Goal: Information Seeking & Learning: Learn about a topic

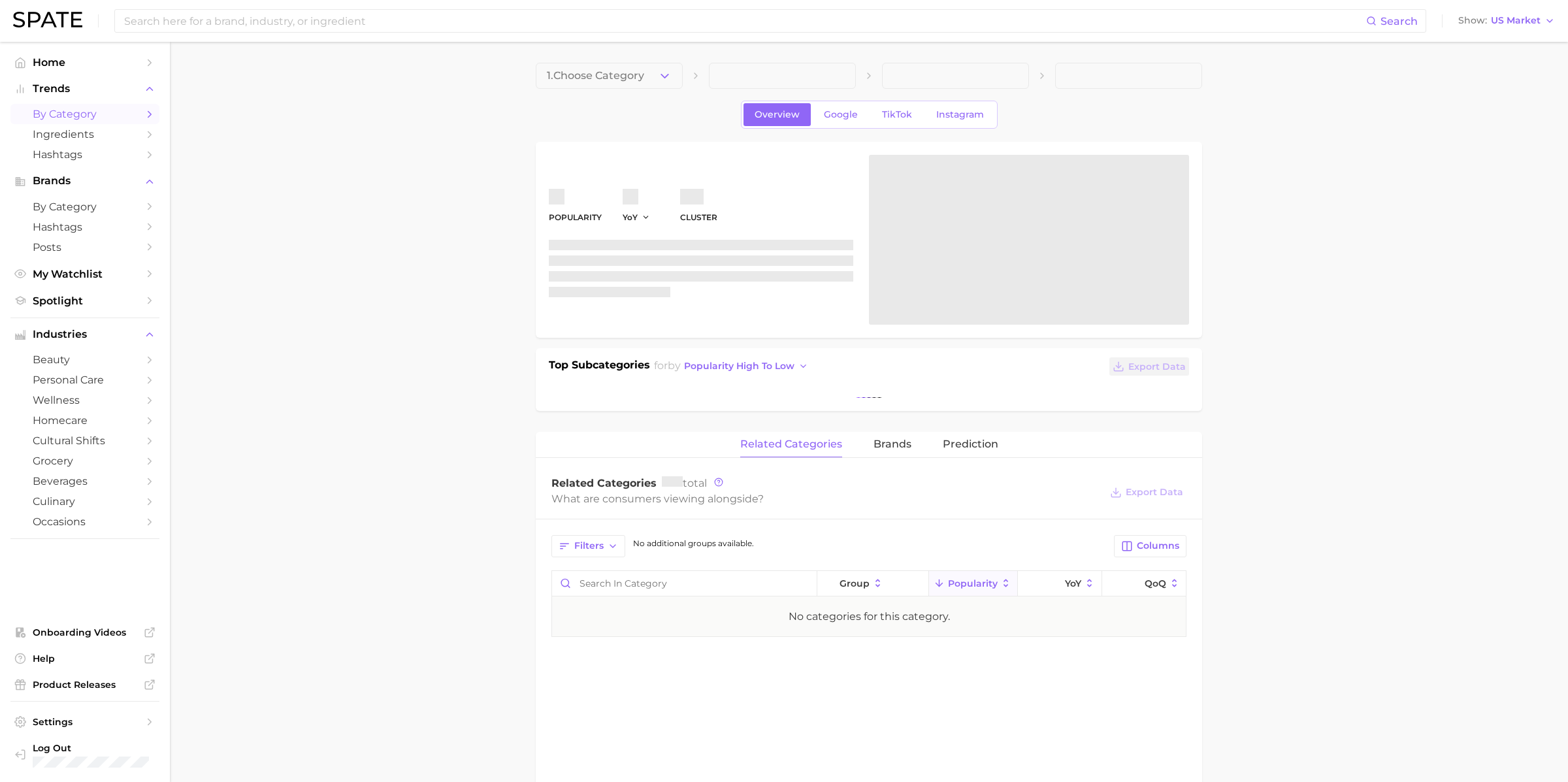
click at [59, 111] on span "by Category" at bounding box center [84, 114] width 104 height 12
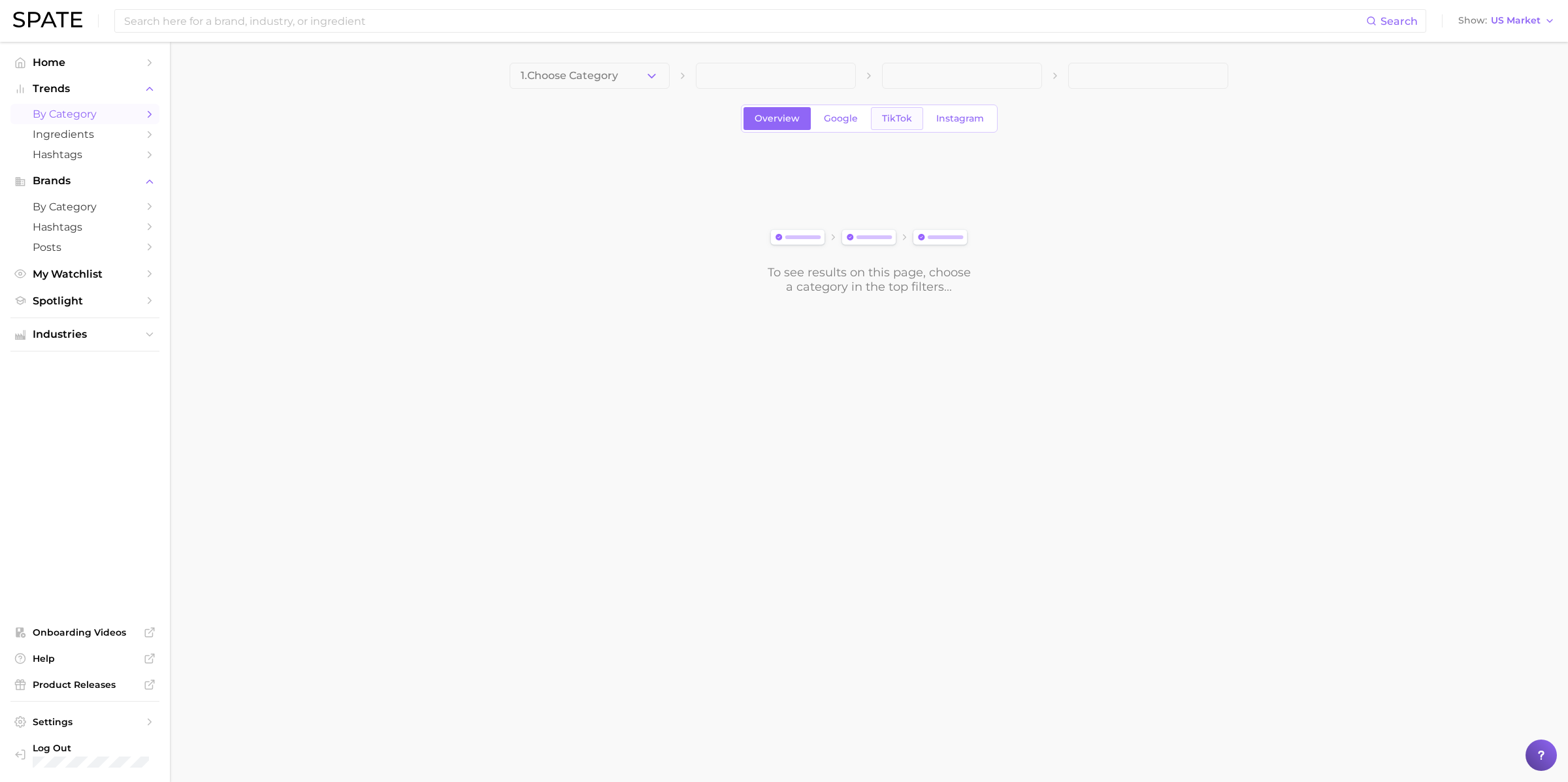
click at [891, 123] on link "TikTok" at bounding box center [896, 119] width 53 height 23
click at [607, 63] on span at bounding box center [589, 76] width 160 height 26
click at [607, 75] on span at bounding box center [589, 76] width 160 height 26
click at [606, 81] on button "1. Choose Category" at bounding box center [589, 76] width 160 height 26
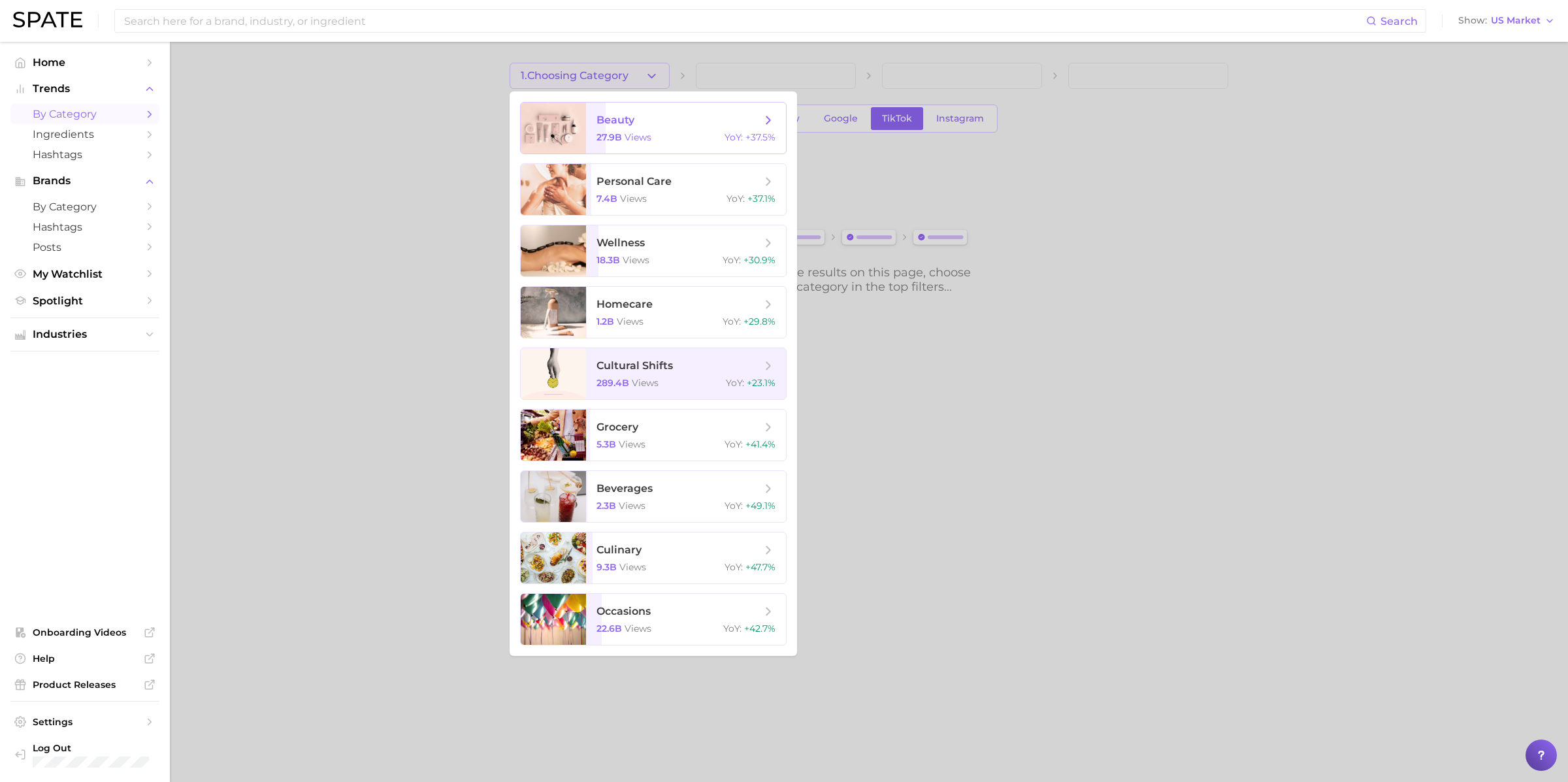
click at [607, 114] on span "beauty" at bounding box center [616, 120] width 38 height 12
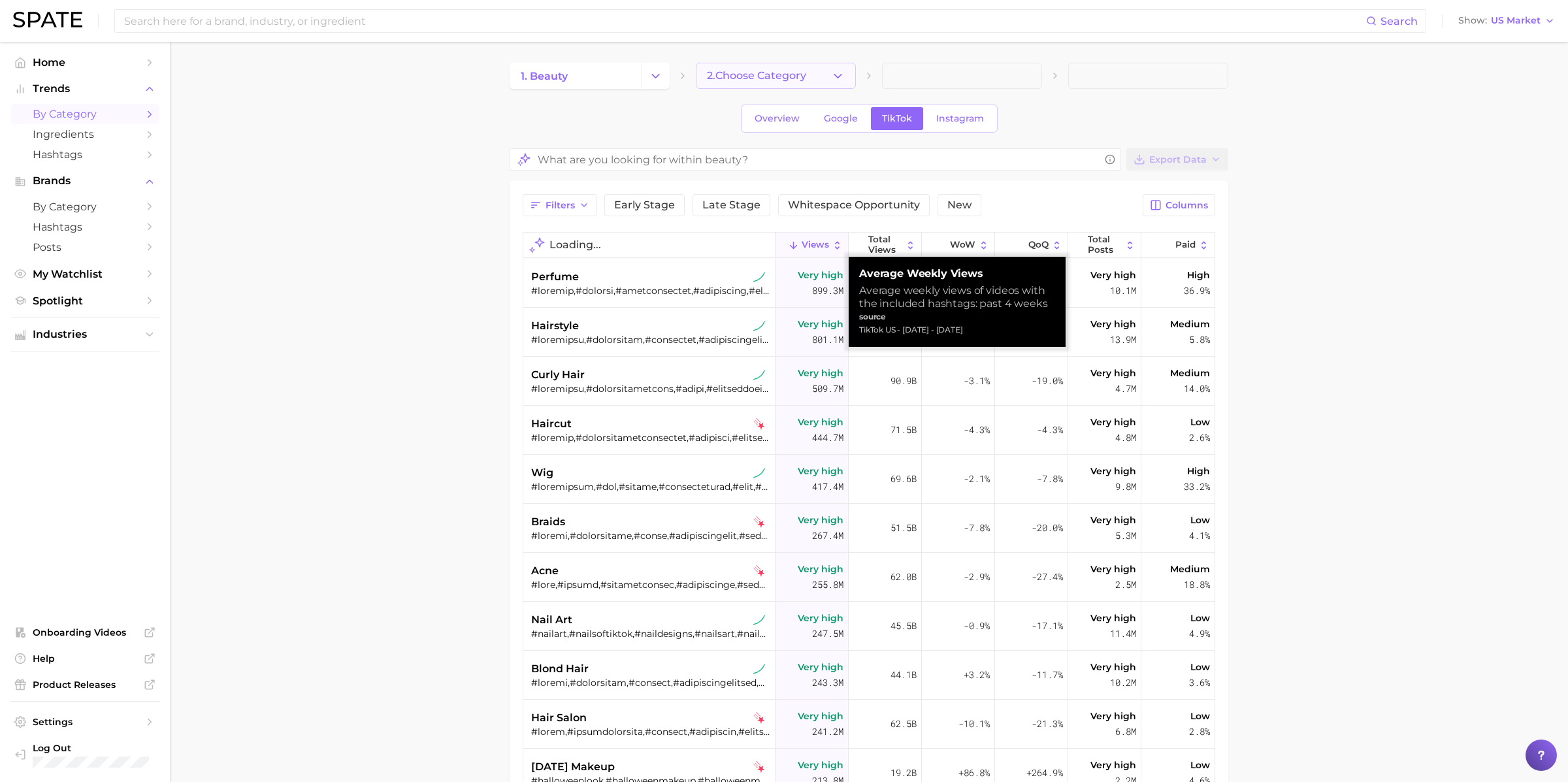
click at [796, 78] on span "2. Choose Category" at bounding box center [757, 76] width 99 height 11
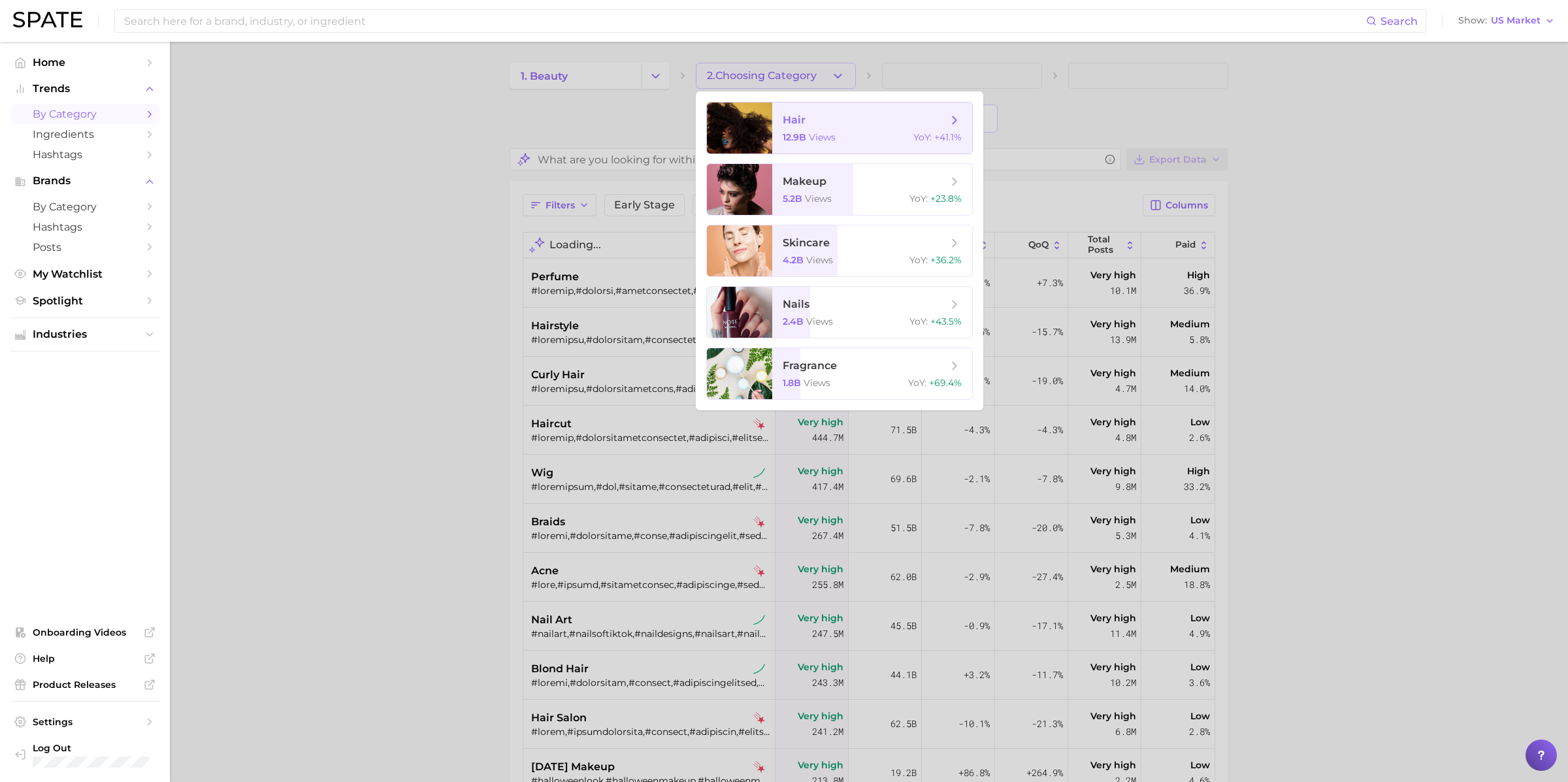
click at [805, 133] on span "12.9b" at bounding box center [794, 137] width 24 height 11
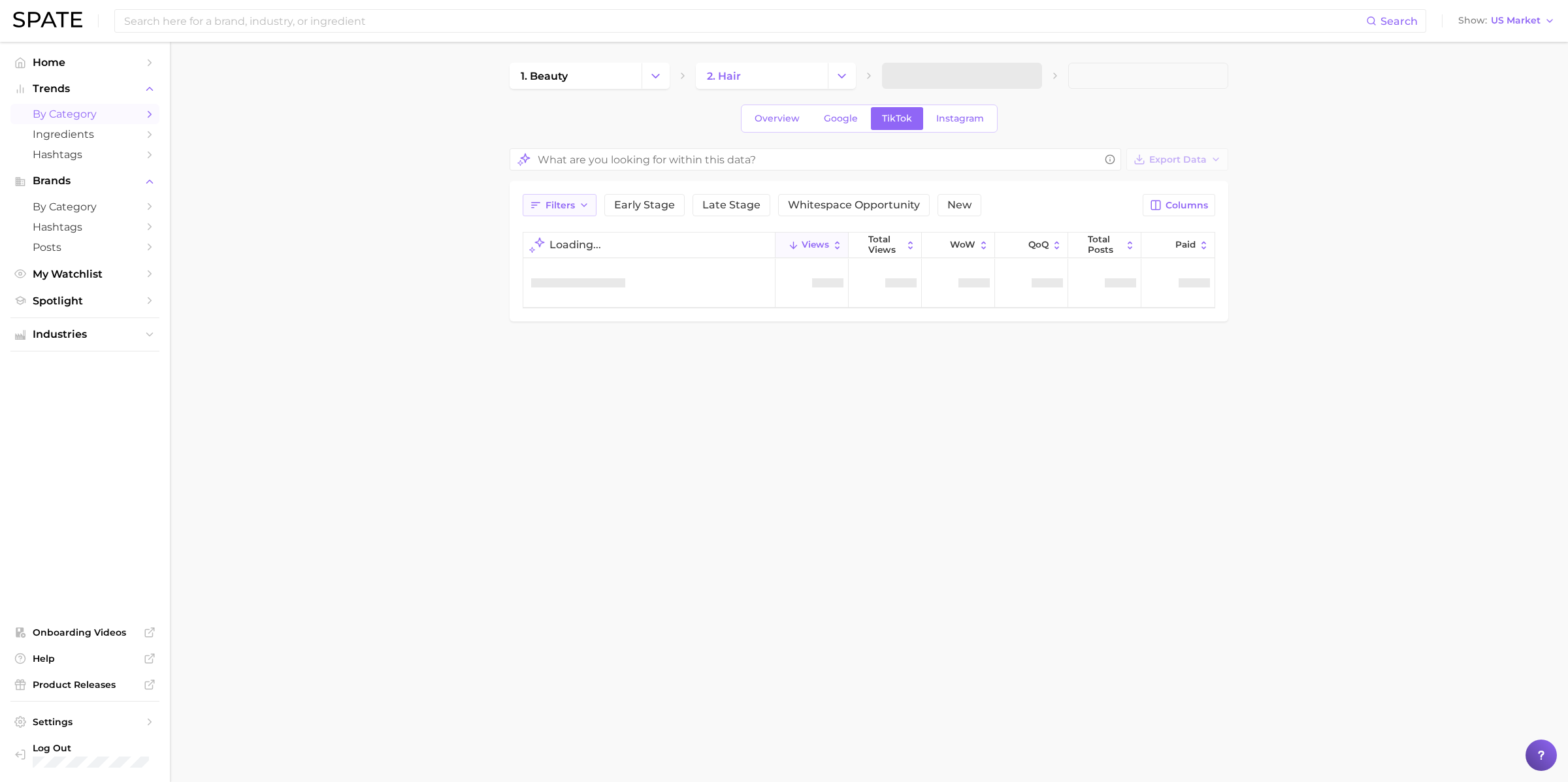
click at [576, 210] on button "Filters" at bounding box center [559, 205] width 74 height 22
click at [583, 412] on span "avg. weekly views" at bounding box center [580, 415] width 98 height 12
click at [564, 278] on button "Very High Views" at bounding box center [632, 288] width 204 height 21
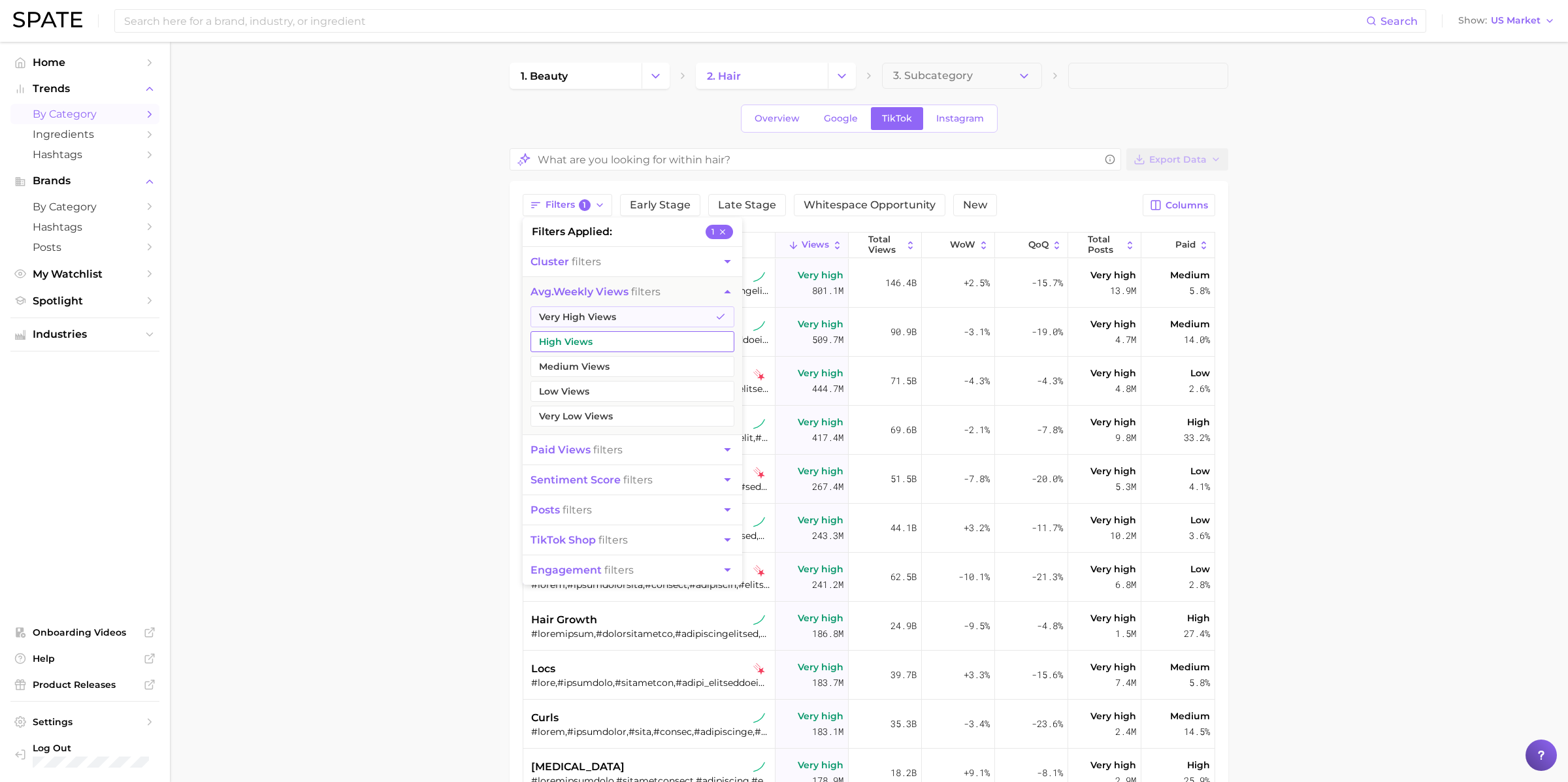
click at [563, 341] on button "High Views" at bounding box center [632, 342] width 204 height 21
click at [563, 365] on button "Medium Views" at bounding box center [632, 367] width 204 height 21
click at [451, 370] on main "1. beauty 2. hair 3. Subcategory Overview Google TikTok Instagram Export Data F…" at bounding box center [869, 568] width 1398 height 1051
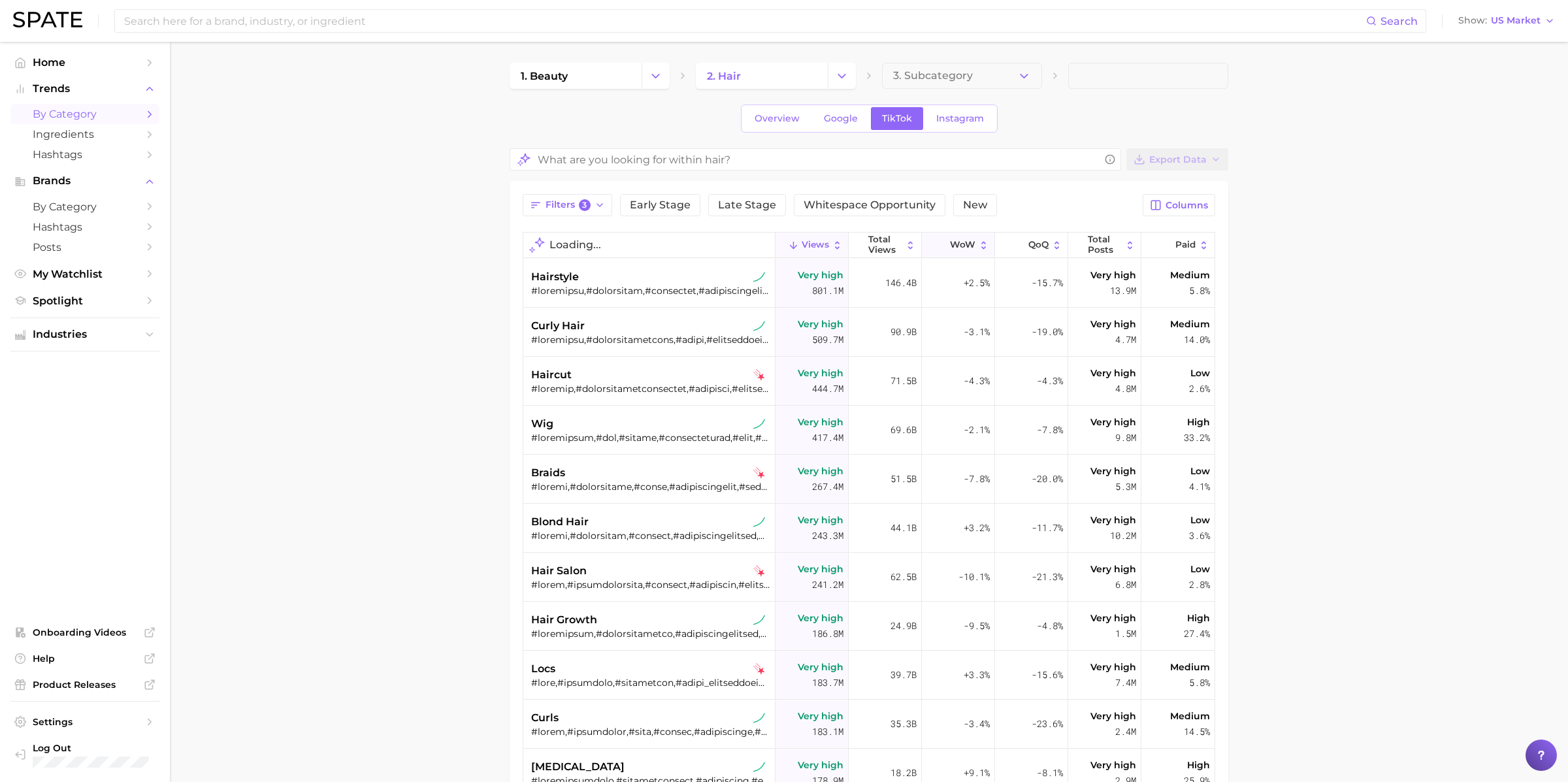
click at [967, 251] on button "WoW" at bounding box center [959, 245] width 73 height 26
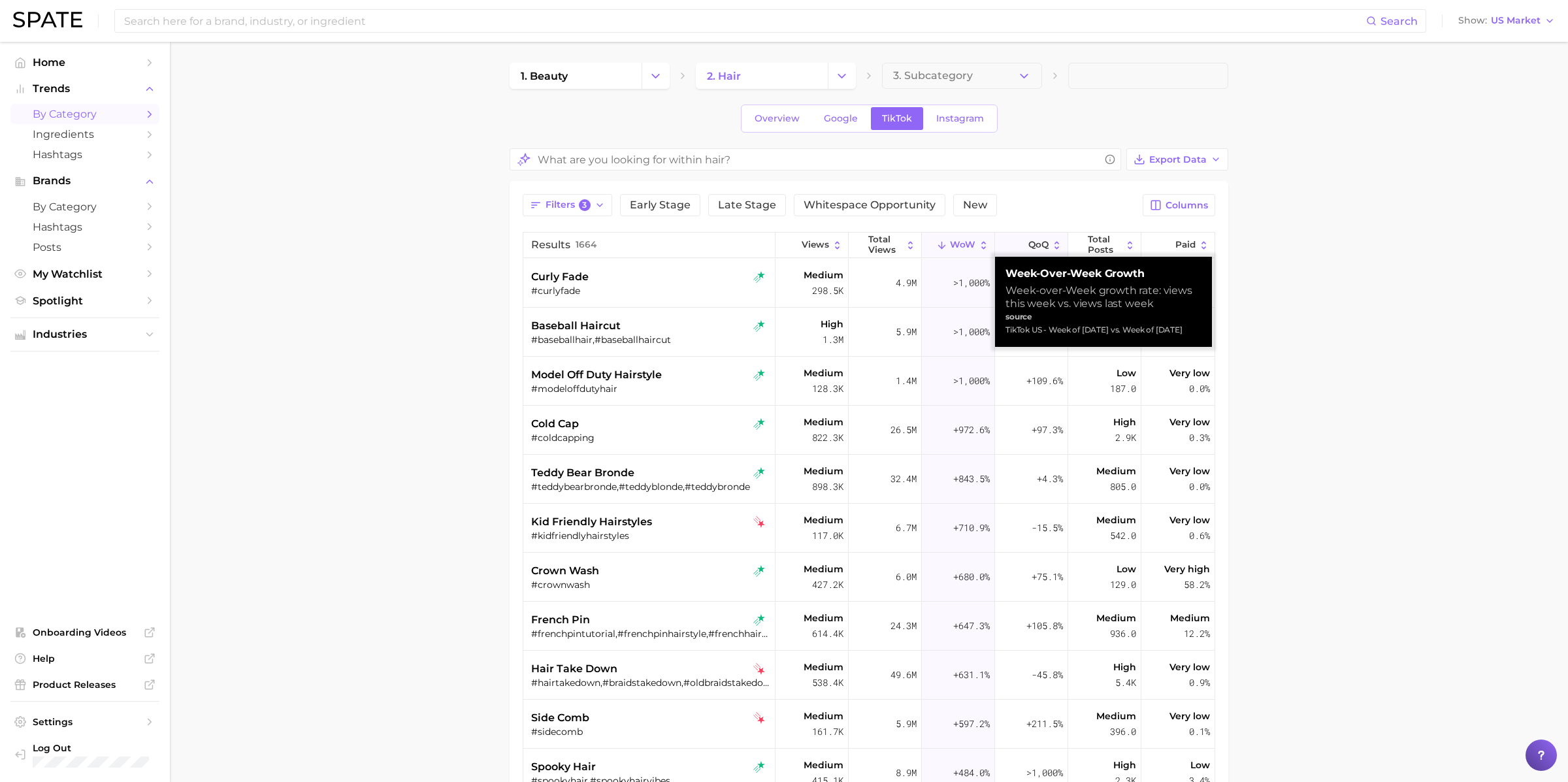
click at [1027, 240] on button "QoQ" at bounding box center [1031, 245] width 73 height 26
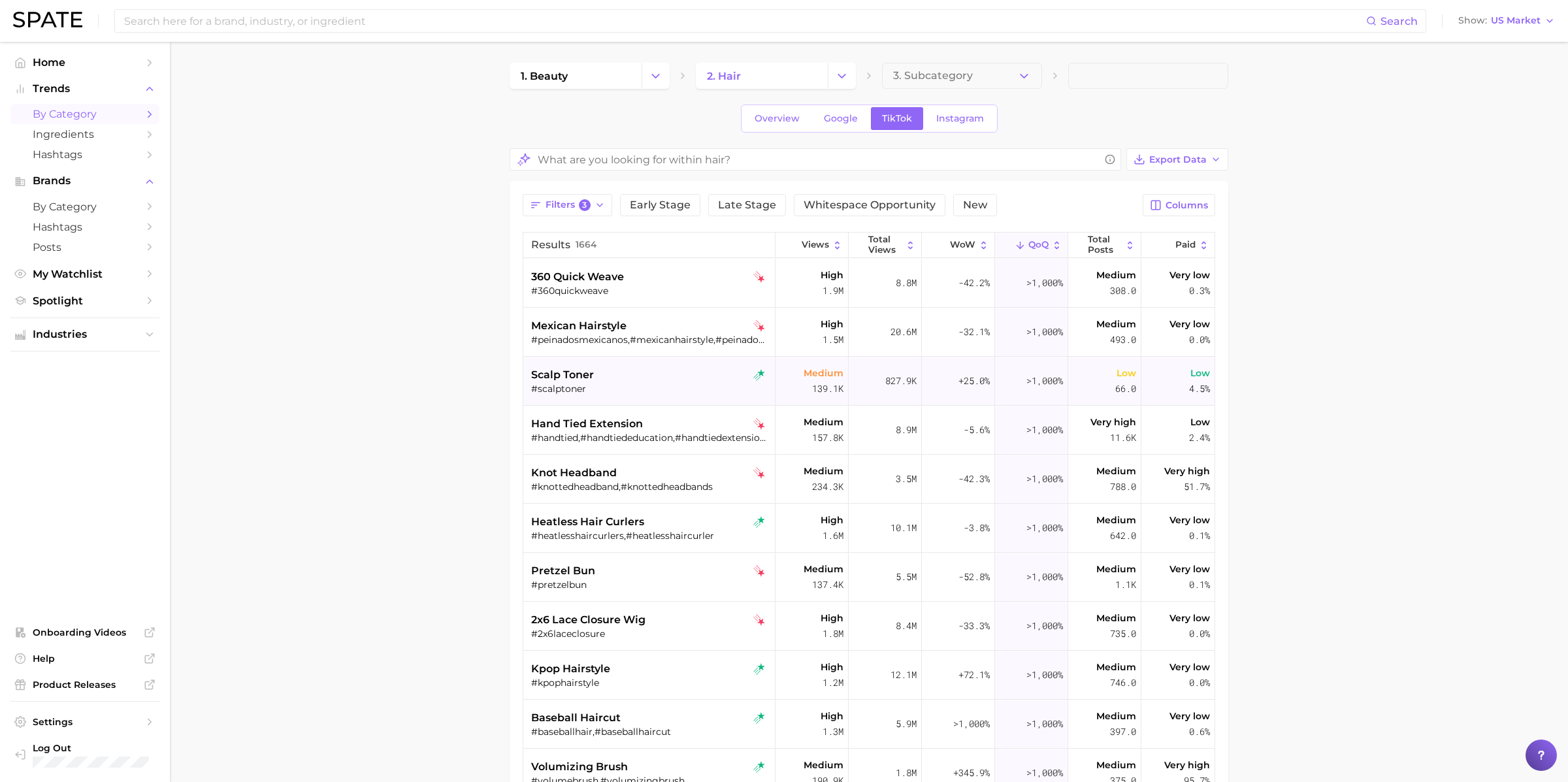
click at [586, 387] on div "#scalptoner" at bounding box center [651, 389] width 239 height 11
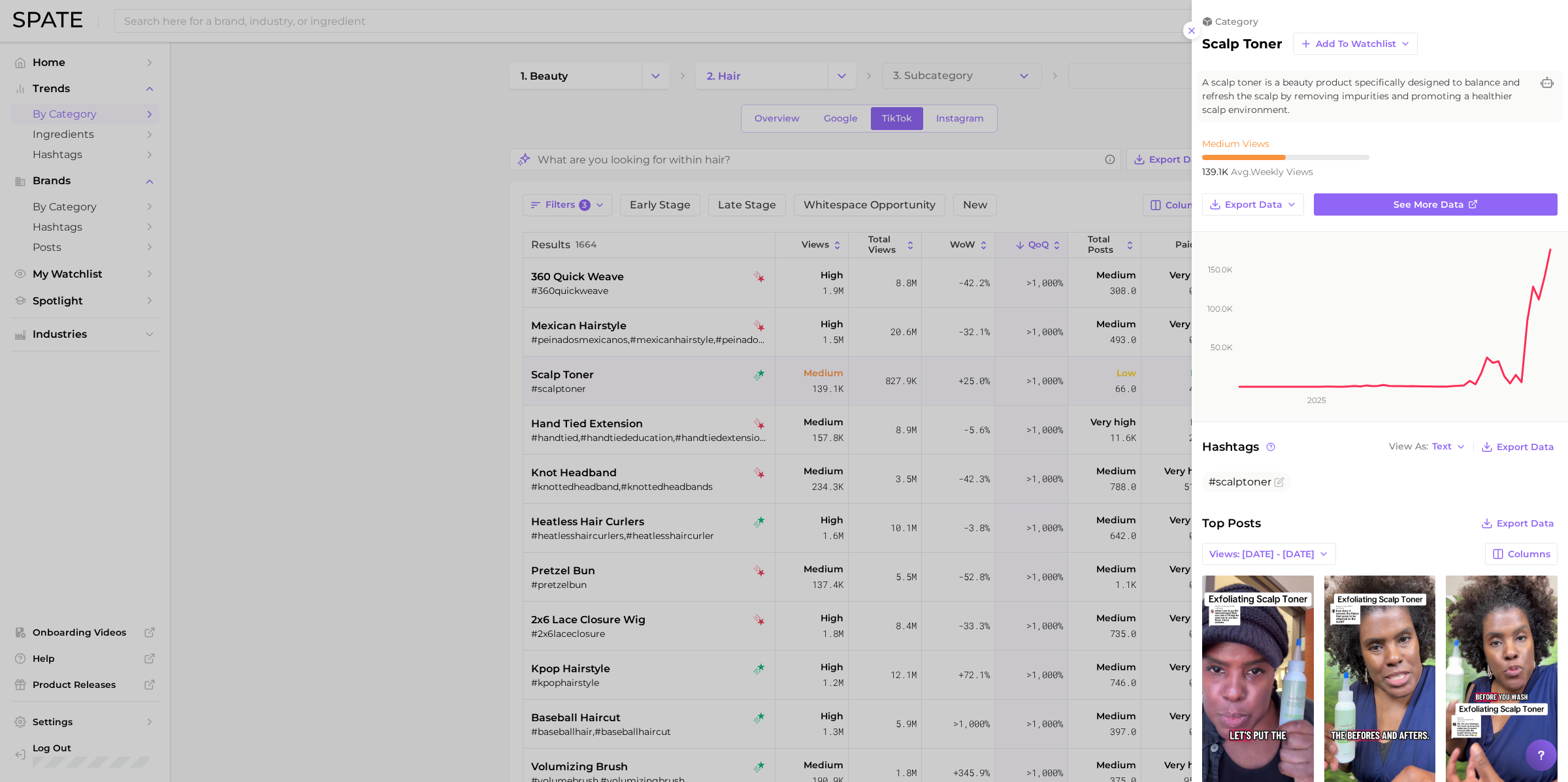
click at [586, 387] on div at bounding box center [784, 391] width 1568 height 782
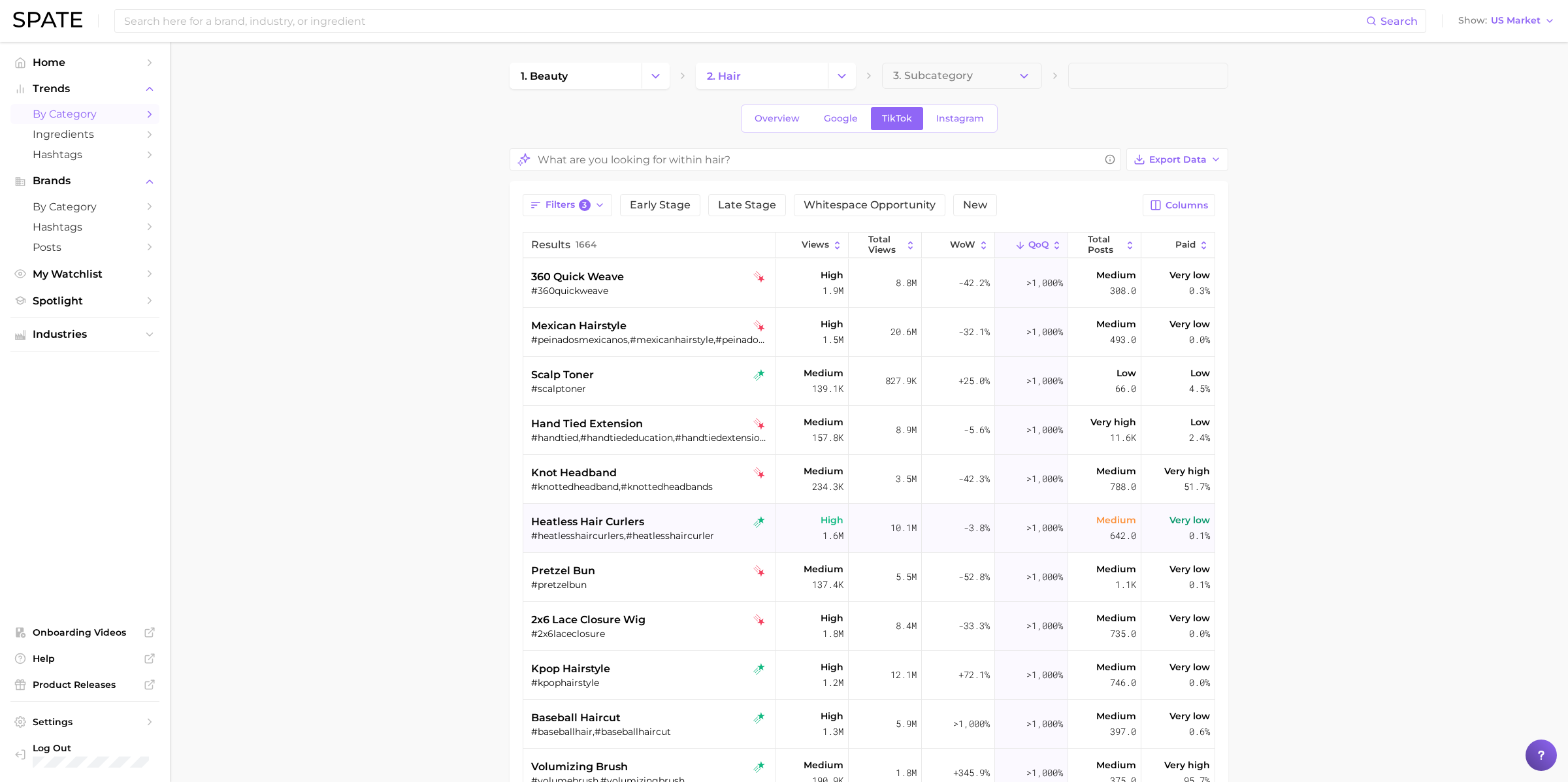
click at [613, 533] on div "#heatlesshaircurlers,#heatlesshaircurler" at bounding box center [651, 536] width 239 height 11
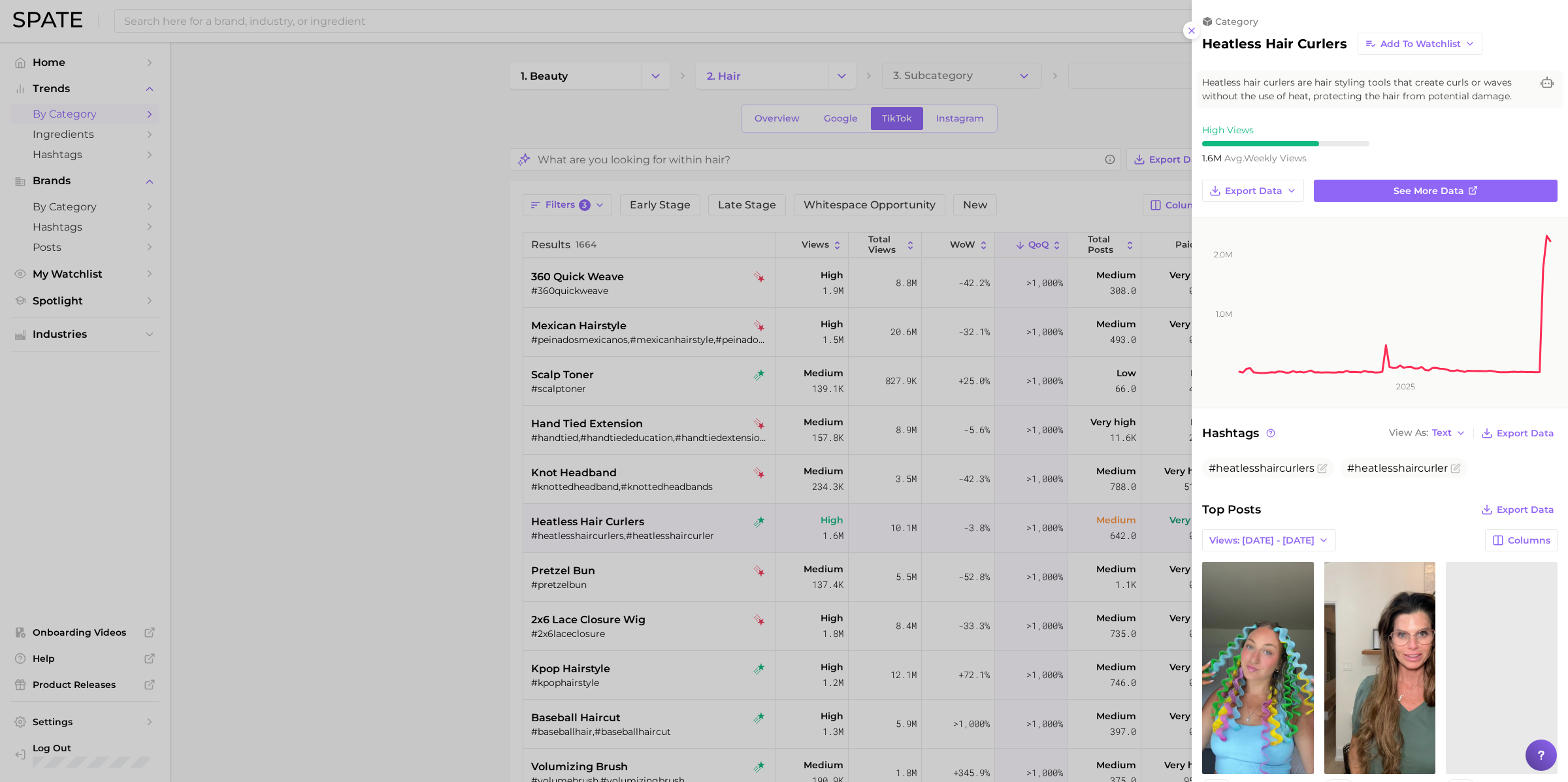
click at [613, 534] on div at bounding box center [784, 391] width 1568 height 782
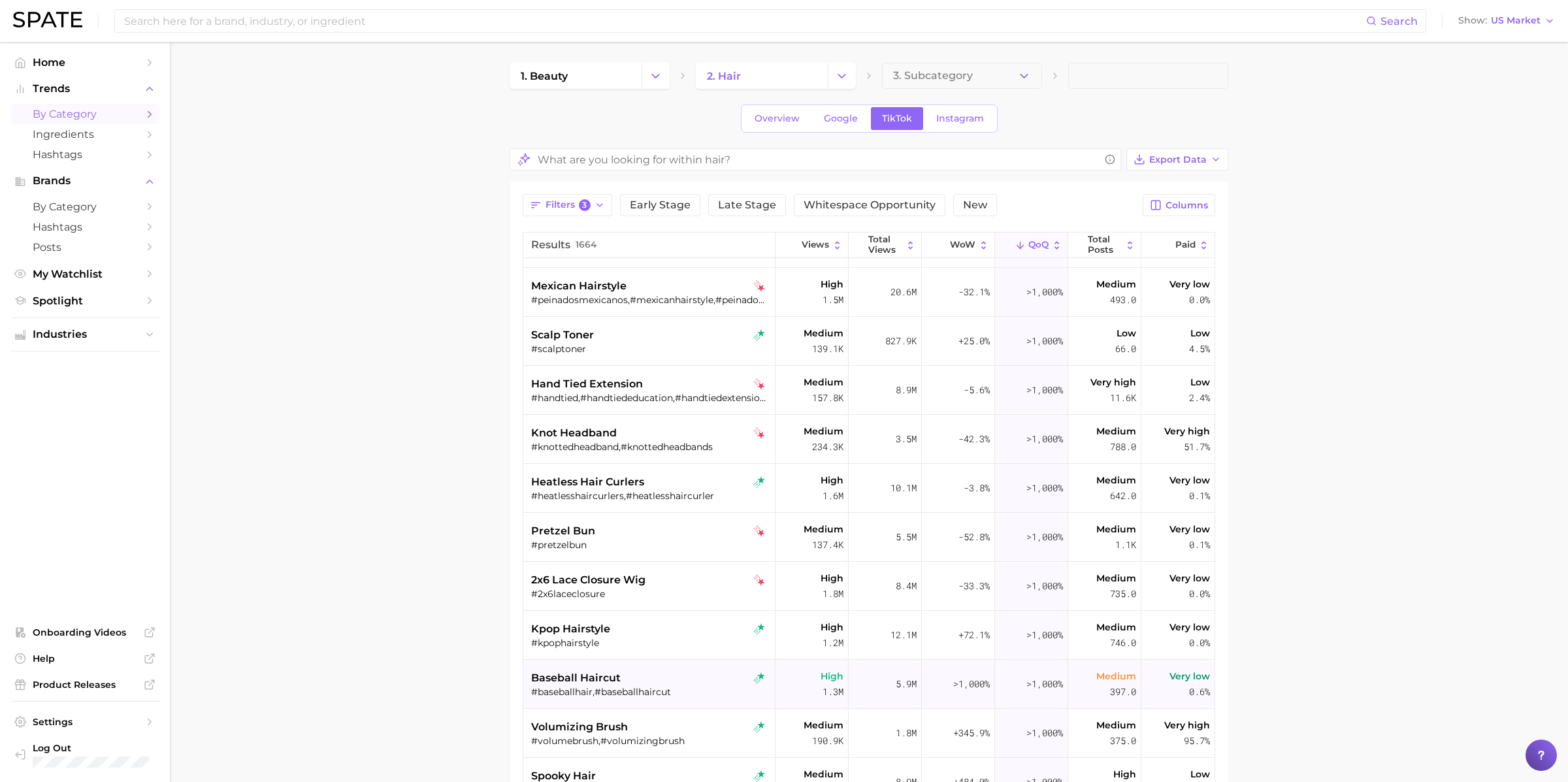
scroll to position [51, 0]
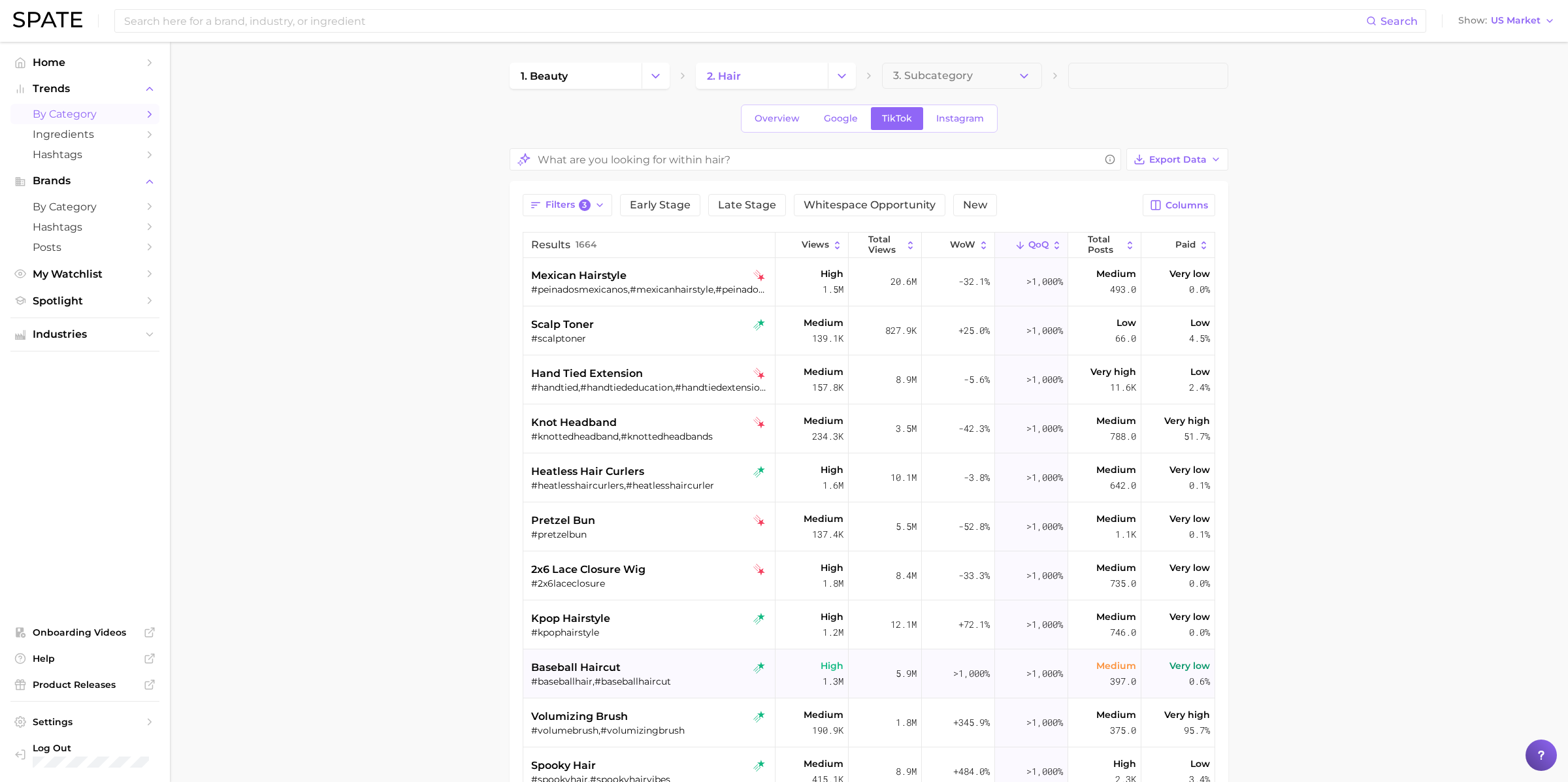
click at [661, 672] on div "baseball haircut" at bounding box center [651, 668] width 239 height 15
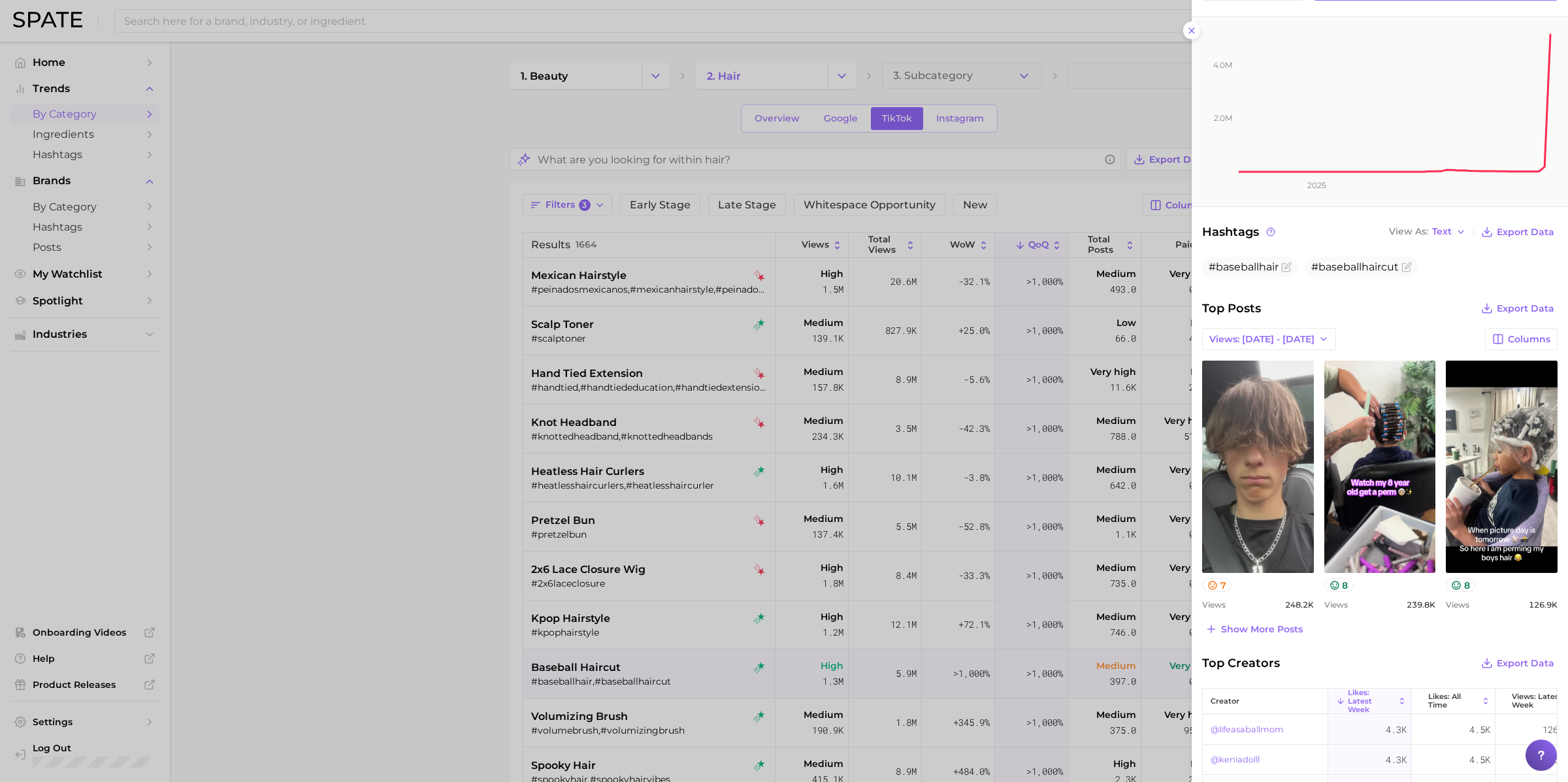
scroll to position [0, 0]
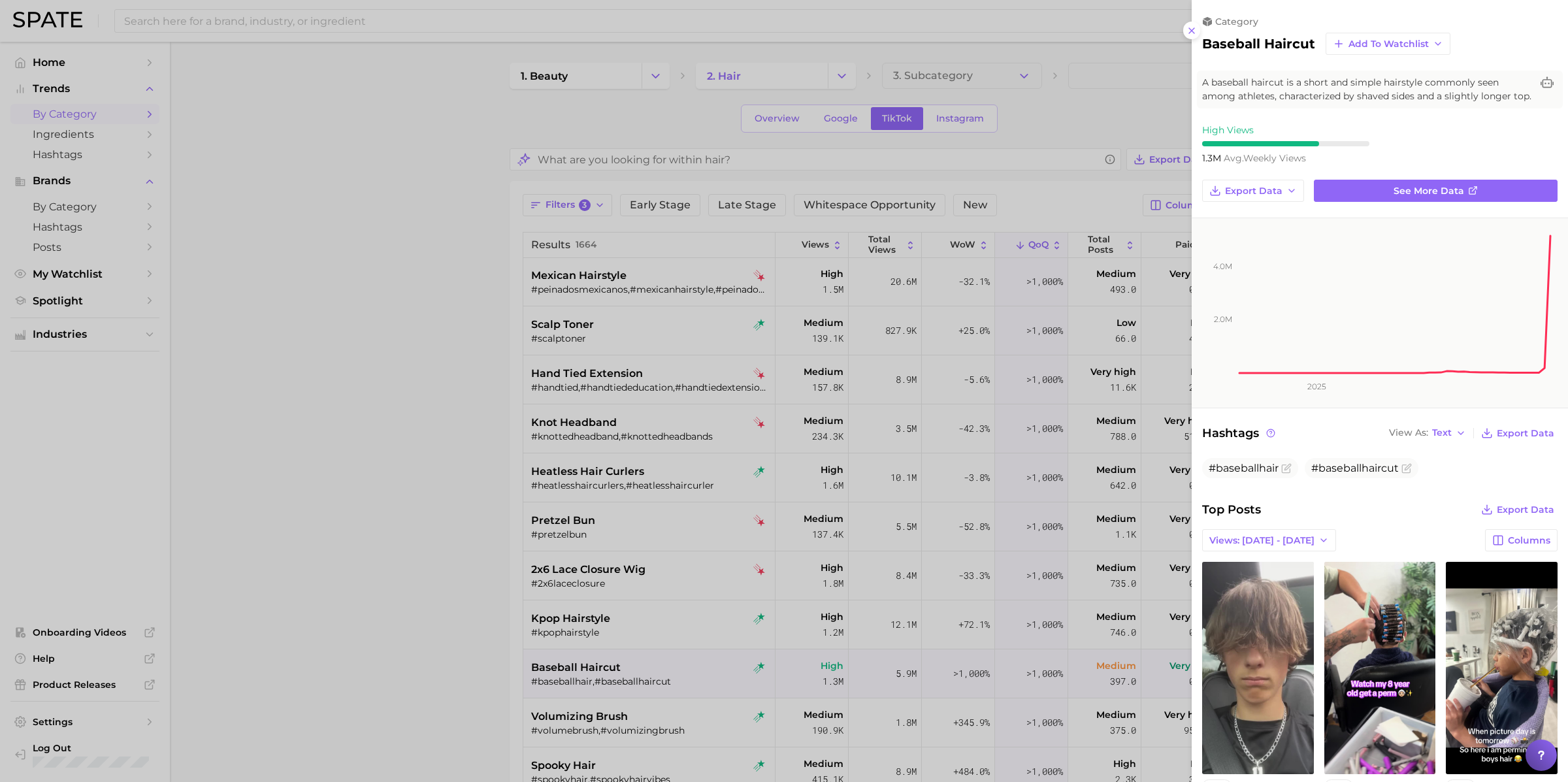
click at [821, 610] on div at bounding box center [784, 391] width 1568 height 782
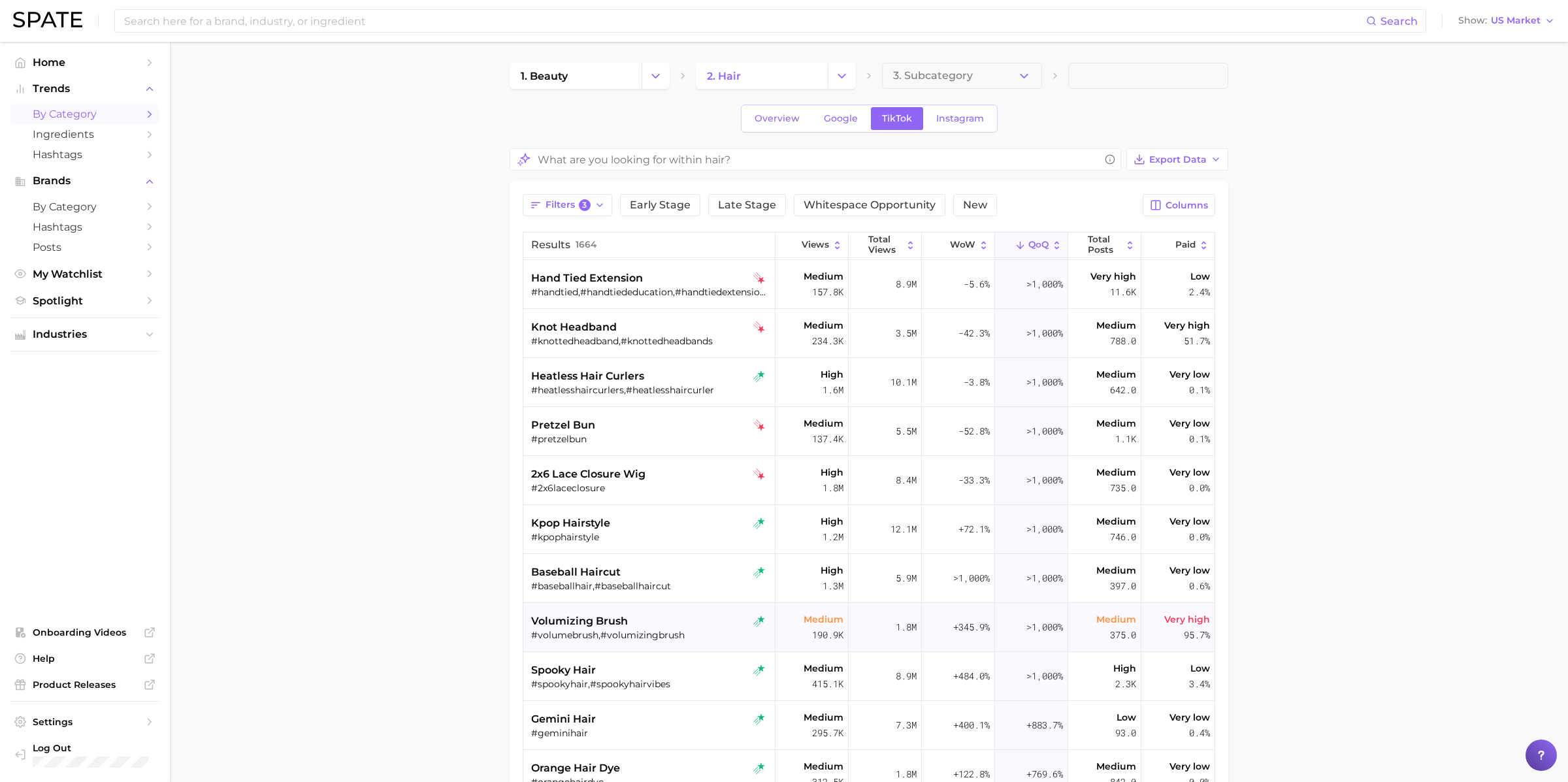
scroll to position [149, 0]
click at [644, 619] on div "volumizing brush" at bounding box center [651, 618] width 239 height 15
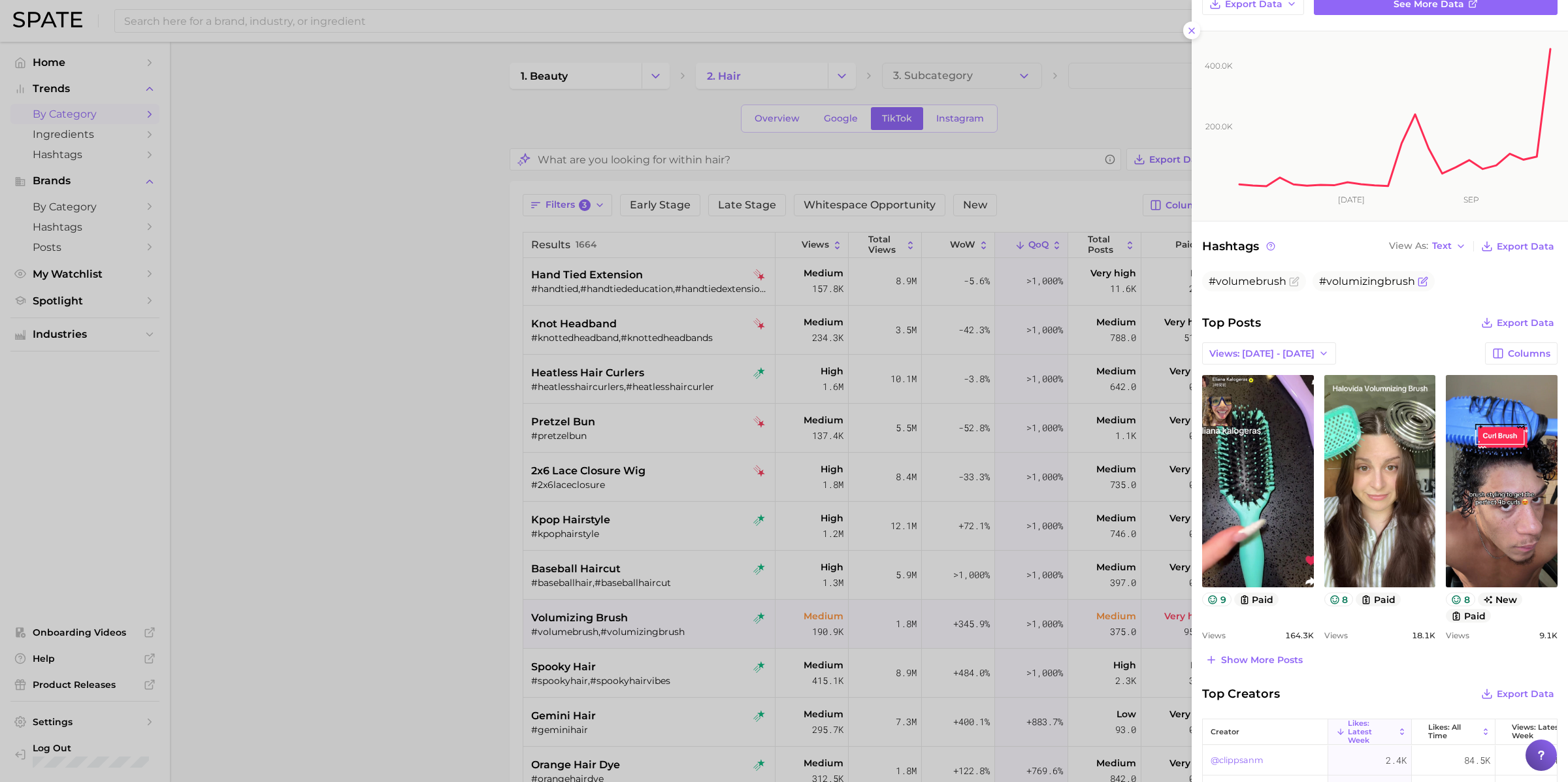
scroll to position [64, 0]
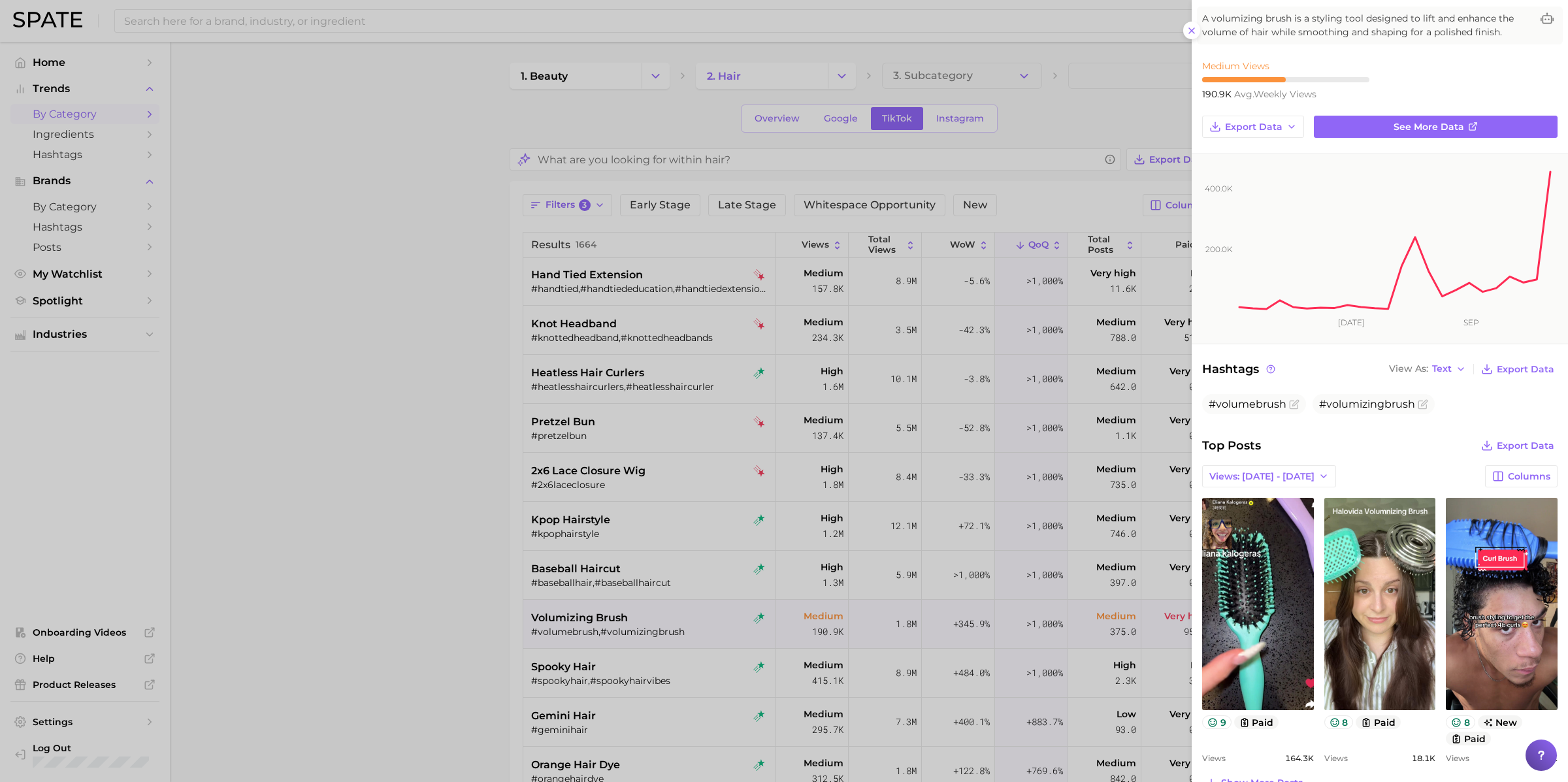
click at [702, 655] on div at bounding box center [784, 391] width 1568 height 782
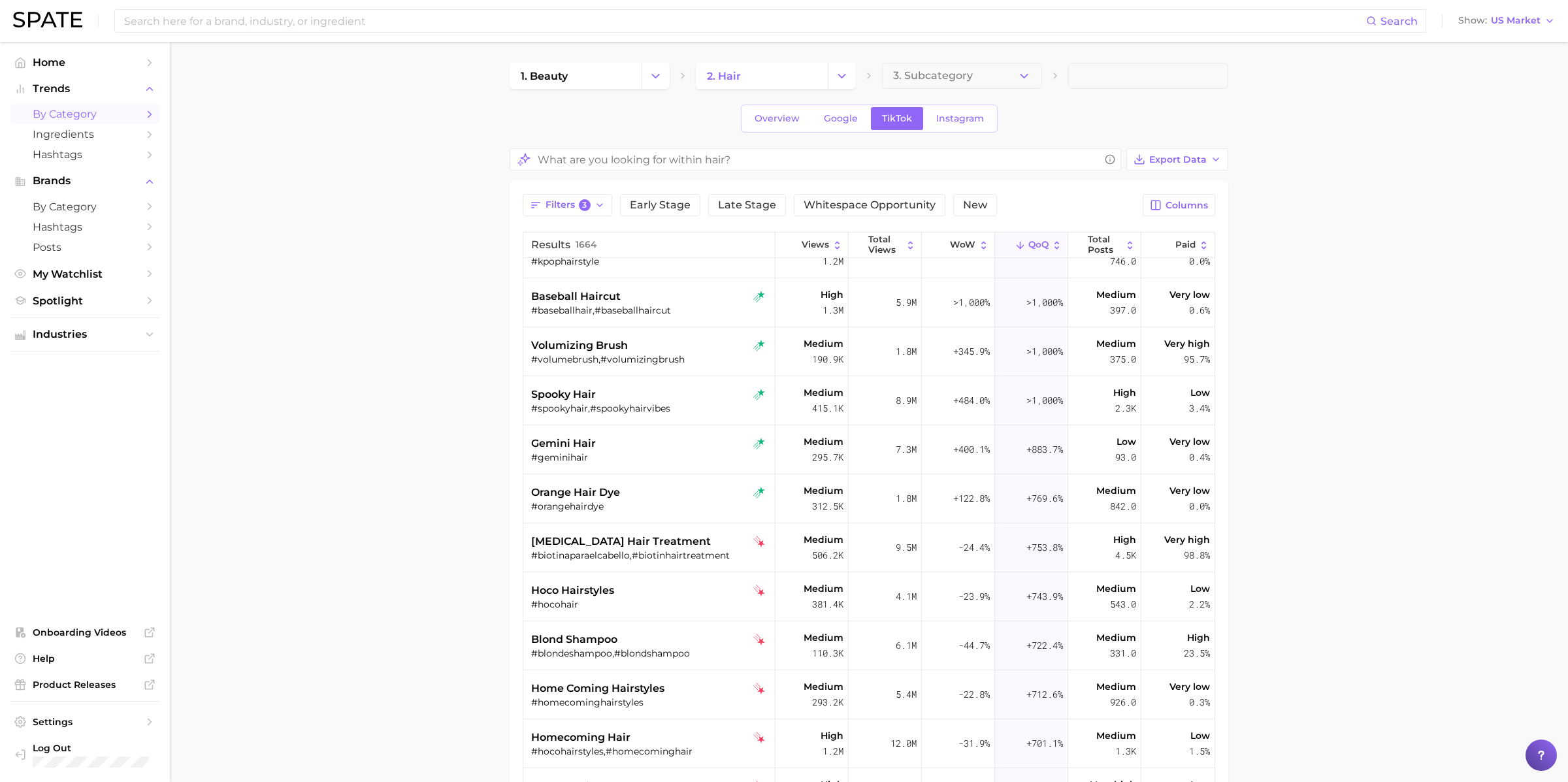
scroll to position [423, 0]
click at [614, 453] on div "#geminihair" at bounding box center [651, 457] width 239 height 11
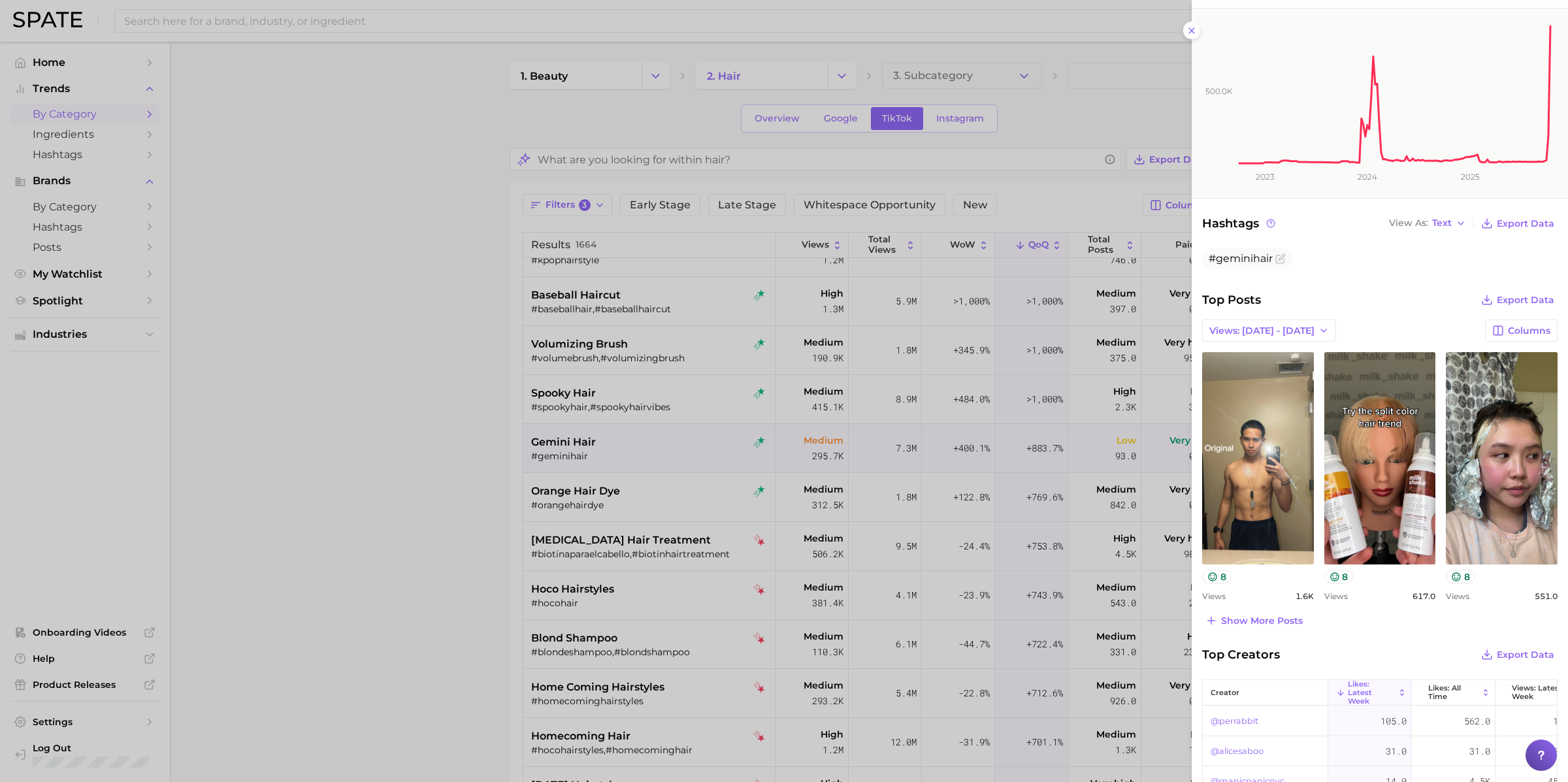
scroll to position [302, 0]
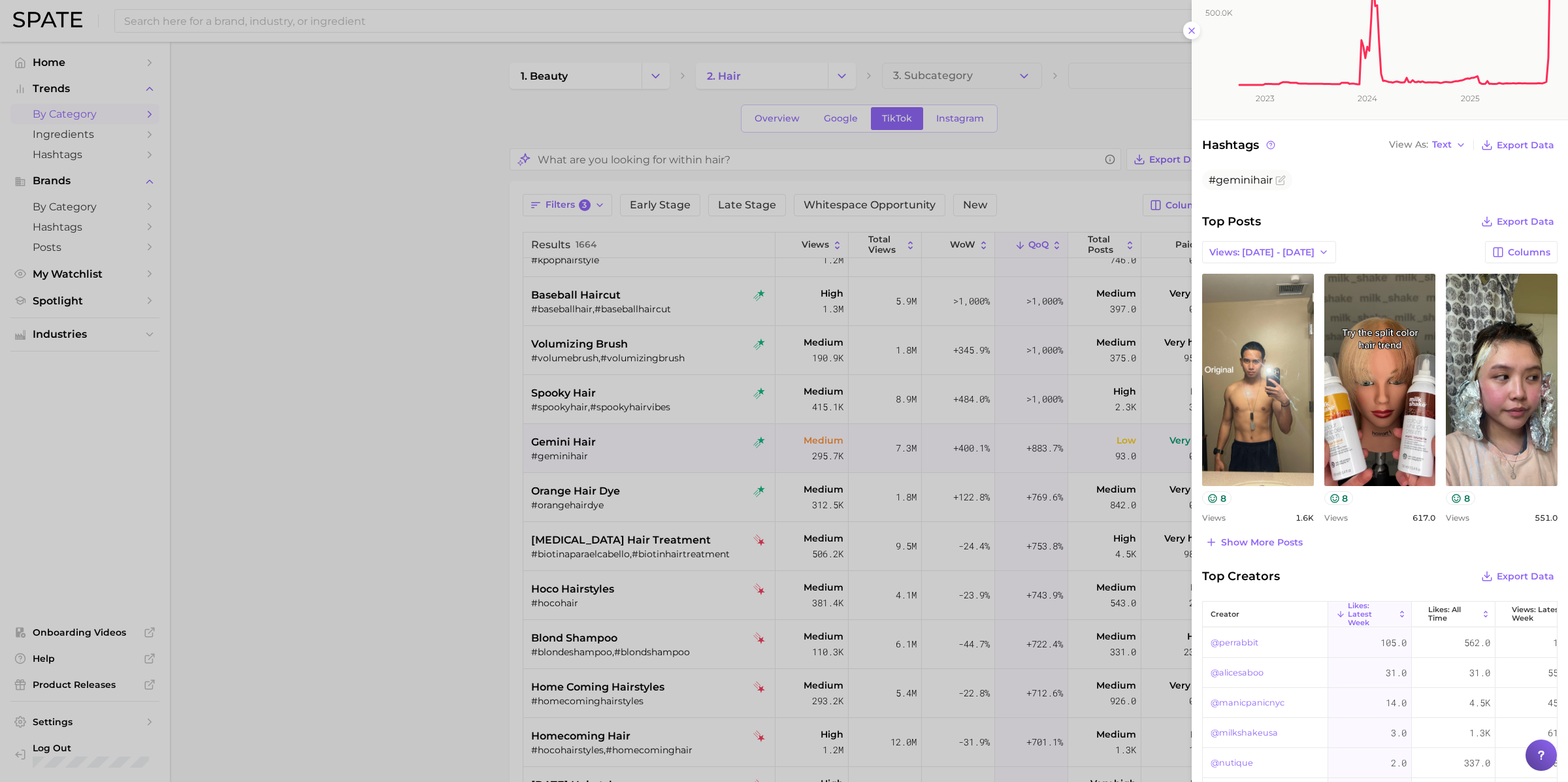
click at [634, 452] on div at bounding box center [784, 391] width 1568 height 782
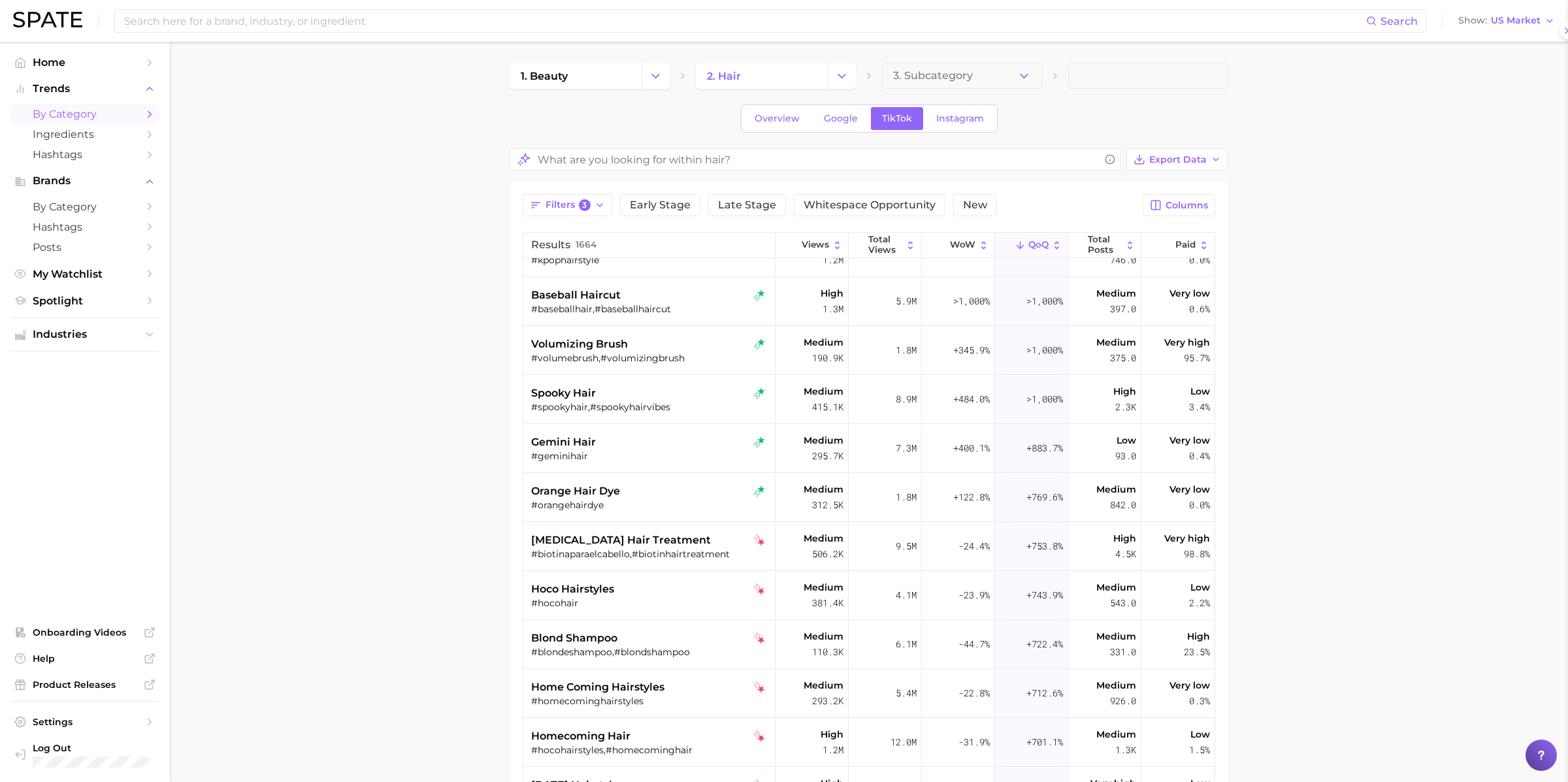
scroll to position [0, 0]
click at [634, 452] on div "#geminihair" at bounding box center [651, 457] width 239 height 11
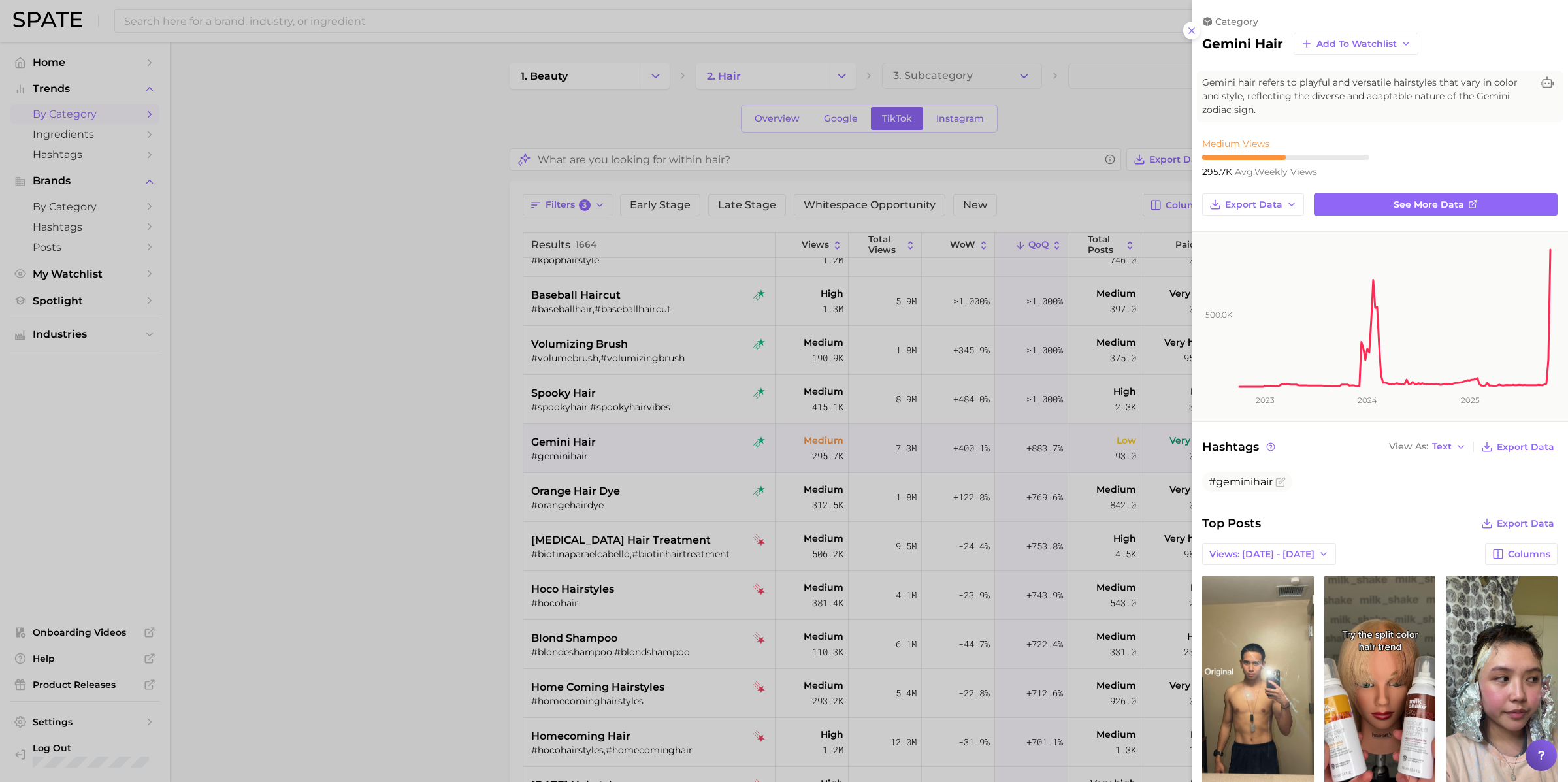
click at [571, 523] on div at bounding box center [784, 391] width 1568 height 782
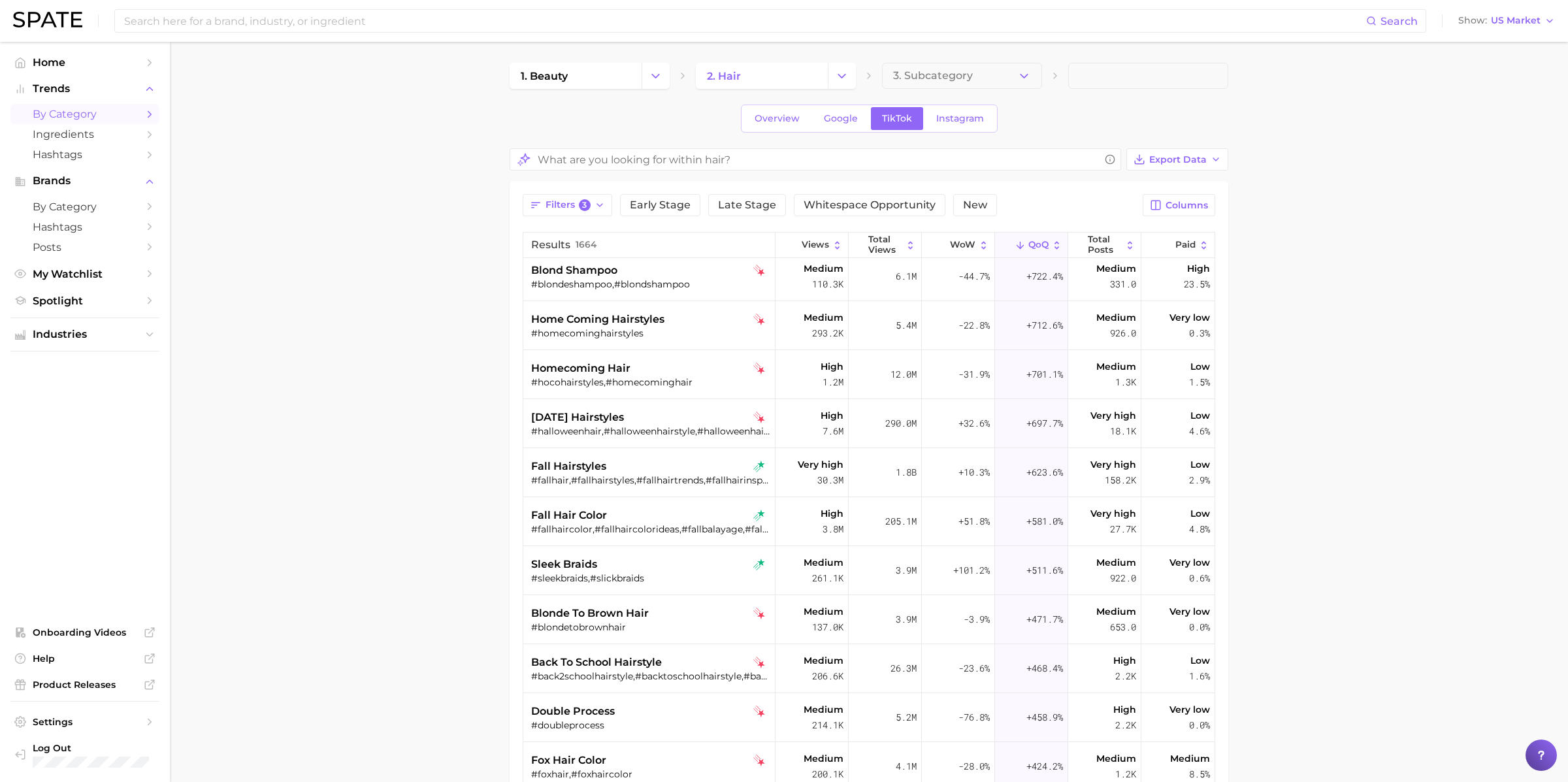
scroll to position [805, 0]
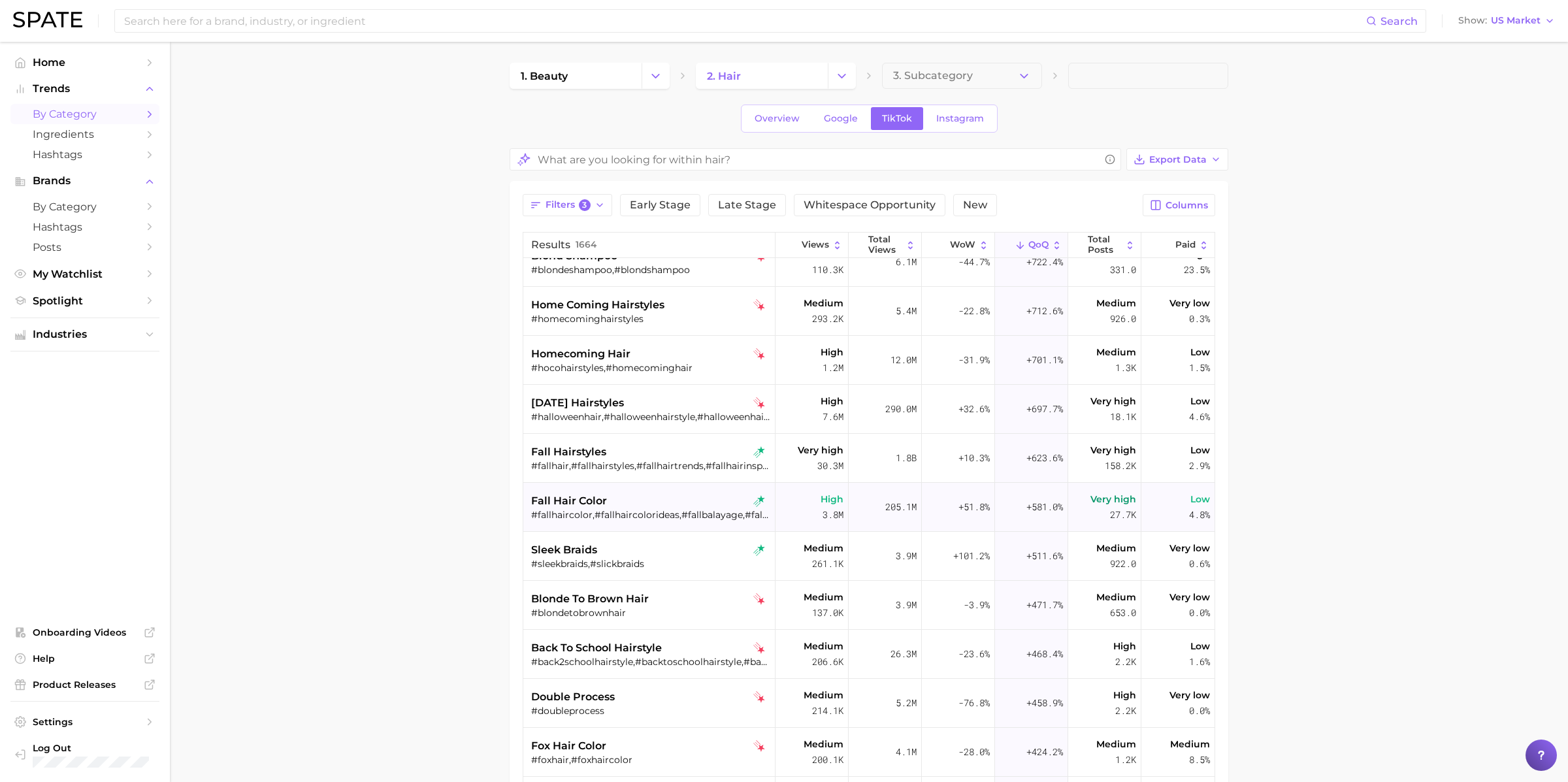
click at [644, 500] on div "fall hair color" at bounding box center [651, 502] width 239 height 15
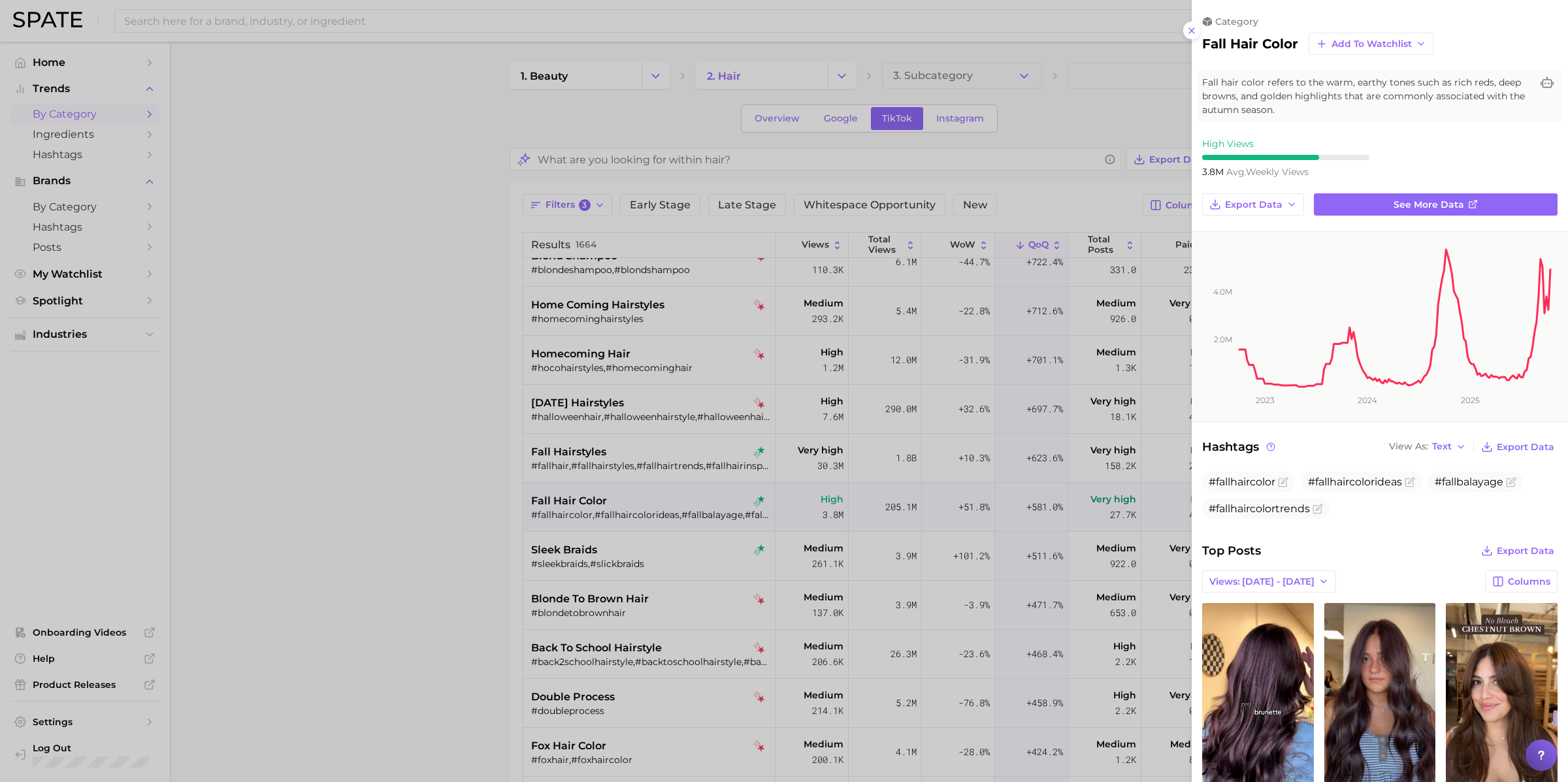
scroll to position [0, 0]
click at [644, 500] on div at bounding box center [784, 391] width 1568 height 782
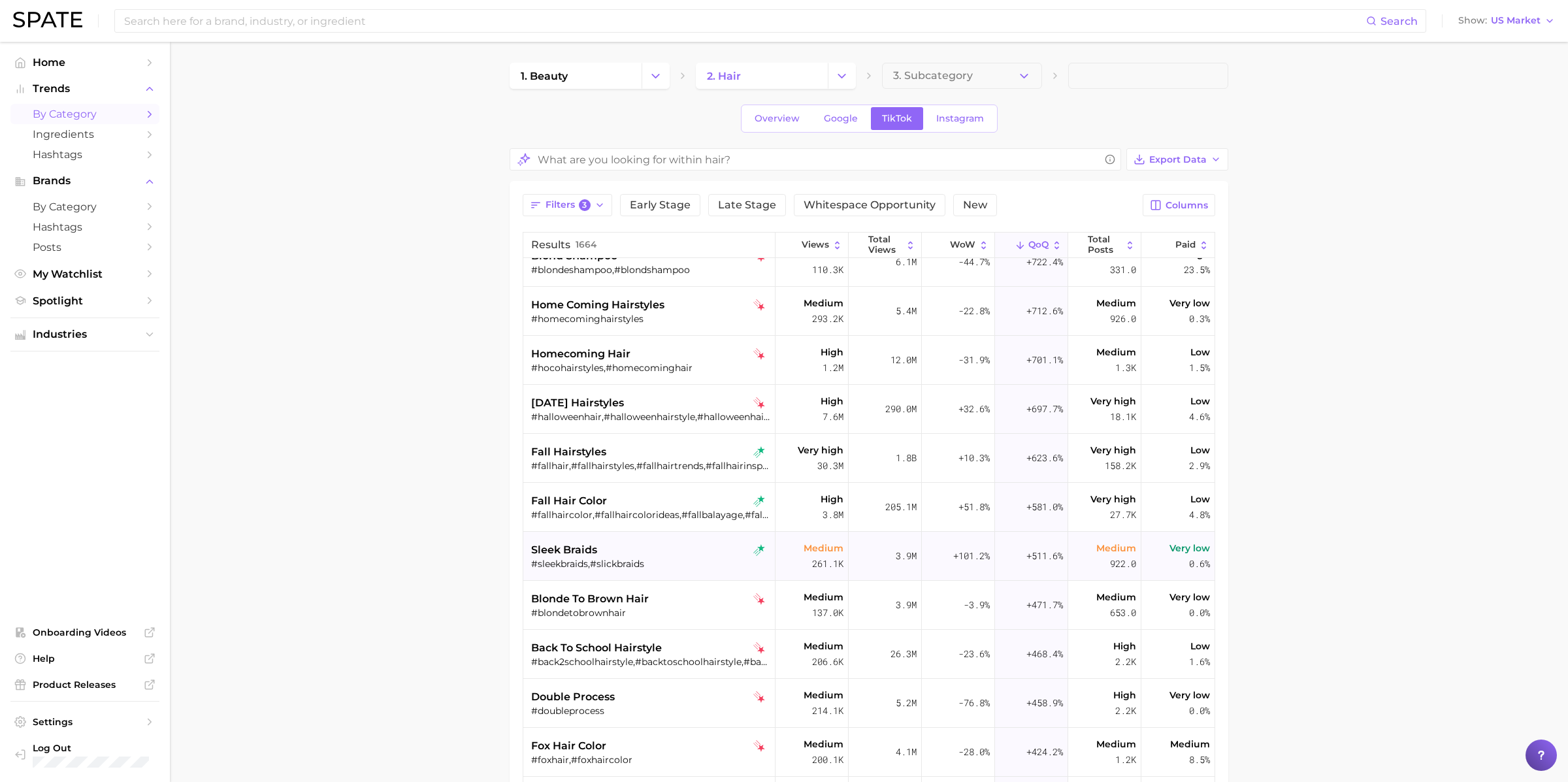
click at [643, 550] on div "sleek braids" at bounding box center [651, 550] width 239 height 15
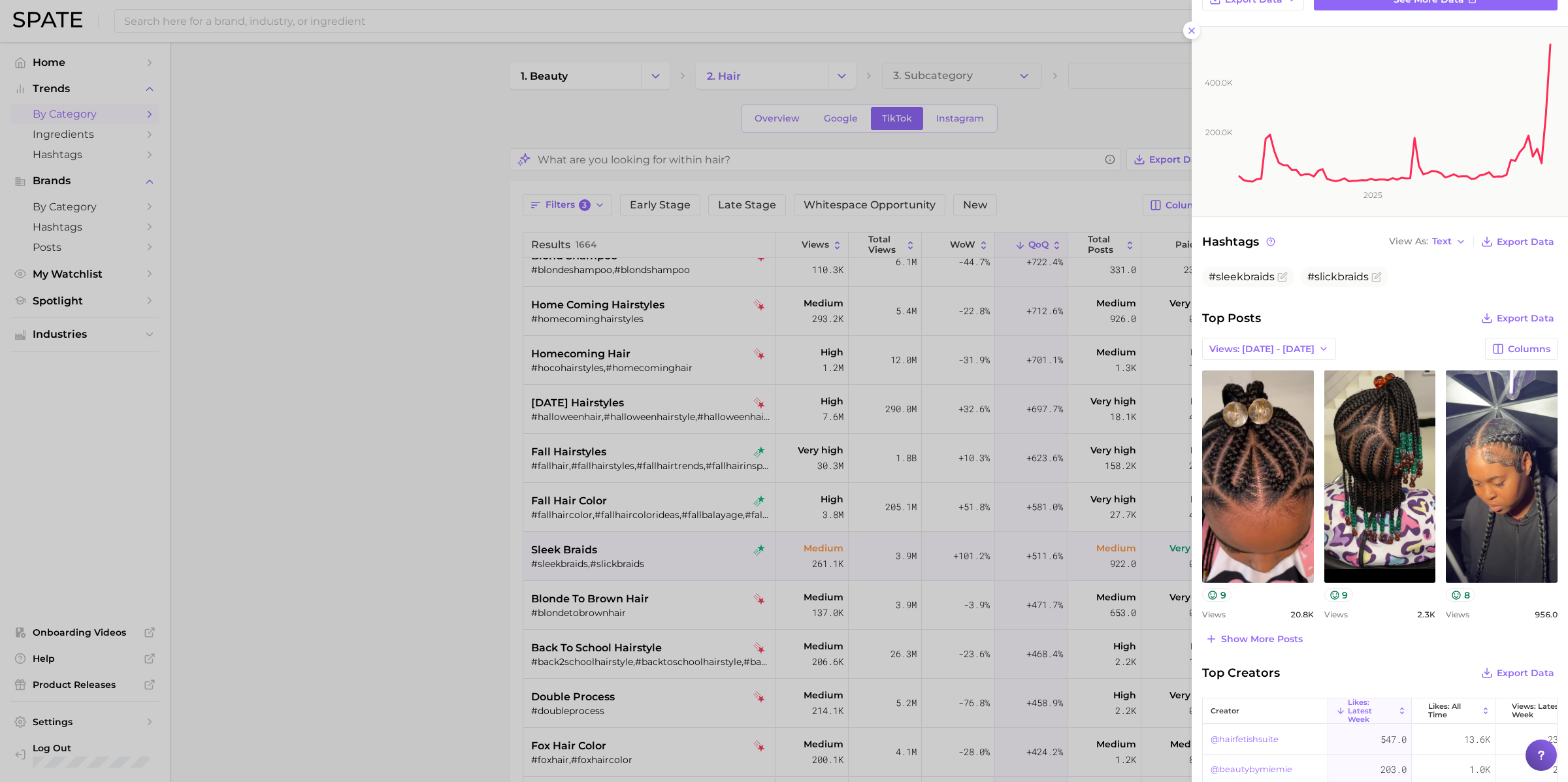
scroll to position [212, 0]
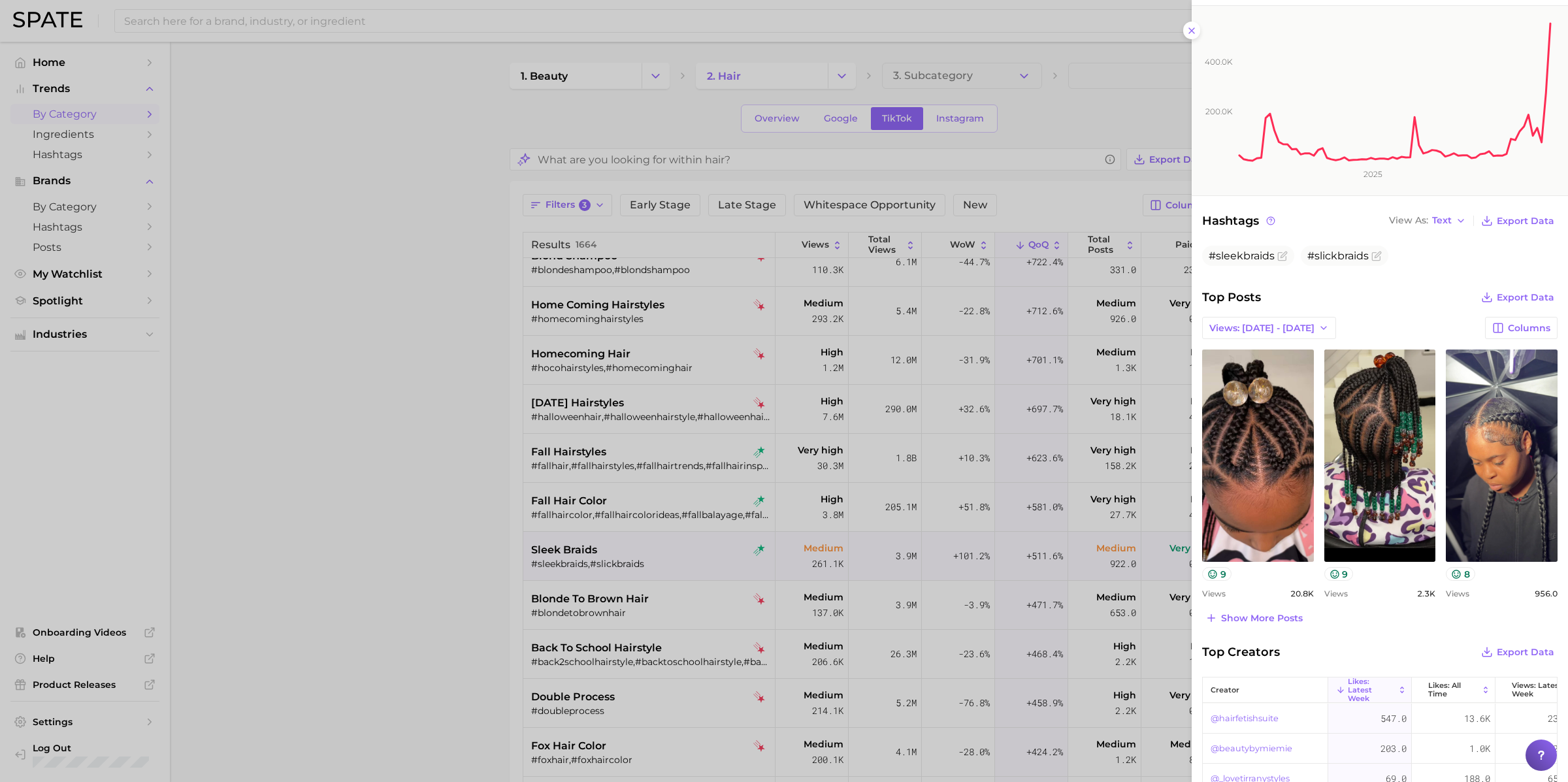
click at [664, 580] on div at bounding box center [784, 391] width 1568 height 782
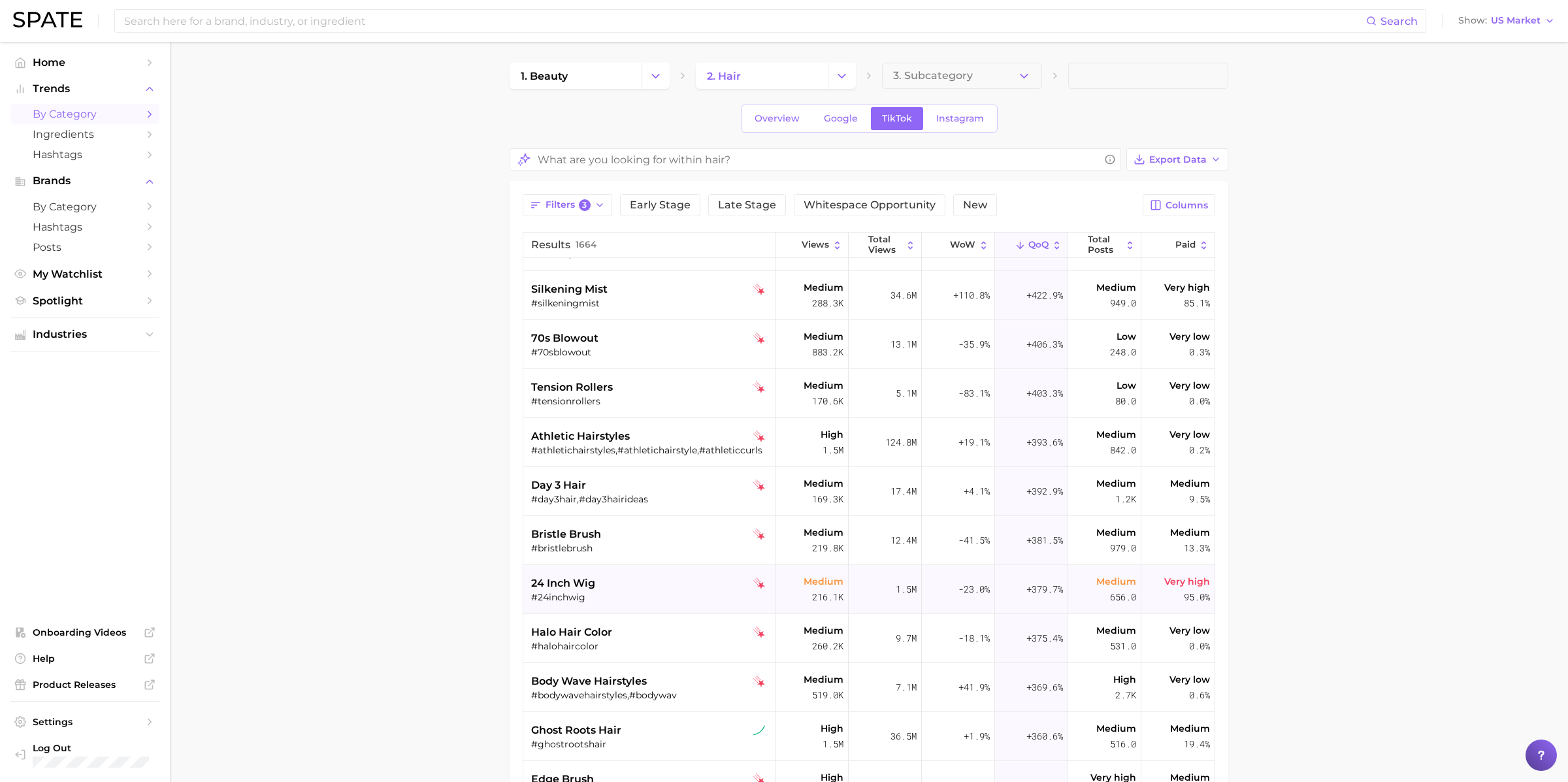
scroll to position [1302, 0]
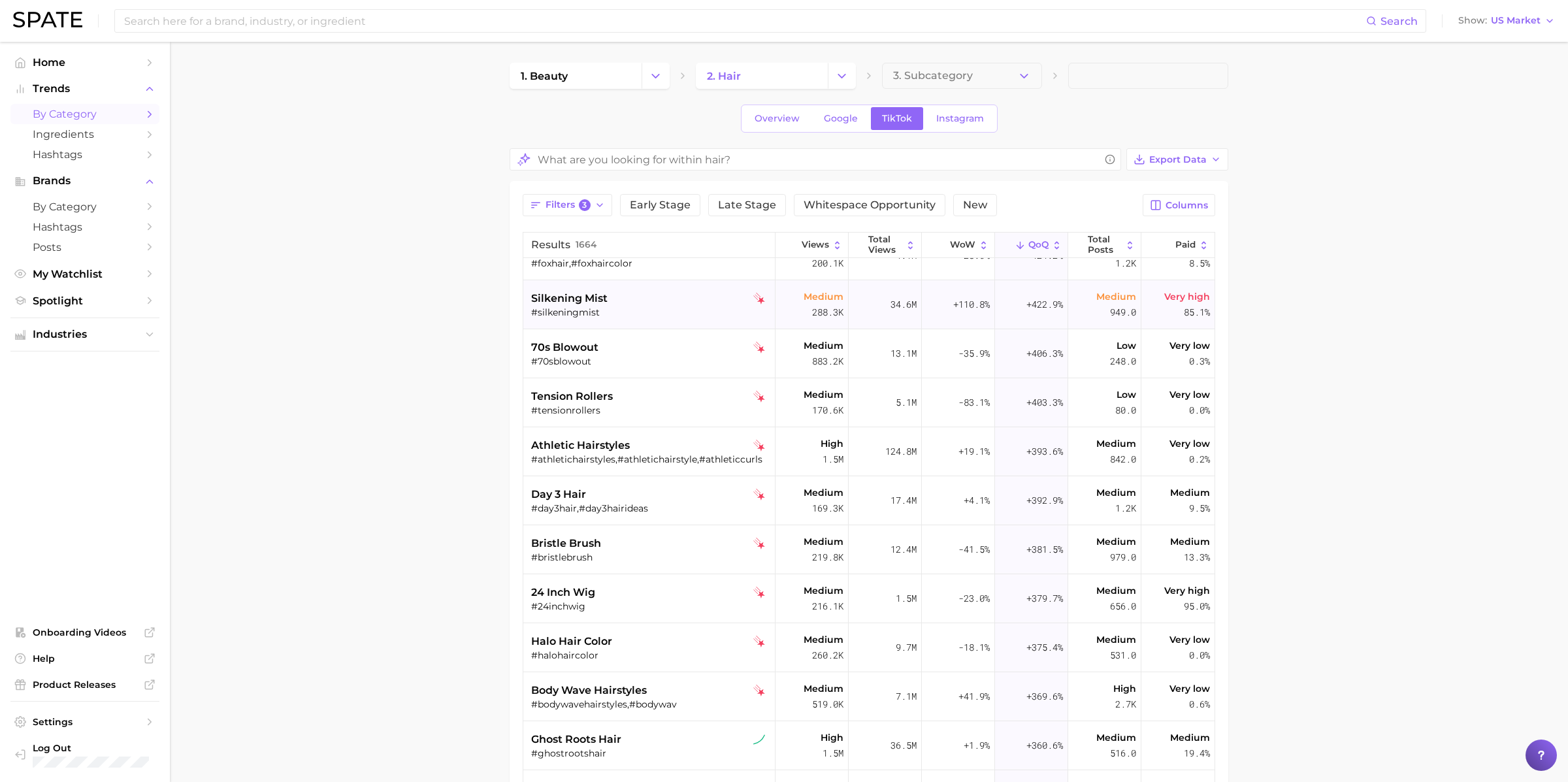
click at [590, 291] on span "silkening mist" at bounding box center [569, 299] width 77 height 15
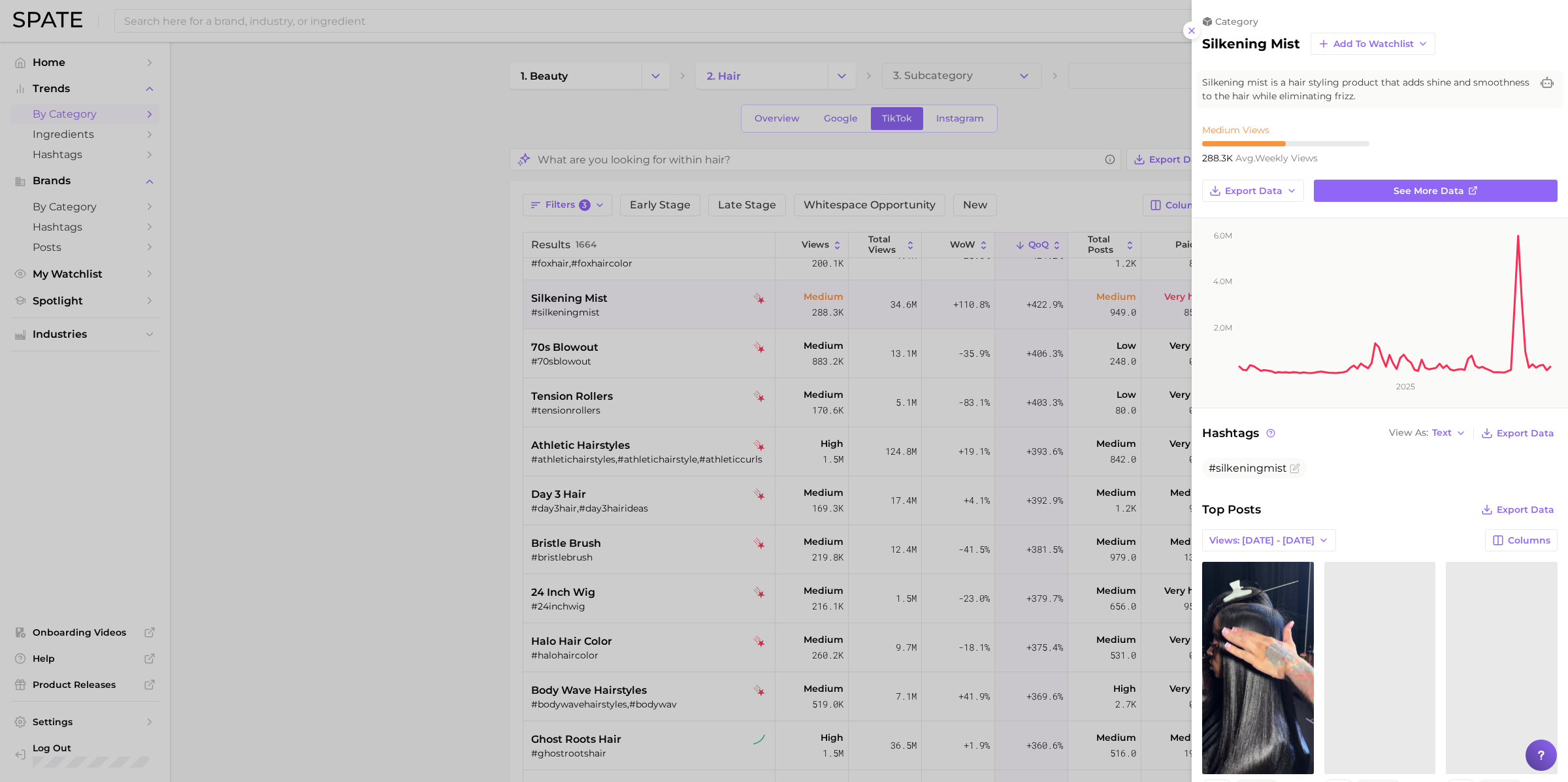
scroll to position [0, 0]
click at [597, 305] on div at bounding box center [784, 391] width 1568 height 782
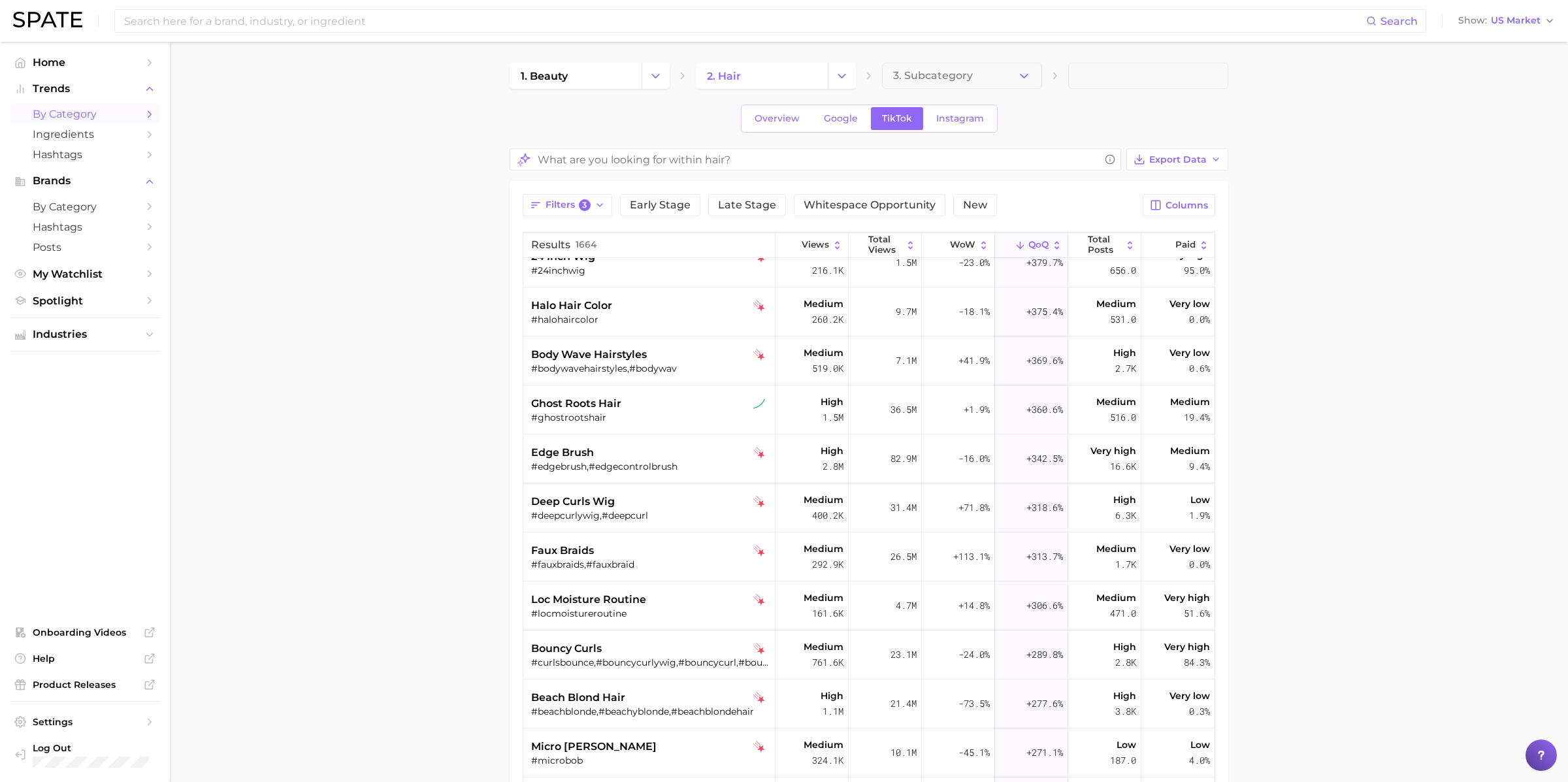
scroll to position [1639, 0]
click at [621, 551] on div "faux braids" at bounding box center [651, 550] width 239 height 15
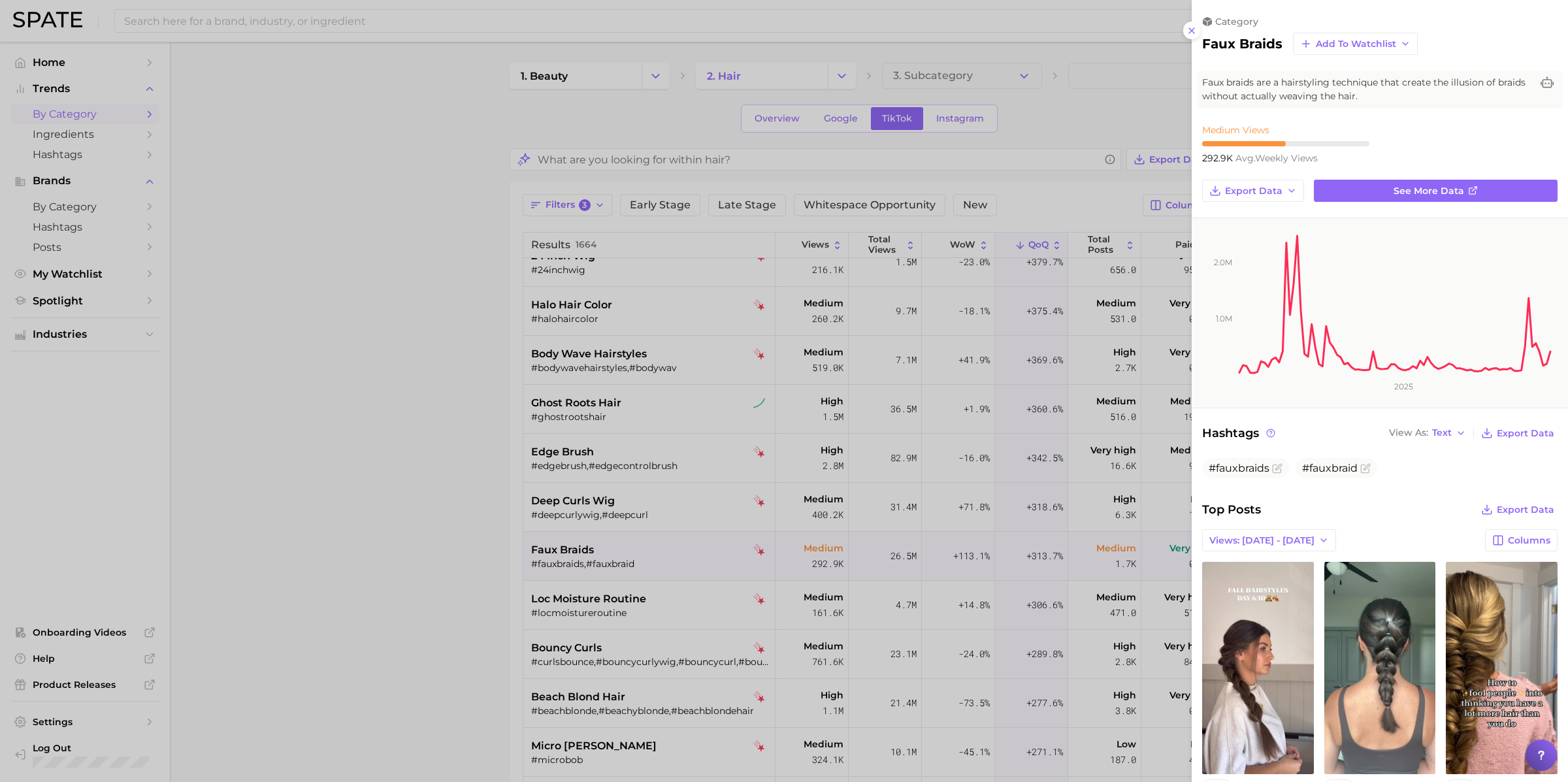
scroll to position [0, 0]
click at [624, 558] on div at bounding box center [784, 391] width 1568 height 782
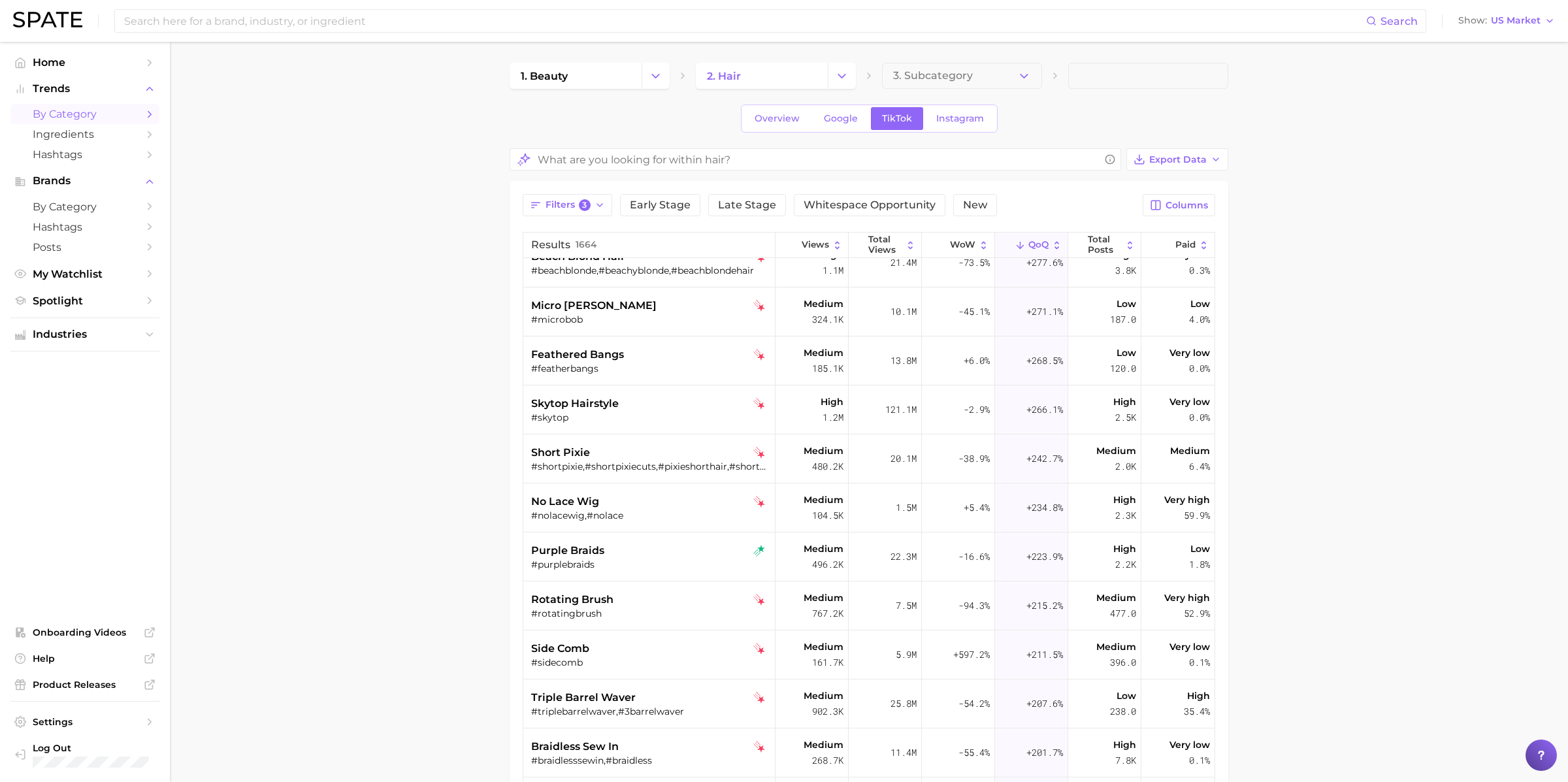
scroll to position [2087, 0]
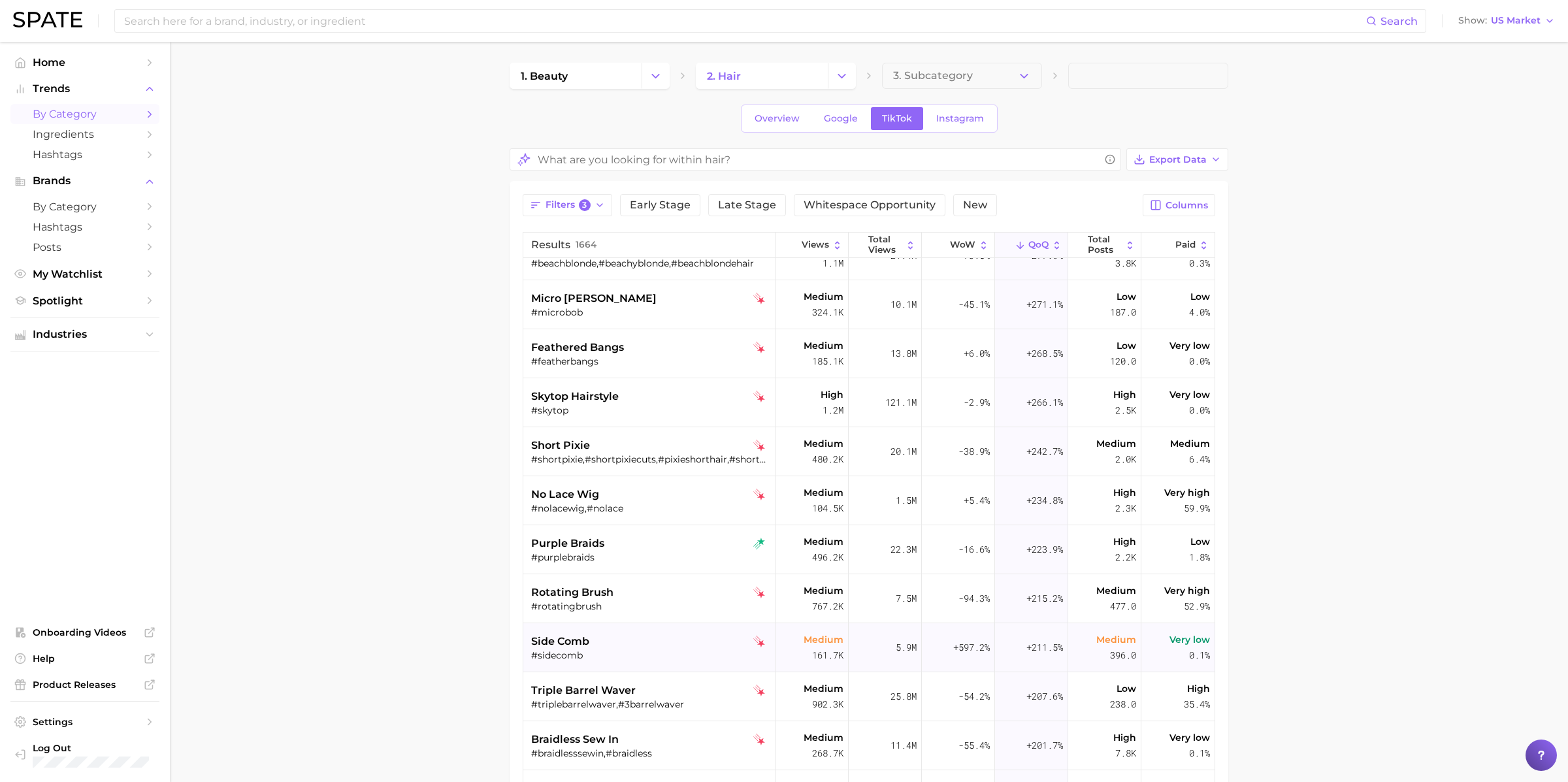
click at [656, 655] on div "#sidecomb" at bounding box center [651, 656] width 239 height 11
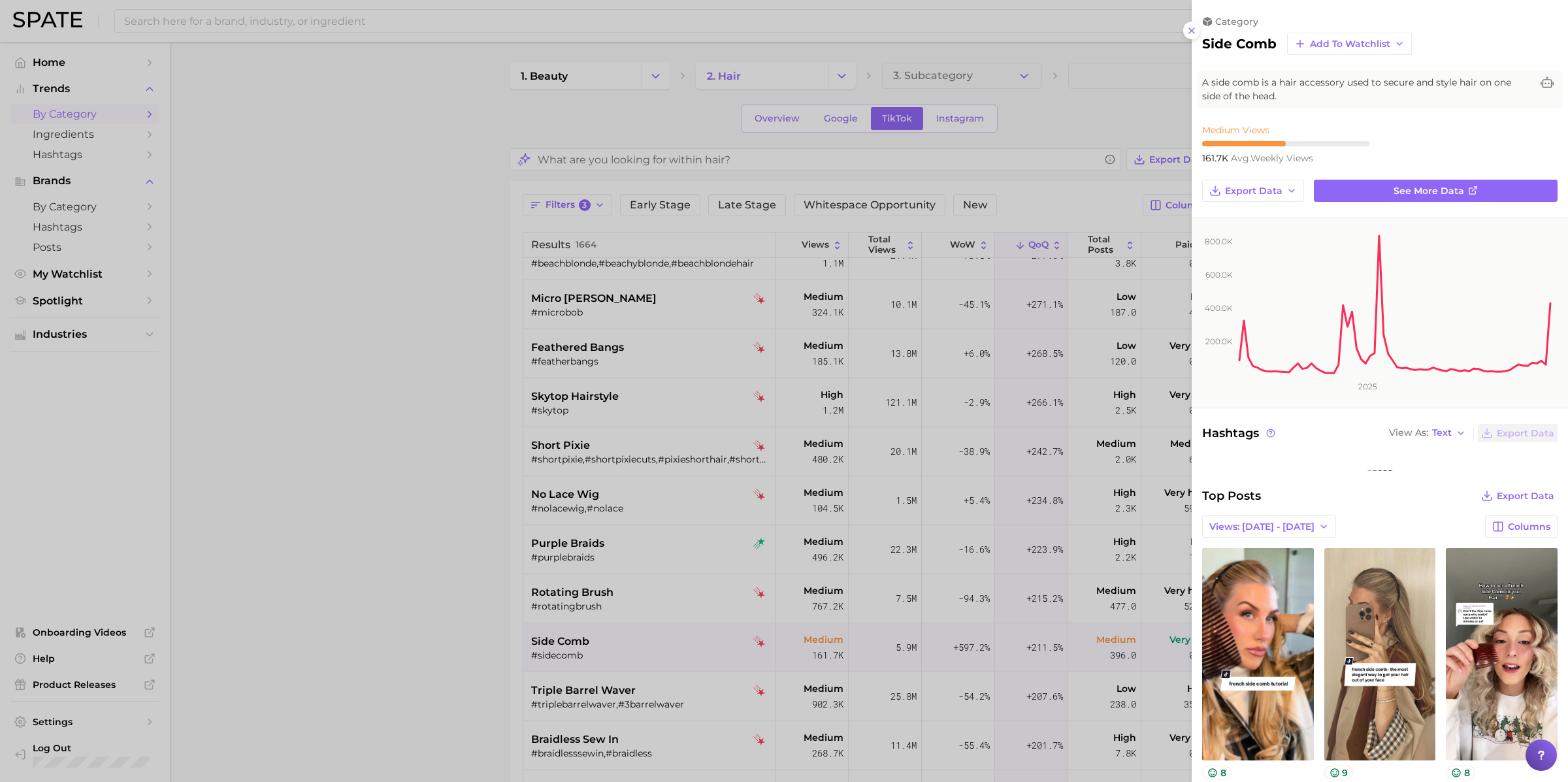
scroll to position [0, 0]
click at [656, 655] on div at bounding box center [784, 391] width 1568 height 782
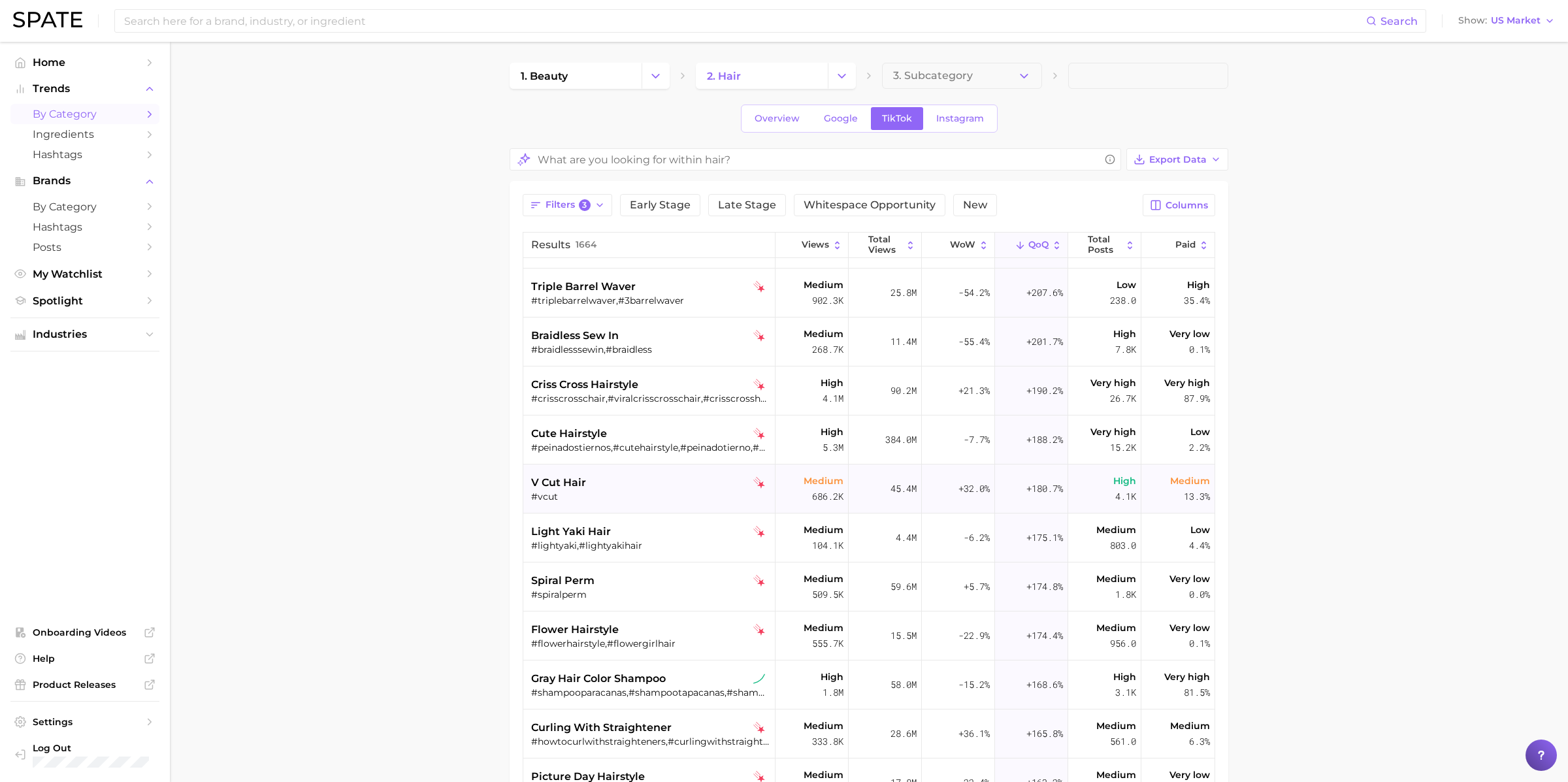
click at [598, 491] on div "#vcut" at bounding box center [651, 497] width 239 height 11
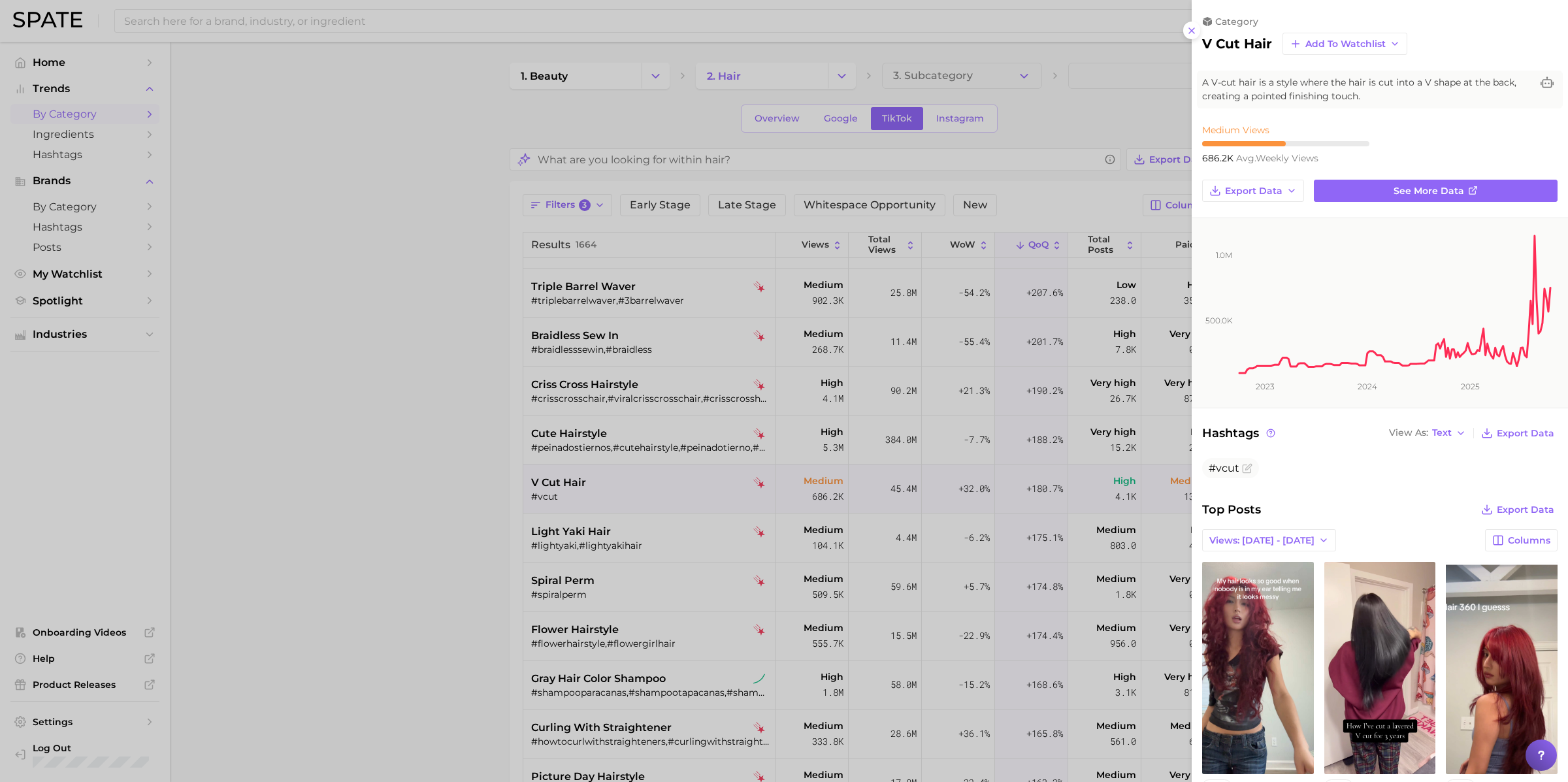
click at [598, 490] on div at bounding box center [784, 391] width 1568 height 782
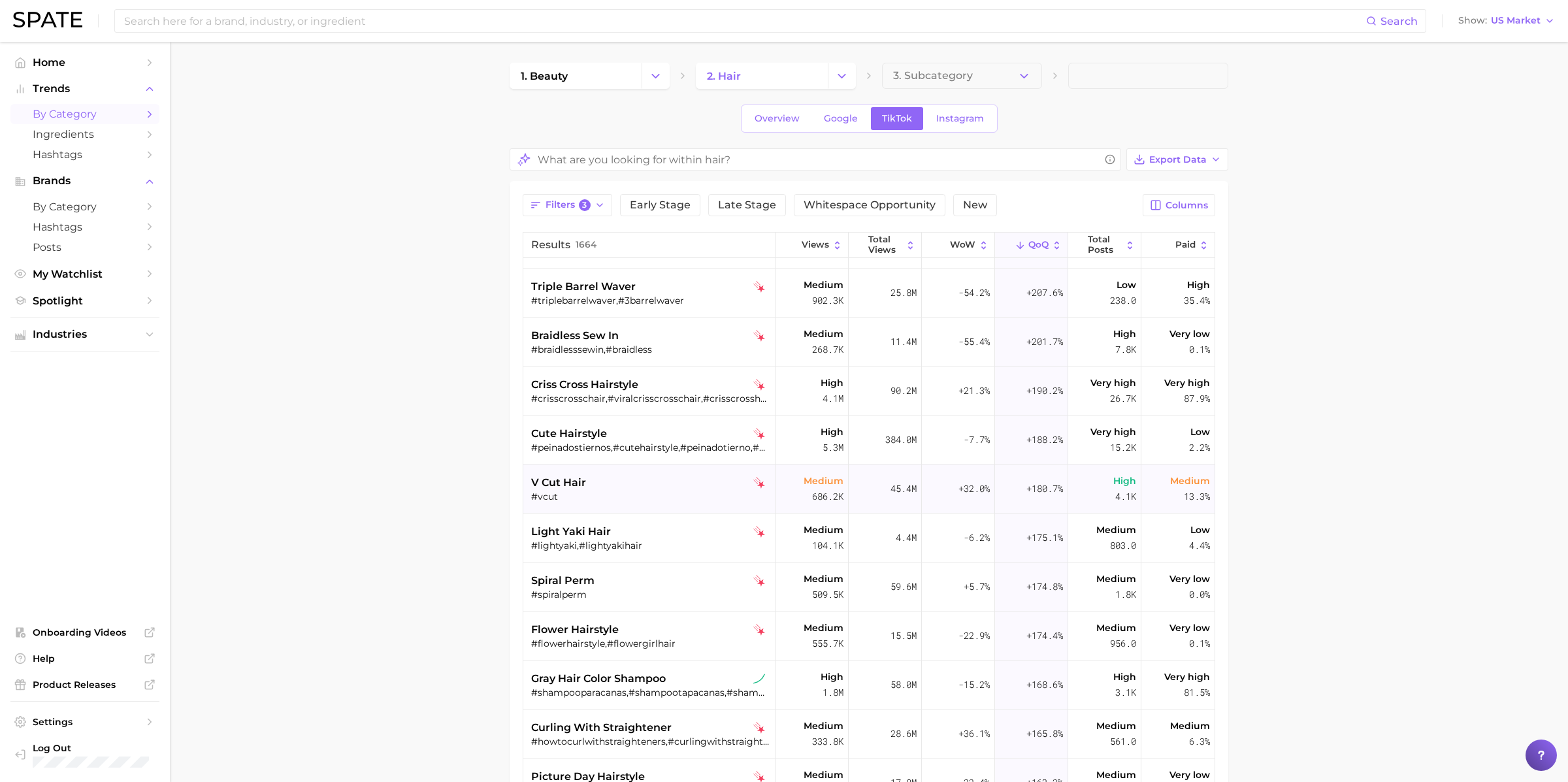
click at [598, 491] on div "#vcut" at bounding box center [651, 497] width 239 height 11
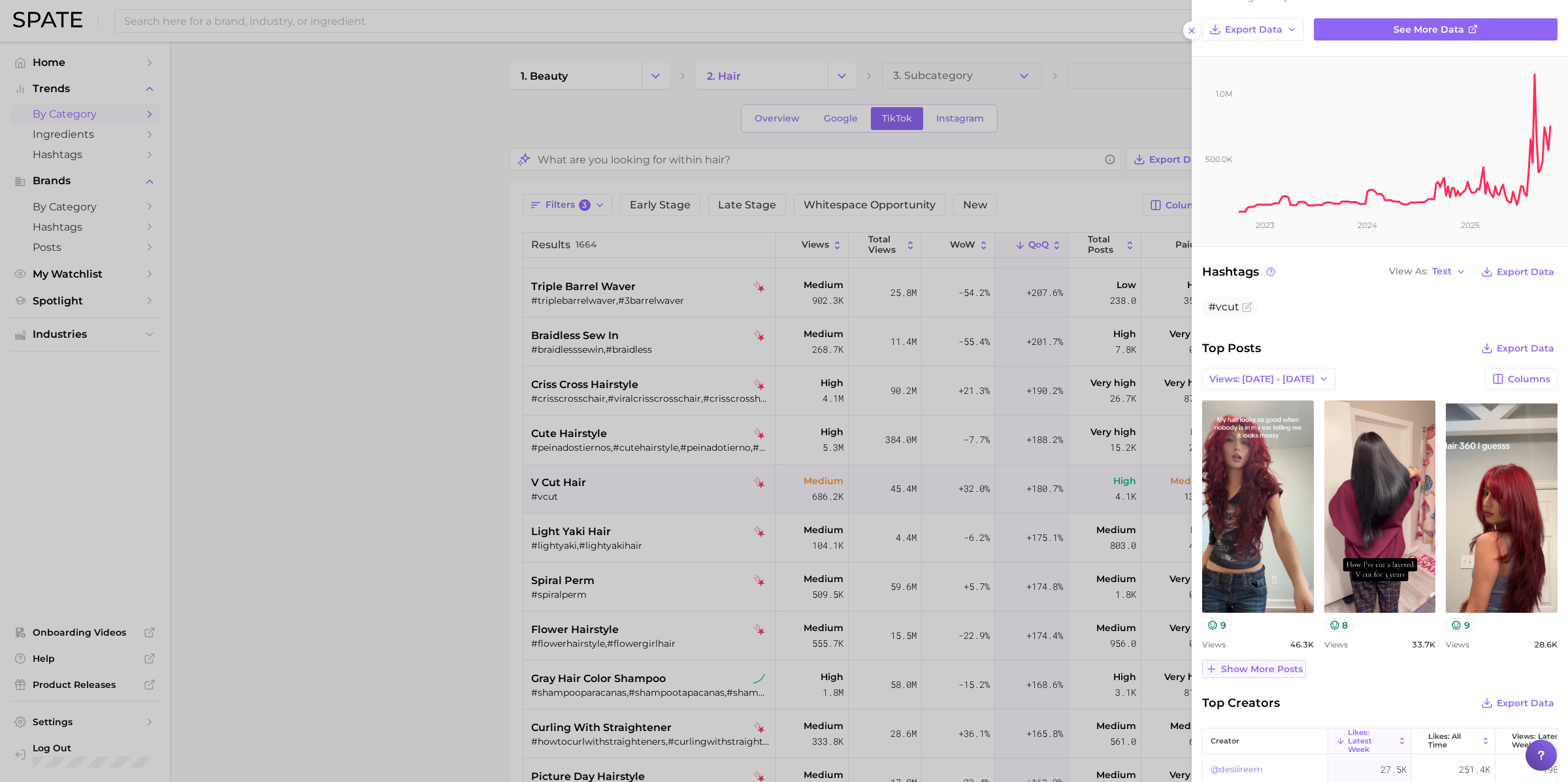
click at [1232, 664] on span "Show more posts" at bounding box center [1261, 670] width 81 height 11
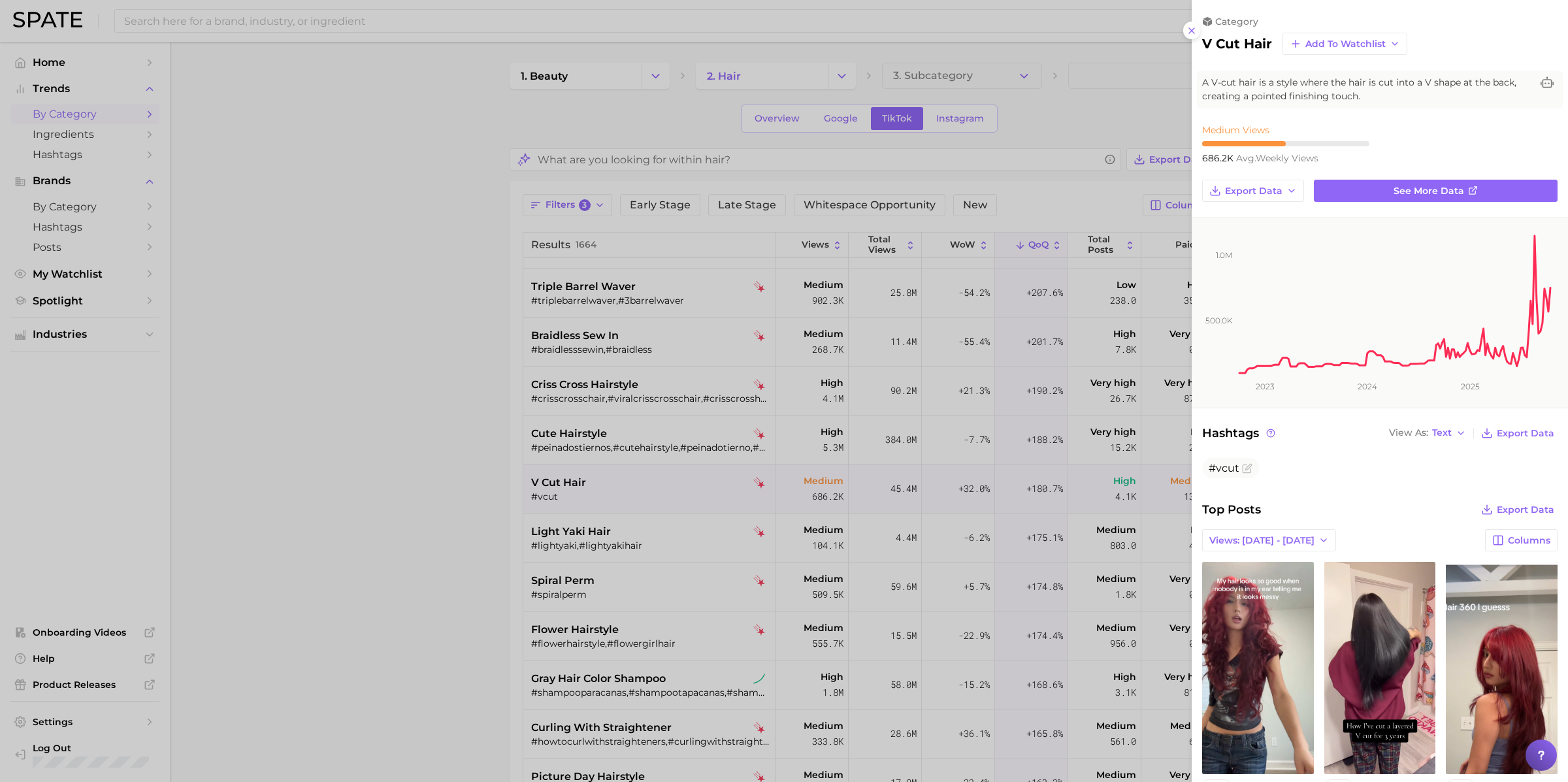
click at [656, 546] on div at bounding box center [784, 391] width 1568 height 782
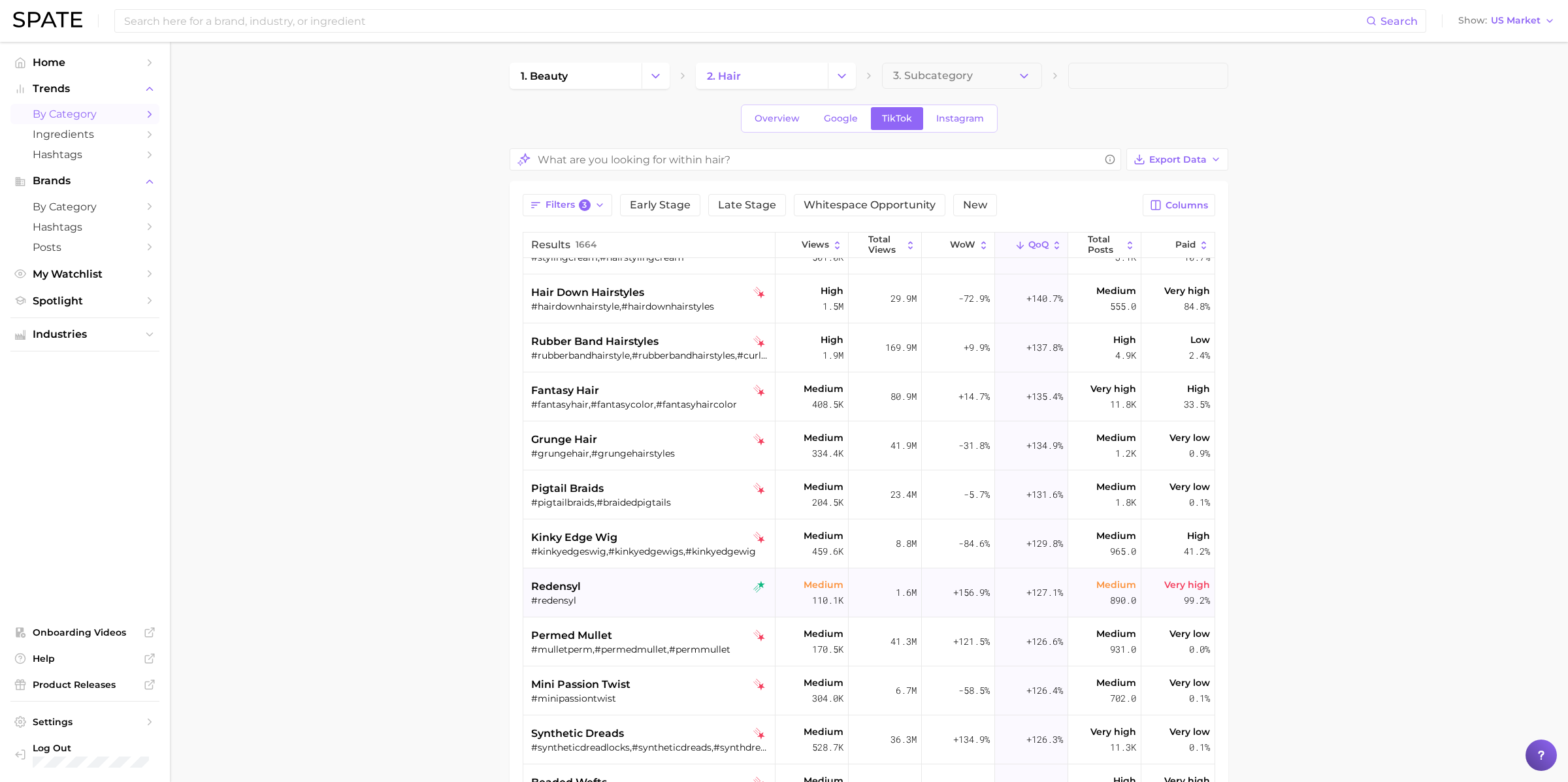
click at [632, 585] on div "redensyl" at bounding box center [651, 587] width 239 height 15
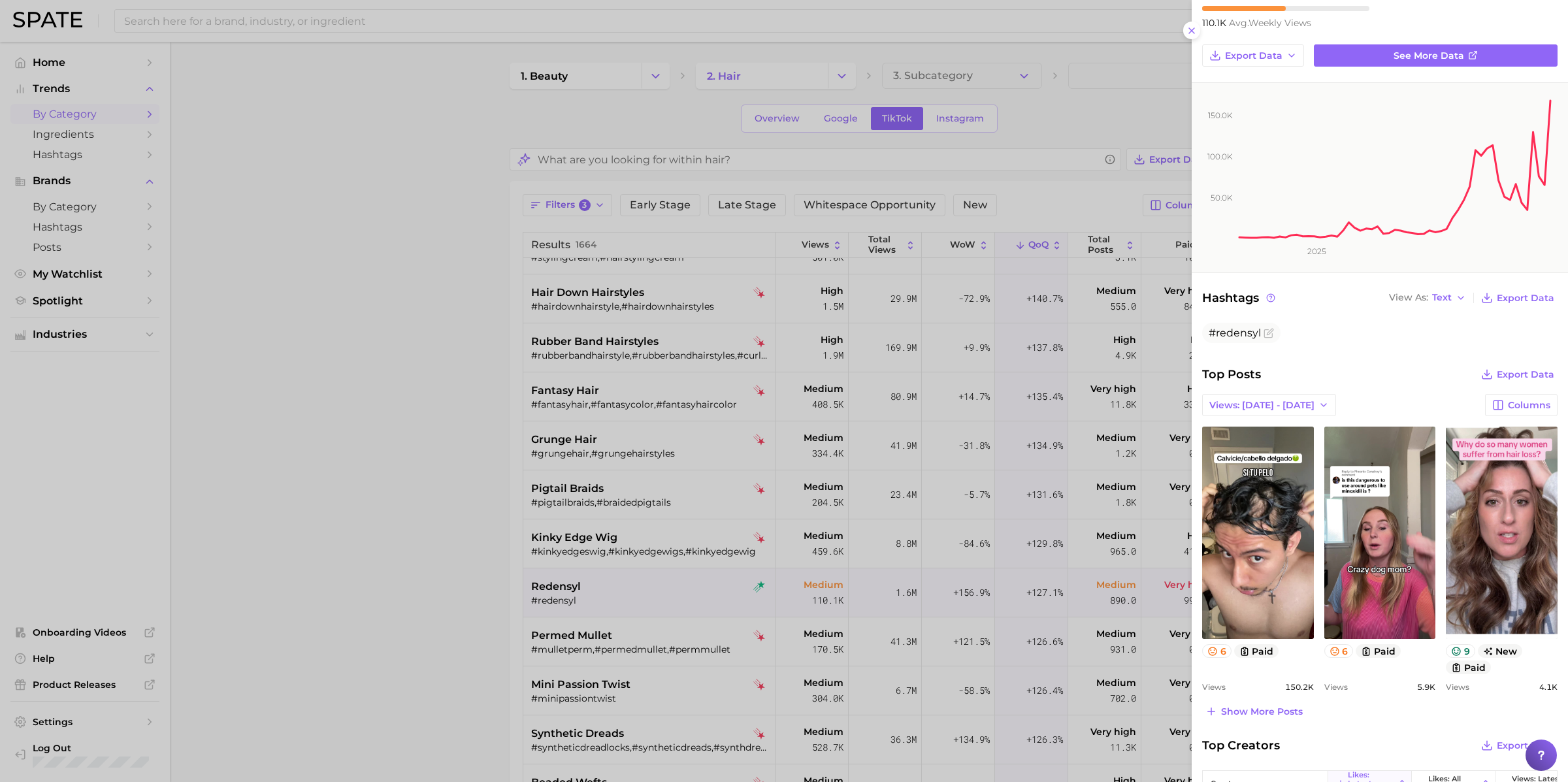
click at [712, 603] on div at bounding box center [784, 391] width 1568 height 782
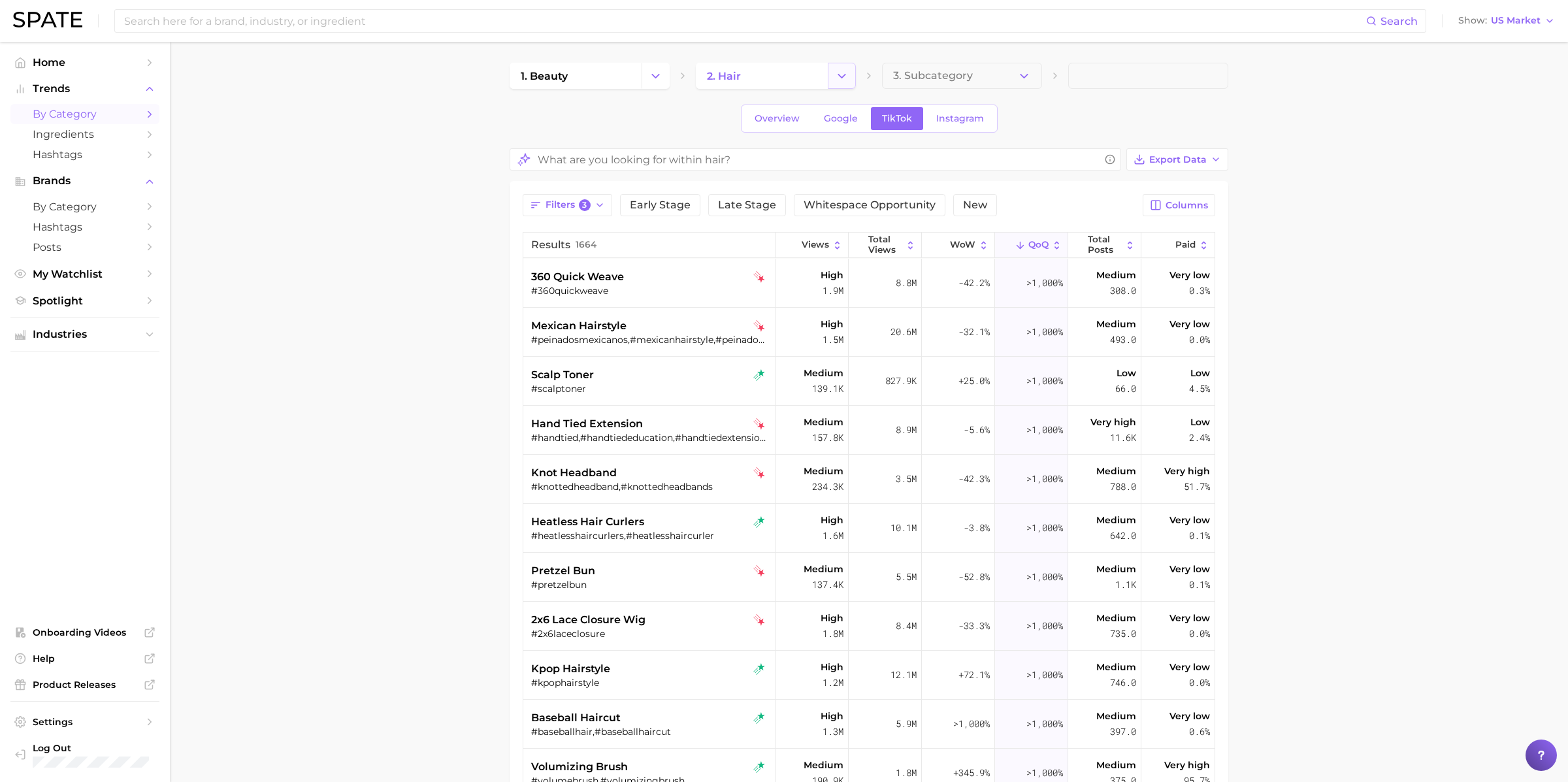
click at [850, 67] on button "Change Category" at bounding box center [841, 76] width 28 height 26
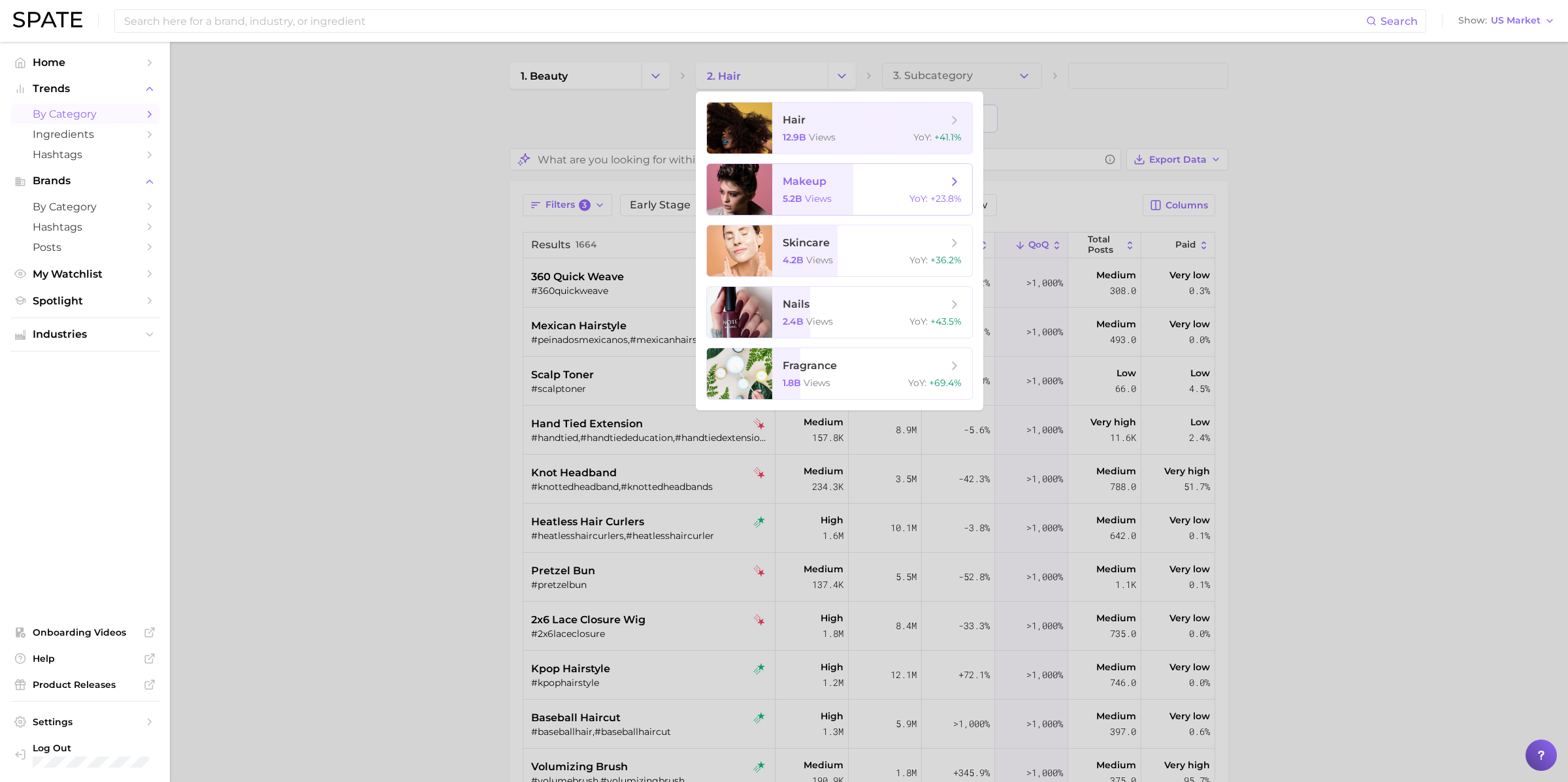
click at [828, 190] on span "makeup 5.2b views YoY : +23.8%" at bounding box center [872, 189] width 200 height 51
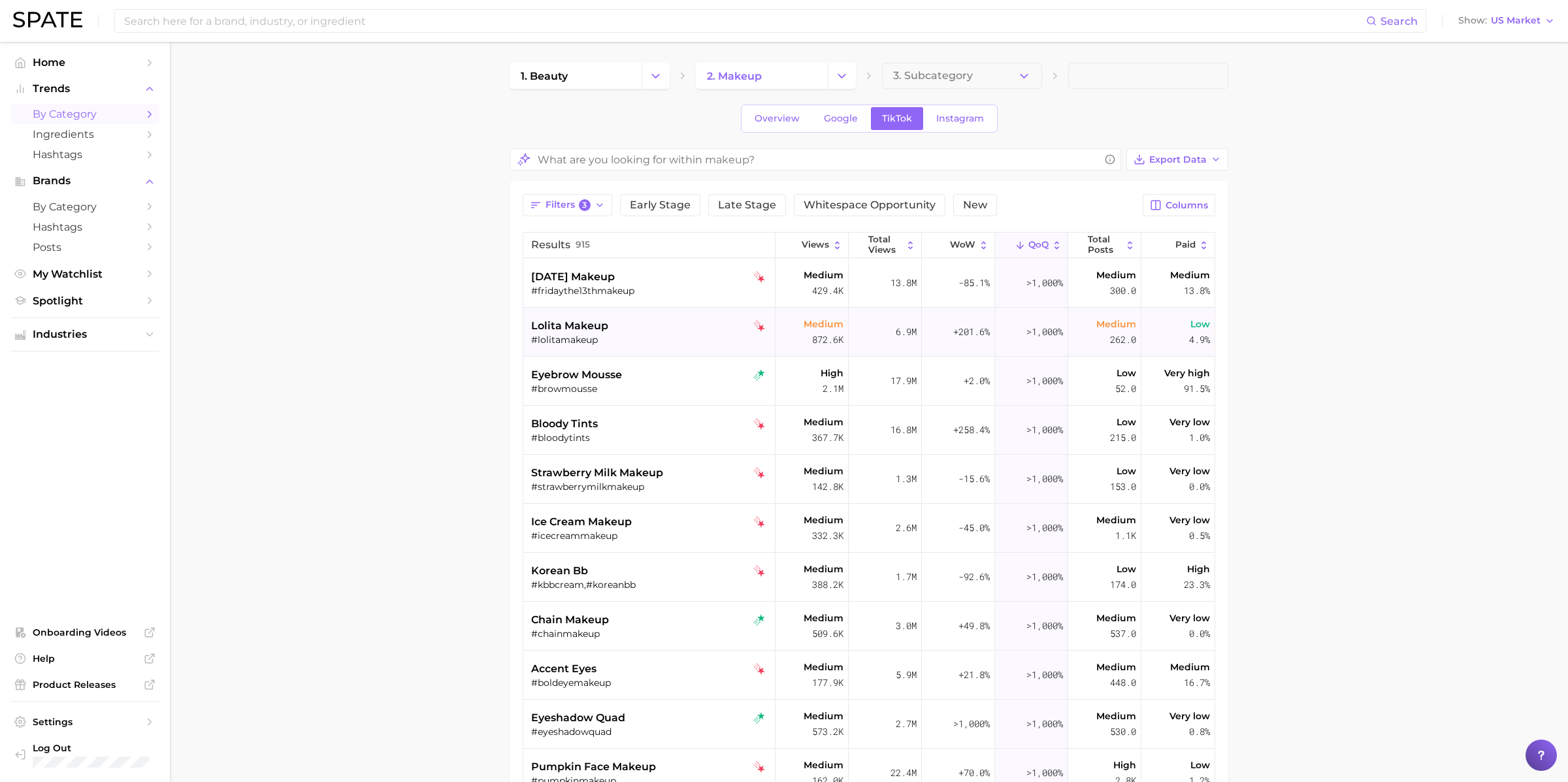
click at [631, 334] on div "#lolitamakeup" at bounding box center [651, 340] width 239 height 11
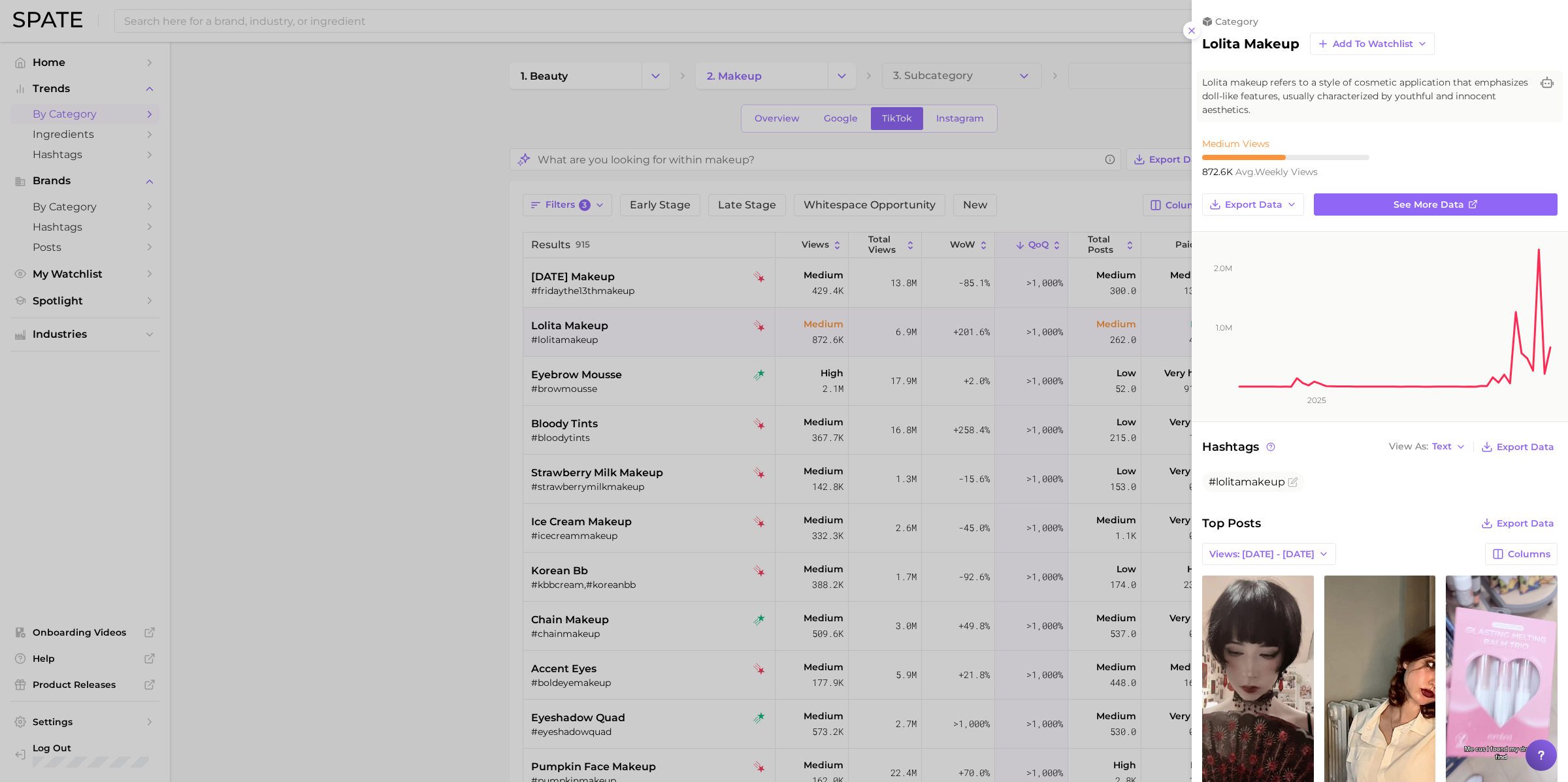
click at [629, 328] on div at bounding box center [784, 391] width 1568 height 782
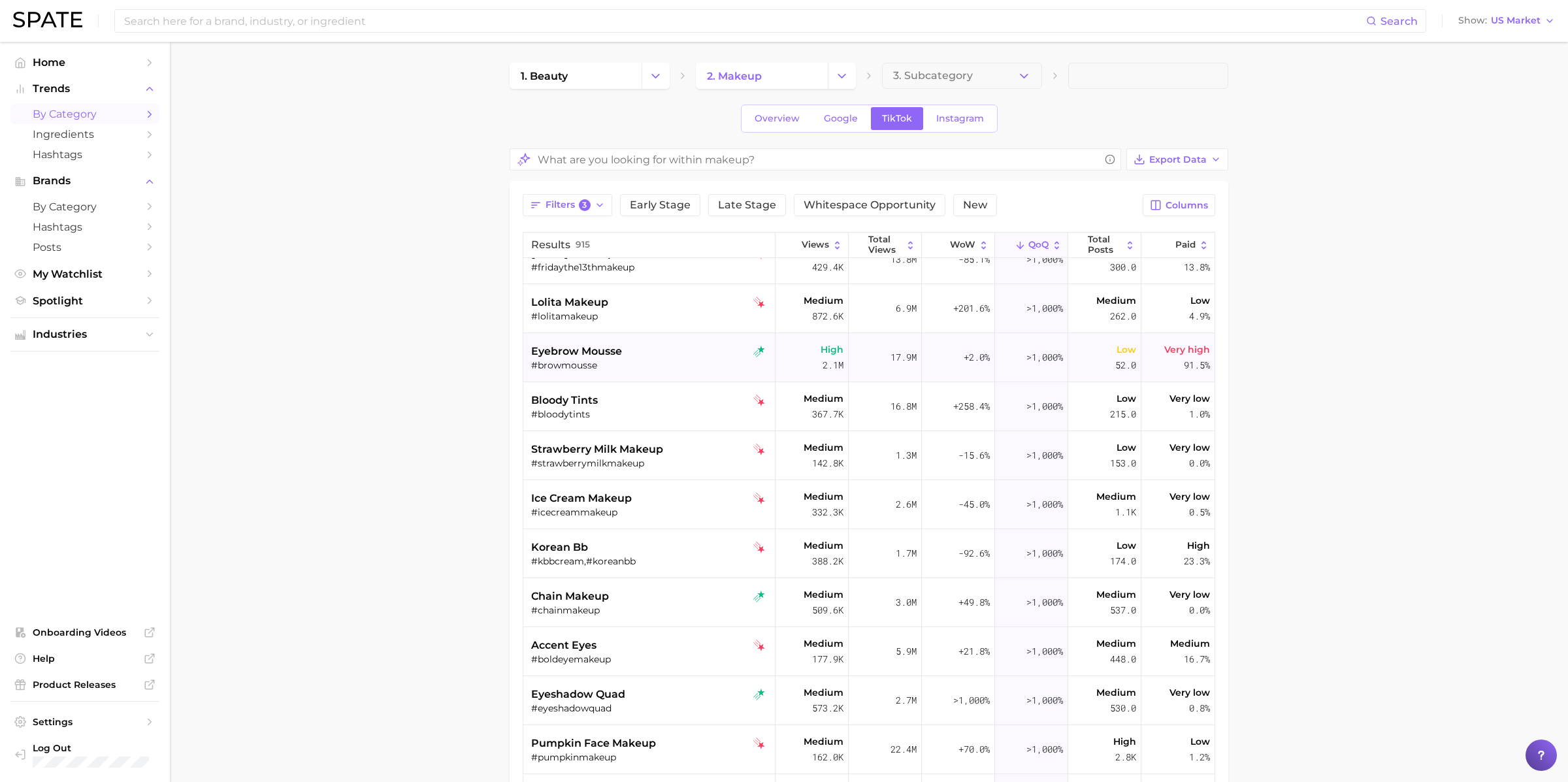
click at [624, 360] on div "#browmousse" at bounding box center [651, 366] width 239 height 11
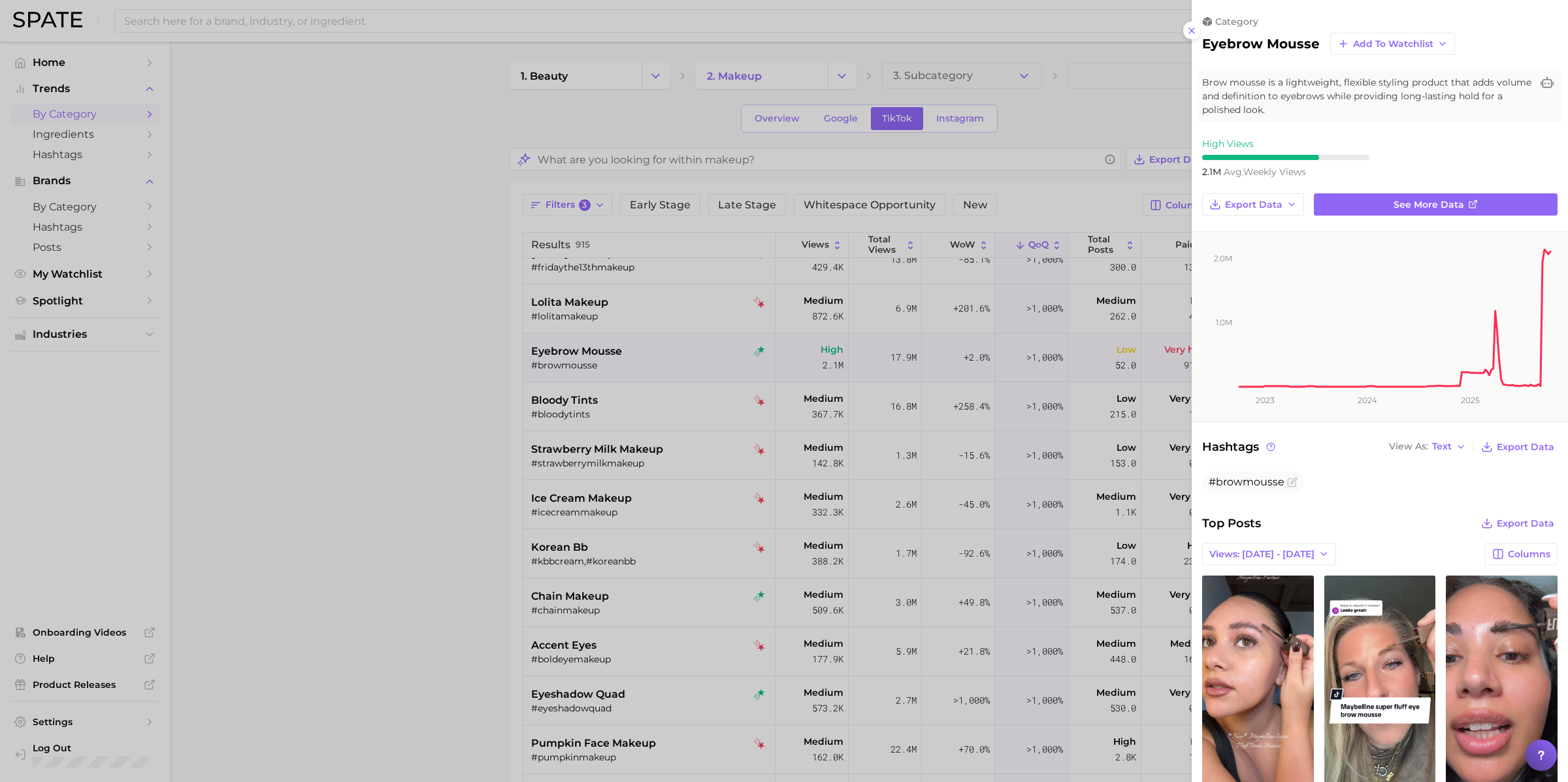
click at [625, 360] on div at bounding box center [784, 391] width 1568 height 782
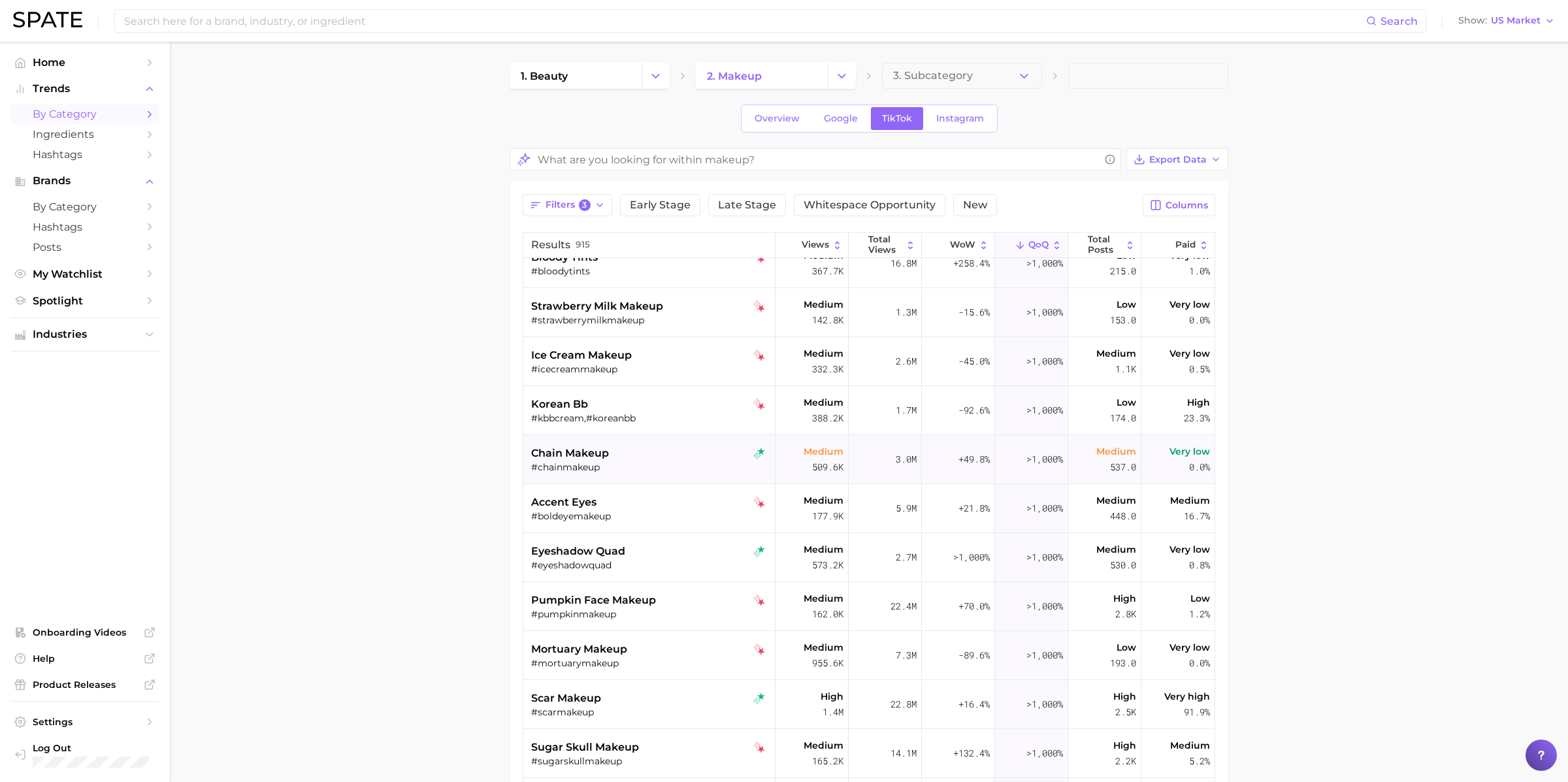
click at [614, 465] on div "#chainmakeup" at bounding box center [651, 467] width 239 height 11
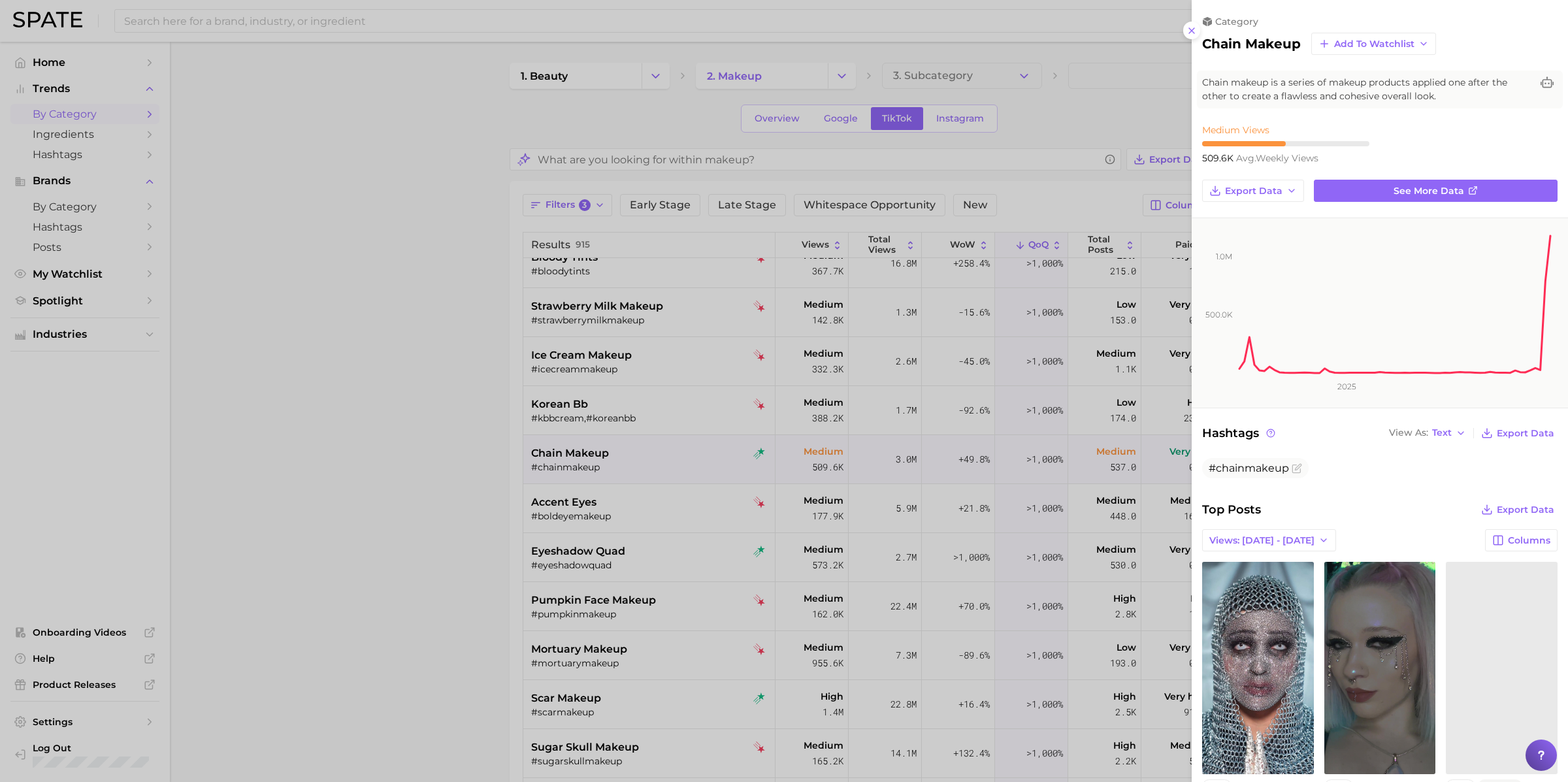
click at [625, 452] on div at bounding box center [784, 391] width 1568 height 782
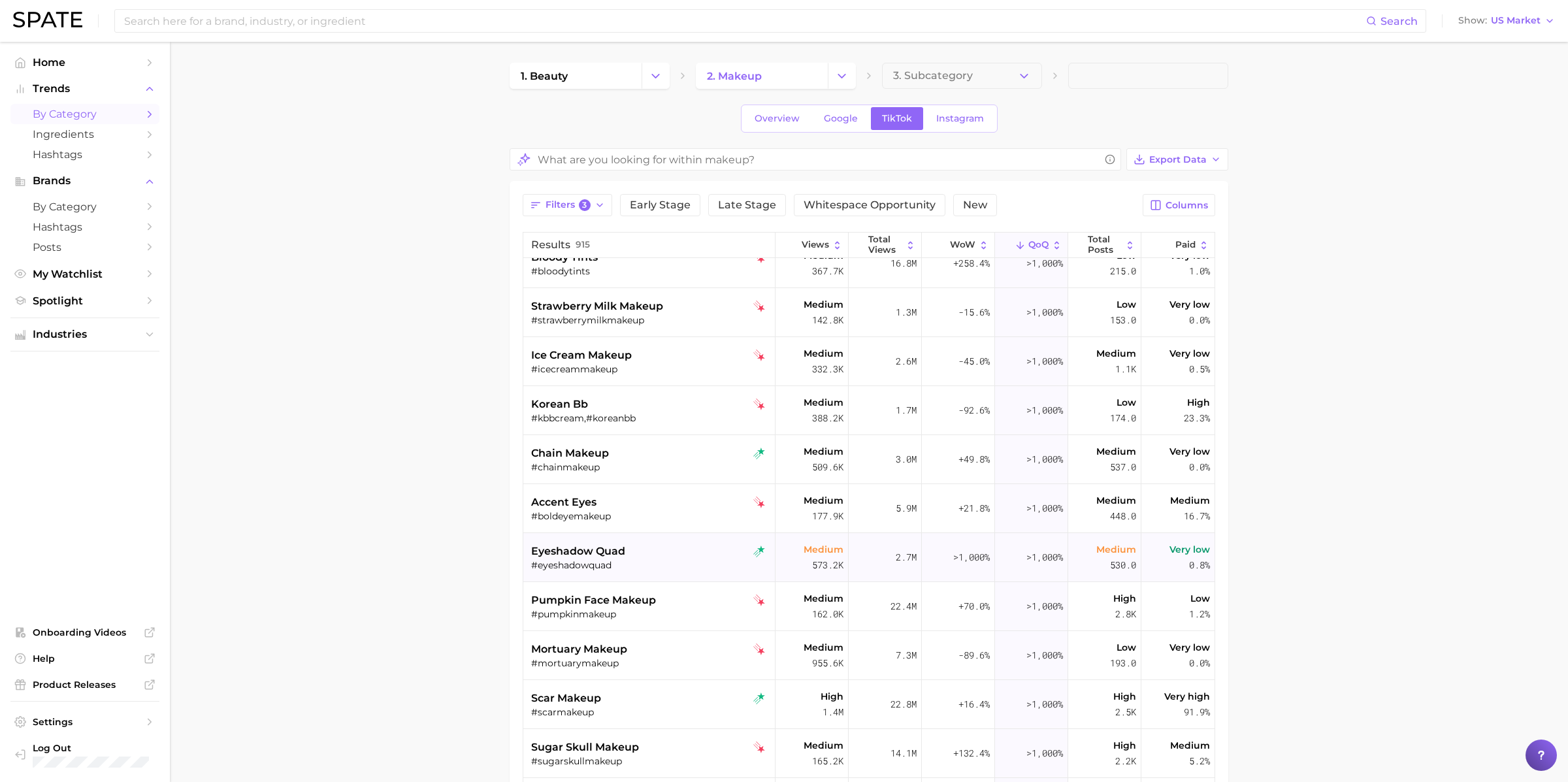
click at [634, 540] on div "eyeshadow quad #eyeshadowquad" at bounding box center [651, 557] width 239 height 49
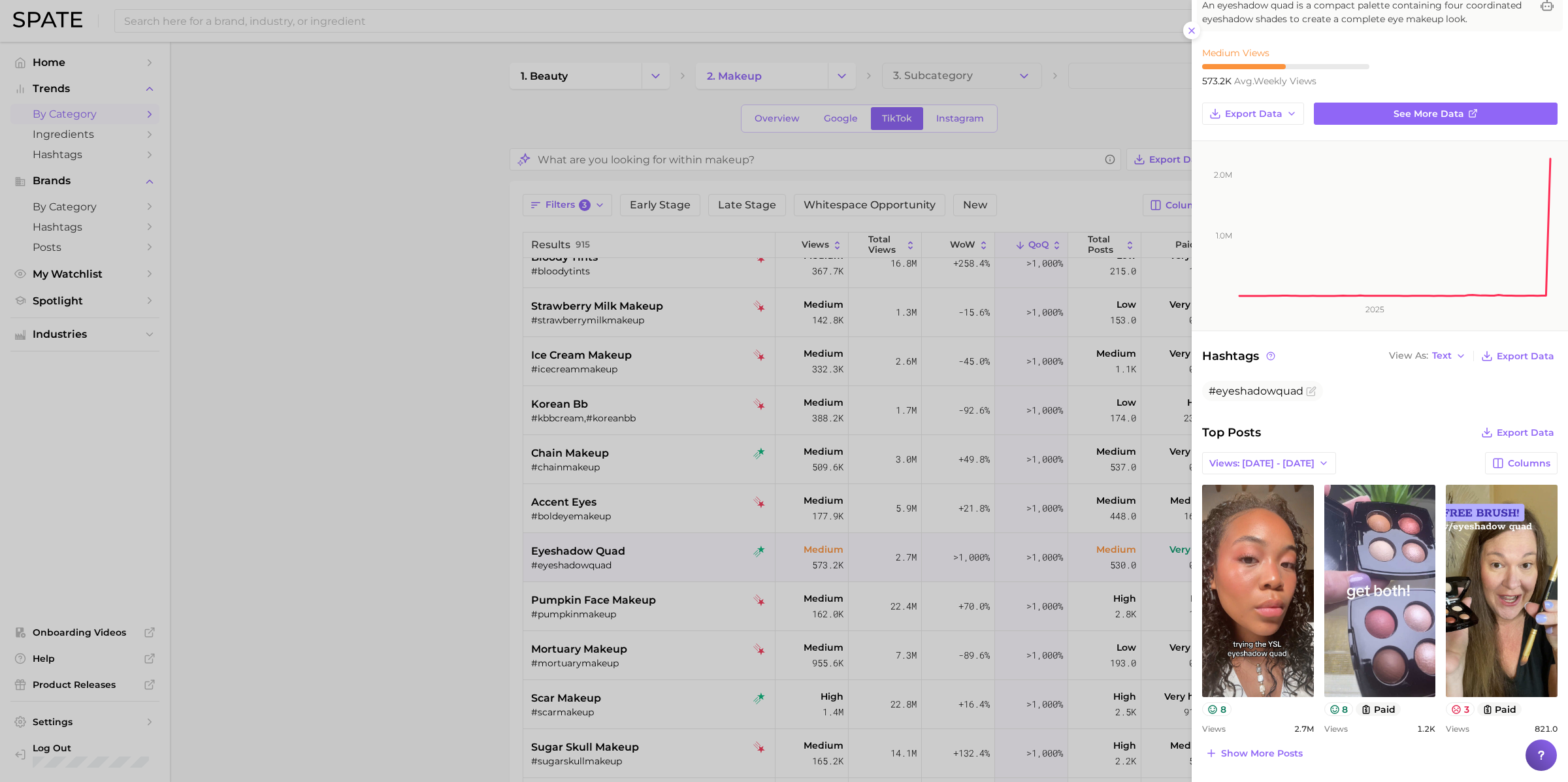
scroll to position [11, 0]
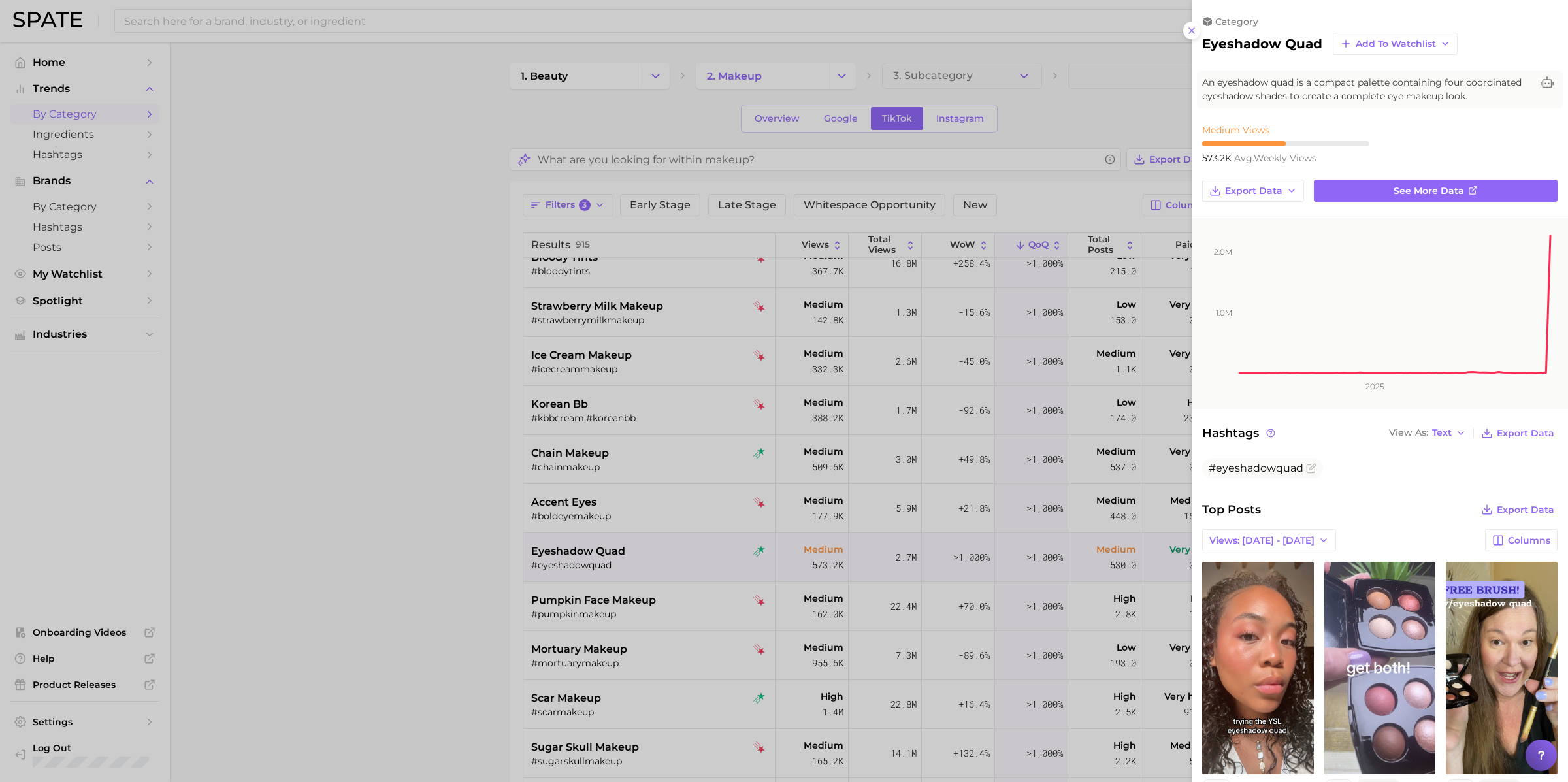
click at [788, 522] on div at bounding box center [784, 391] width 1568 height 782
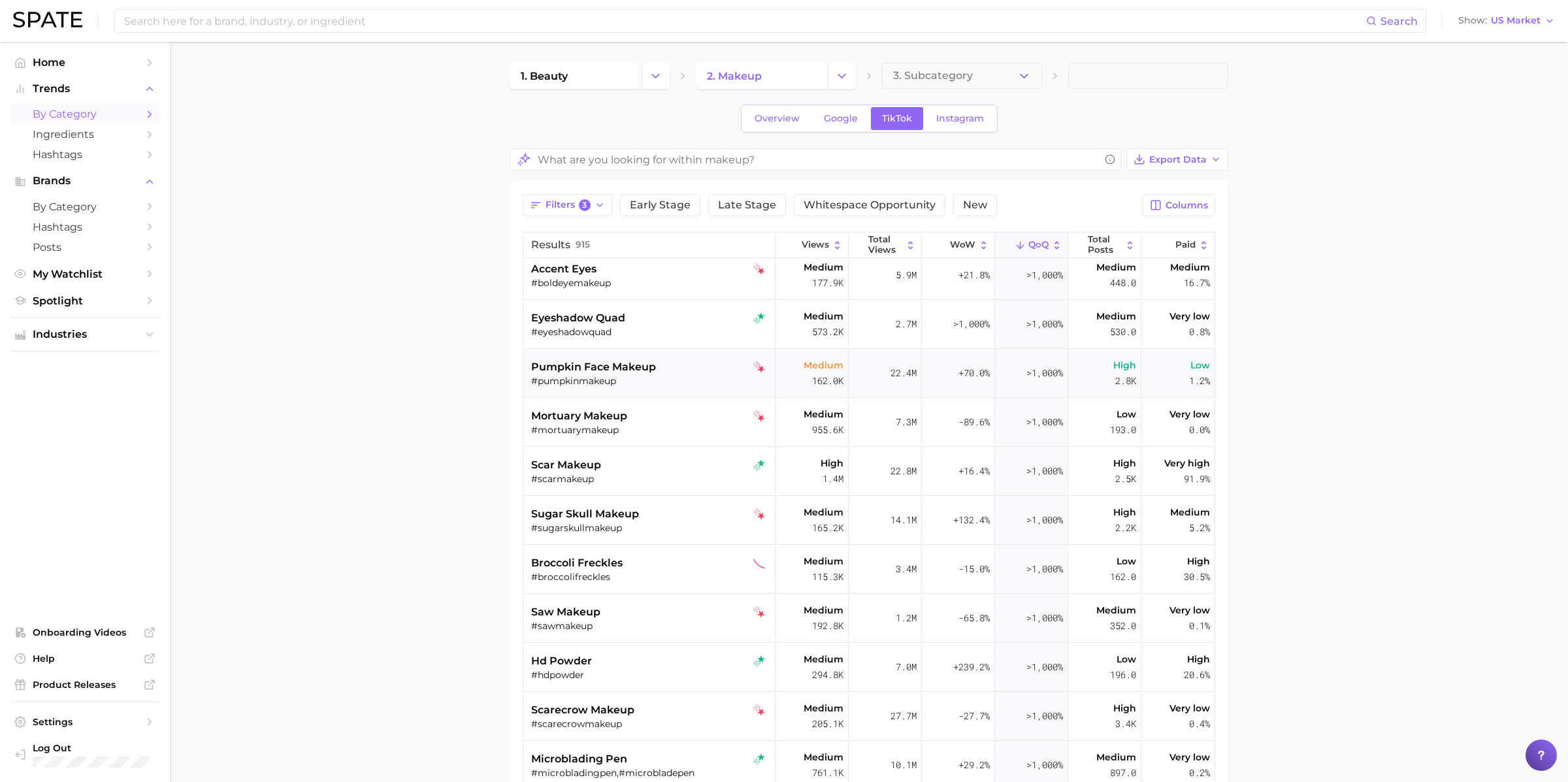
scroll to position [403, 0]
click at [696, 535] on div "sugar skull makeup #sugarskullmakeup" at bounding box center [651, 517] width 239 height 49
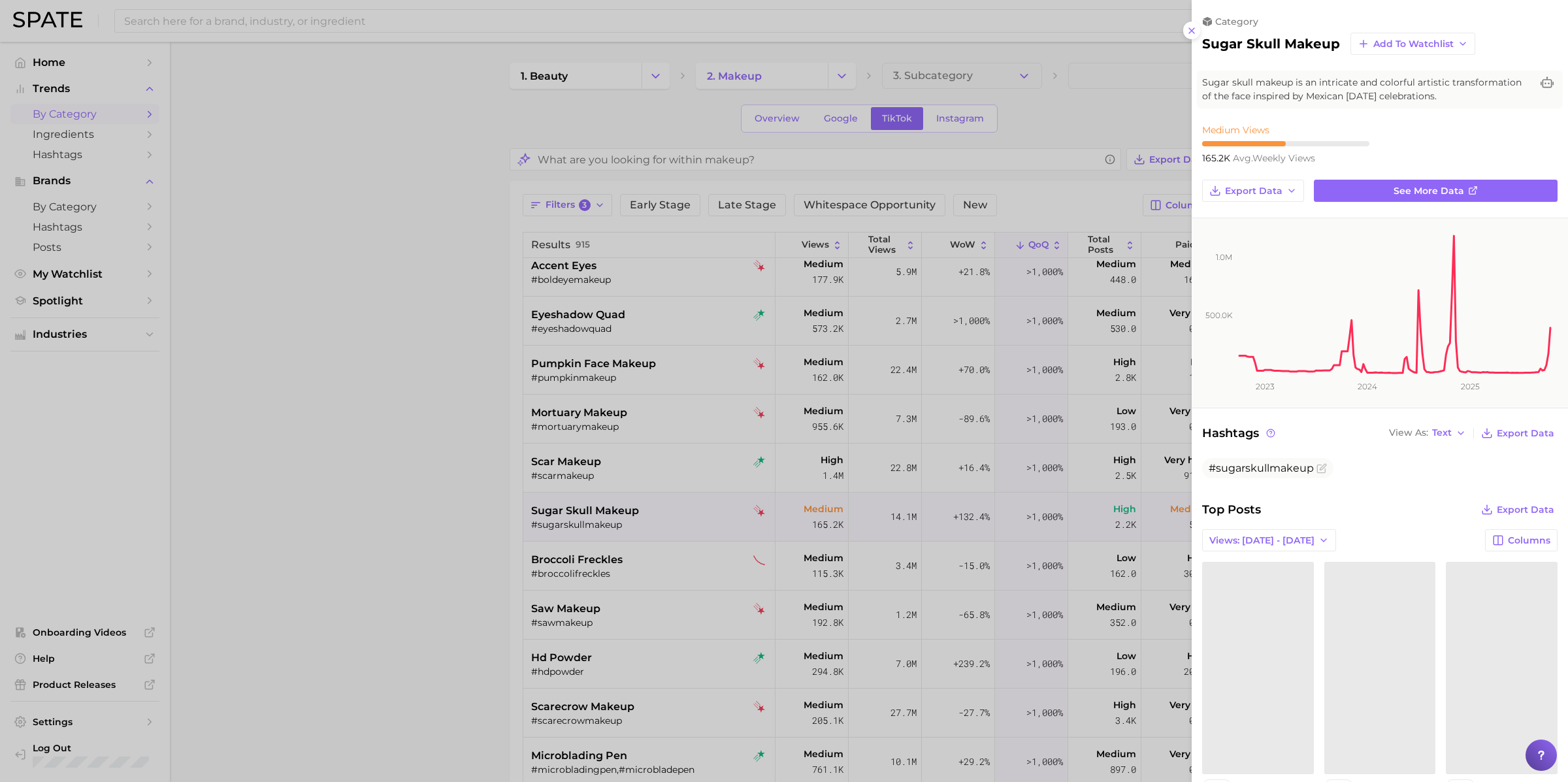
click at [696, 525] on div at bounding box center [784, 391] width 1568 height 782
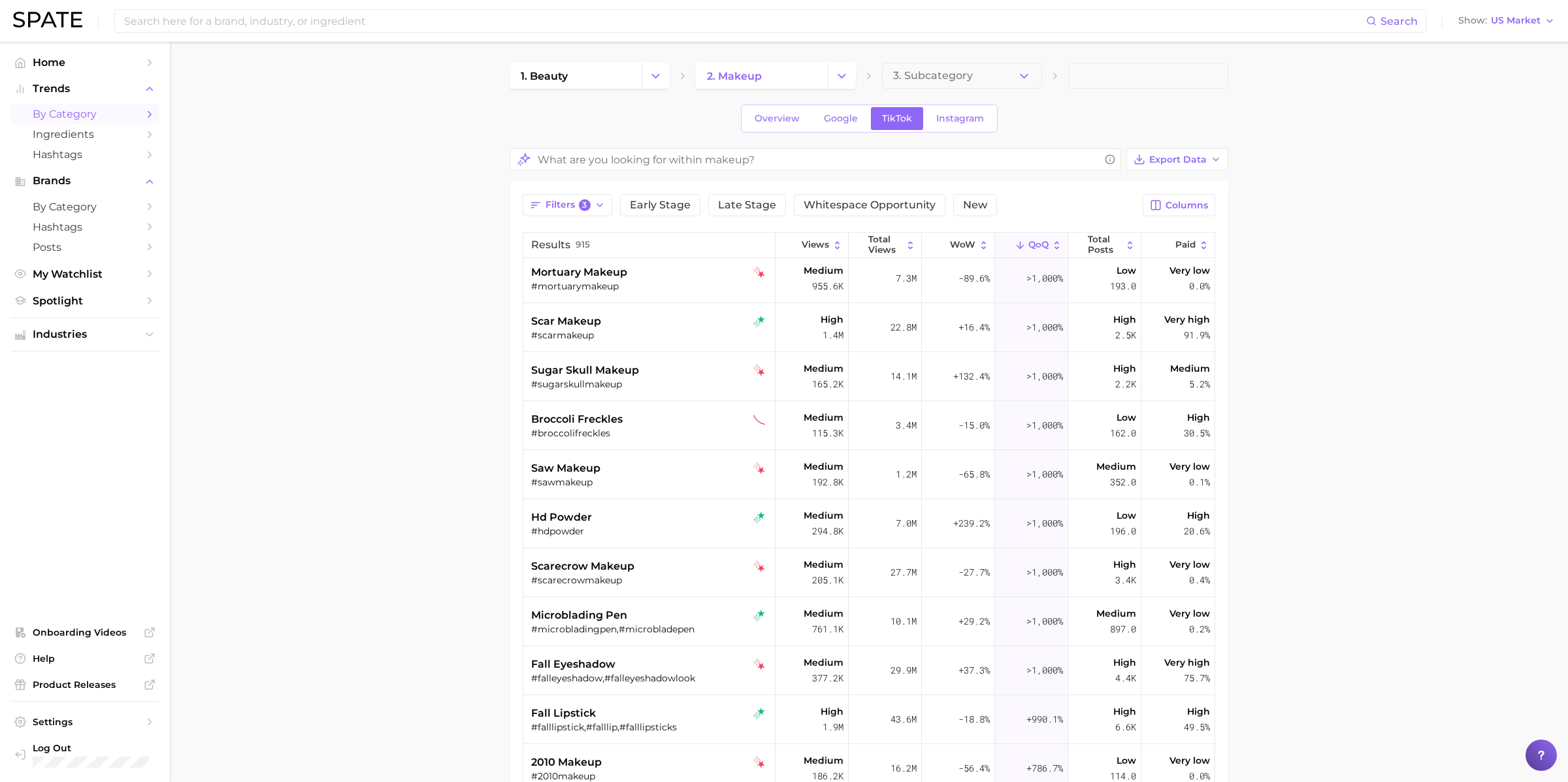
scroll to position [546, 0]
click at [677, 524] on div "#hdpowder" at bounding box center [651, 529] width 239 height 11
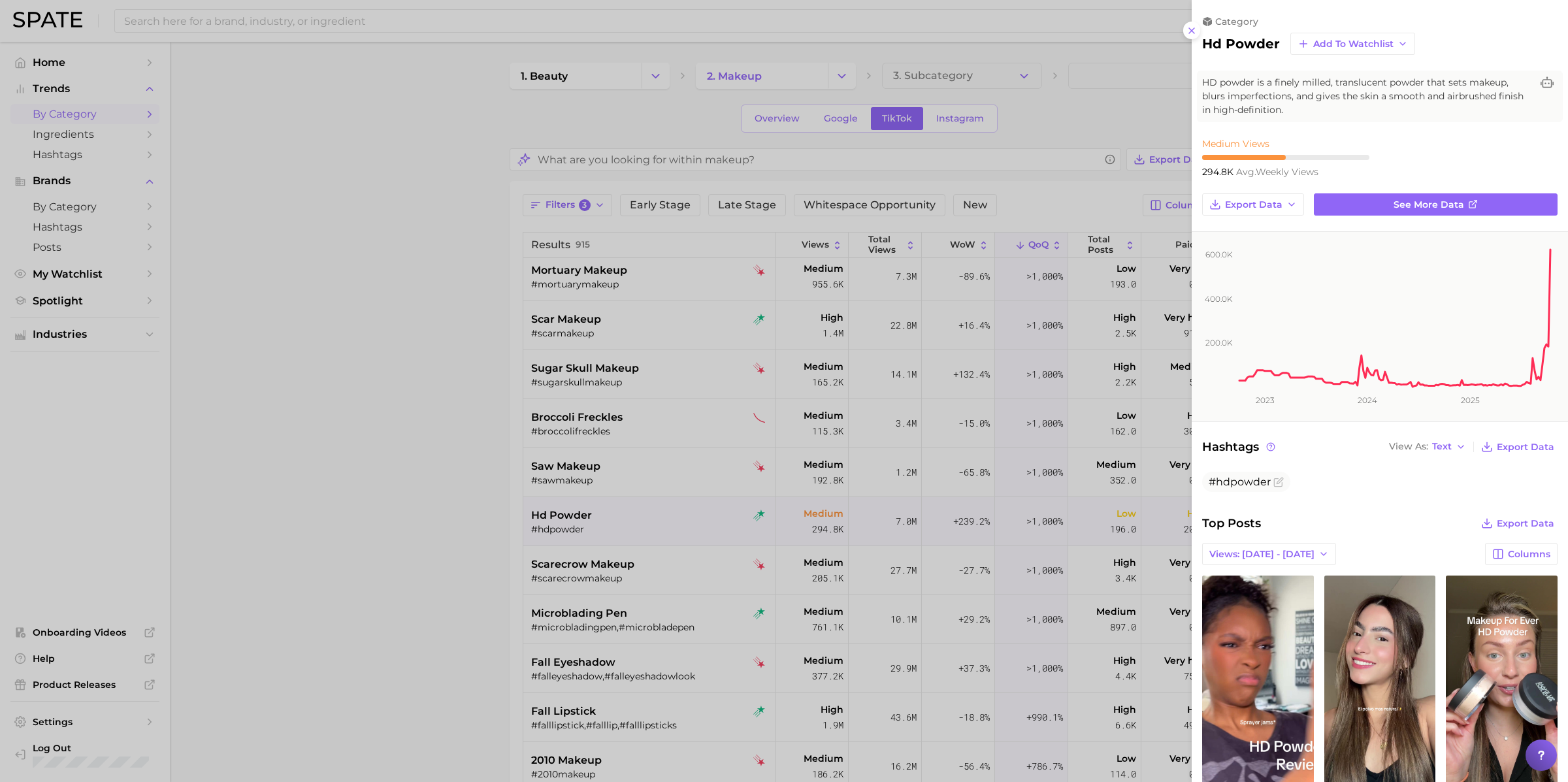
scroll to position [0, 0]
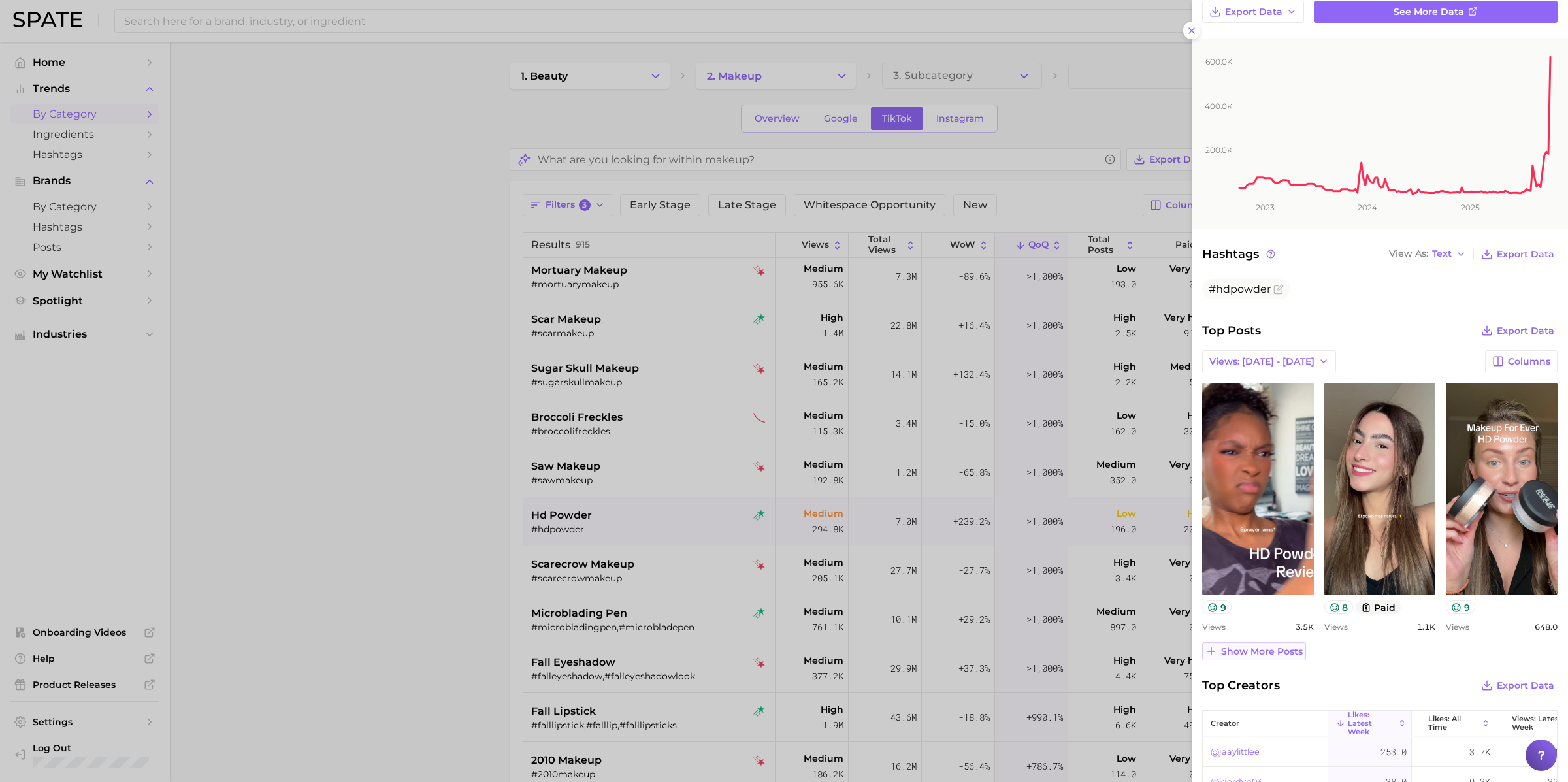
click at [1270, 651] on span "Show more posts" at bounding box center [1261, 652] width 81 height 11
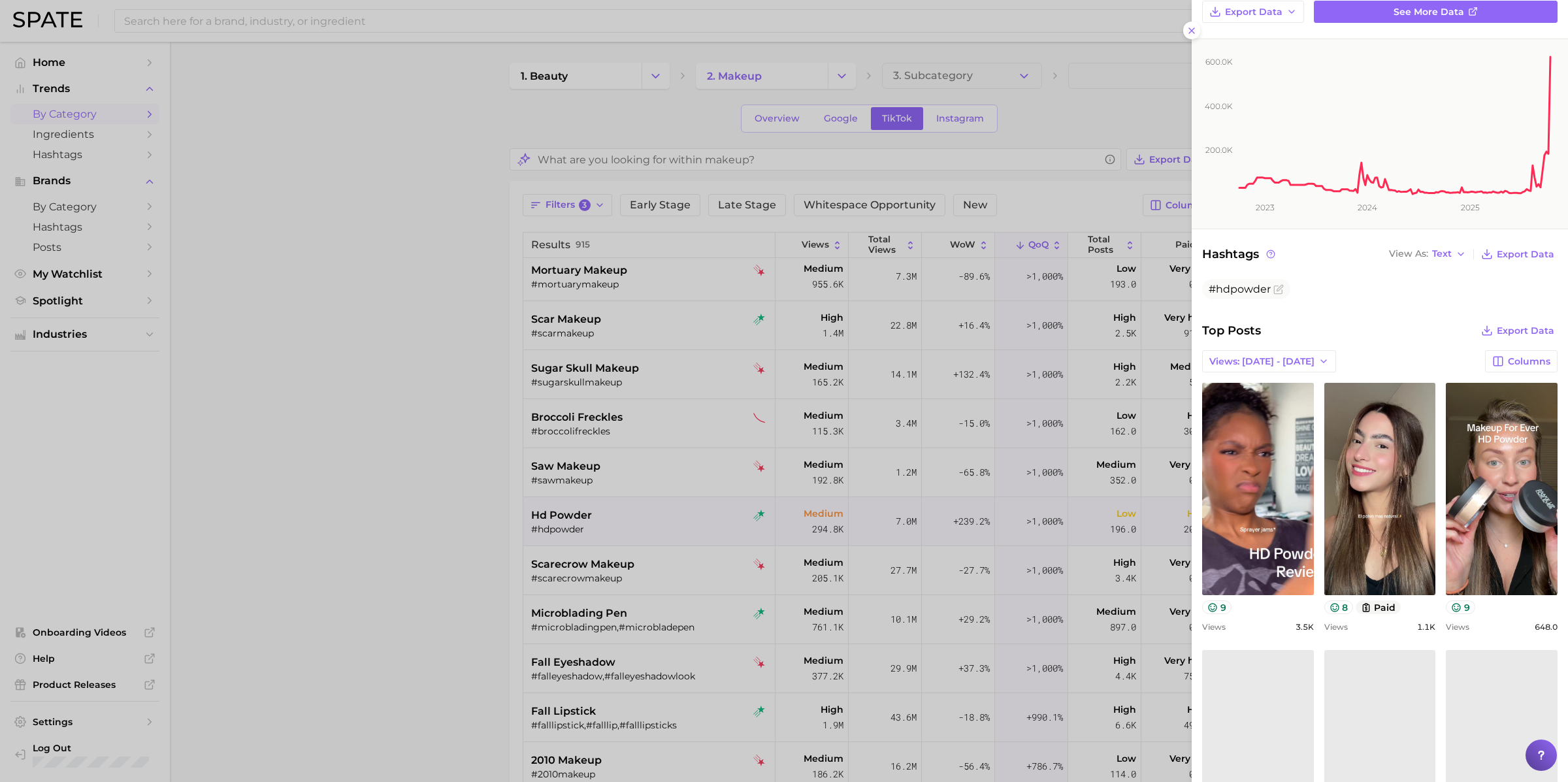
scroll to position [434, 0]
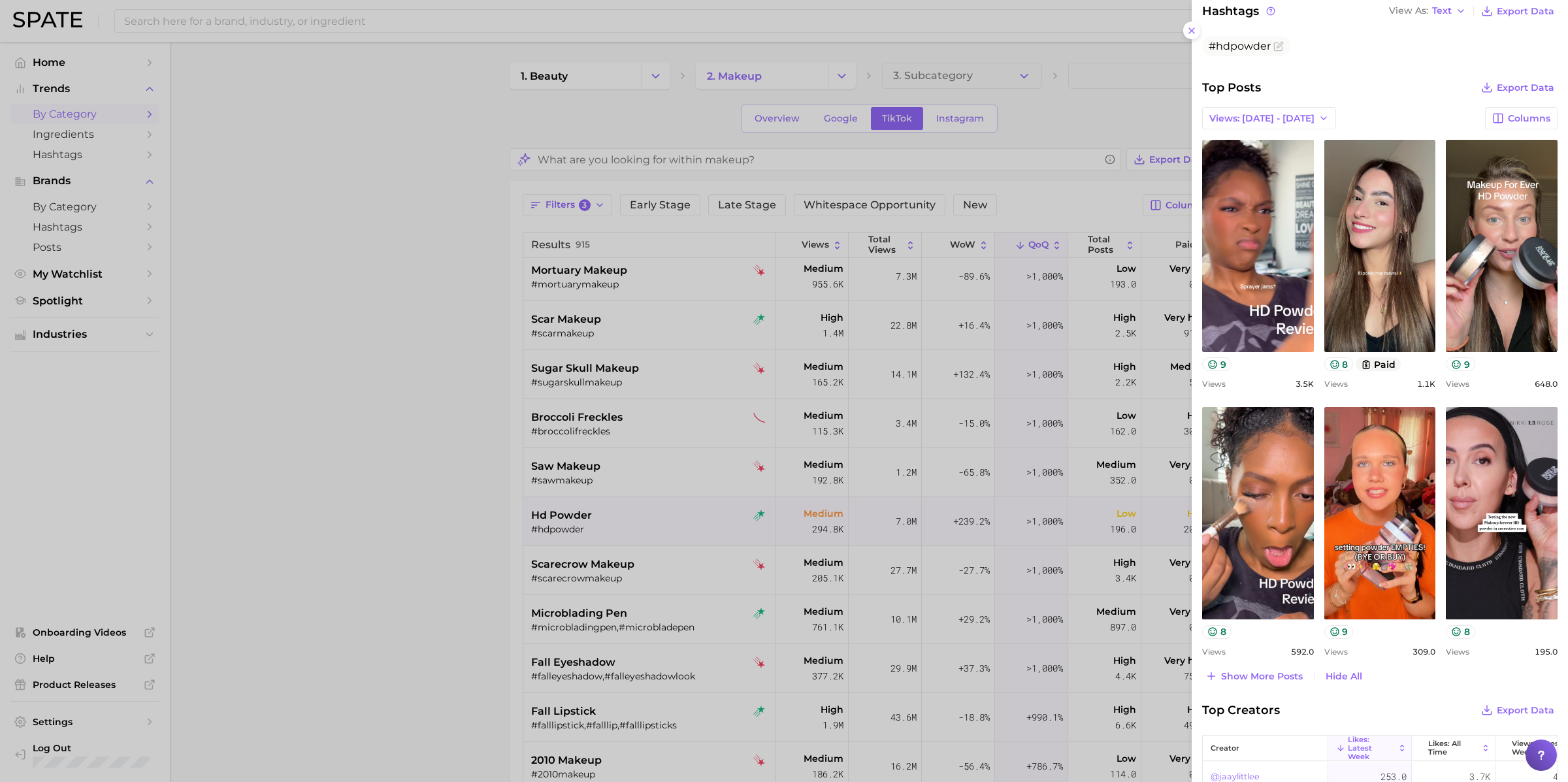
click at [718, 523] on div at bounding box center [784, 391] width 1568 height 782
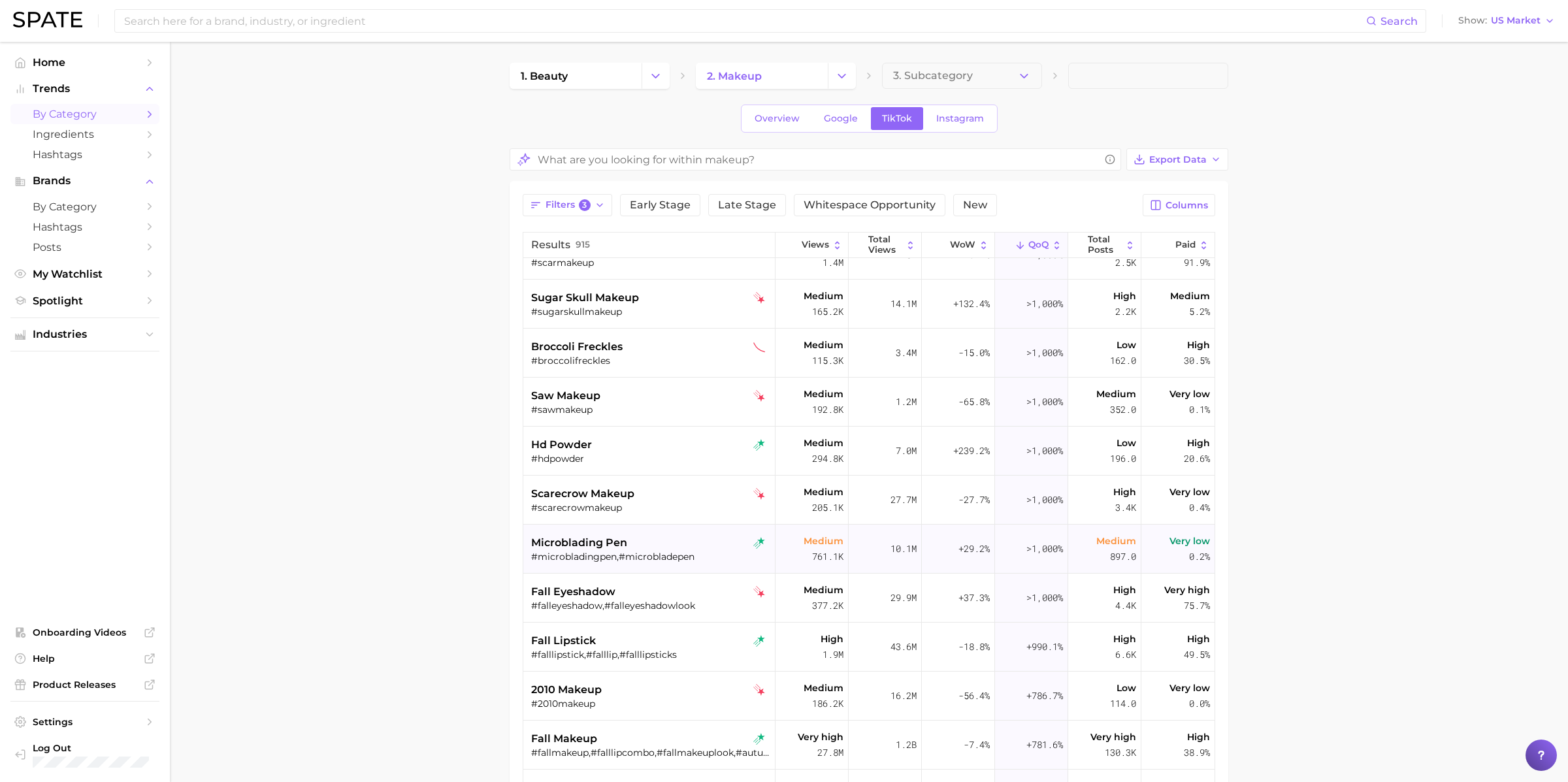
click at [674, 551] on div "#microbladingpen,#microbladepen" at bounding box center [651, 557] width 239 height 11
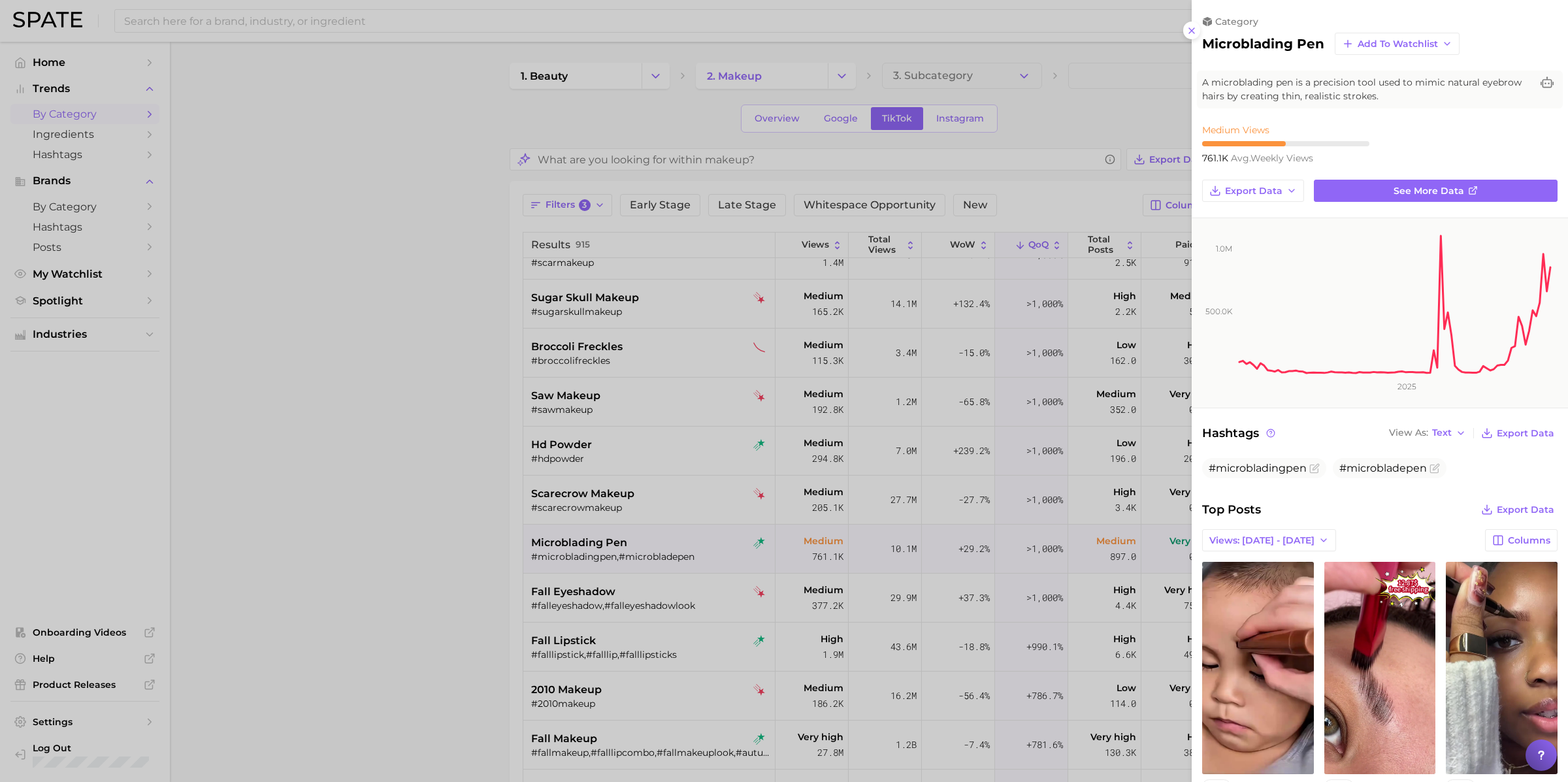
click at [683, 548] on div at bounding box center [784, 391] width 1568 height 782
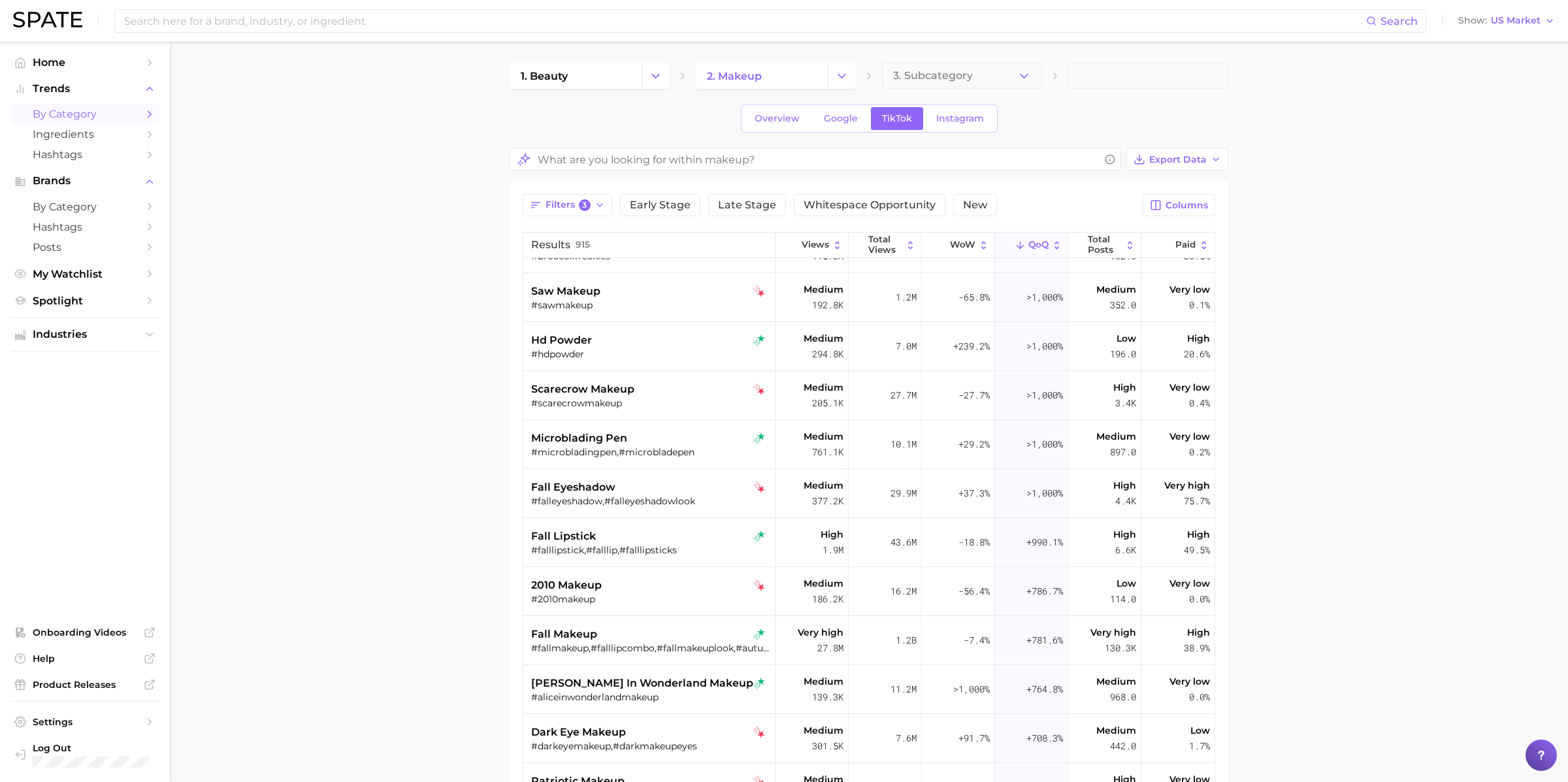
click at [683, 548] on div "#falllipstick,#falllip,#falllipsticks" at bounding box center [651, 550] width 239 height 11
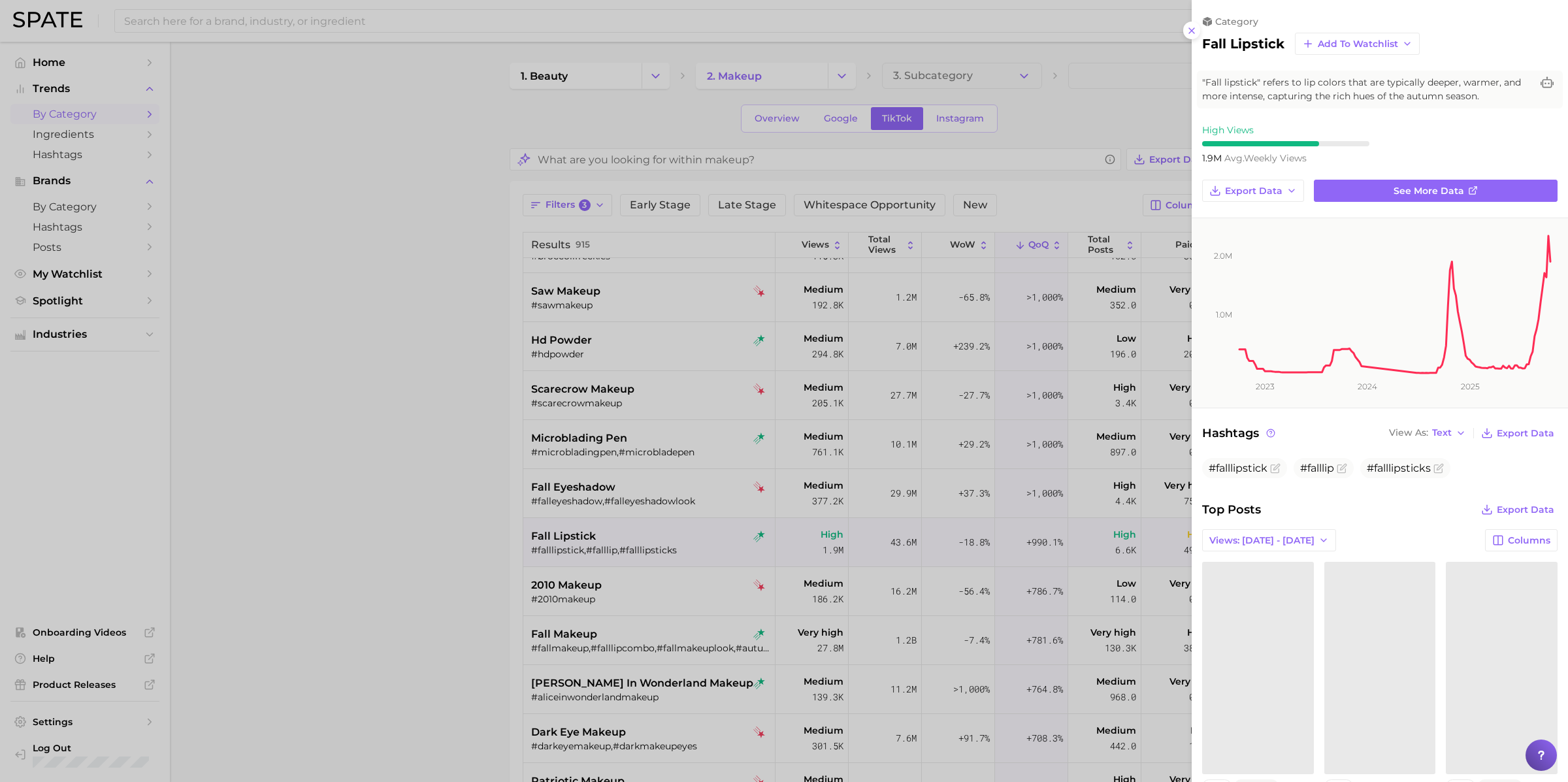
click at [683, 548] on div at bounding box center [784, 391] width 1568 height 782
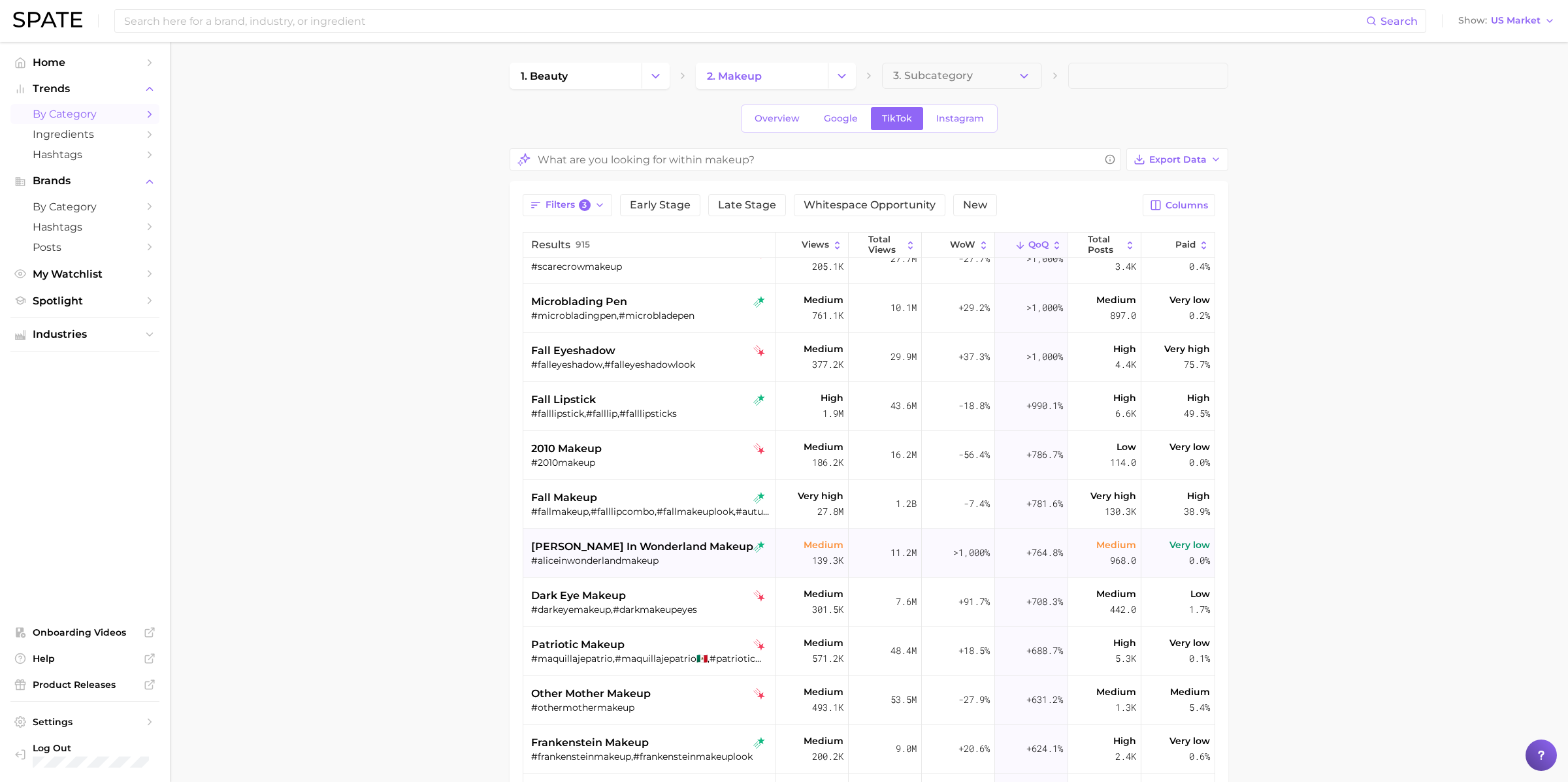
click at [672, 551] on span "alice in wonderland makeup" at bounding box center [642, 547] width 222 height 15
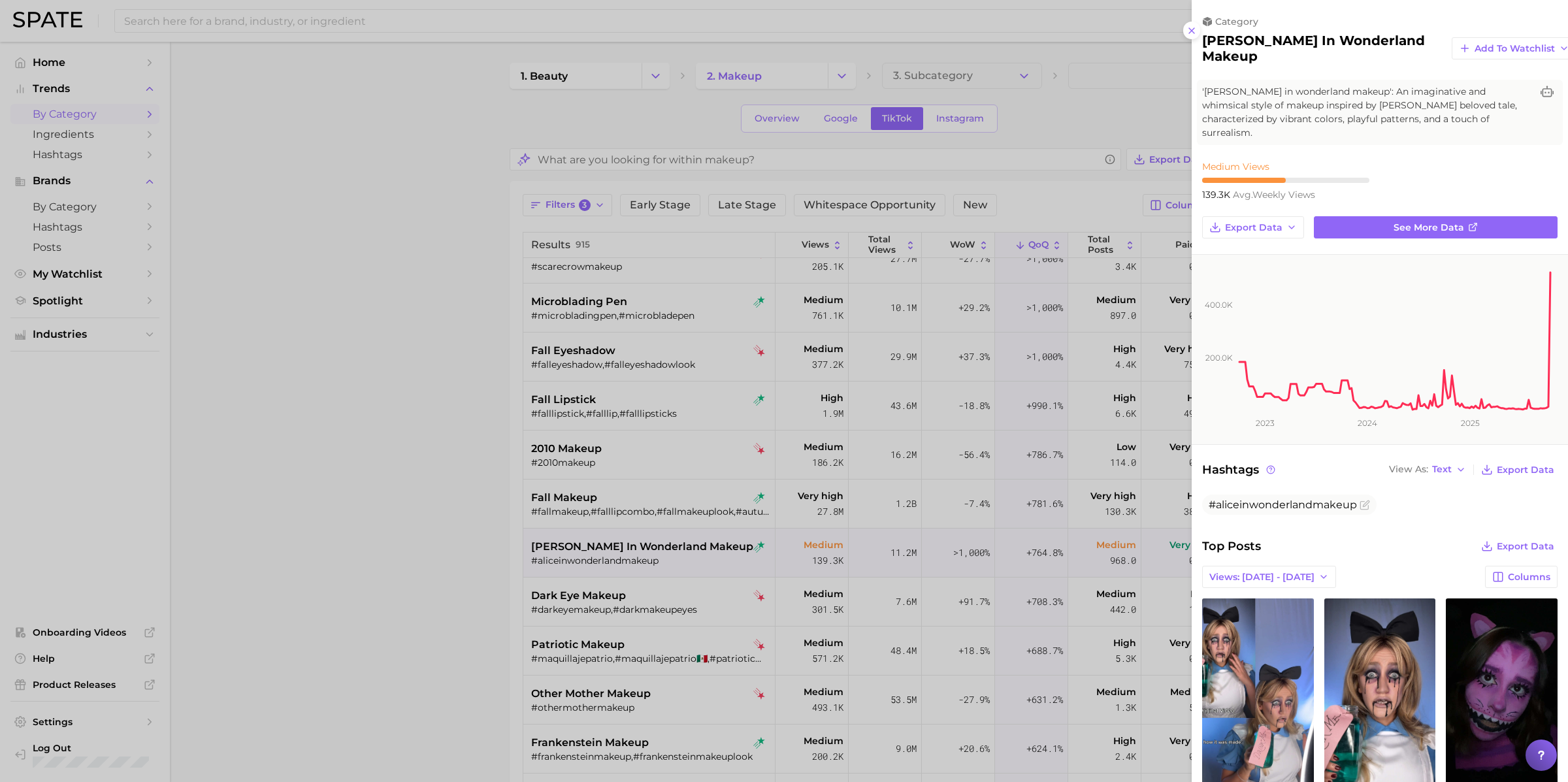
click at [672, 550] on div at bounding box center [784, 391] width 1568 height 782
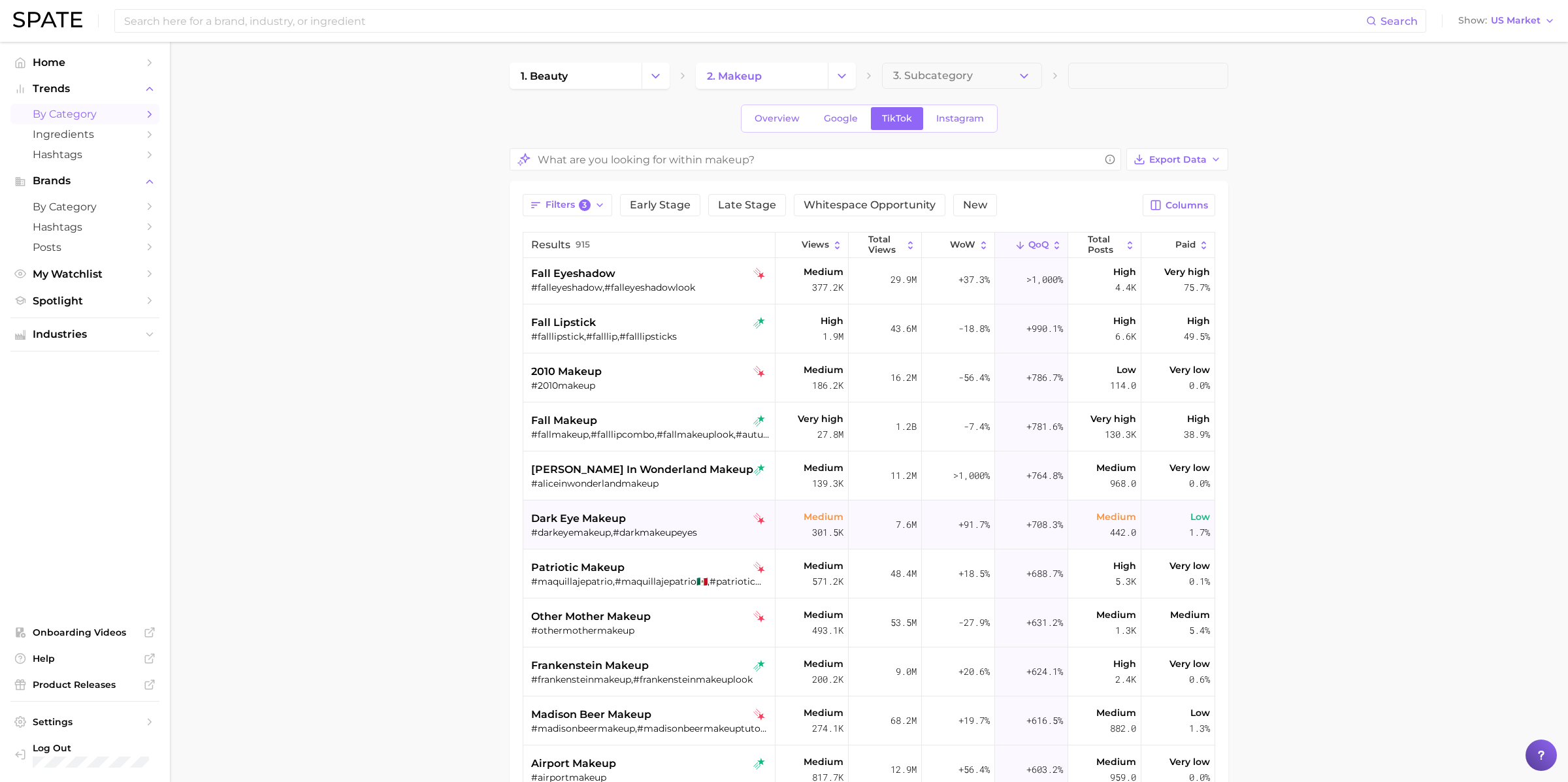
click at [665, 526] on div "#darkeyemakeup,#darkmakeupeyes" at bounding box center [651, 532] width 239 height 11
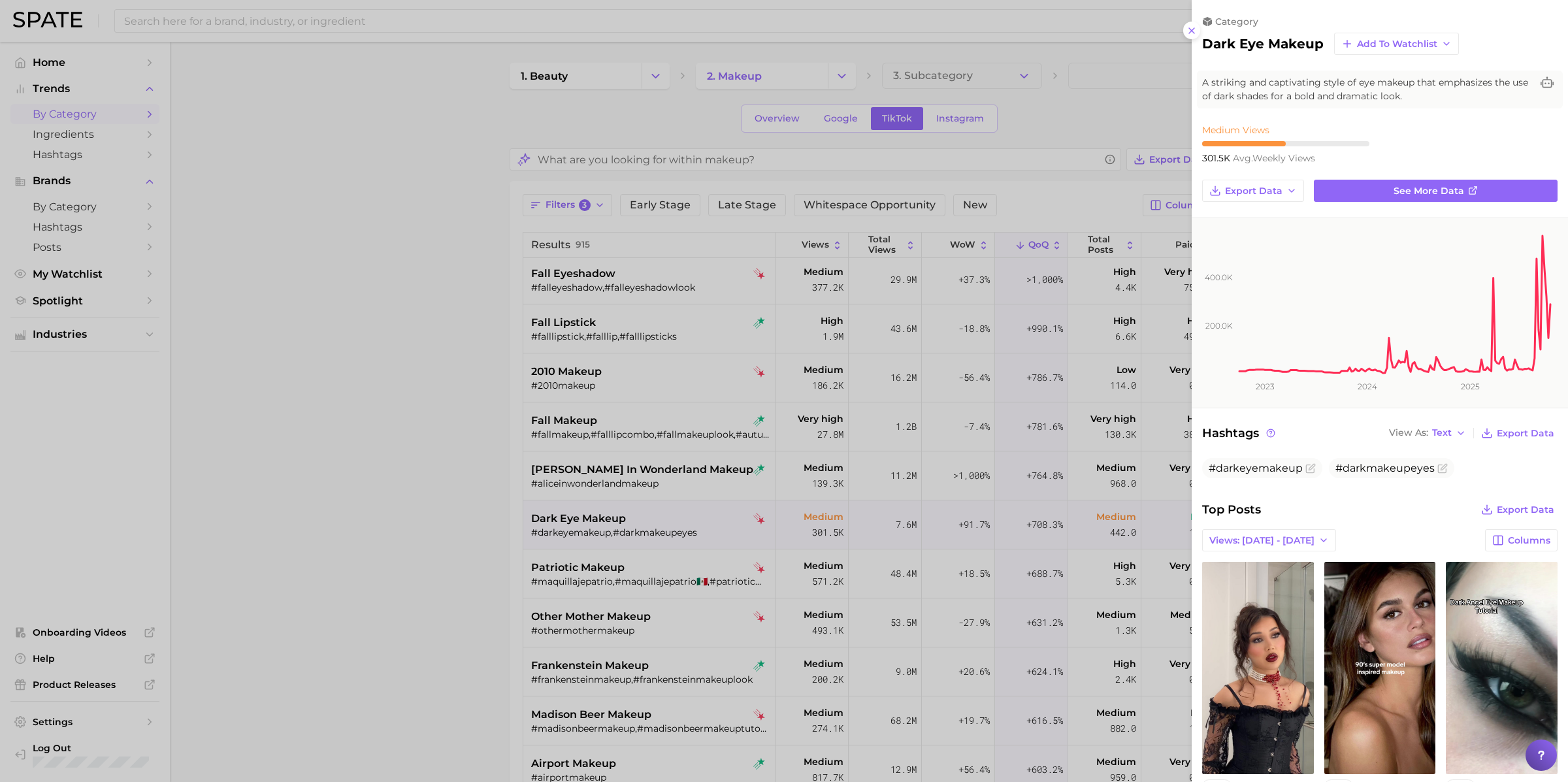
click at [665, 526] on div at bounding box center [784, 391] width 1568 height 782
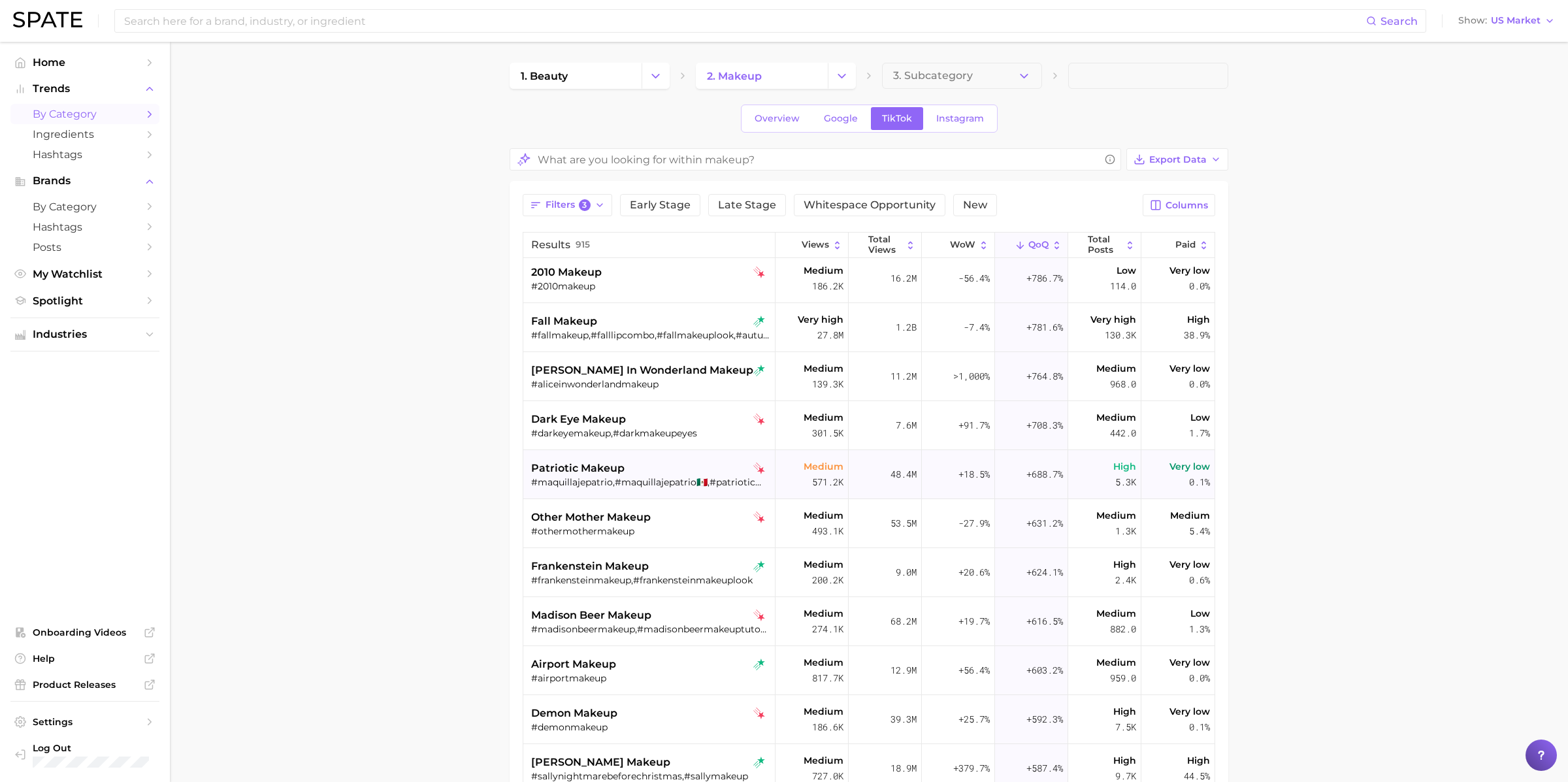
click at [665, 574] on div "#frankensteinmakeup,#frankensteinmakeuplook" at bounding box center [651, 580] width 239 height 11
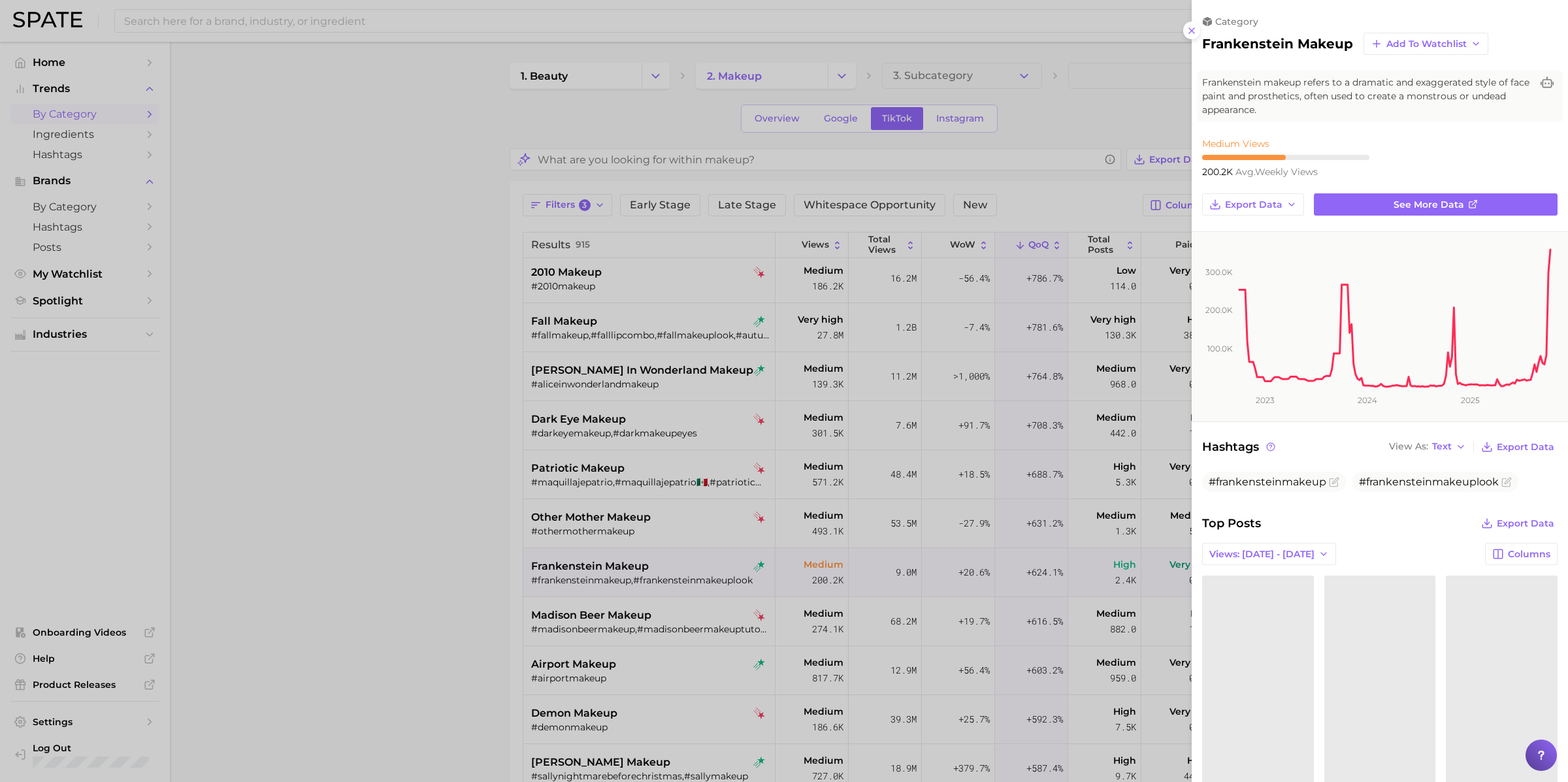
click at [665, 574] on div at bounding box center [784, 391] width 1568 height 782
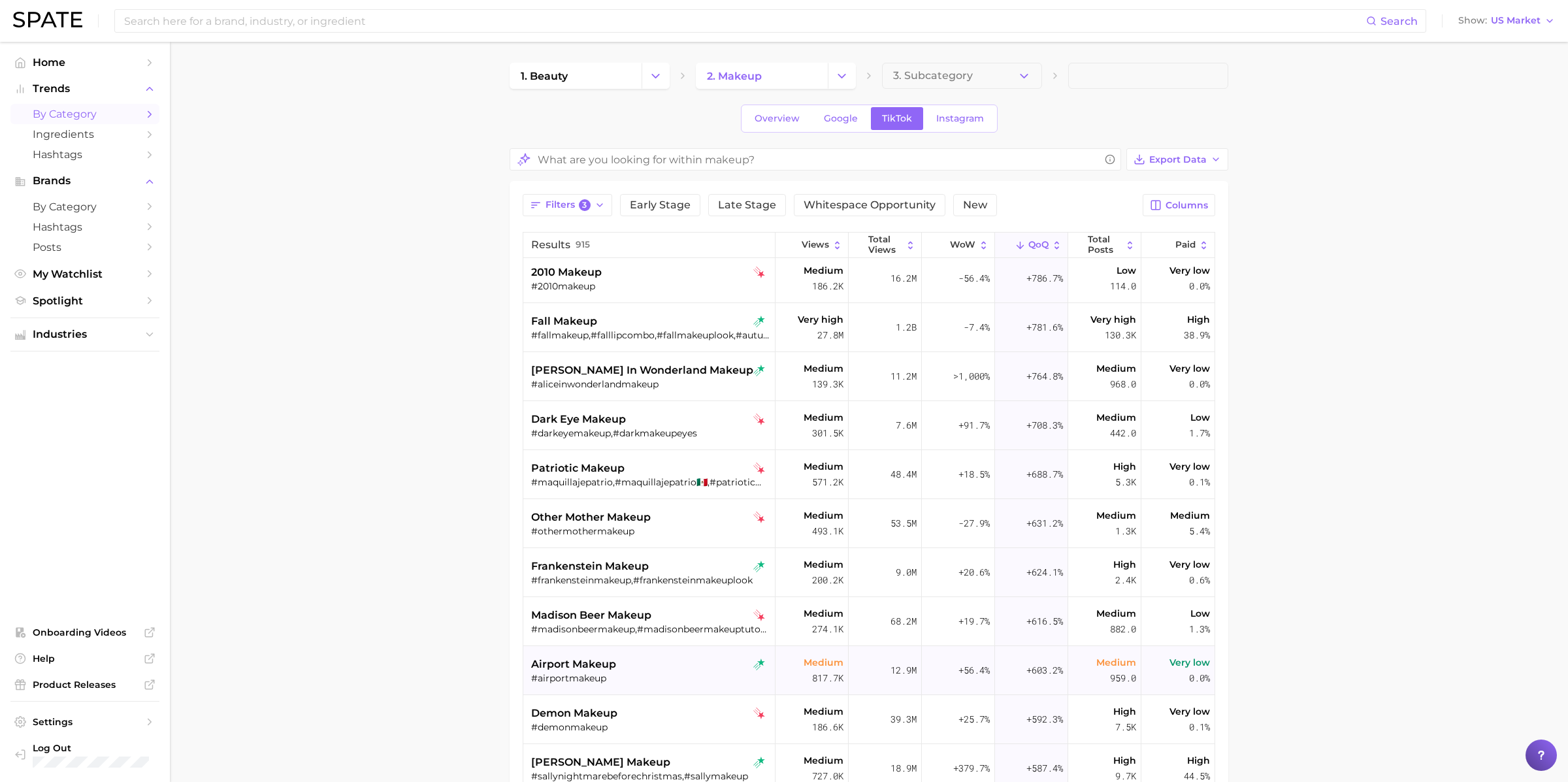
click at [665, 673] on div "#airportmakeup" at bounding box center [651, 679] width 239 height 11
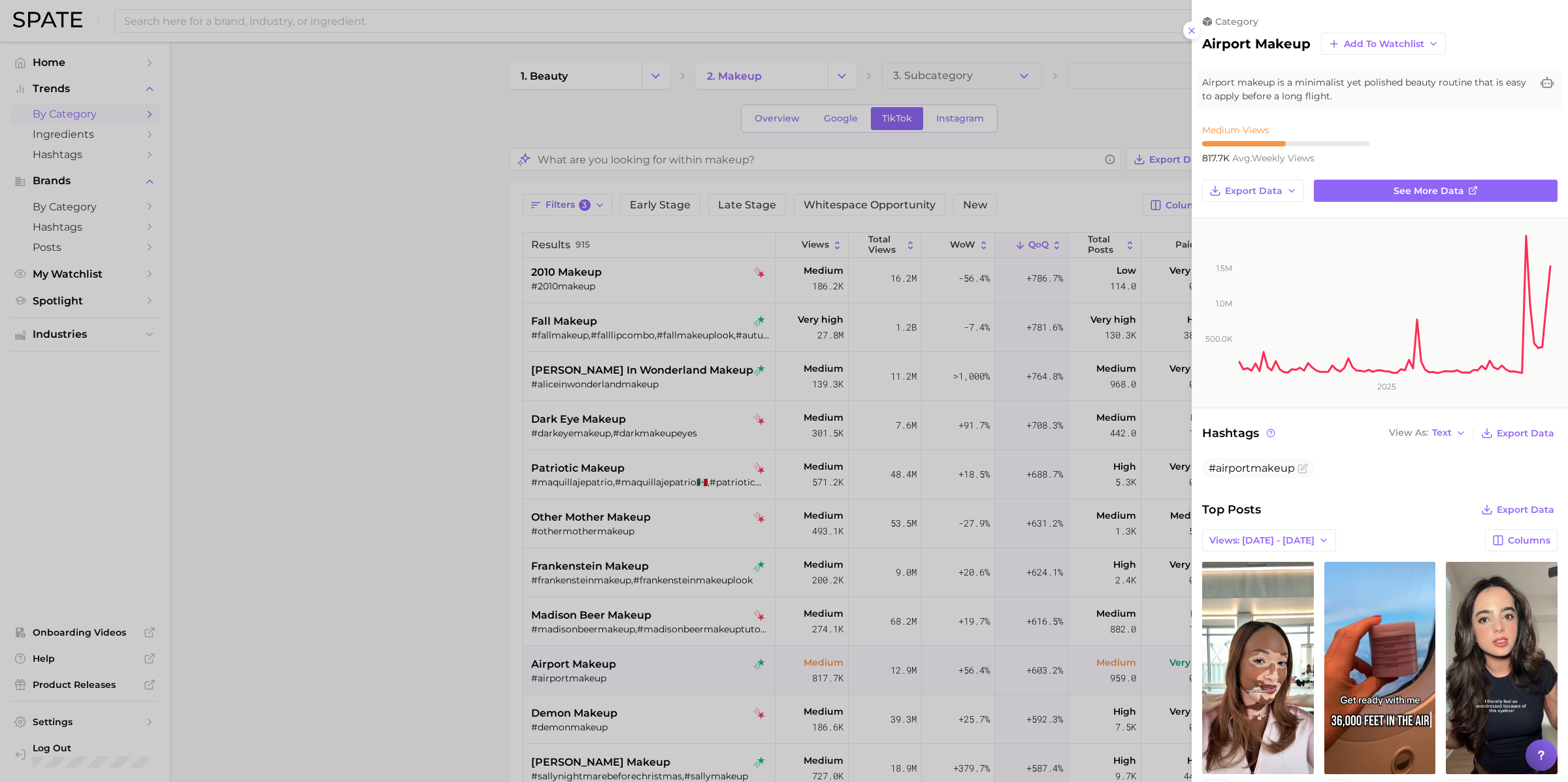
click at [665, 673] on div at bounding box center [784, 391] width 1568 height 782
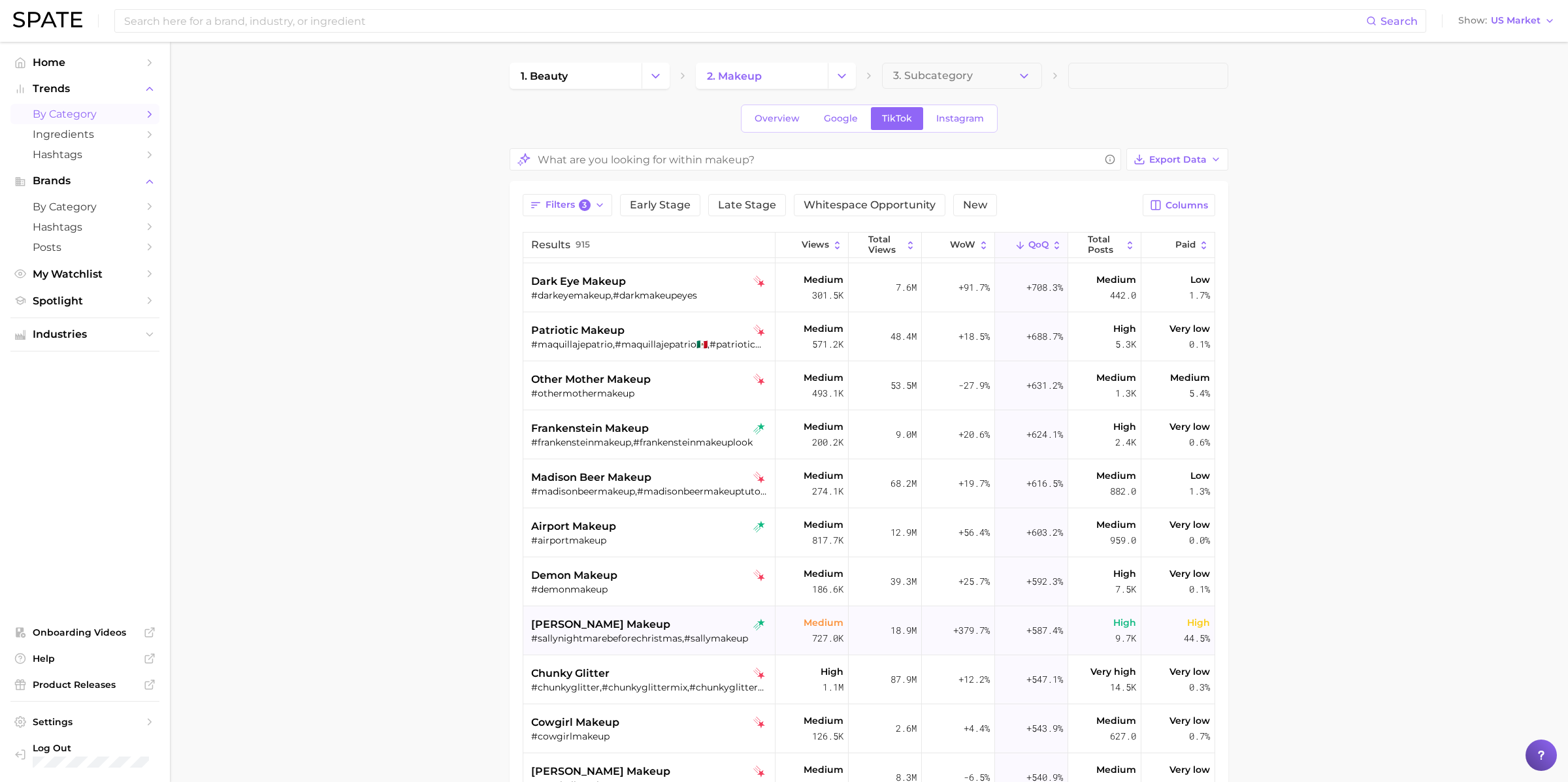
click at [665, 640] on div "#sallynightmarebeforechristmas,#sallymakeup" at bounding box center [651, 638] width 239 height 11
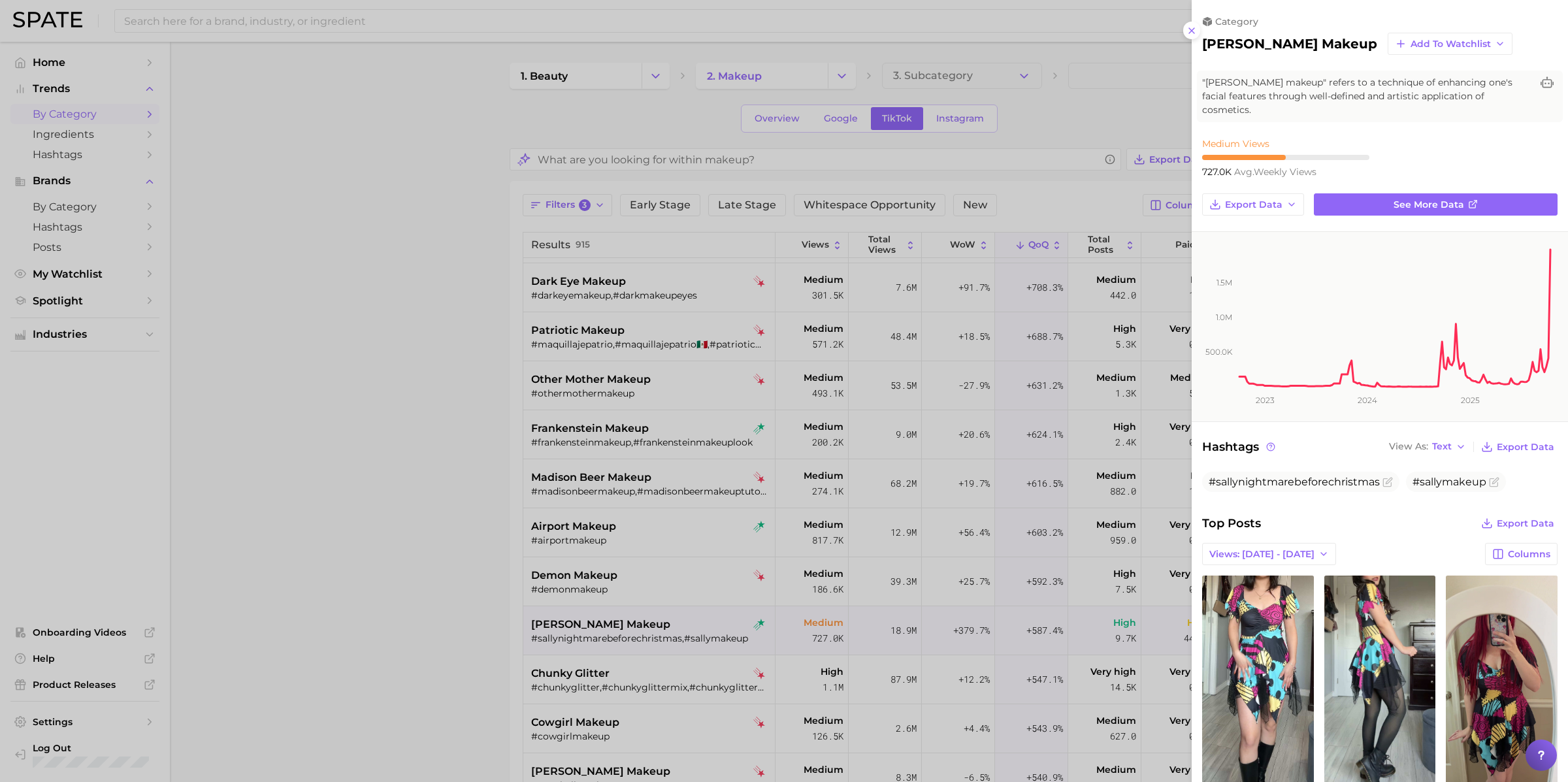
click at [665, 638] on div at bounding box center [784, 391] width 1568 height 782
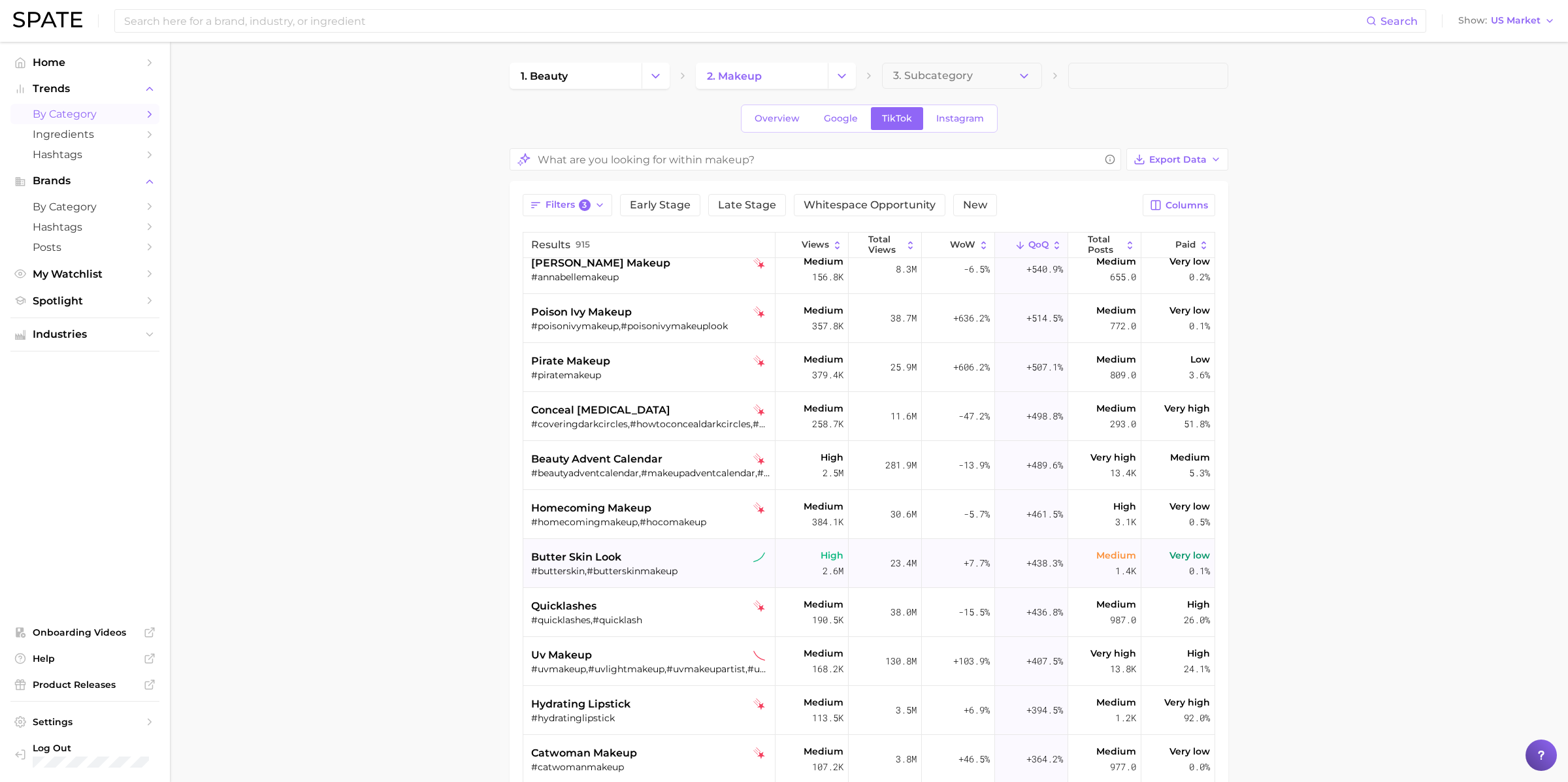
click at [660, 569] on div "#butterskin,#butterskinmakeup" at bounding box center [651, 571] width 239 height 11
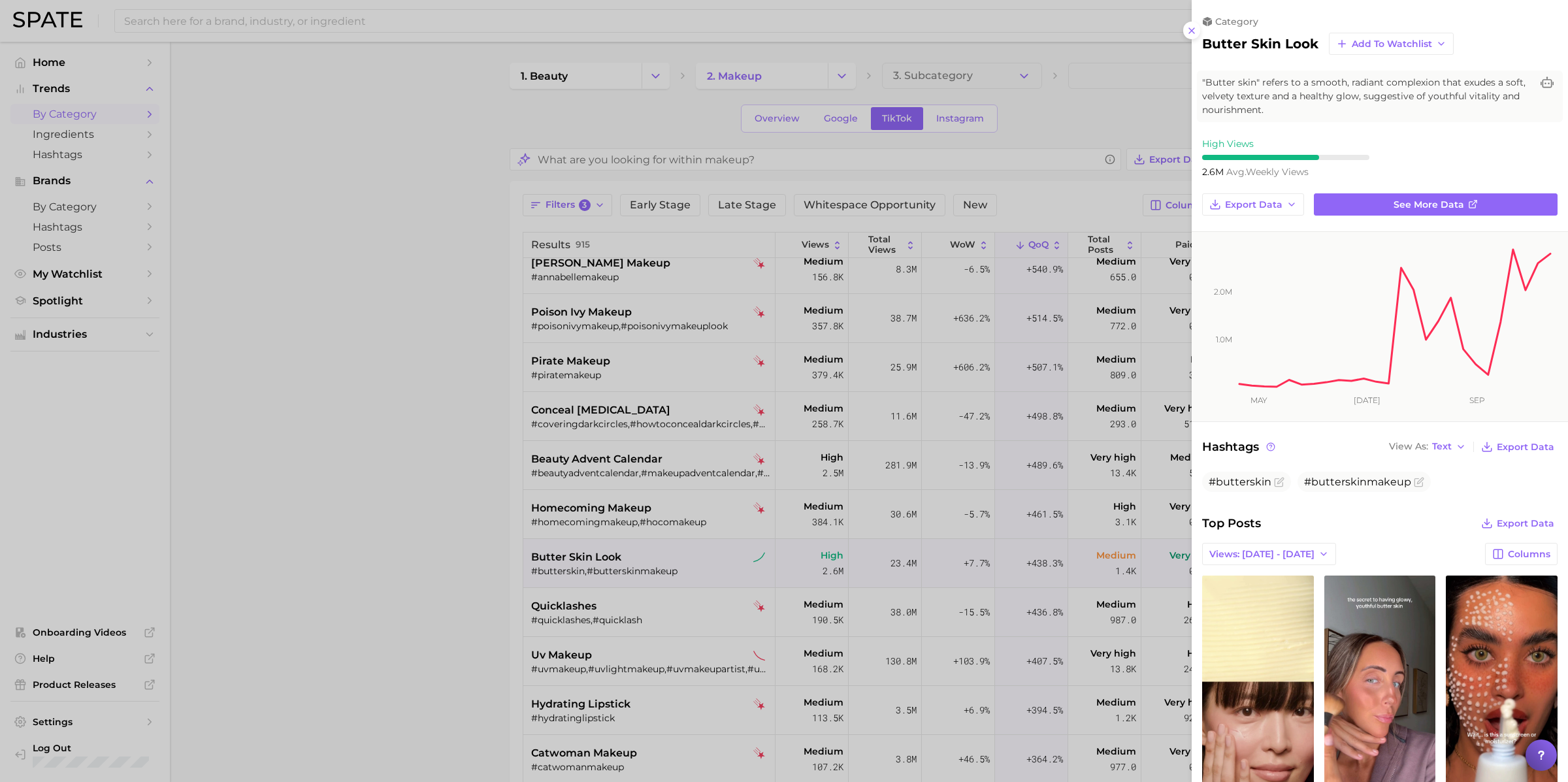
click at [659, 568] on div at bounding box center [784, 391] width 1568 height 782
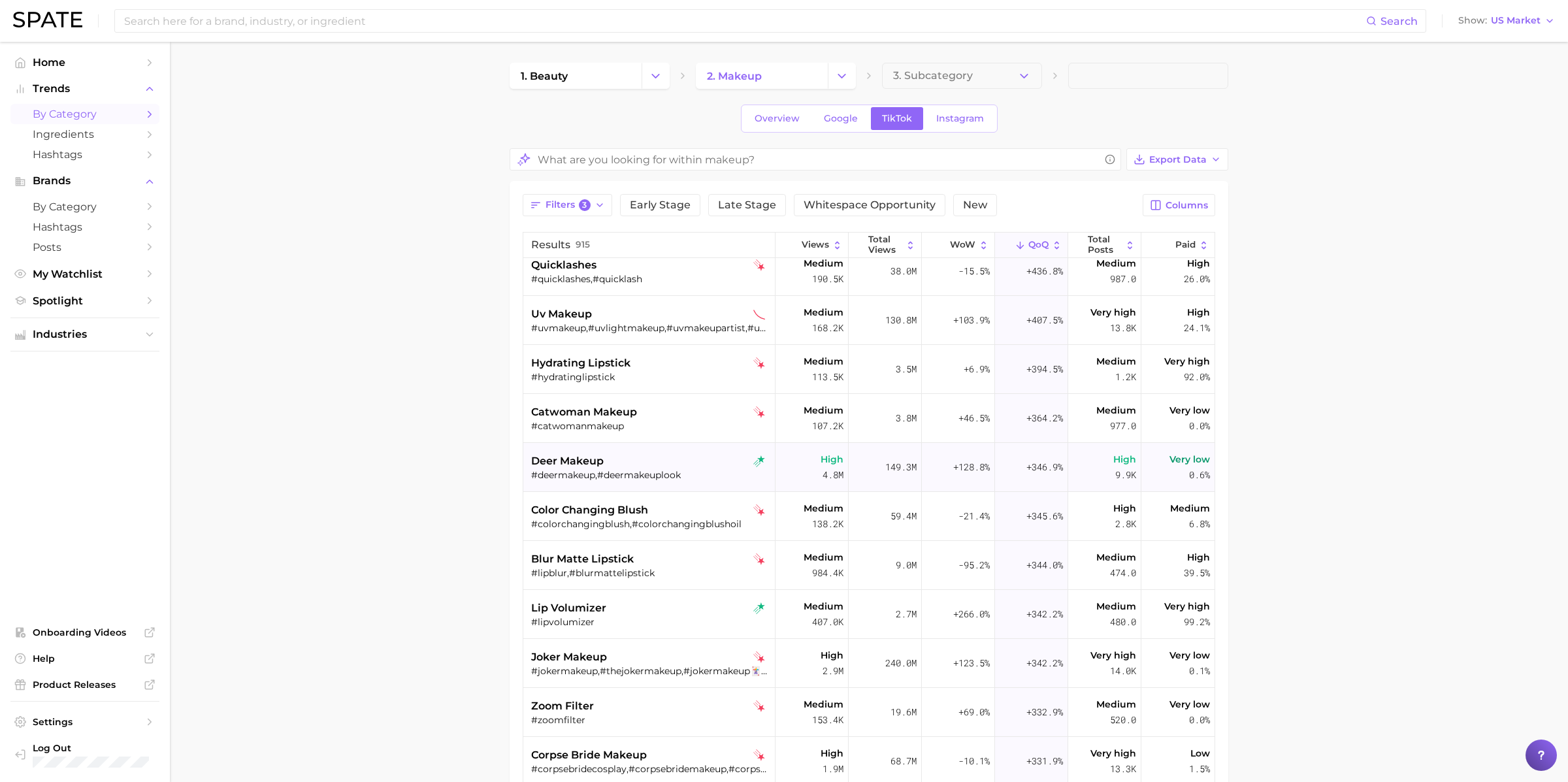
click at [640, 621] on div "#lipvolumizer" at bounding box center [651, 622] width 239 height 11
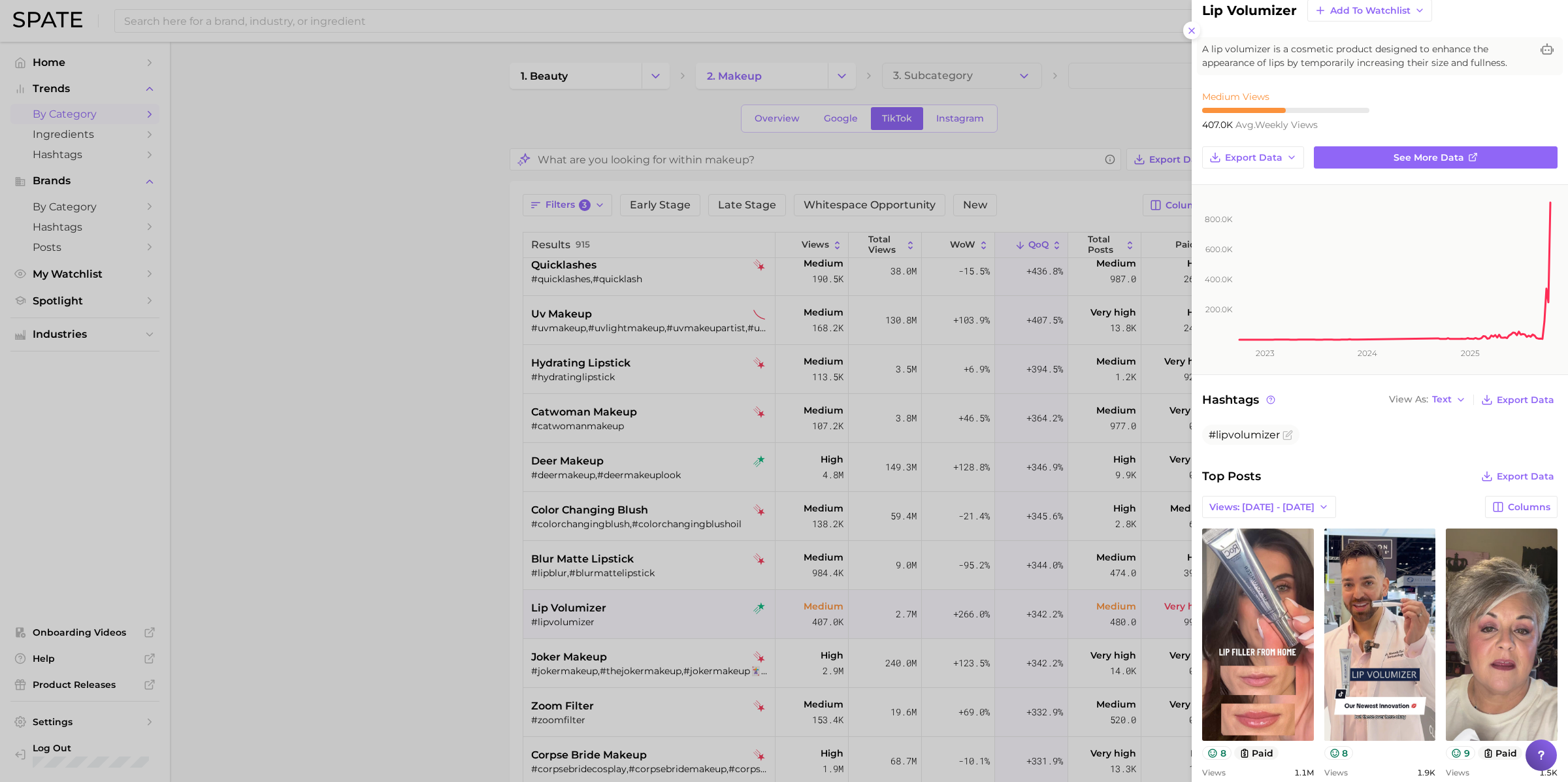
click at [813, 481] on div at bounding box center [784, 391] width 1568 height 782
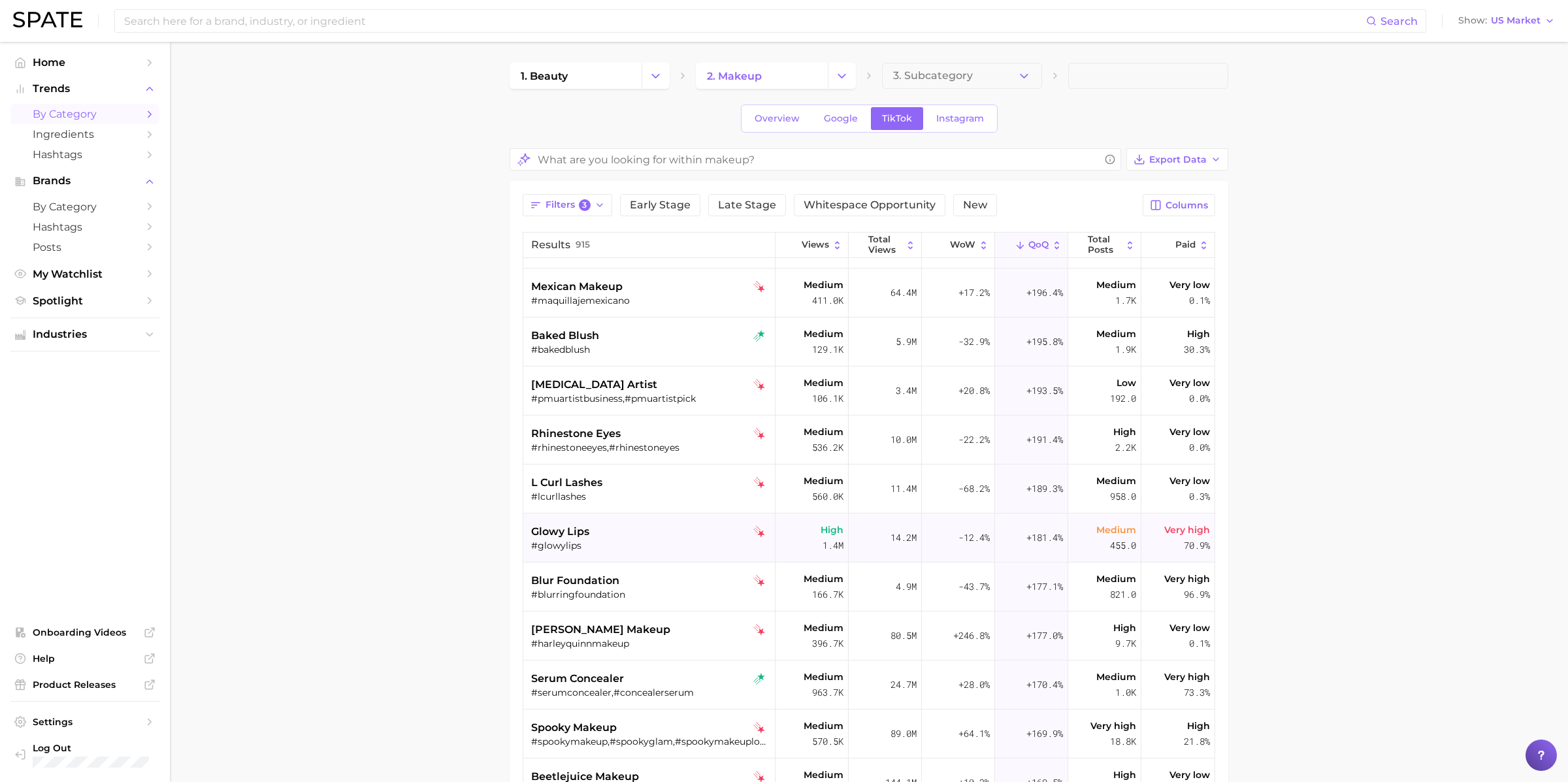
scroll to position [3927, 0]
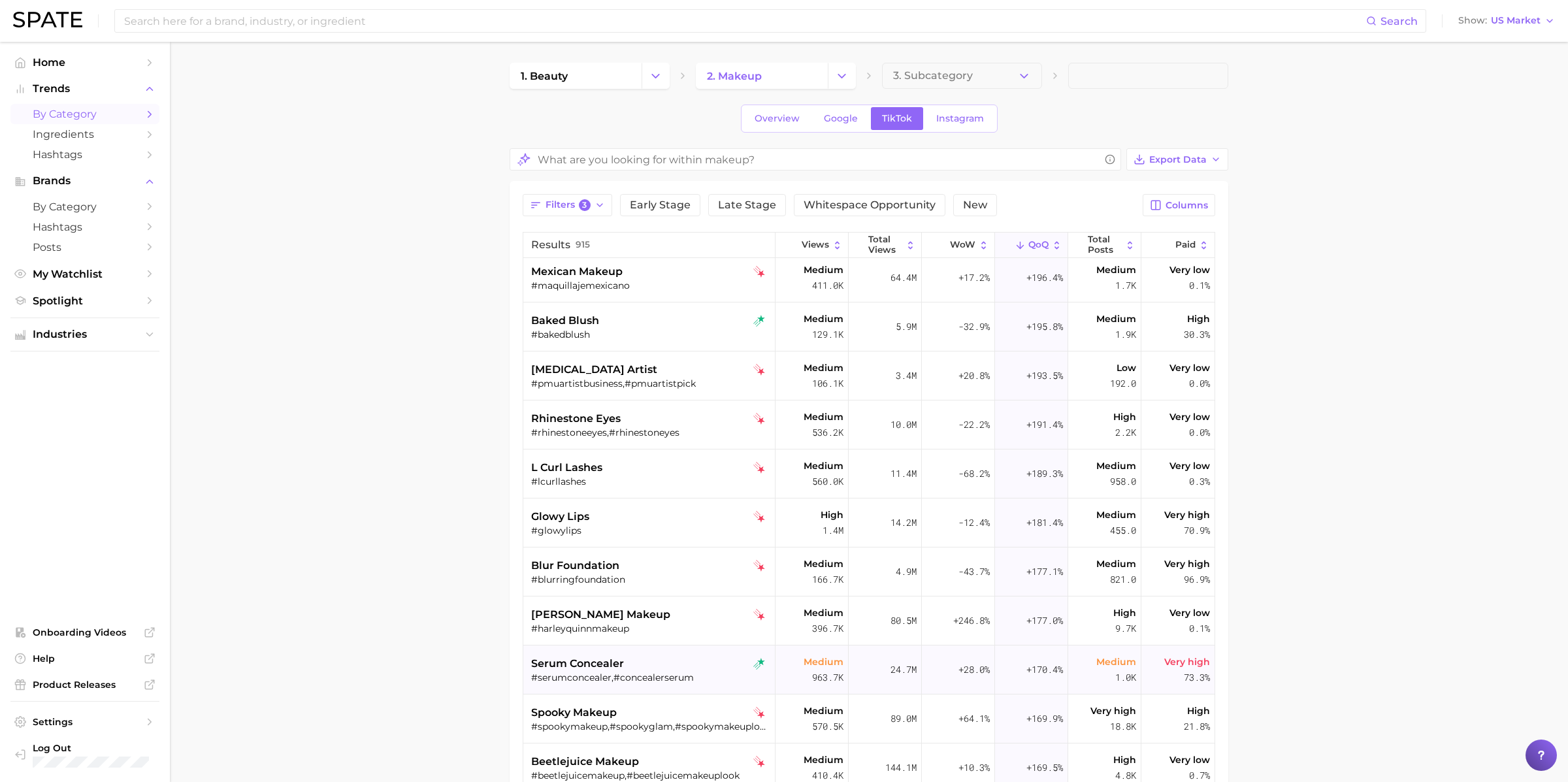
click at [632, 657] on div "serum concealer" at bounding box center [651, 664] width 239 height 15
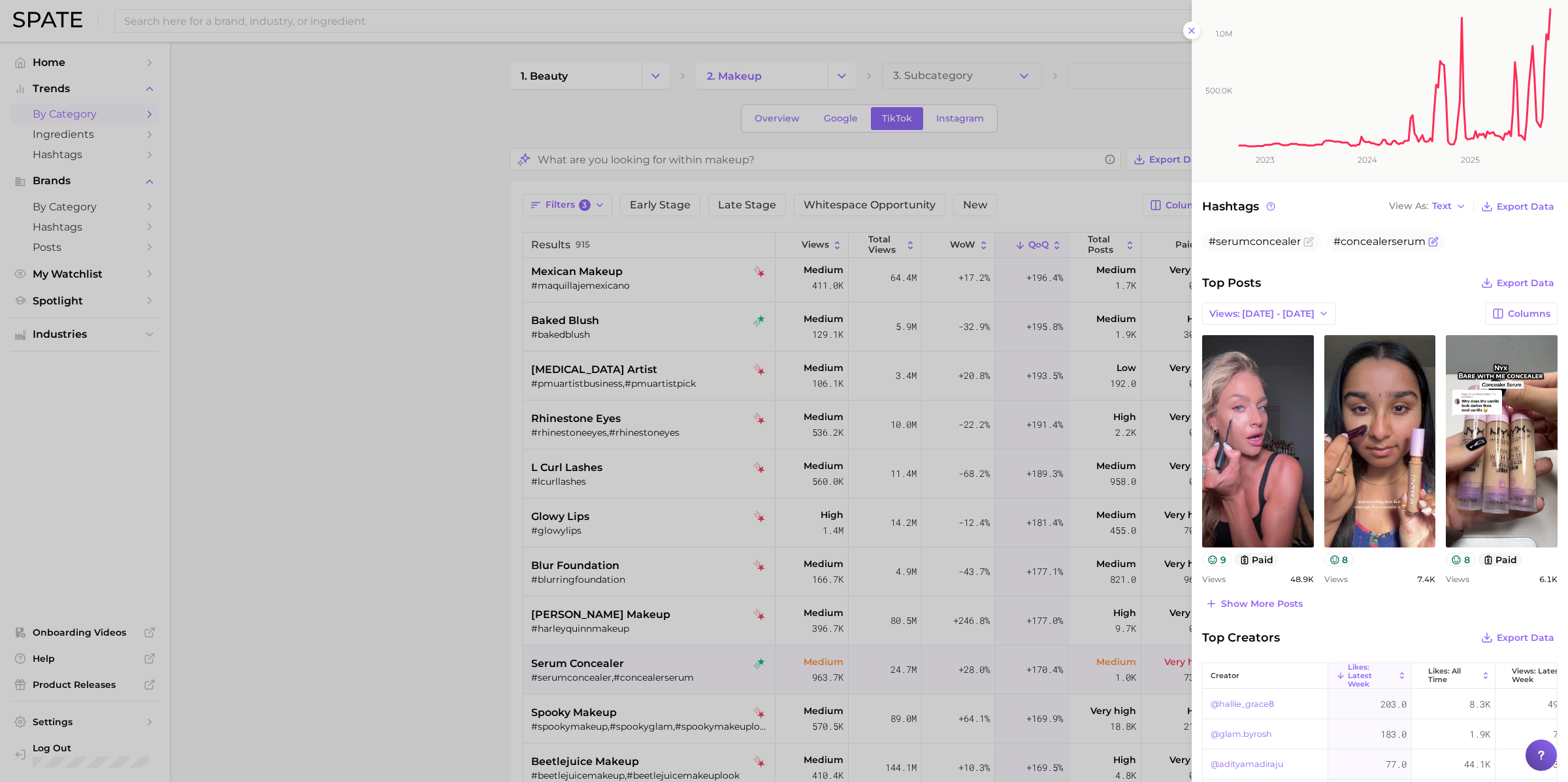
scroll to position [0, 0]
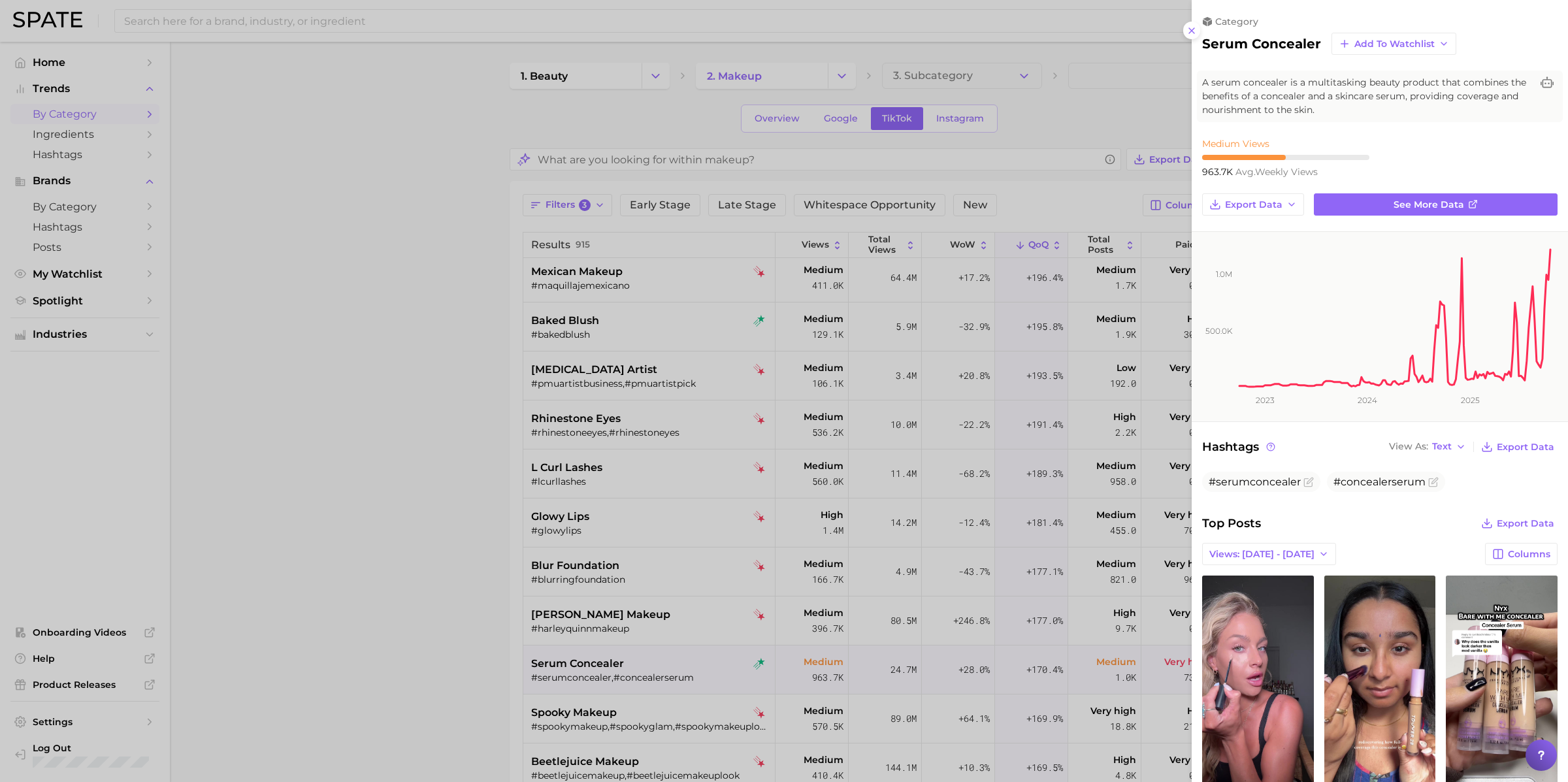
click at [649, 602] on div at bounding box center [784, 391] width 1568 height 782
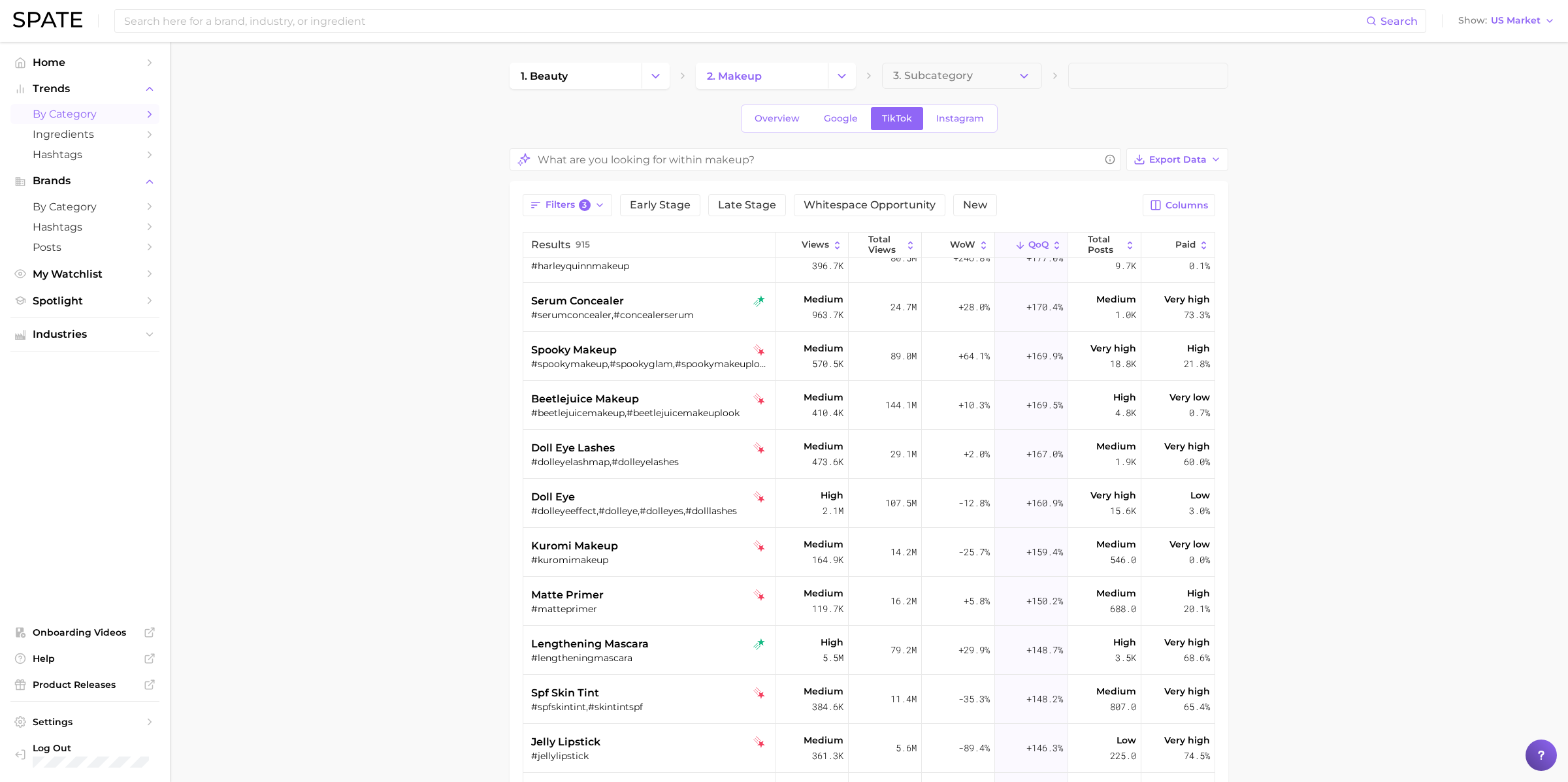
scroll to position [4312, 0]
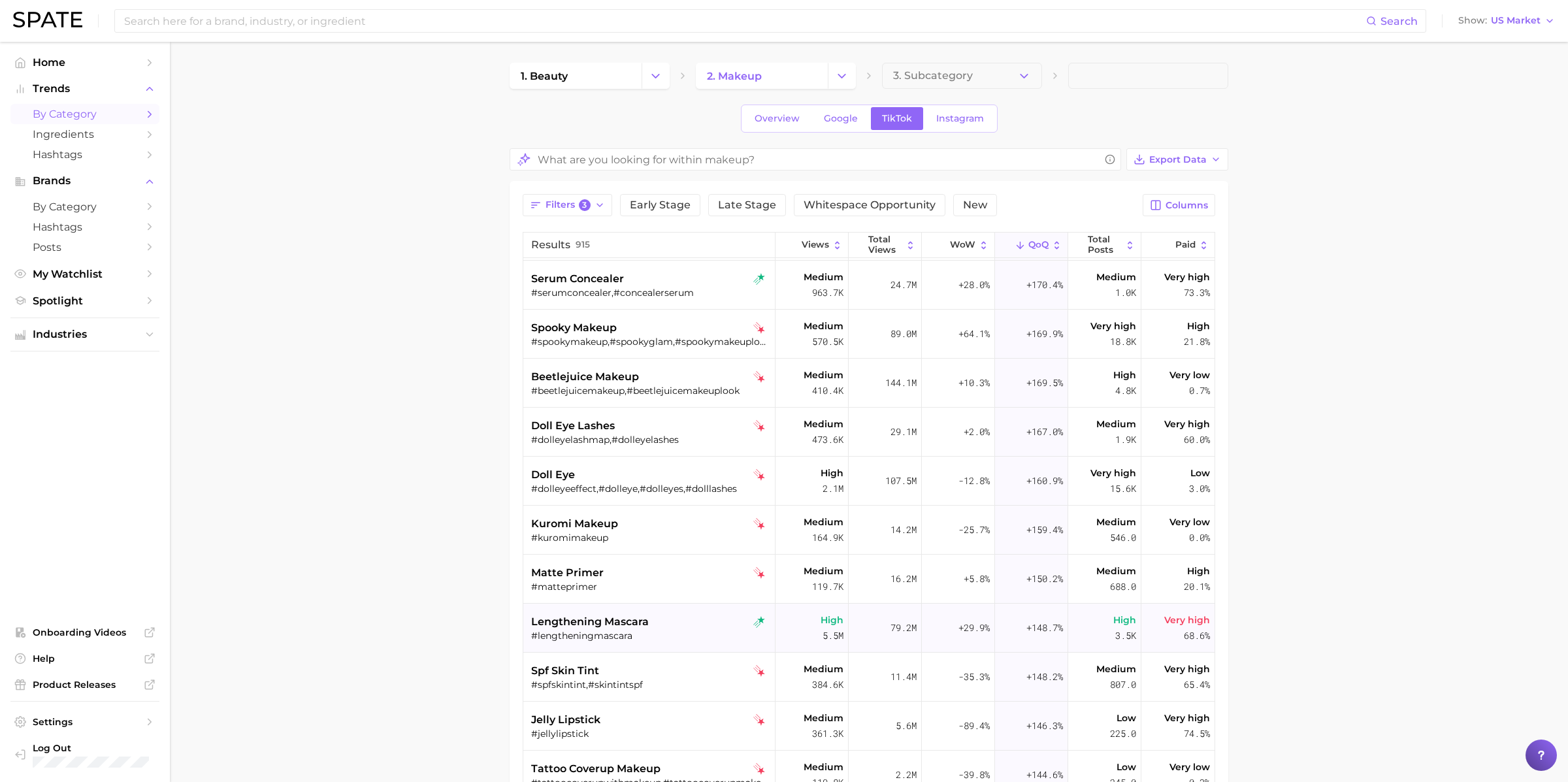
click at [643, 624] on span "lengthening mascara" at bounding box center [589, 622] width 118 height 15
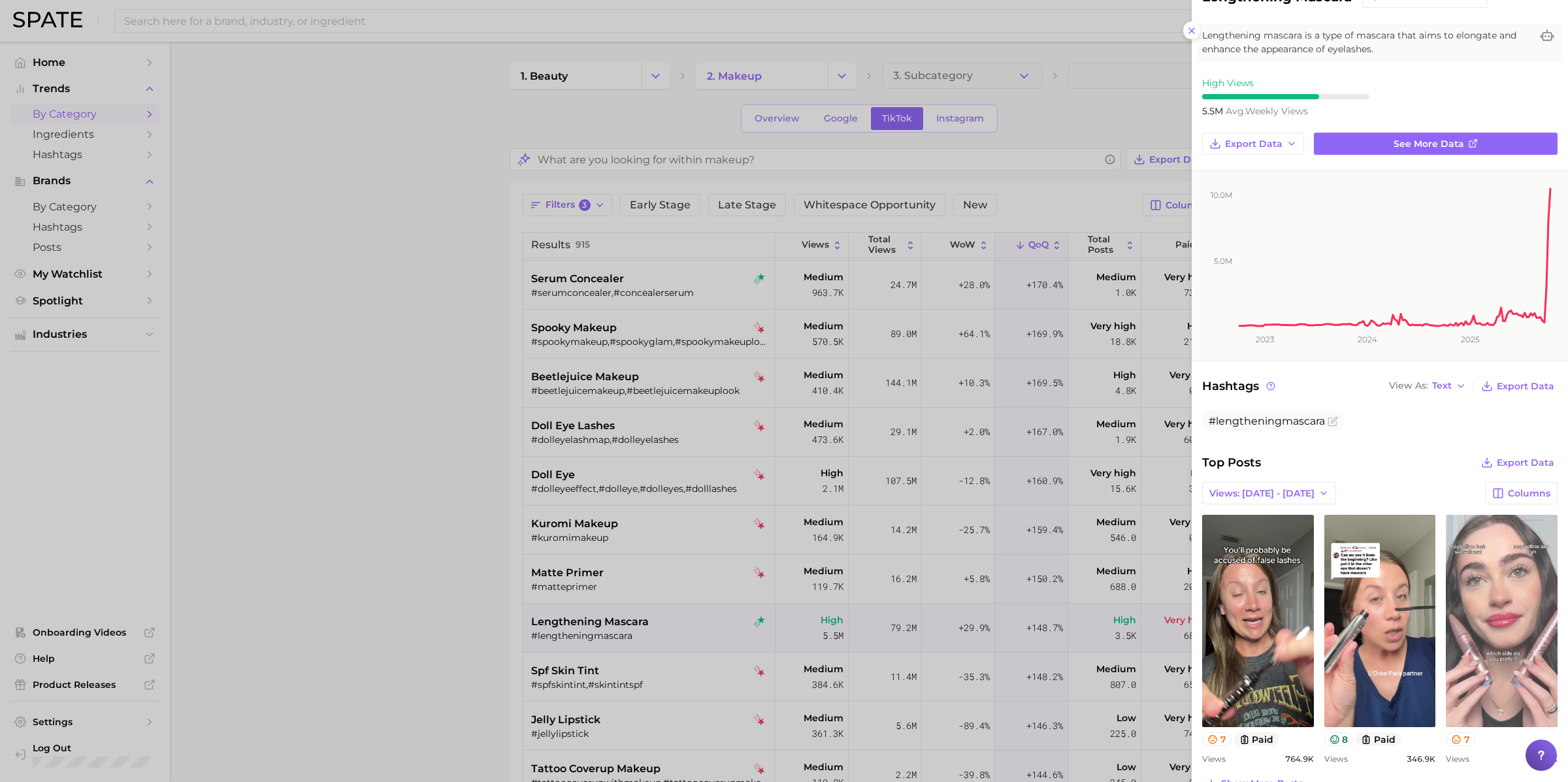
scroll to position [0, 0]
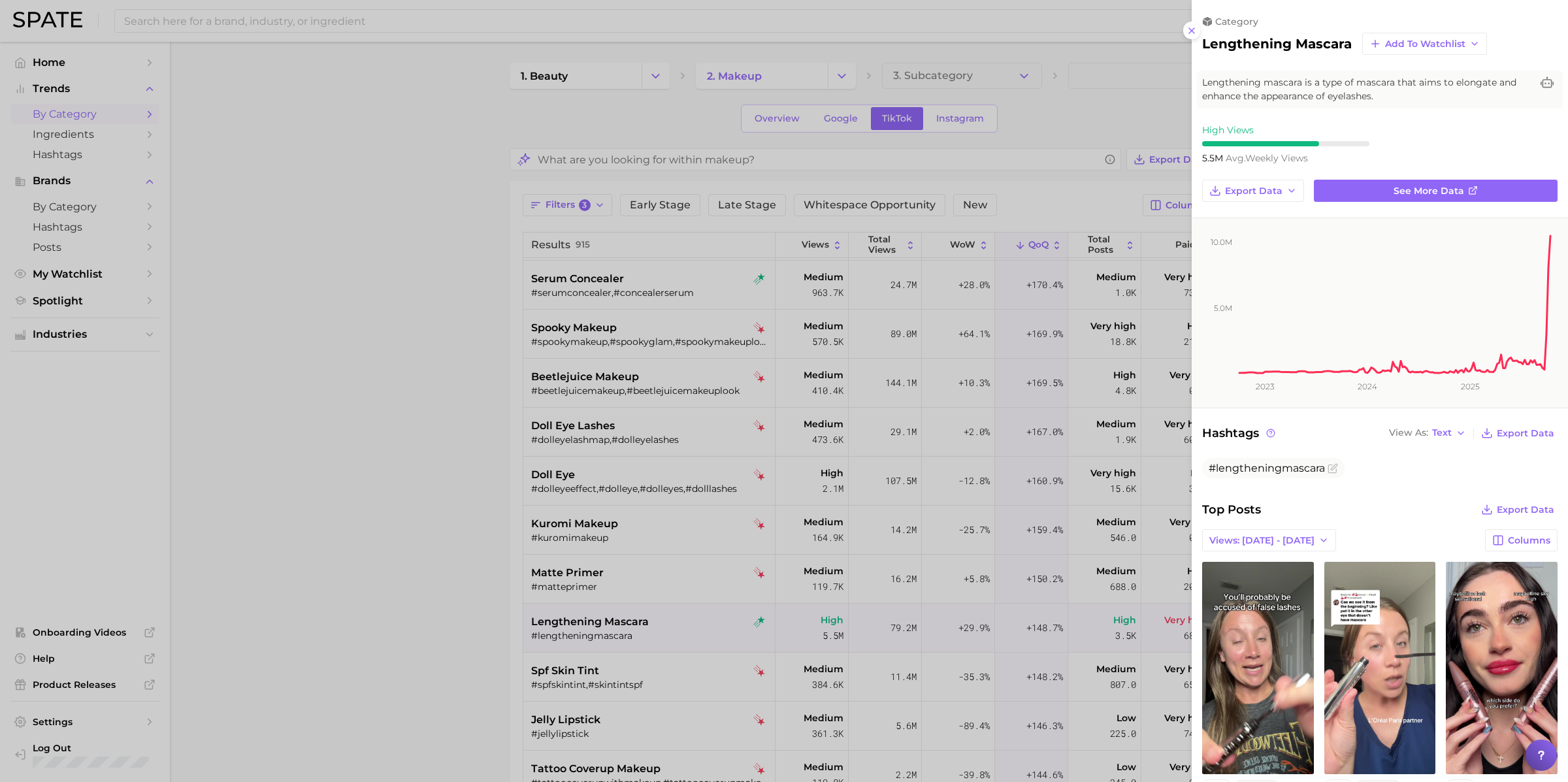
click at [671, 582] on div at bounding box center [784, 391] width 1568 height 782
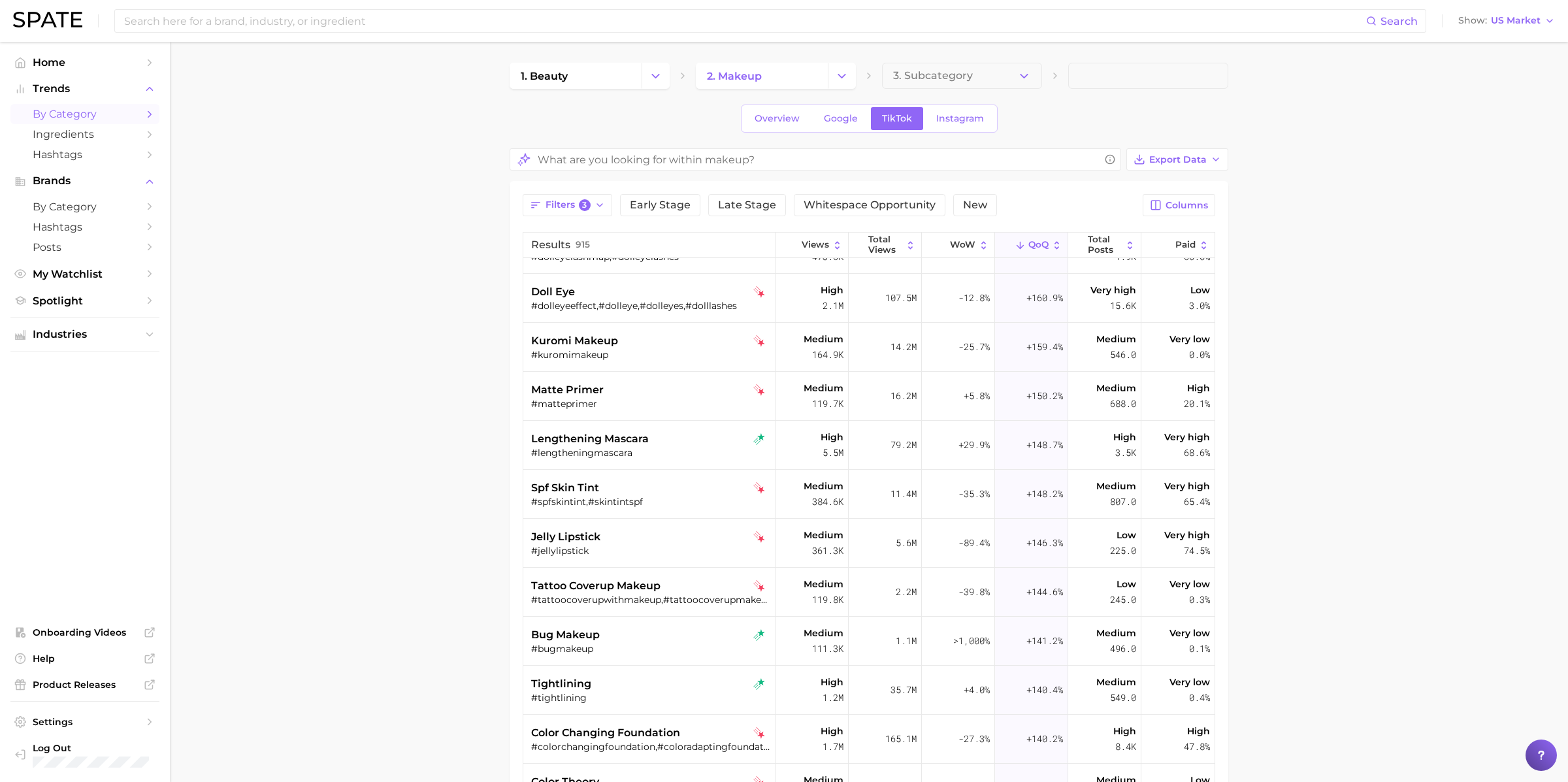
scroll to position [4499, 0]
click at [610, 649] on div "#bugmakeup" at bounding box center [651, 646] width 239 height 11
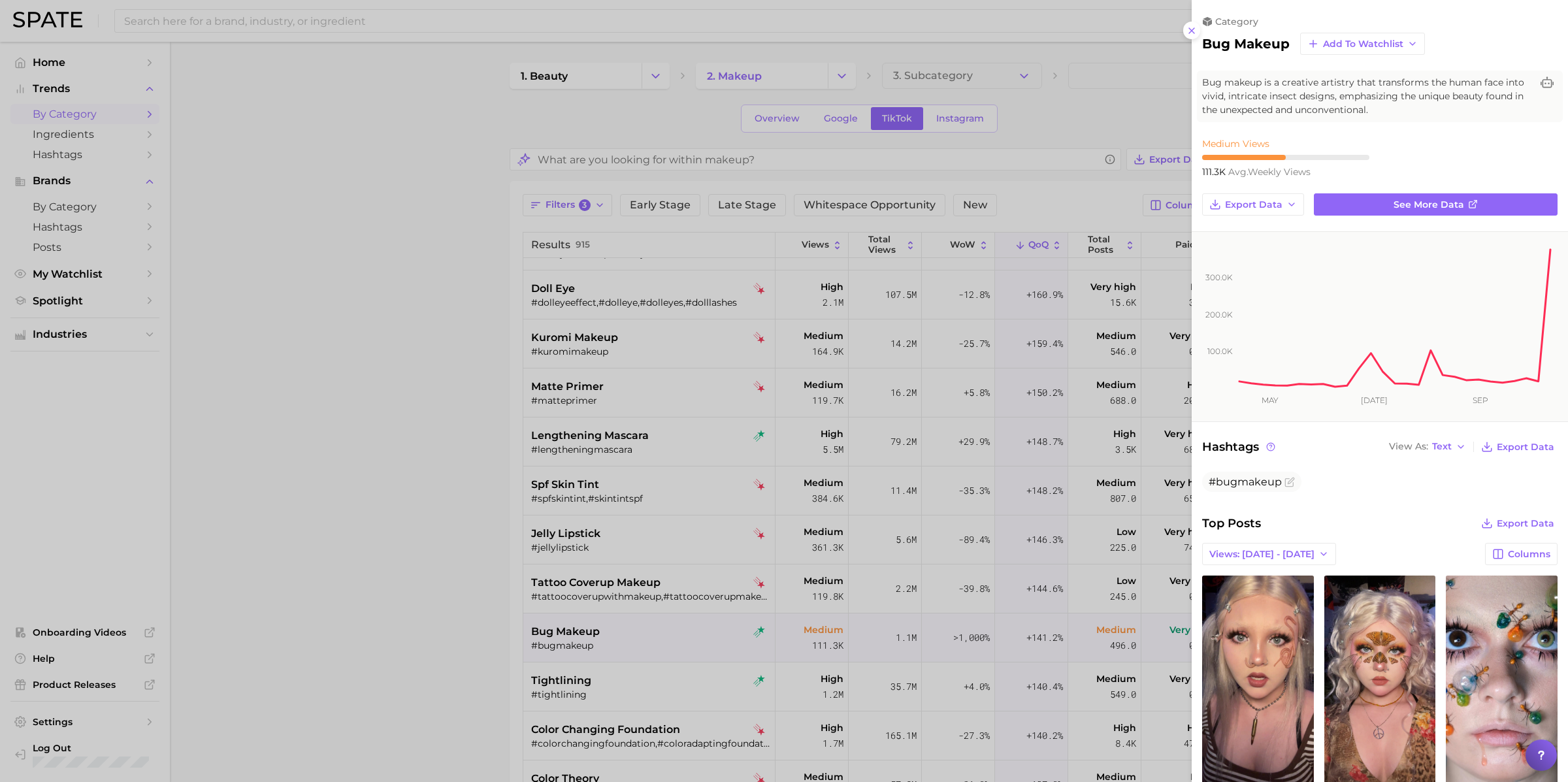
scroll to position [0, 0]
click at [623, 626] on div at bounding box center [784, 391] width 1568 height 782
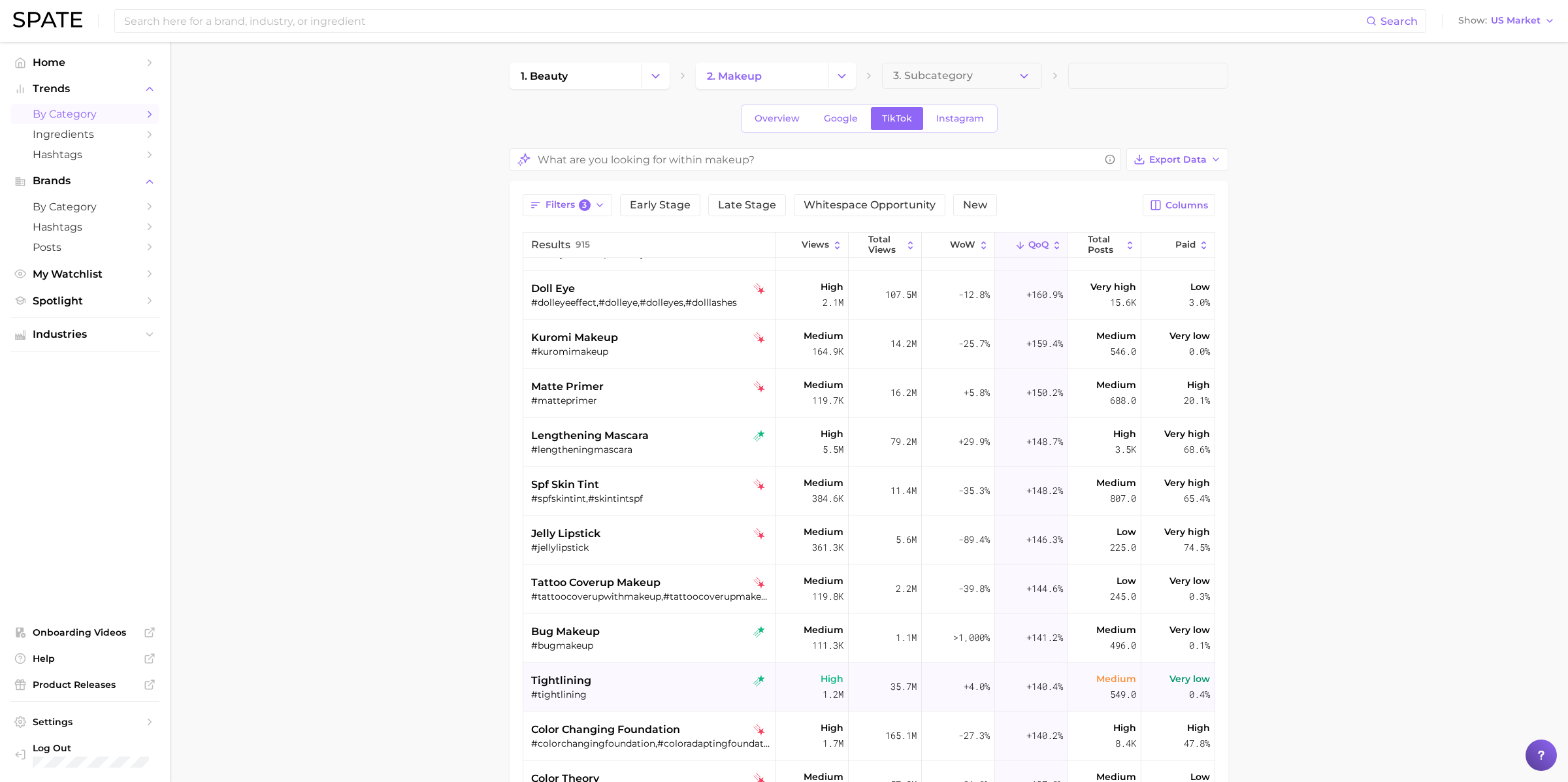
click at [623, 676] on div "tightlining" at bounding box center [651, 681] width 239 height 15
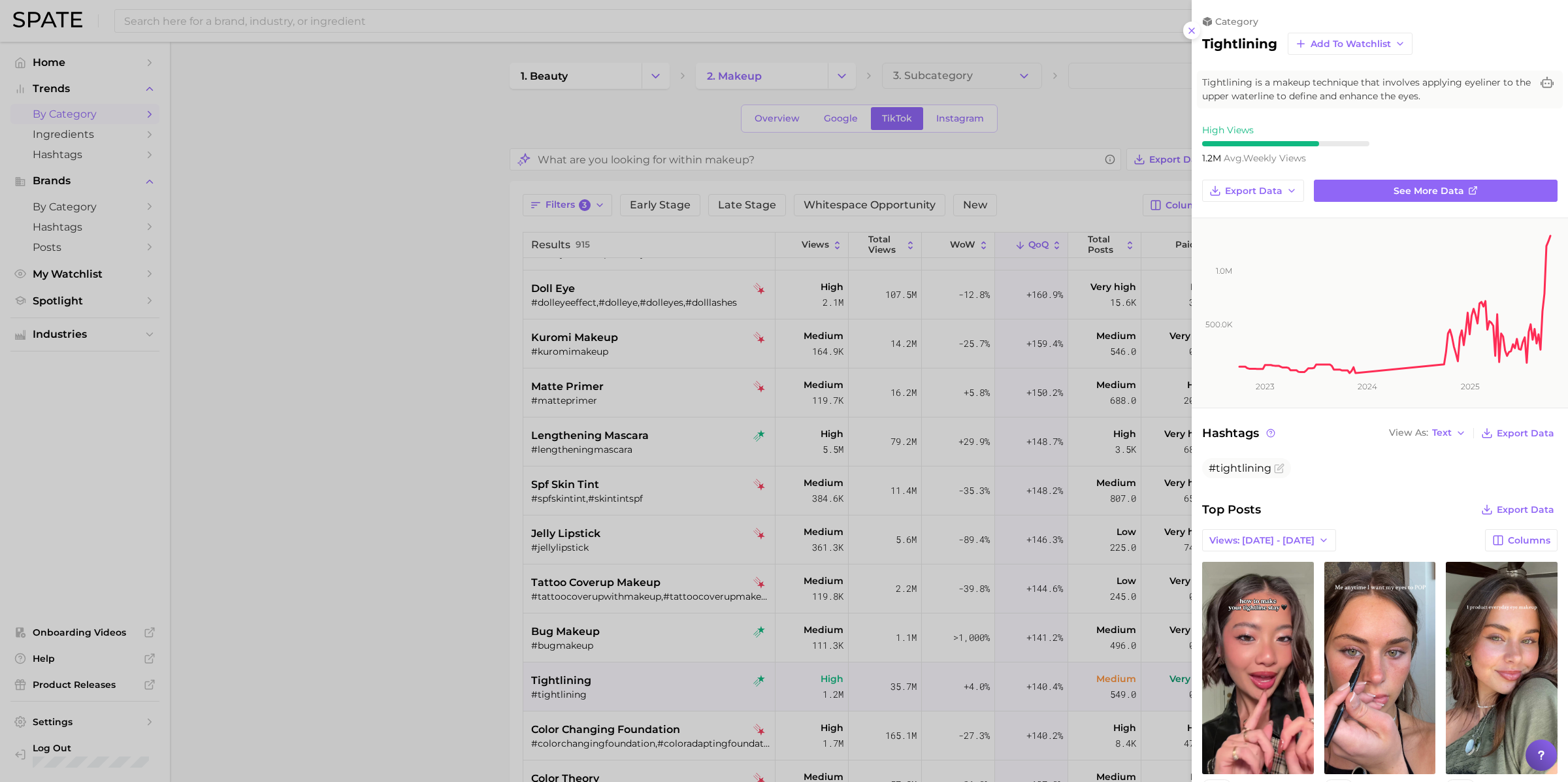
click at [624, 673] on div at bounding box center [784, 391] width 1568 height 782
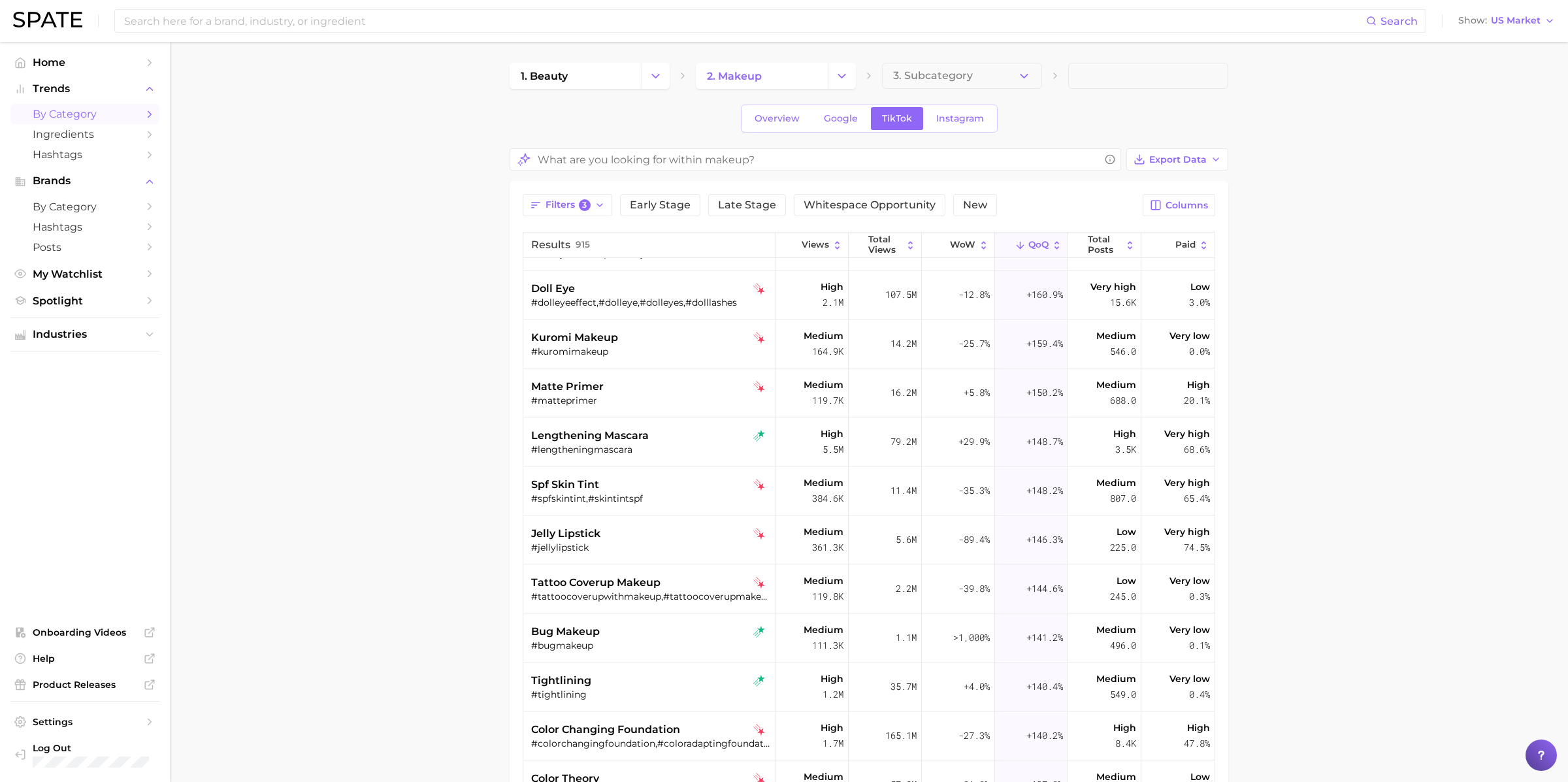
click at [856, 89] on div "1. beauty 2. makeup 3. Subcategory Overview Google TikTok Instagram Export Data…" at bounding box center [869, 546] width 718 height 965
click at [848, 76] on icon "Change Category" at bounding box center [842, 76] width 13 height 13
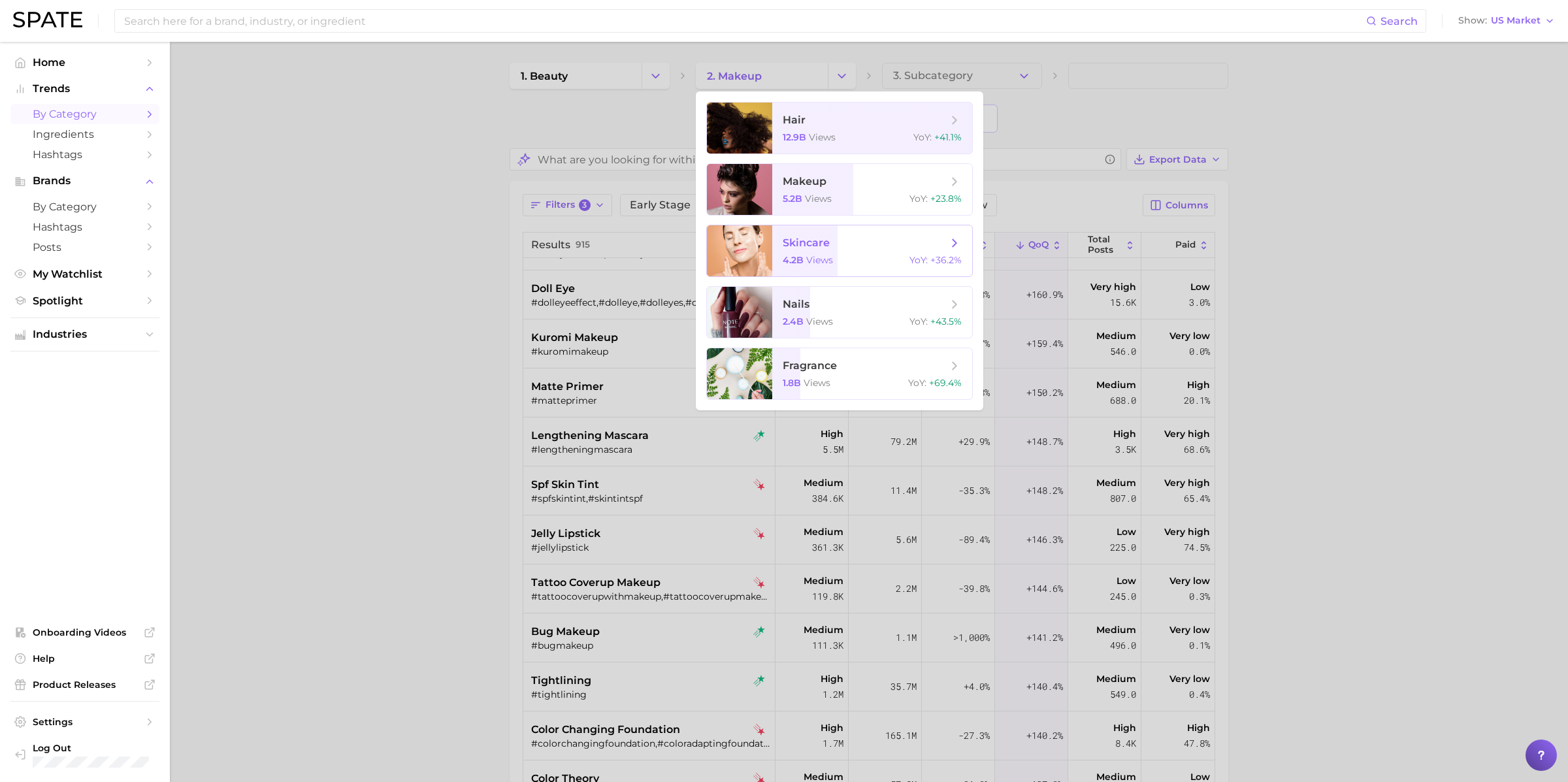
click at [838, 239] on span "skincare" at bounding box center [865, 243] width 165 height 14
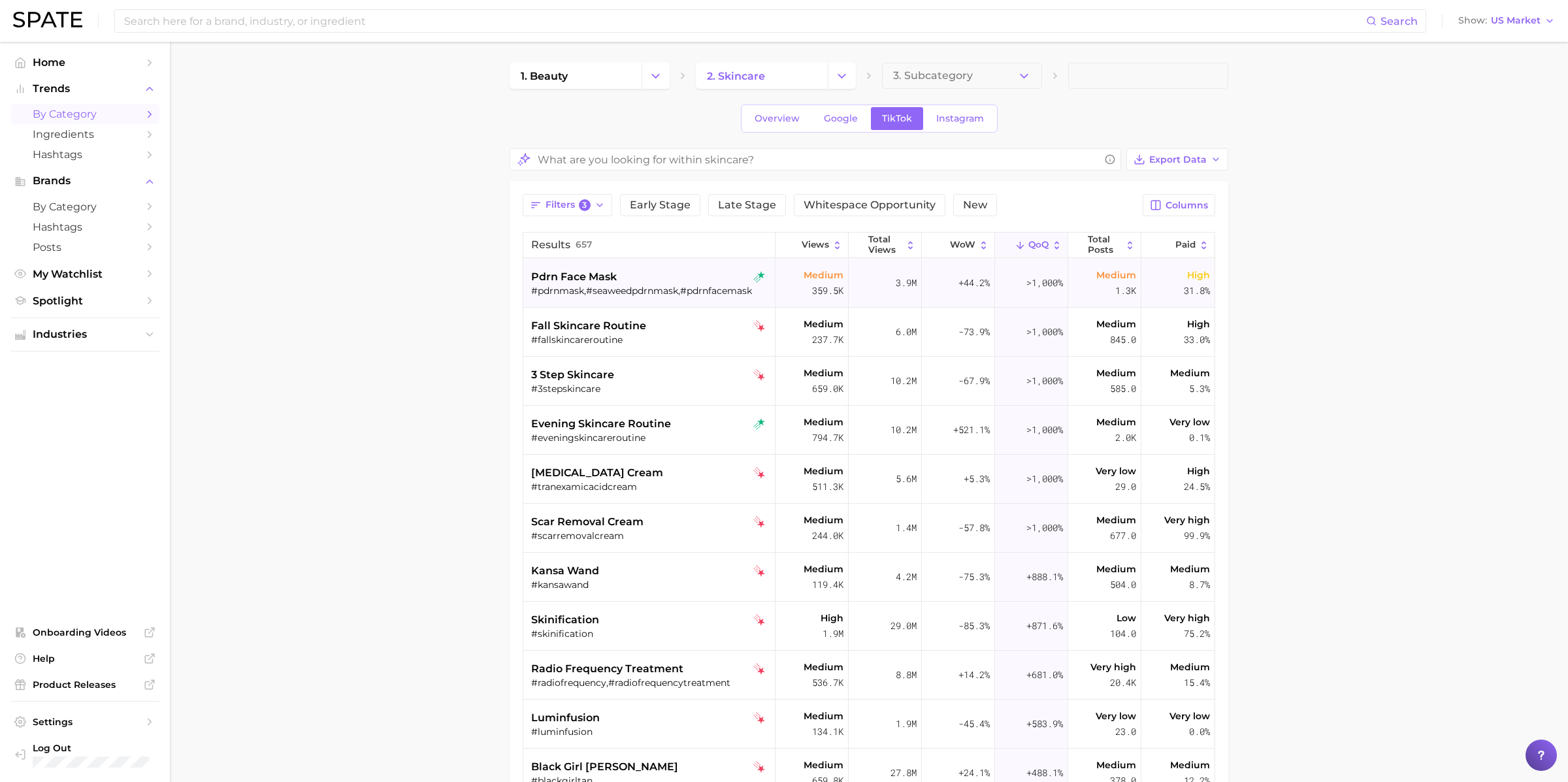
click at [637, 285] on div "#pdrnmask,#seaweedpdrnmask,#pdrnfacemask" at bounding box center [651, 291] width 239 height 11
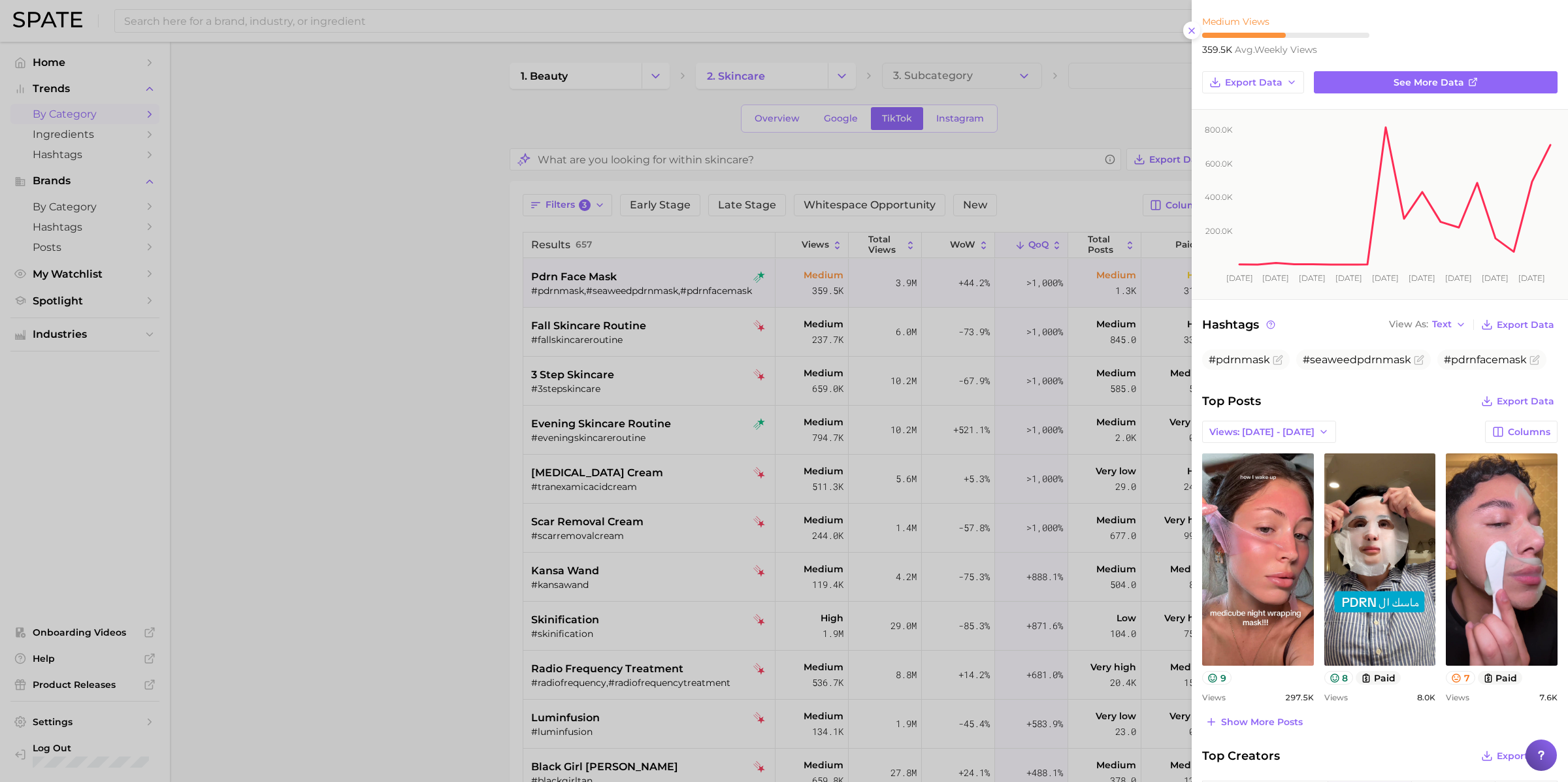
scroll to position [124, 0]
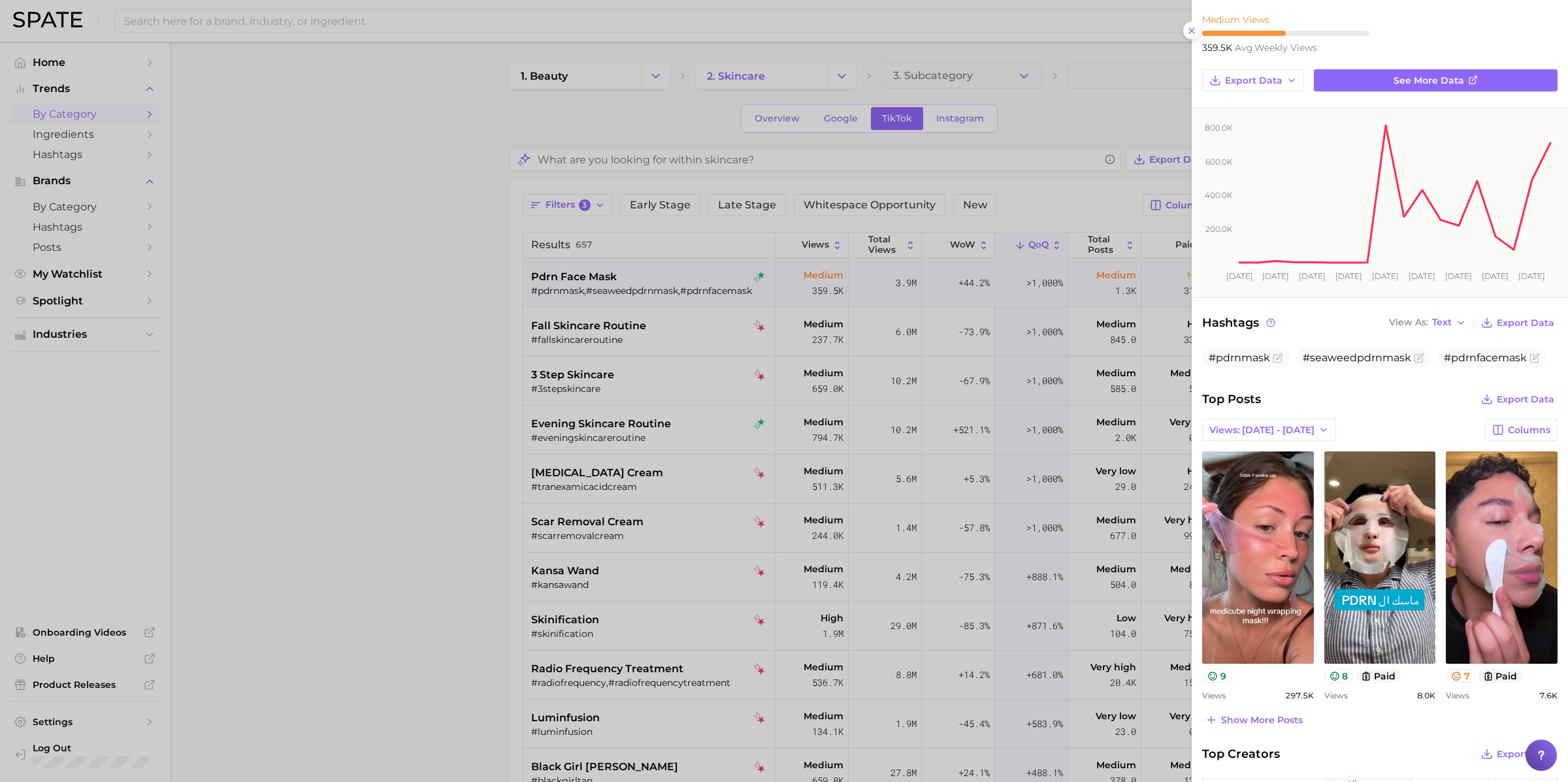
click at [693, 291] on div at bounding box center [784, 391] width 1568 height 782
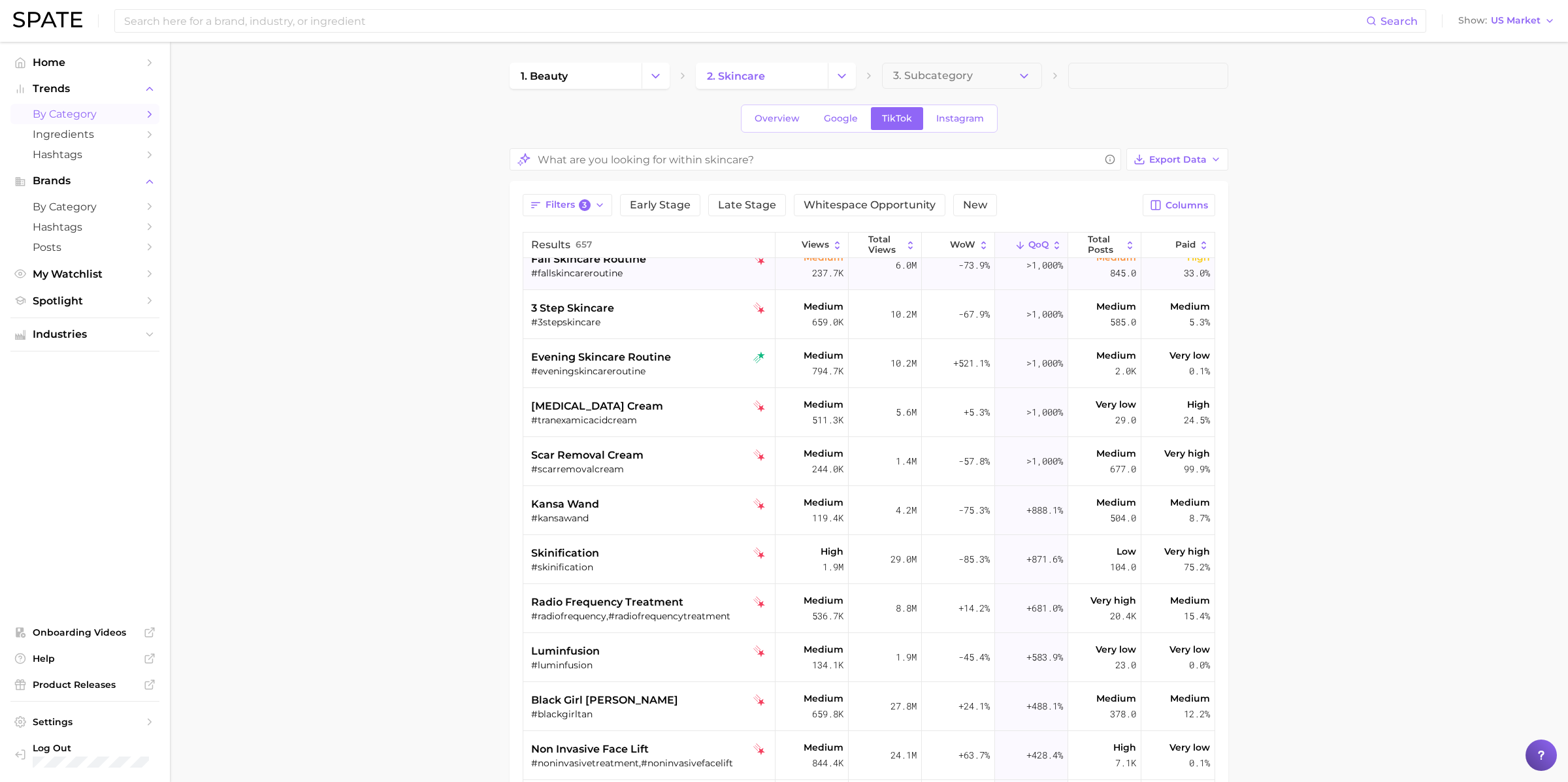
scroll to position [70, 0]
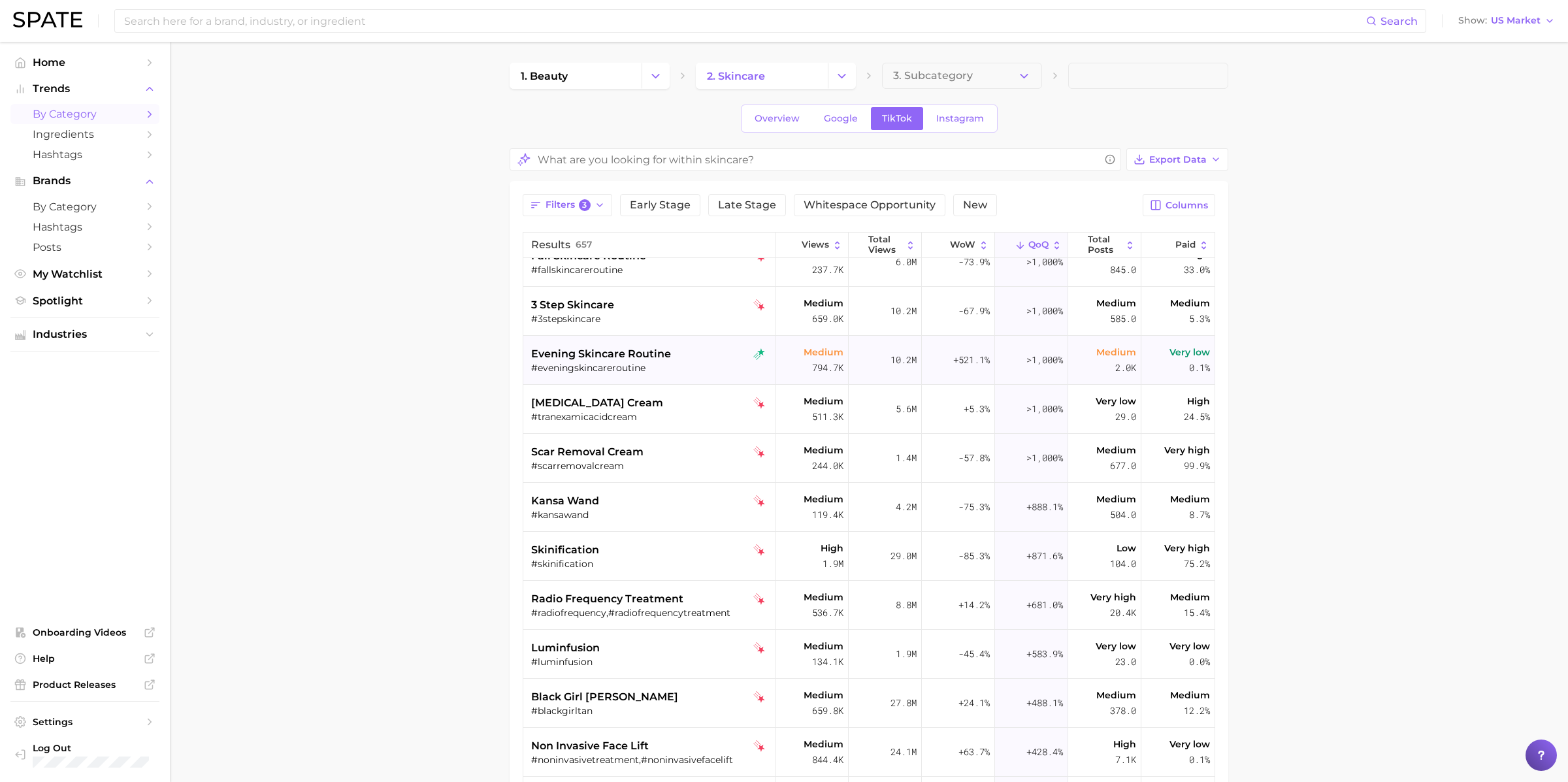
click at [673, 349] on div "evening skincare routine" at bounding box center [651, 354] width 239 height 15
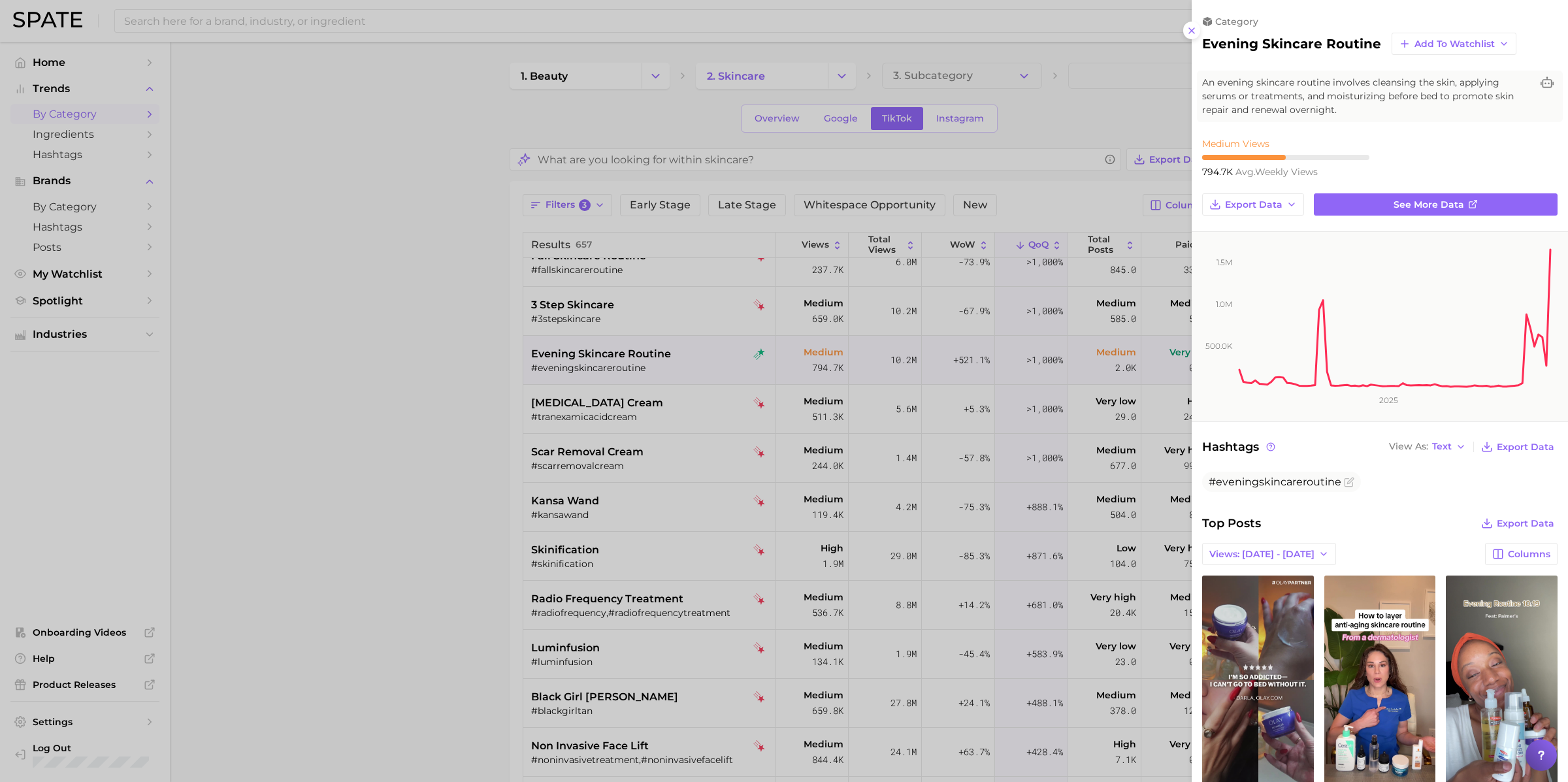
scroll to position [0, 0]
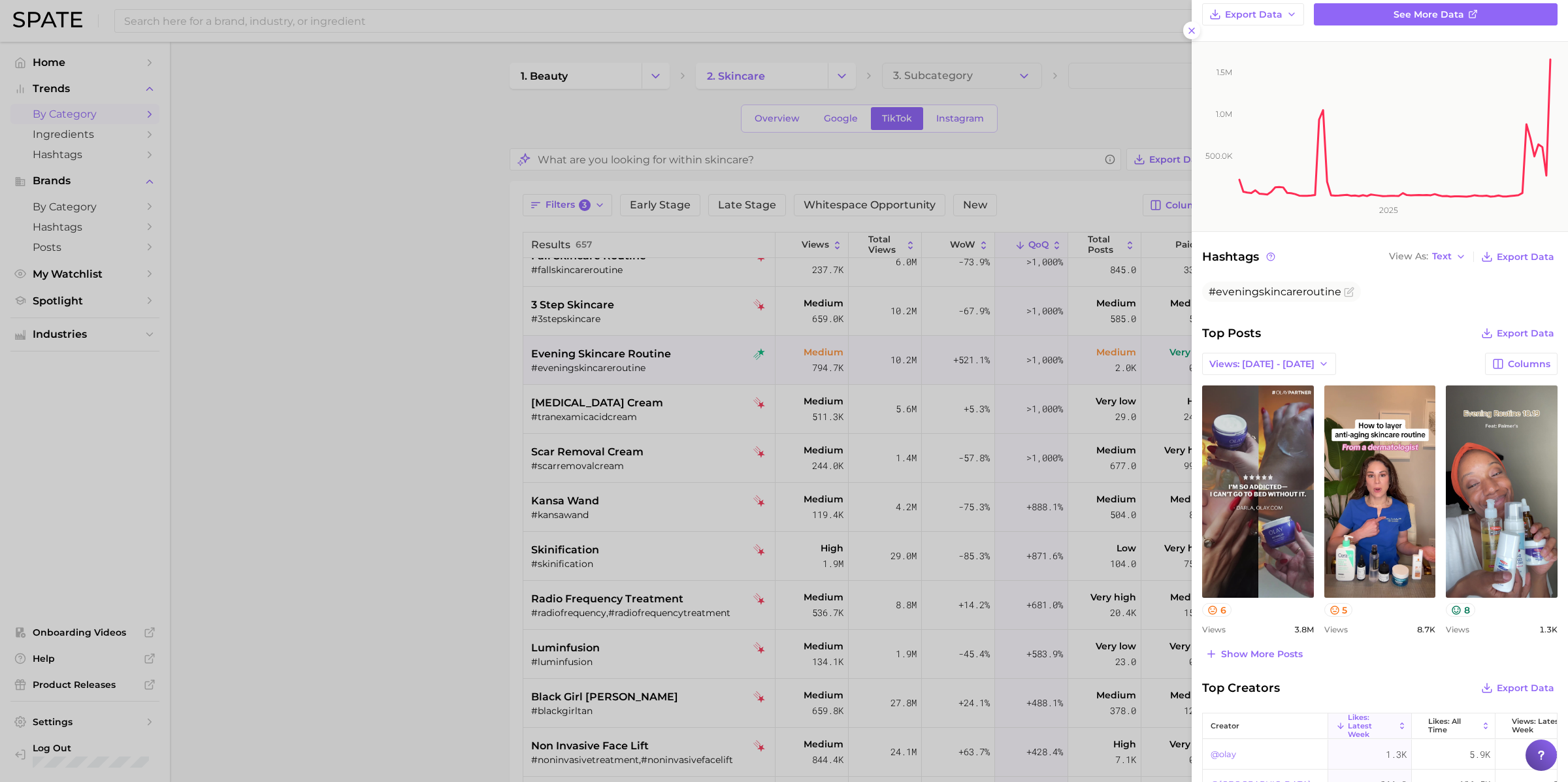
click at [753, 432] on div at bounding box center [784, 391] width 1568 height 782
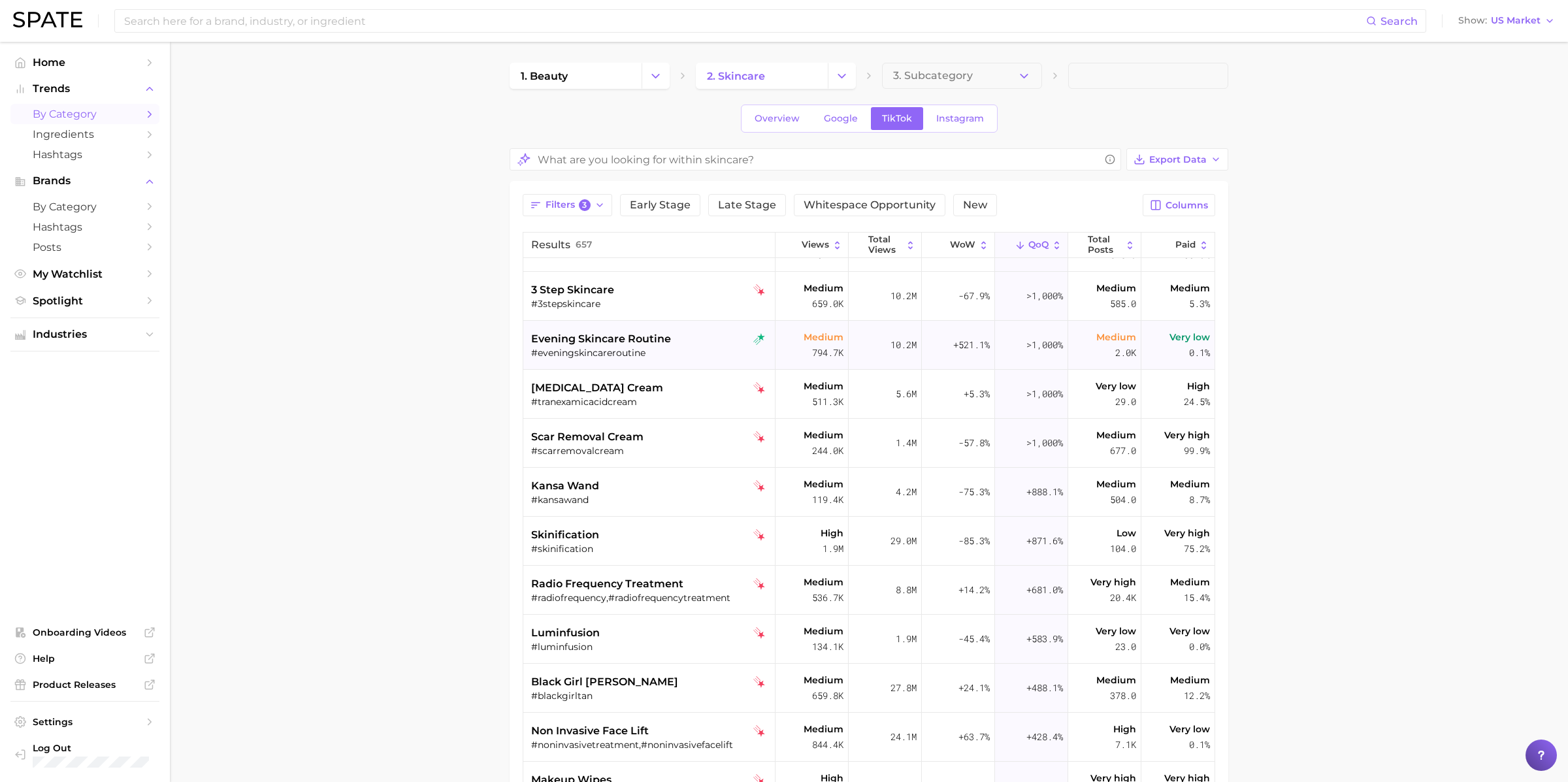
click at [660, 337] on span "evening skincare routine" at bounding box center [601, 339] width 140 height 15
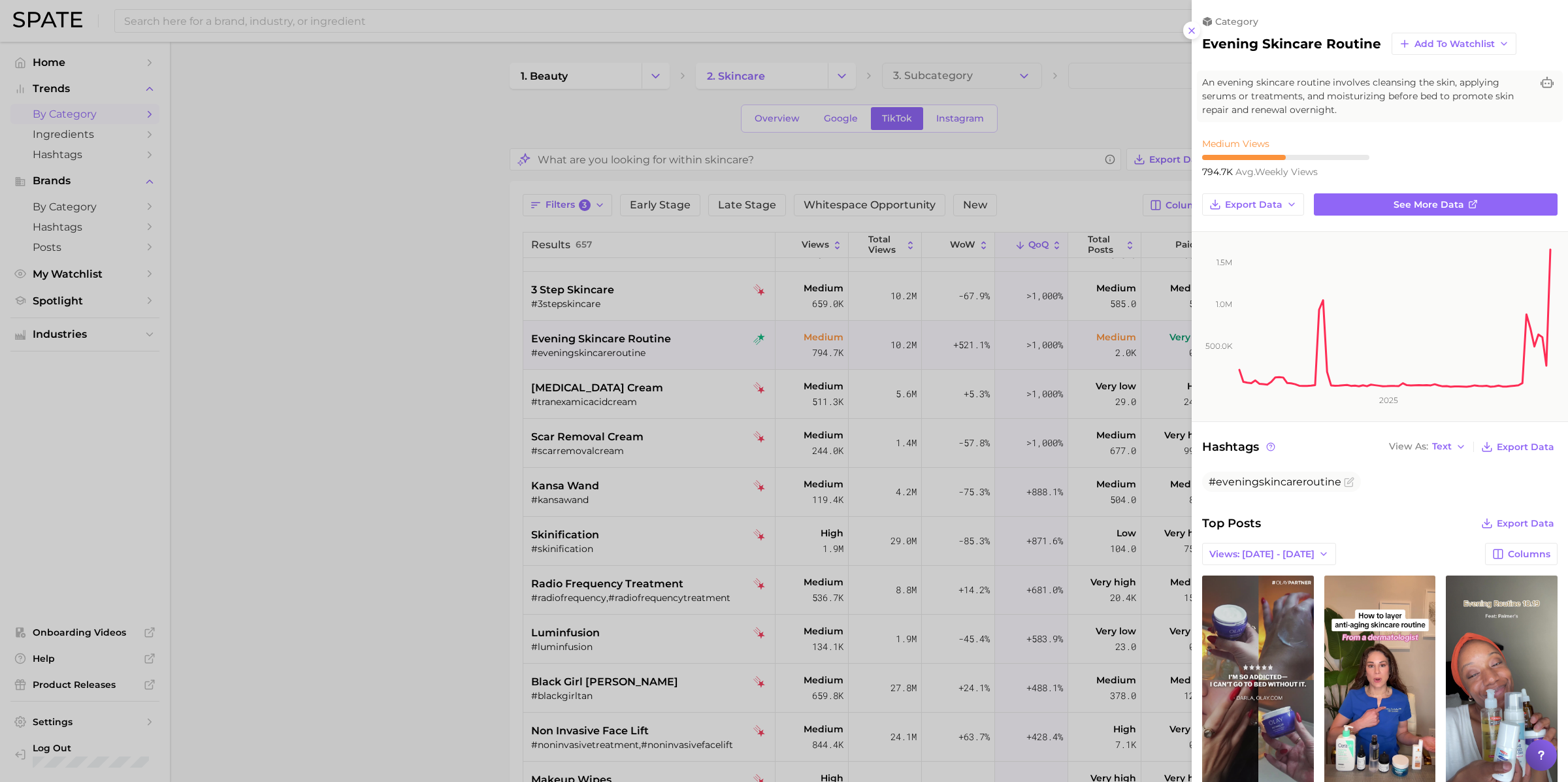
click at [607, 396] on div at bounding box center [784, 391] width 1568 height 782
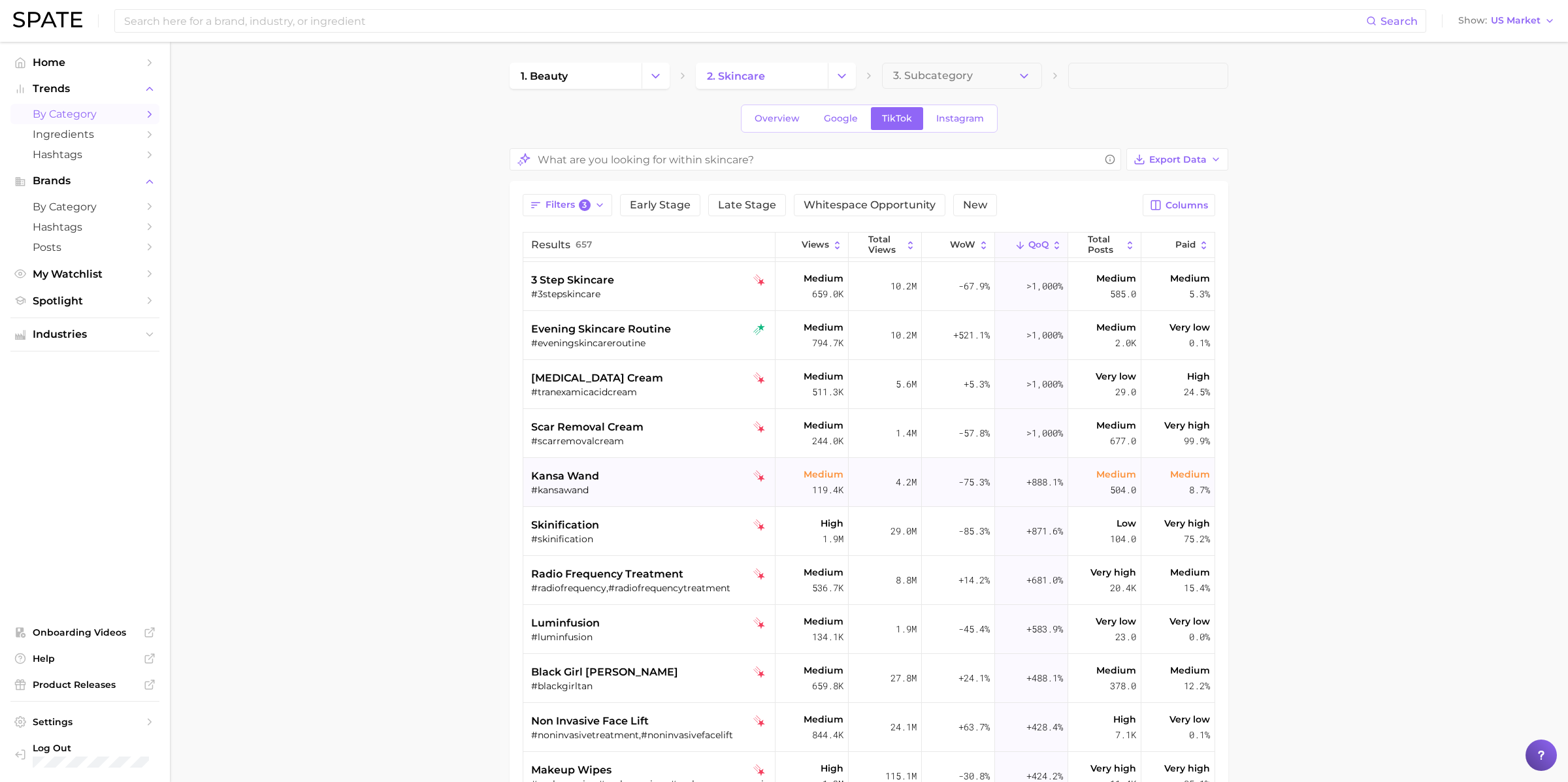
click at [609, 490] on div "#kansawand" at bounding box center [651, 490] width 239 height 11
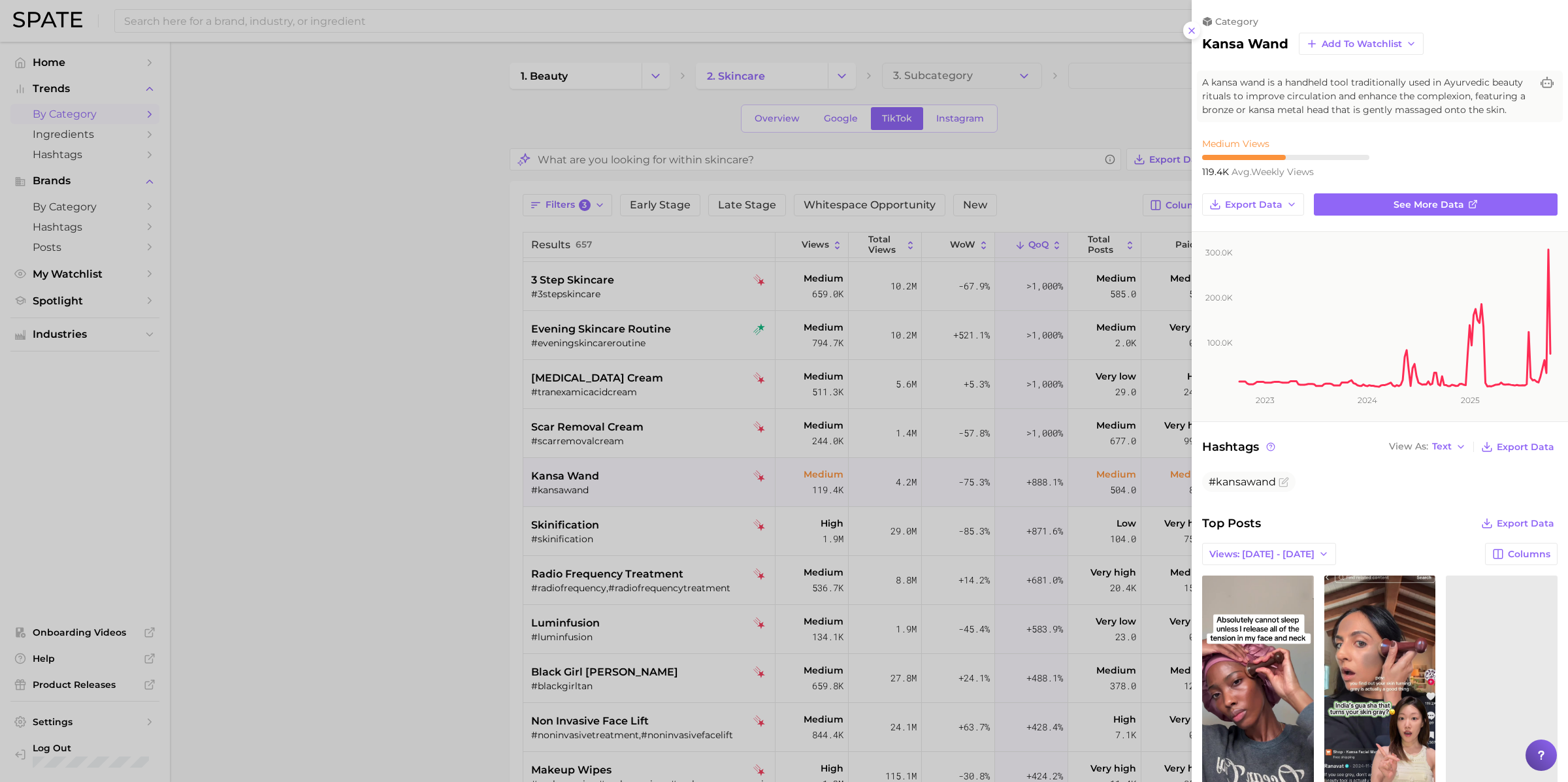
click at [608, 482] on div at bounding box center [784, 391] width 1568 height 782
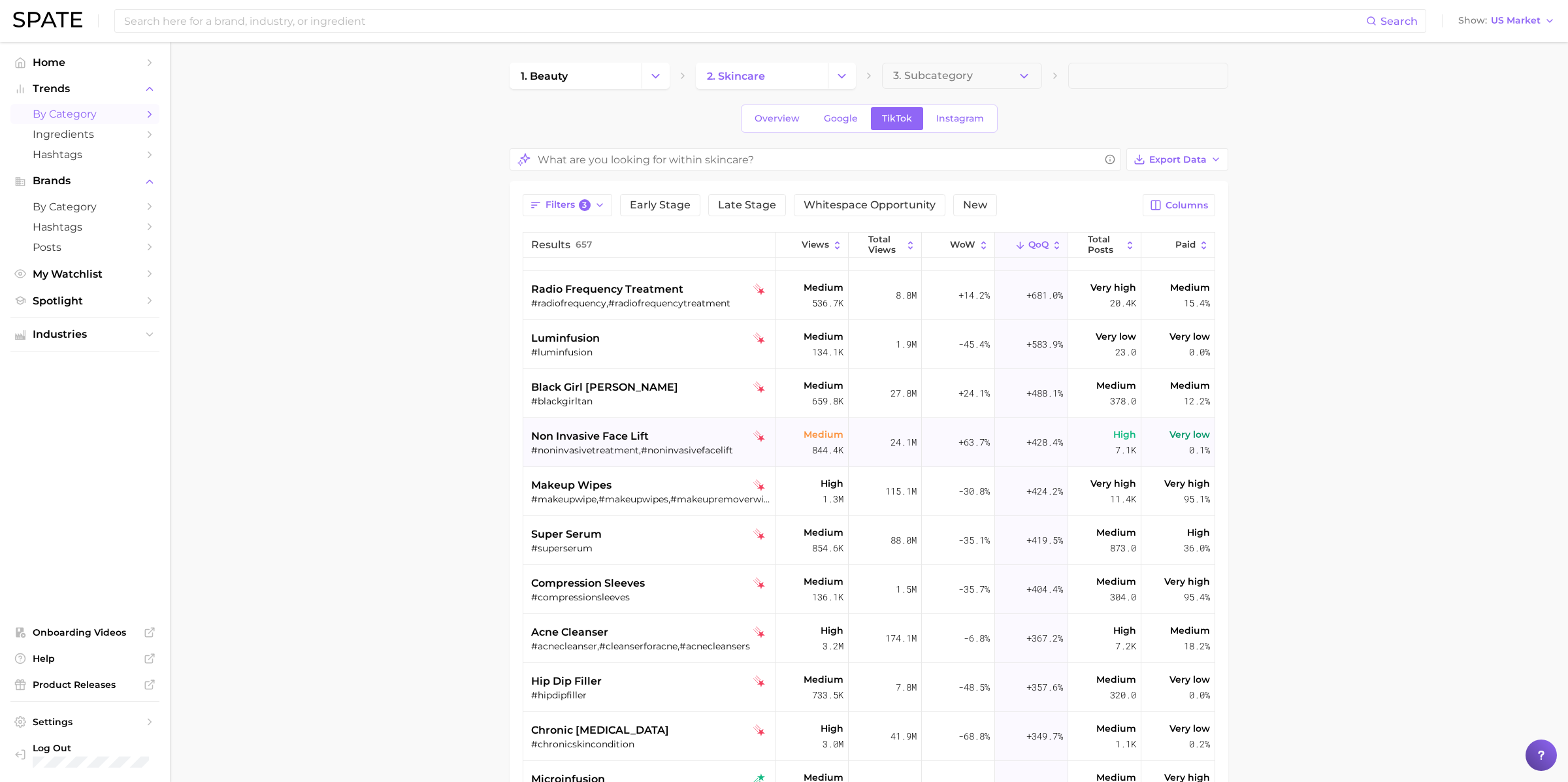
click at [617, 436] on span "non invasive face lift" at bounding box center [589, 436] width 118 height 15
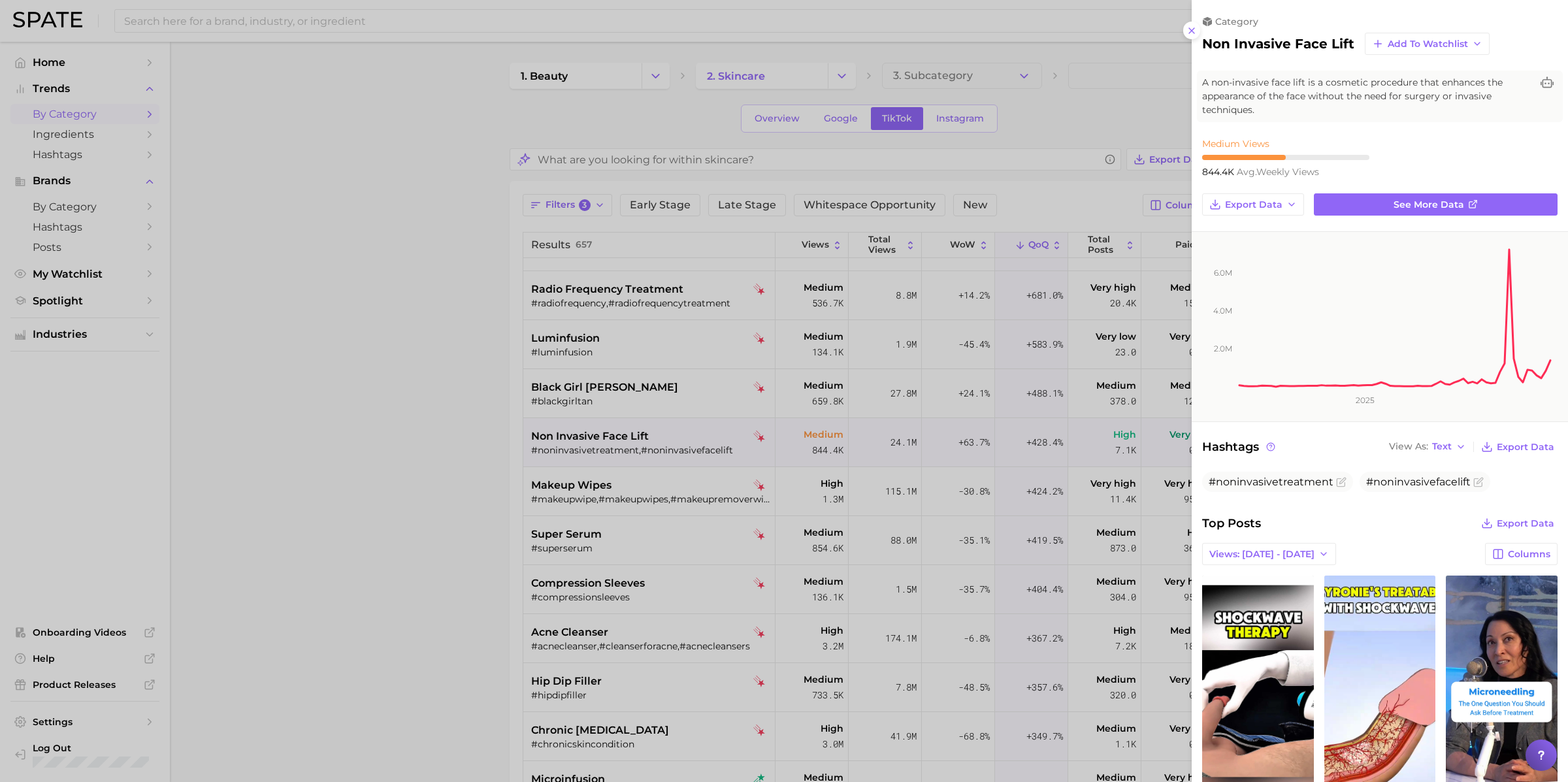
click at [617, 436] on div at bounding box center [784, 391] width 1568 height 782
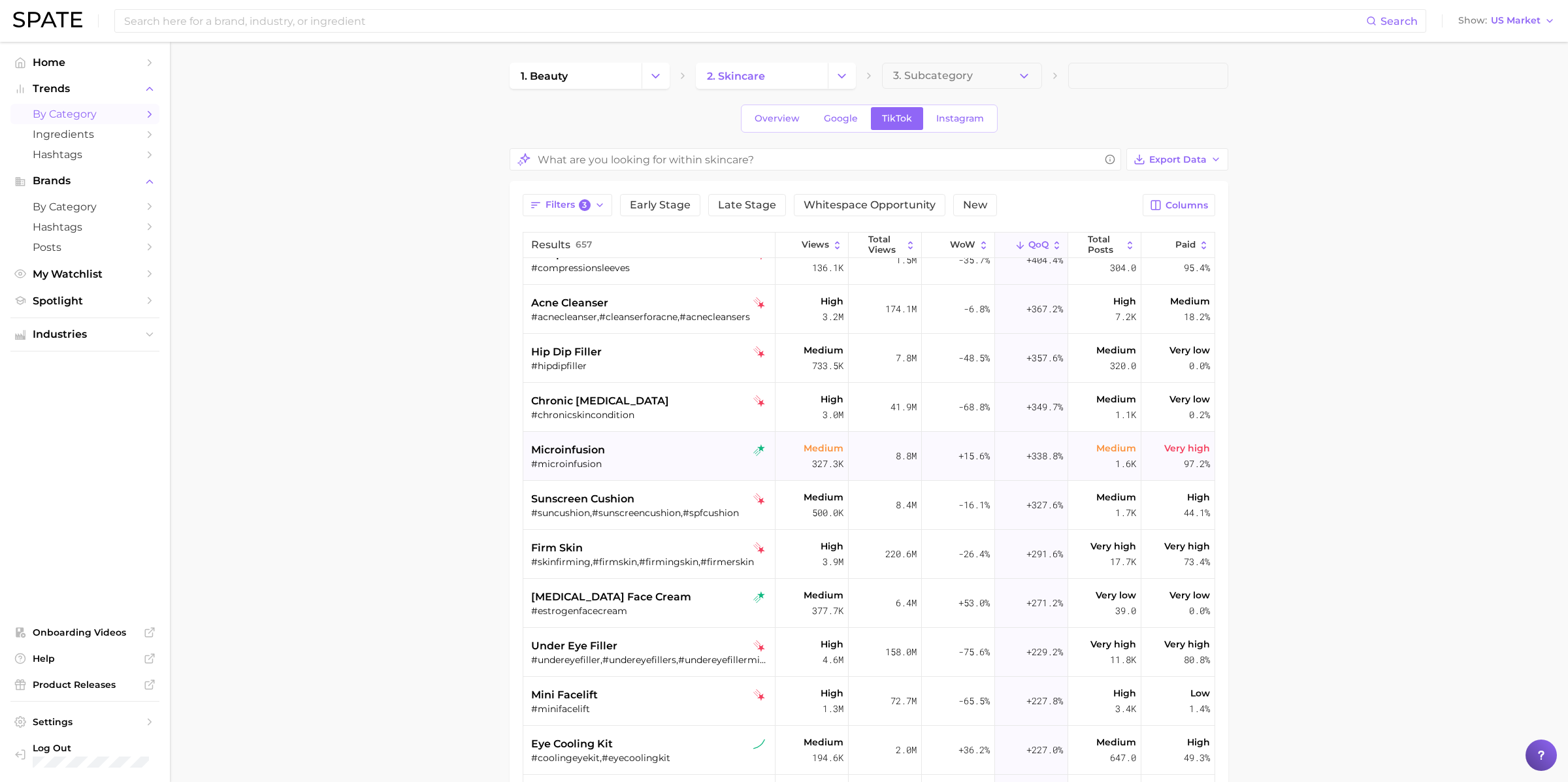
click at [613, 451] on div "microinfusion" at bounding box center [651, 450] width 239 height 15
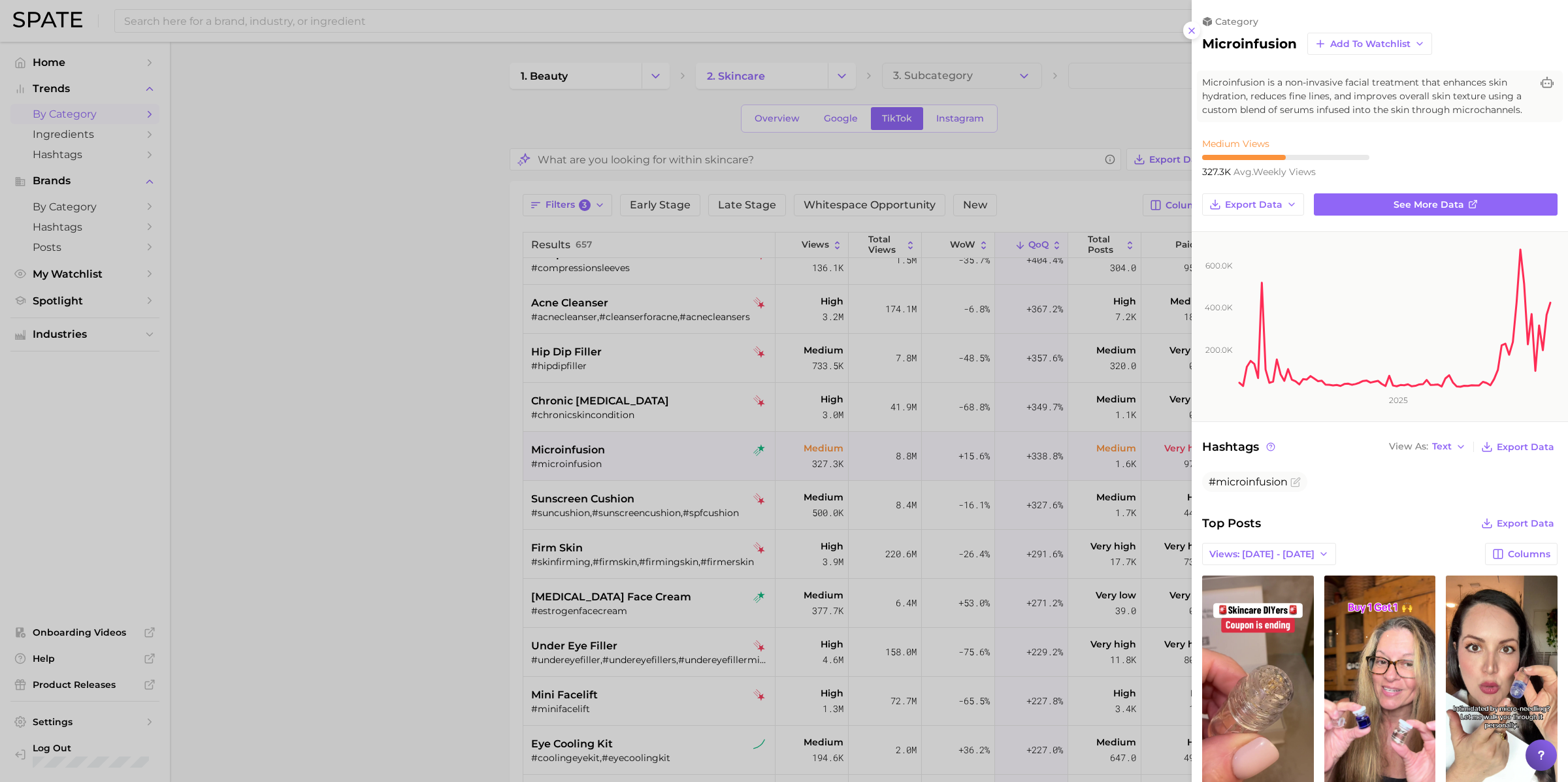
click at [705, 513] on div at bounding box center [784, 391] width 1568 height 782
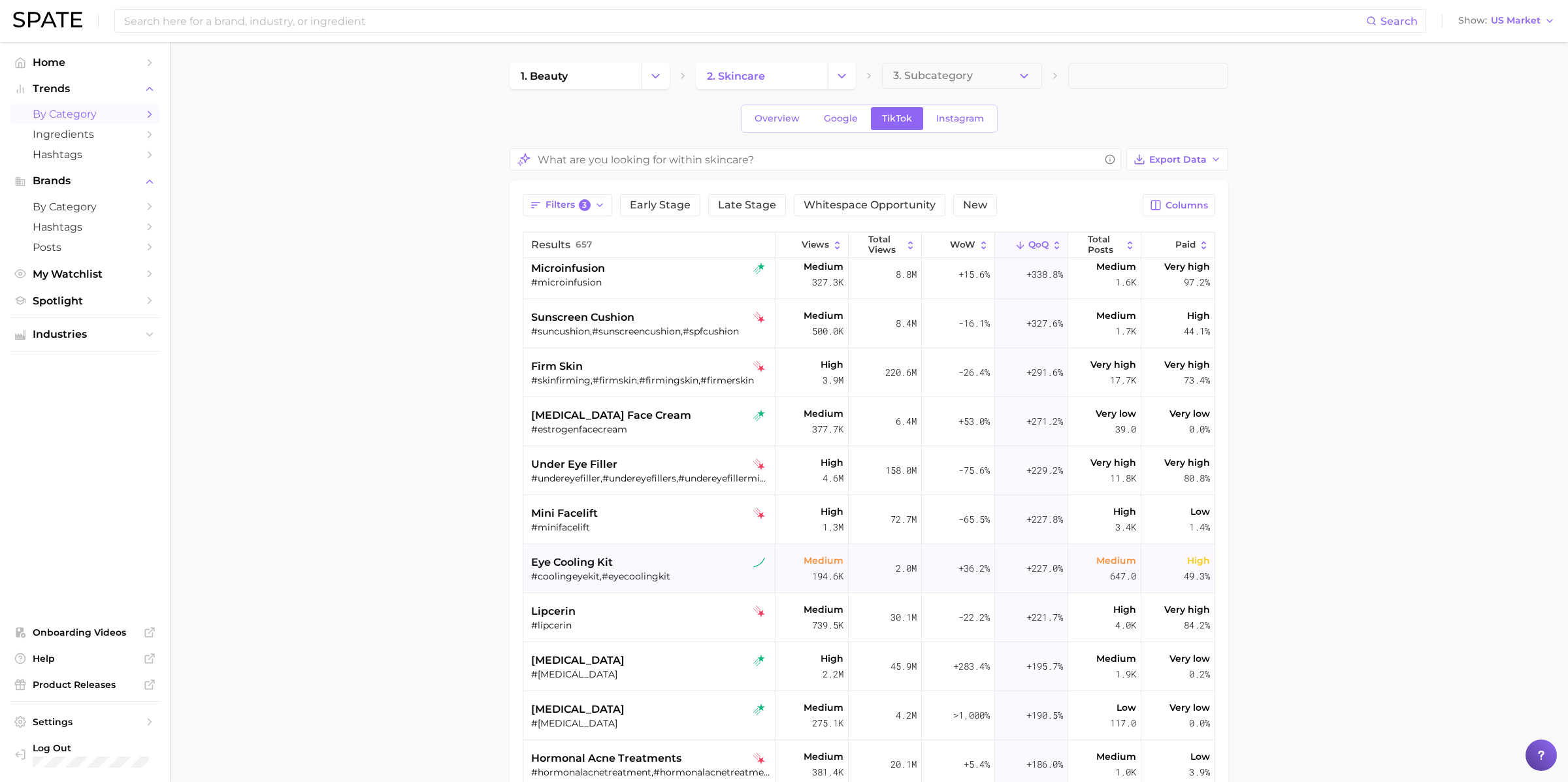
click at [672, 578] on div "#coolingeyekit,#eyecoolingkit" at bounding box center [651, 576] width 239 height 11
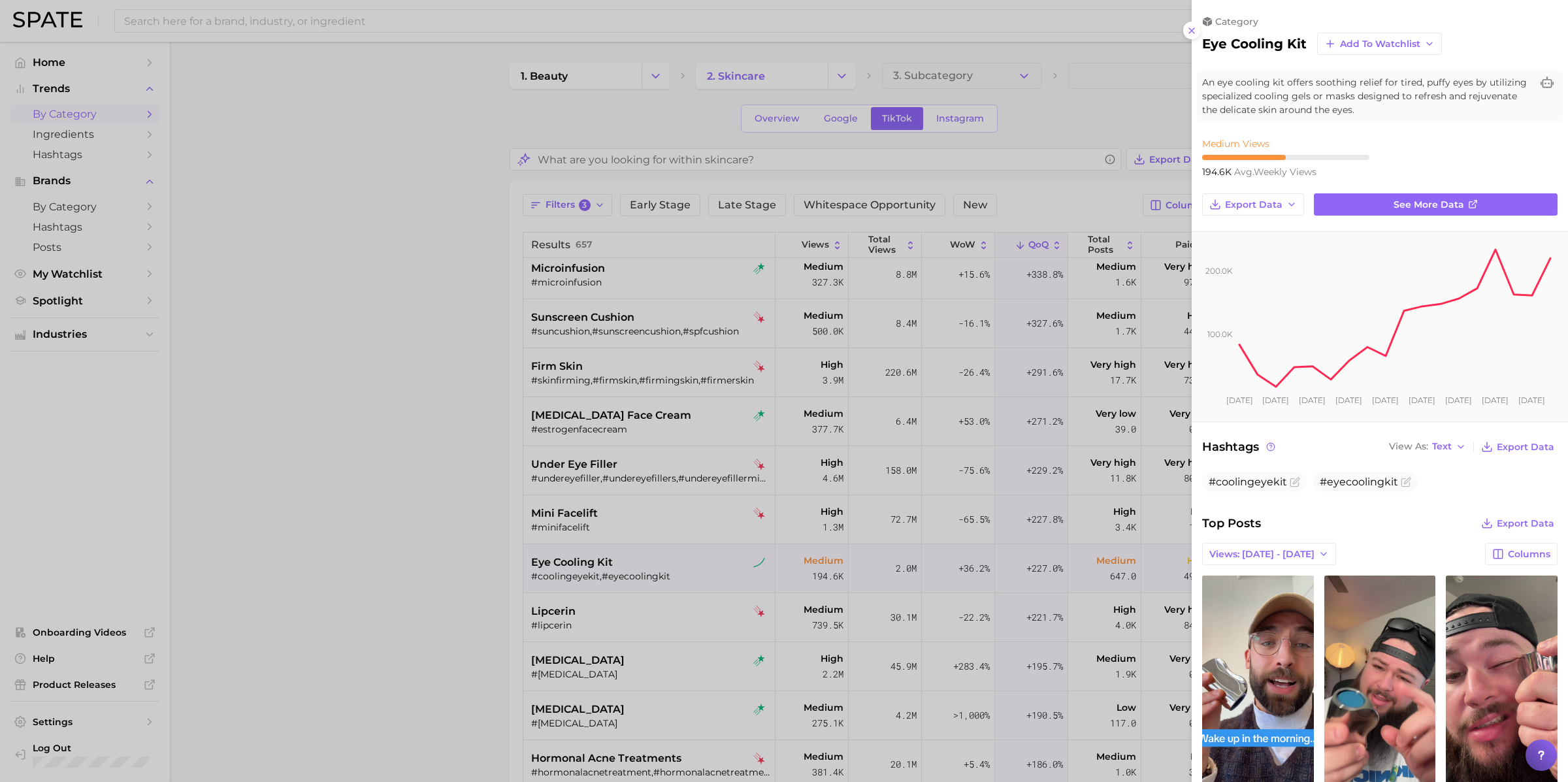
click at [671, 568] on div at bounding box center [784, 391] width 1568 height 782
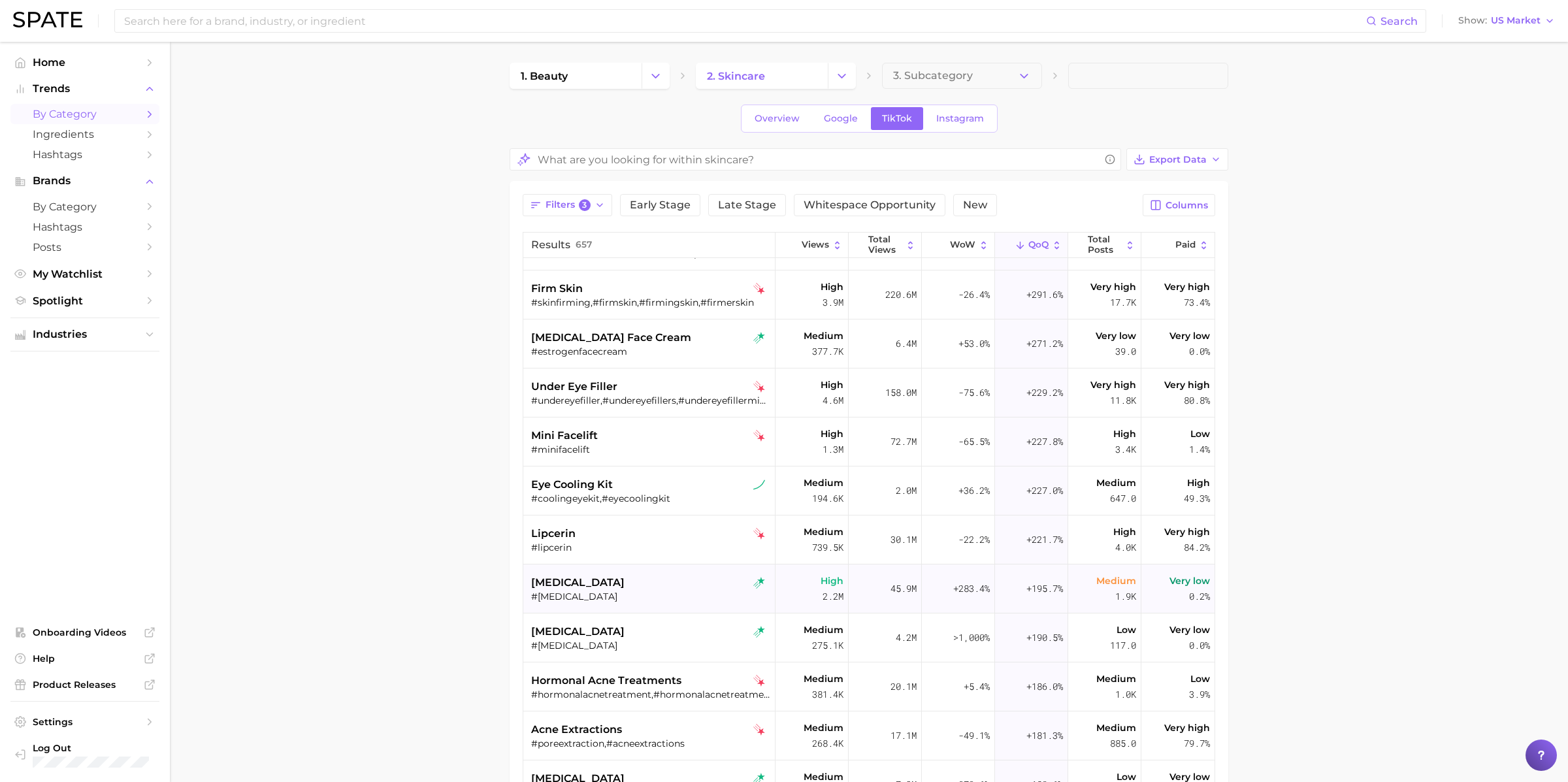
click at [666, 588] on div "colonic" at bounding box center [651, 583] width 239 height 15
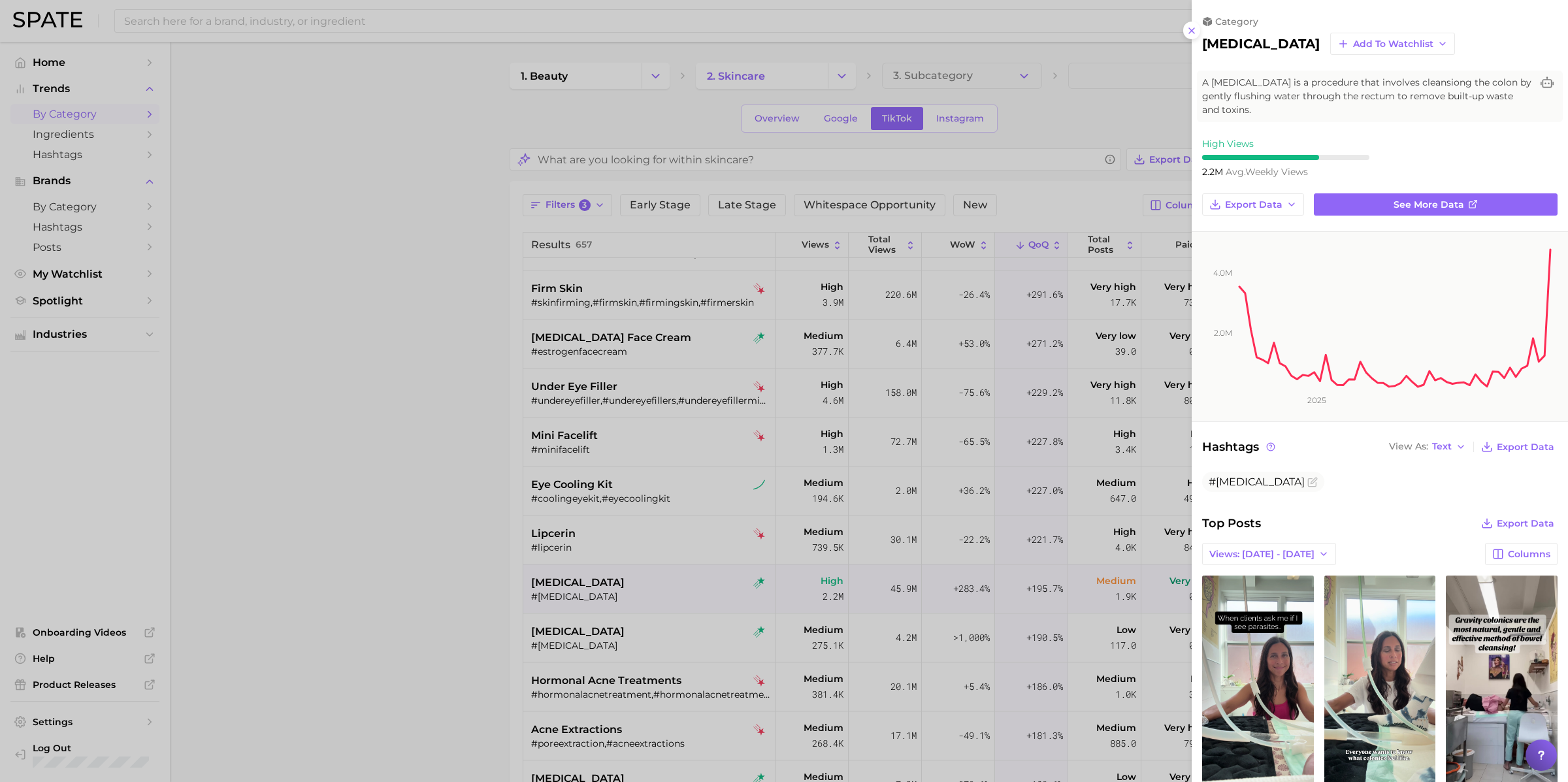
click at [666, 588] on div at bounding box center [784, 391] width 1568 height 782
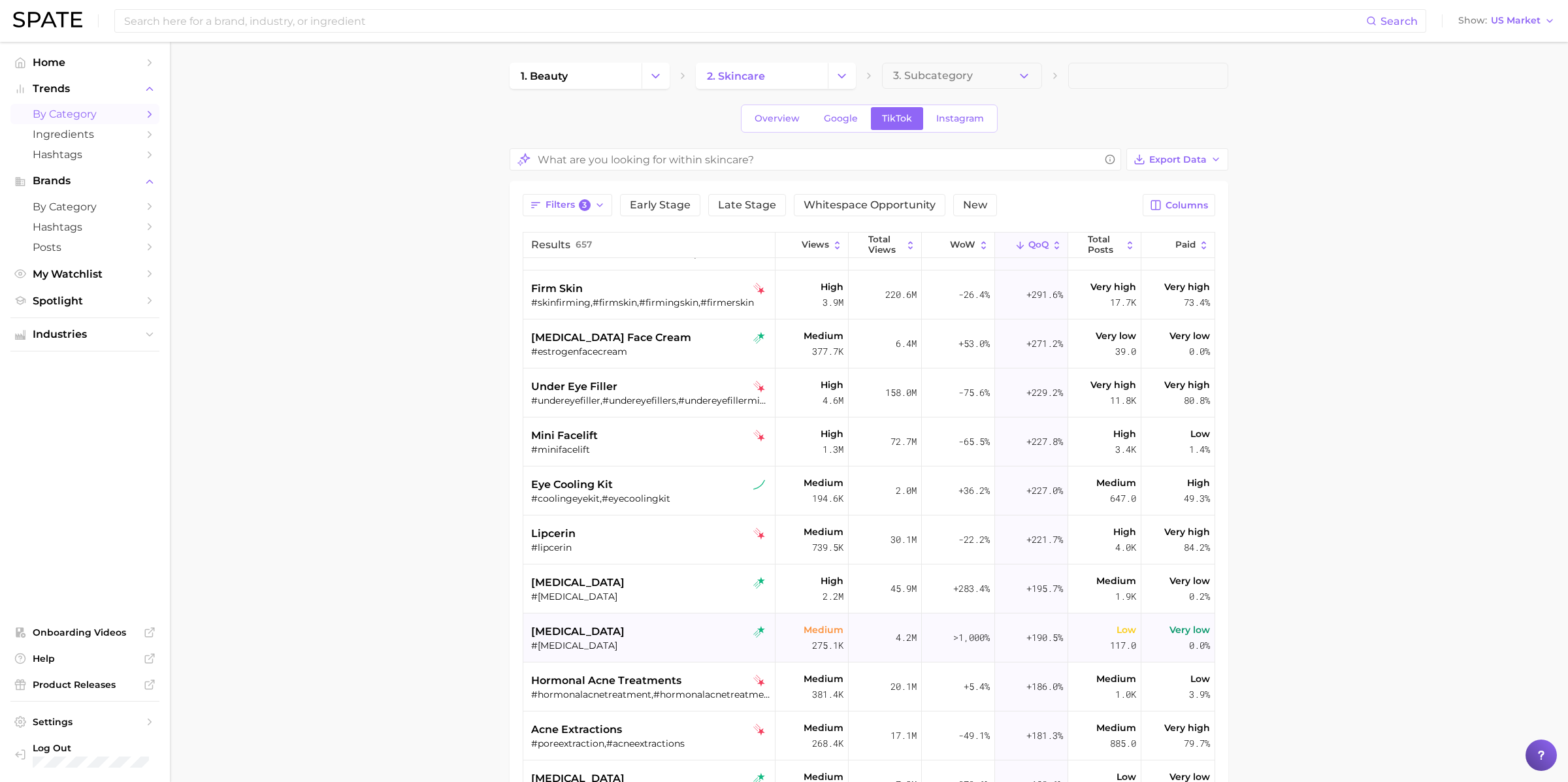
click at [656, 634] on div "rhinophyma" at bounding box center [651, 632] width 239 height 15
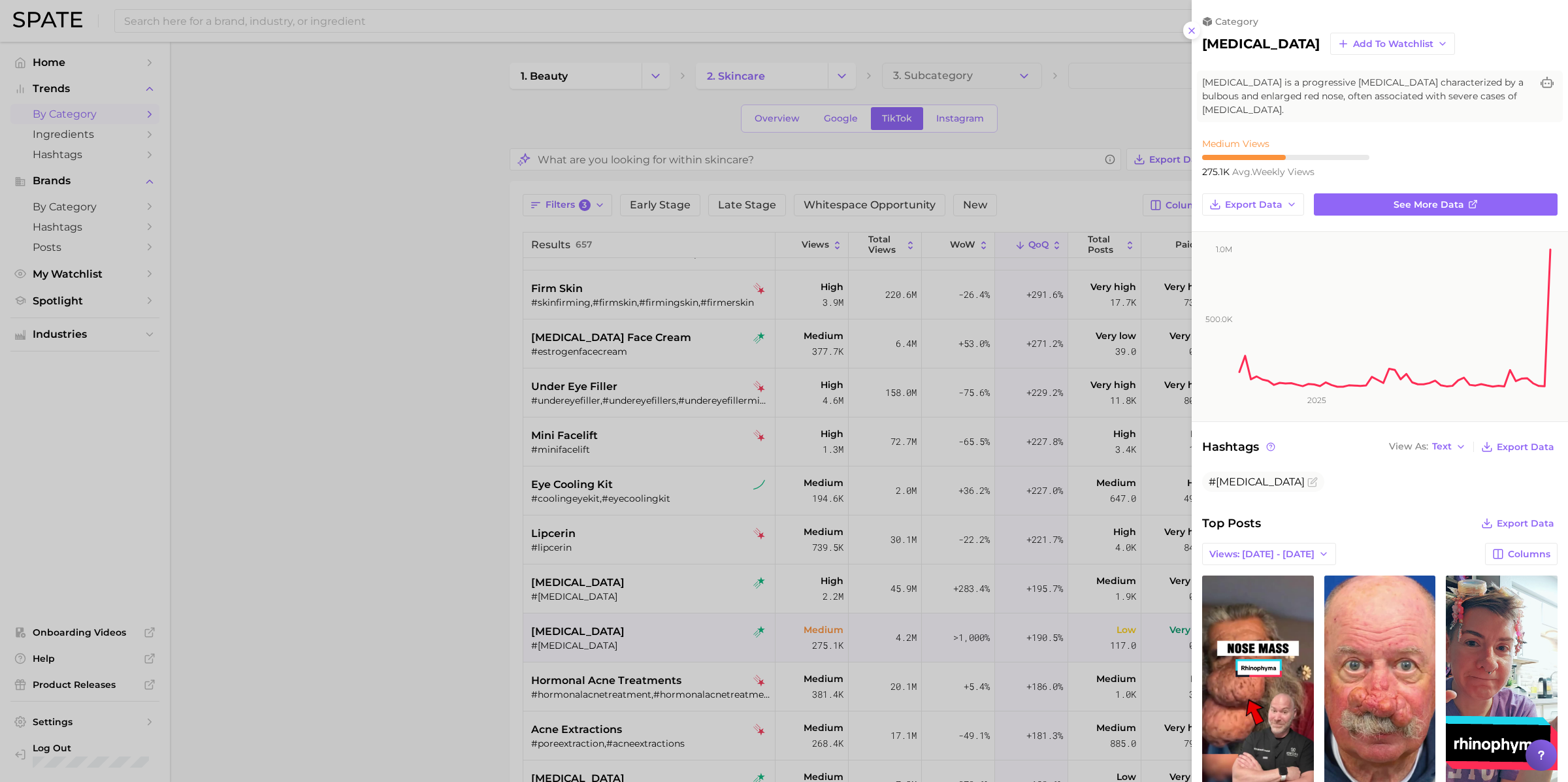
click at [656, 634] on div at bounding box center [784, 391] width 1568 height 782
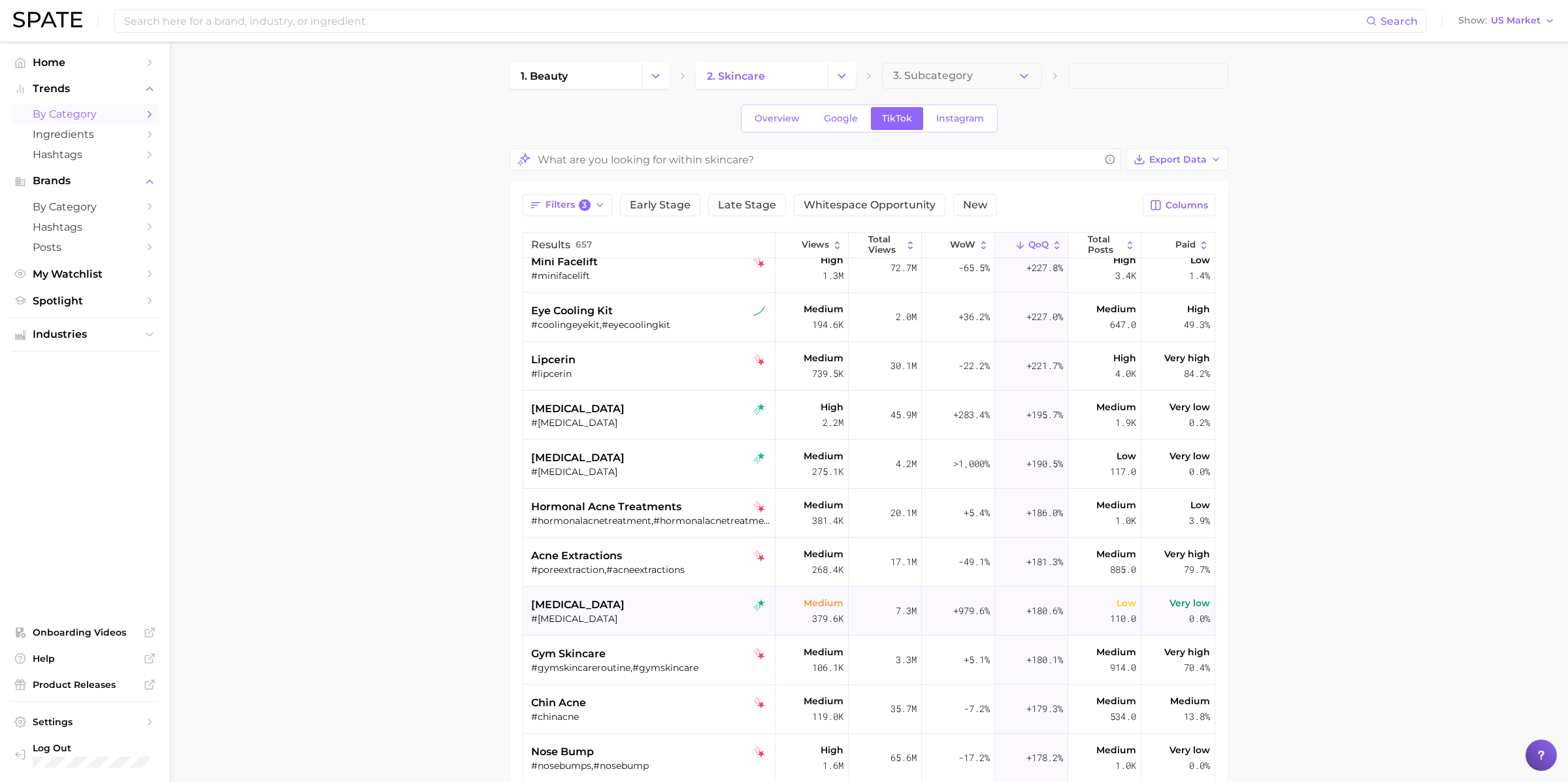
click at [656, 614] on div "#trichiasis" at bounding box center [651, 619] width 239 height 11
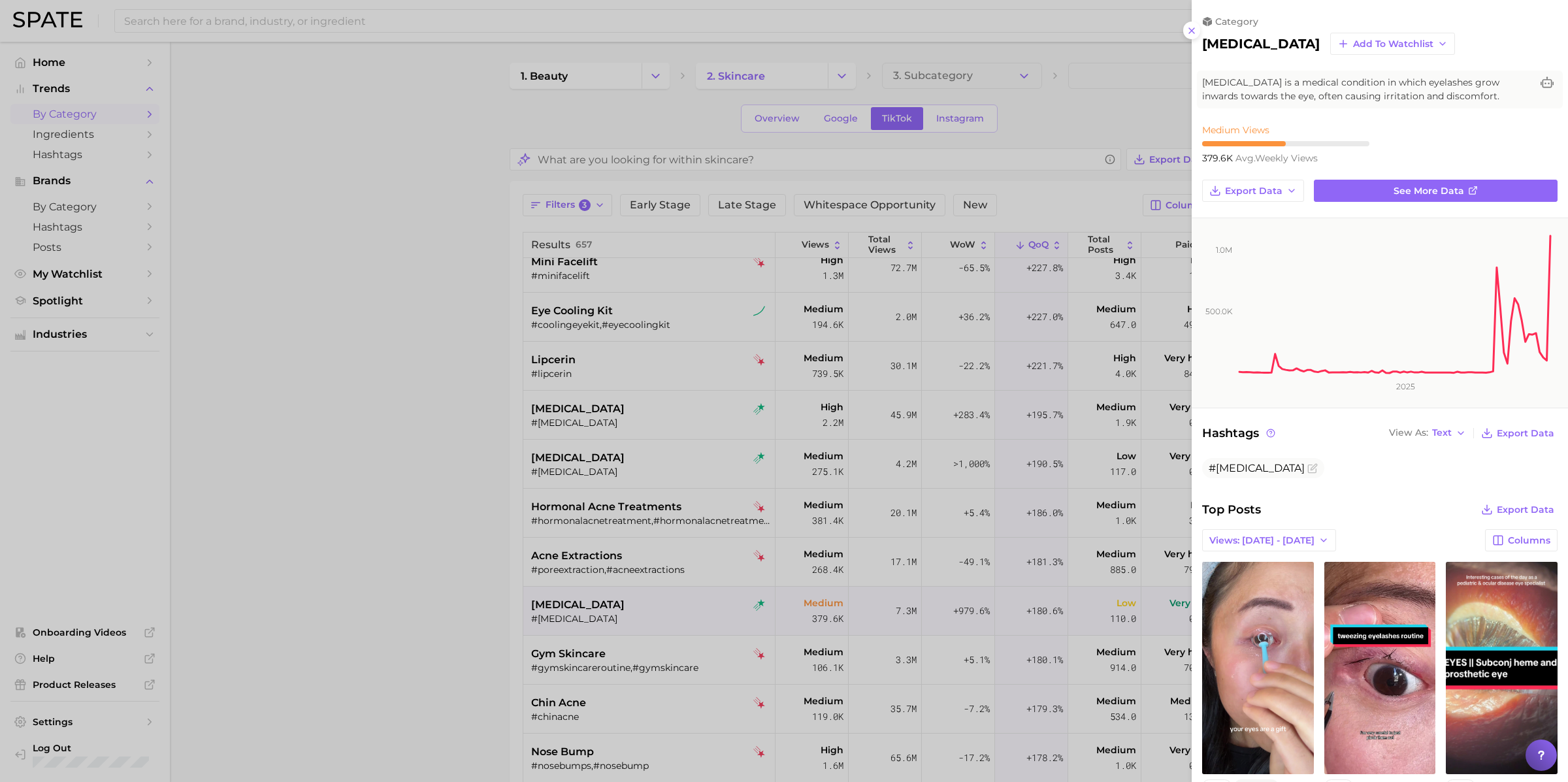
click at [666, 611] on div at bounding box center [784, 391] width 1568 height 782
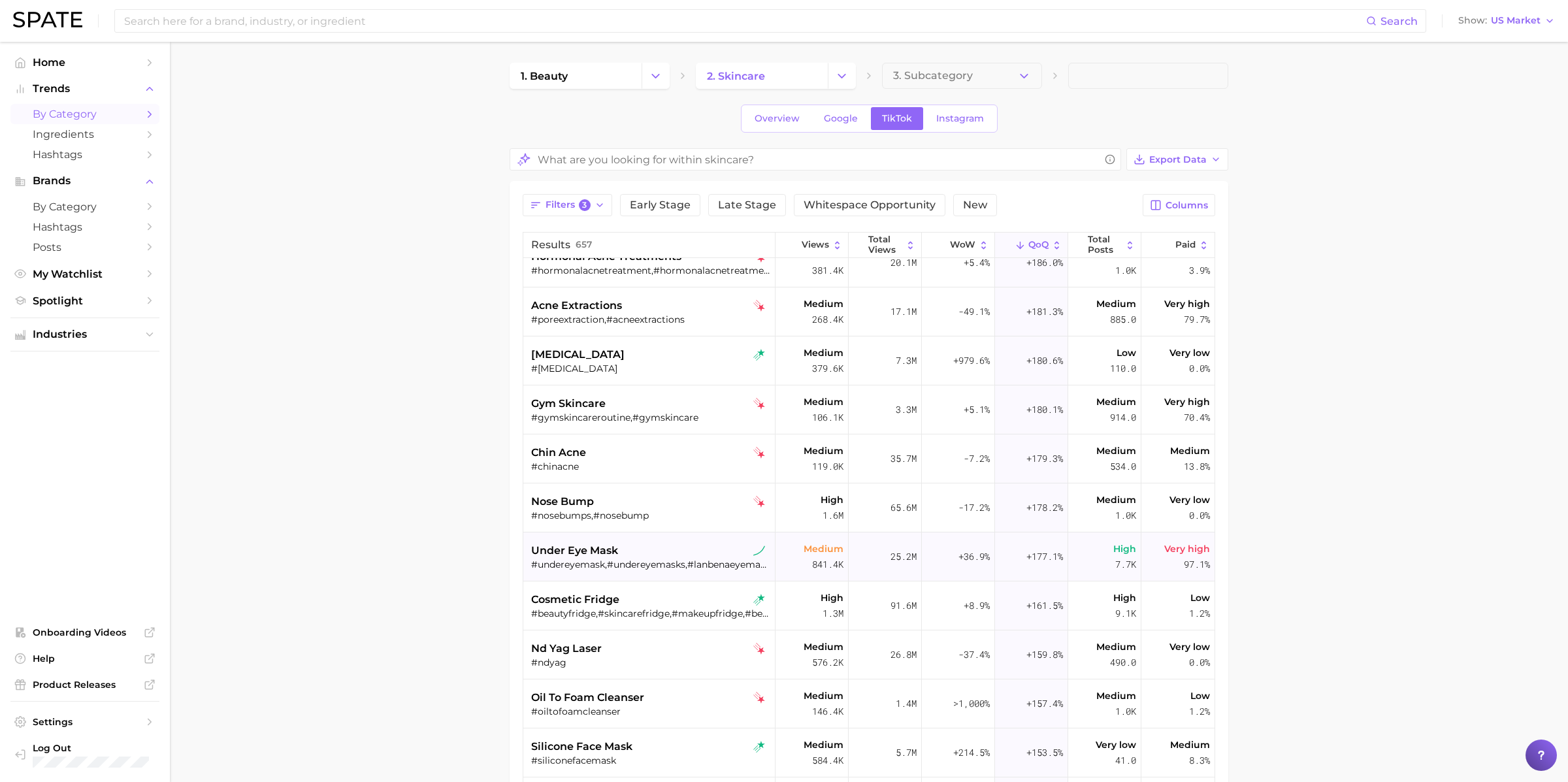
click at [672, 553] on div "under eye mask" at bounding box center [651, 551] width 239 height 15
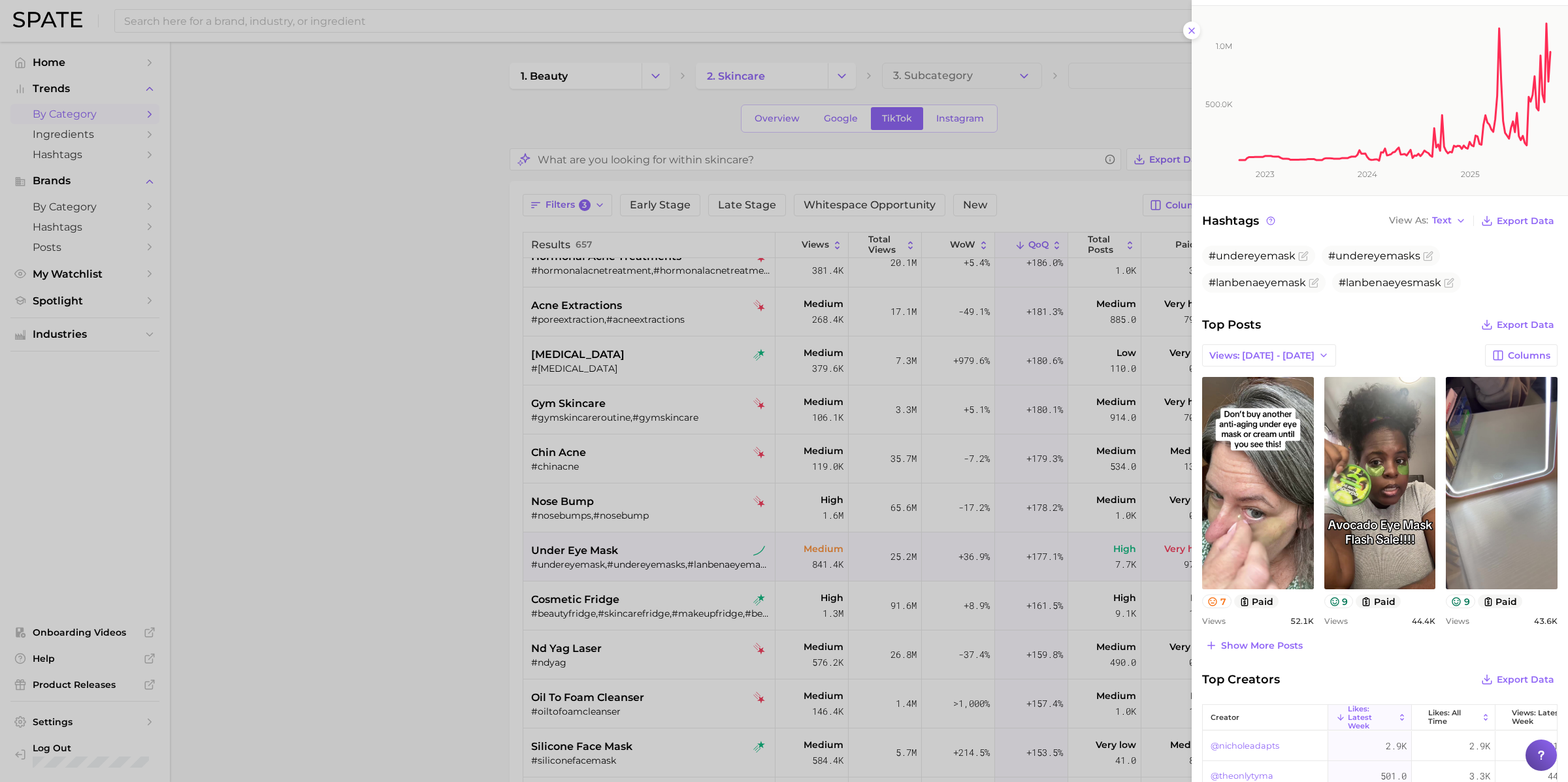
click at [582, 582] on div at bounding box center [784, 391] width 1568 height 782
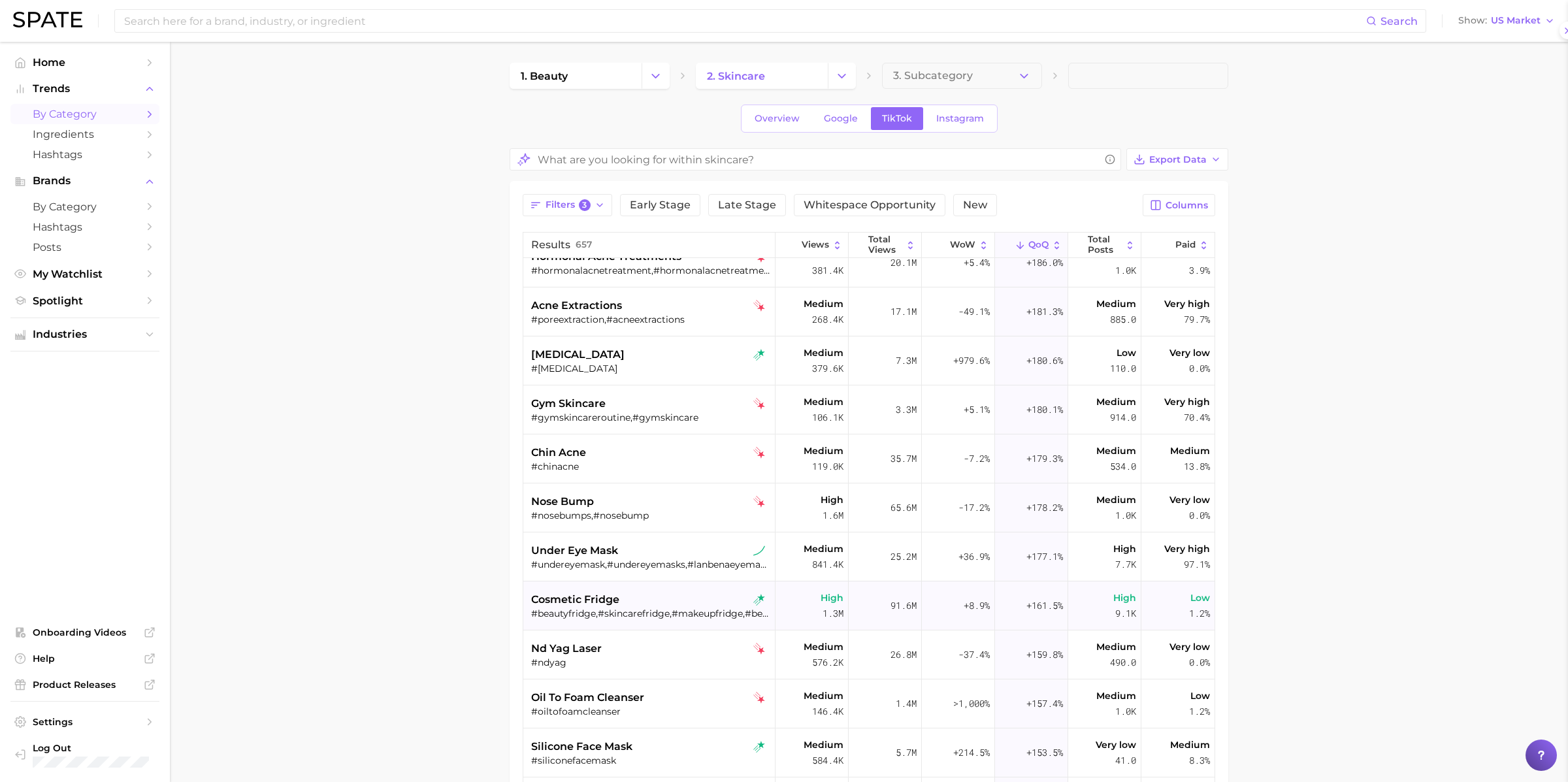
click at [594, 605] on span "cosmetic fridge" at bounding box center [575, 600] width 88 height 15
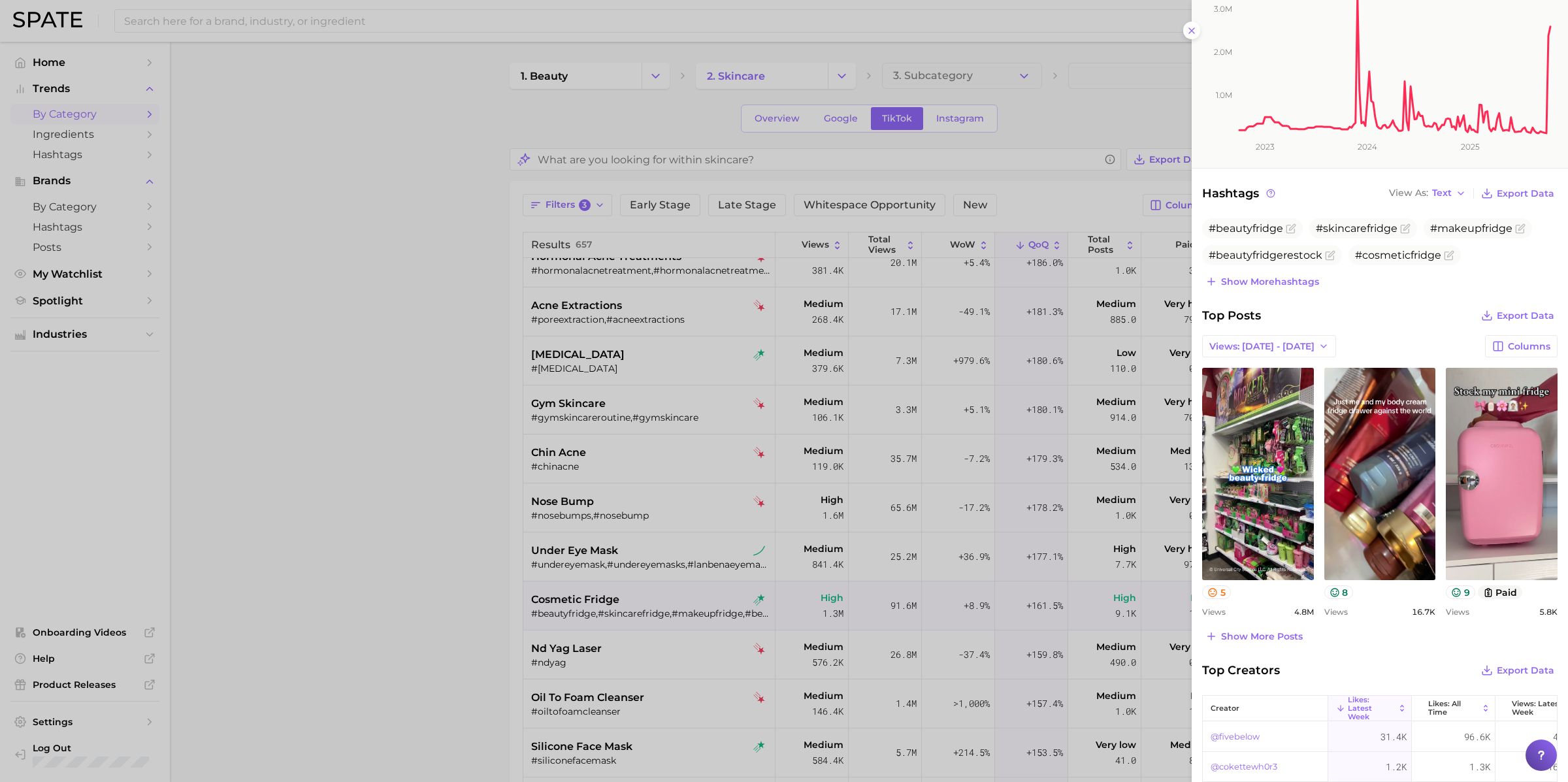
click at [674, 653] on div at bounding box center [784, 391] width 1568 height 782
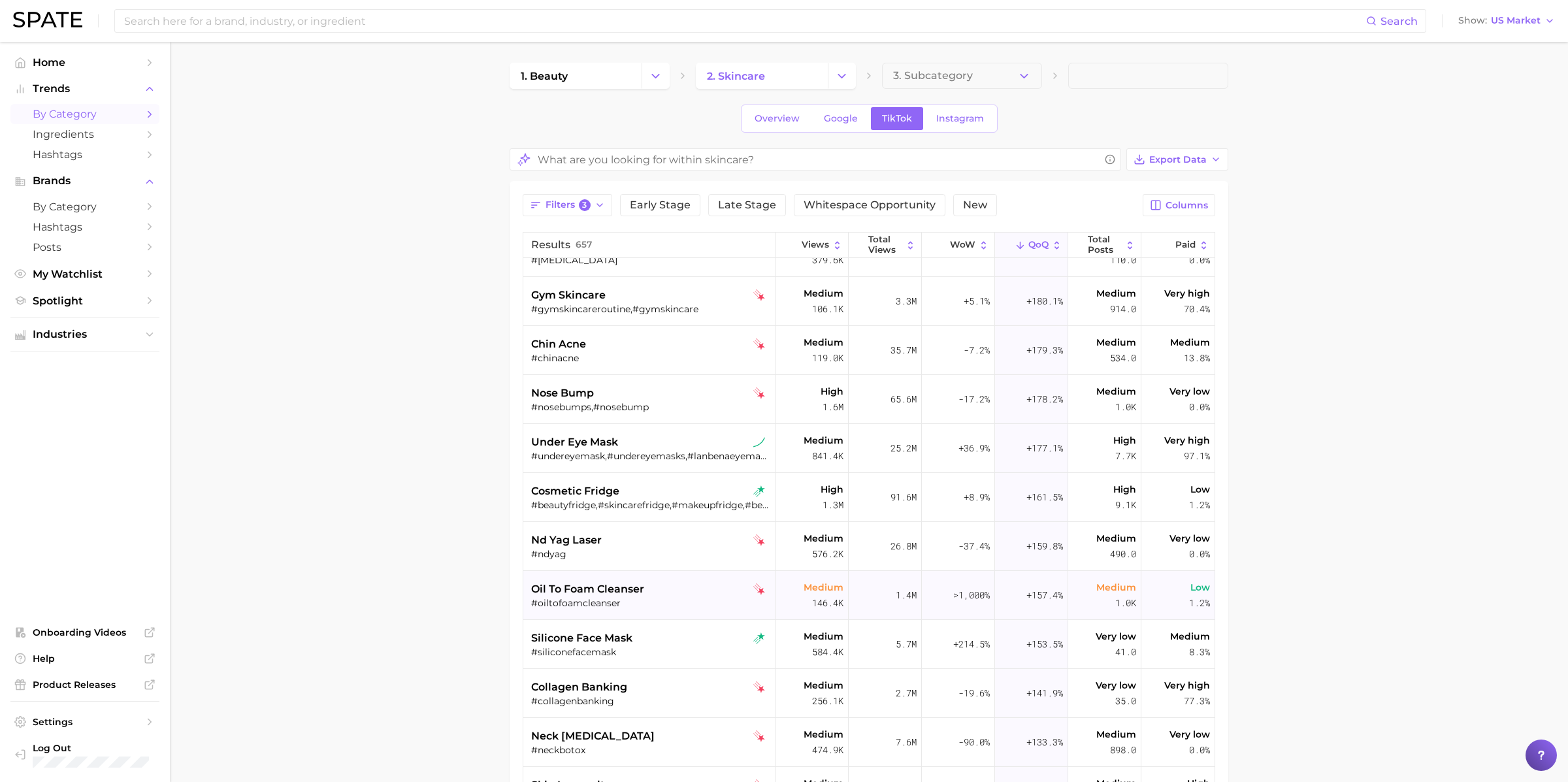
click at [638, 592] on span "oil to foam cleanser" at bounding box center [587, 590] width 113 height 15
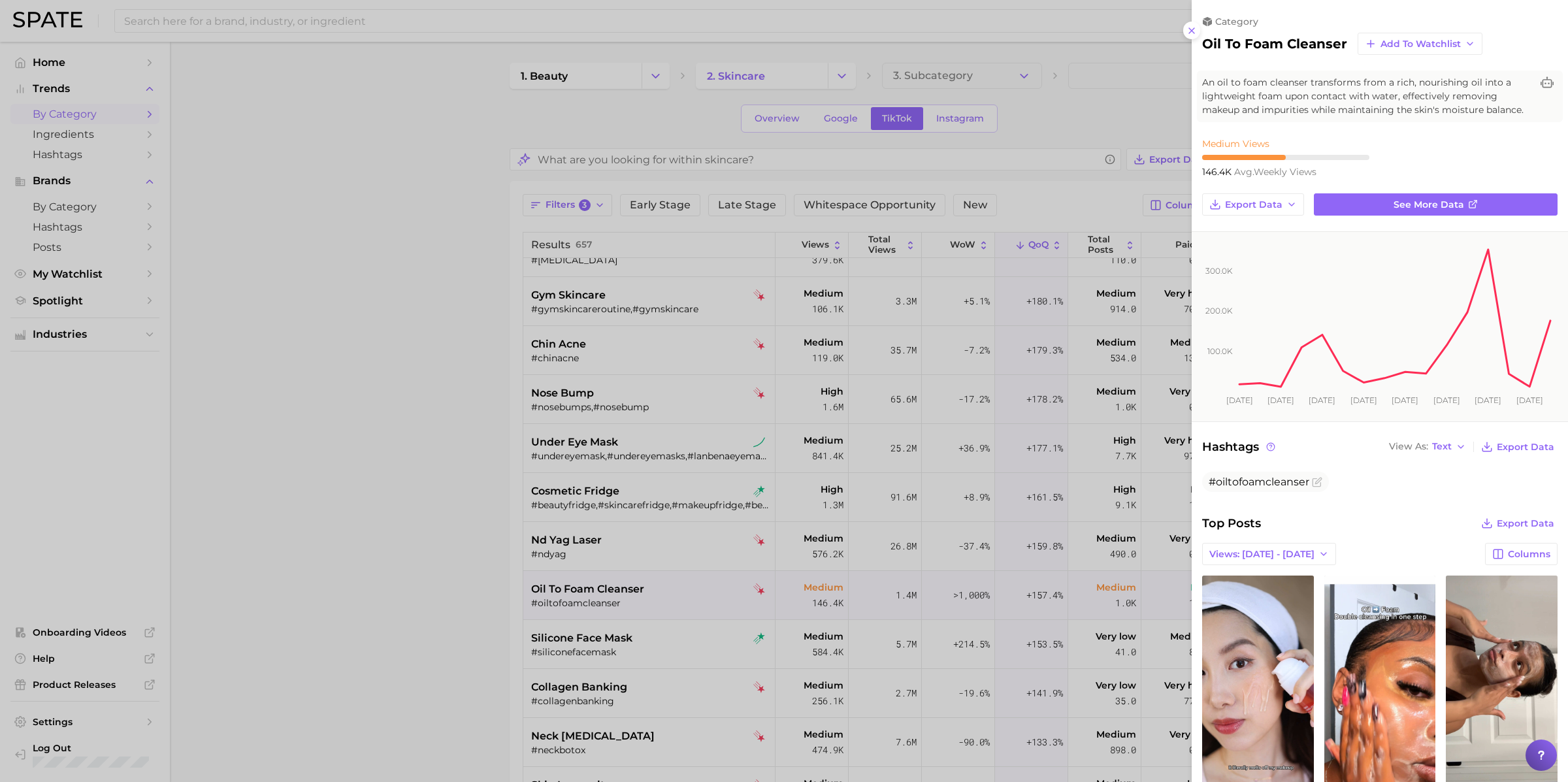
click at [638, 587] on div at bounding box center [784, 391] width 1568 height 782
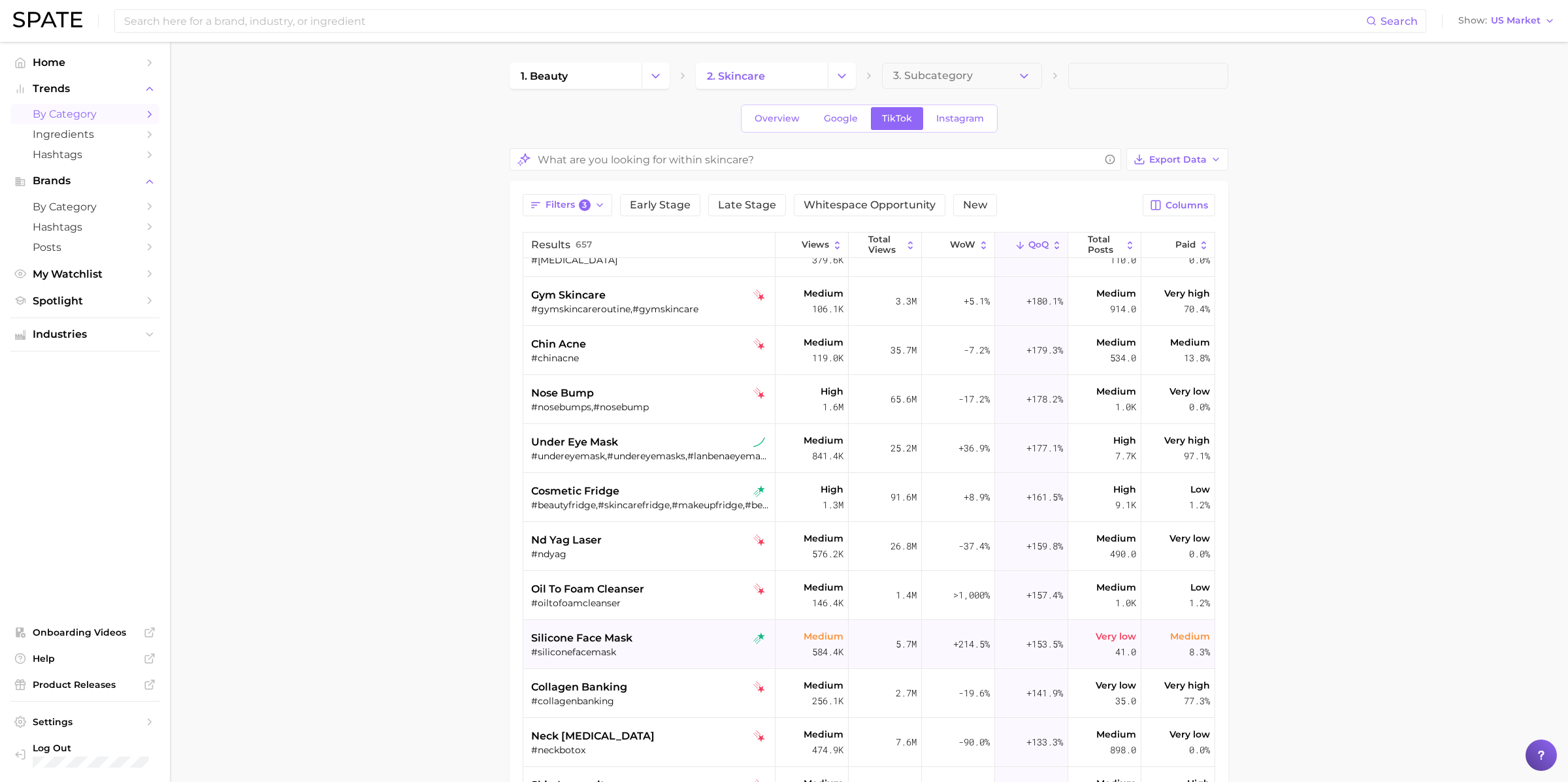
click at [633, 648] on div "#siliconefacemask" at bounding box center [651, 652] width 239 height 11
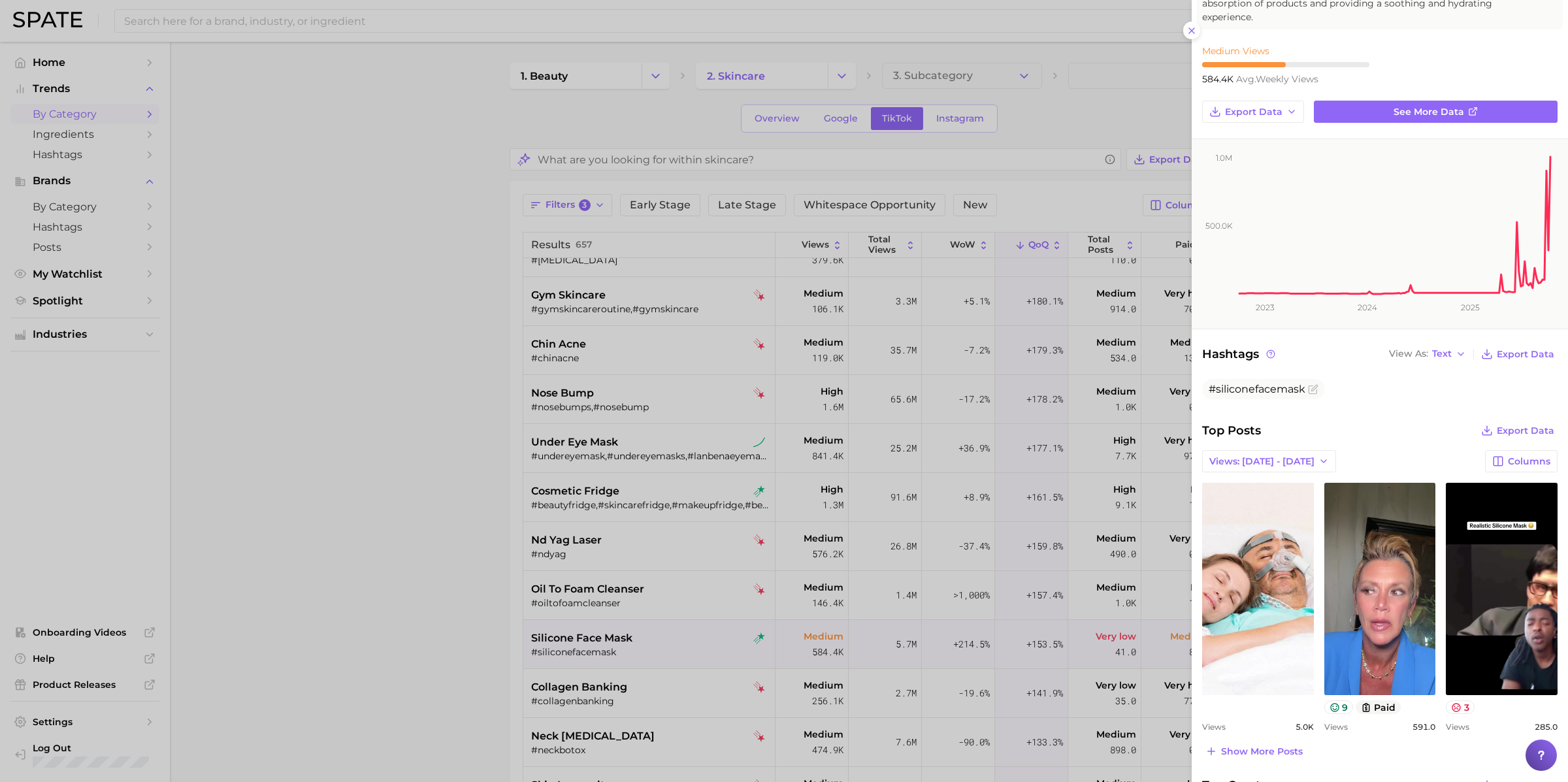
click at [535, 621] on div at bounding box center [784, 391] width 1568 height 782
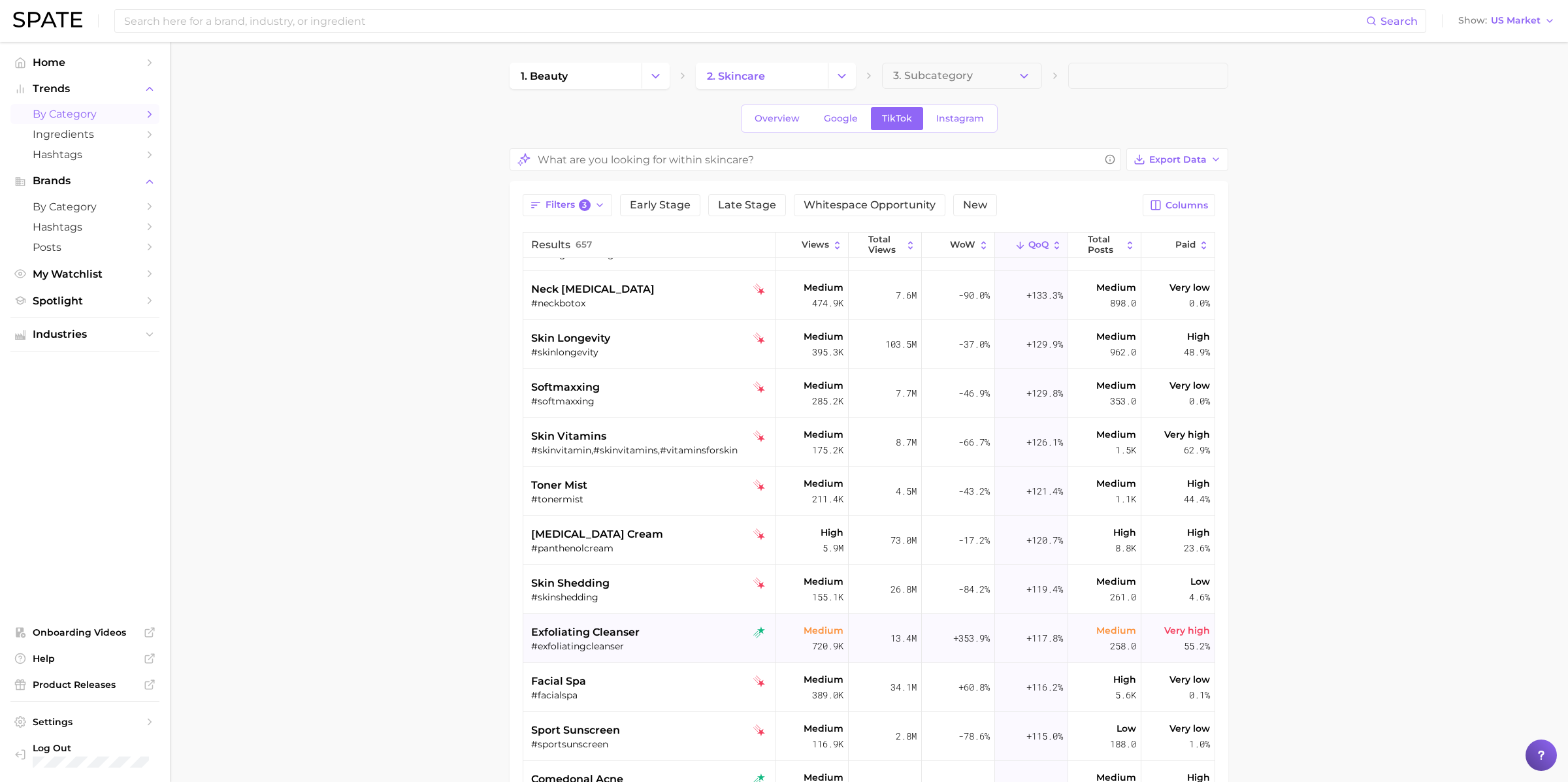
click at [654, 630] on div "exfoliating cleanser" at bounding box center [651, 633] width 239 height 15
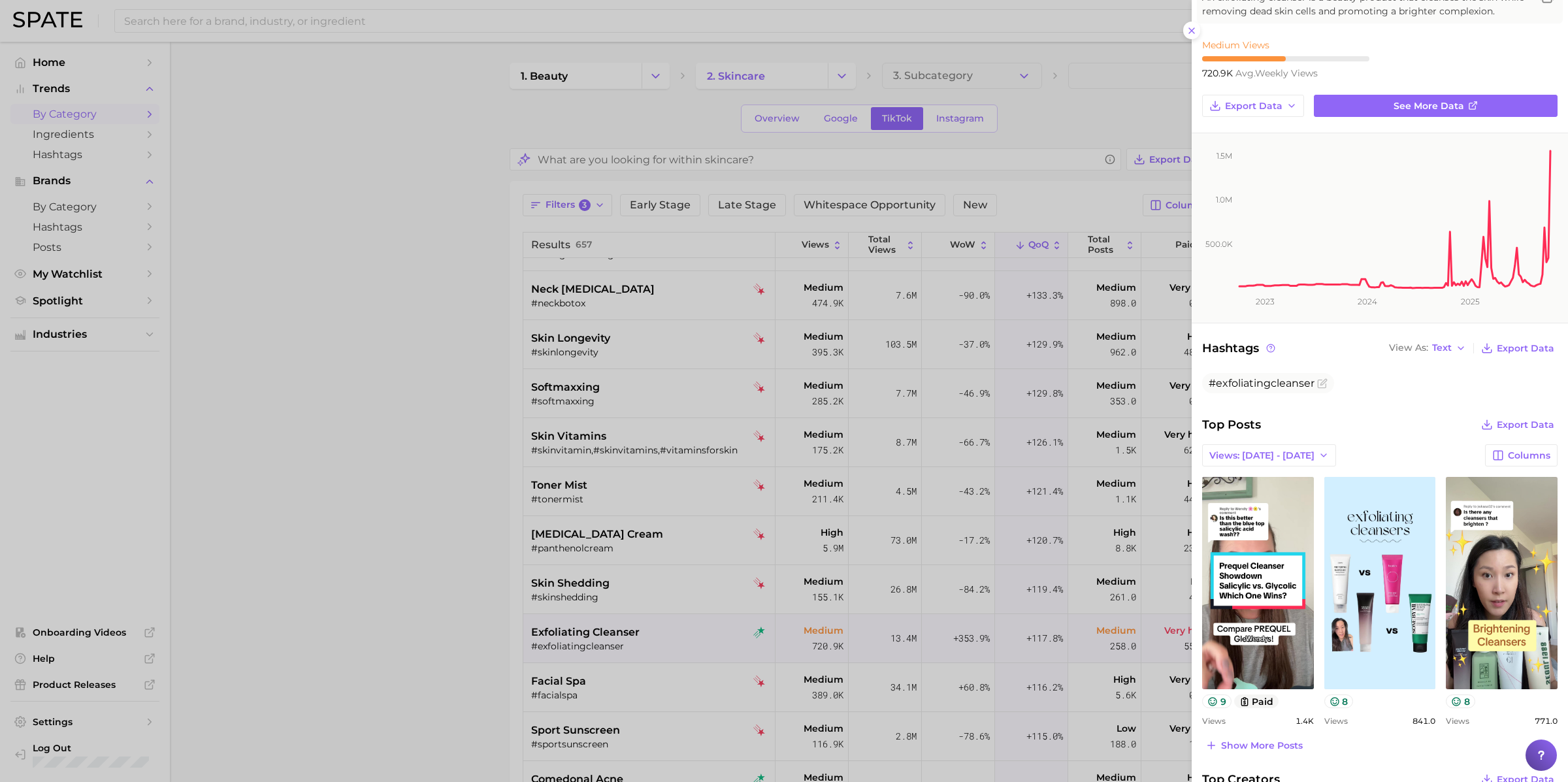
click at [548, 634] on div at bounding box center [784, 391] width 1568 height 782
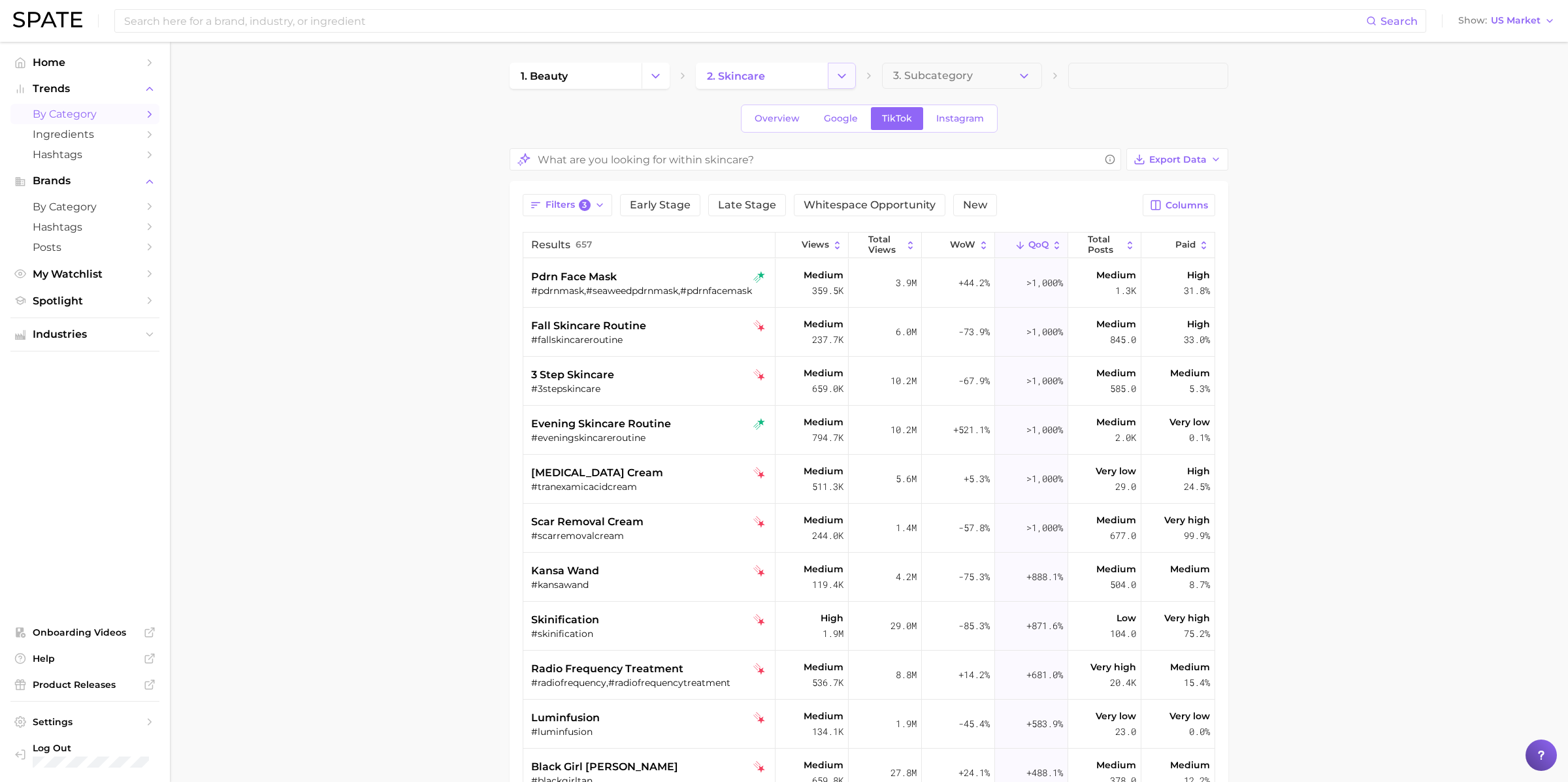
click at [847, 63] on button "Change Category" at bounding box center [841, 76] width 28 height 26
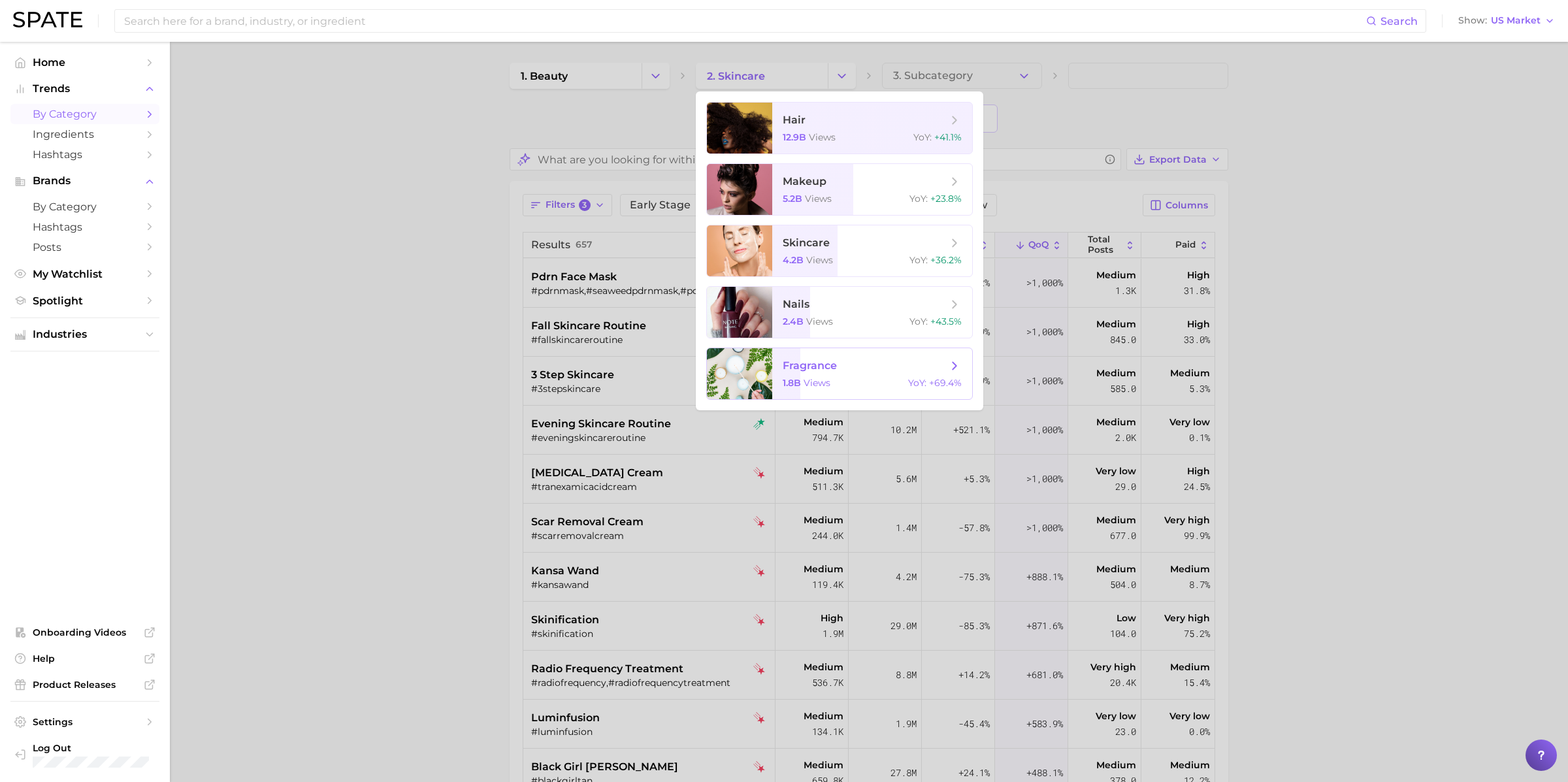
click at [806, 369] on span "fragrance" at bounding box center [809, 366] width 55 height 12
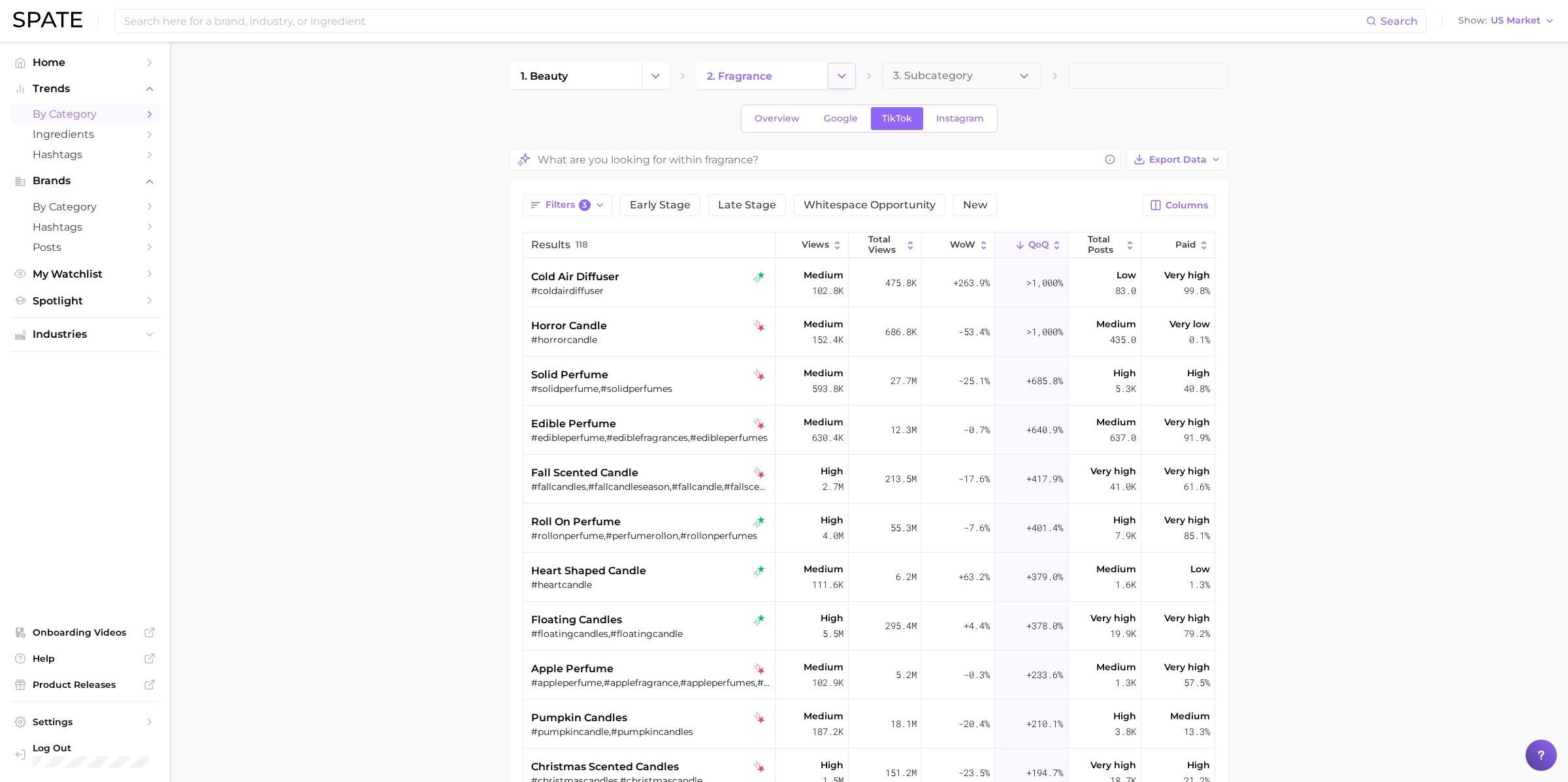
click at [839, 69] on icon "Change Category" at bounding box center [842, 76] width 13 height 13
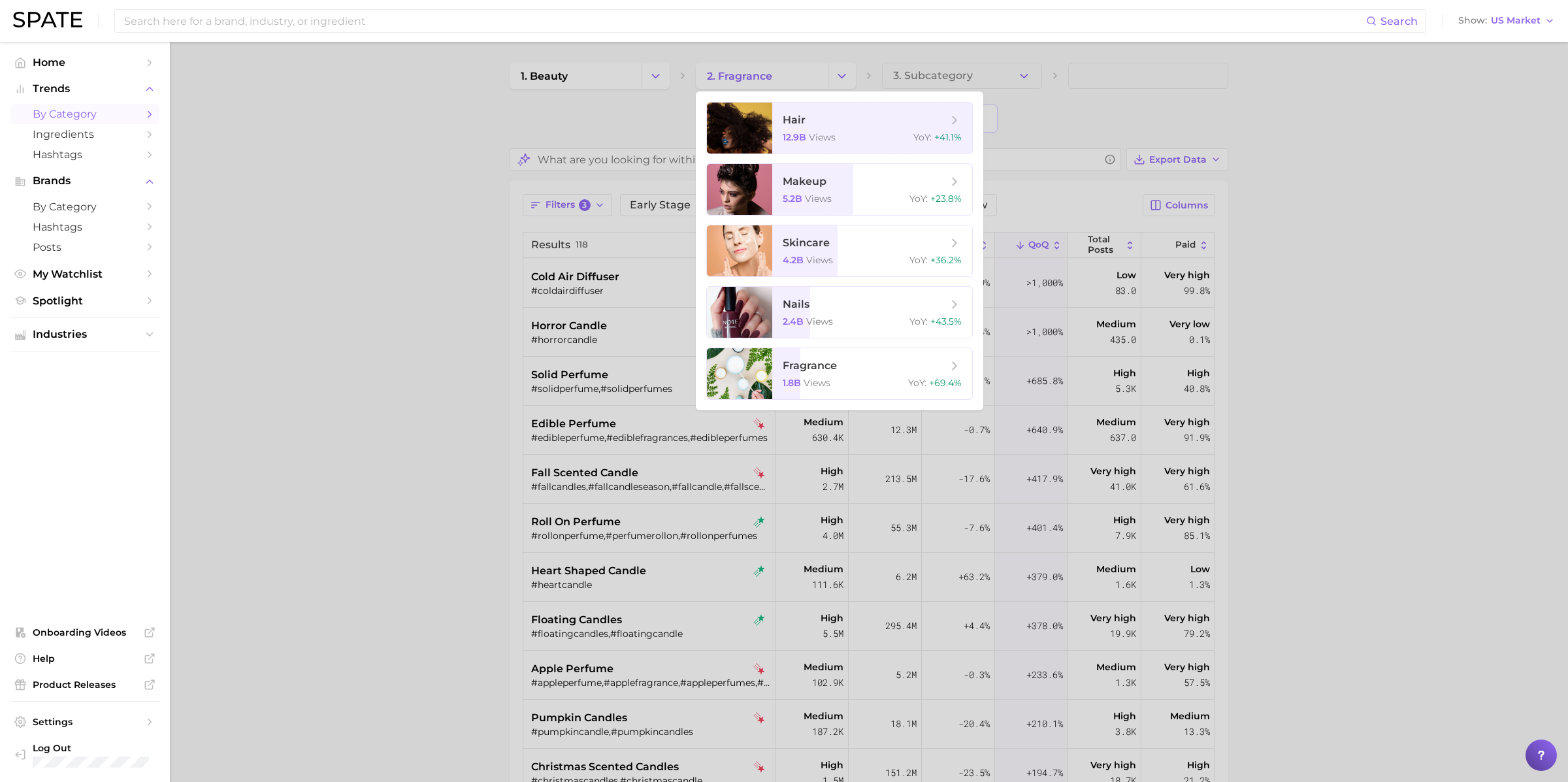
click at [971, 96] on ul "hair 12.9b views YoY : +41.1% makeup 5.2b views YoY : +23.8% skincare 4.2b view…" at bounding box center [839, 251] width 287 height 319
click at [971, 69] on div at bounding box center [784, 391] width 1568 height 782
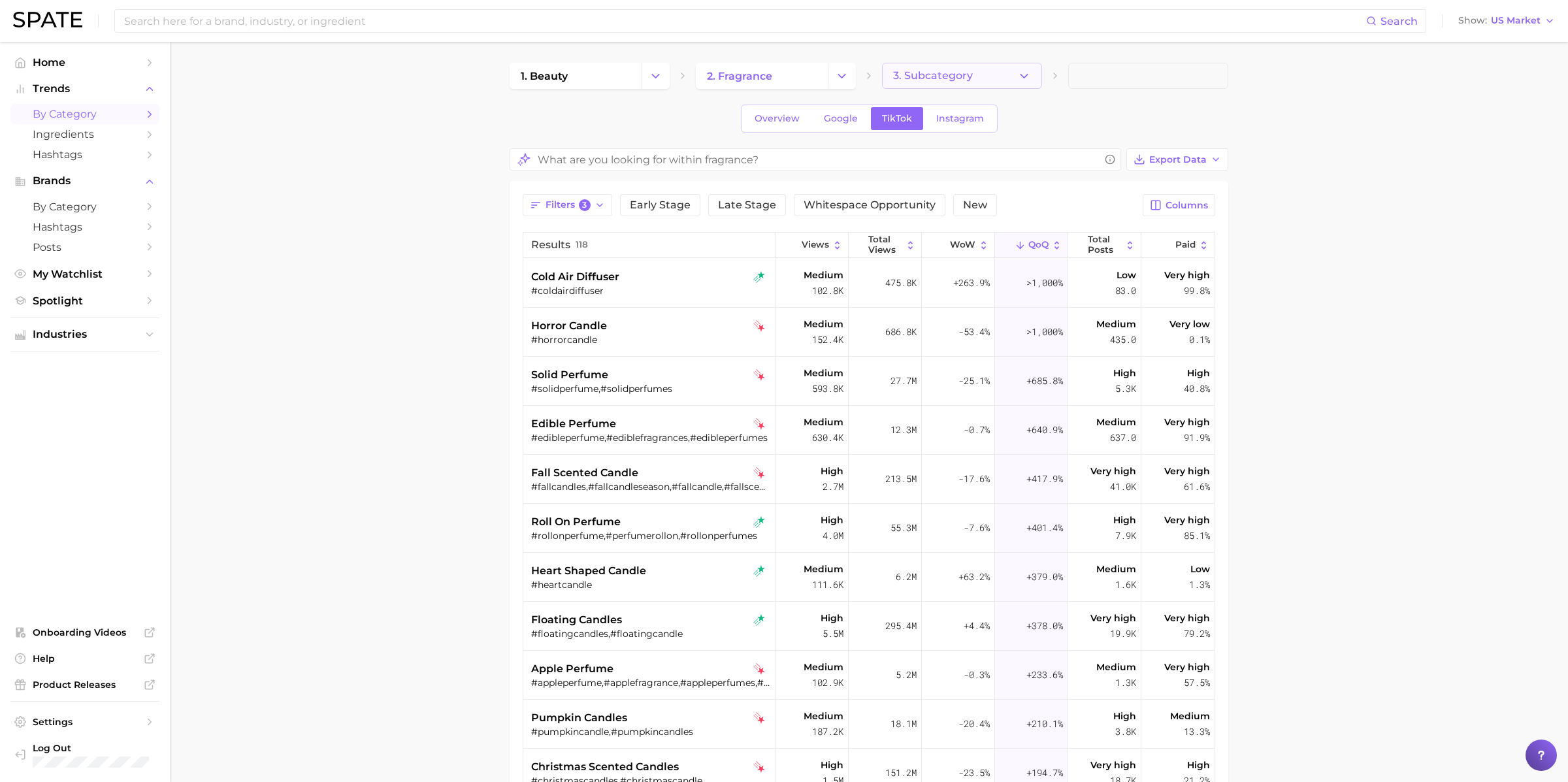
click at [962, 73] on span "3. Subcategory" at bounding box center [933, 76] width 79 height 11
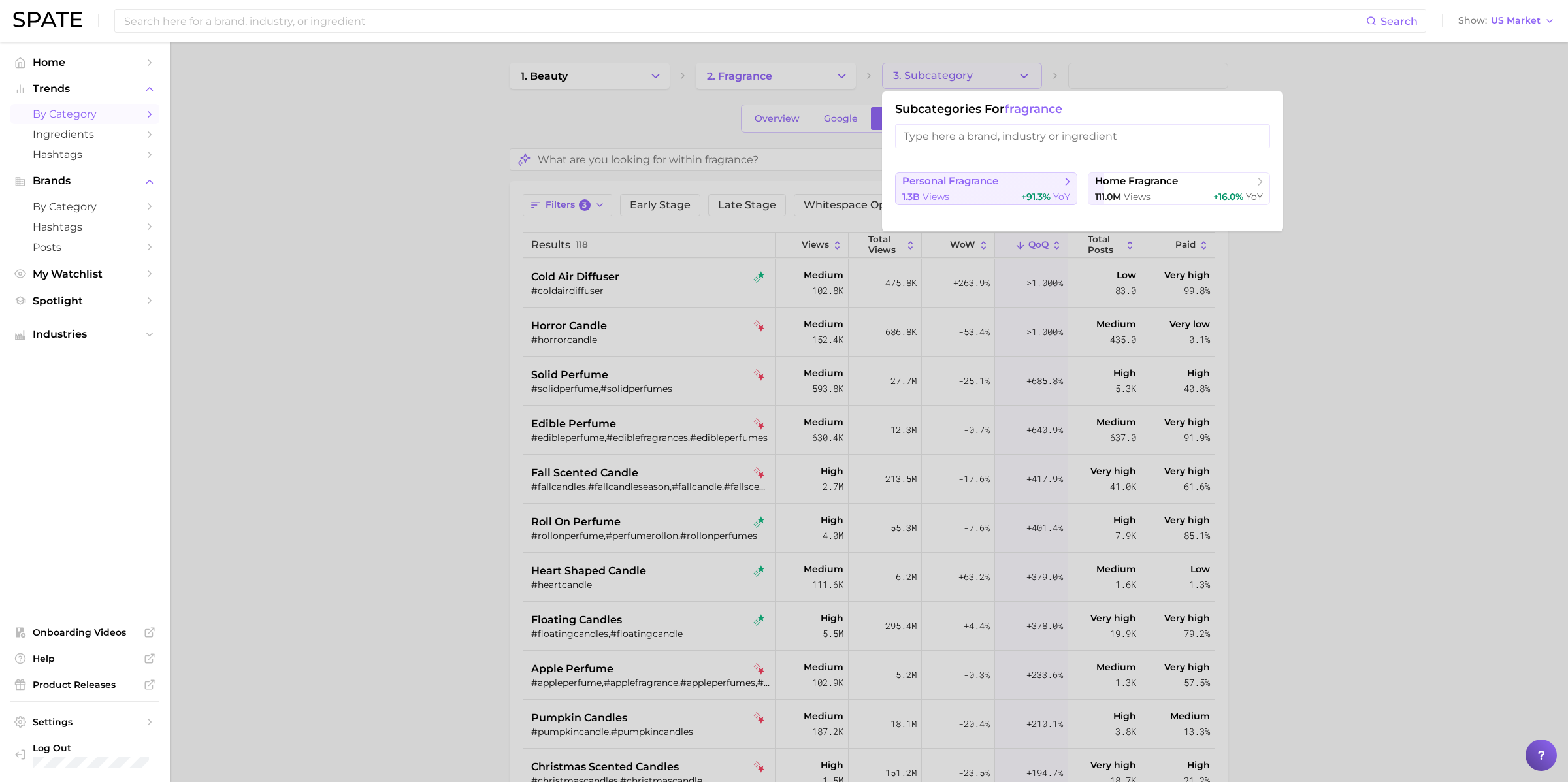
click at [949, 190] on div "1.3b views +91.3% YoY" at bounding box center [986, 196] width 168 height 12
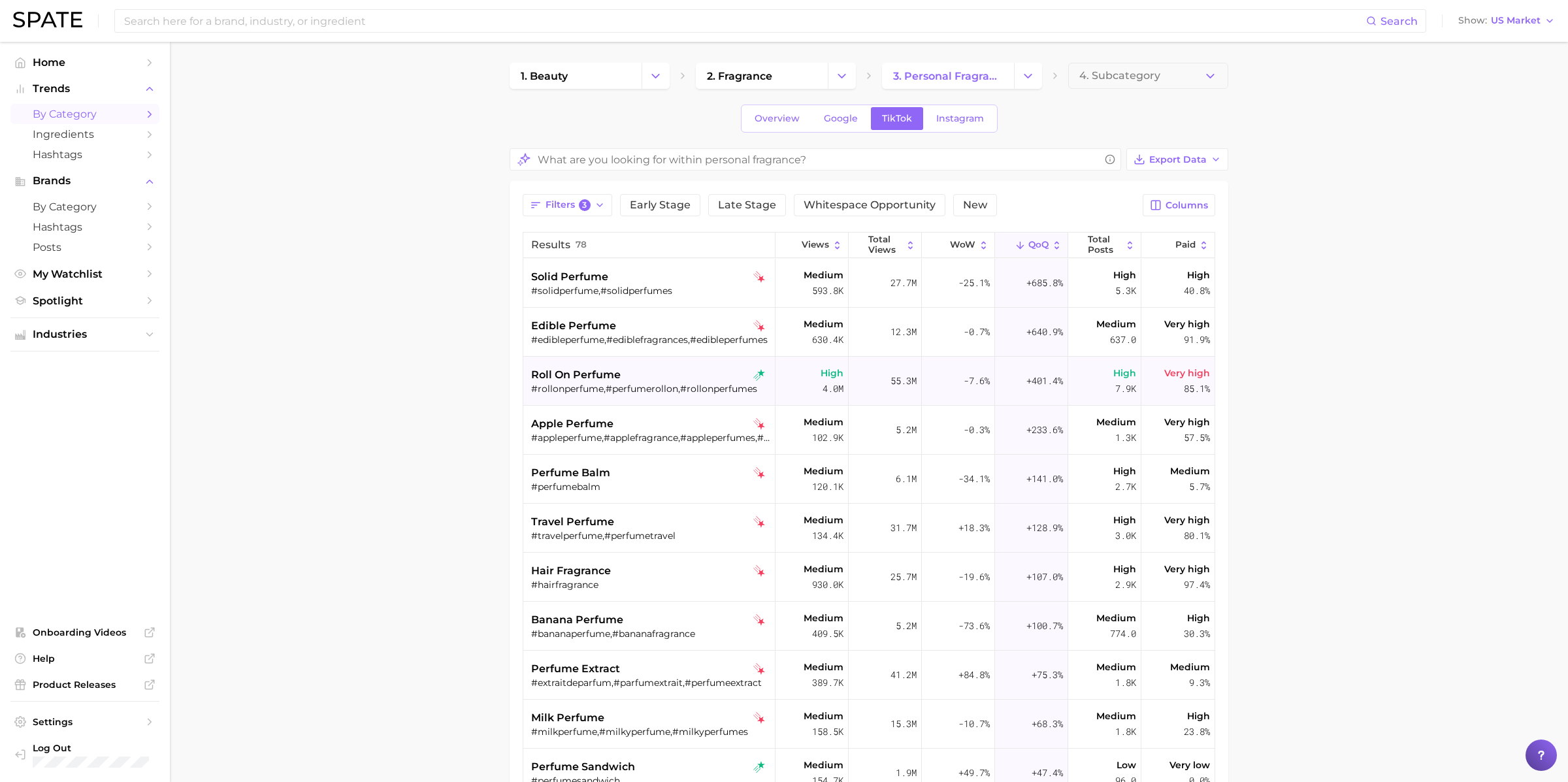
click at [645, 378] on div "roll on perfume" at bounding box center [651, 375] width 239 height 15
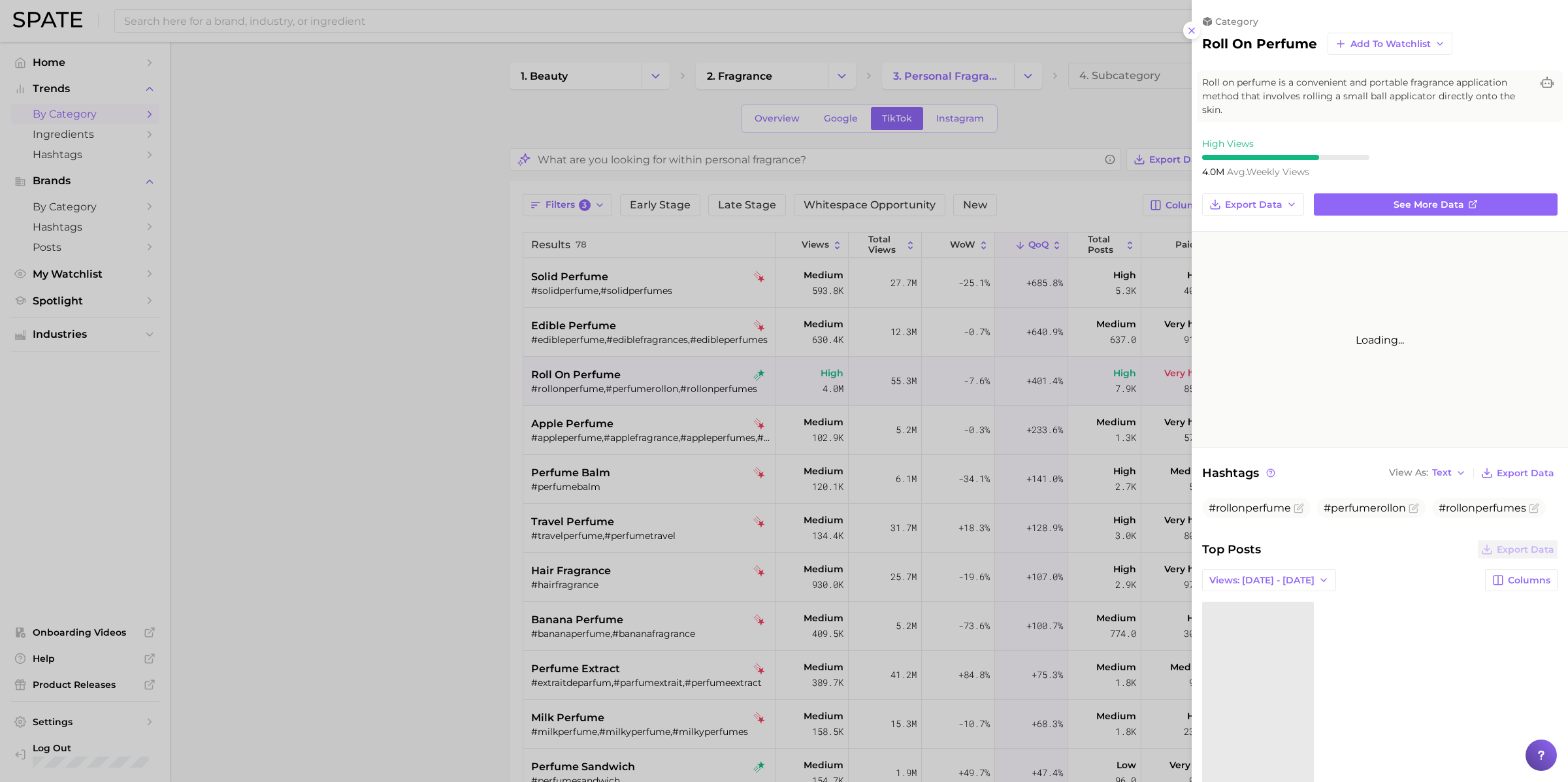
click at [645, 378] on div at bounding box center [784, 391] width 1568 height 782
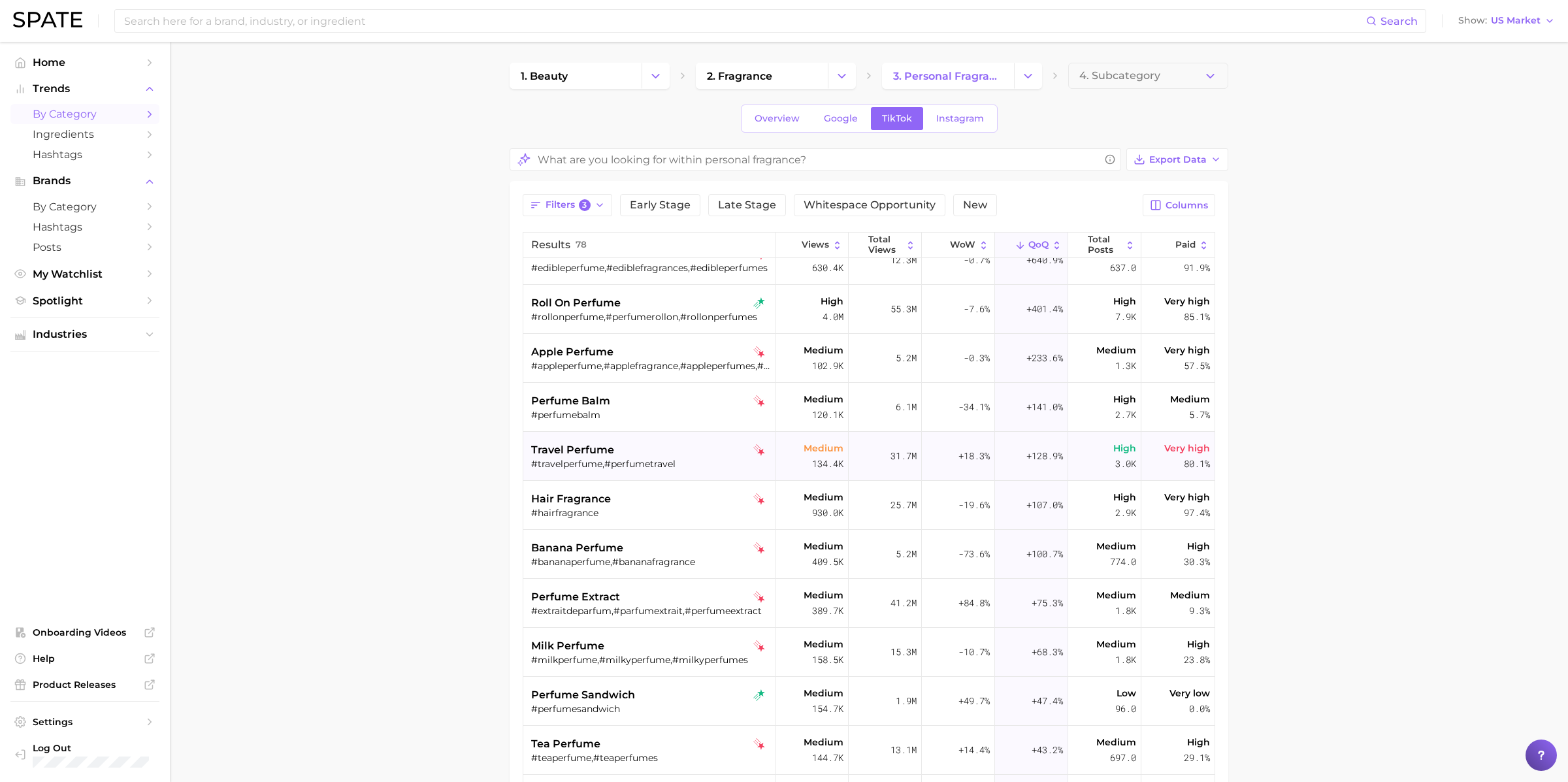
click at [631, 448] on div "travel perfume" at bounding box center [651, 450] width 239 height 15
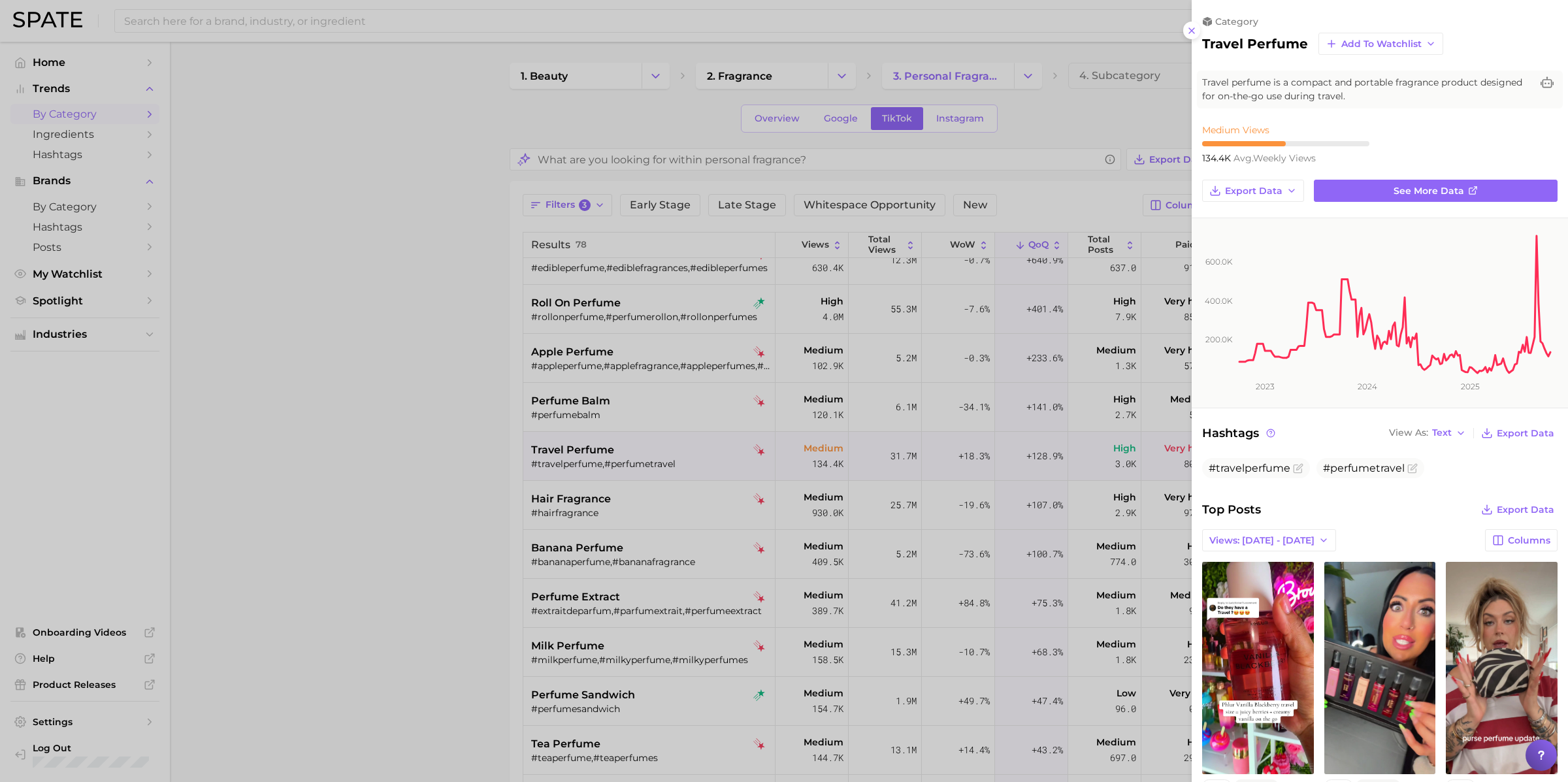
click at [631, 450] on div at bounding box center [784, 391] width 1568 height 782
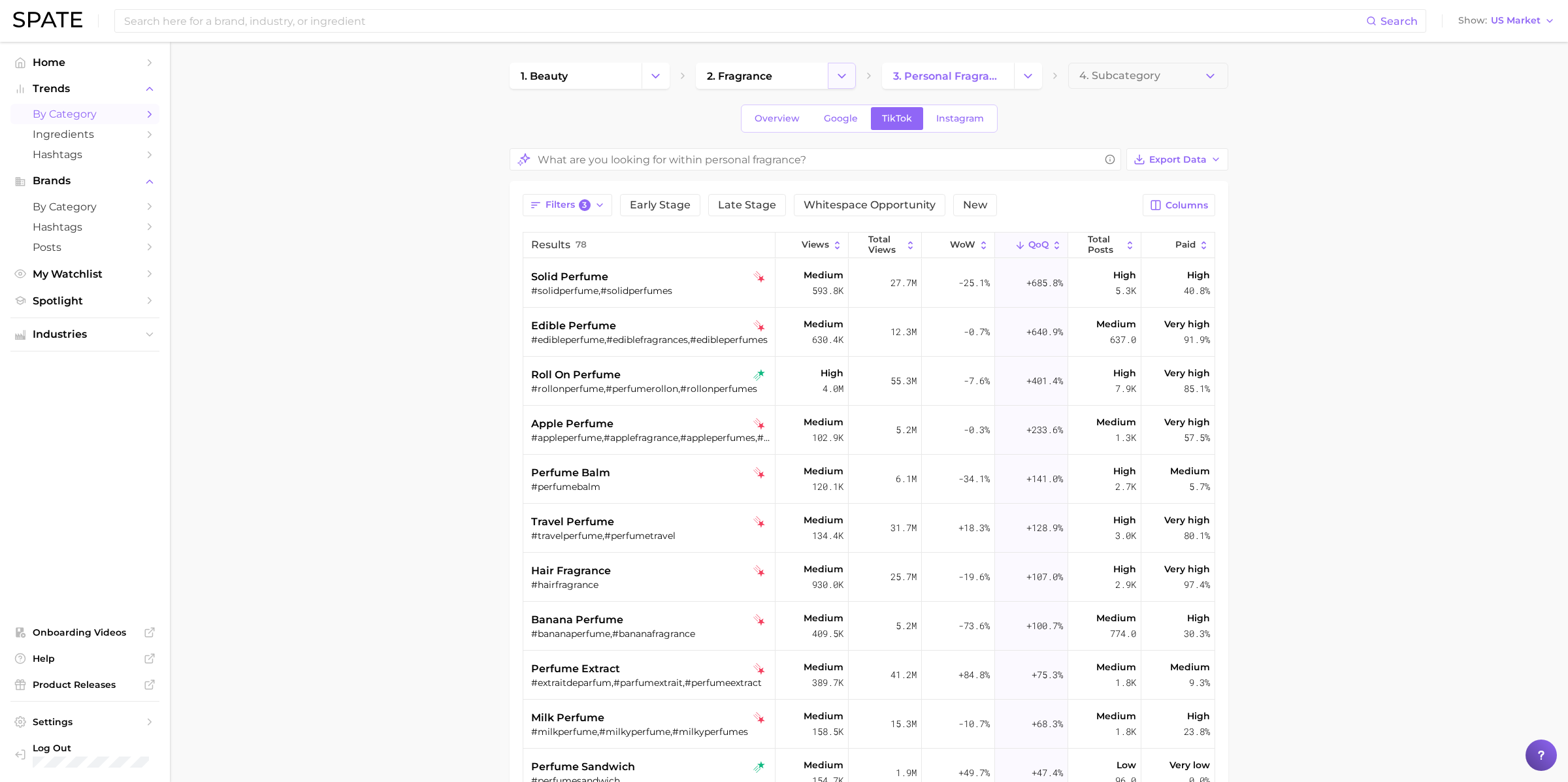
click at [853, 73] on button "Change Category" at bounding box center [841, 76] width 28 height 26
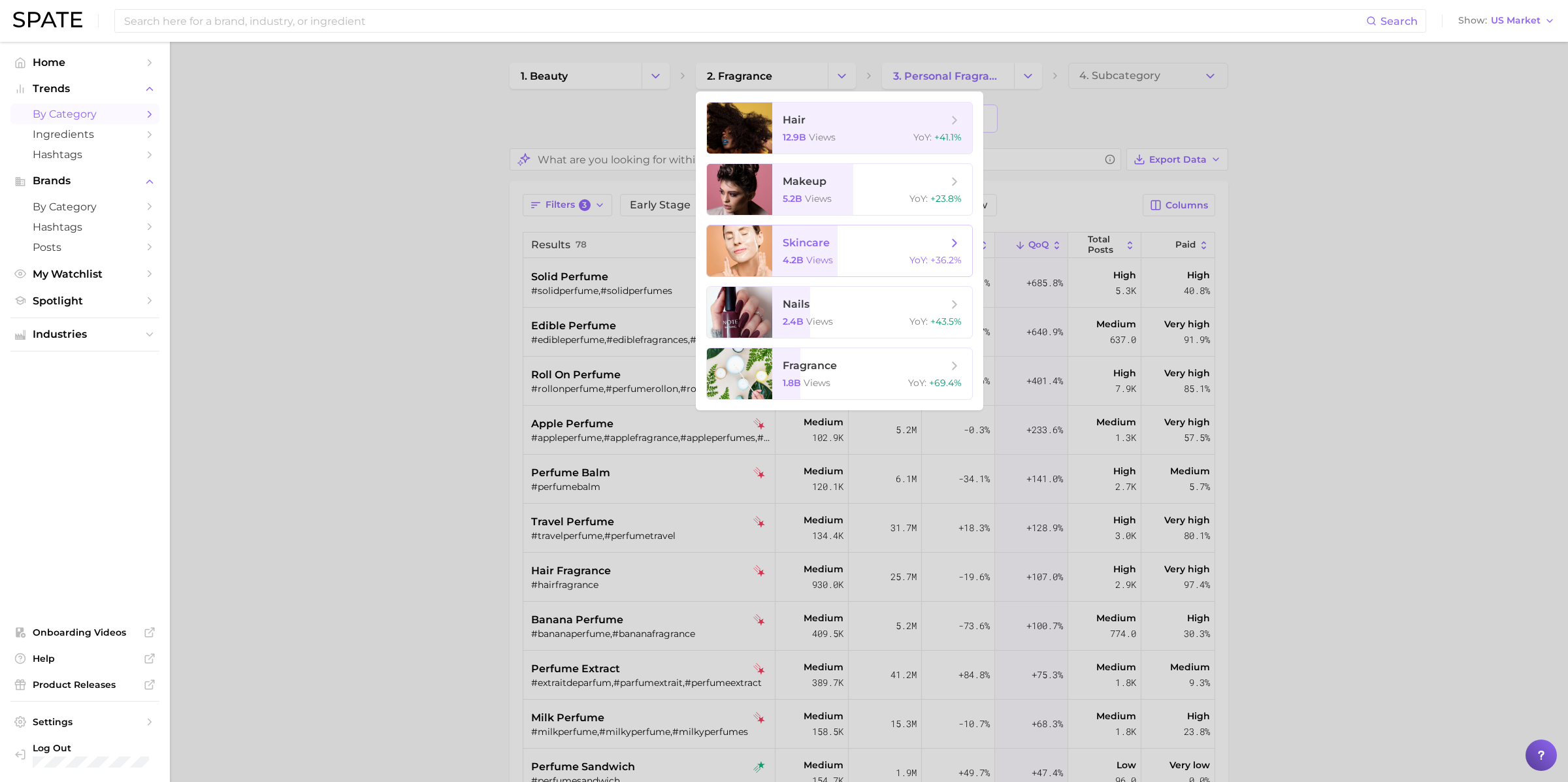
click at [806, 234] on span "skincare 4.2b views YoY : +36.2%" at bounding box center [872, 251] width 200 height 51
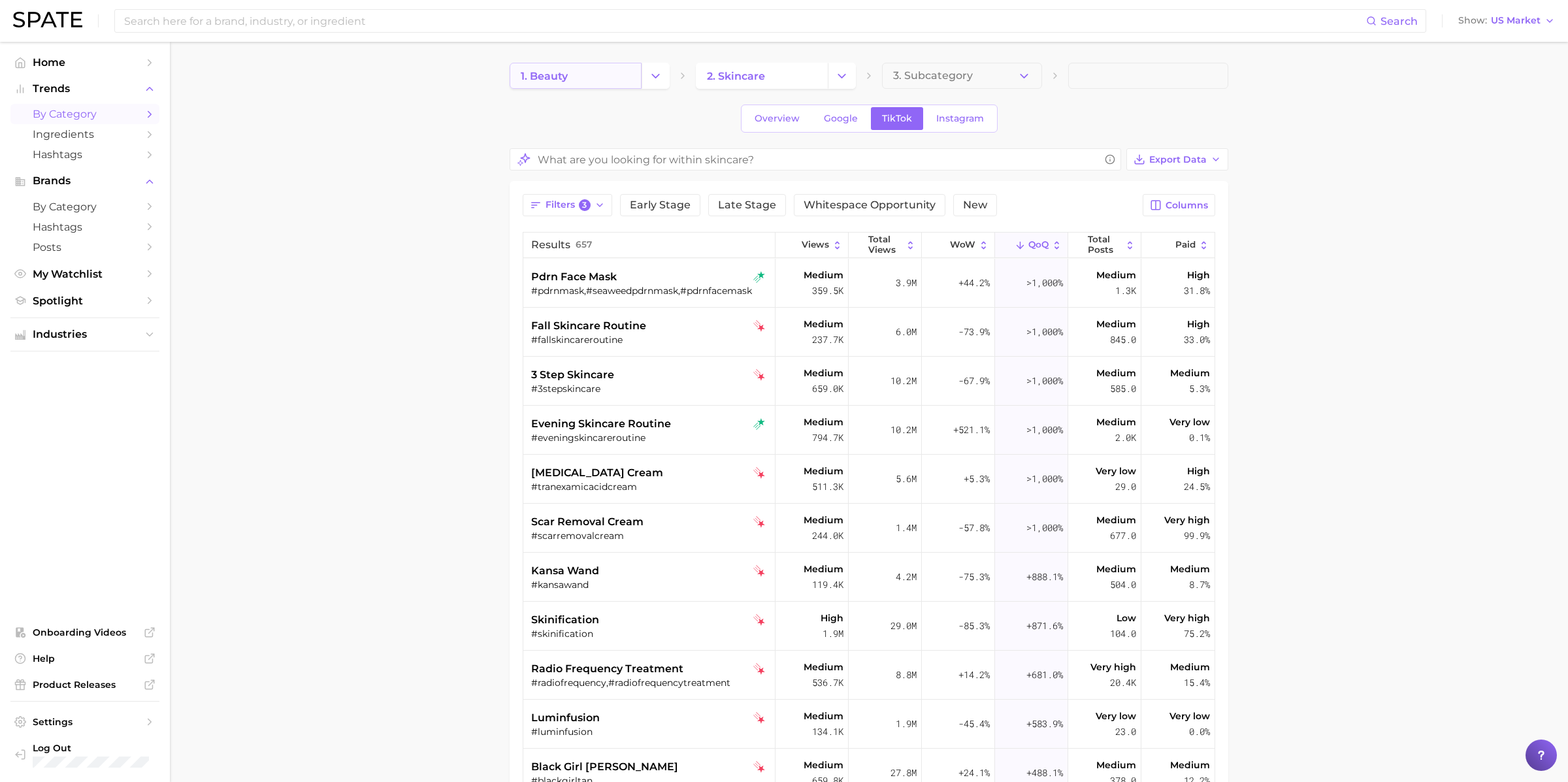
click at [562, 80] on span "1. beauty" at bounding box center [543, 76] width 47 height 12
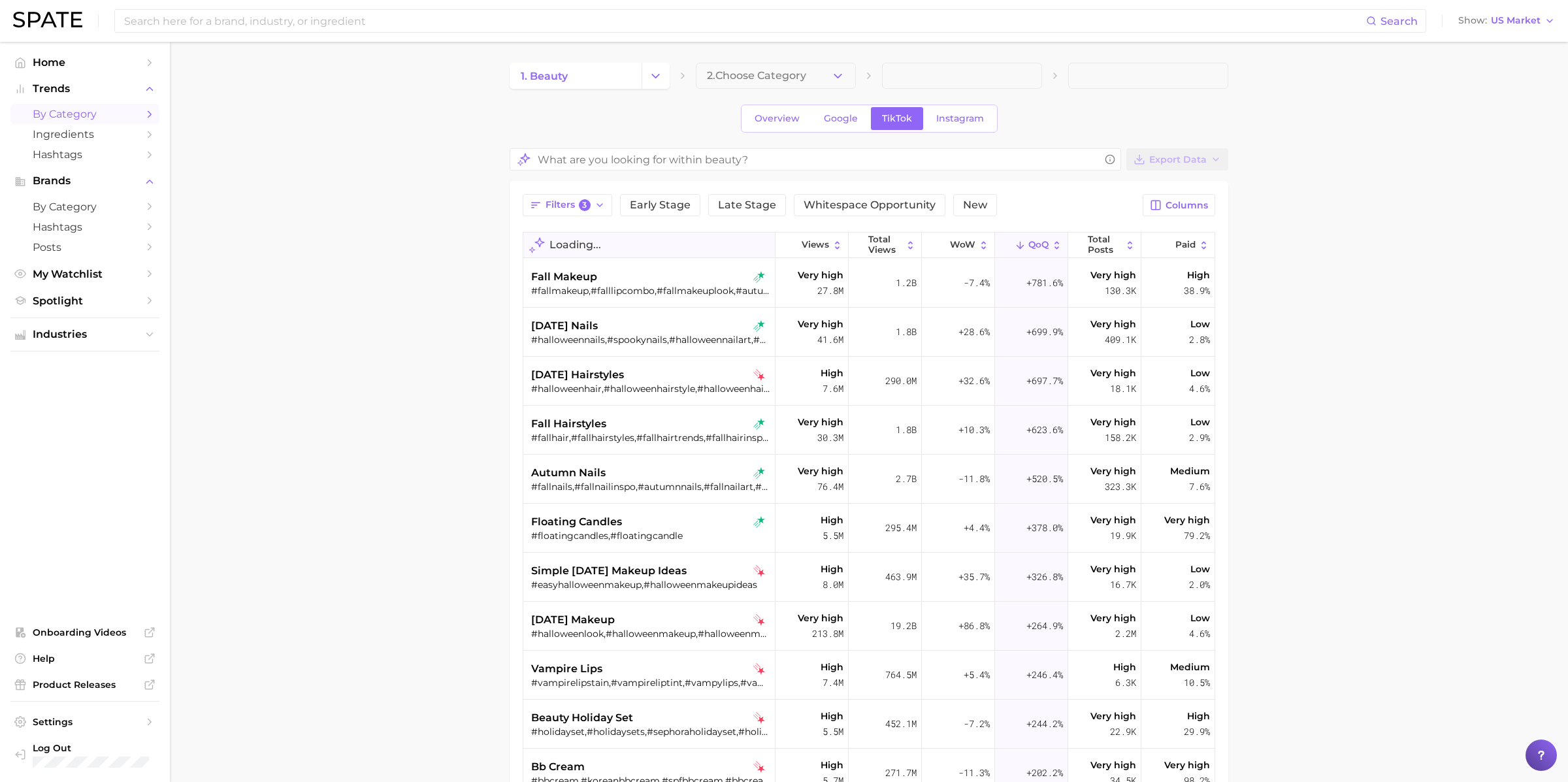
click at [587, 239] on span "Loading..." at bounding box center [575, 245] width 52 height 11
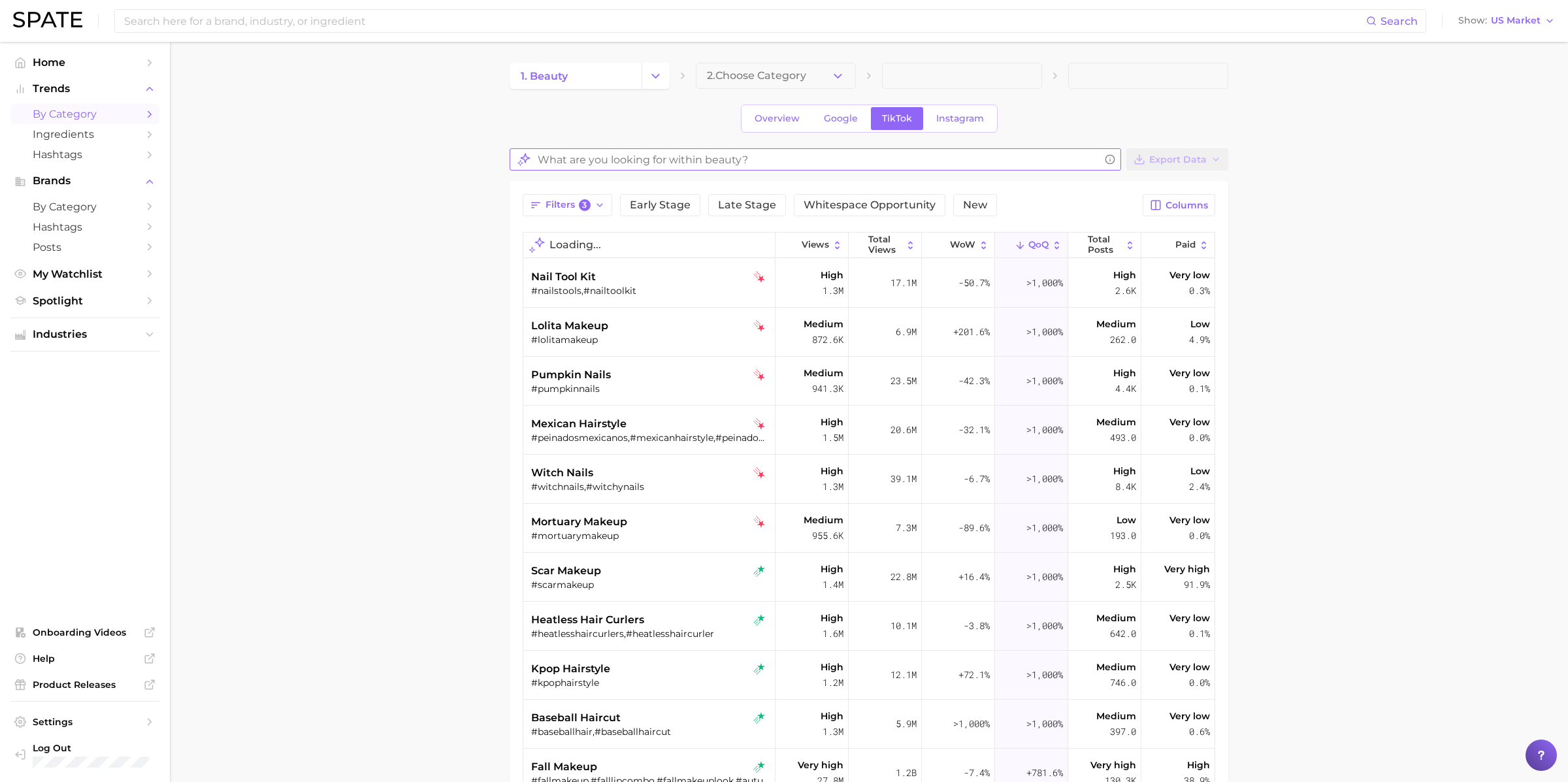
click at [574, 160] on input "What are you looking for within beauty?" at bounding box center [818, 160] width 562 height 26
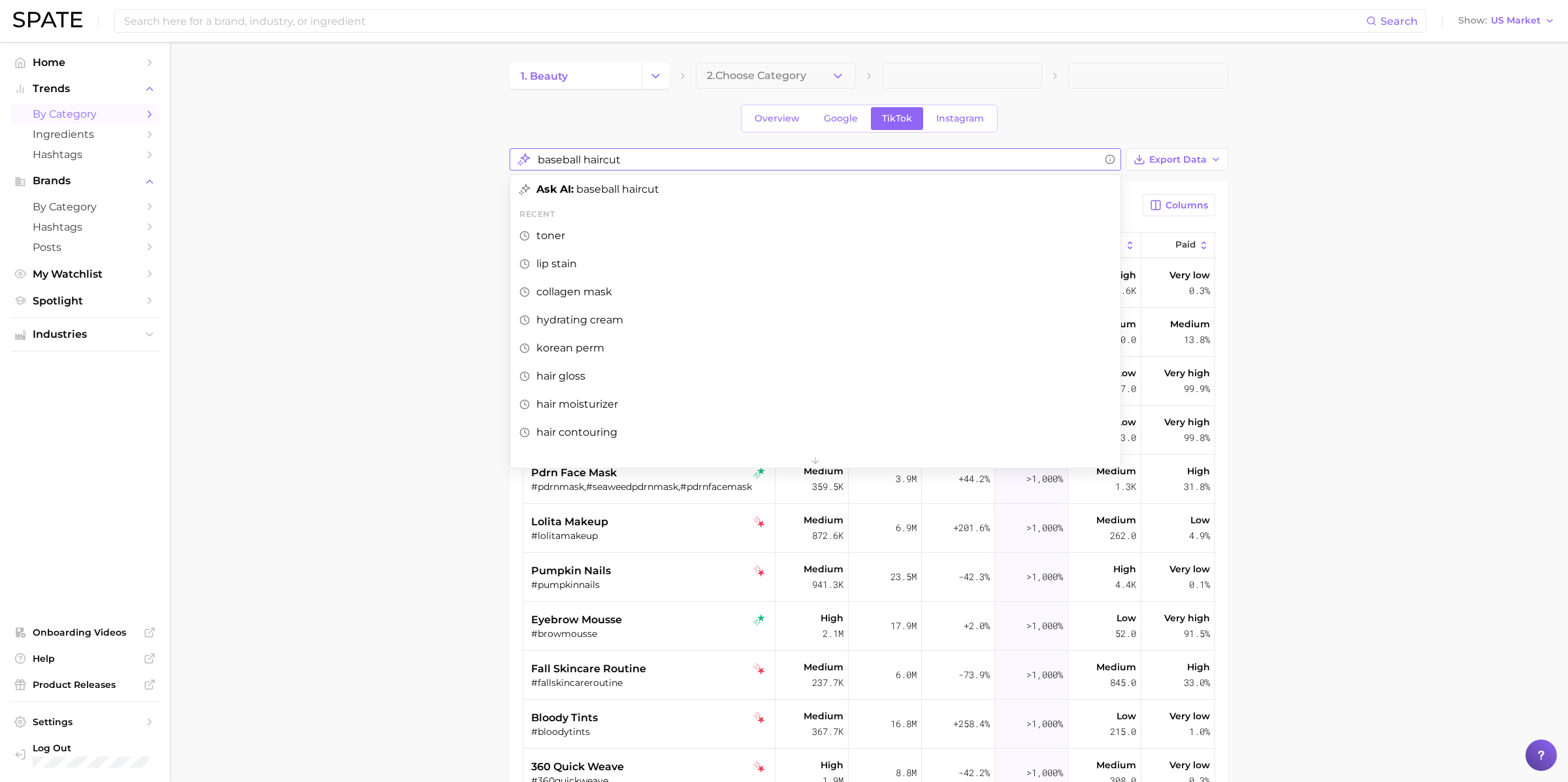
click at [585, 192] on span "Ask AI: baseball haircut" at bounding box center [598, 189] width 122 height 12
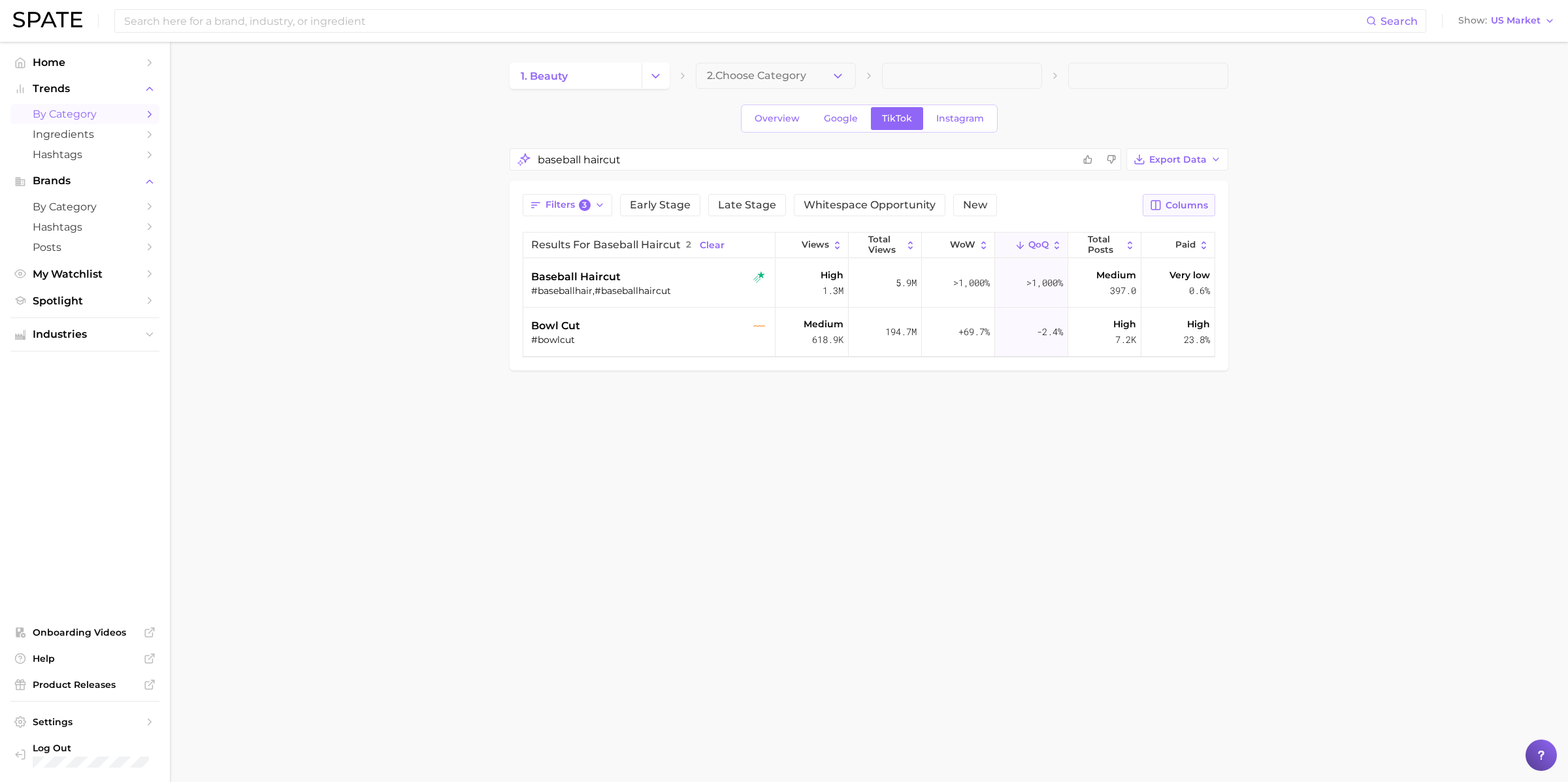
click at [1157, 208] on icon "button" at bounding box center [1156, 206] width 10 height 10
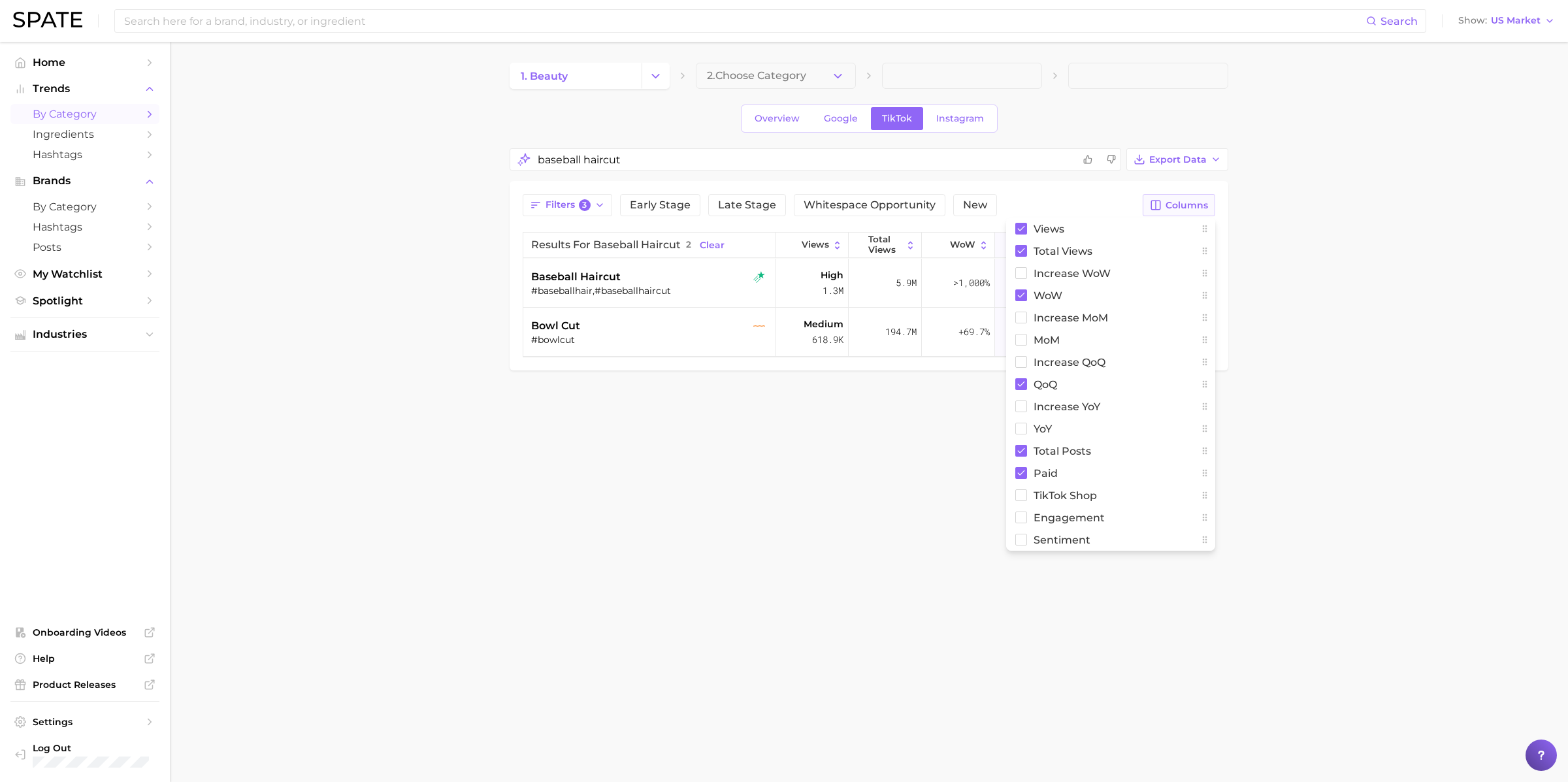
click at [1157, 209] on icon "button" at bounding box center [1156, 206] width 10 height 10
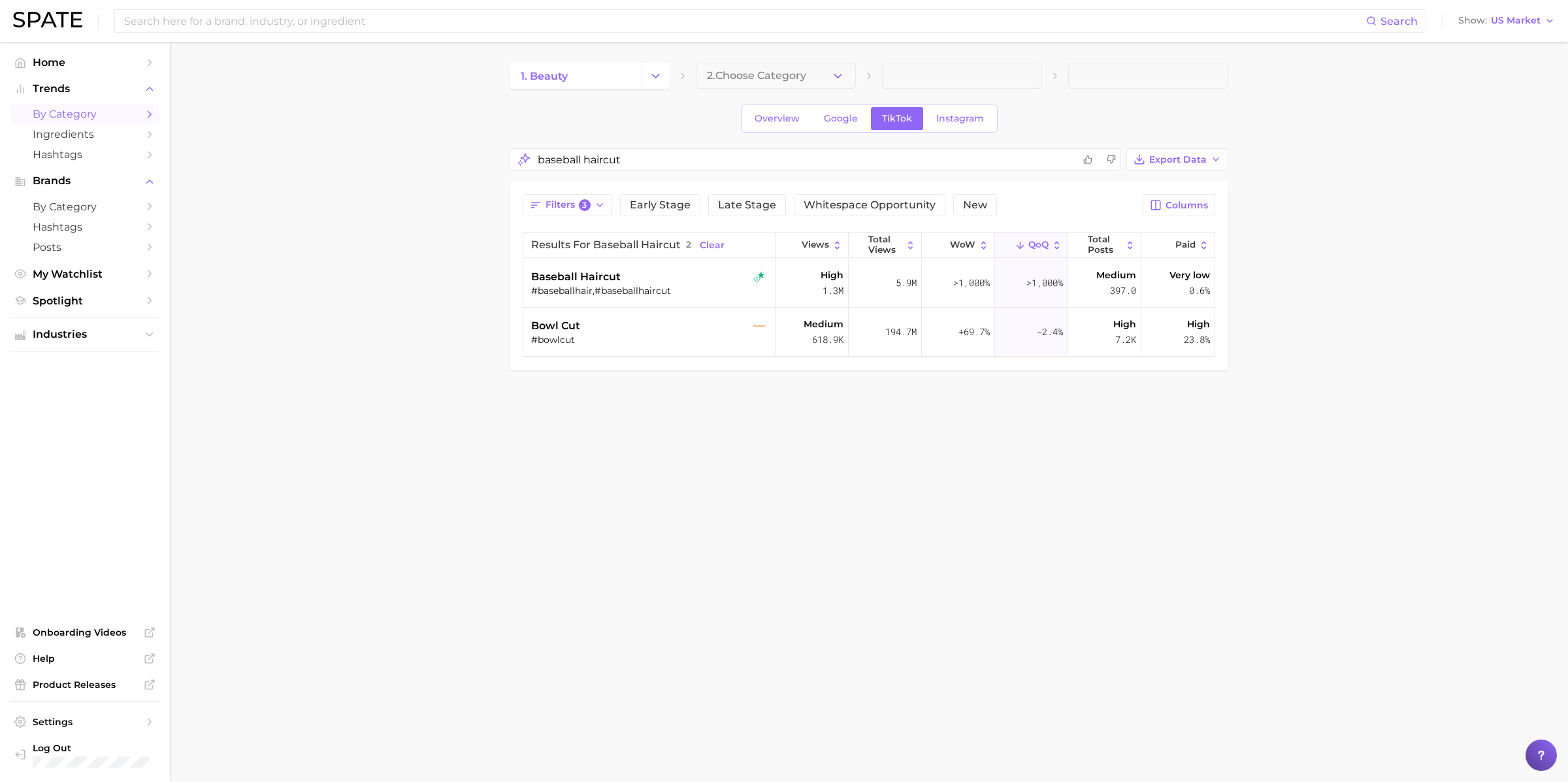
click at [1163, 141] on div "1. beauty 2. Choose Category Overview Google TikTok Instagram baseball haircut …" at bounding box center [869, 217] width 718 height 308
click at [1163, 154] on span "Export Data" at bounding box center [1178, 160] width 57 height 11
click at [1136, 178] on span "Table Data CSV" at bounding box center [1142, 184] width 72 height 11
click at [599, 163] on input "baseball haircut" at bounding box center [806, 160] width 536 height 26
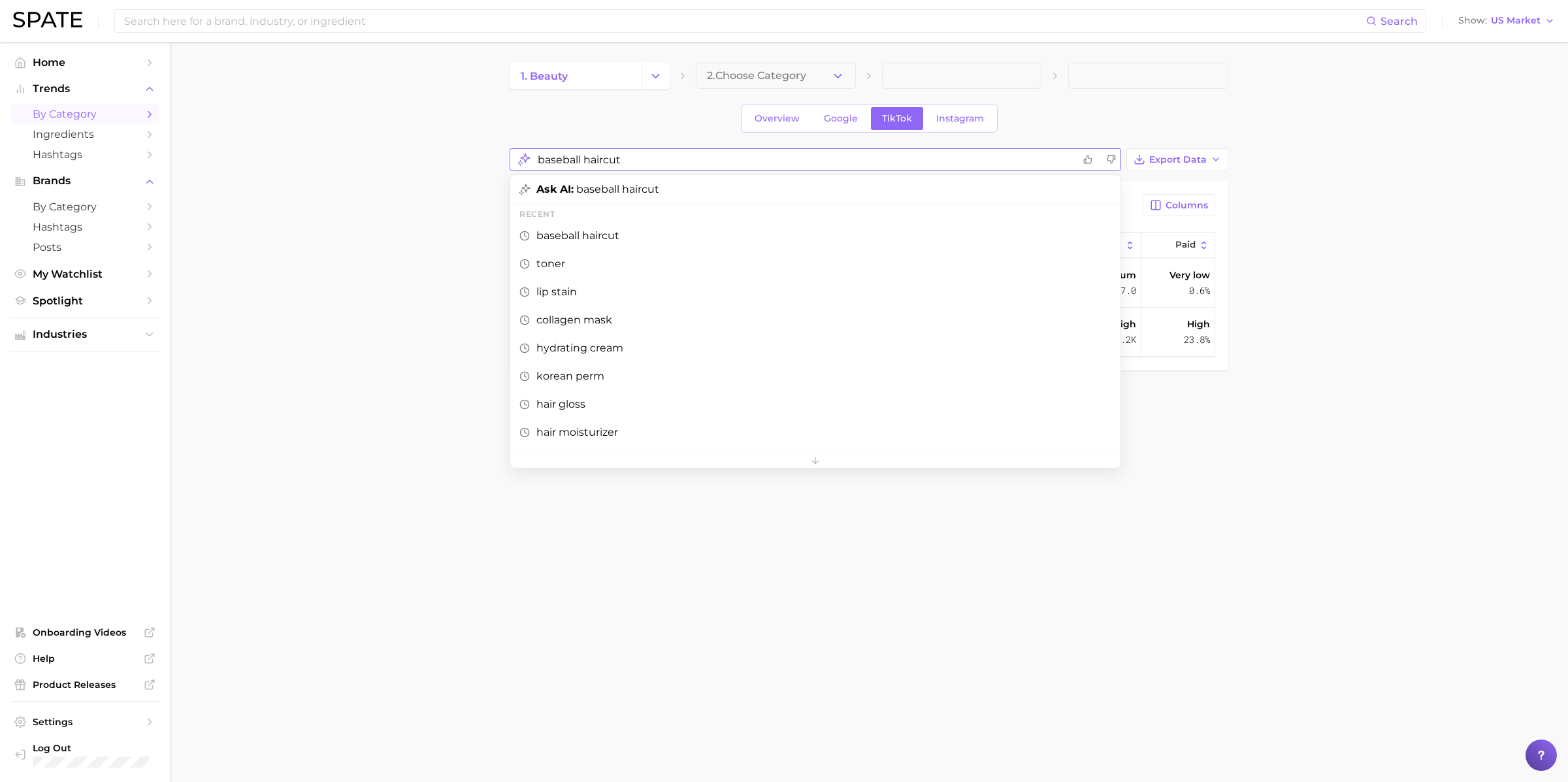
click at [599, 163] on input "baseball haircut" at bounding box center [806, 160] width 536 height 26
click at [605, 189] on span "Ask AI: volumizing brush" at bounding box center [602, 189] width 131 height 12
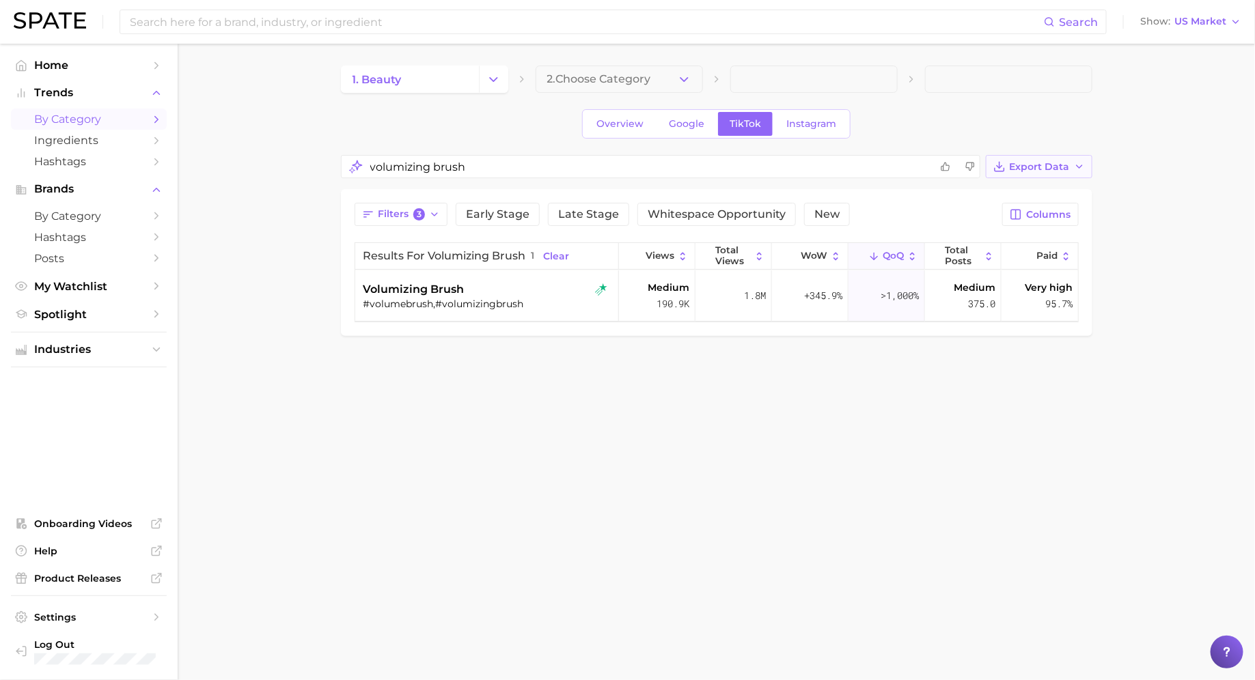
click at [1032, 169] on span "Export Data" at bounding box center [1039, 167] width 60 height 12
click at [1009, 183] on button "Table Data CSV" at bounding box center [1017, 192] width 150 height 25
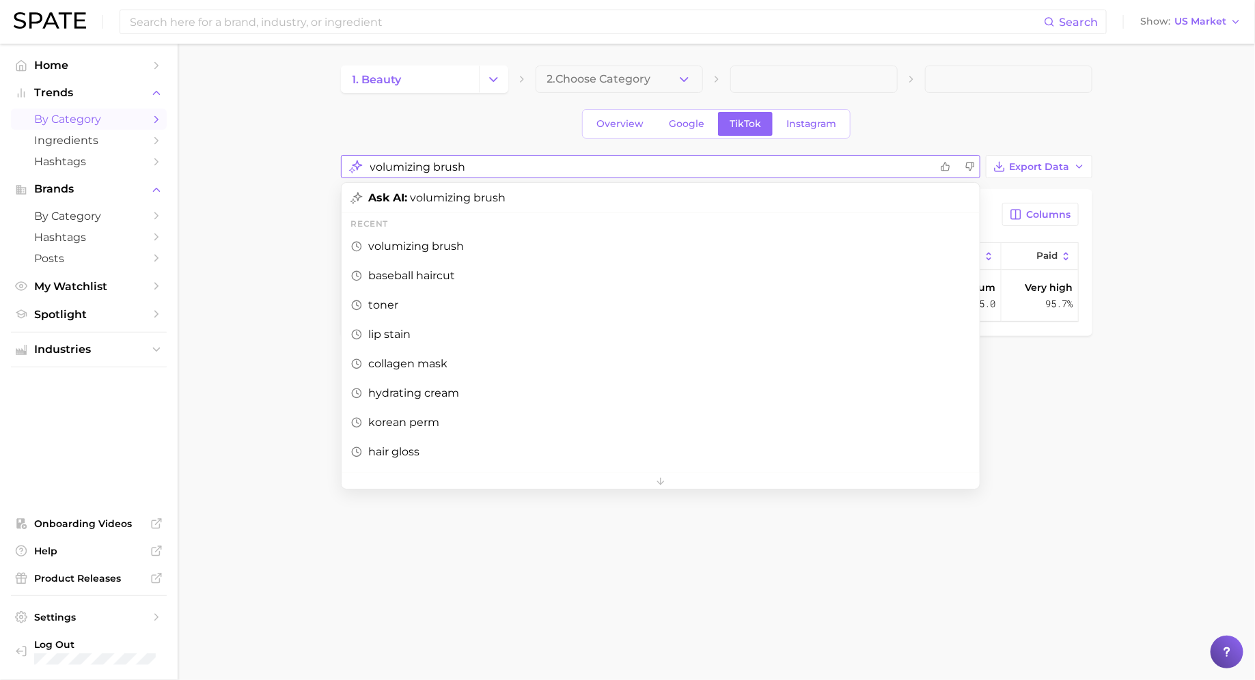
click at [432, 163] on input "volumizing brush" at bounding box center [650, 167] width 560 height 27
click at [469, 203] on div "Ask AI: evening skincare" at bounding box center [660, 197] width 638 height 29
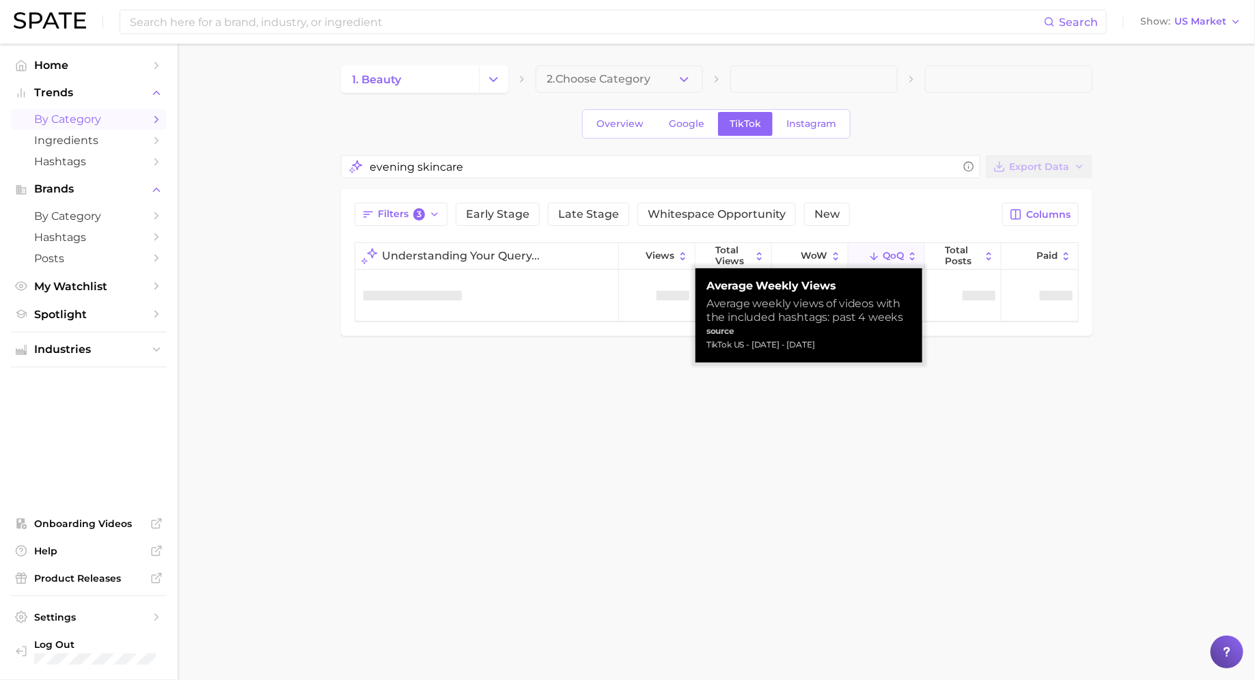
click at [732, 346] on div "TikTok US - Oct 12, 2025 - Sep 14, 2025" at bounding box center [808, 345] width 205 height 14
copy div "TikTok US - Oct 12, 2025 - Sep 14, 2025"
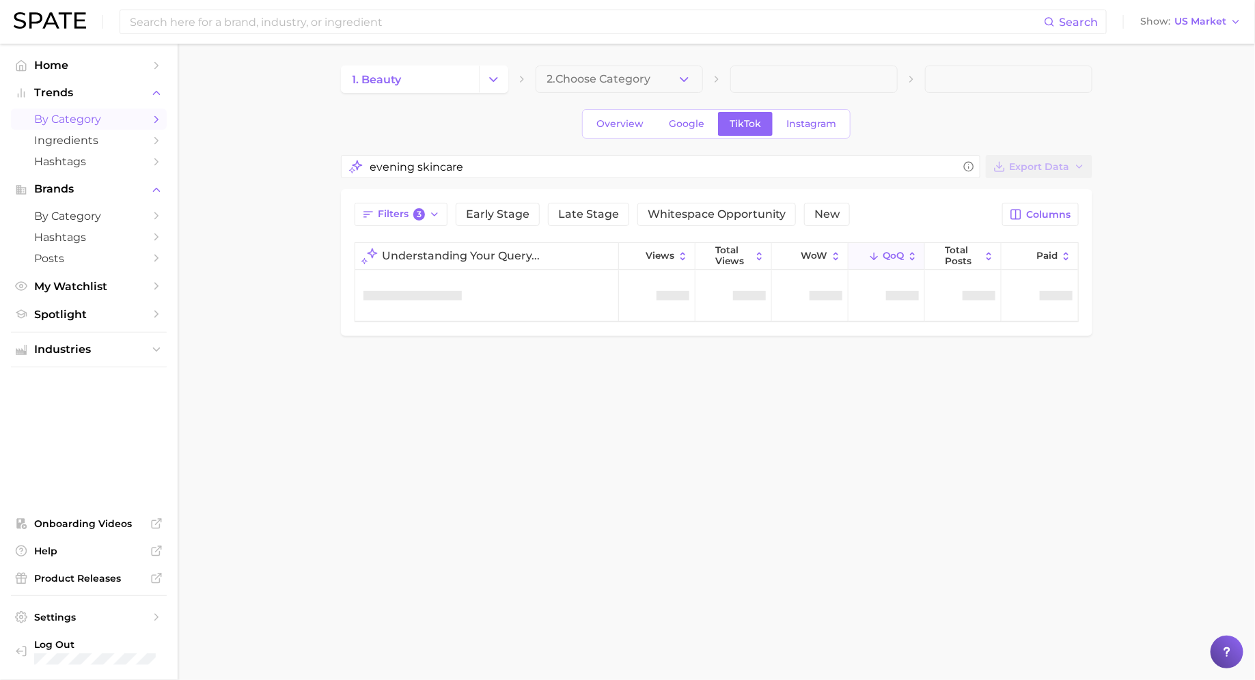
click at [905, 182] on div "evening skincare Export Data Filters 3 Early Stage Late Stage Whitespace Opport…" at bounding box center [716, 245] width 751 height 181
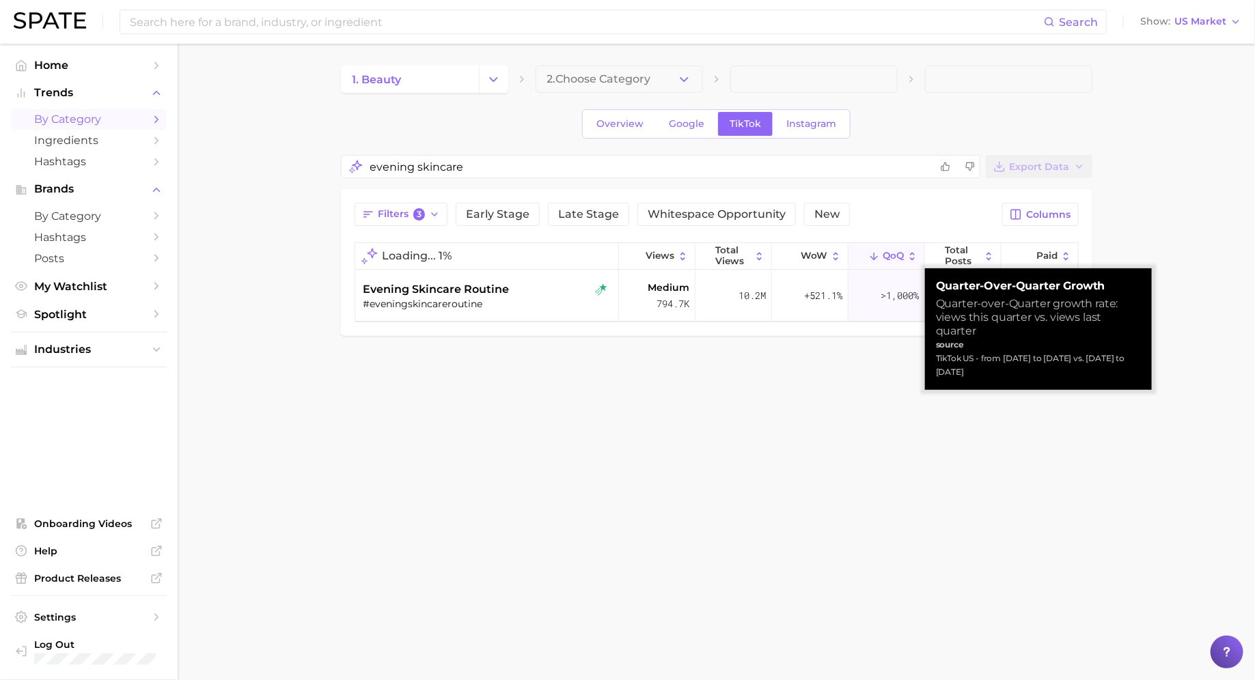
click at [958, 374] on div "TikTok US - from Jul 20, 2025 to Oct 12, 2025 vs. Apr 27, 2025 to Jul 20, 2025" at bounding box center [1038, 365] width 205 height 27
copy div "TikTok US - from Jul 20, 2025 to Oct 12, 2025 vs. Apr 27, 2025 to Jul 20, 2025"
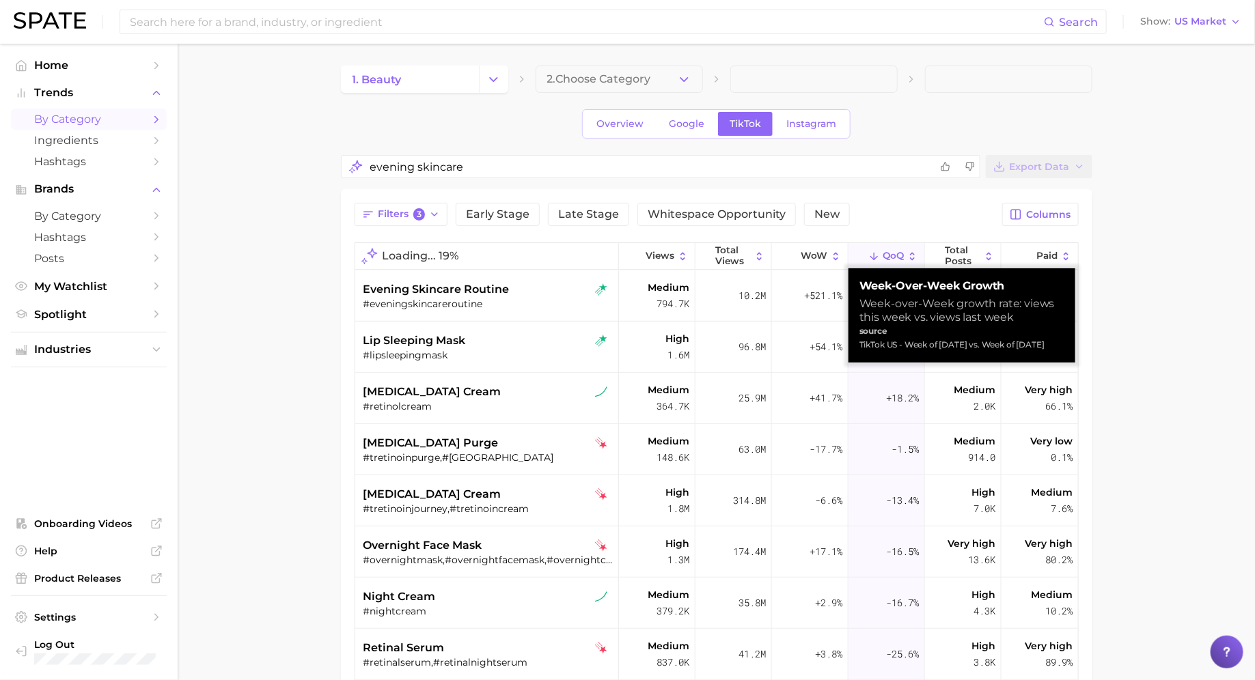
click at [888, 341] on div "TikTok US - Week of Oct 12, 2025 vs. Week of Oct 5, 2025" at bounding box center [961, 345] width 205 height 14
copy div "TikTok US - Week of Oct 12, 2025 vs. Week of Oct 5, 2025"
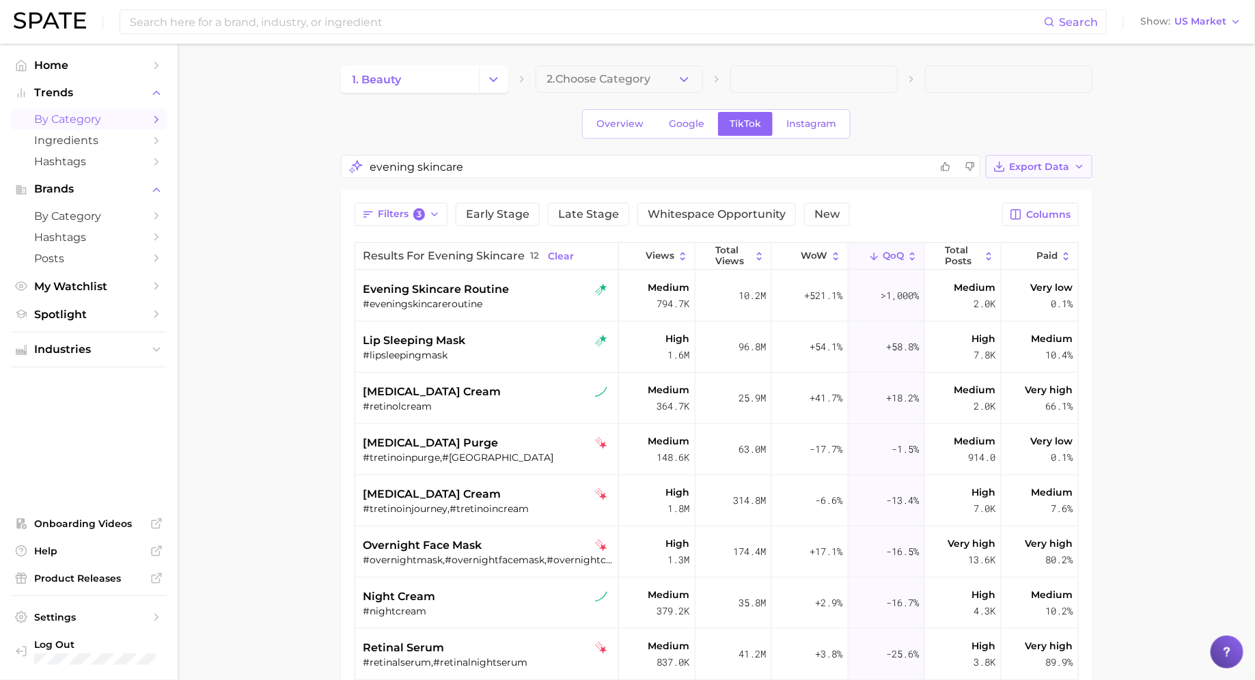
click at [1014, 167] on span "Export Data" at bounding box center [1039, 167] width 60 height 12
click at [990, 195] on span "Table Data CSV" at bounding box center [1002, 192] width 75 height 12
click at [499, 175] on input "evening skincare" at bounding box center [650, 167] width 560 height 27
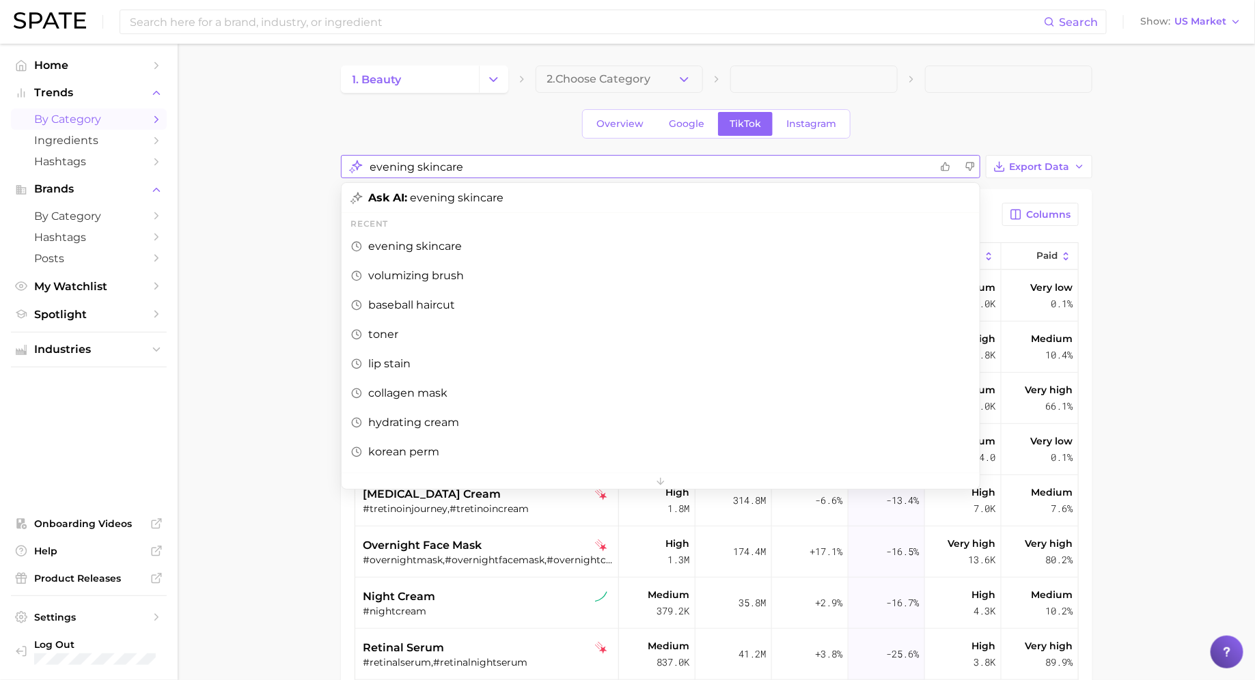
click at [499, 175] on input "evening skincare" at bounding box center [650, 167] width 560 height 27
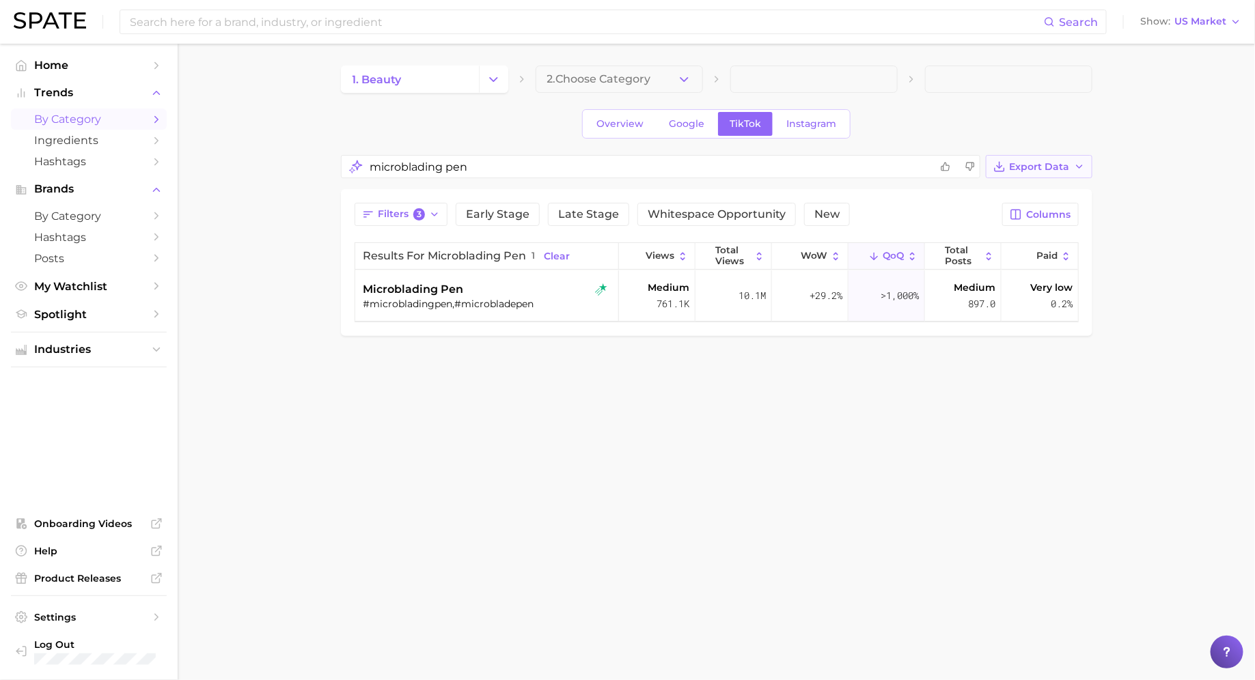
click at [1026, 164] on span "Export Data" at bounding box center [1039, 167] width 60 height 12
click at [979, 189] on span "Table Data CSV" at bounding box center [1002, 192] width 75 height 12
click at [477, 160] on input "microblading pen" at bounding box center [650, 167] width 560 height 27
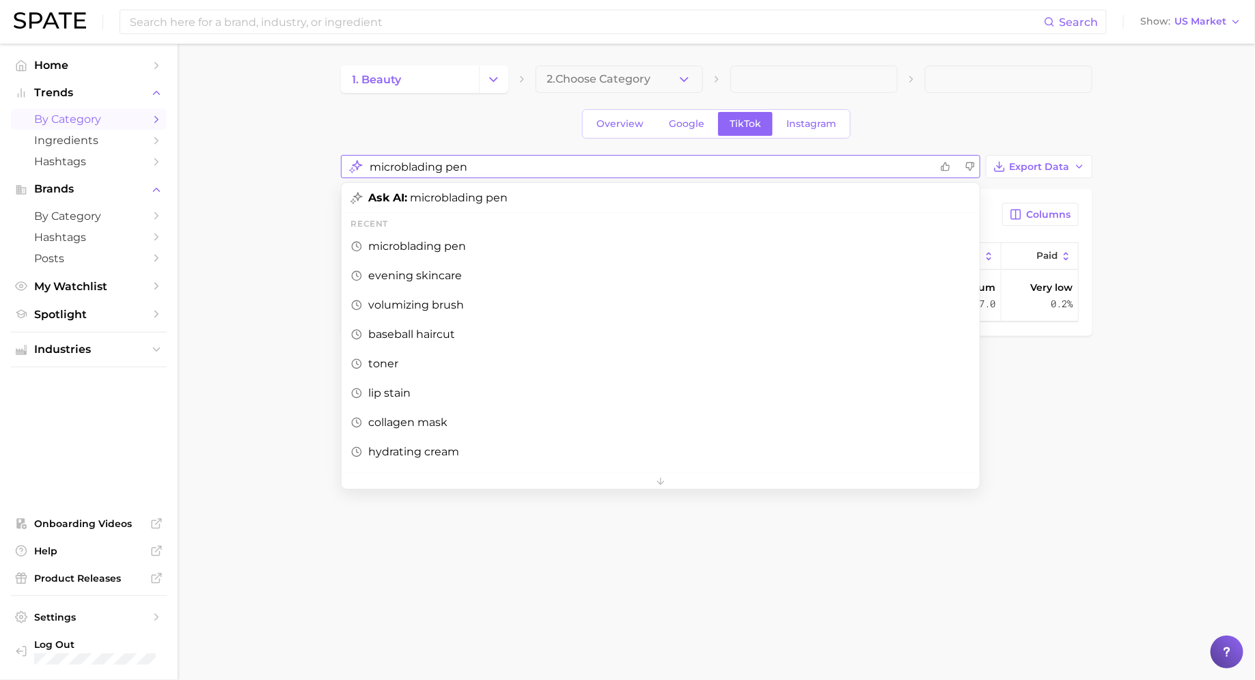
click at [477, 160] on input "microblading pen" at bounding box center [650, 167] width 560 height 27
type input "evening skincare routine"
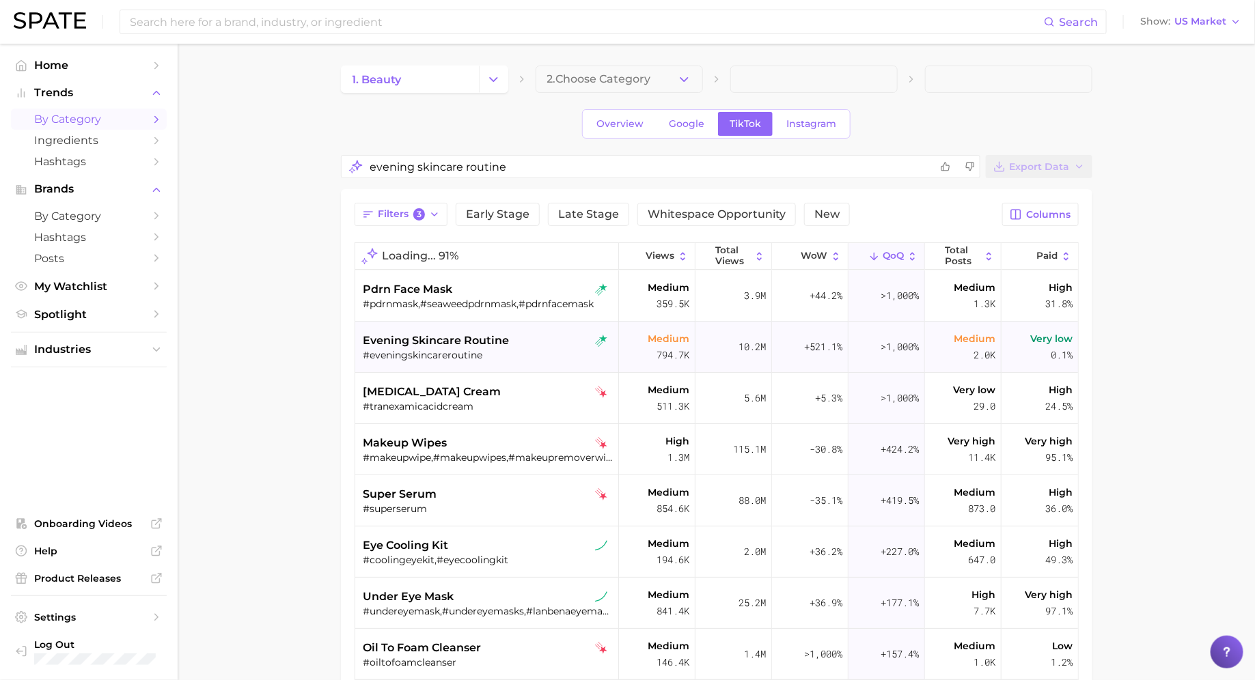
click at [463, 341] on span "evening skincare routine" at bounding box center [436, 341] width 146 height 16
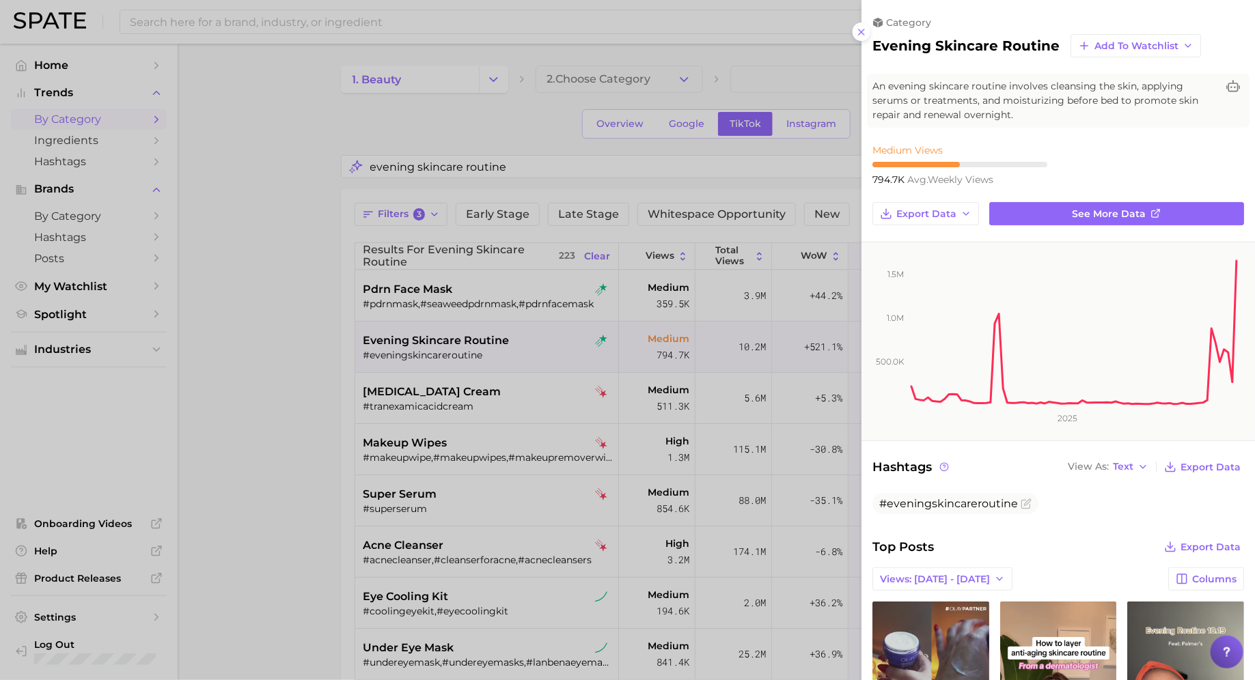
click at [409, 163] on div at bounding box center [627, 340] width 1255 height 680
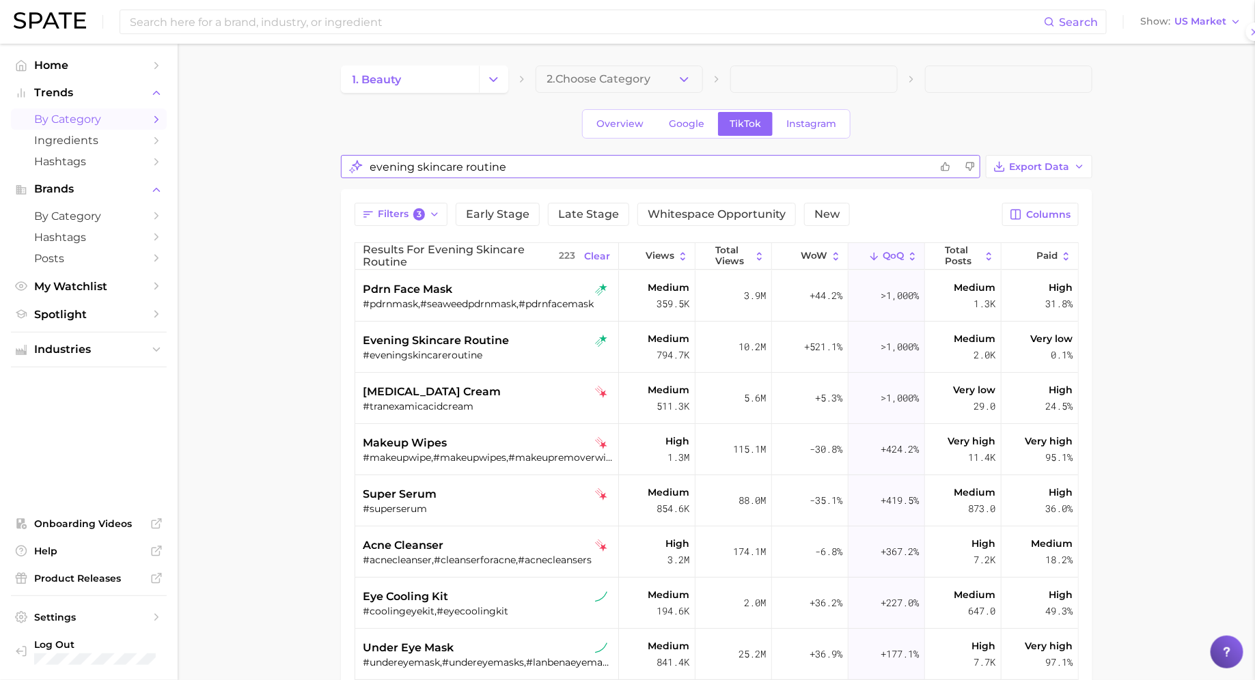
click at [409, 163] on input "evening skincare routine" at bounding box center [650, 167] width 560 height 27
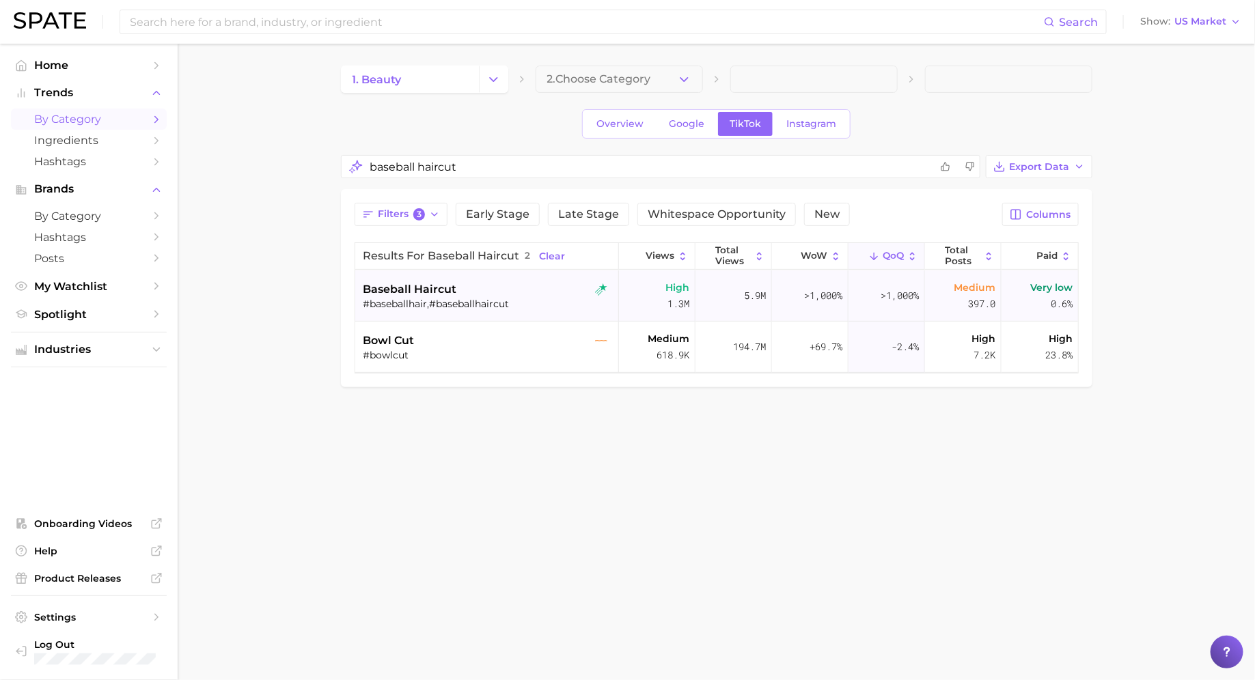
click at [468, 294] on div "baseball haircut" at bounding box center [488, 289] width 250 height 16
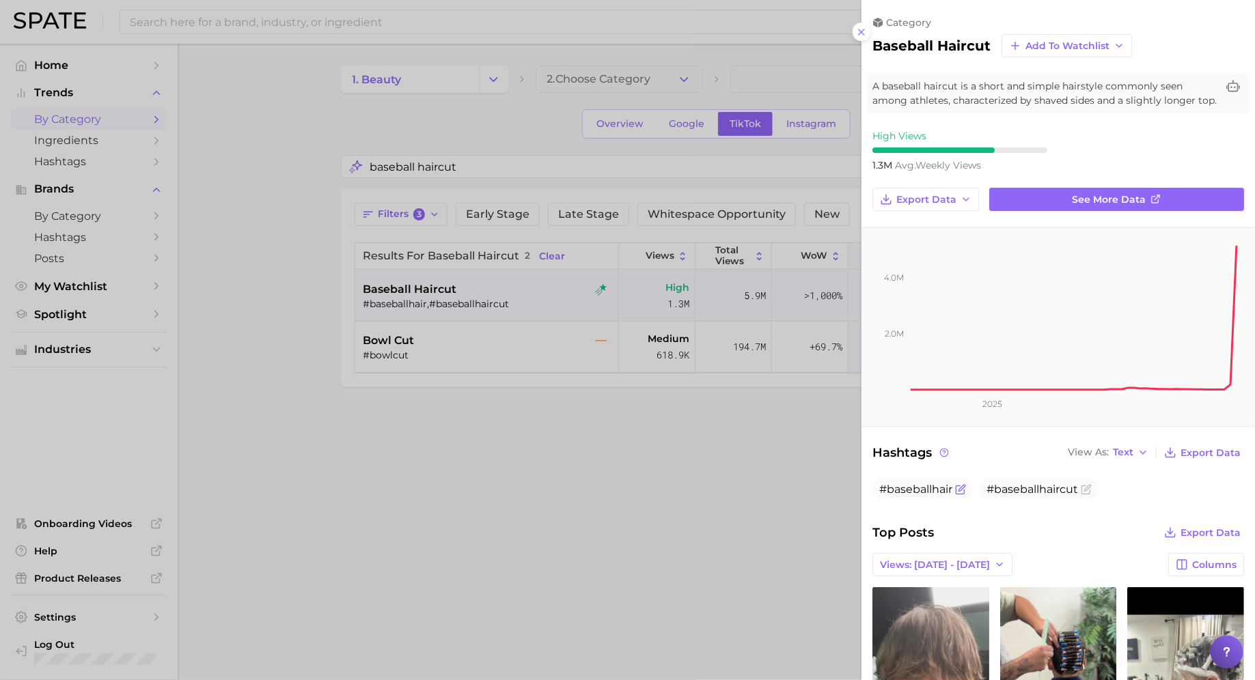
click at [913, 486] on span "#baseballhair" at bounding box center [915, 489] width 73 height 13
click at [1016, 488] on span "#baseballhaircut" at bounding box center [1032, 489] width 92 height 13
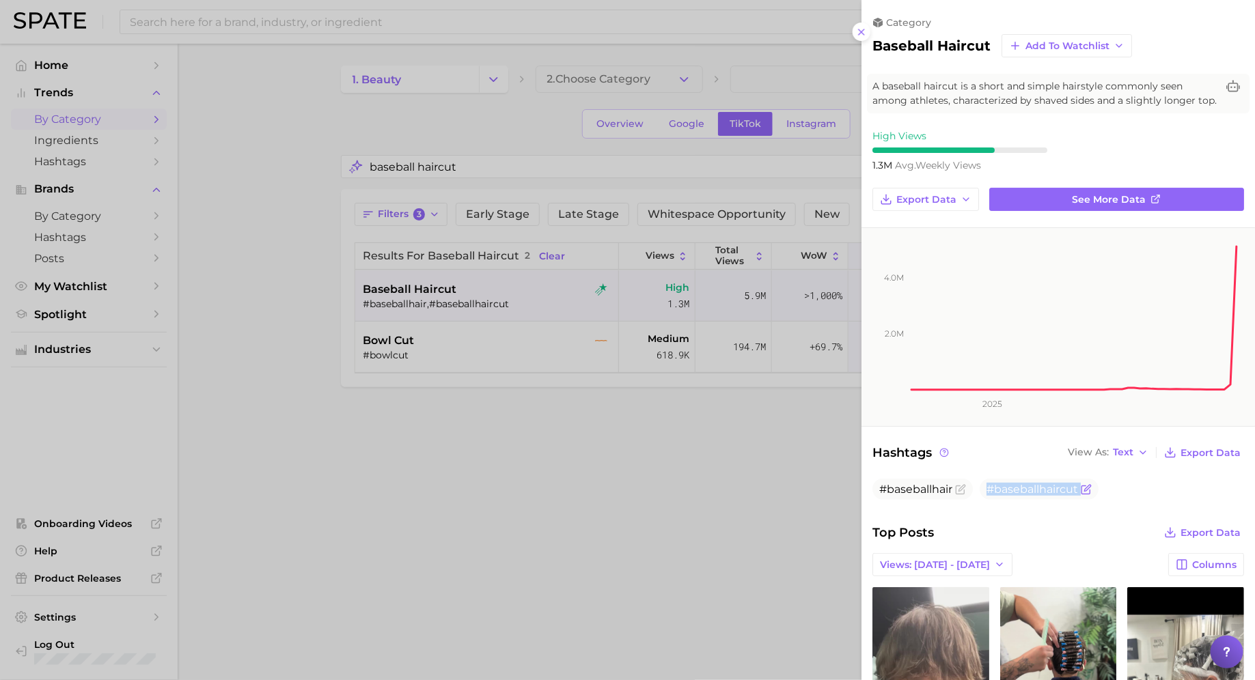
click at [1016, 488] on span "#baseballhaircut" at bounding box center [1032, 489] width 92 height 13
click at [383, 284] on div at bounding box center [627, 340] width 1255 height 680
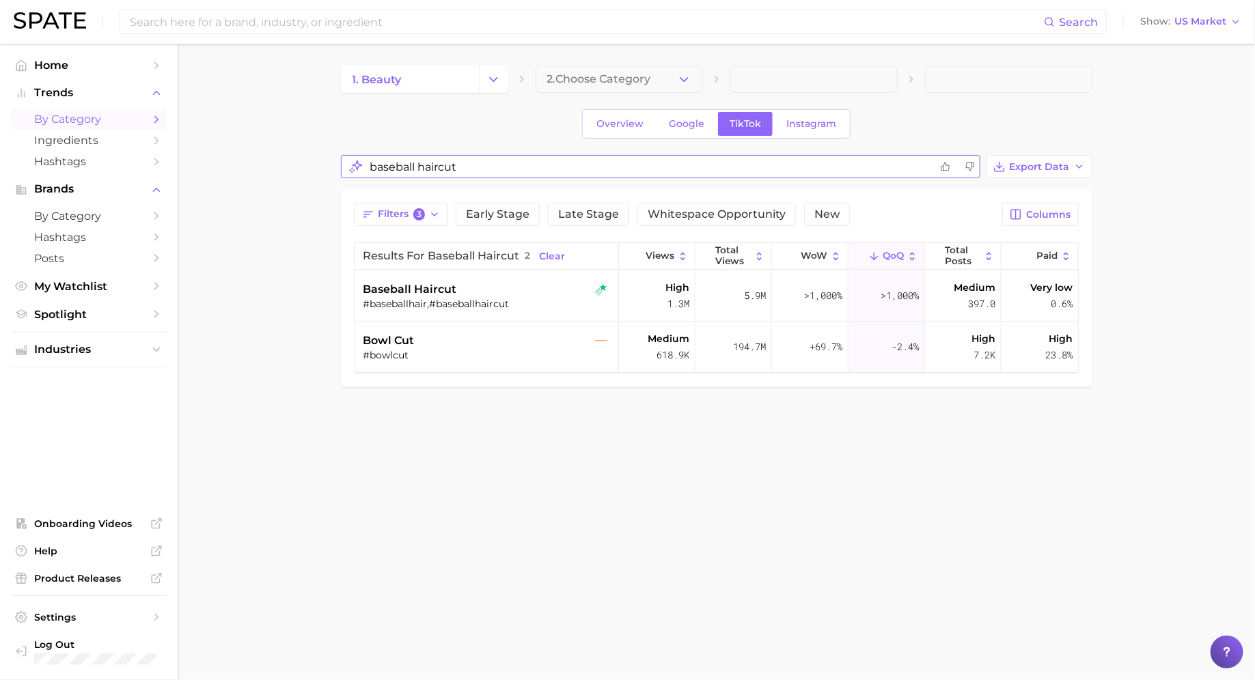
click at [384, 154] on input "baseball haircut" at bounding box center [650, 167] width 560 height 27
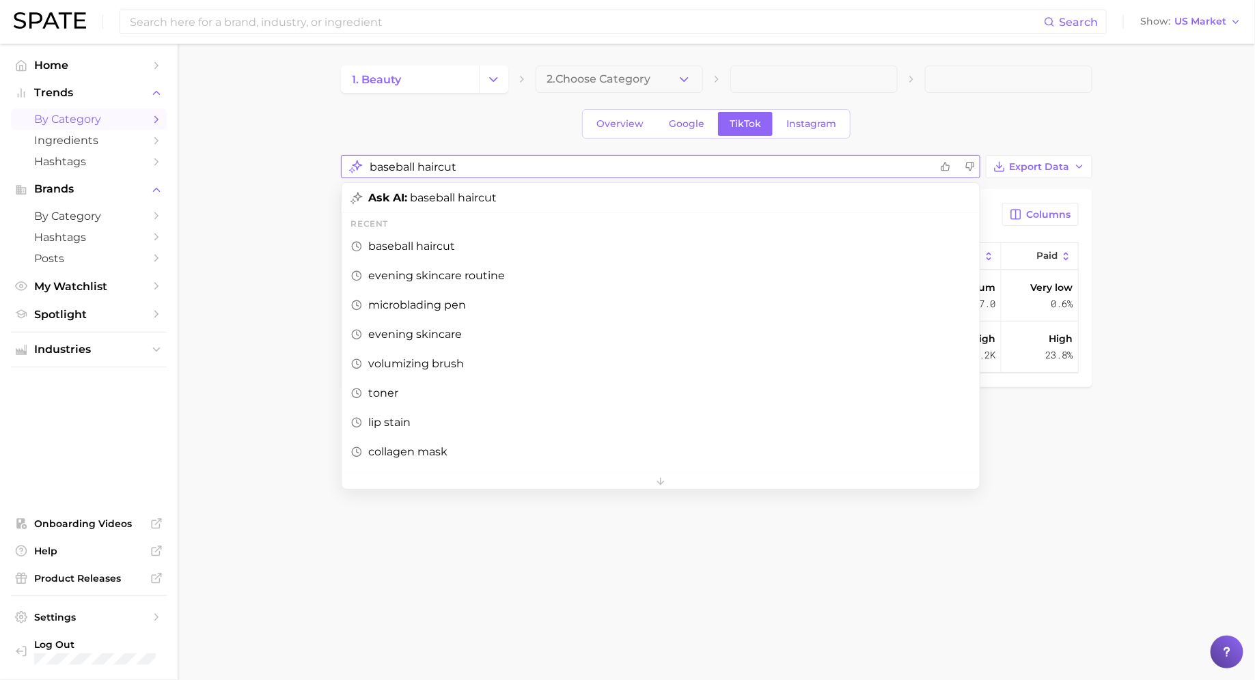
click at [384, 154] on input "baseball haircut" at bounding box center [650, 167] width 560 height 27
type input "c"
type input "volumizing brush"
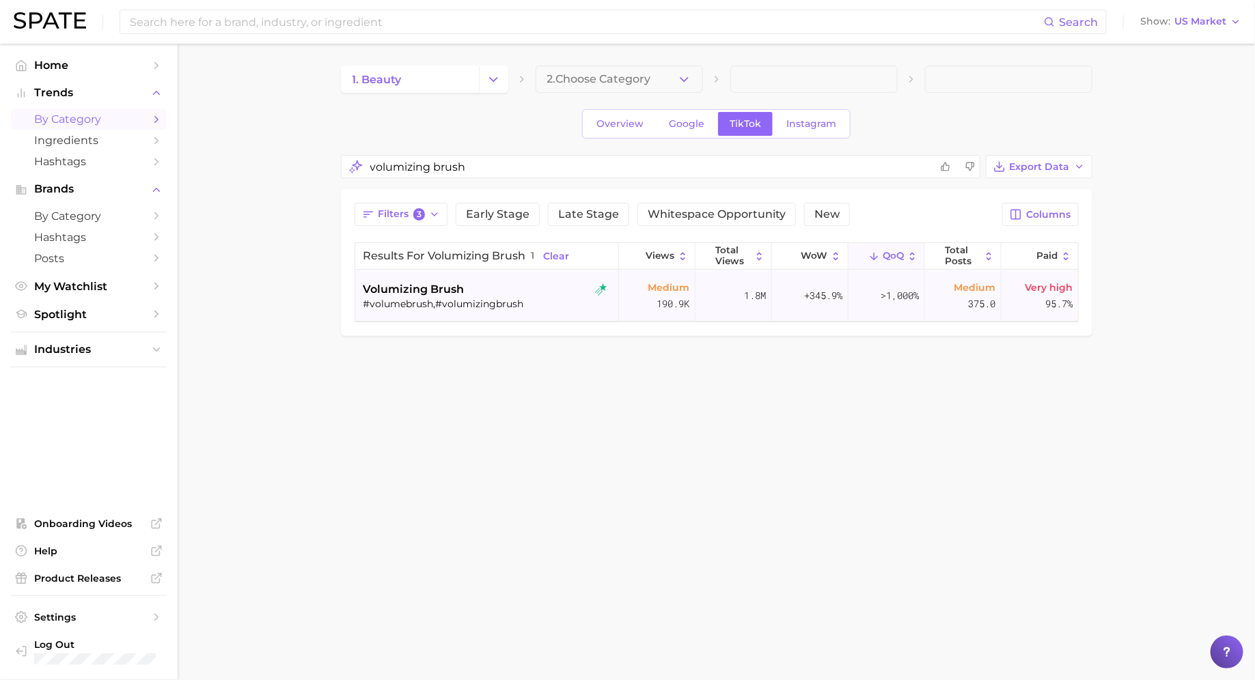
click at [452, 283] on span "volumizing brush" at bounding box center [413, 289] width 101 height 16
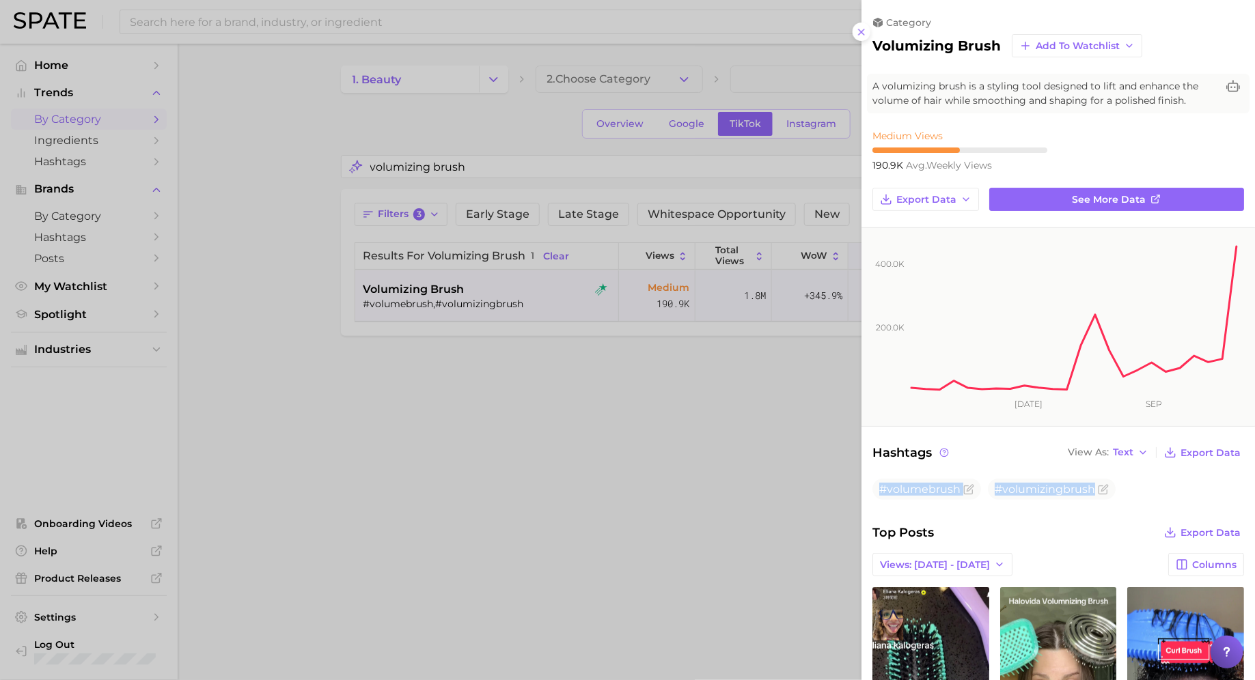
drag, startPoint x: 879, startPoint y: 487, endPoint x: 1118, endPoint y: 487, distance: 239.0
click at [1118, 487] on ul "#volumebrush #volumizingbrush" at bounding box center [1058, 489] width 372 height 21
copy ul "#volumebrush #volumizingbrush"
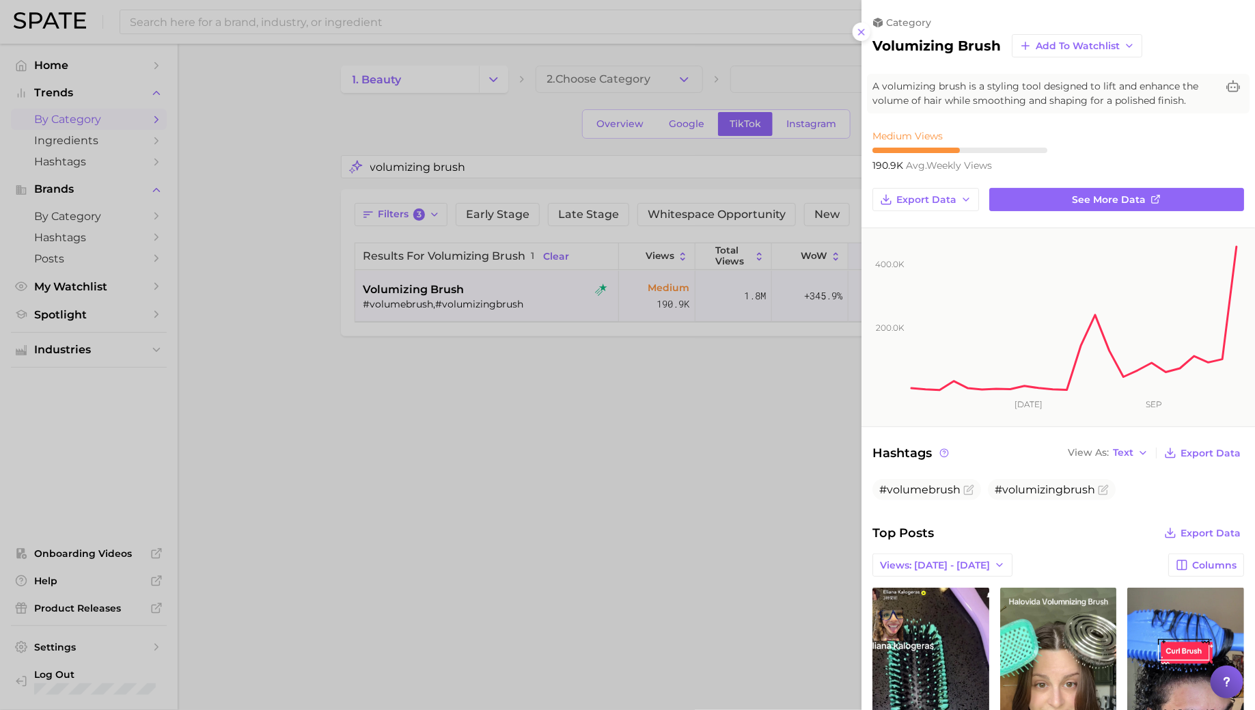
click at [416, 168] on div at bounding box center [627, 355] width 1255 height 710
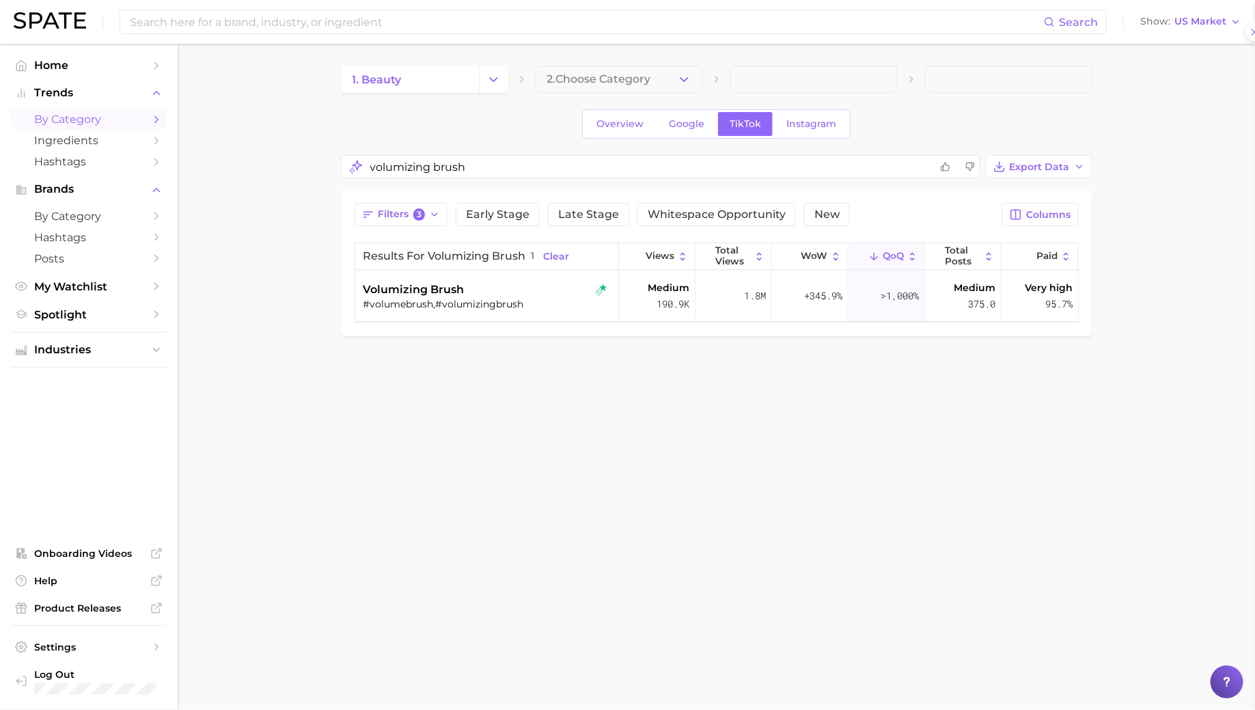
click at [416, 168] on div at bounding box center [627, 355] width 1255 height 710
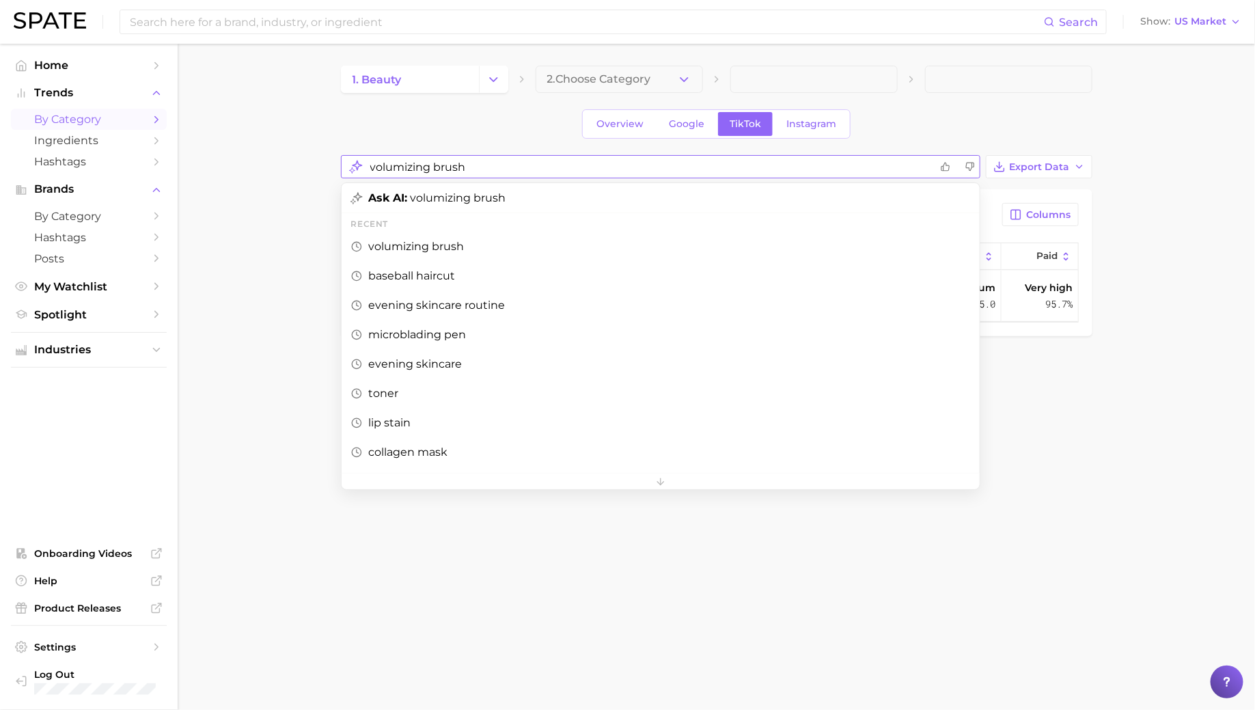
click at [416, 168] on input "volumizing brush" at bounding box center [650, 167] width 560 height 27
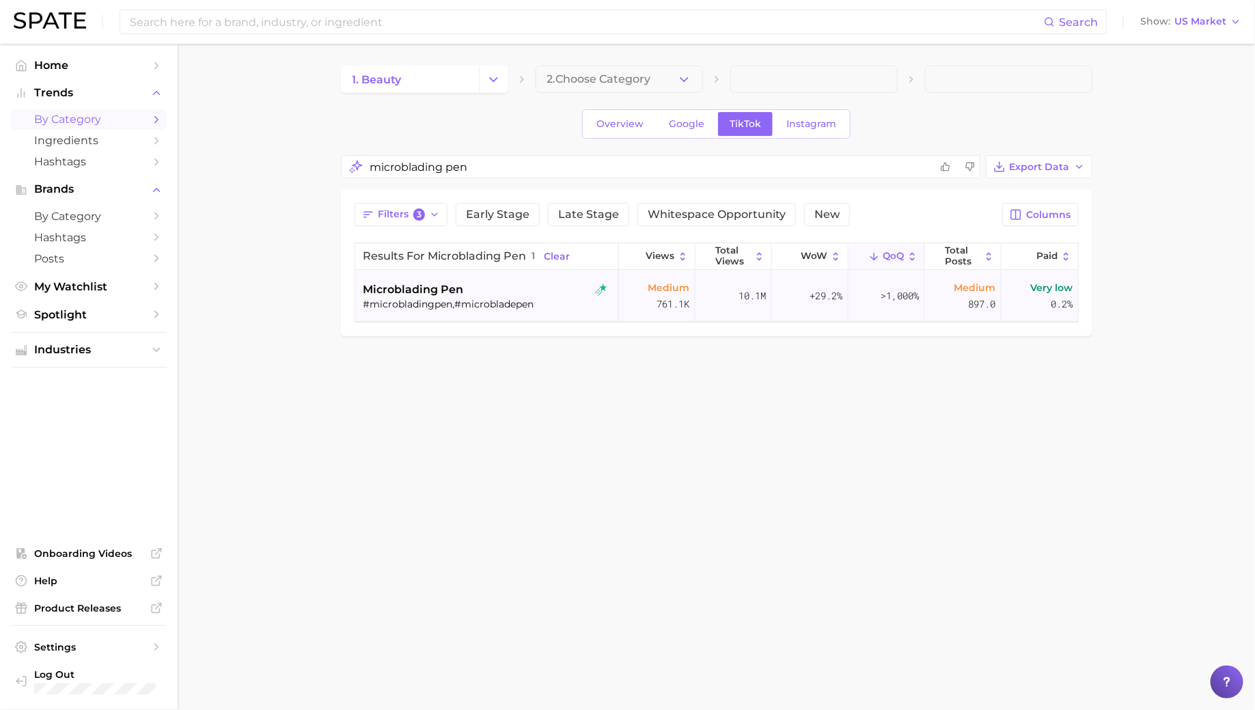
click at [435, 292] on span "microblading pen" at bounding box center [413, 289] width 100 height 16
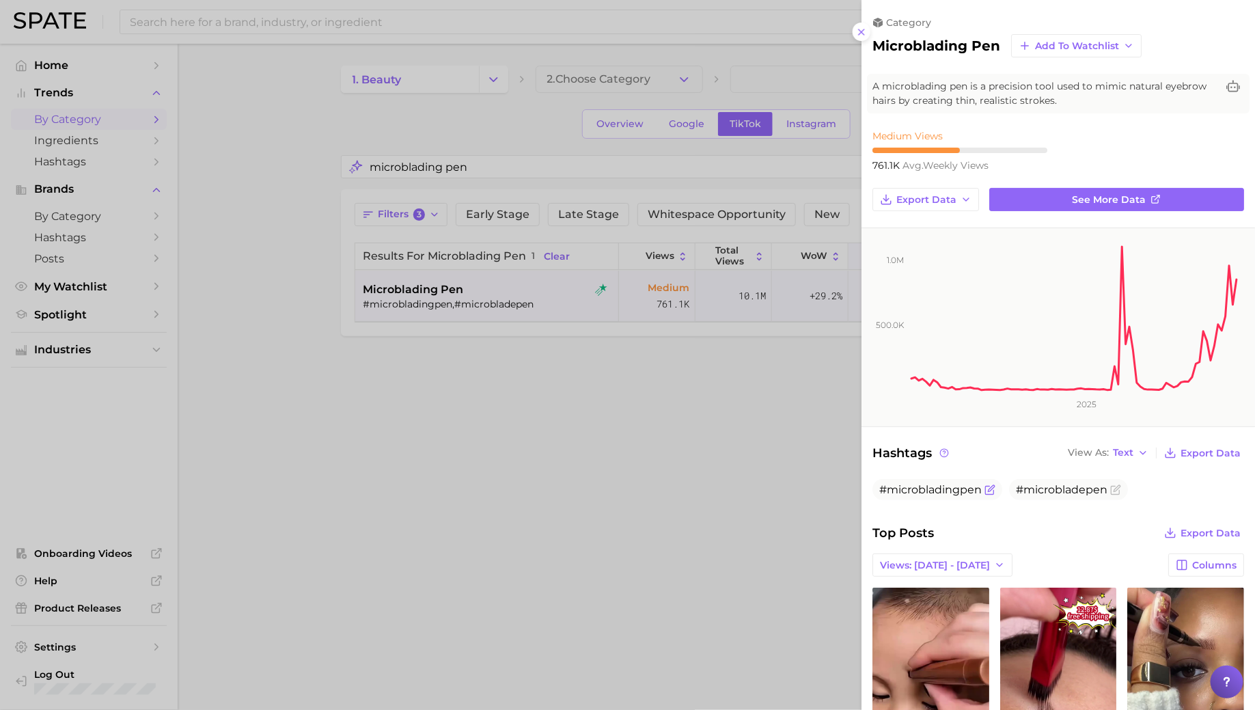
click at [921, 484] on span "#microbladingpen" at bounding box center [930, 489] width 102 height 13
copy span "#microbladingpen"
drag, startPoint x: 1020, startPoint y: 544, endPoint x: 993, endPoint y: 531, distance: 29.9
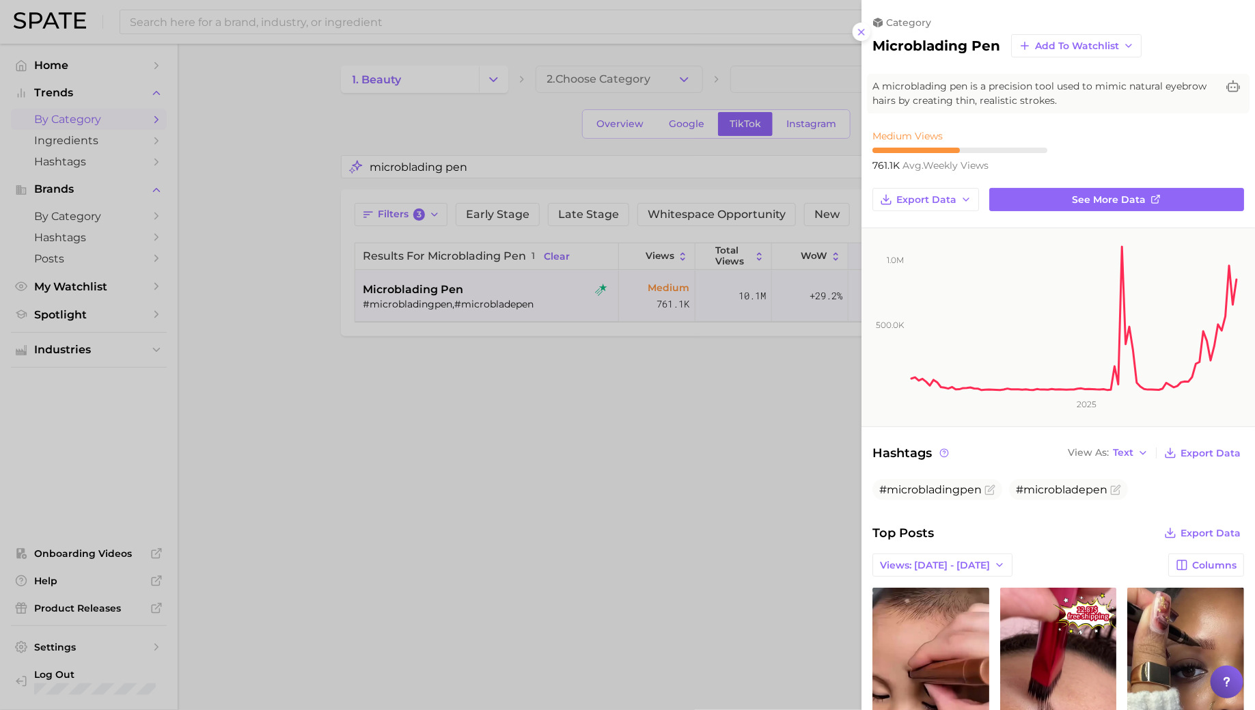
click at [1020, 544] on div "Top Posts Export Data Views: Oct 5 - 12 Columns view post on TikTok 3 Views 767…" at bounding box center [1058, 700] width 372 height 354
drag, startPoint x: 880, startPoint y: 488, endPoint x: 1175, endPoint y: 487, distance: 294.3
click at [1175, 487] on ul "#microbladingpen #microbladepen" at bounding box center [1058, 489] width 372 height 21
copy ul "#microbladingpen #microbladepen"
click at [624, 487] on div at bounding box center [627, 355] width 1255 height 710
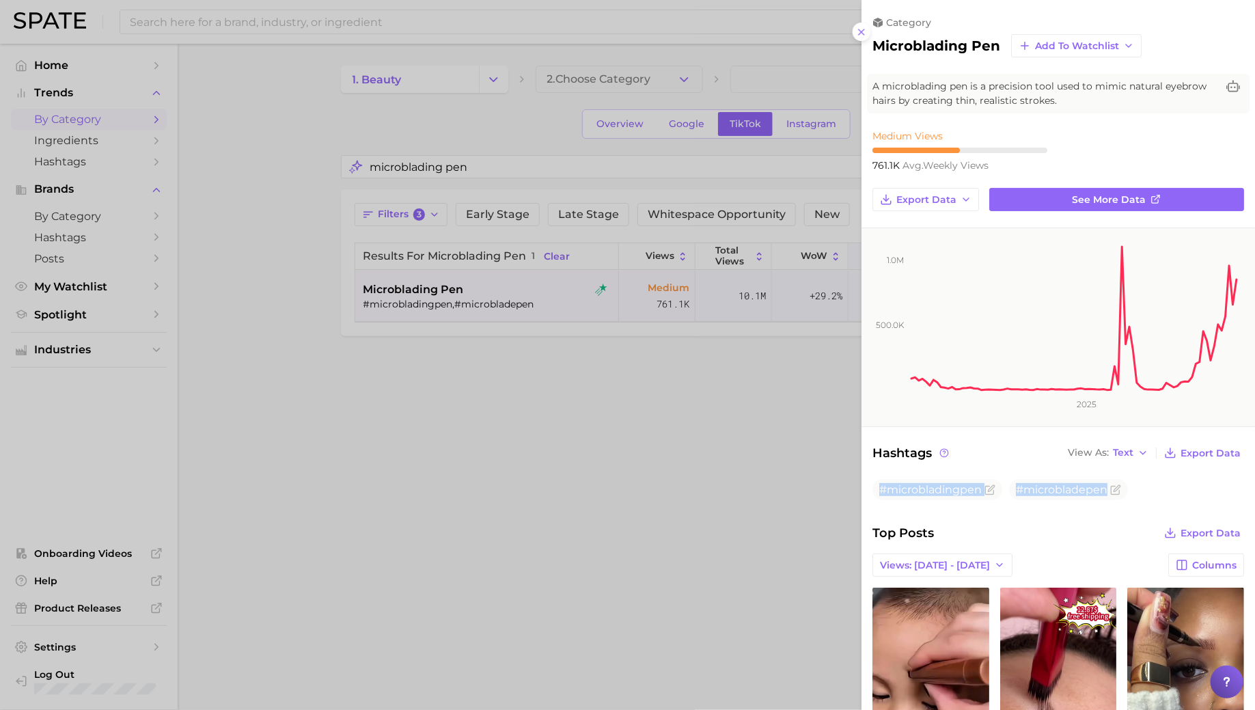
click at [624, 487] on div at bounding box center [627, 355] width 1255 height 710
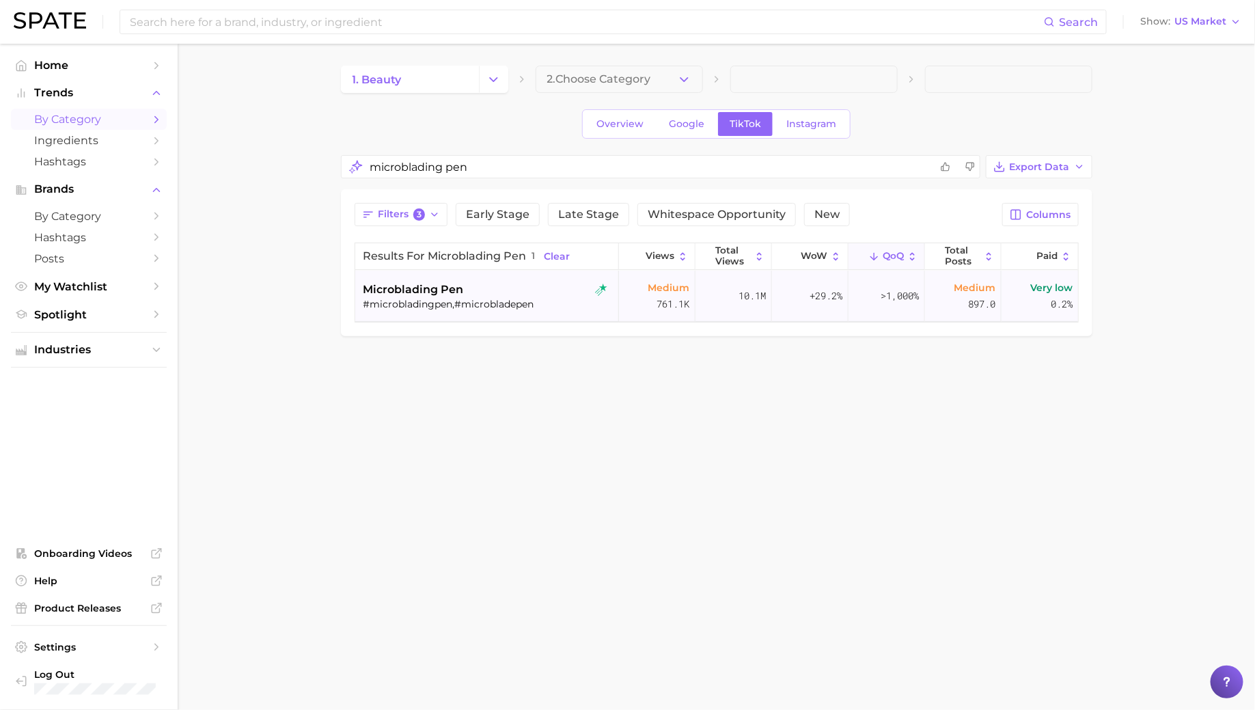
click at [495, 279] on div "microblading pen #microbladingpen,#microbladepen" at bounding box center [488, 295] width 250 height 51
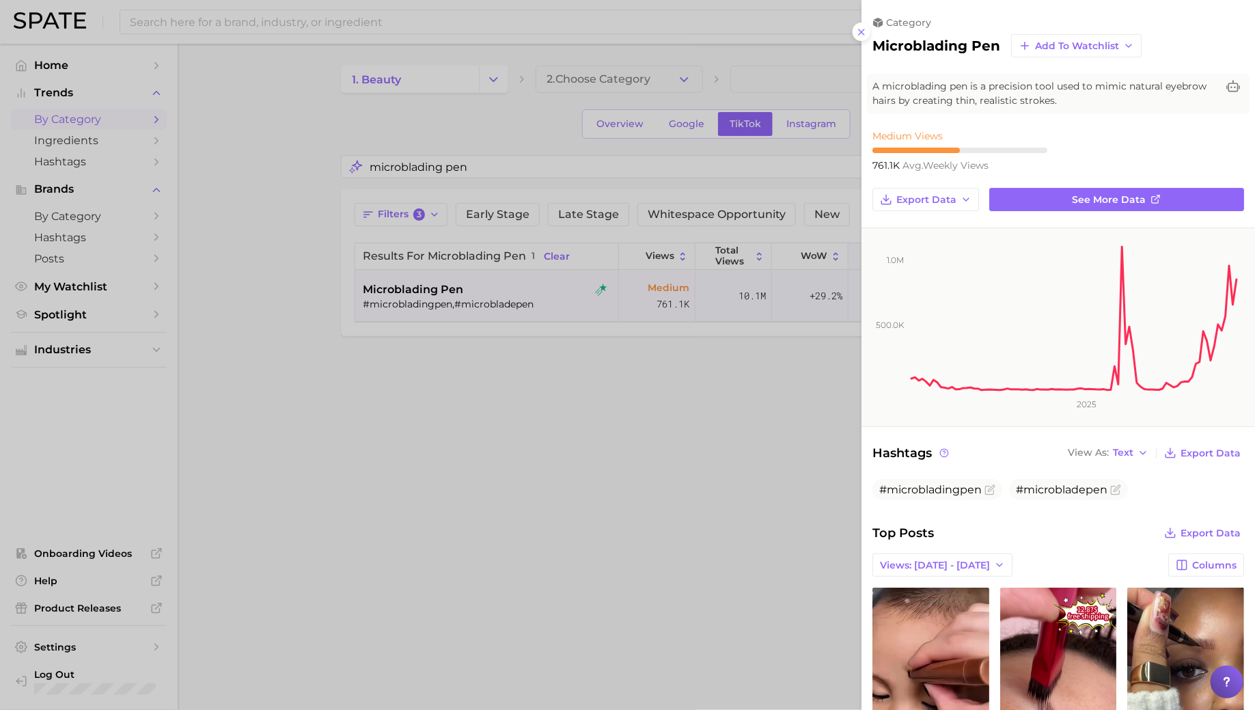
click at [520, 178] on div at bounding box center [627, 355] width 1255 height 710
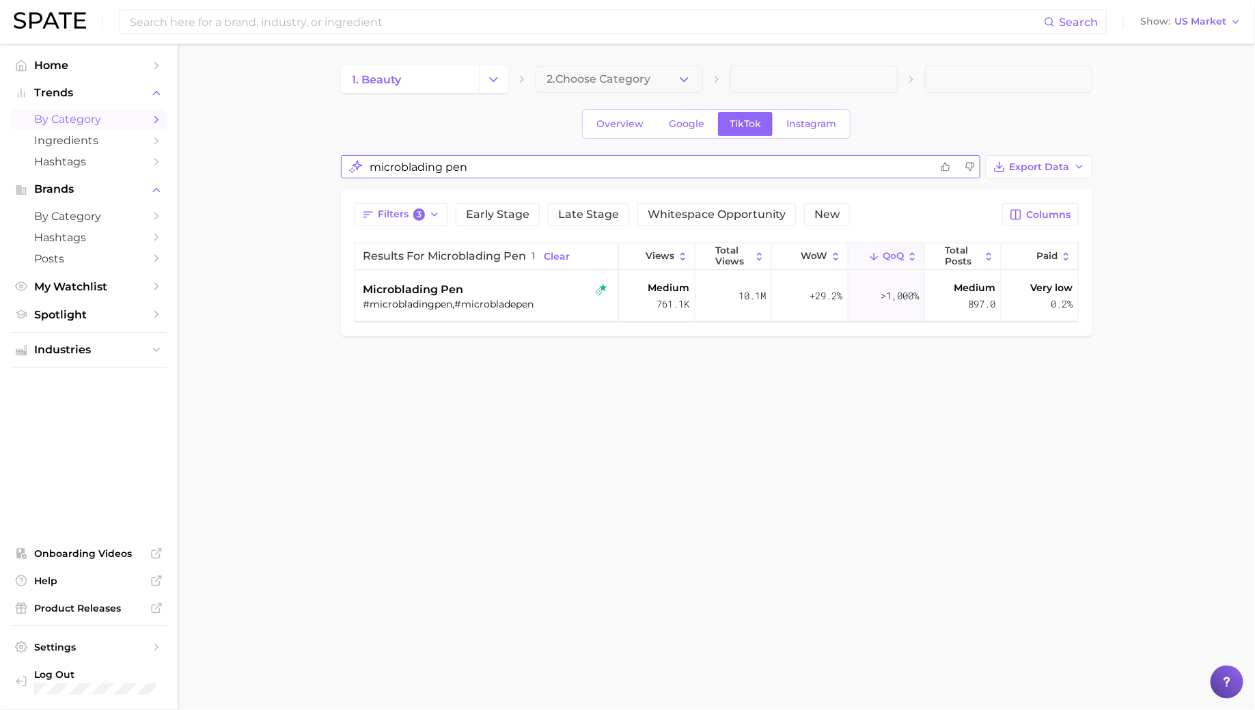
click at [523, 162] on input "microblading pen" at bounding box center [650, 167] width 560 height 27
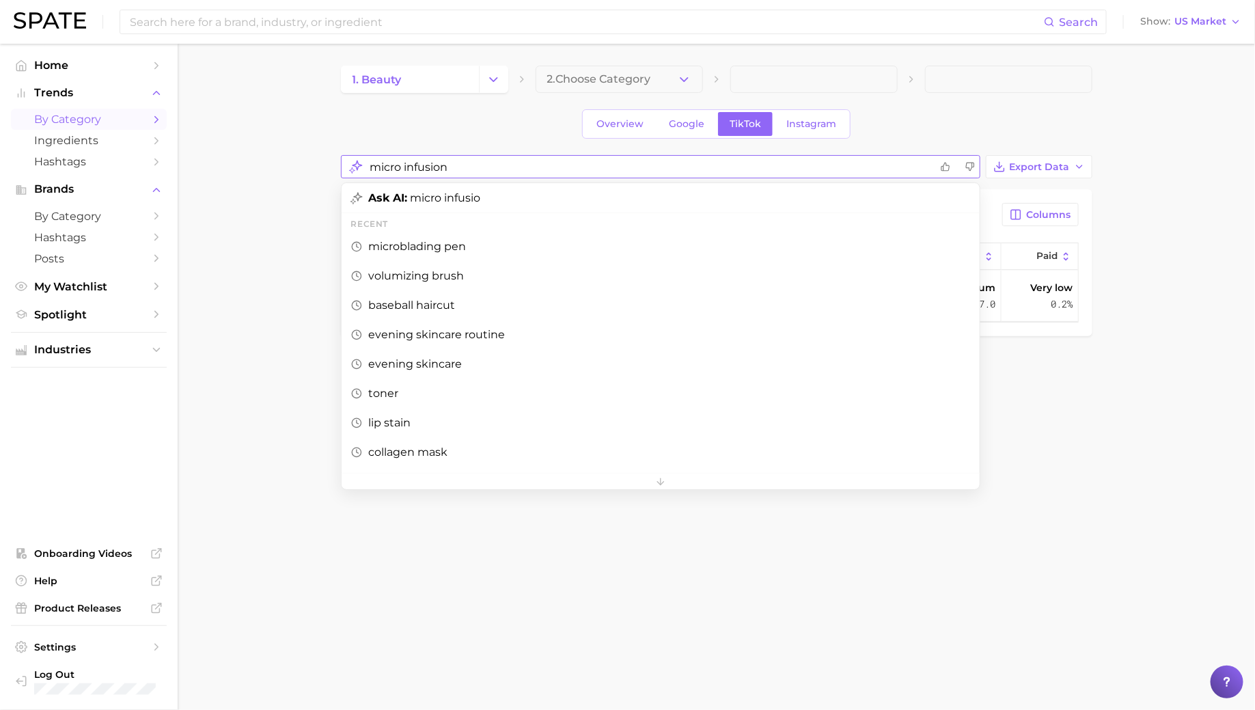
type input "micro infusion"
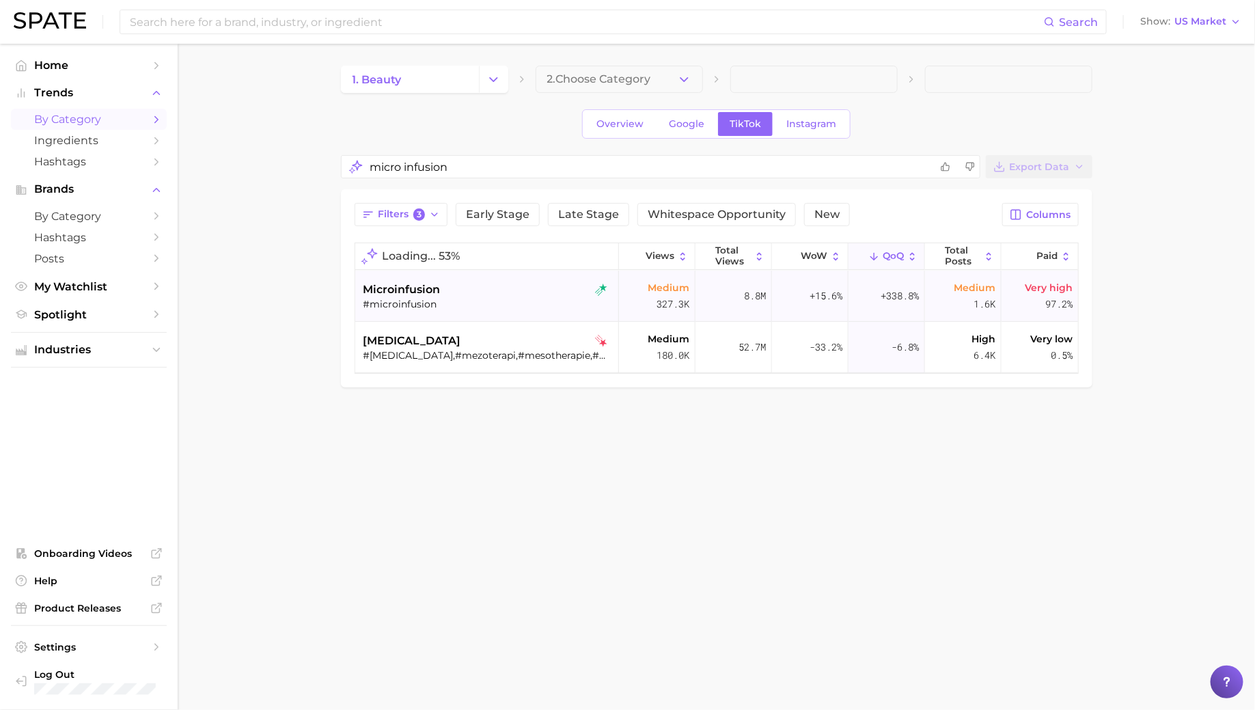
click at [504, 308] on div "#microinfusion" at bounding box center [488, 304] width 250 height 12
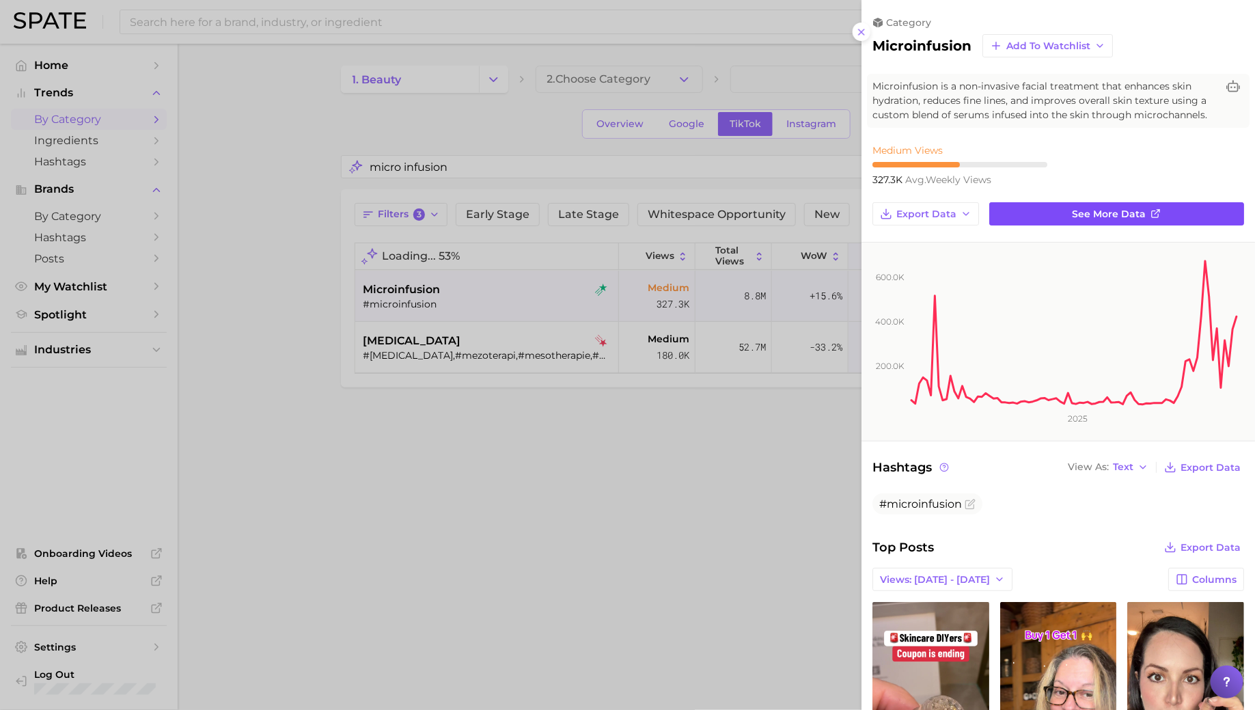
click at [1070, 214] on link "See more data" at bounding box center [1116, 213] width 255 height 23
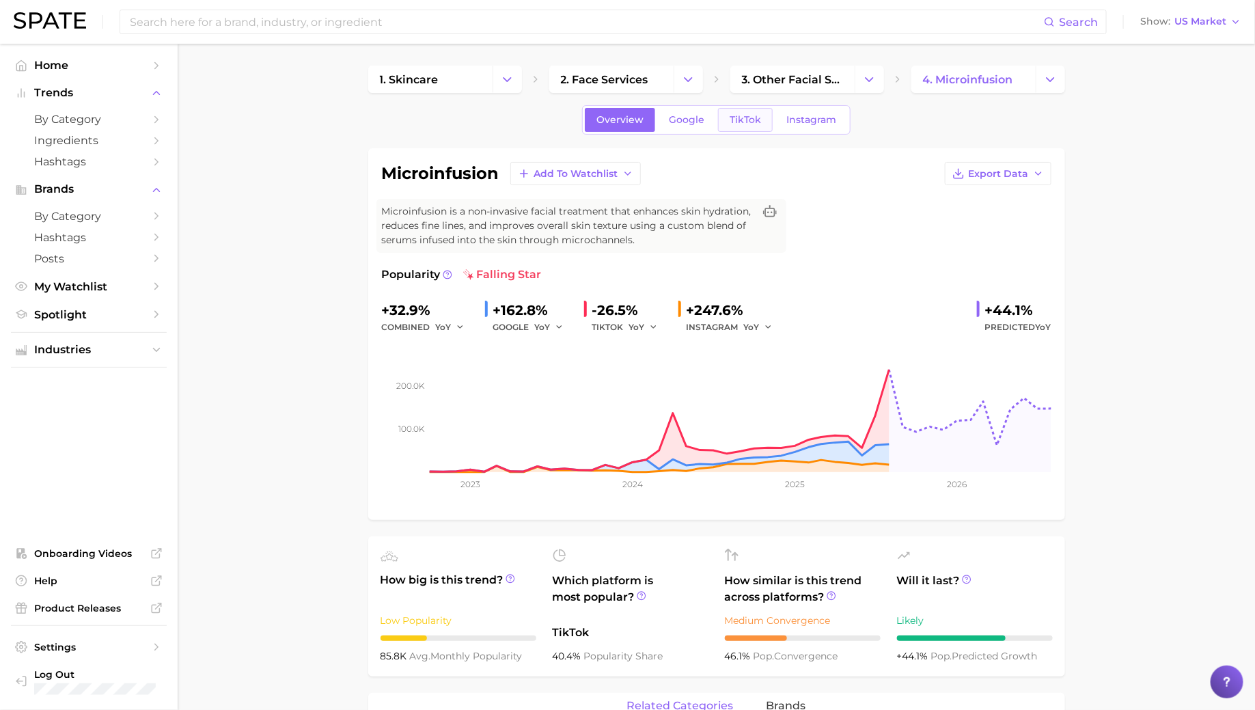
click at [744, 120] on span "TikTok" at bounding box center [744, 120] width 31 height 12
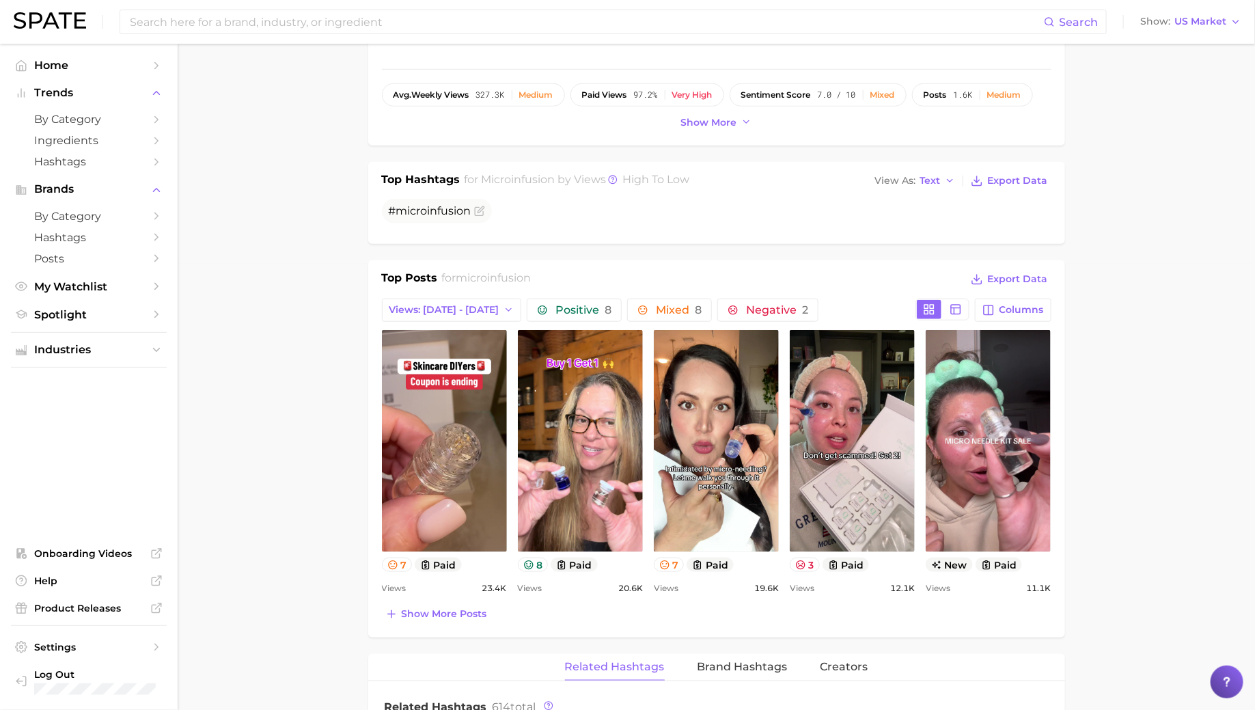
scroll to position [447, 0]
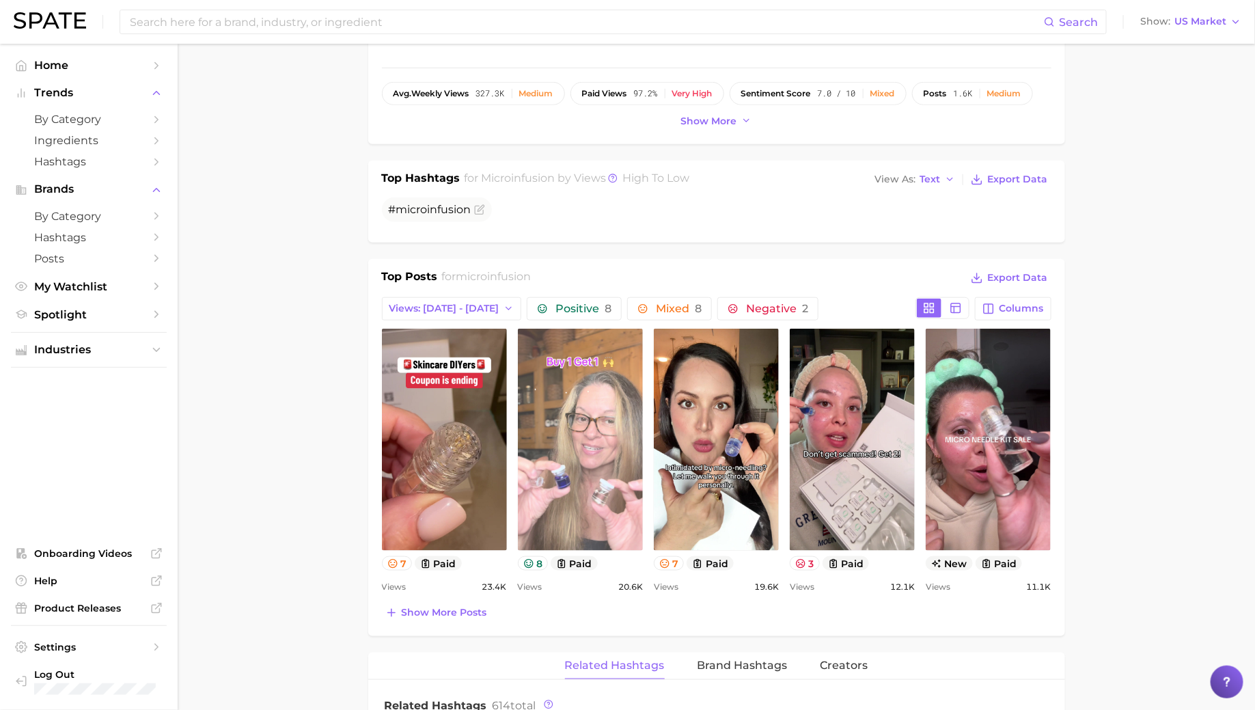
click at [592, 456] on link "view post on TikTok" at bounding box center [580, 439] width 125 height 222
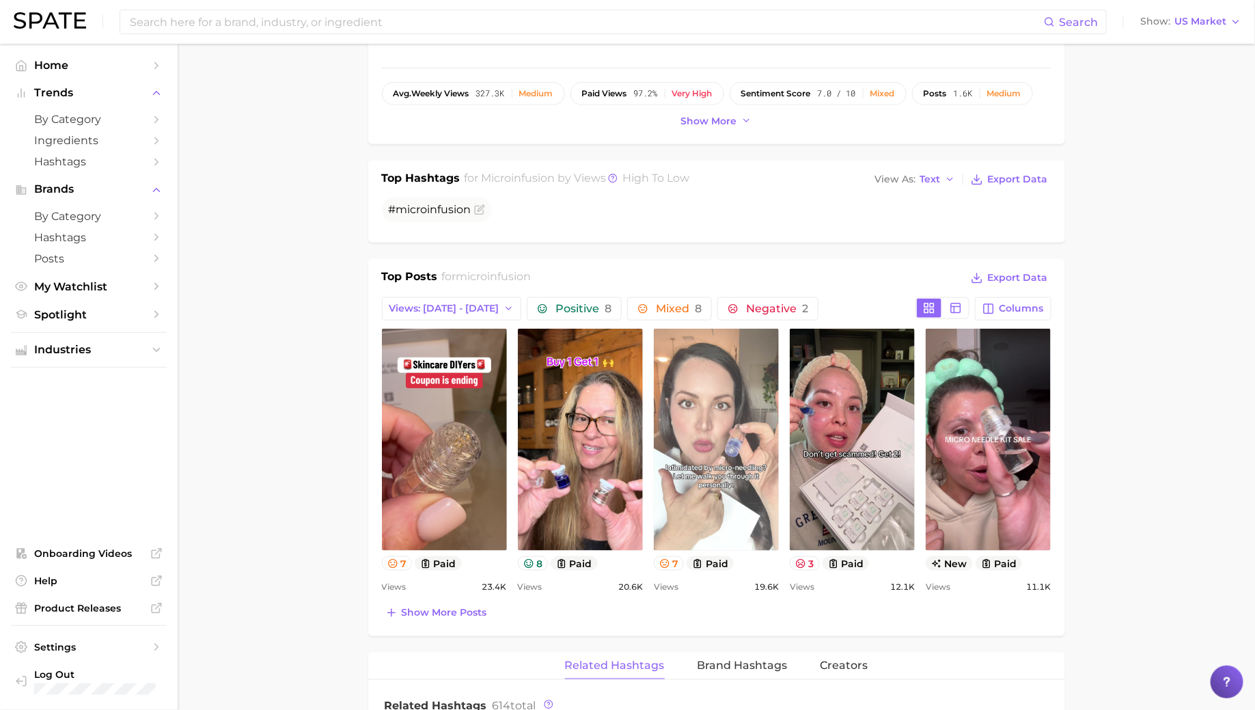
click at [727, 424] on link "view post on TikTok" at bounding box center [716, 439] width 125 height 222
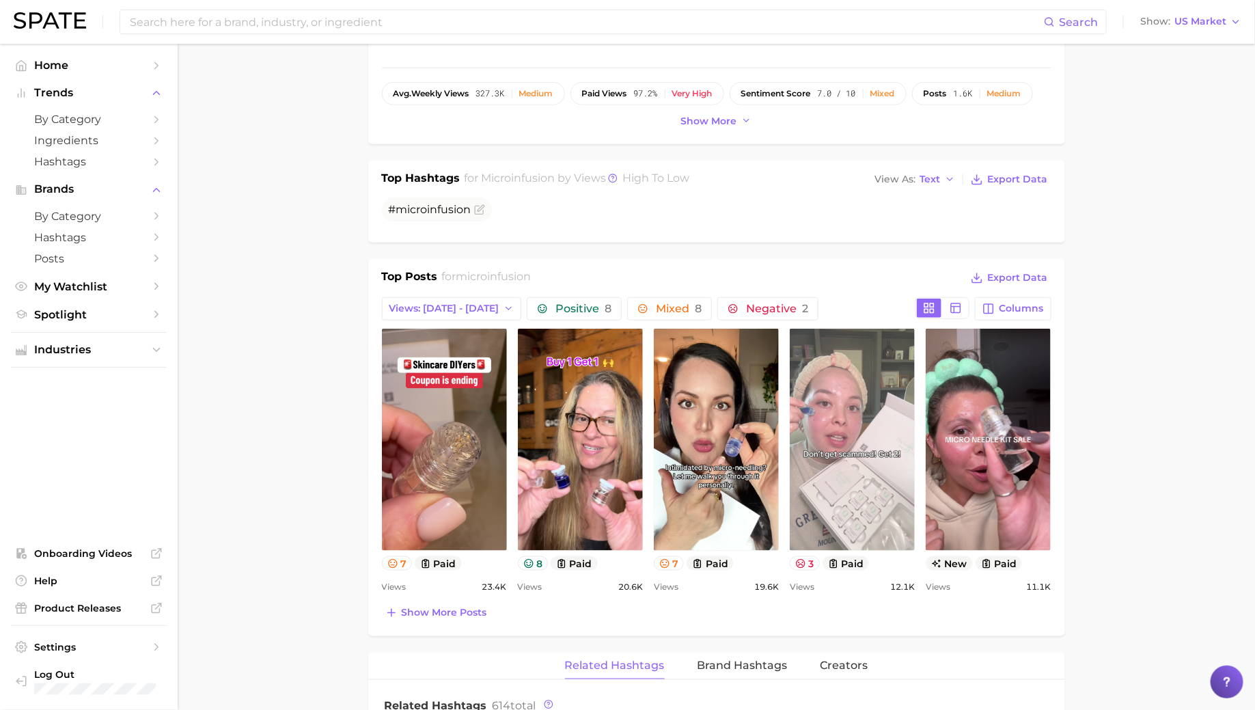
click at [842, 434] on link "view post on TikTok" at bounding box center [851, 439] width 125 height 222
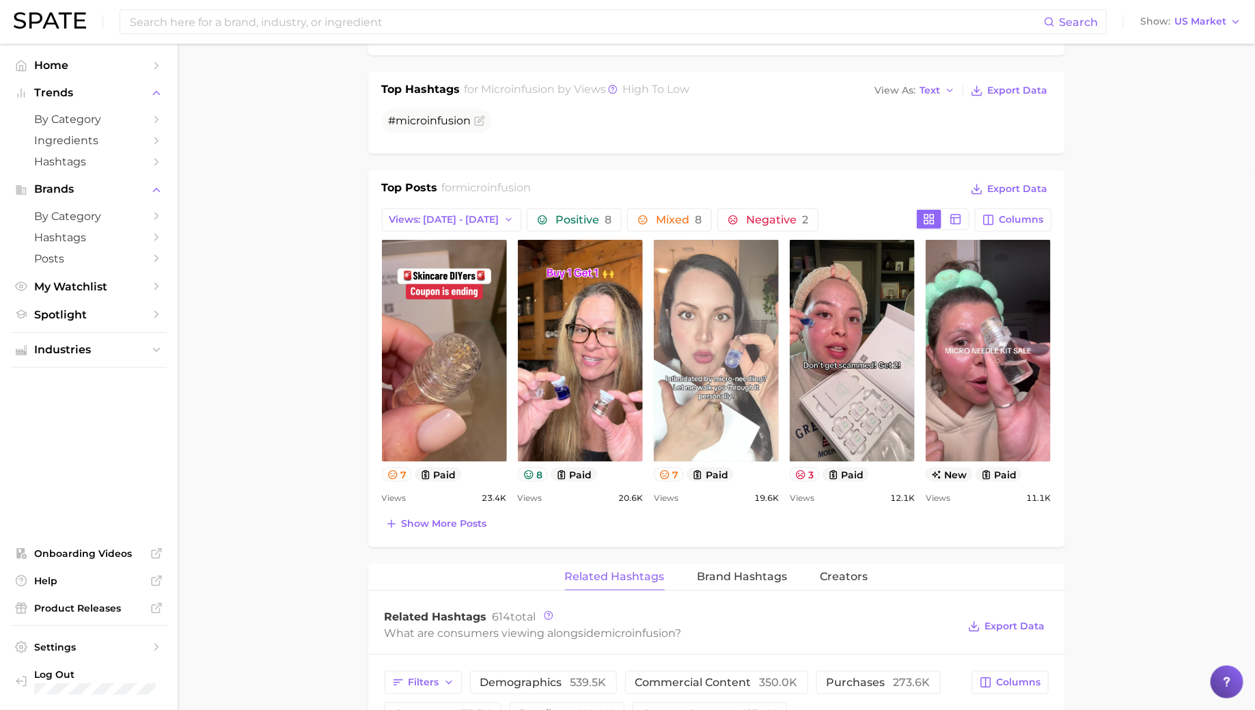
scroll to position [553, 0]
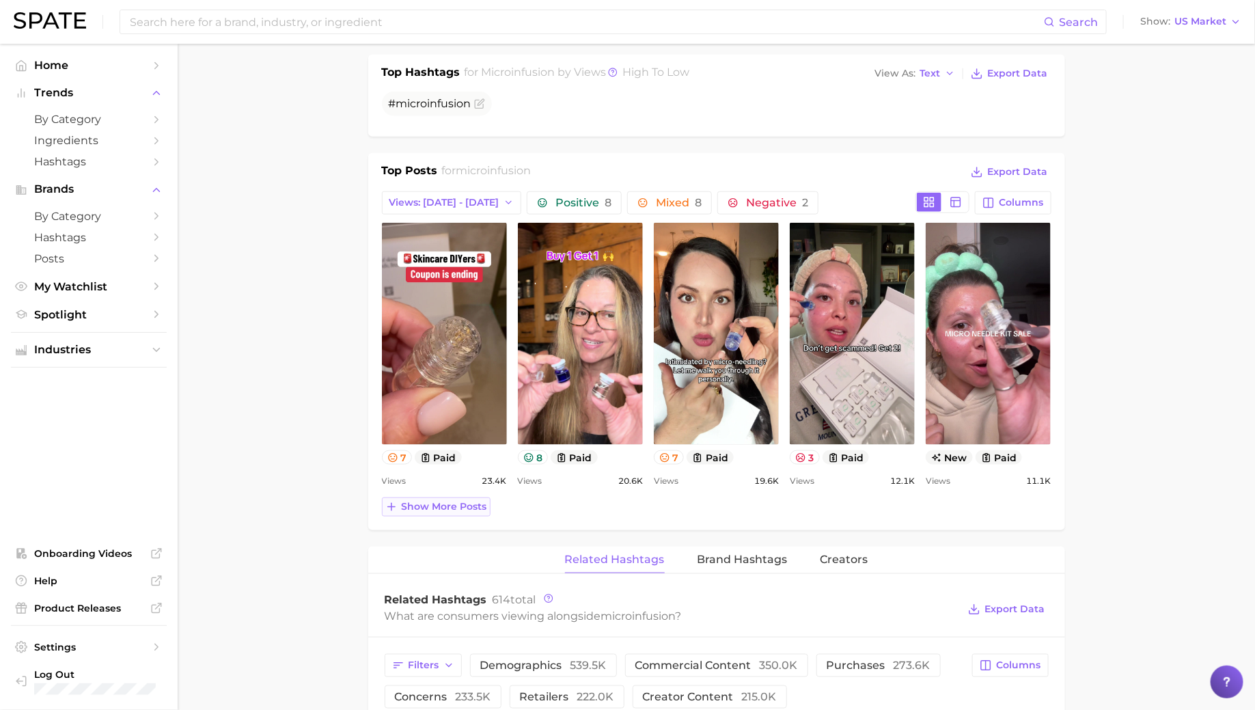
click at [424, 507] on span "Show more posts" at bounding box center [444, 507] width 85 height 12
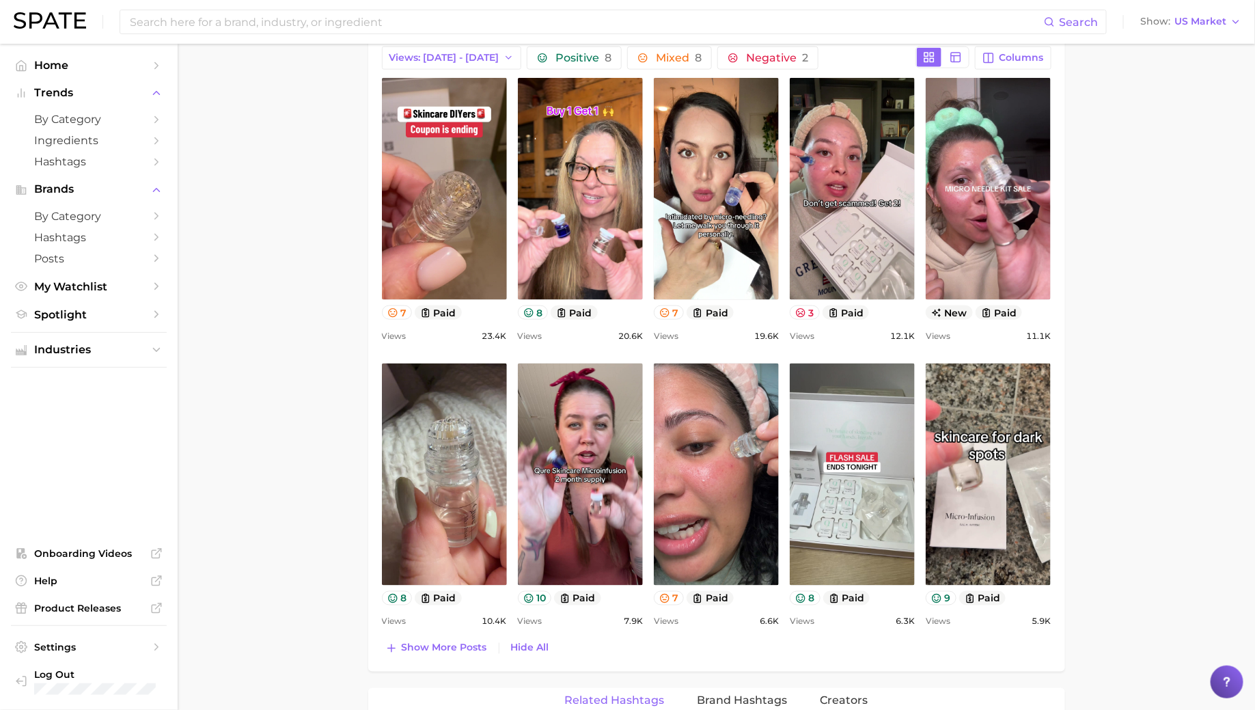
scroll to position [701, 0]
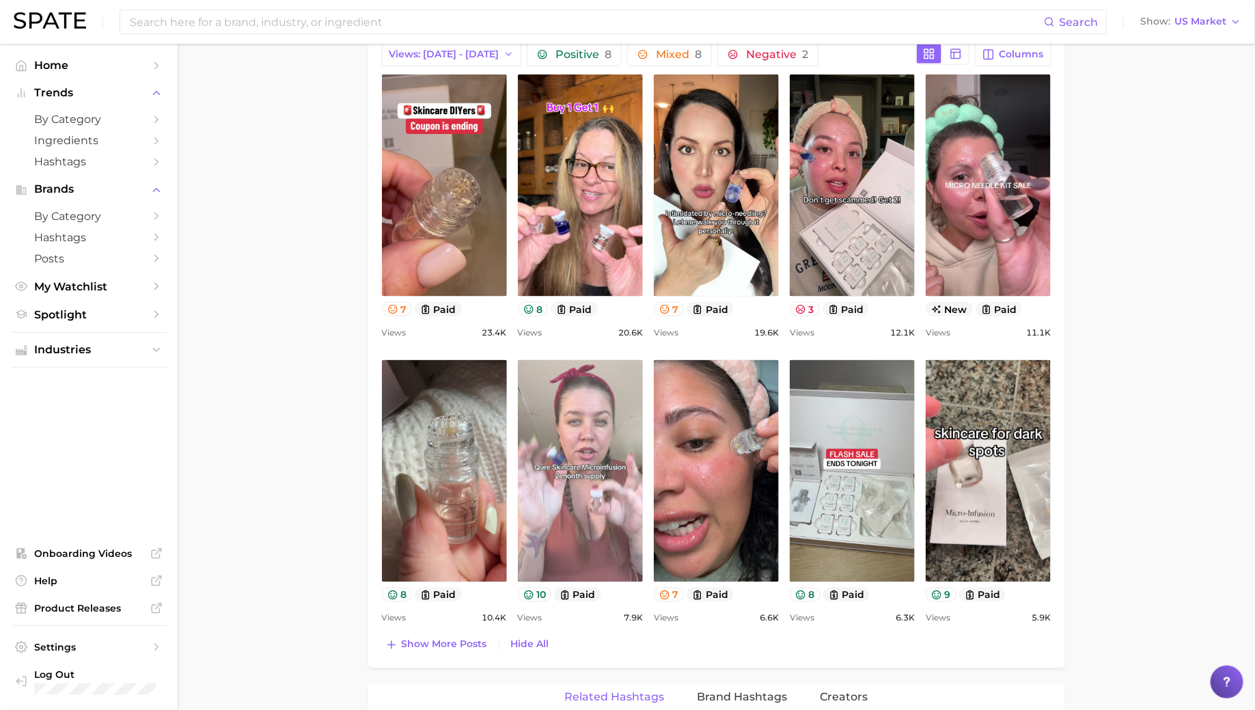
click at [561, 519] on link "view post on TikTok" at bounding box center [580, 471] width 125 height 222
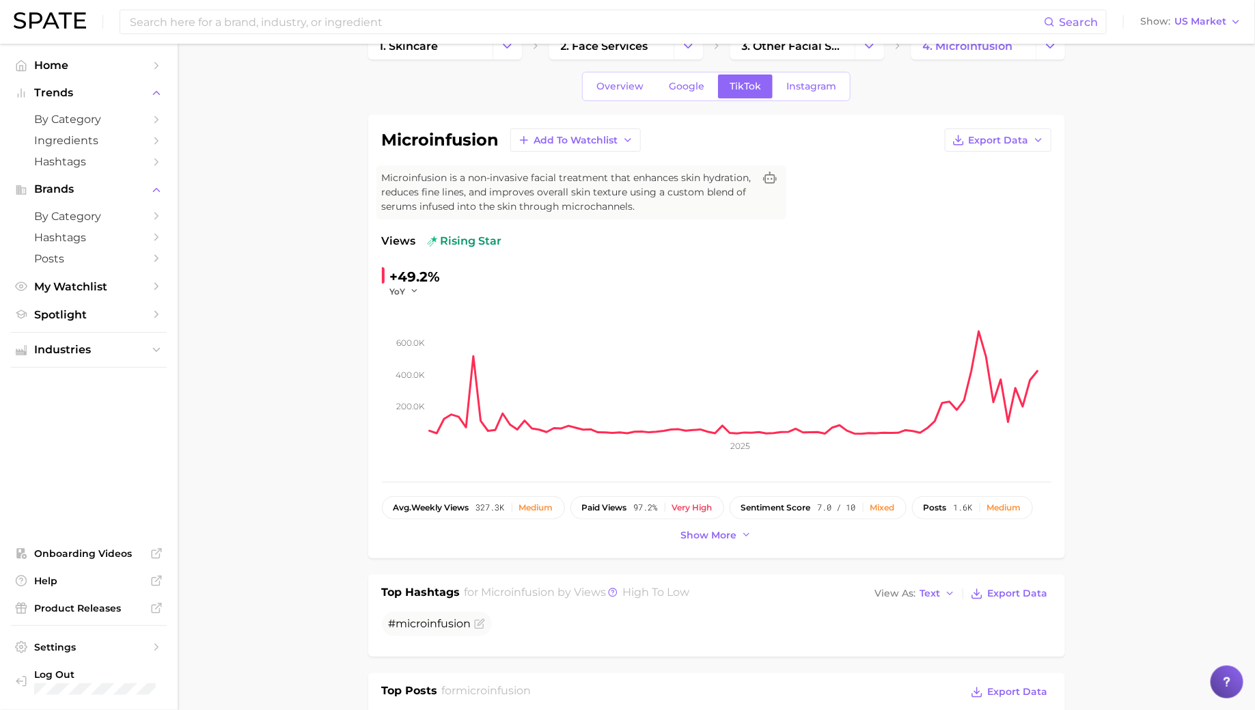
scroll to position [38, 0]
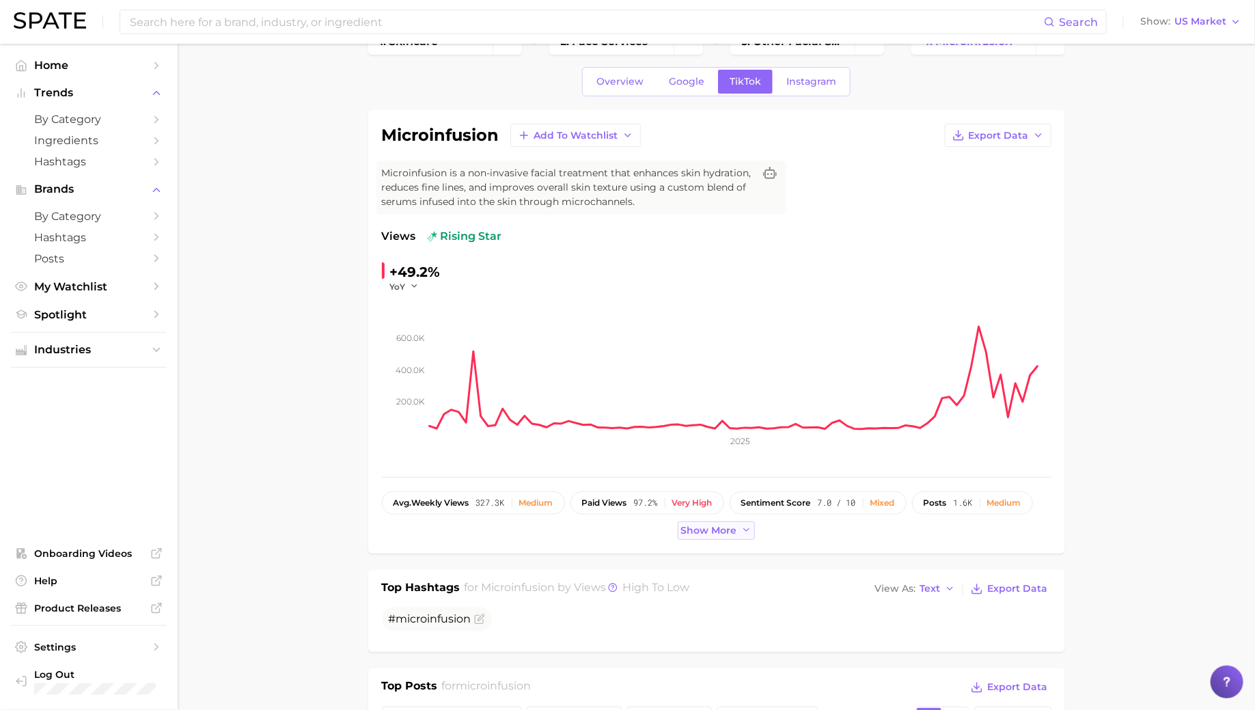
click at [727, 529] on span "Show more" at bounding box center [709, 530] width 56 height 12
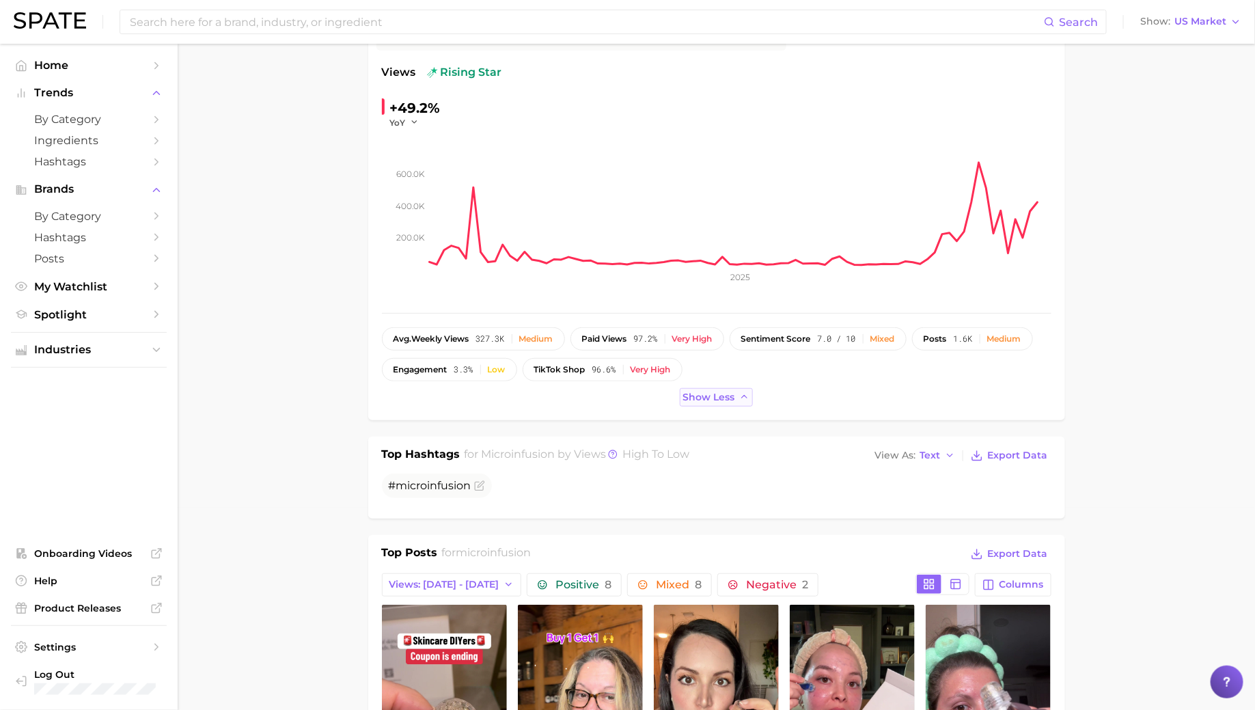
scroll to position [0, 0]
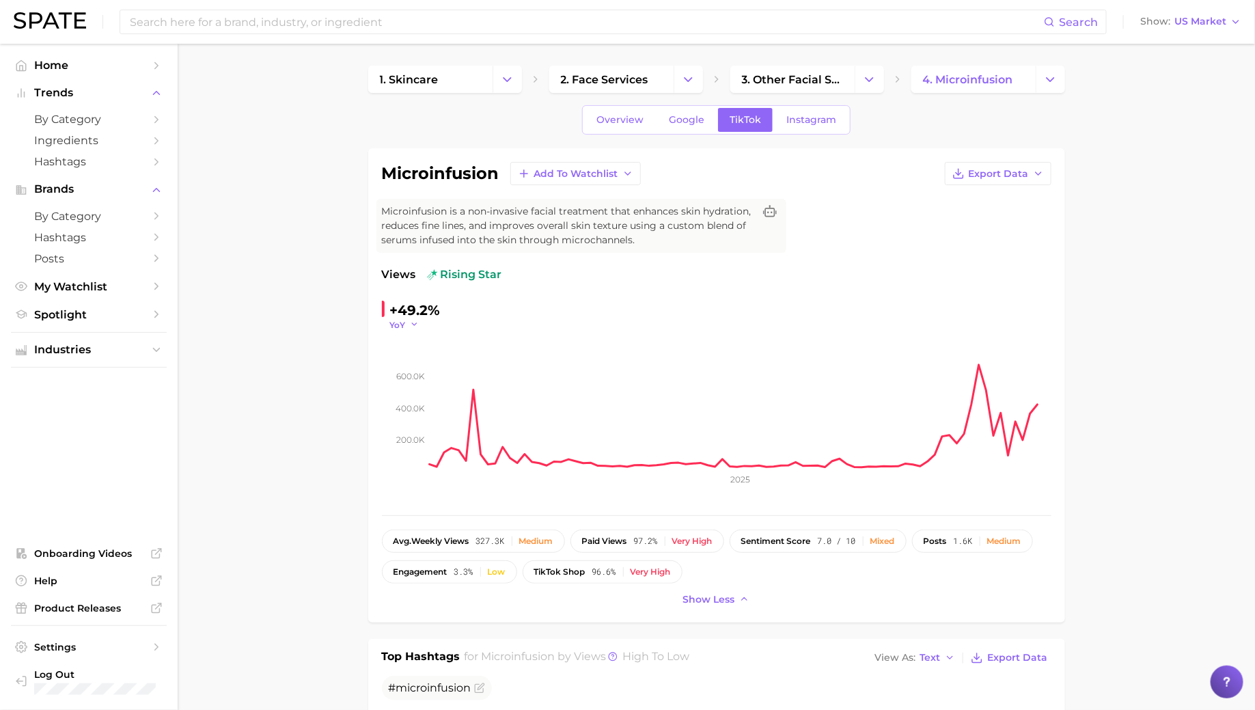
click at [399, 325] on span "YoY" at bounding box center [398, 325] width 16 height 12
click at [423, 369] on button "QoQ" at bounding box center [465, 368] width 150 height 25
click at [413, 324] on icon "button" at bounding box center [418, 325] width 10 height 10
click at [412, 348] on span "YoY" at bounding box center [405, 344] width 17 height 12
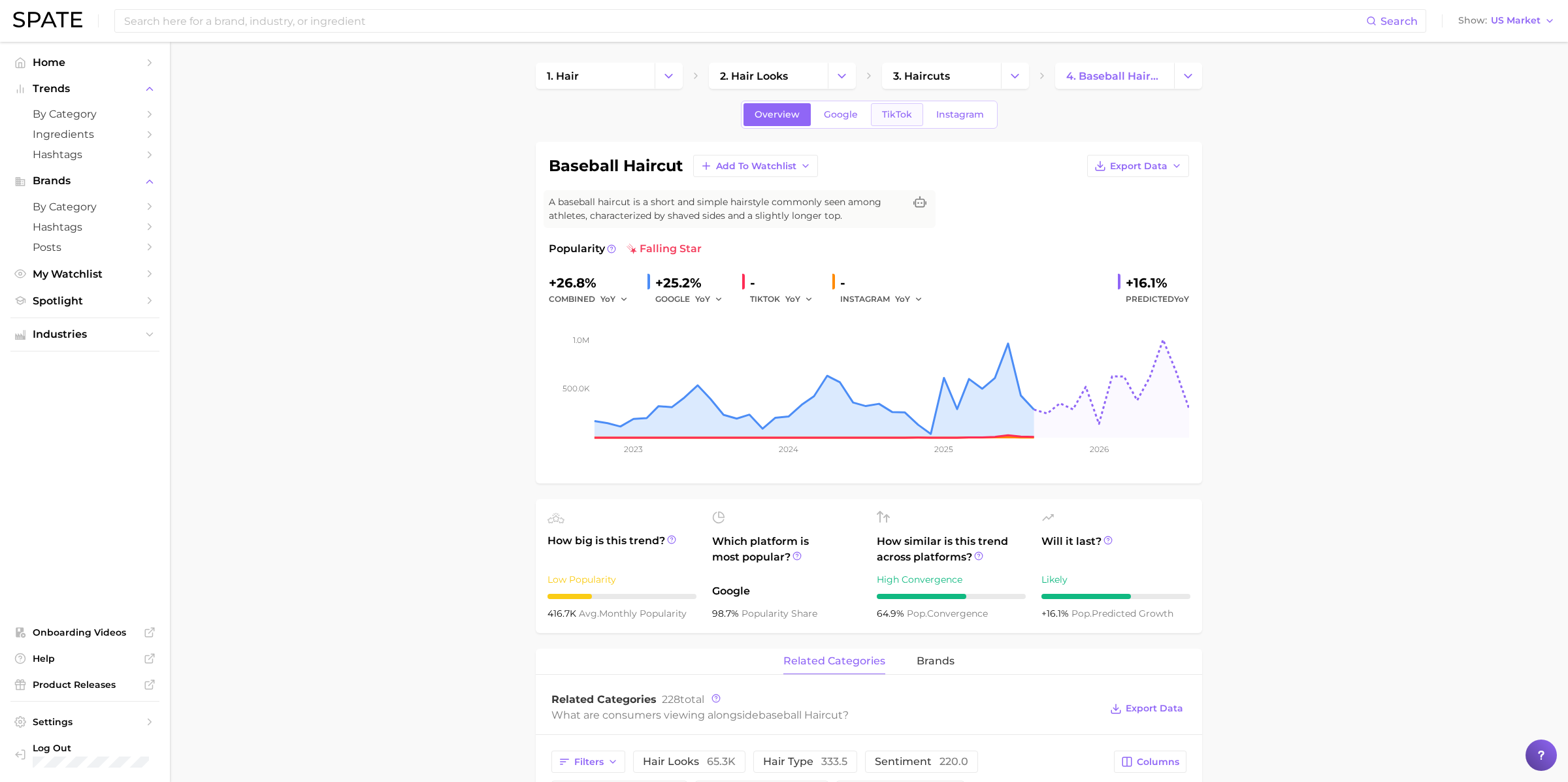
click at [909, 111] on span "TikTok" at bounding box center [896, 115] width 30 height 11
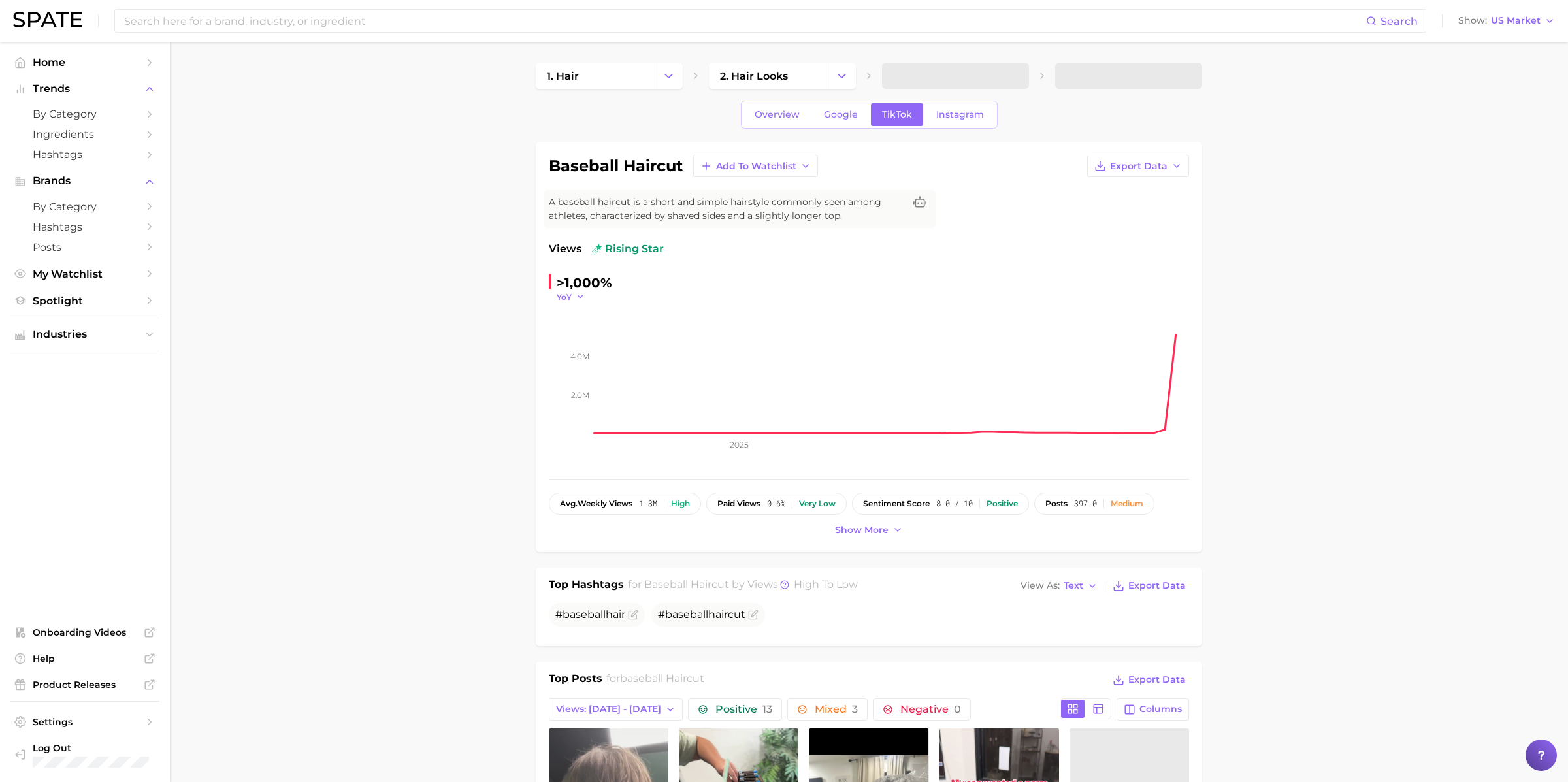
click at [568, 294] on span "YoY" at bounding box center [564, 298] width 15 height 11
click at [582, 336] on span "QoQ" at bounding box center [574, 339] width 22 height 11
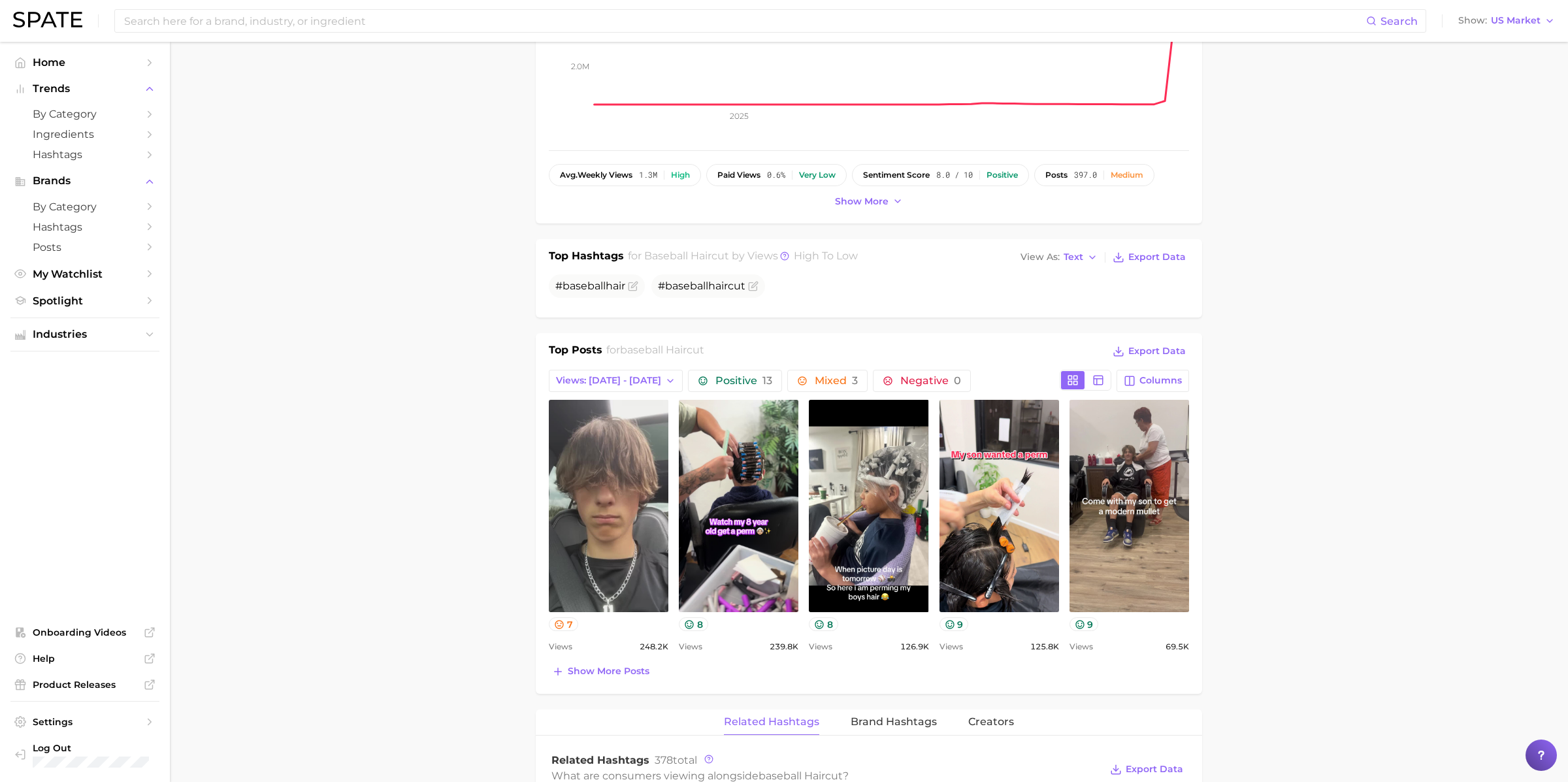
scroll to position [350, 0]
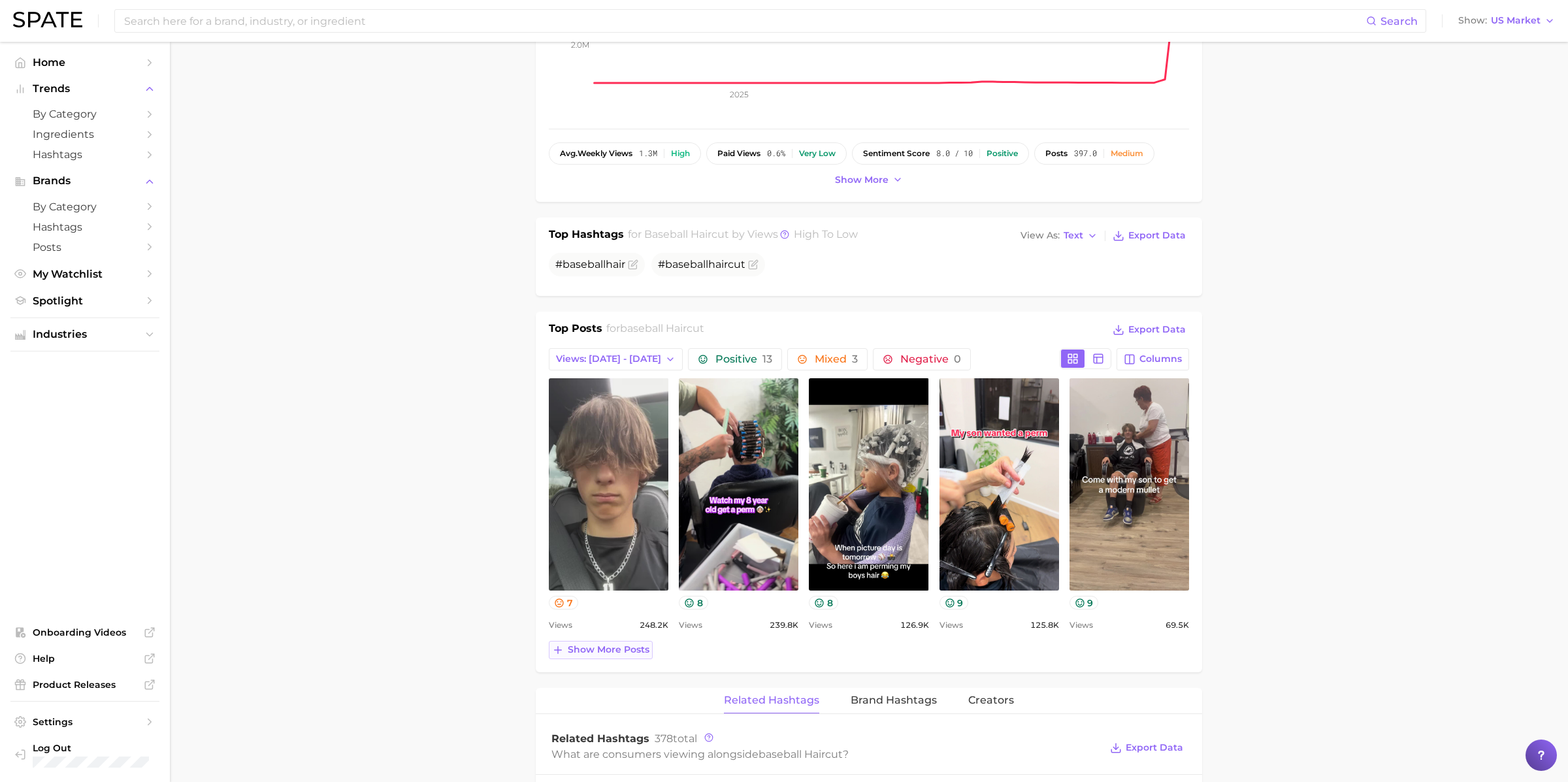
click at [592, 648] on span "Show more posts" at bounding box center [607, 650] width 81 height 11
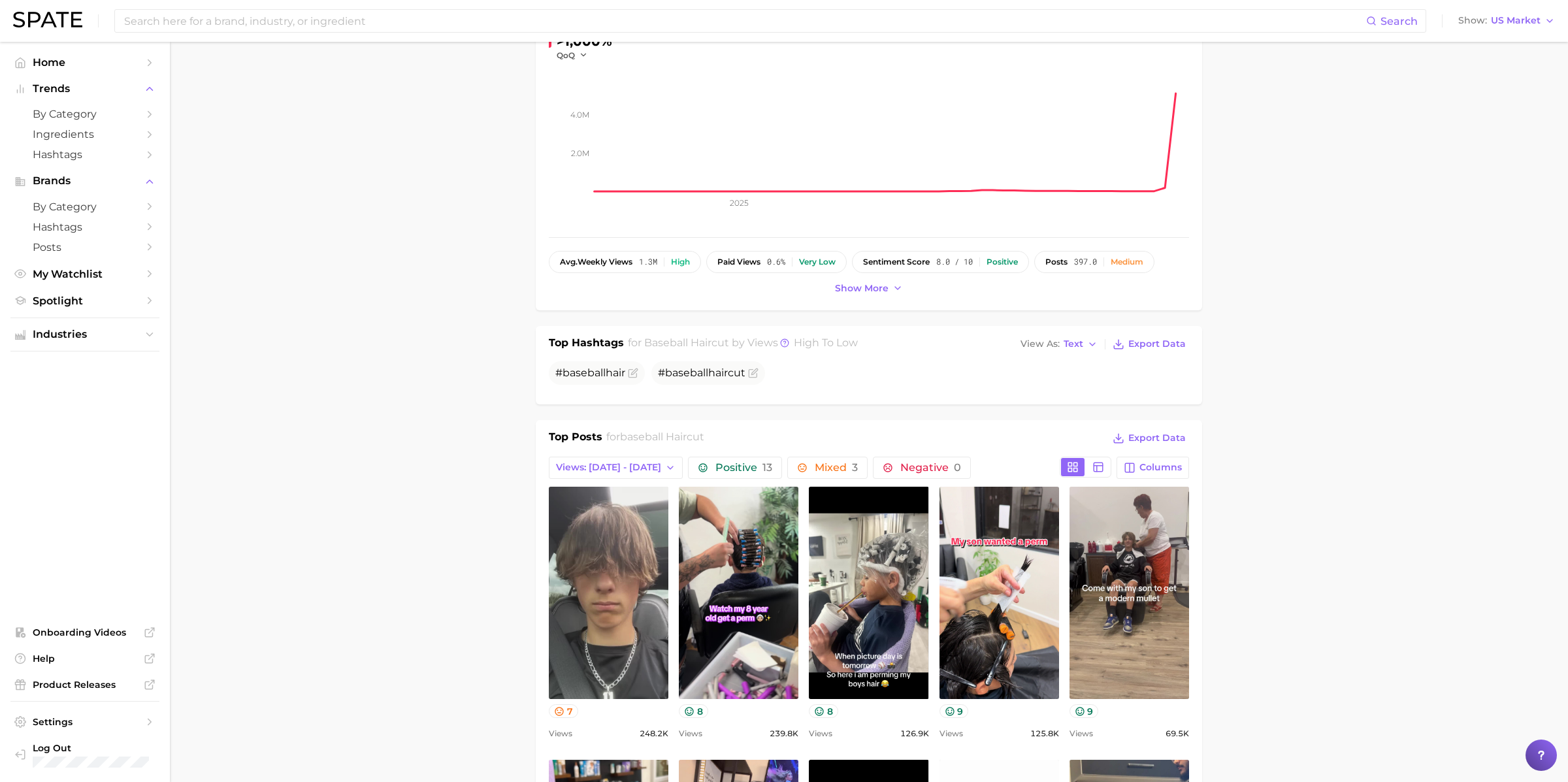
scroll to position [0, 0]
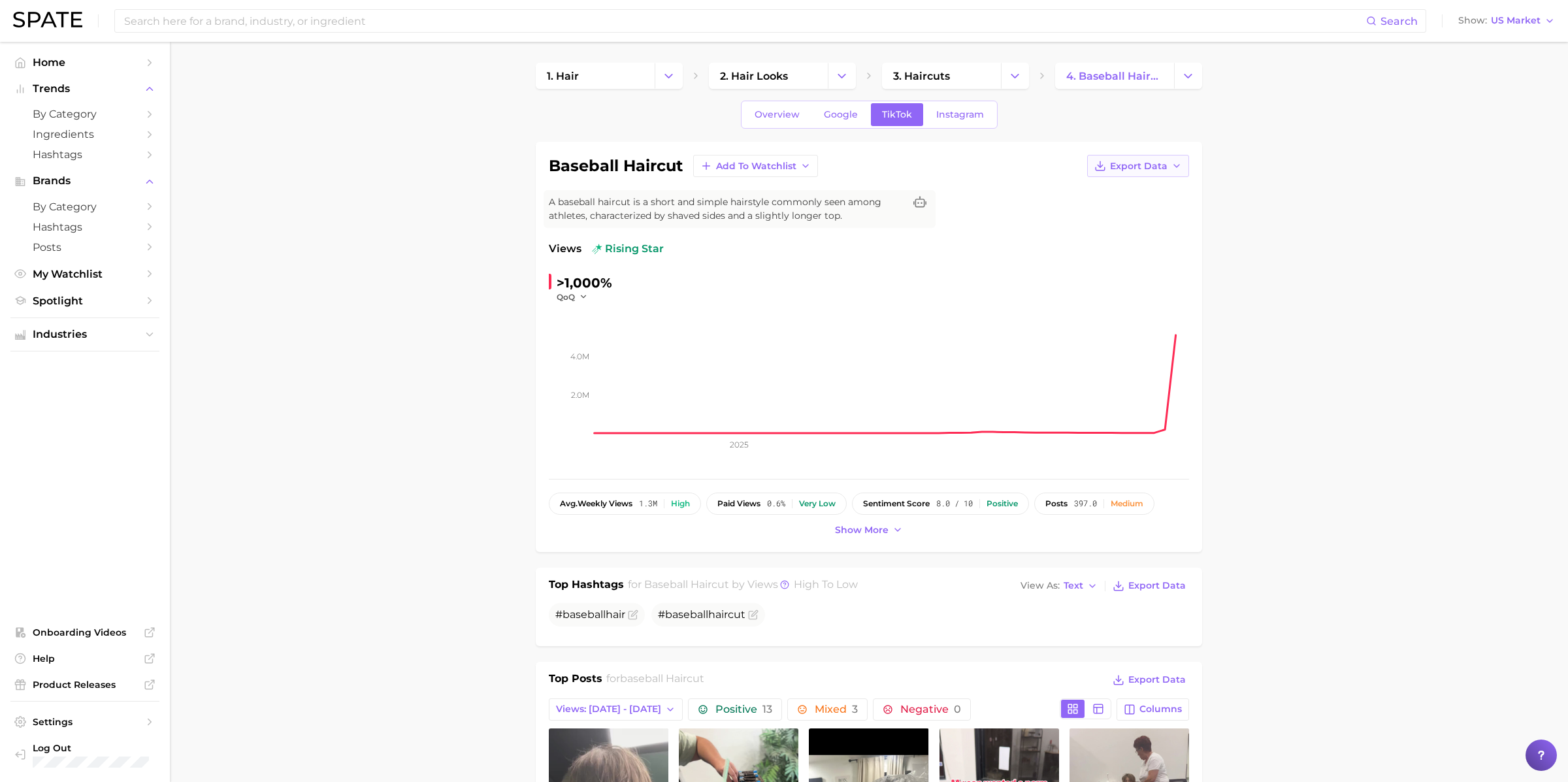
click at [1137, 161] on span "Export Data" at bounding box center [1138, 167] width 57 height 11
click at [1131, 124] on div "Overview Google TikTok Instagram" at bounding box center [869, 114] width 667 height 28
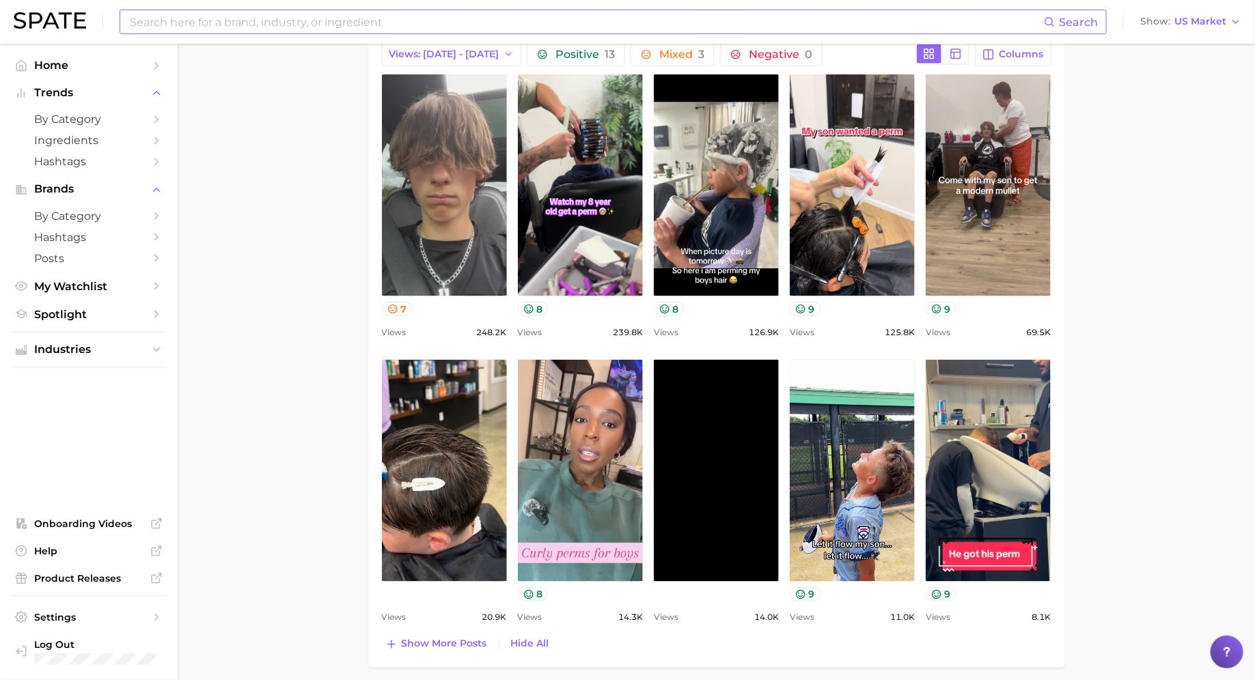
scroll to position [690, 0]
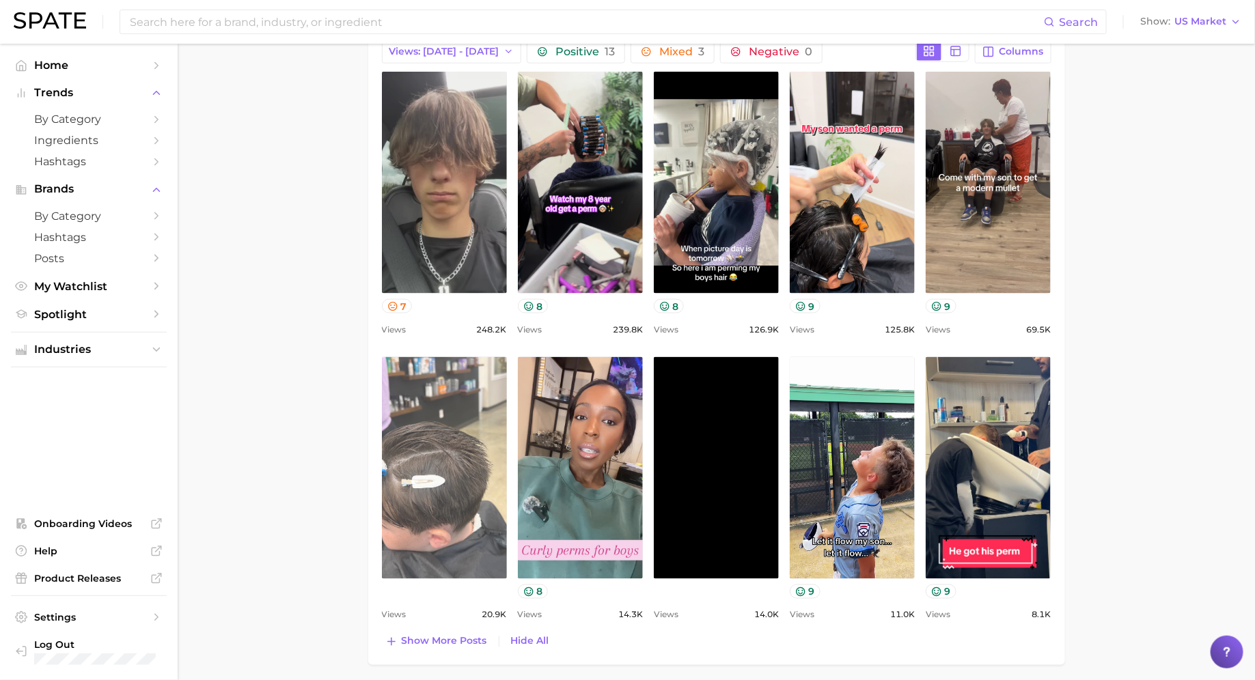
click at [456, 434] on link "view post on TikTok" at bounding box center [444, 468] width 125 height 222
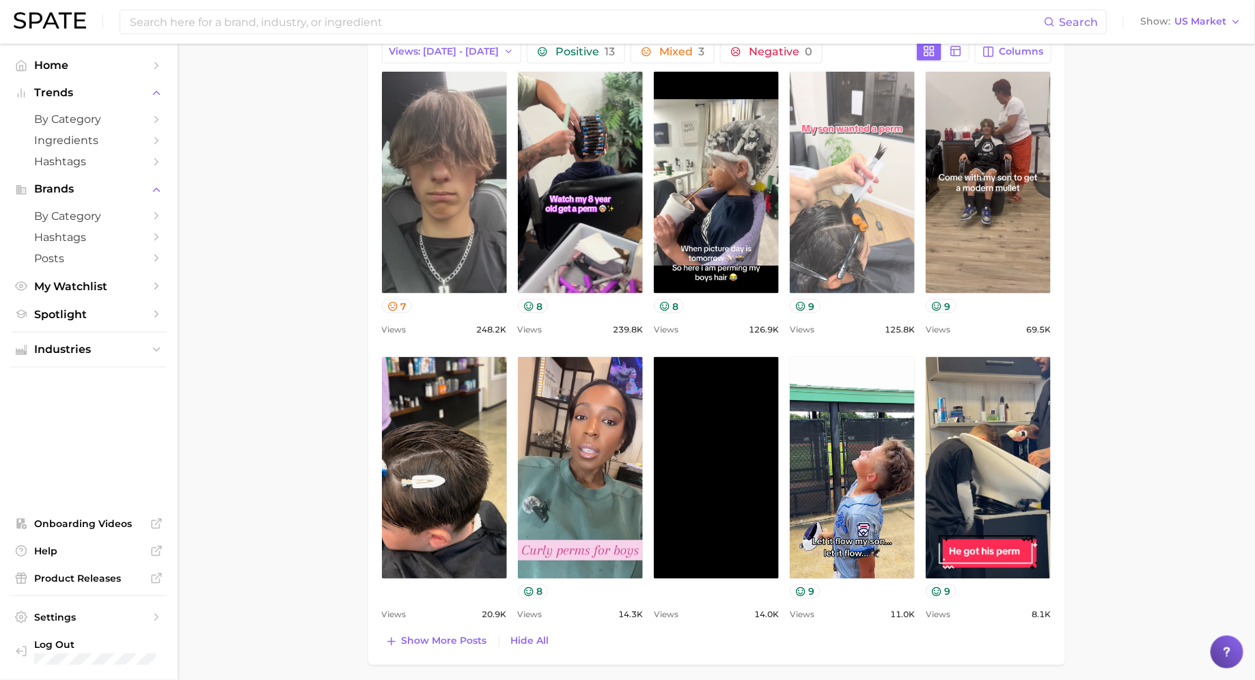
click at [820, 238] on link "view post on TikTok" at bounding box center [851, 183] width 125 height 222
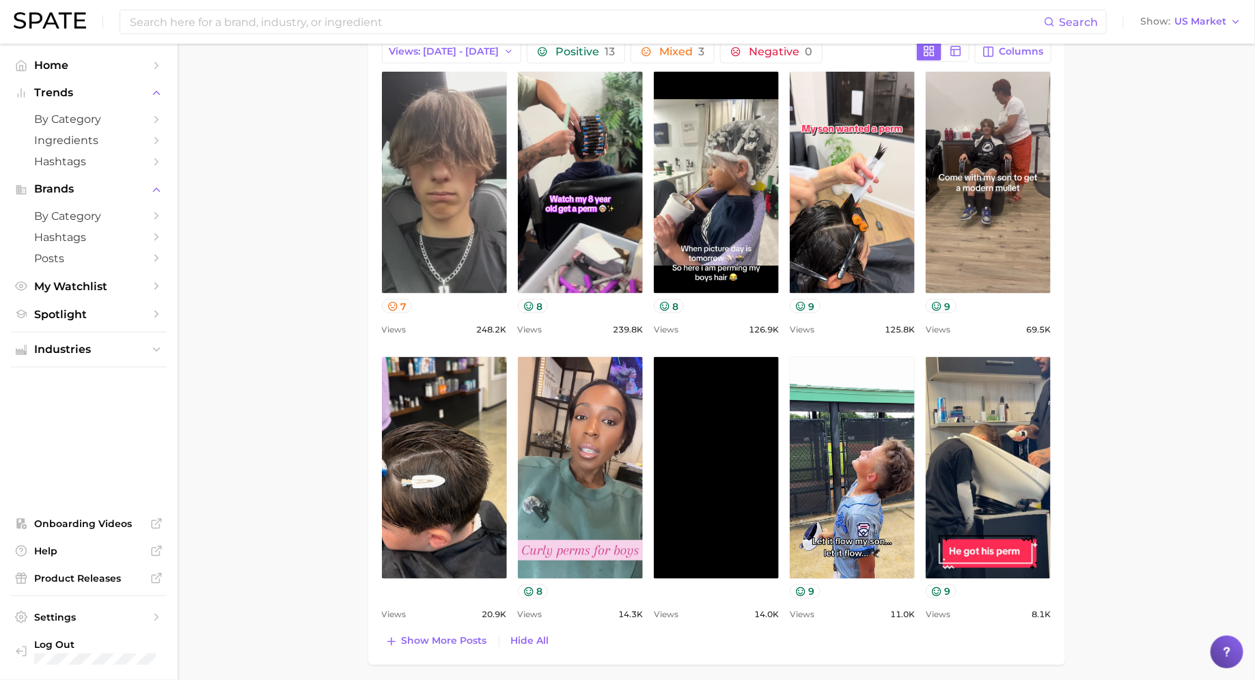
click at [861, 49] on div "Positive 13 Mixed 3 Negative 0" at bounding box center [718, 51] width 383 height 23
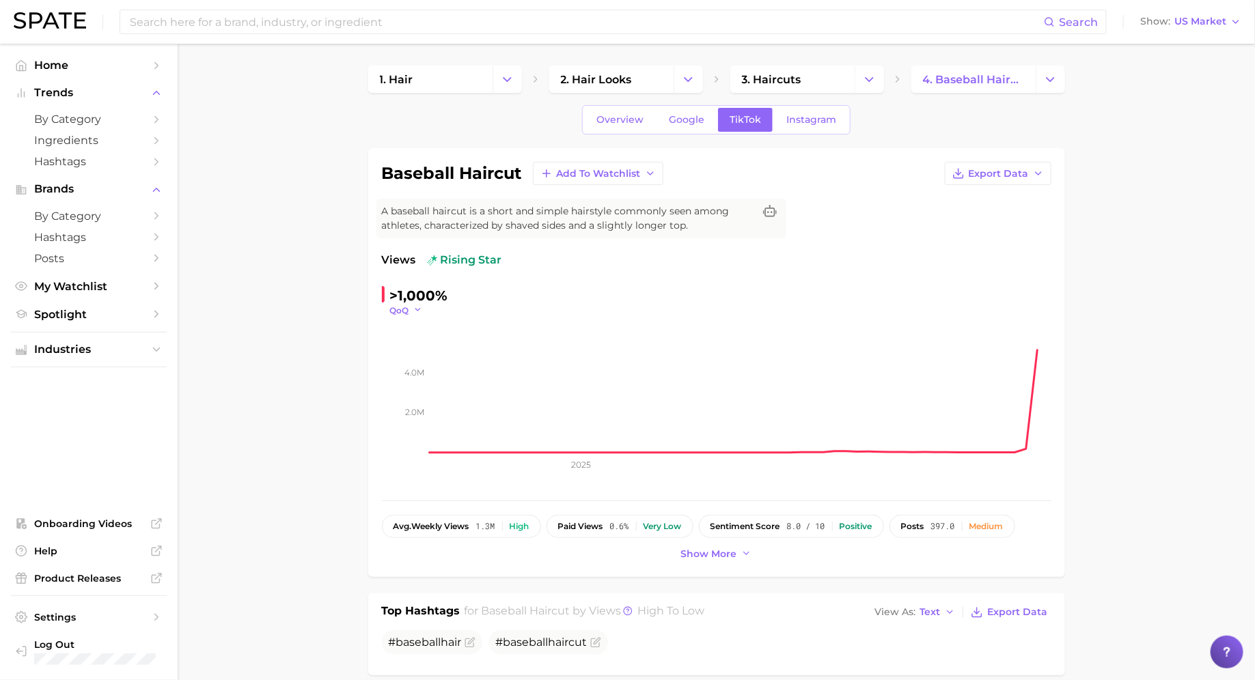
click at [415, 312] on icon "button" at bounding box center [418, 310] width 10 height 10
drag, startPoint x: 416, startPoint y: 397, endPoint x: 416, endPoint y: 382, distance: 15.7
click at [416, 397] on span "WoW" at bounding box center [410, 403] width 27 height 12
click at [410, 312] on span "WoW" at bounding box center [402, 311] width 24 height 12
click at [428, 359] on button "QoQ" at bounding box center [465, 354] width 150 height 25
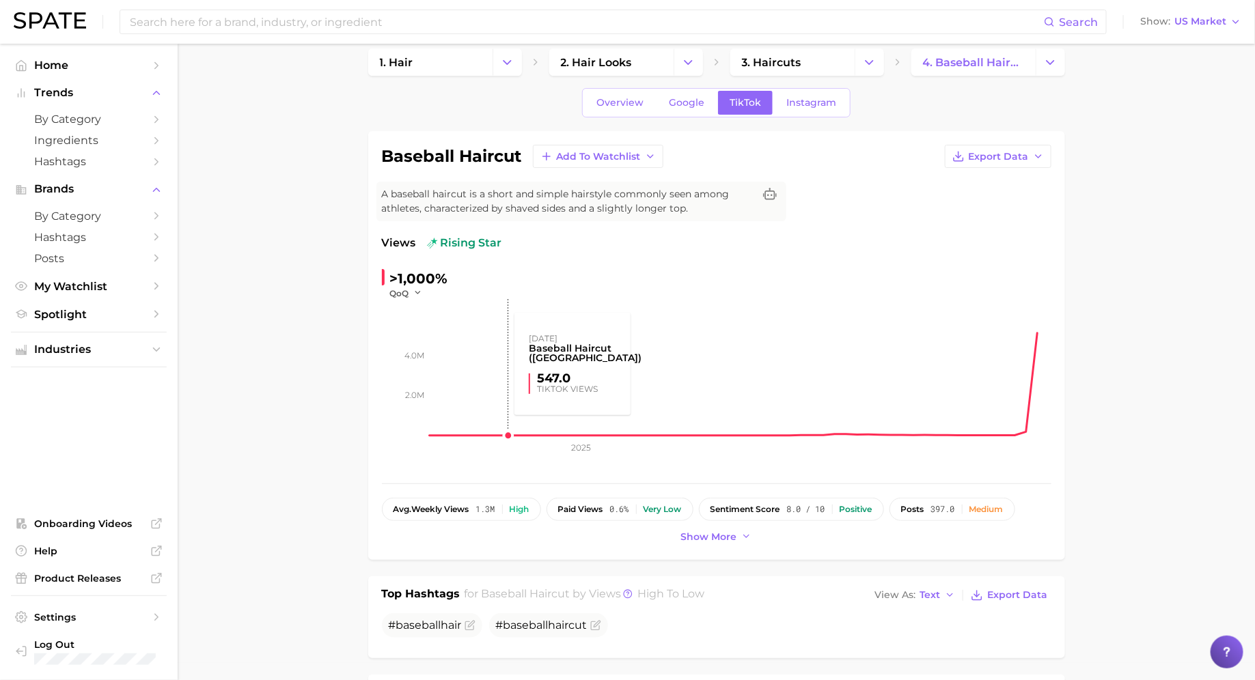
scroll to position [18, 0]
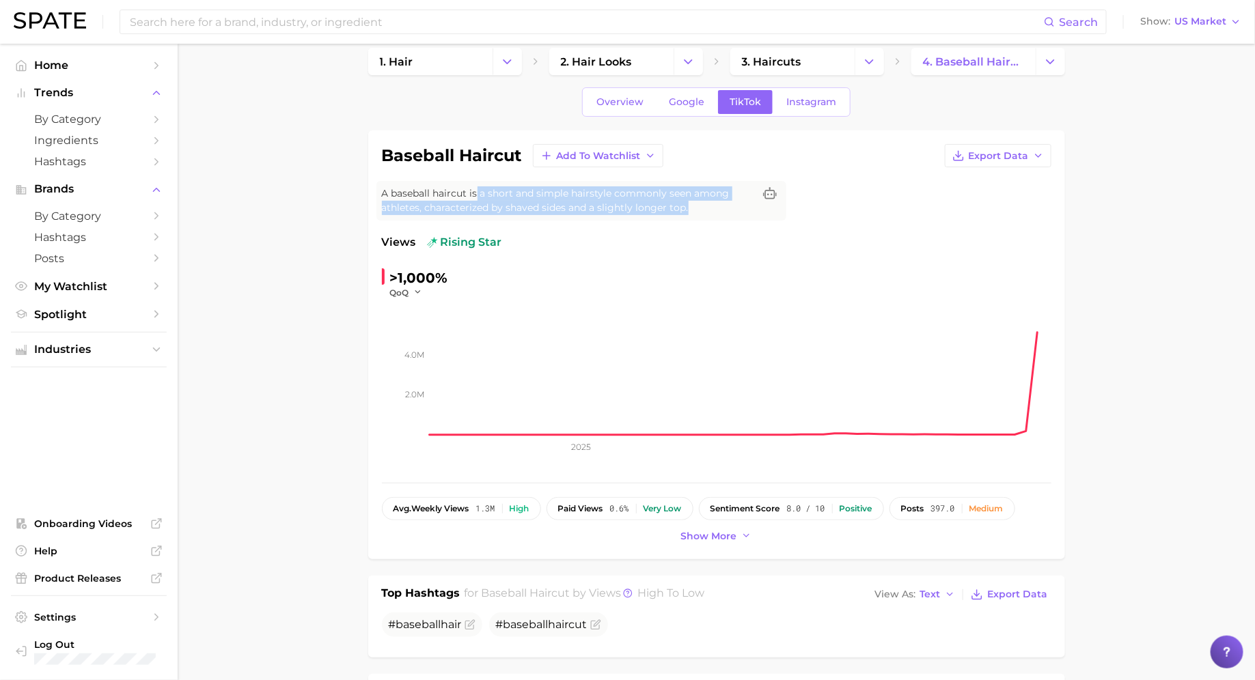
drag, startPoint x: 493, startPoint y: 191, endPoint x: 695, endPoint y: 209, distance: 202.9
click at [695, 209] on span "A baseball haircut is a short and simple hairstyle commonly seen among athletes…" at bounding box center [568, 200] width 372 height 29
click at [588, 195] on span "A baseball haircut is a short and simple hairstyle commonly seen among athletes…" at bounding box center [568, 200] width 372 height 29
drag, startPoint x: 569, startPoint y: 191, endPoint x: 709, endPoint y: 215, distance: 142.1
click at [709, 215] on div "A baseball haircut is a short and simple hairstyle commonly seen among athletes…" at bounding box center [581, 201] width 410 height 40
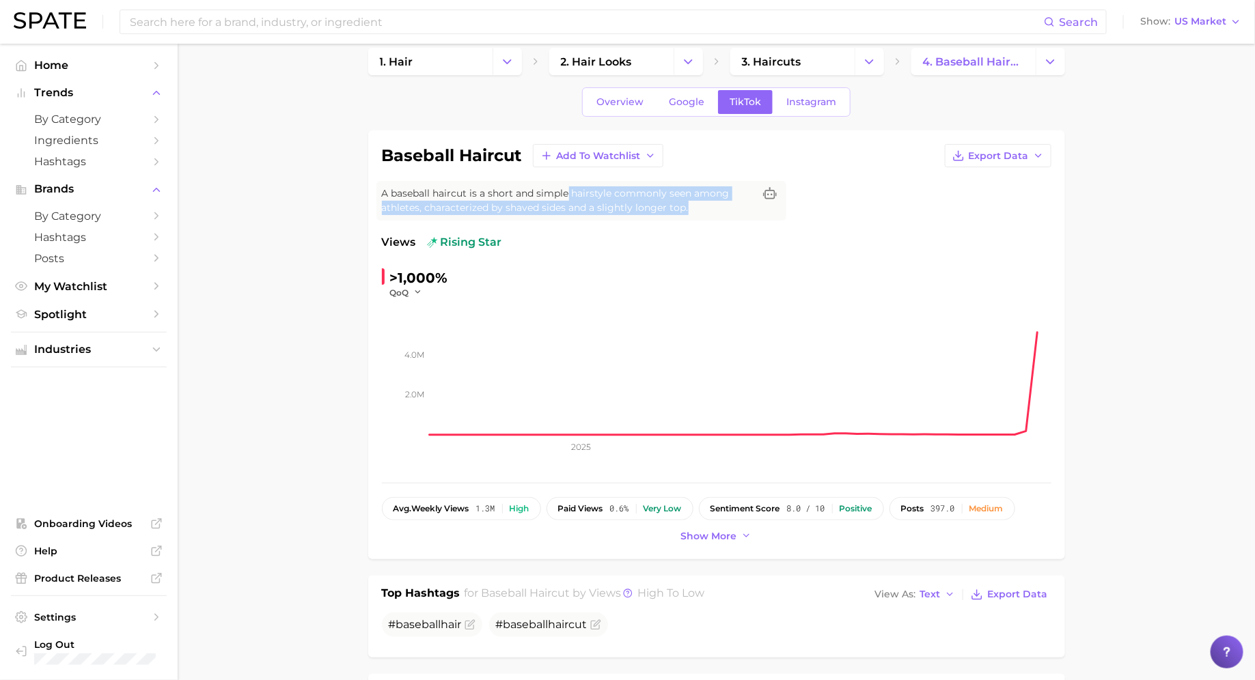
copy span "hairstyle commonly seen among athletes, characterized by shaved sides and a sli…"
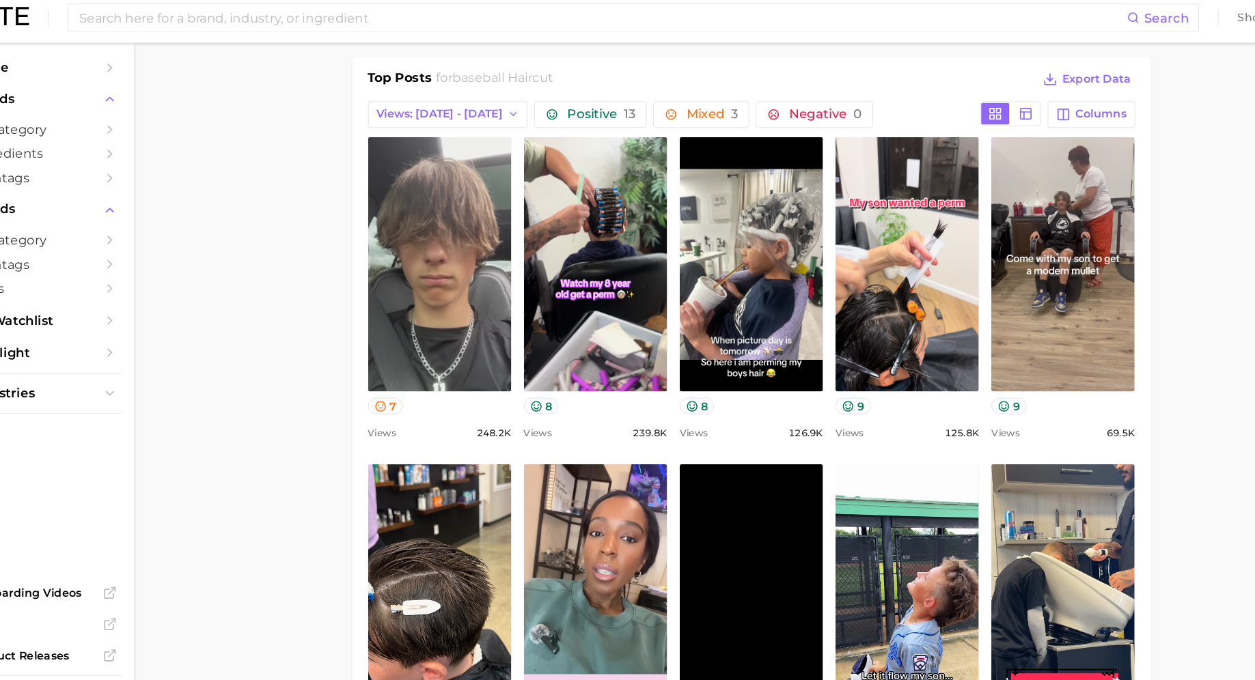
scroll to position [619, 0]
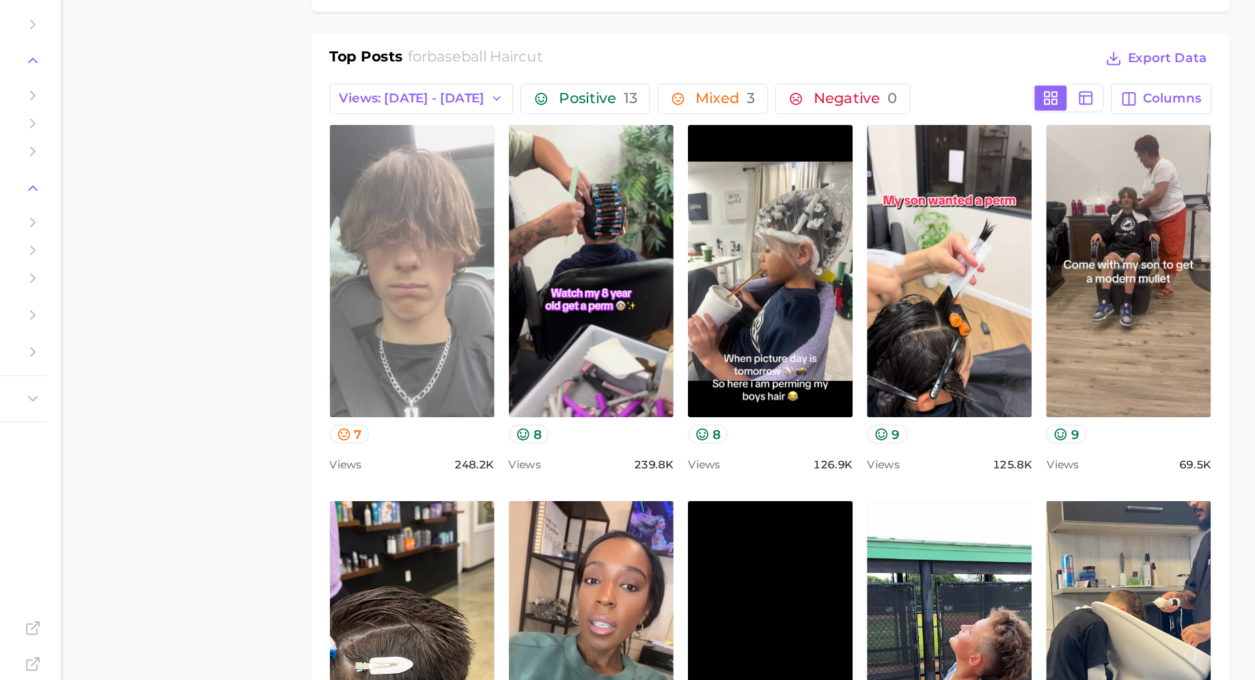
click at [475, 261] on link "view post on TikTok" at bounding box center [444, 253] width 125 height 222
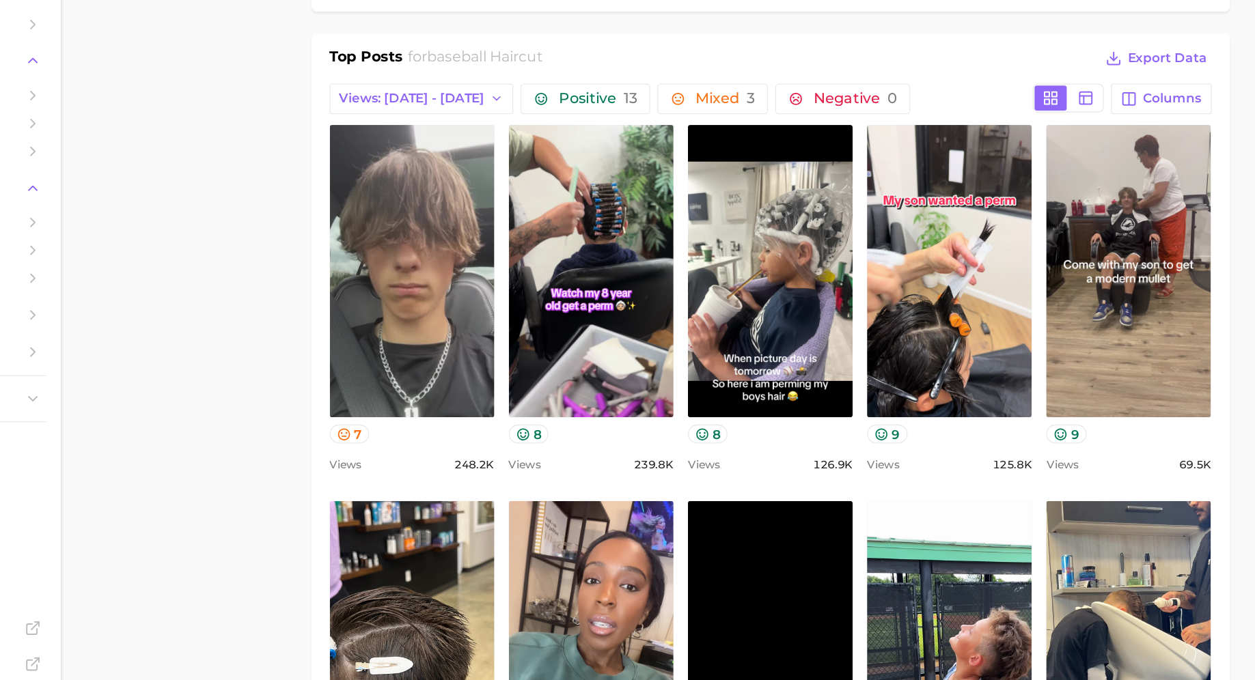
click at [585, 72] on div "Top Posts for baseball haircut Export Data Views: Oct 5 - 12 Positive 13 Mixed …" at bounding box center [716, 403] width 697 height 663
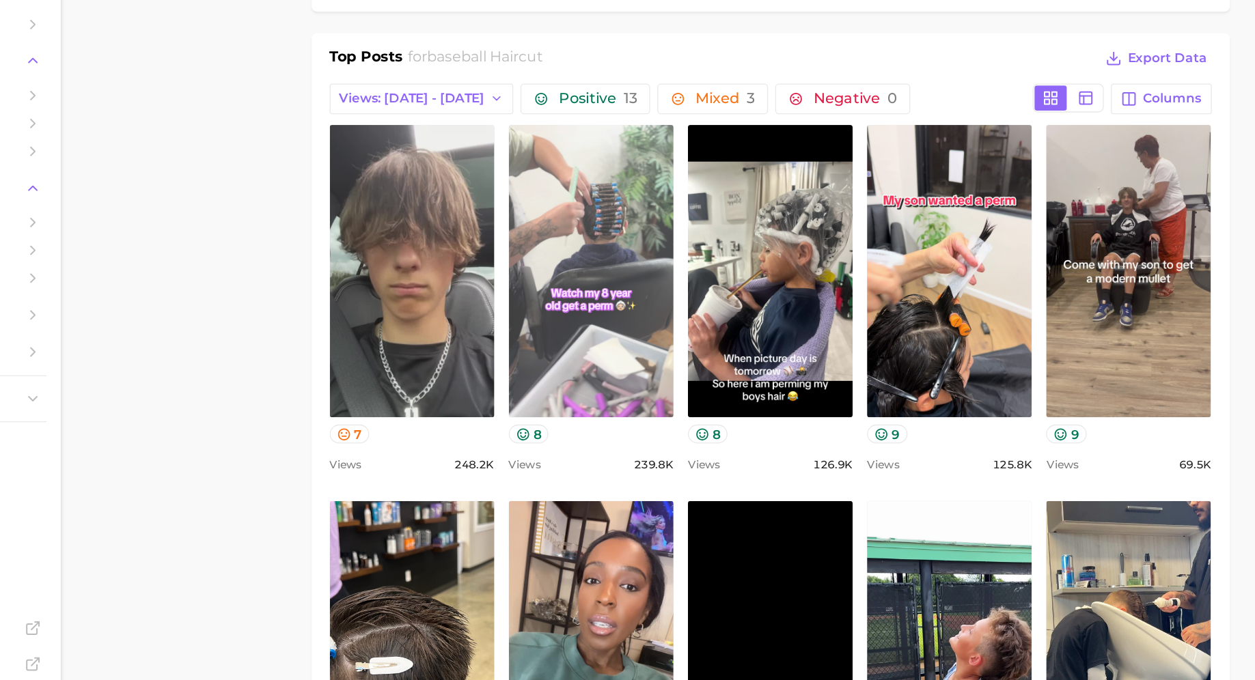
click at [602, 309] on link "view post on TikTok" at bounding box center [580, 253] width 125 height 222
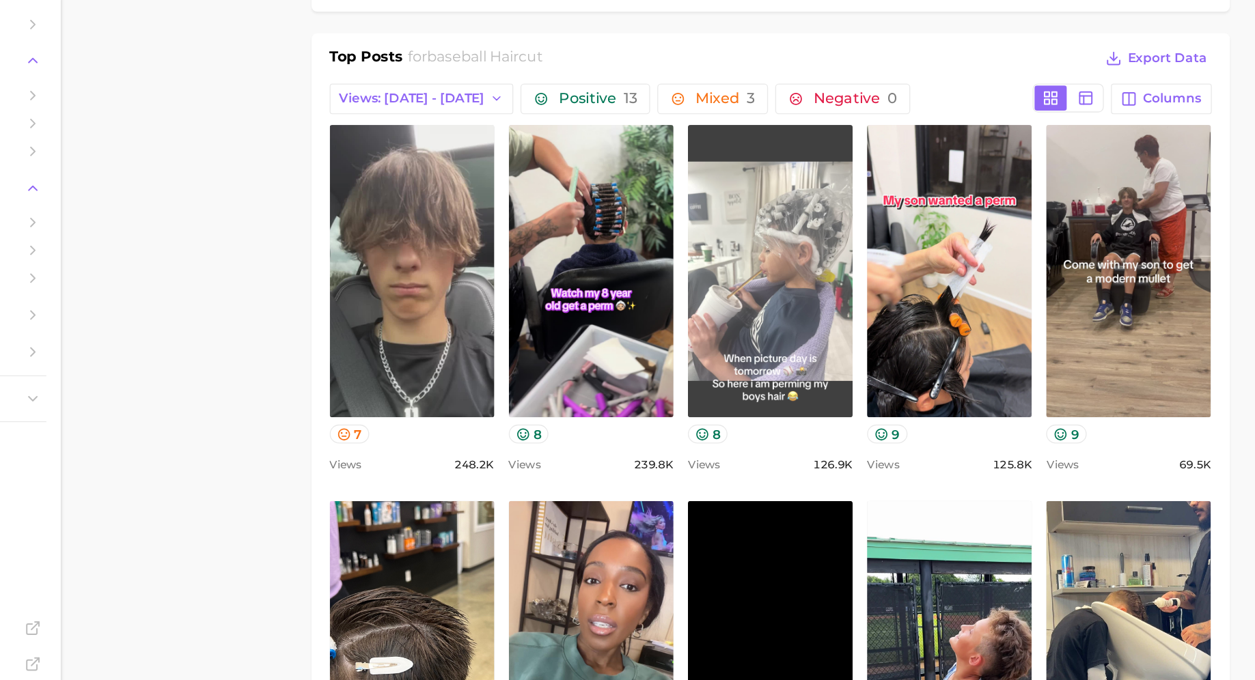
click at [724, 226] on link "view post on TikTok" at bounding box center [716, 253] width 125 height 222
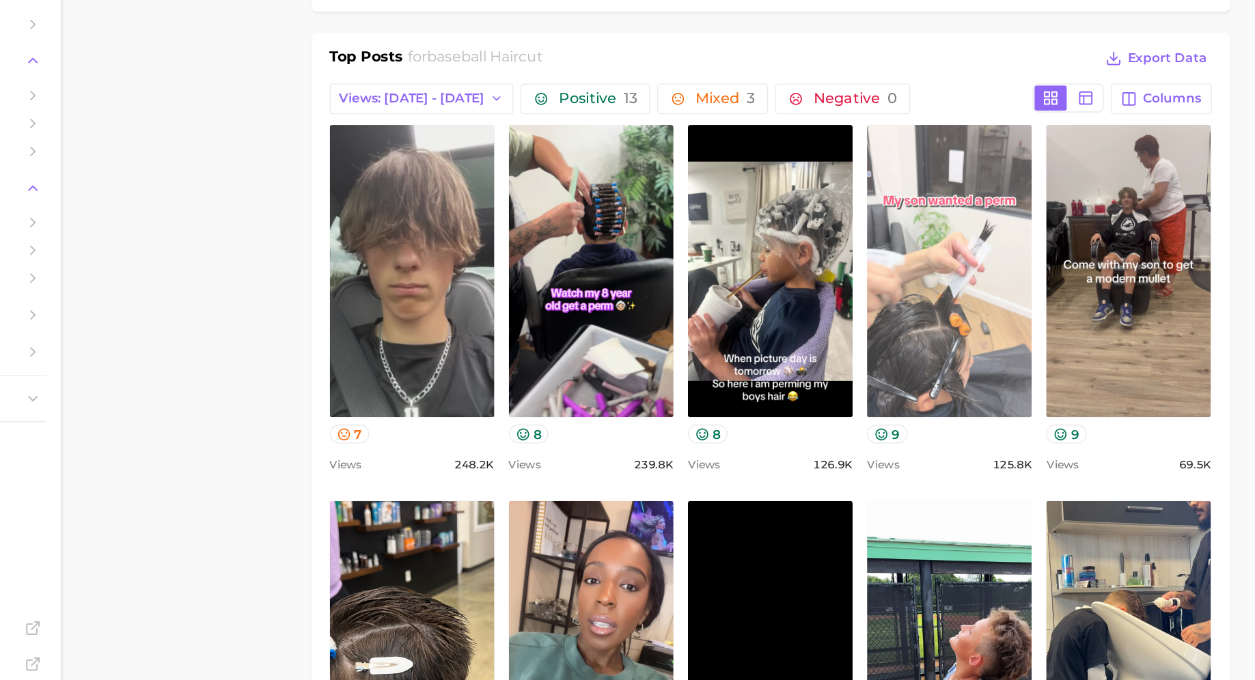
click at [845, 213] on link "view post on TikTok" at bounding box center [851, 253] width 125 height 222
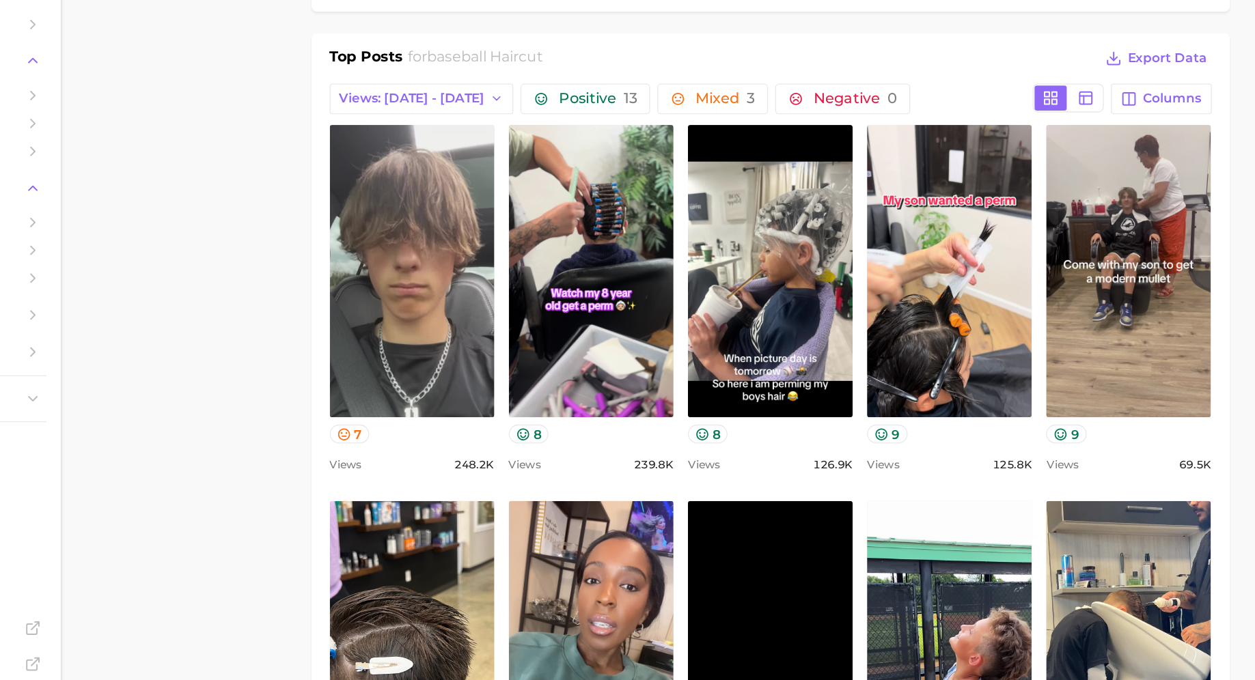
click at [858, 117] on div "Positive 13 Mixed 3 Negative 0" at bounding box center [718, 122] width 383 height 23
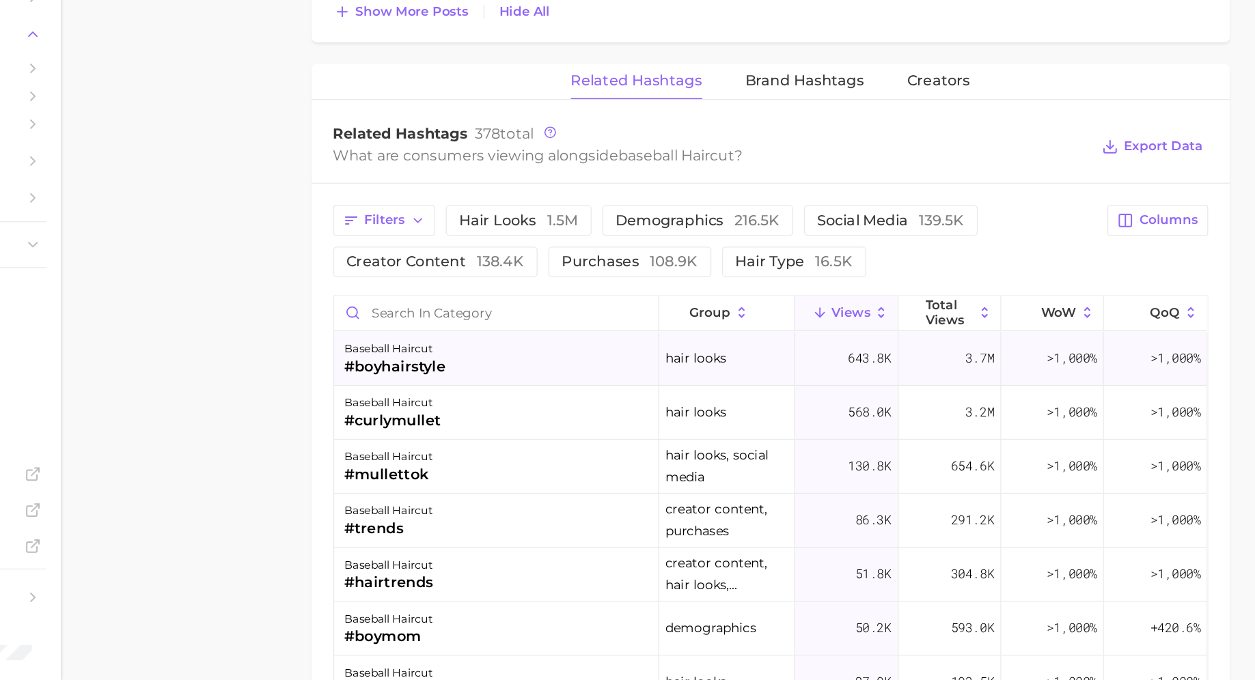
click at [555, 416] on div "baseball haircut #boyhairstyle" at bounding box center [508, 436] width 247 height 41
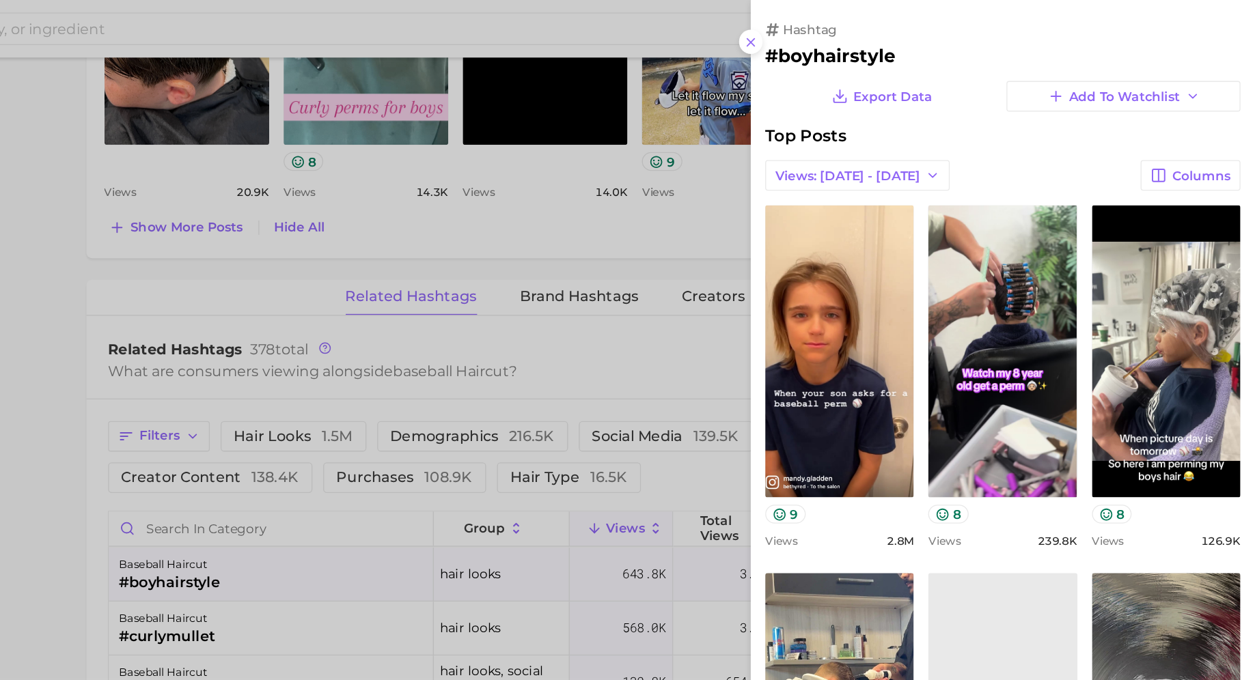
scroll to position [0, 0]
click at [932, 40] on h2 "#boyhairstyle" at bounding box center [1063, 42] width 361 height 16
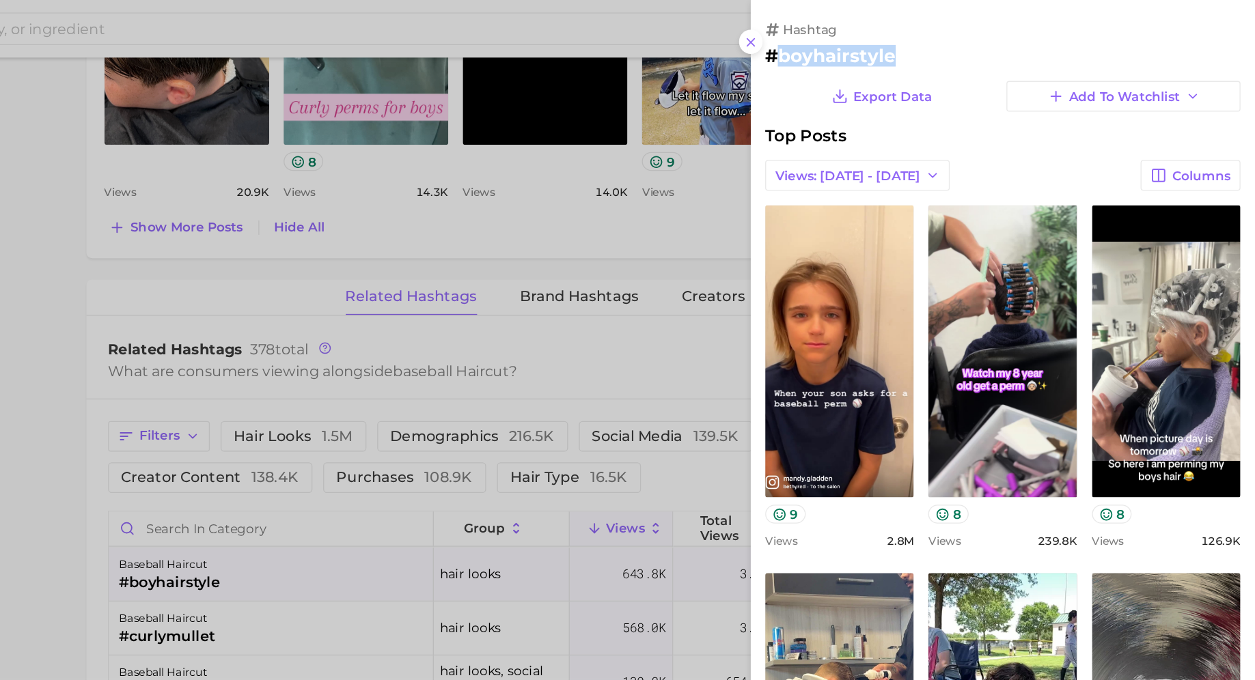
copy h2 "boyhairstyle"
click at [767, 378] on div at bounding box center [627, 340] width 1255 height 680
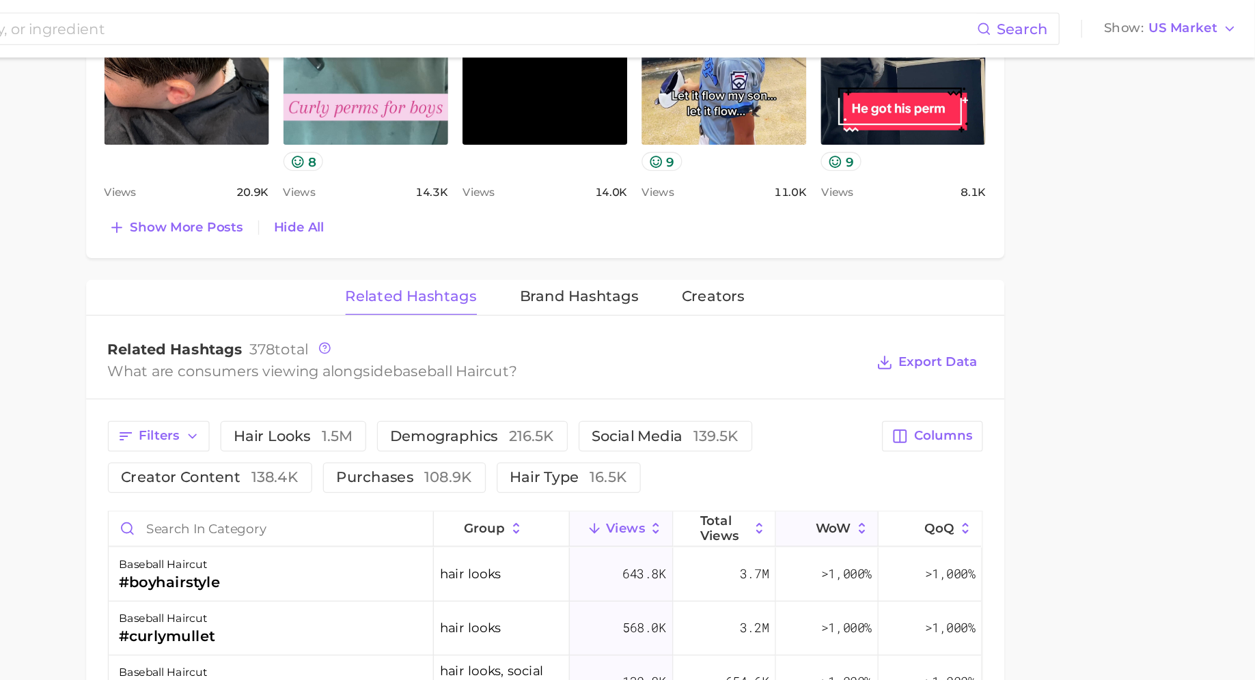
click at [945, 395] on span "WoW" at bounding box center [934, 400] width 27 height 11
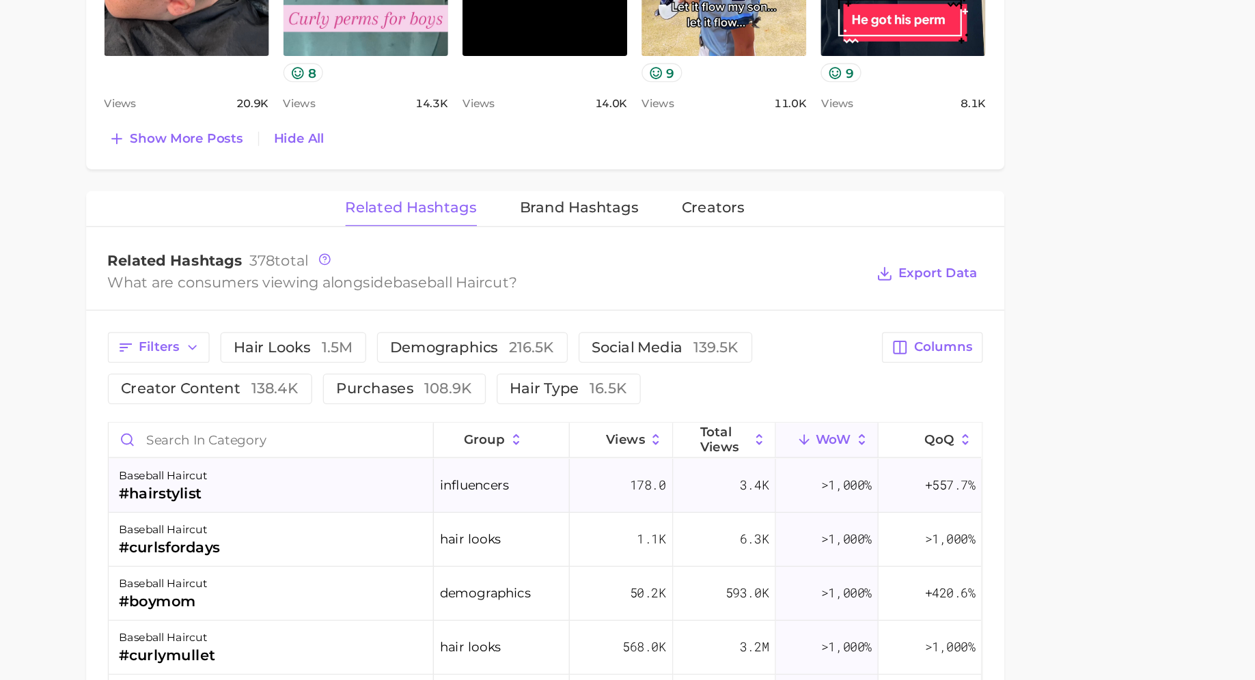
click at [555, 426] on div "baseball haircut #hairstylist" at bounding box center [508, 436] width 247 height 41
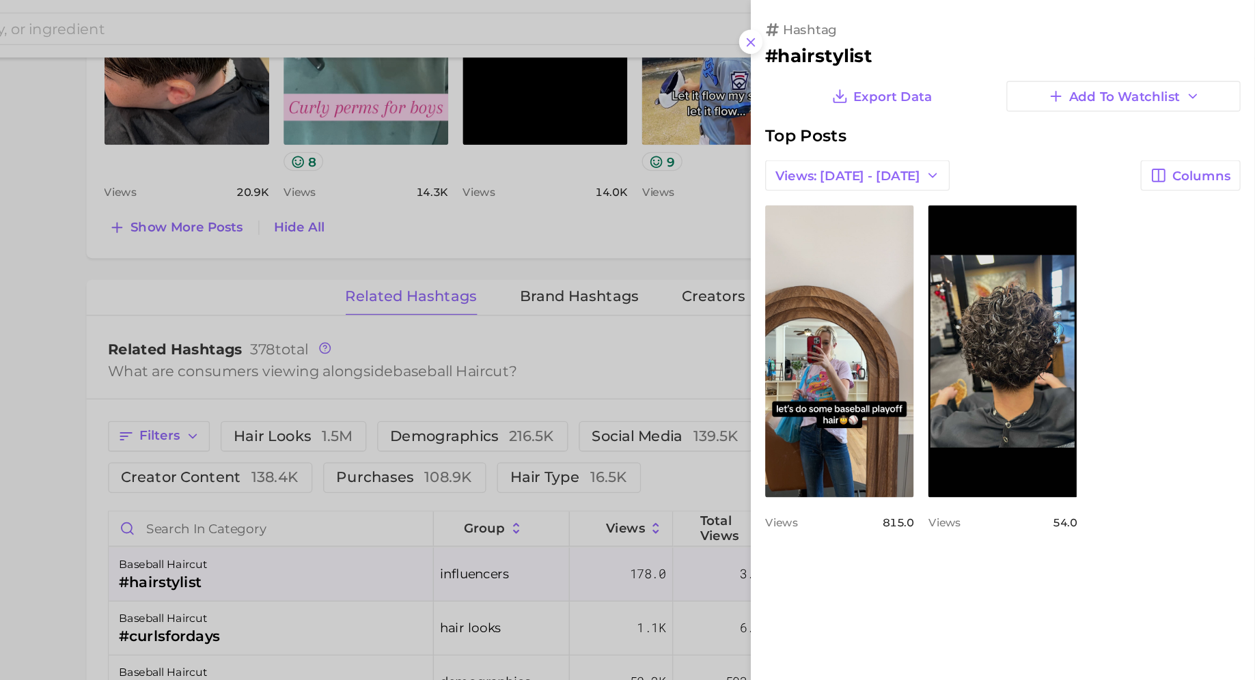
click at [939, 44] on h2 "#hairstylist" at bounding box center [1063, 42] width 361 height 16
copy h2 "hairstylist"
click at [663, 248] on div at bounding box center [627, 340] width 1255 height 680
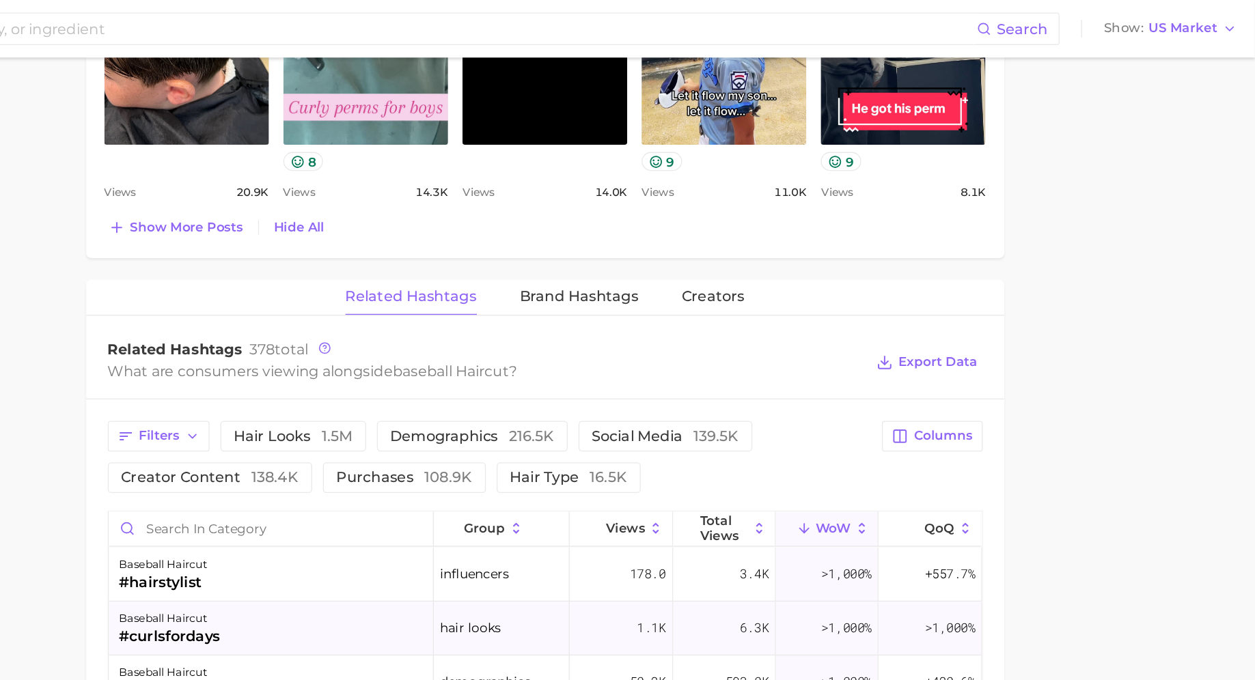
click at [522, 457] on div "baseball haircut #curlsfordays" at bounding box center [508, 477] width 247 height 41
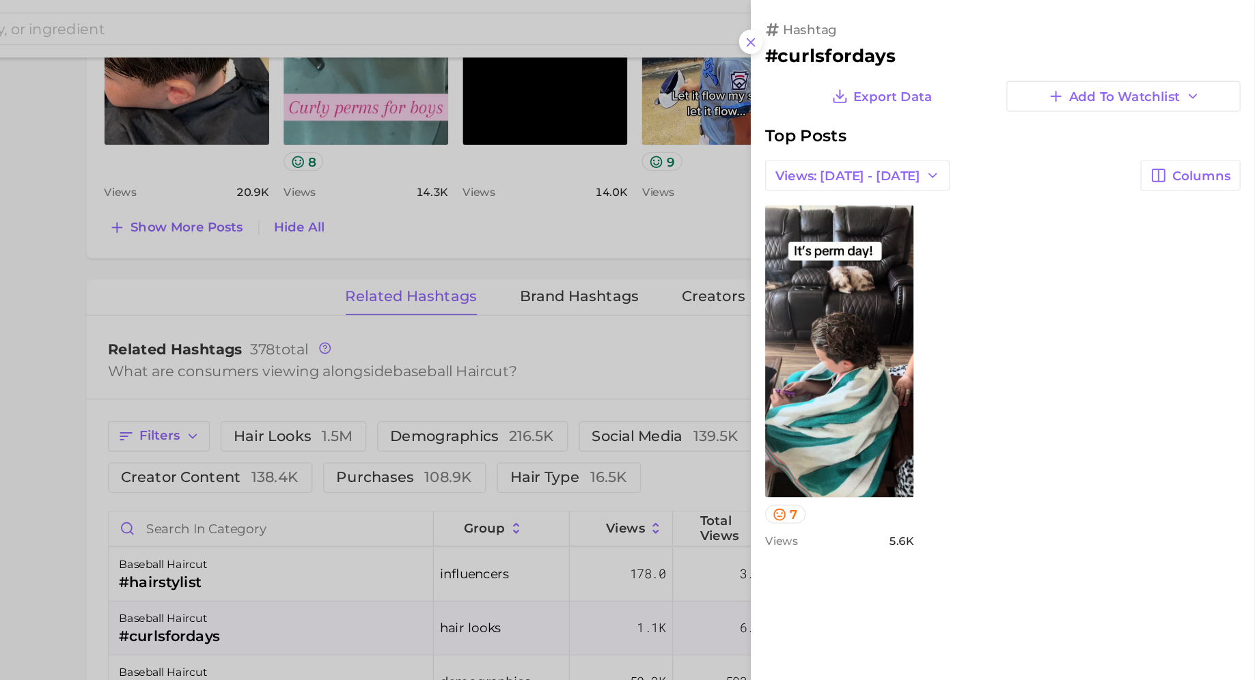
click at [647, 476] on div at bounding box center [627, 340] width 1255 height 680
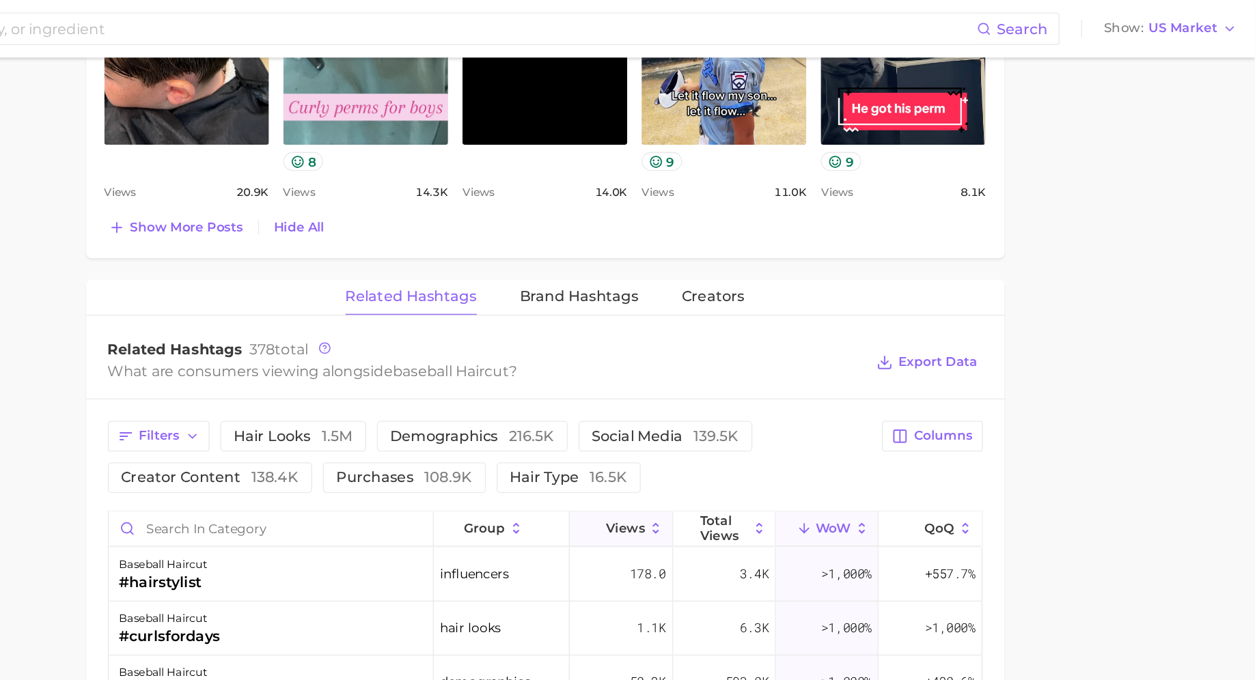
click at [785, 395] on span "Views" at bounding box center [776, 400] width 29 height 11
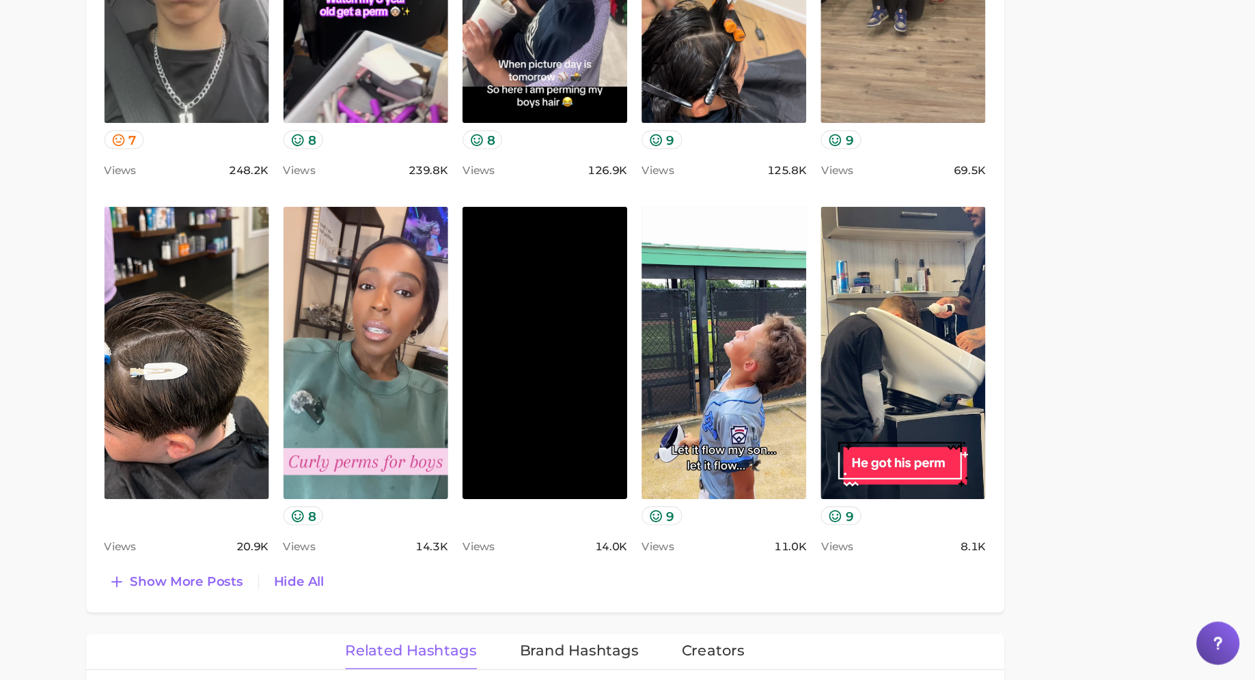
scroll to position [760, 0]
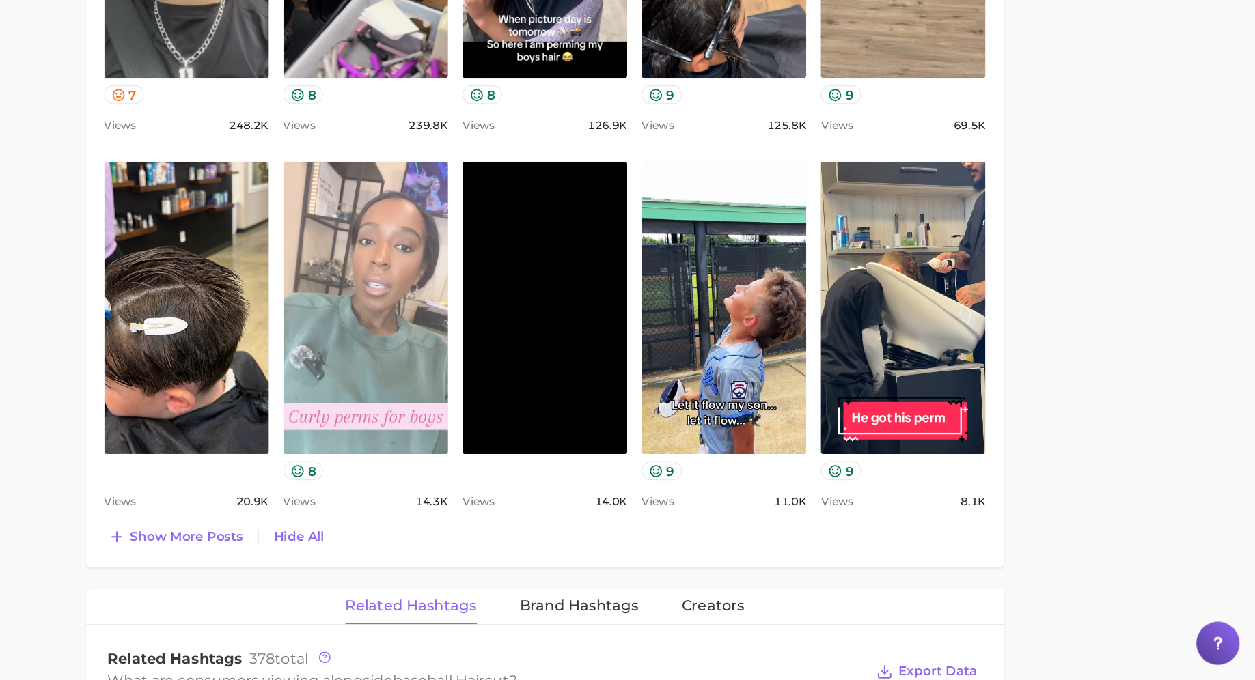
click at [574, 393] on link "view post on TikTok" at bounding box center [580, 398] width 125 height 222
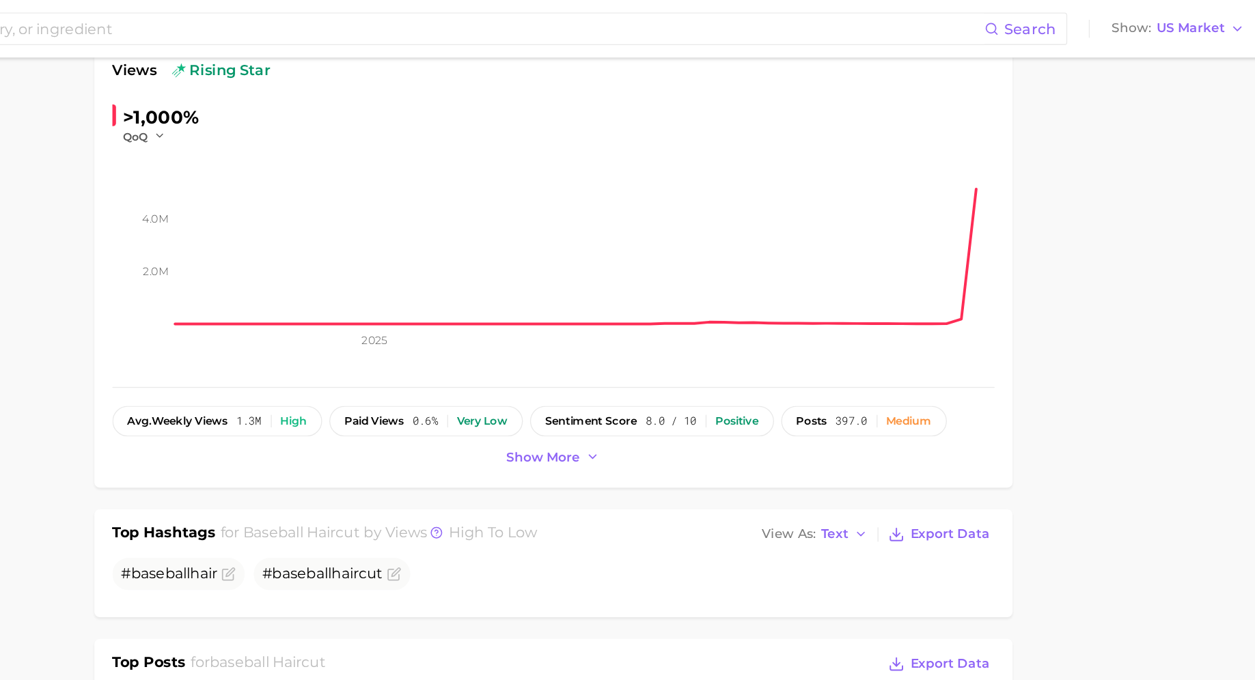
scroll to position [206, 0]
click at [707, 344] on span "Show more" at bounding box center [709, 348] width 56 height 12
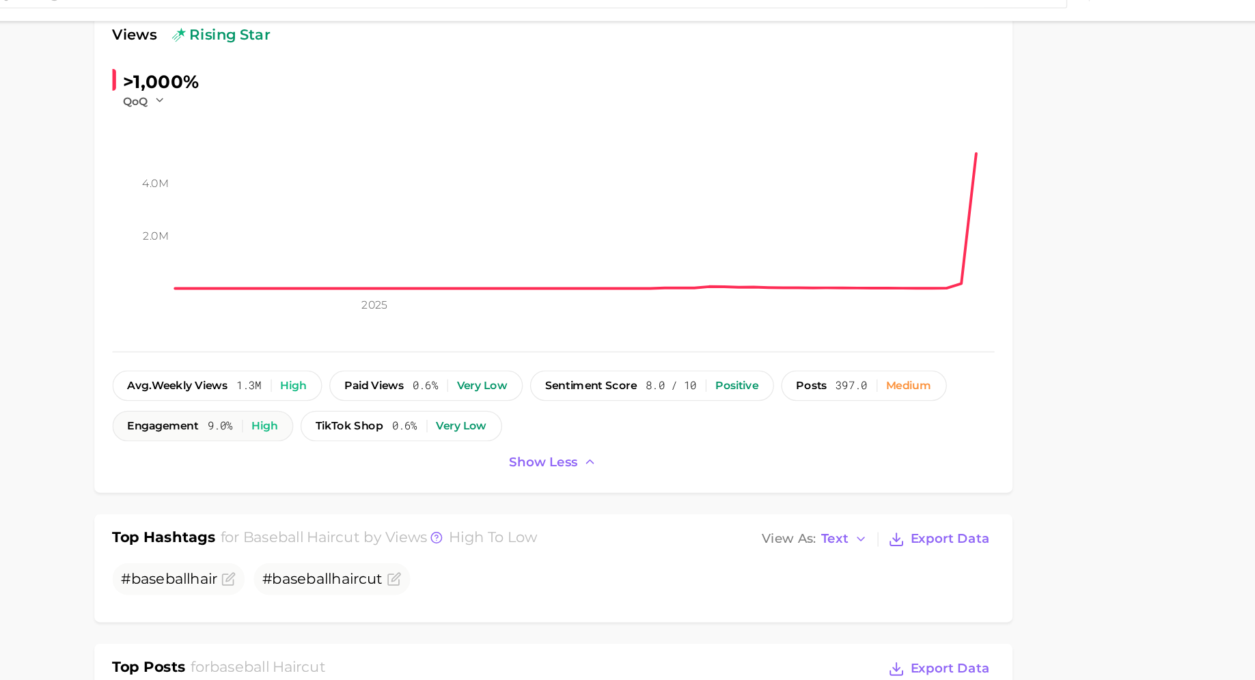
click at [479, 355] on button "engagement 9.0% High" at bounding box center [450, 350] width 137 height 23
click at [495, 354] on div "High" at bounding box center [498, 351] width 20 height 10
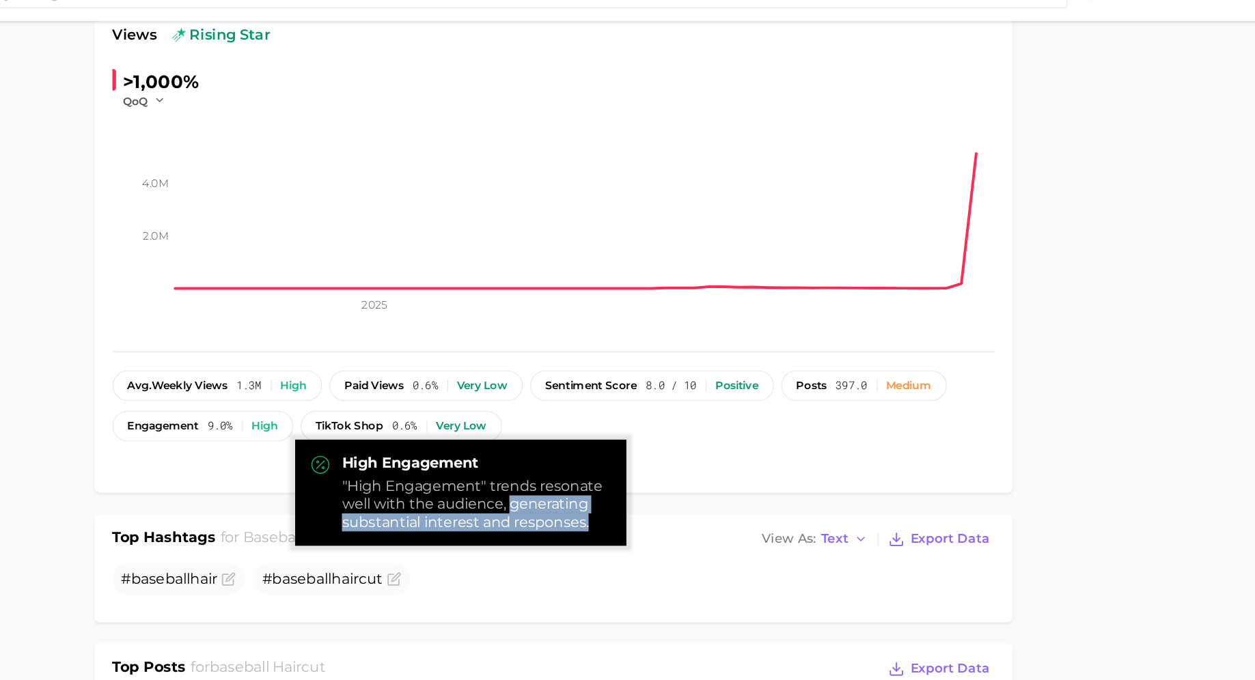
drag, startPoint x: 684, startPoint y: 413, endPoint x: 766, endPoint y: 424, distance: 82.0
click at [766, 424] on div "High Engagement "High Engagement" trends resonate well with the audience, gener…" at bounding box center [645, 401] width 251 height 81
copy div "generating substantial interest and responses."
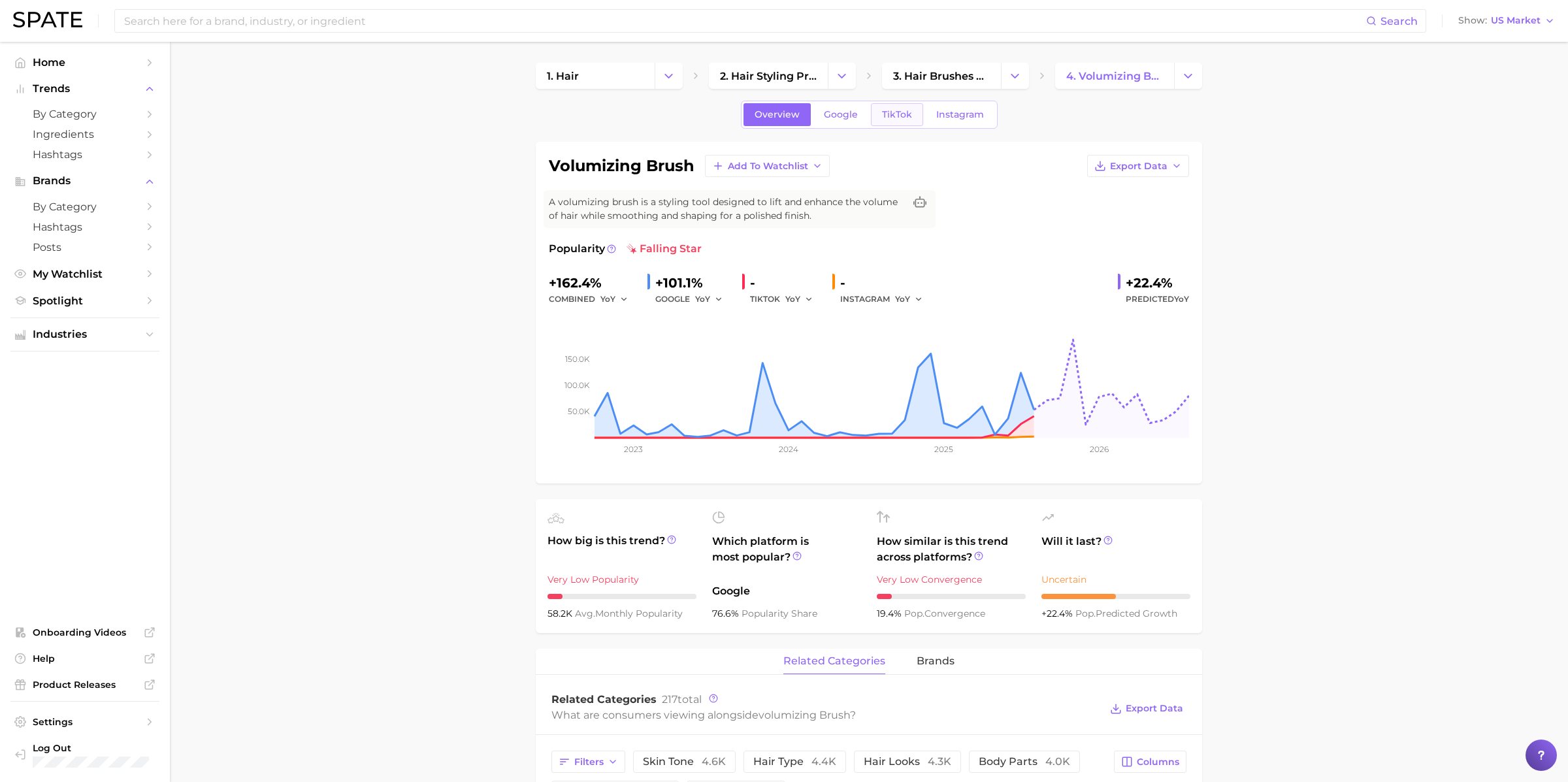
click at [899, 117] on span "TikTok" at bounding box center [896, 115] width 30 height 11
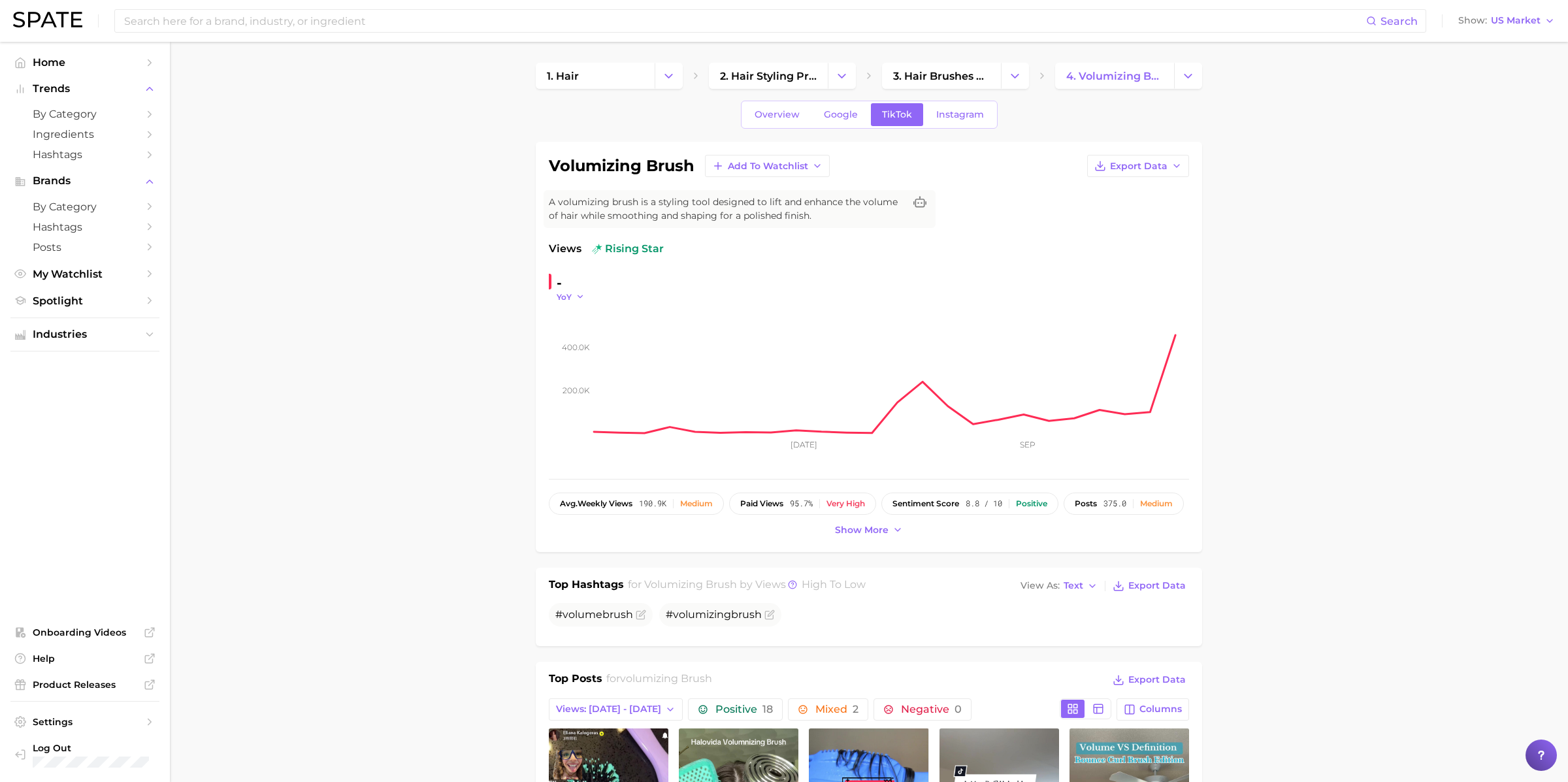
click at [562, 301] on span "YoY" at bounding box center [564, 298] width 15 height 11
click at [572, 335] on span "QoQ" at bounding box center [574, 339] width 22 height 11
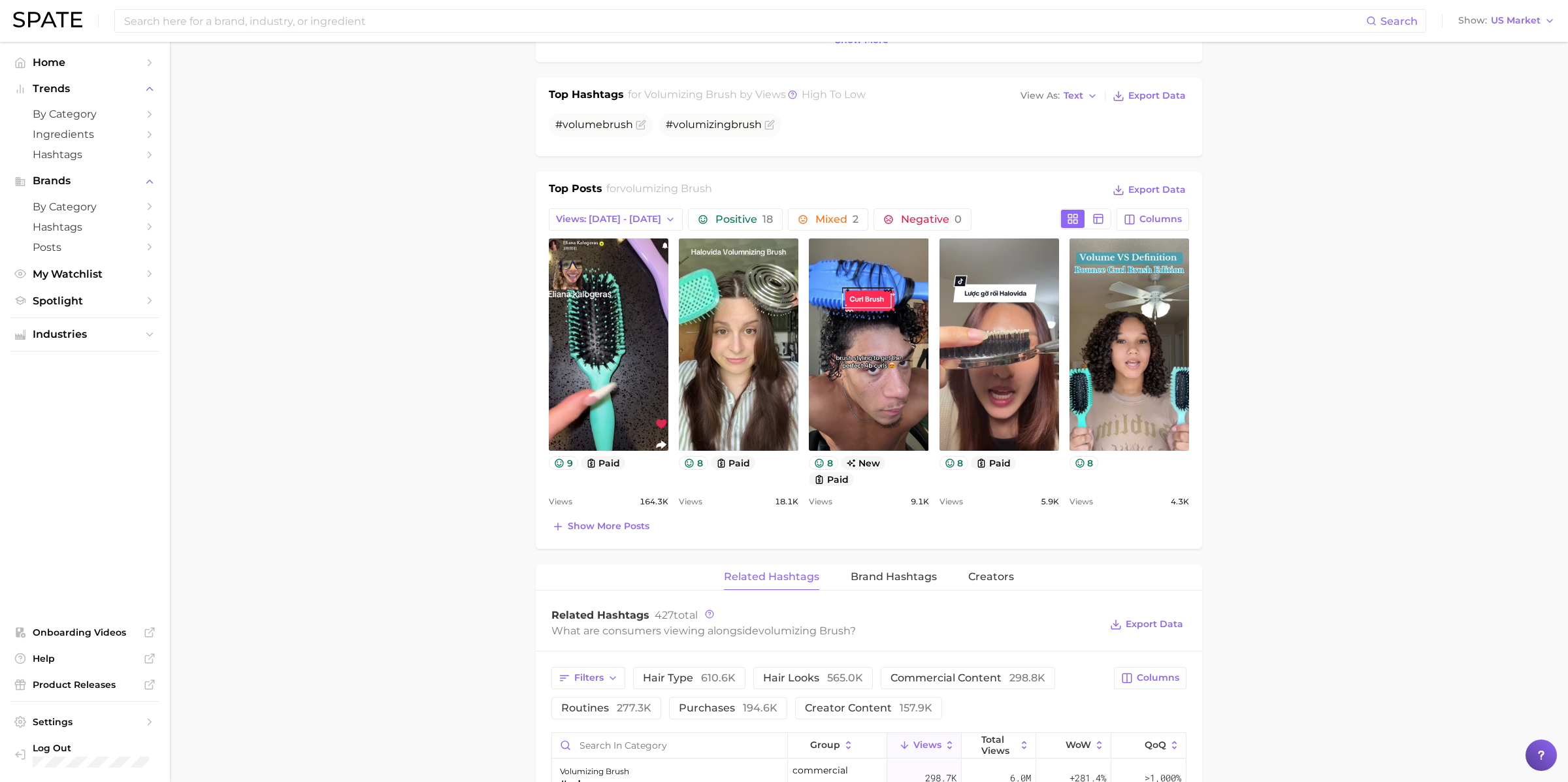
scroll to position [519, 0]
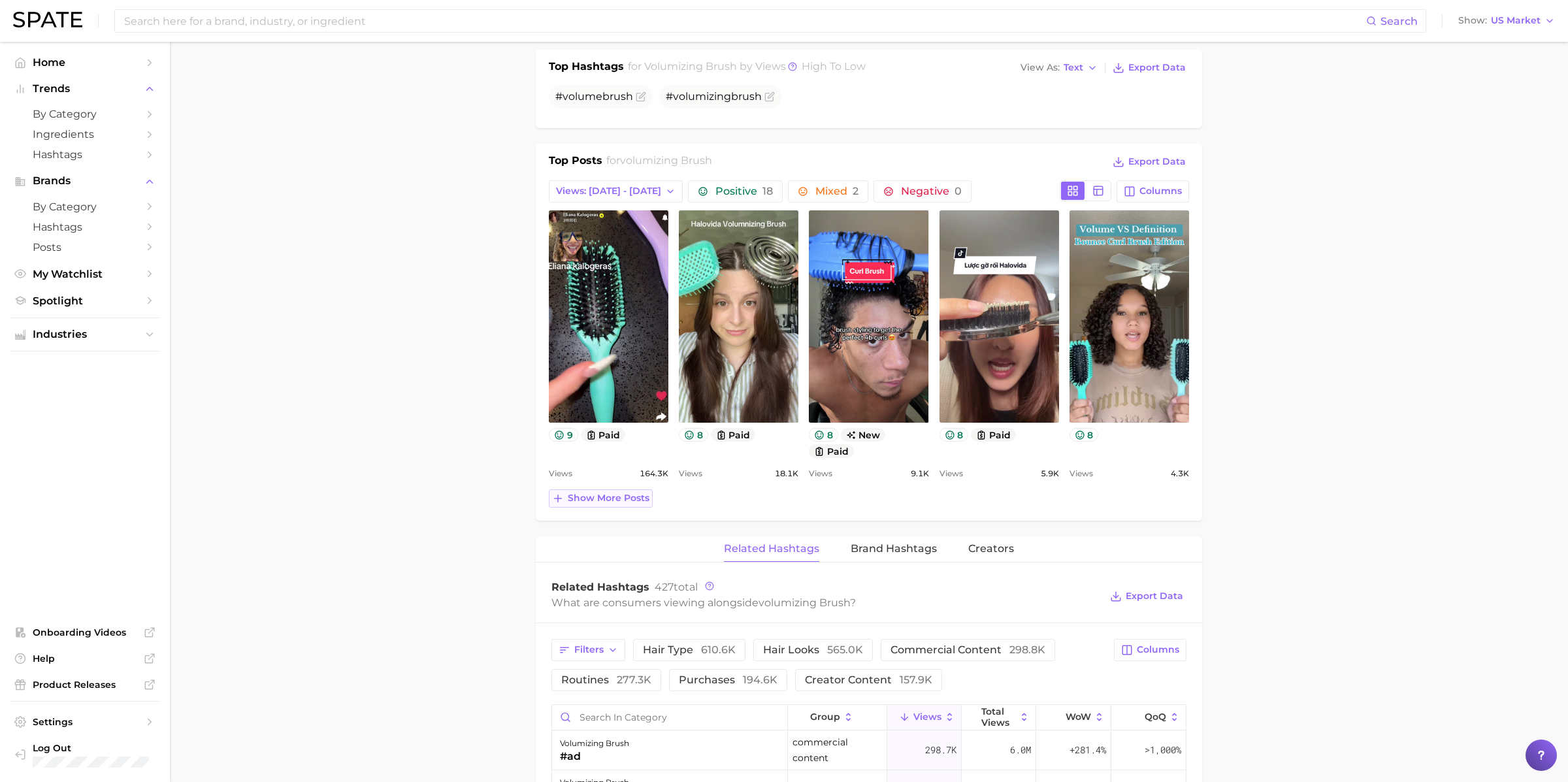
click at [591, 493] on span "Show more posts" at bounding box center [607, 499] width 81 height 11
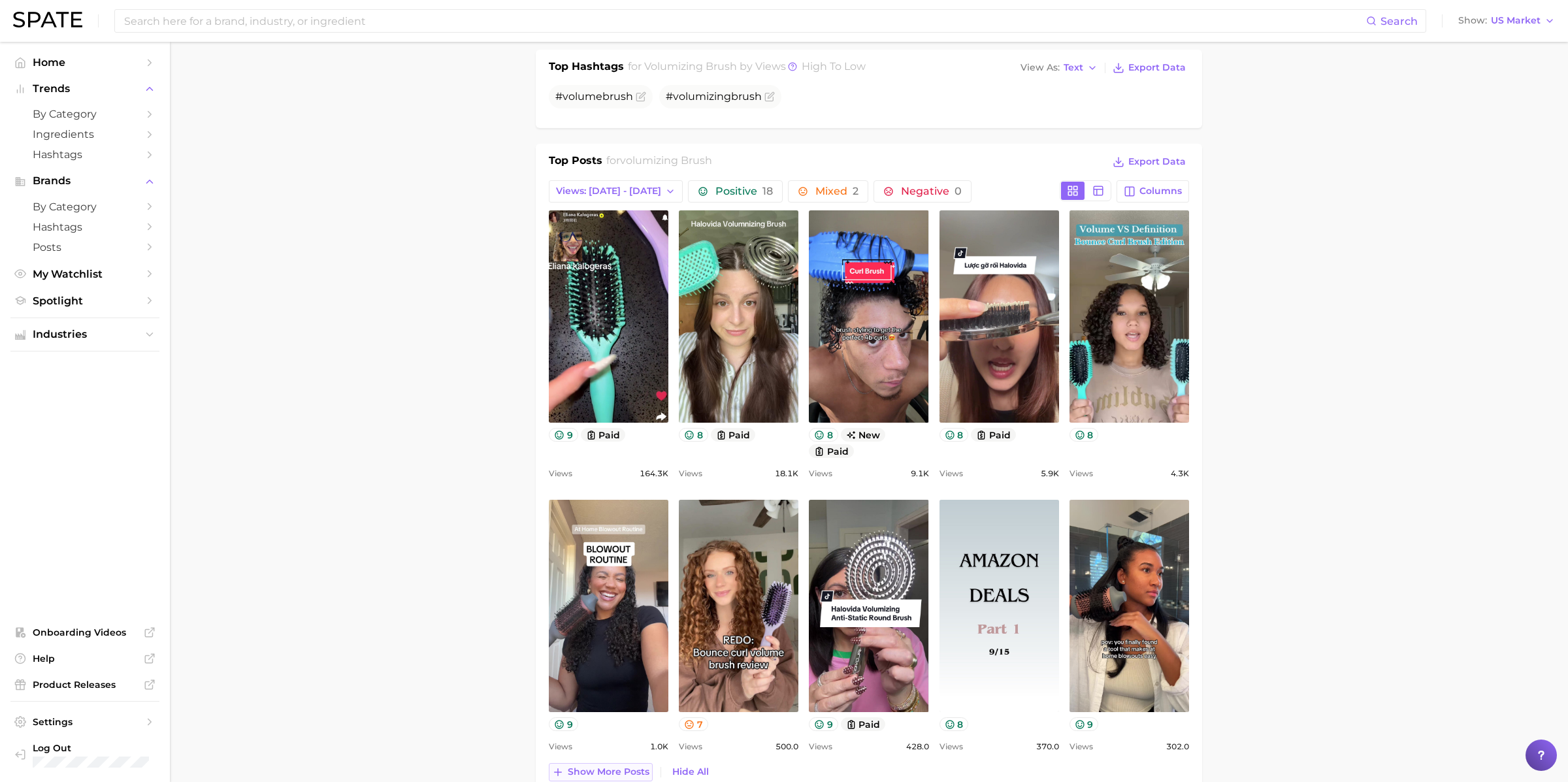
scroll to position [0, 0]
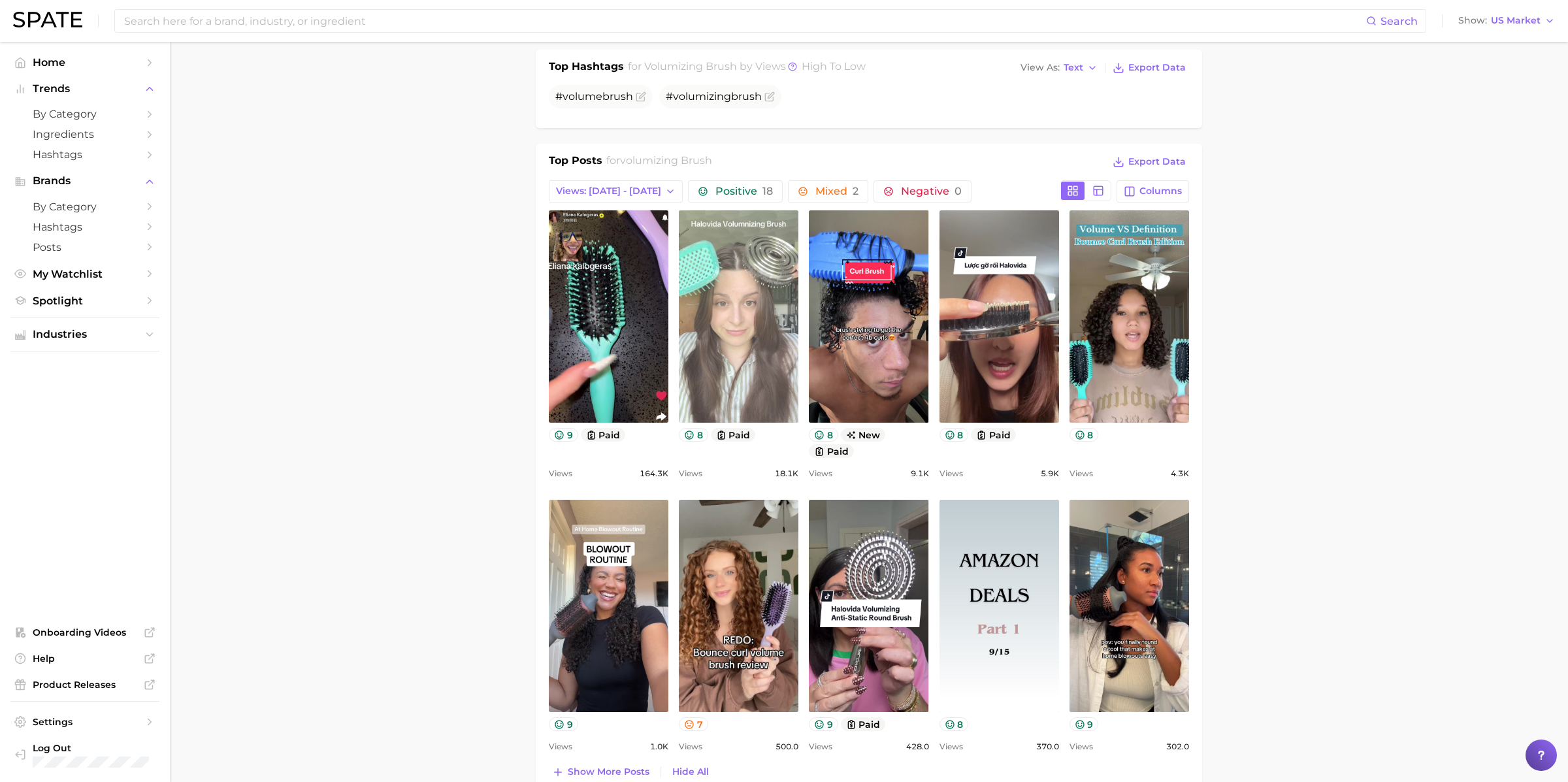
click at [749, 294] on link "view post on TikTok" at bounding box center [739, 317] width 120 height 212
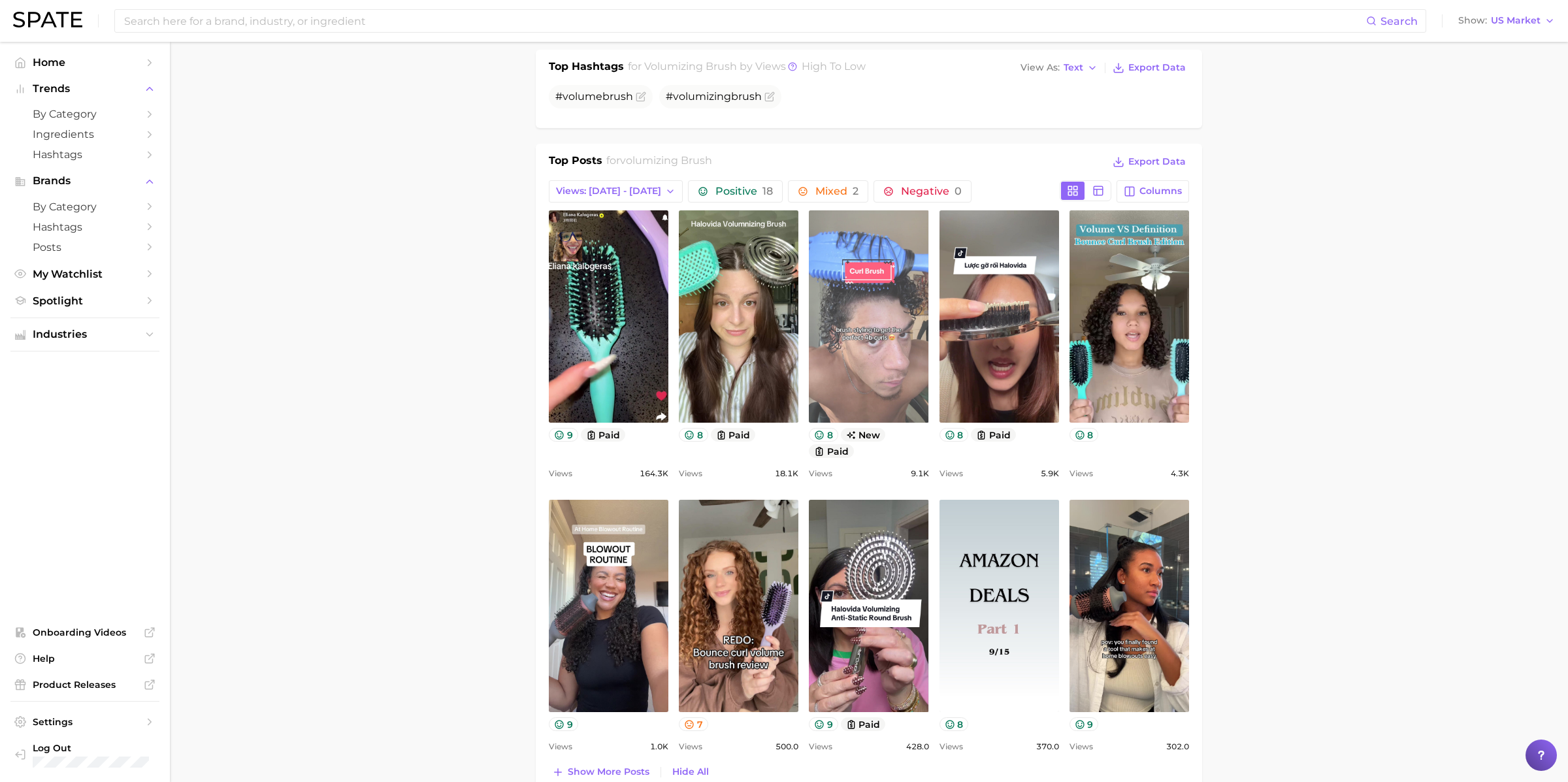
click at [867, 346] on link "view post on TikTok" at bounding box center [868, 317] width 120 height 212
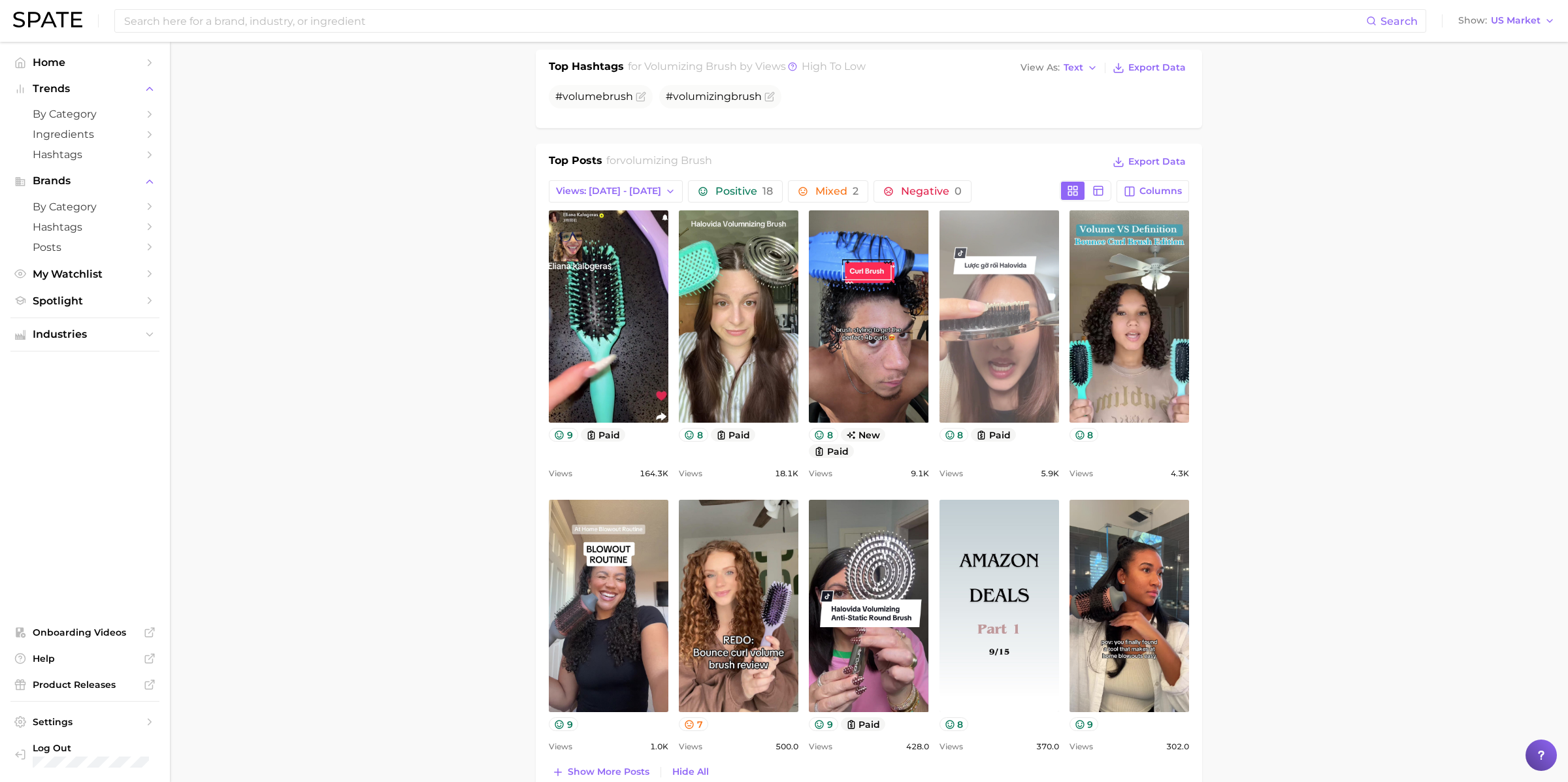
click at [1001, 346] on link "view post on TikTok" at bounding box center [999, 317] width 120 height 212
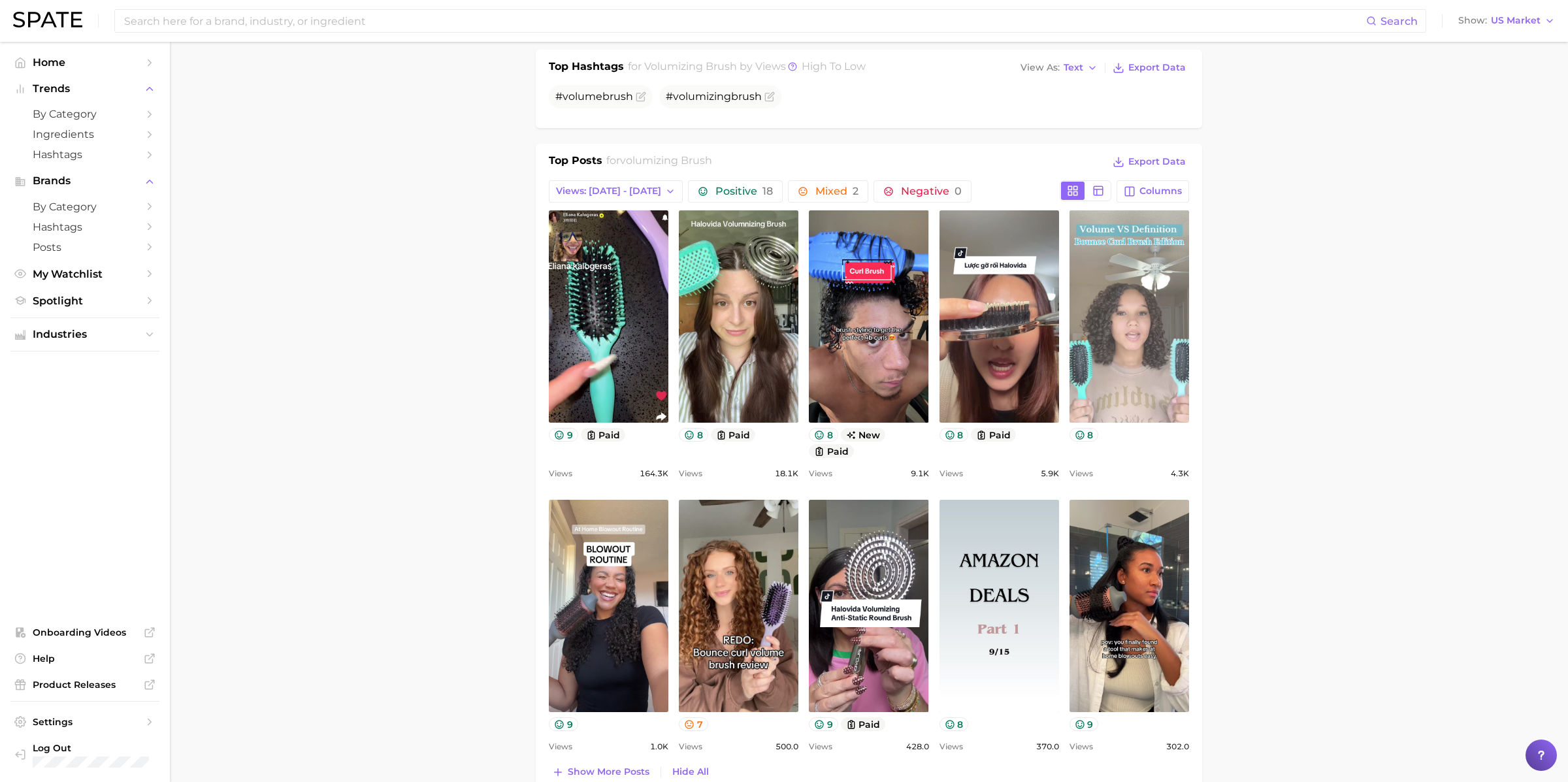
click at [1115, 317] on link "view post on TikTok" at bounding box center [1129, 317] width 120 height 212
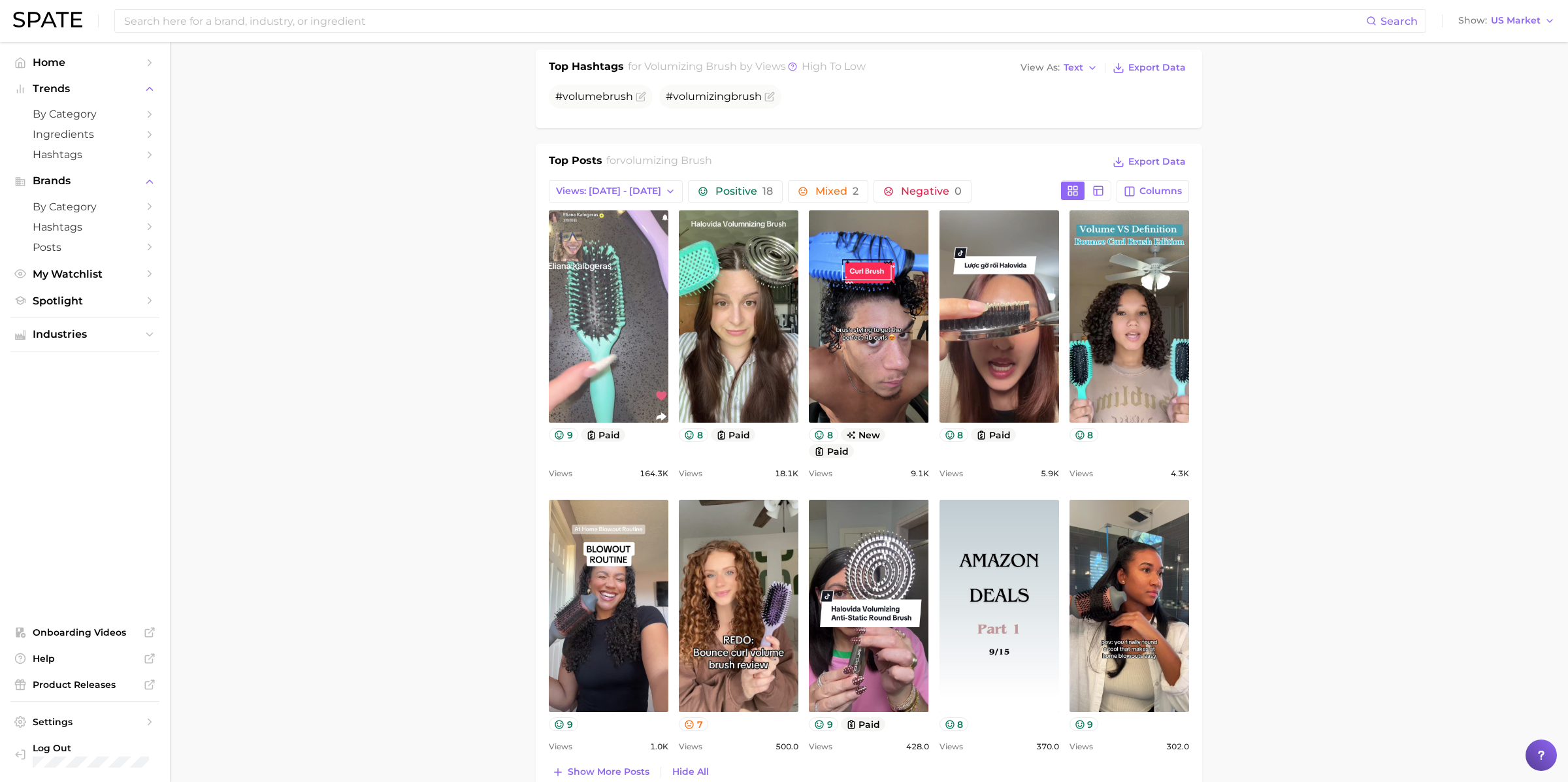
click at [605, 371] on link "view post on TikTok" at bounding box center [608, 317] width 120 height 212
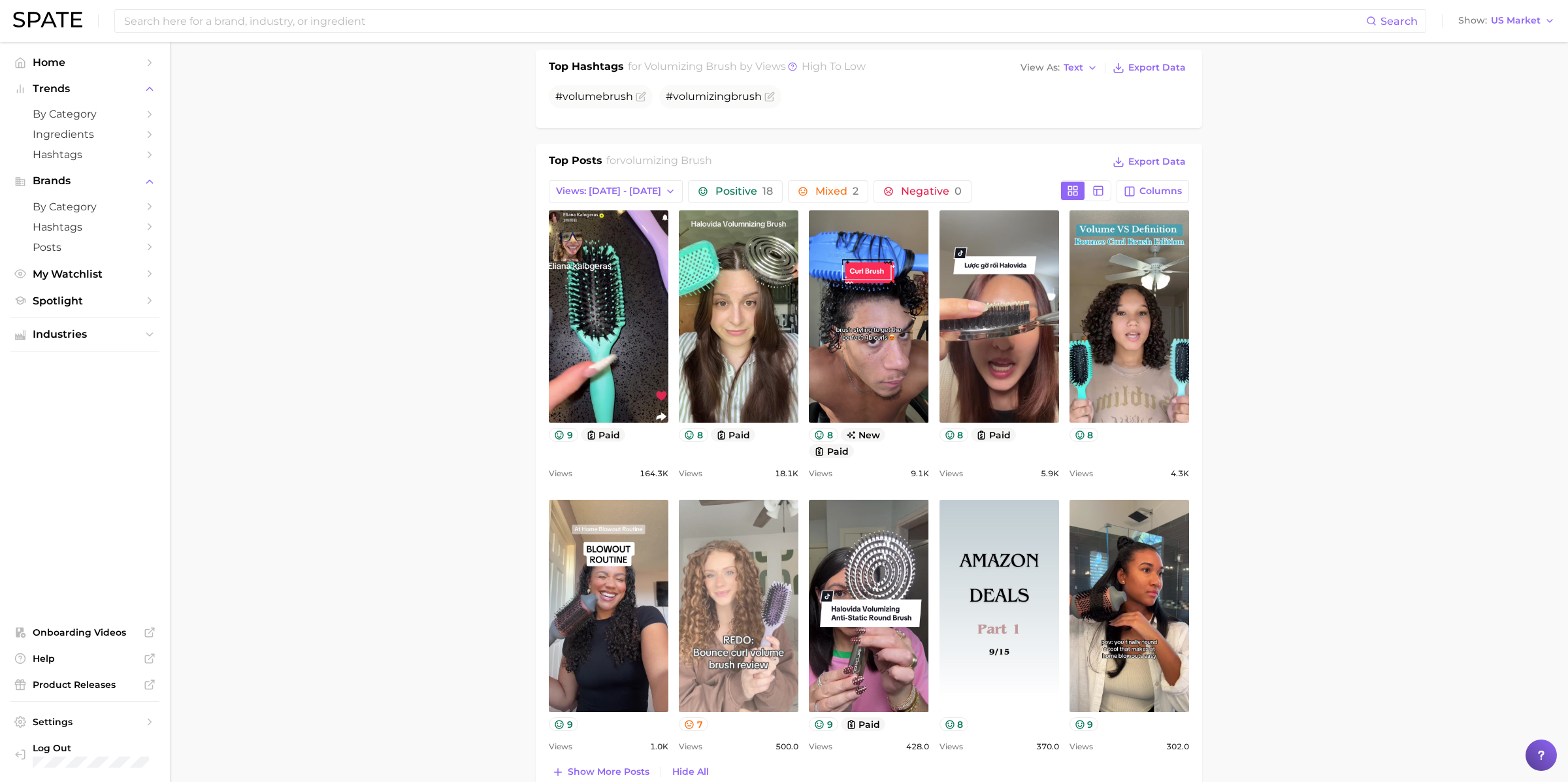
click at [700, 597] on link "view post on TikTok" at bounding box center [739, 606] width 120 height 212
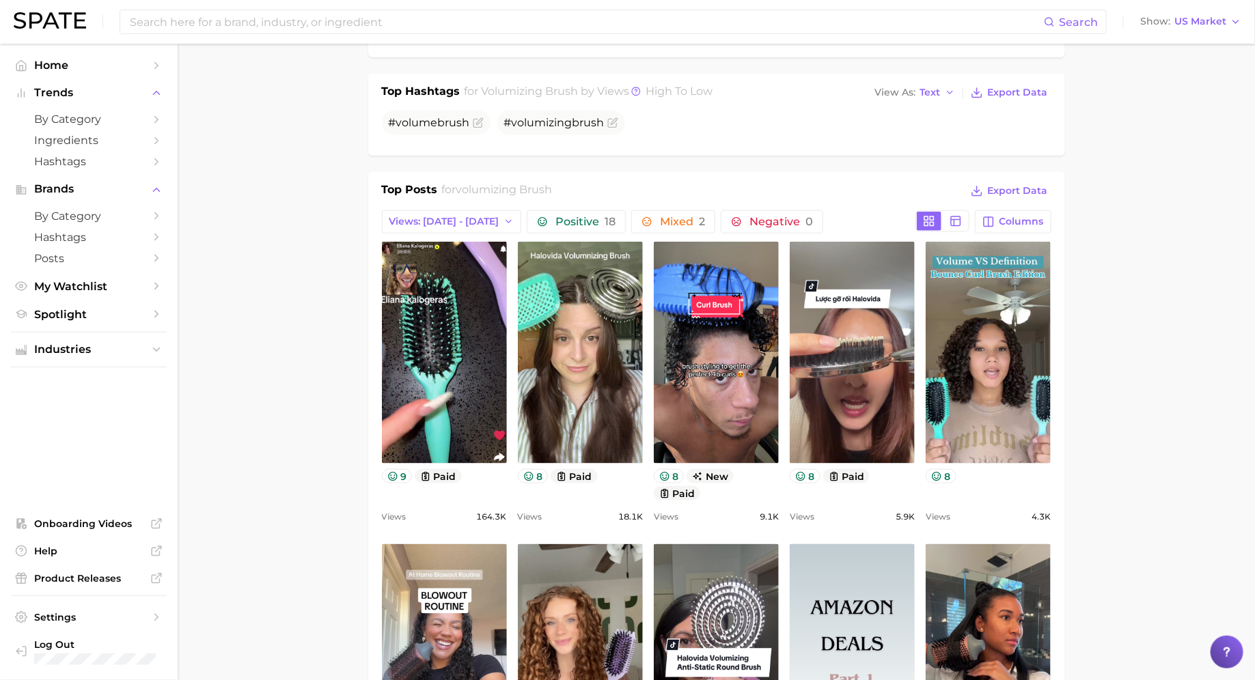
scroll to position [553, 0]
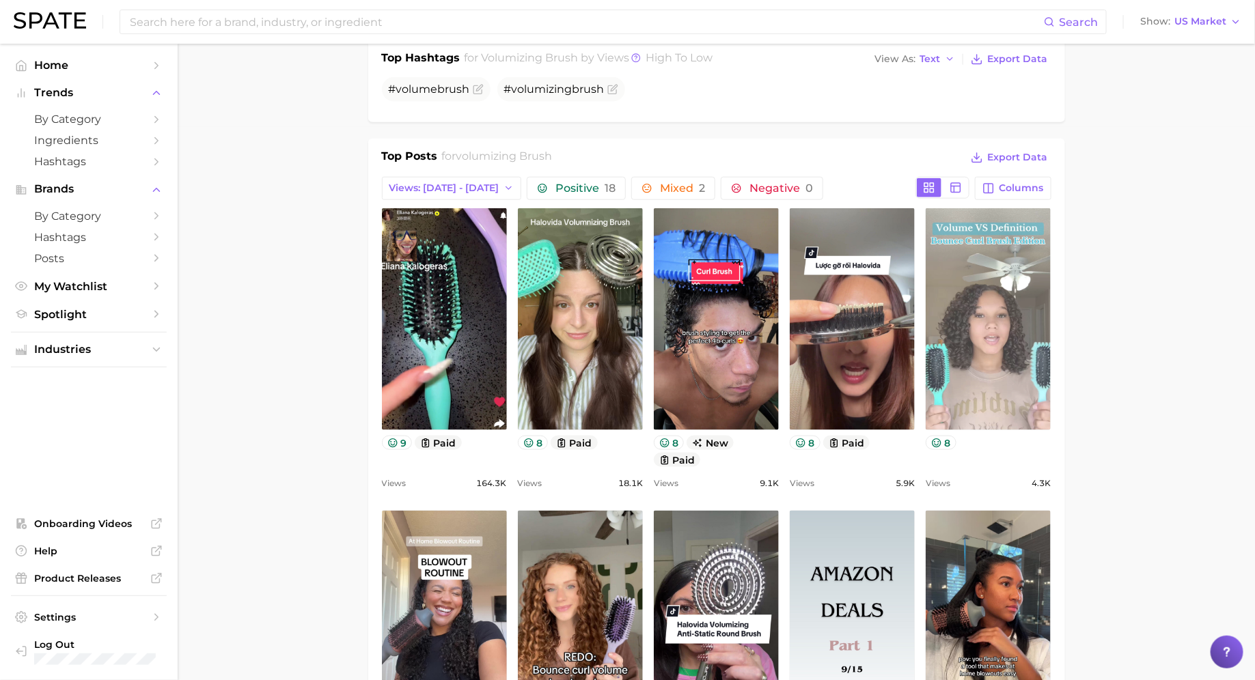
click at [1006, 332] on link "view post on TikTok" at bounding box center [987, 319] width 125 height 222
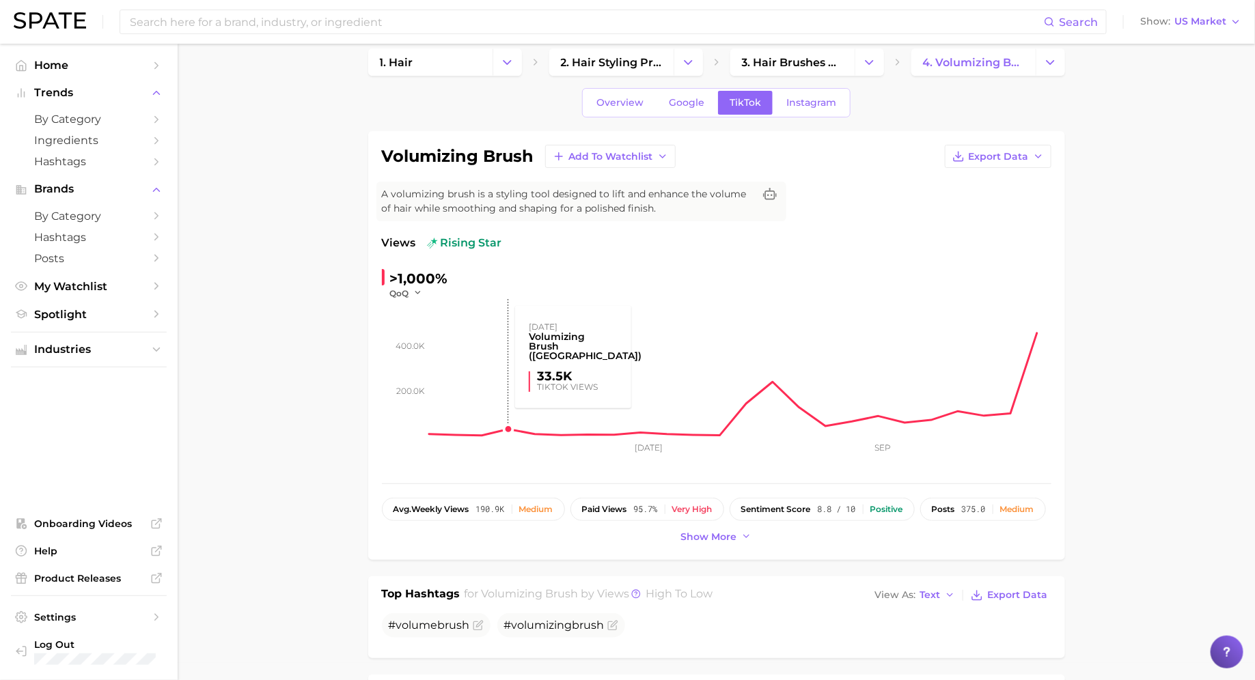
scroll to position [16, 0]
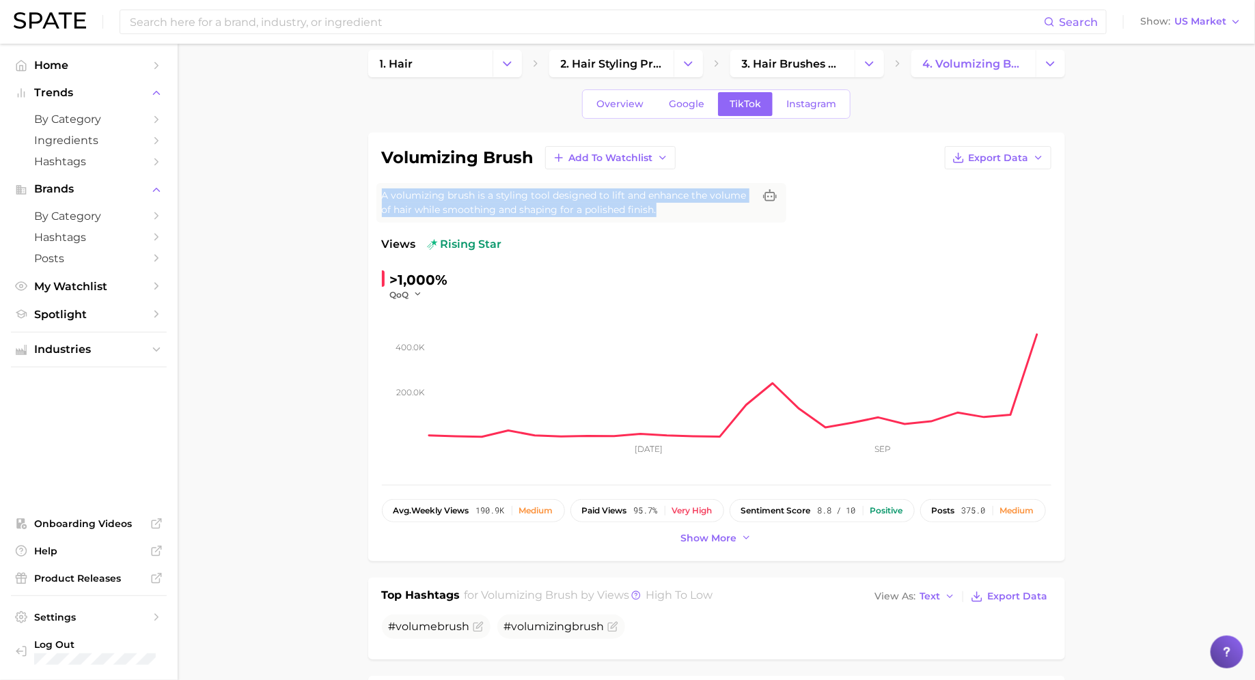
drag, startPoint x: 382, startPoint y: 192, endPoint x: 675, endPoint y: 208, distance: 292.8
click at [675, 208] on span "A volumizing brush is a styling tool designed to lift and enhance the volume of…" at bounding box center [568, 202] width 372 height 29
copy span "A volumizing brush is a styling tool designed to lift and enhance the volume of…"
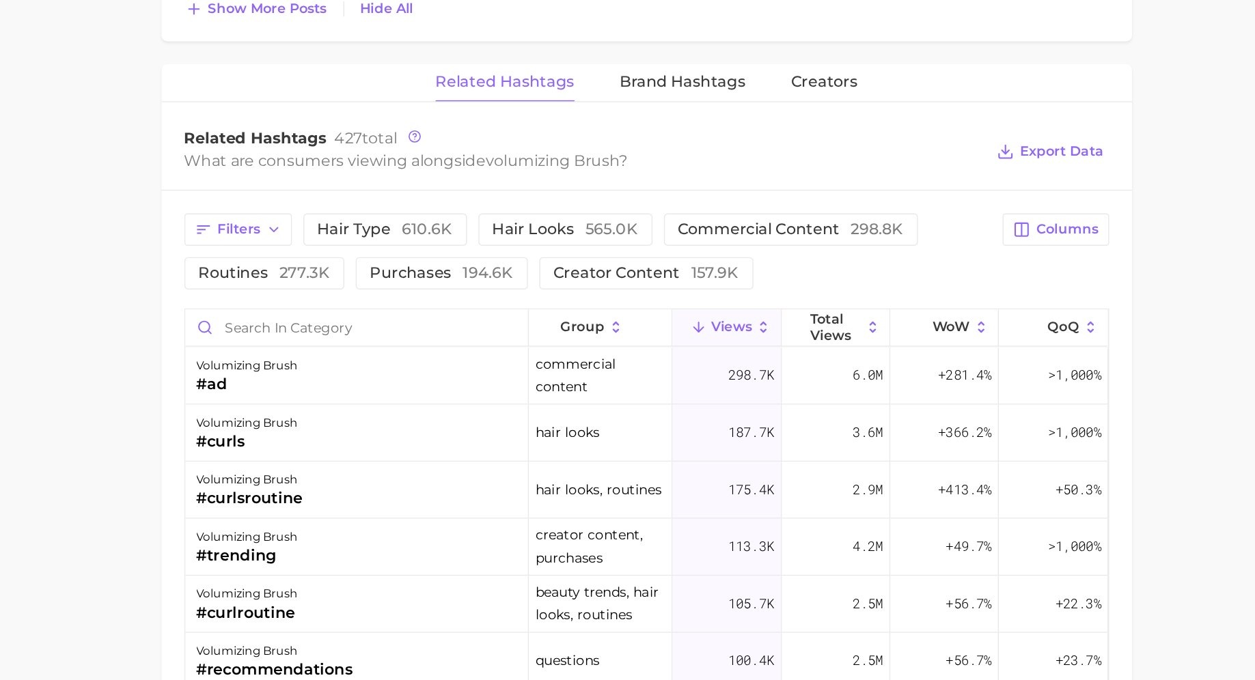
scroll to position [1217, 0]
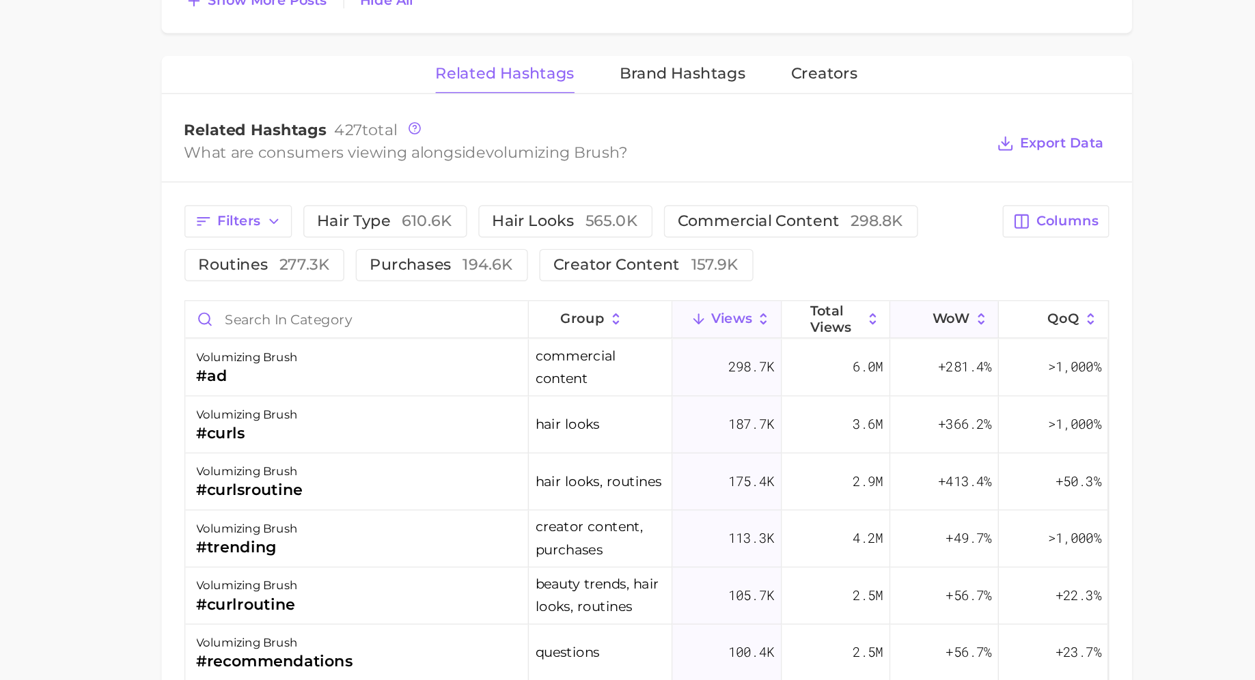
click at [941, 357] on span "WoW" at bounding box center [934, 359] width 27 height 11
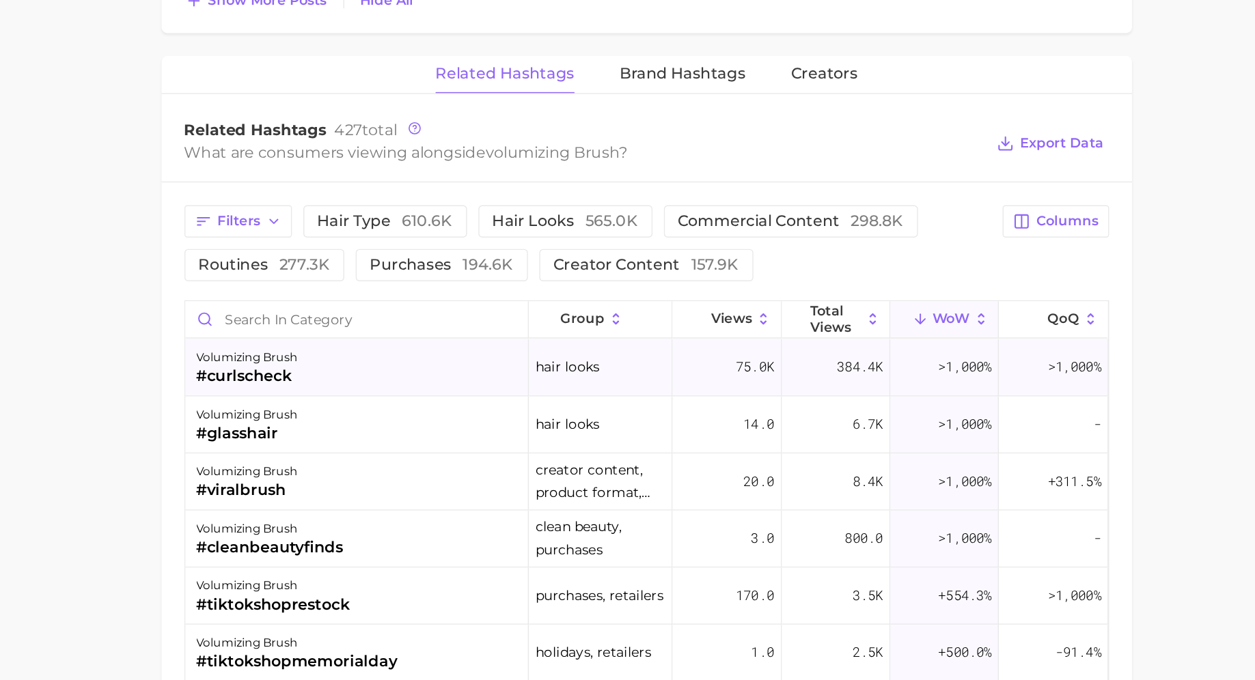
click at [455, 386] on div "volumizing brush" at bounding box center [429, 388] width 72 height 16
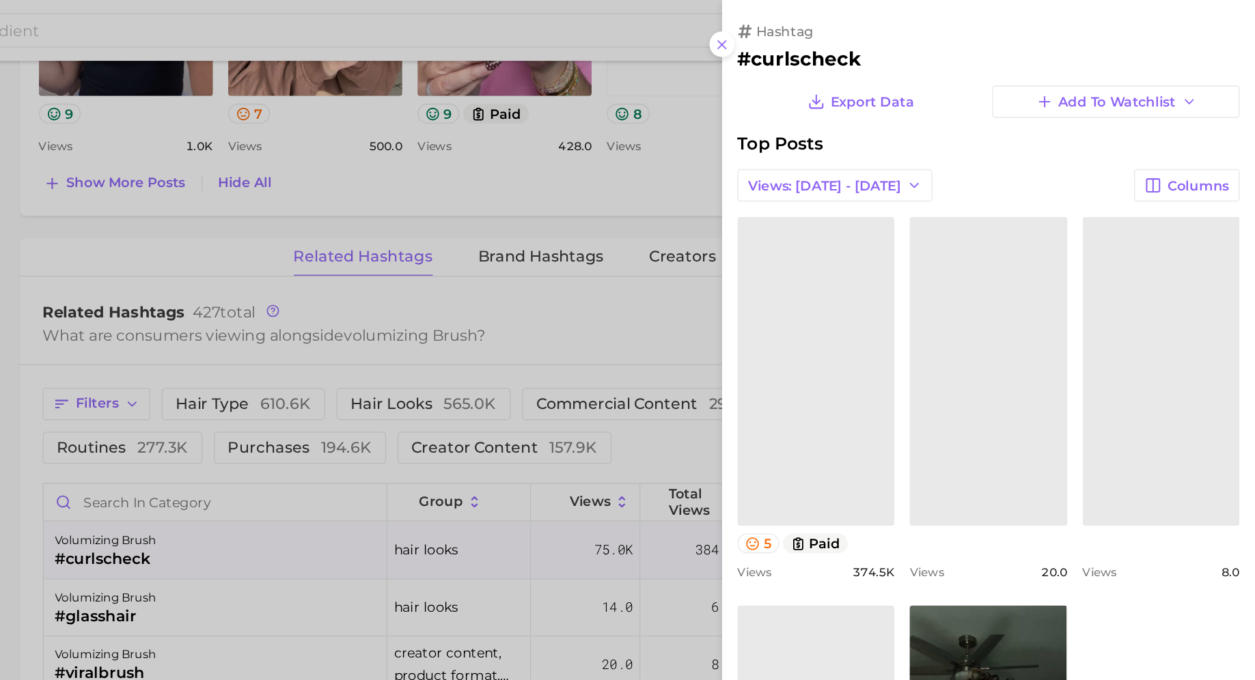
scroll to position [0, 0]
click at [946, 48] on h2 "#curlscheck" at bounding box center [1063, 42] width 361 height 16
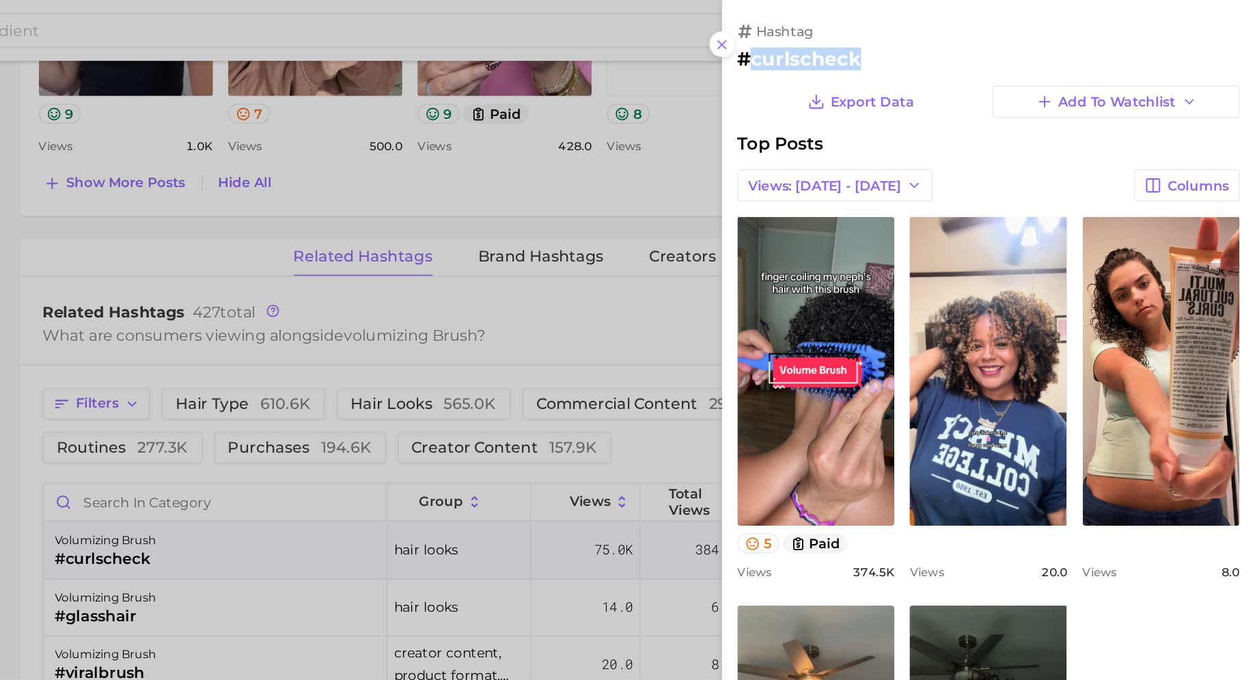
click at [946, 48] on h2 "#curlscheck" at bounding box center [1063, 42] width 361 height 16
copy h2 "curlscheck"
click at [729, 224] on div at bounding box center [627, 340] width 1255 height 680
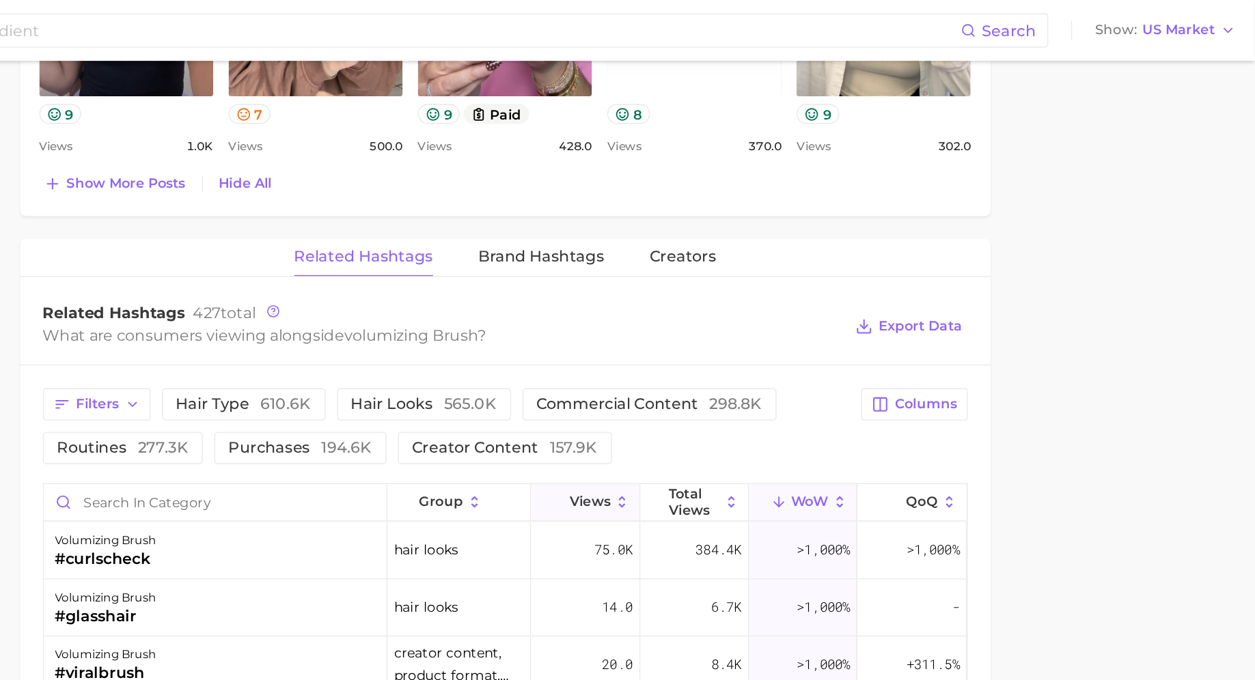
click at [783, 354] on span "Views" at bounding box center [776, 359] width 29 height 11
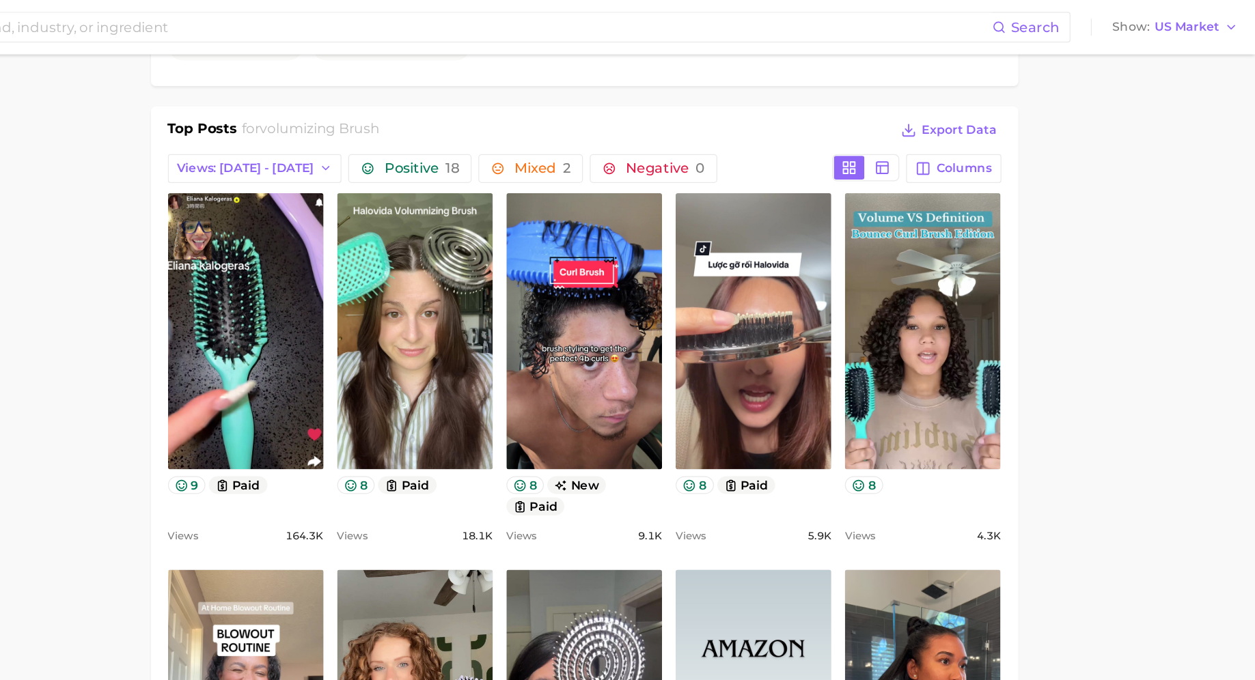
scroll to position [583, 0]
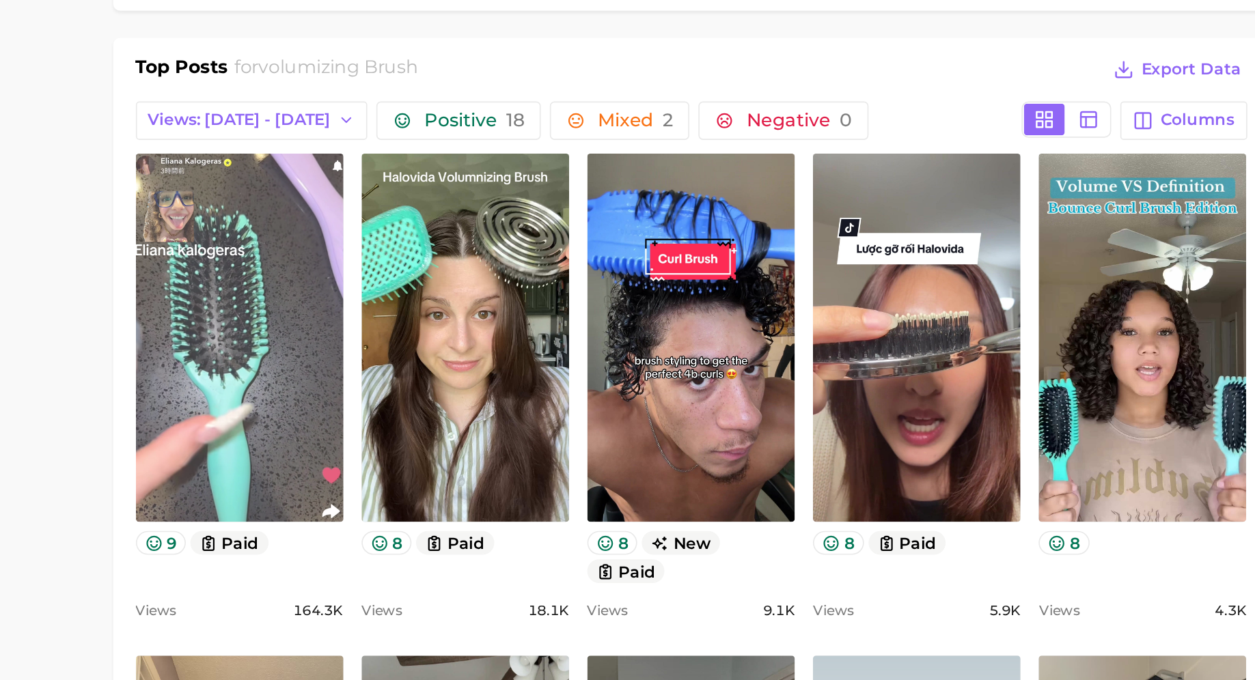
click at [425, 262] on link "view post on TikTok" at bounding box center [444, 290] width 125 height 222
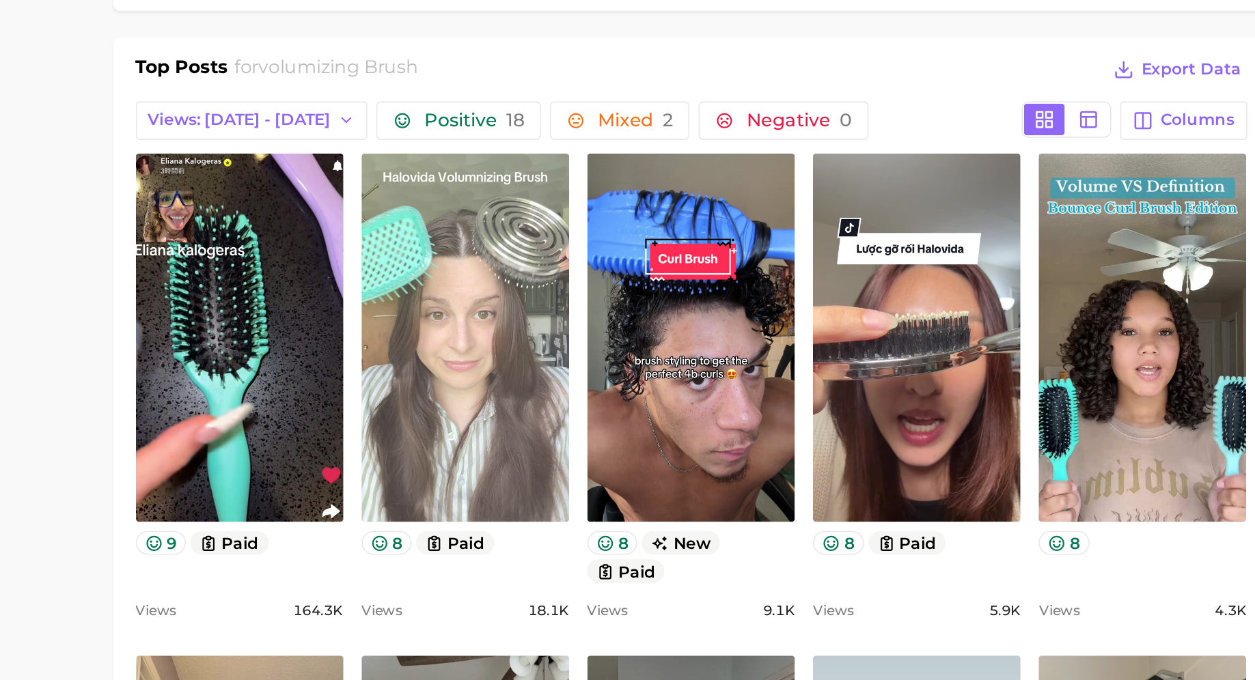
click at [621, 348] on link "view post on TikTok" at bounding box center [580, 290] width 125 height 222
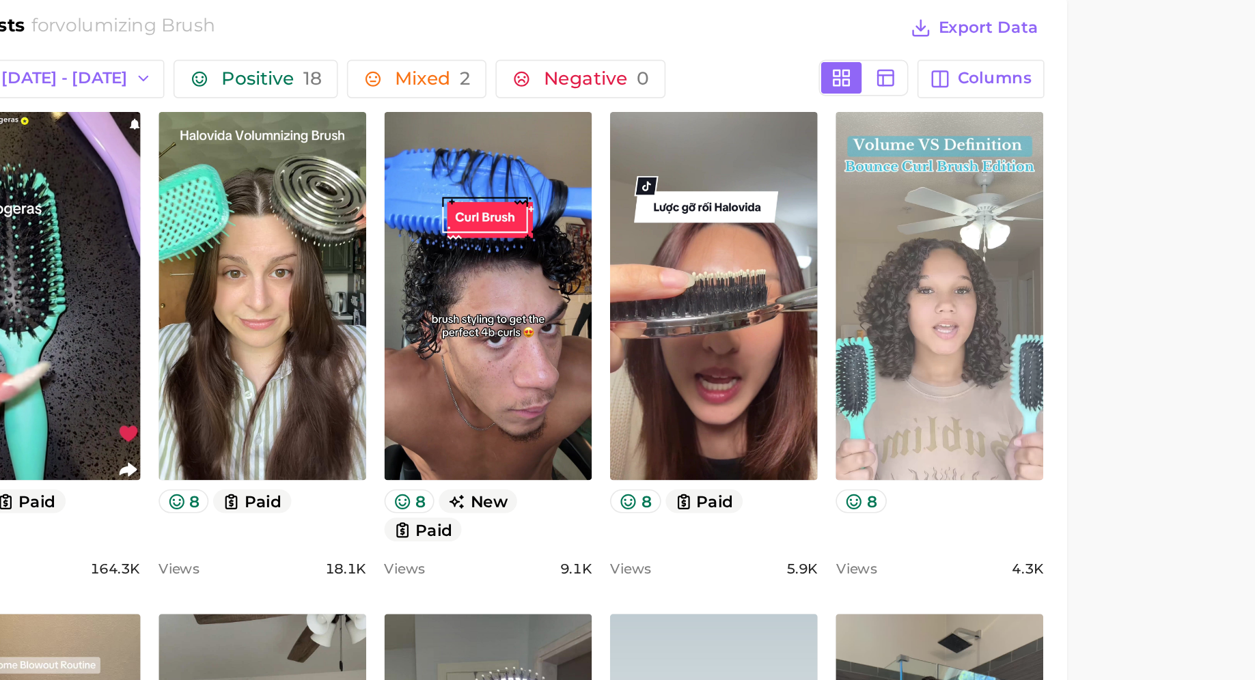
click at [1016, 352] on link "view post on TikTok" at bounding box center [987, 290] width 125 height 222
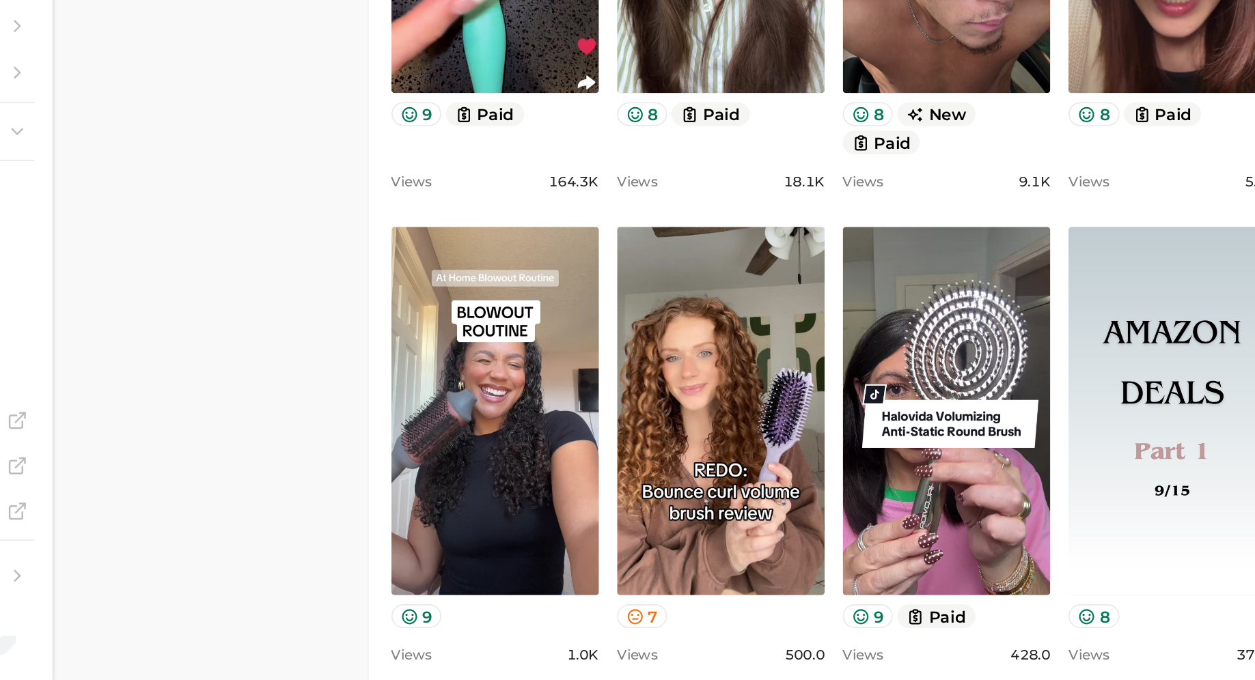
scroll to position [658, 0]
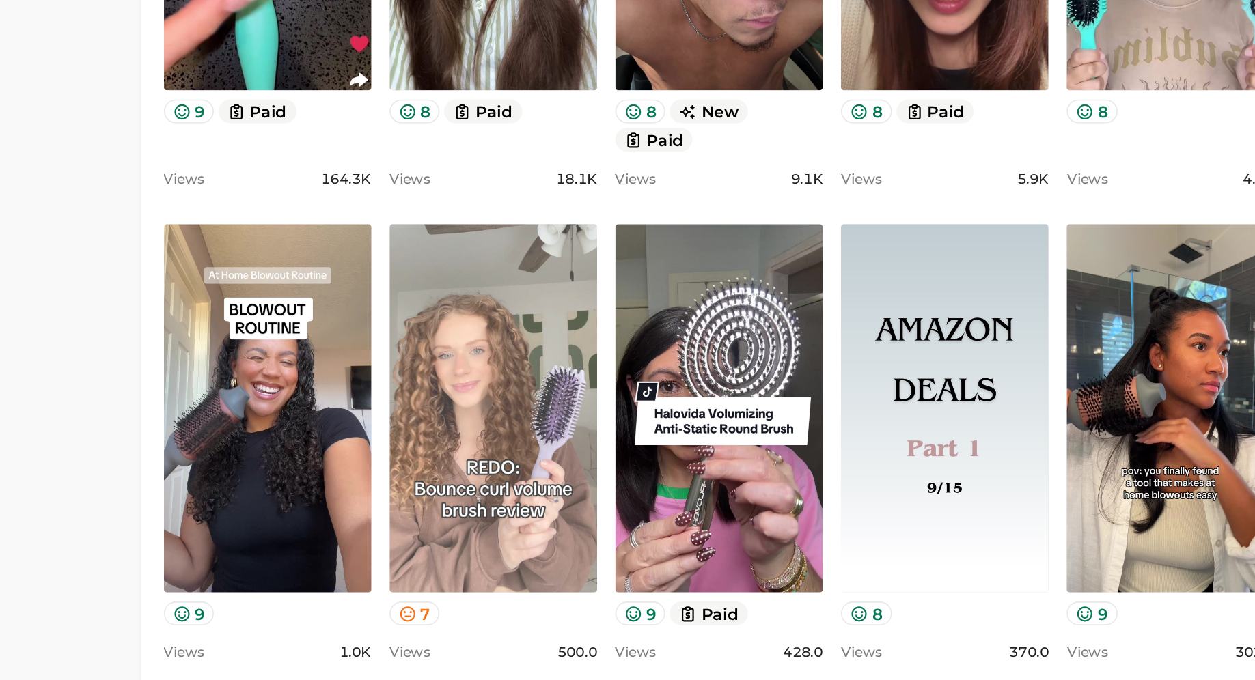
click at [597, 457] on link "view post on TikTok" at bounding box center [580, 517] width 125 height 222
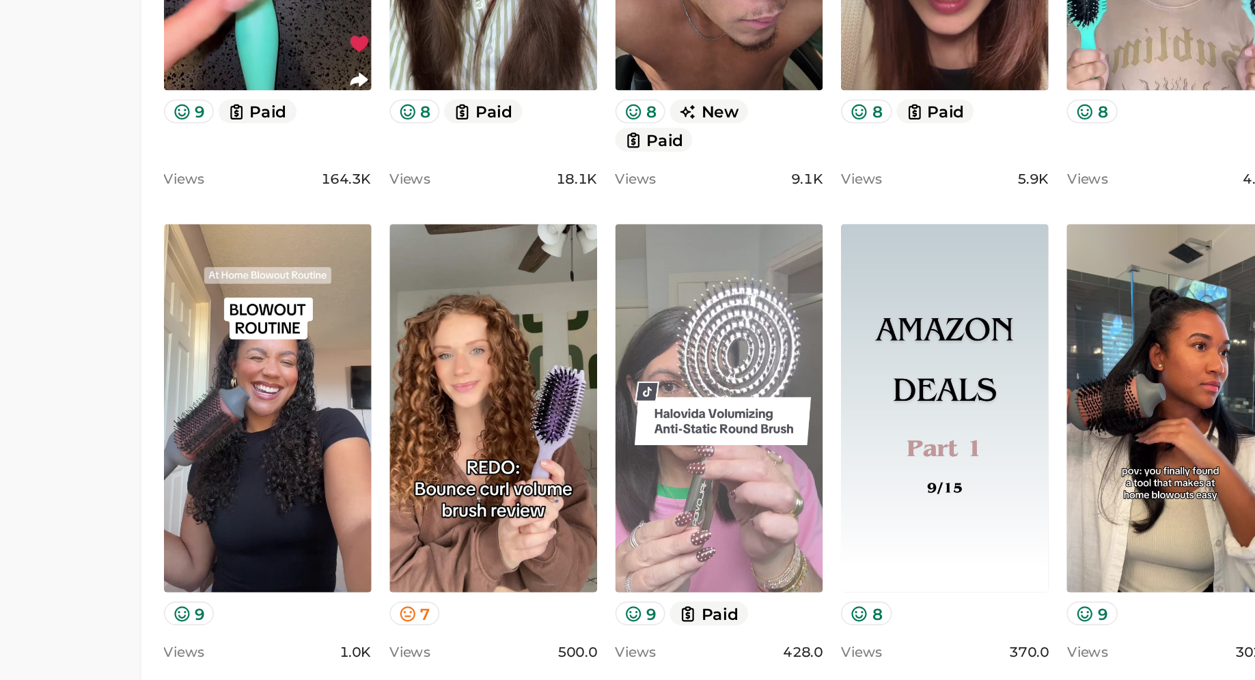
scroll to position [669, 0]
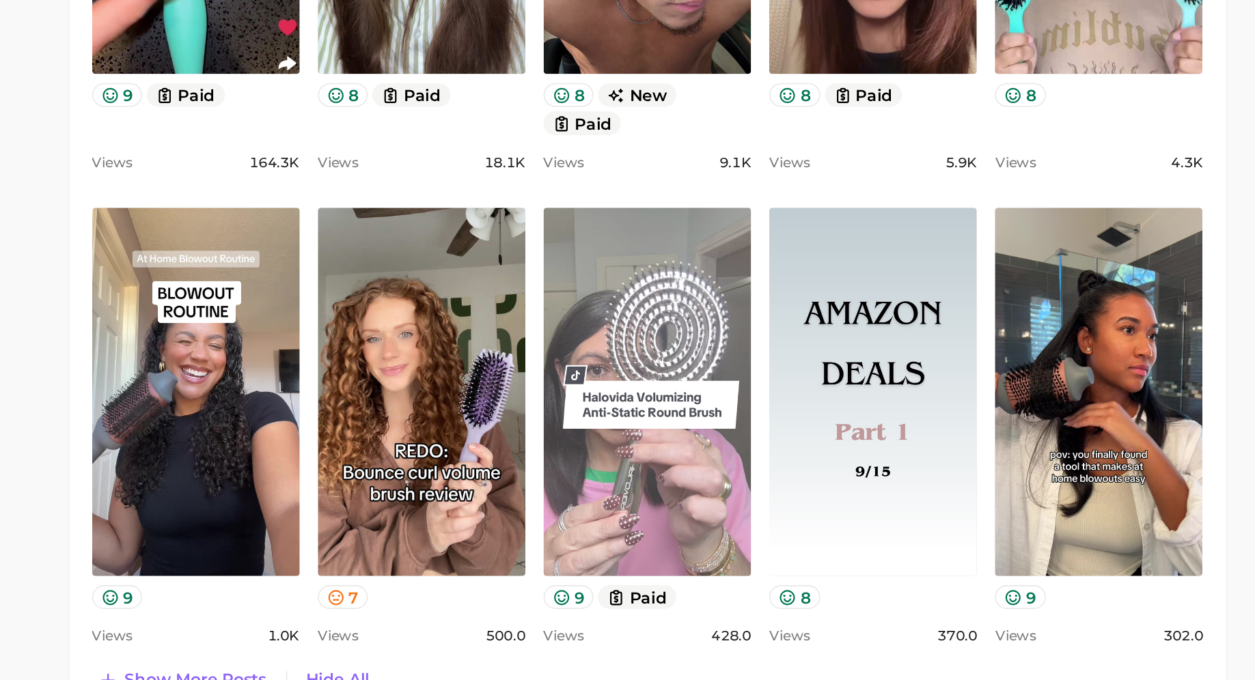
click at [720, 477] on link "view post on TikTok" at bounding box center [716, 506] width 125 height 222
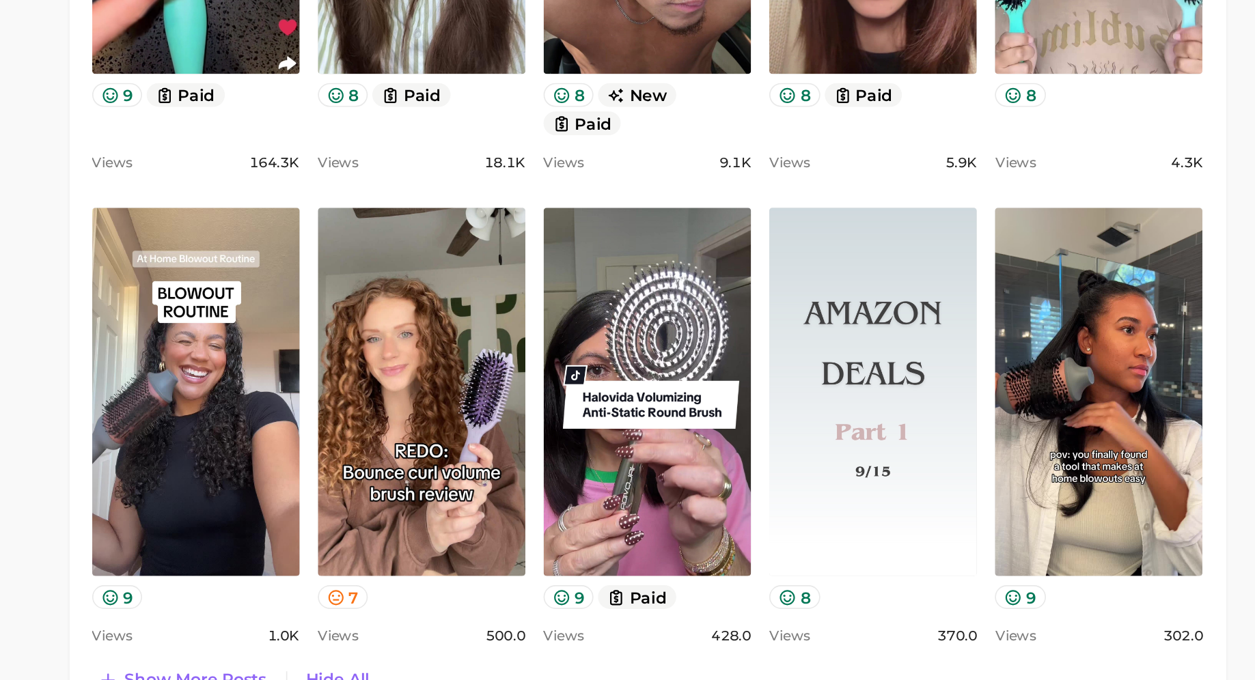
scroll to position [668, 0]
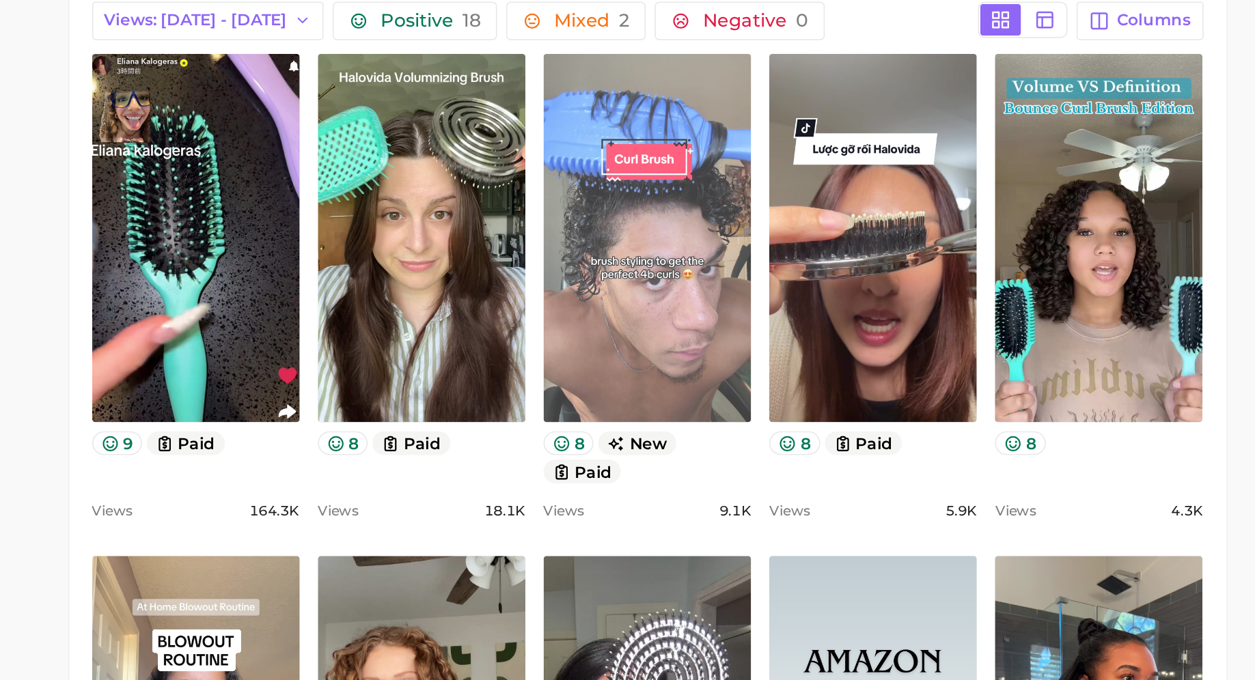
click at [739, 236] on link "view post on TikTok" at bounding box center [716, 205] width 125 height 222
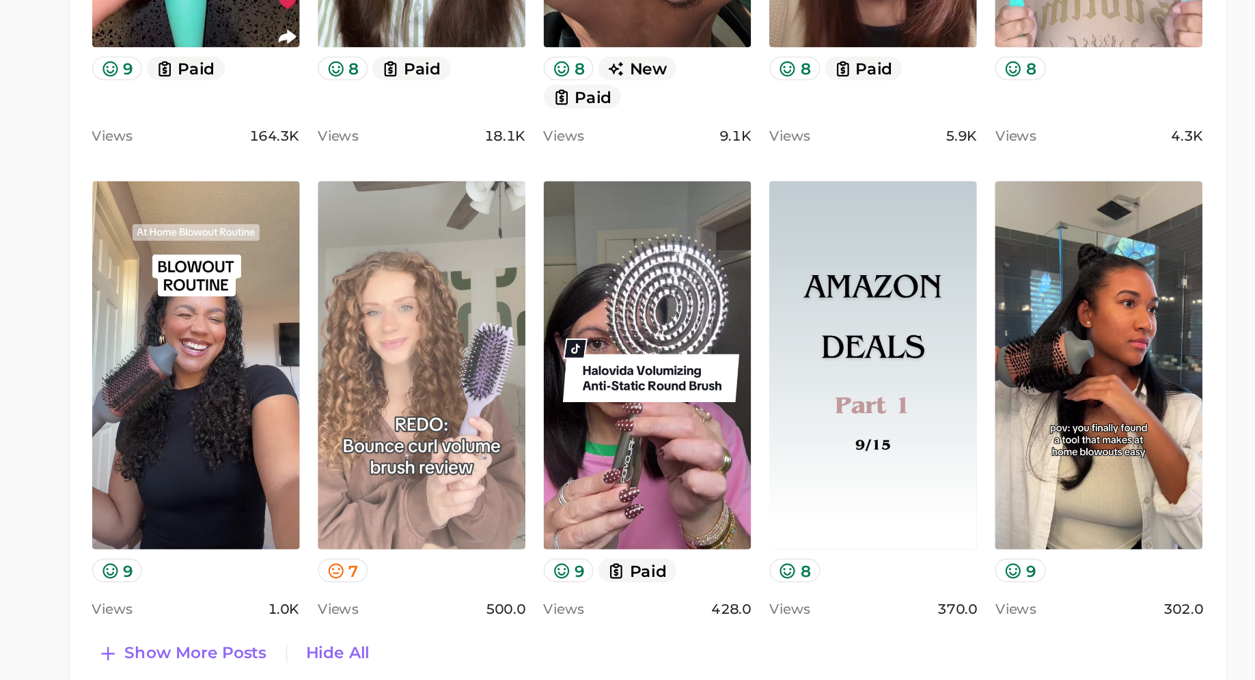
scroll to position [687, 0]
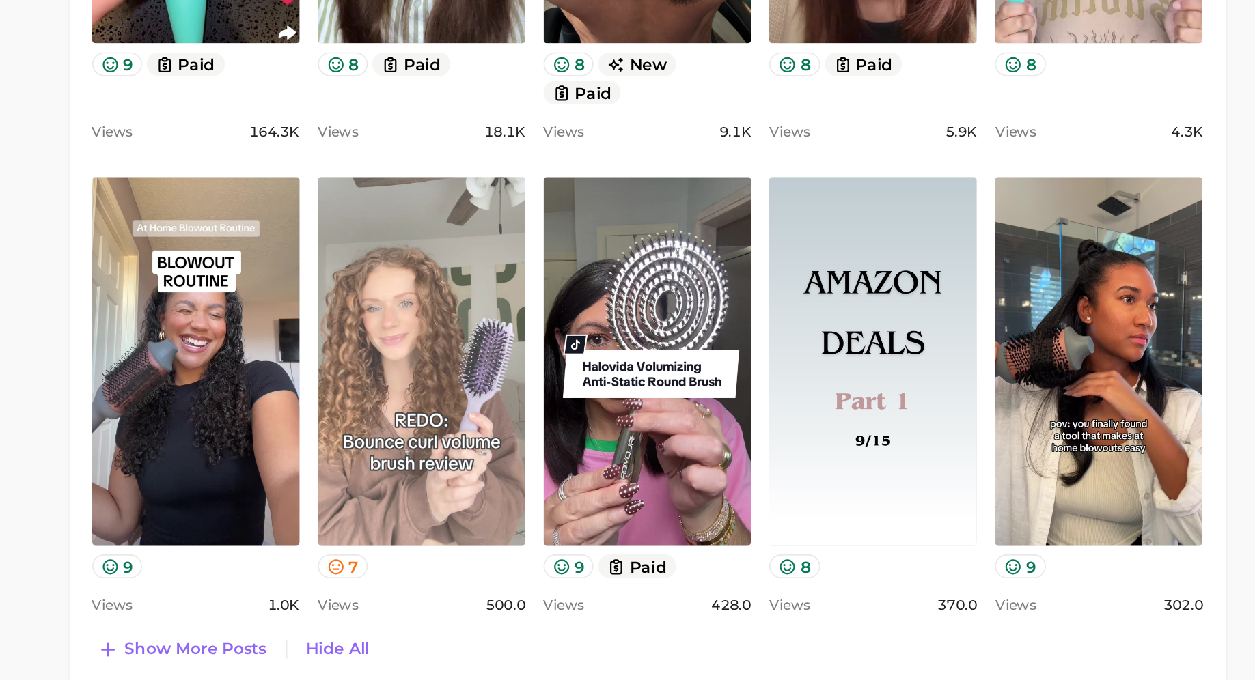
click at [626, 544] on link "view post on TikTok" at bounding box center [580, 488] width 125 height 222
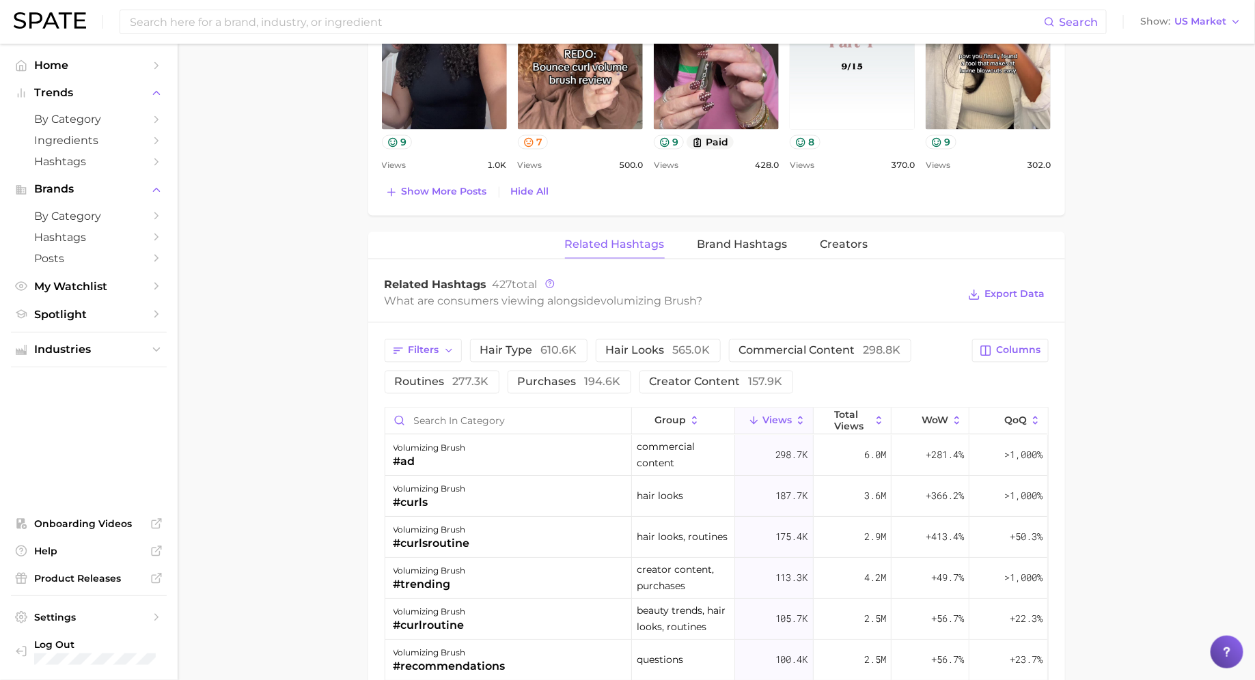
scroll to position [1164, 0]
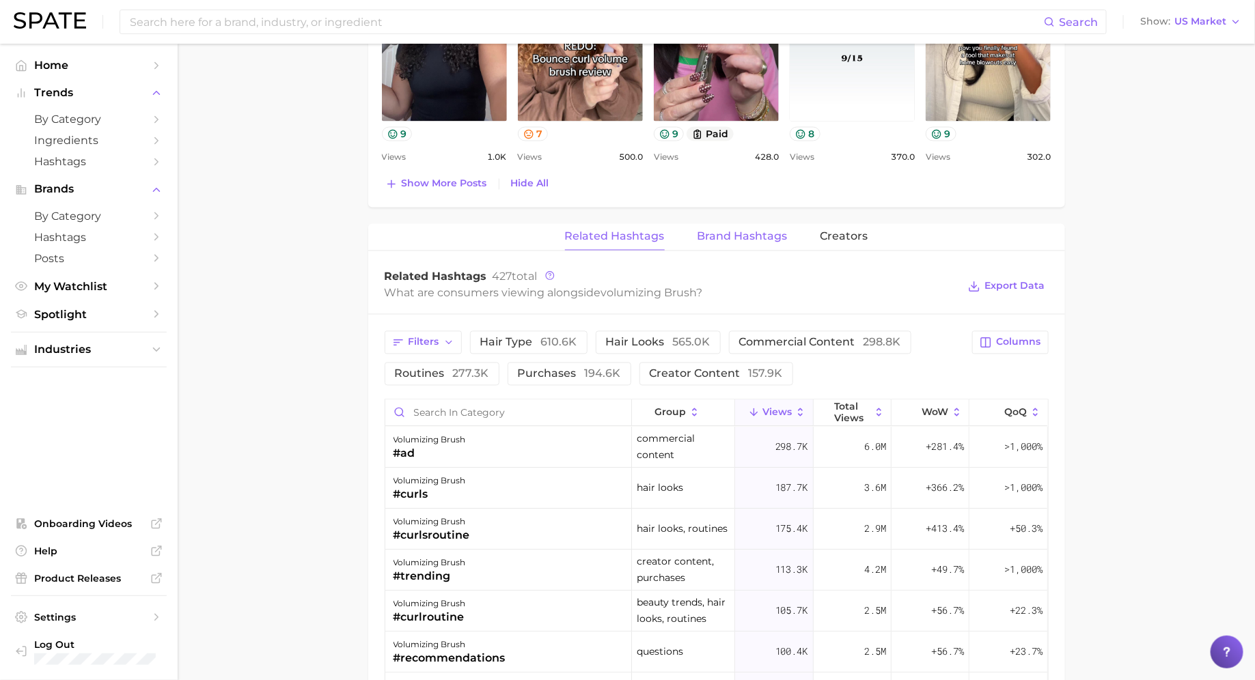
click at [731, 246] on button "Brand Hashtags" at bounding box center [742, 237] width 90 height 27
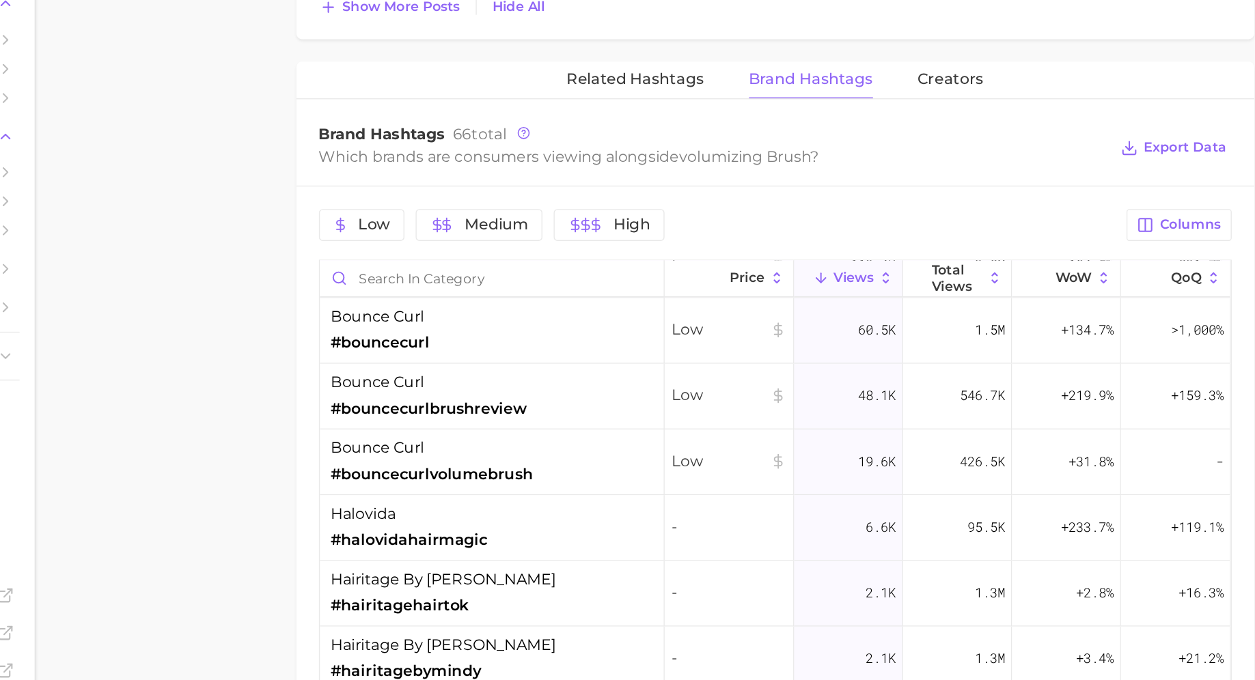
scroll to position [20, 0]
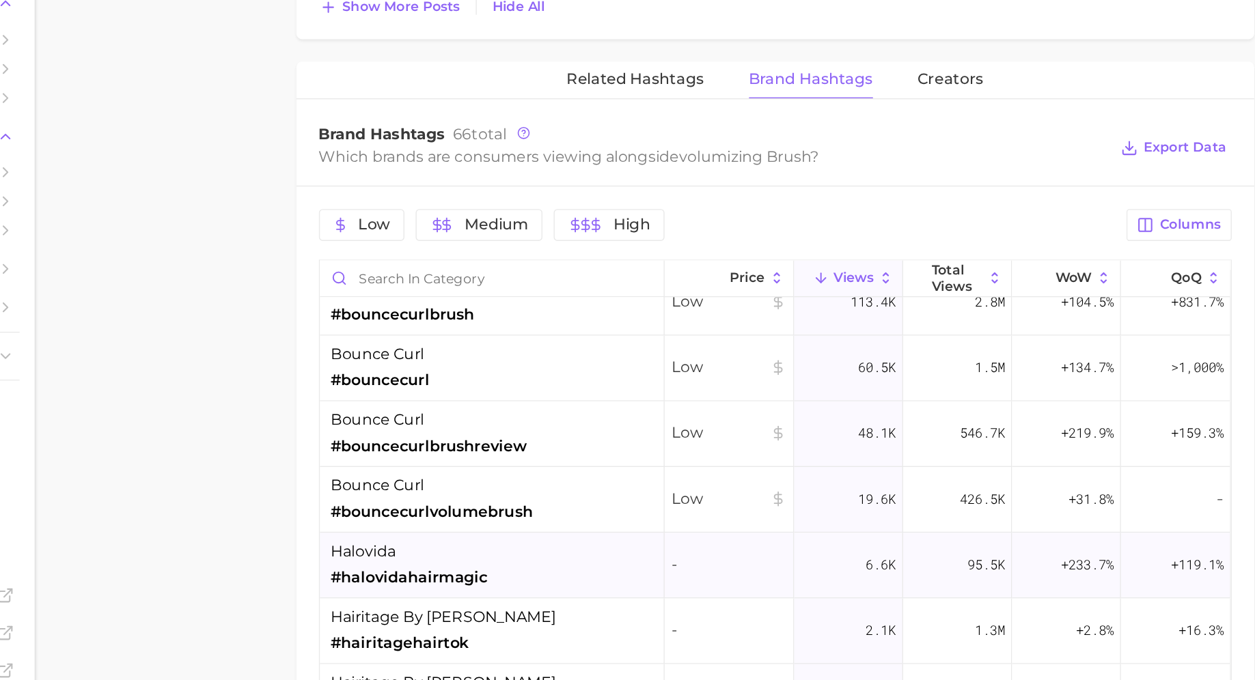
click at [545, 478] on div "halovida #halovidahairmagic" at bounding box center [510, 502] width 251 height 48
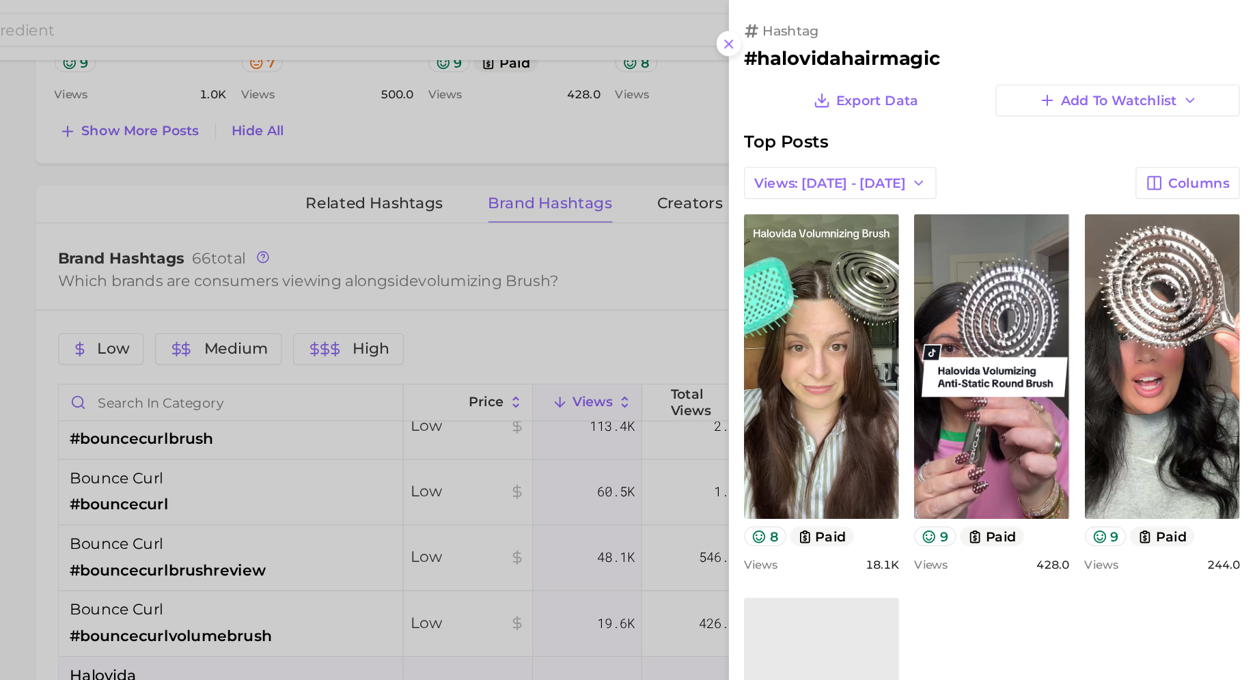
scroll to position [0, 0]
click at [727, 391] on div at bounding box center [627, 340] width 1255 height 680
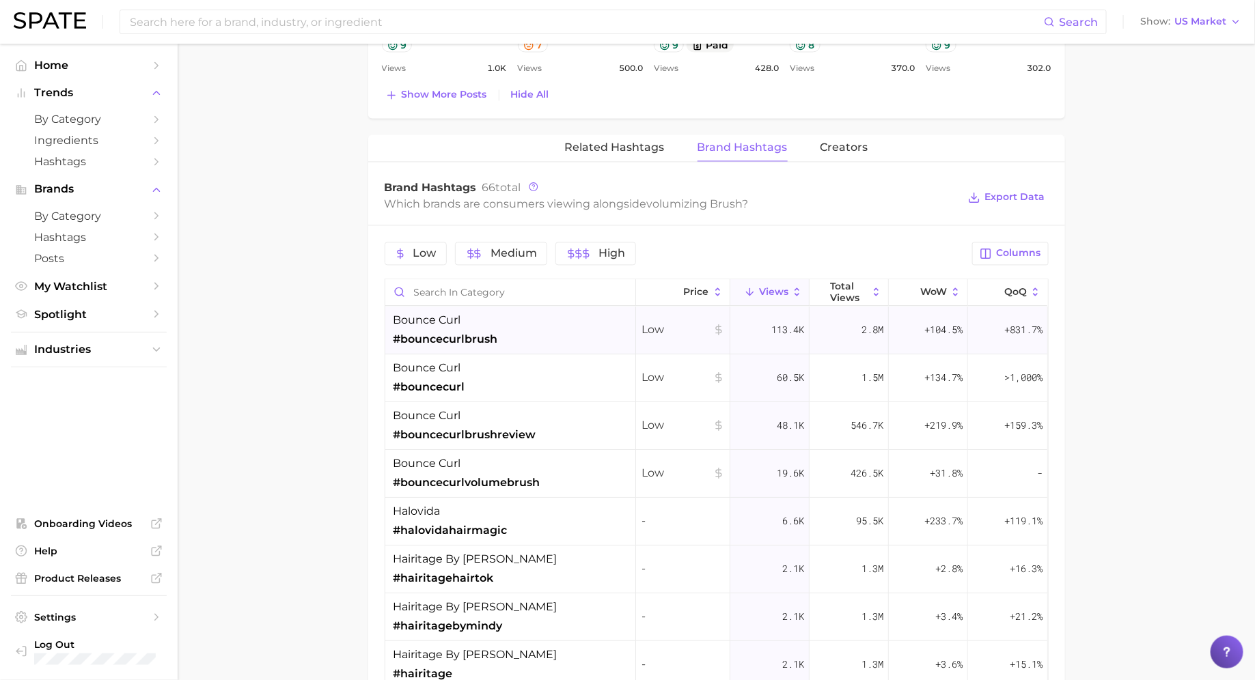
click at [481, 349] on div "bounce curl #bouncecurlbrush" at bounding box center [510, 331] width 251 height 48
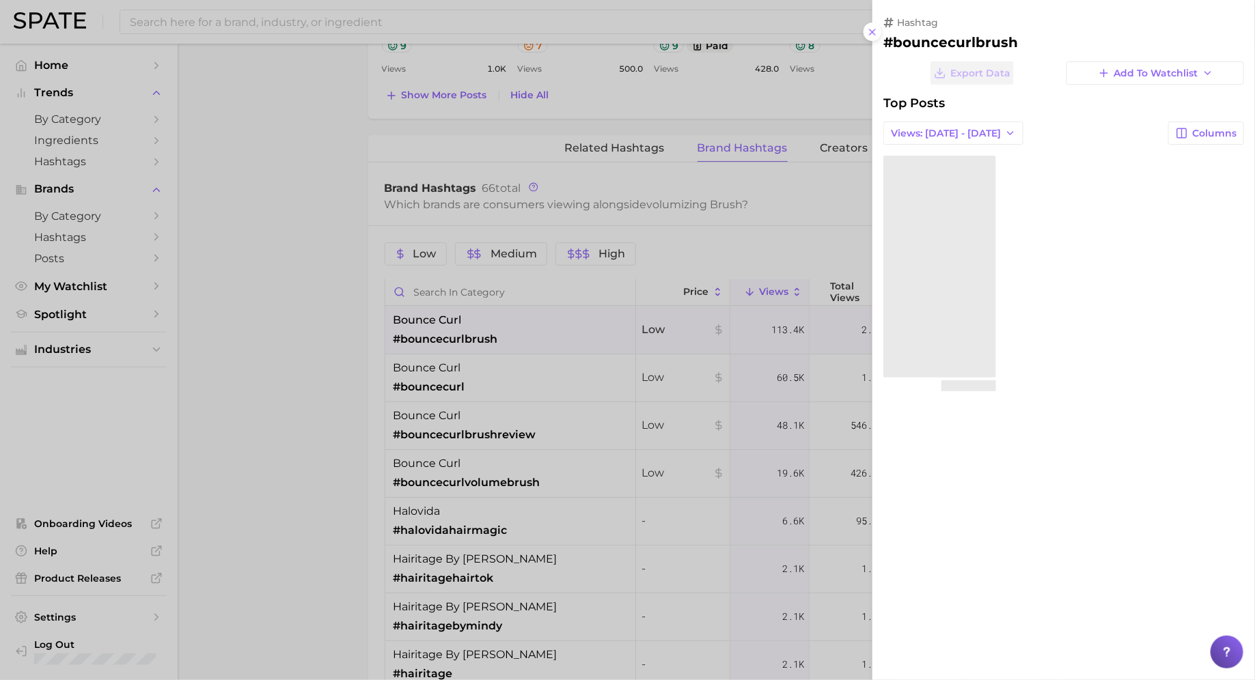
click at [917, 39] on h2 "#bouncecurlbrush" at bounding box center [1063, 42] width 361 height 16
copy h2 "bouncecurlbrush"
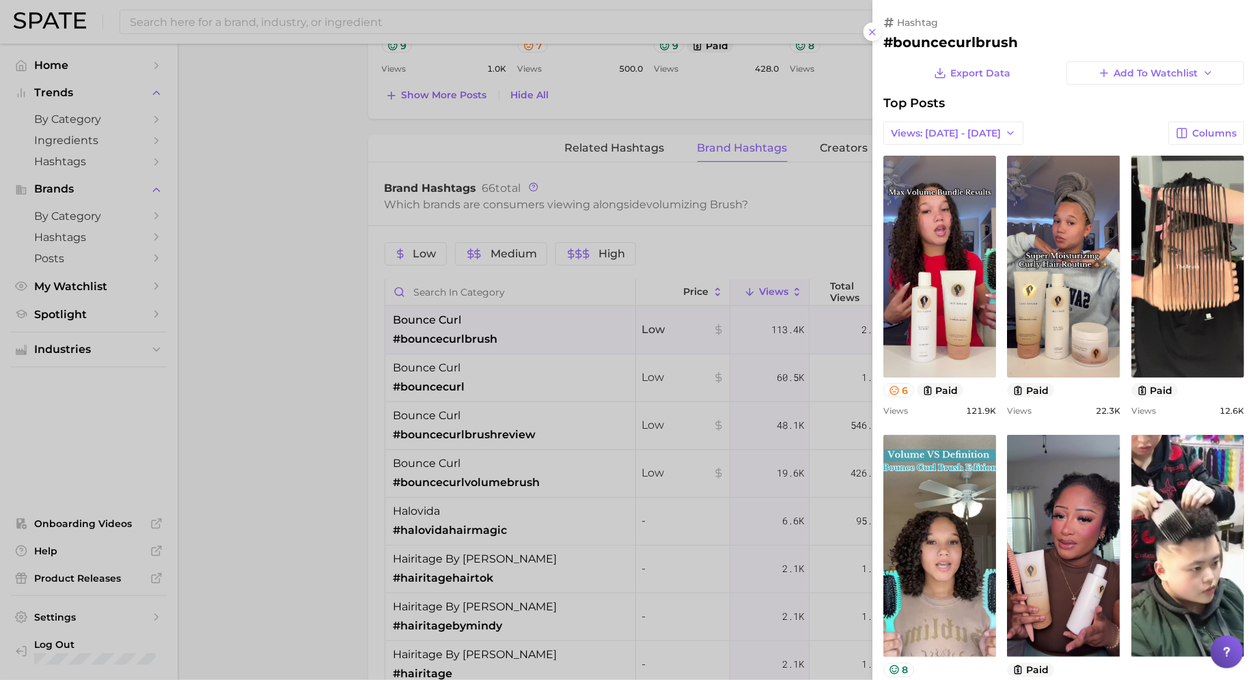
drag, startPoint x: 496, startPoint y: 430, endPoint x: 496, endPoint y: 471, distance: 41.0
click at [496, 430] on div at bounding box center [627, 340] width 1255 height 680
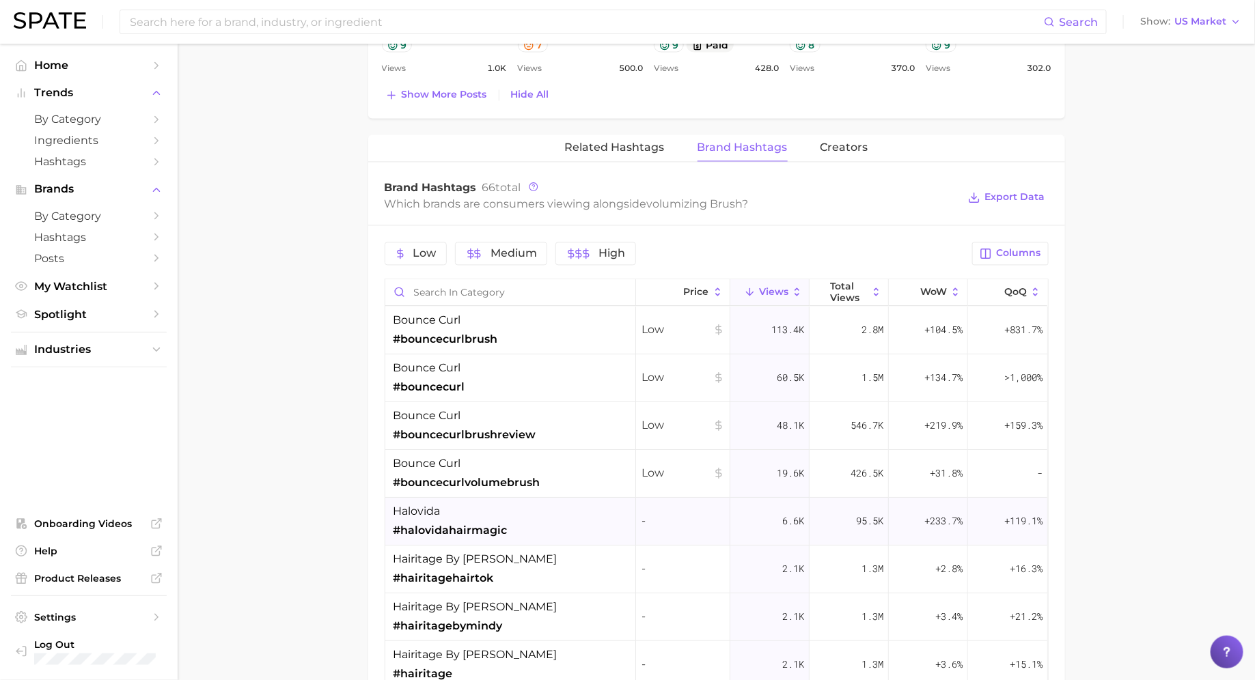
click at [496, 513] on div "halovida #halovidahairmagic" at bounding box center [450, 522] width 114 height 36
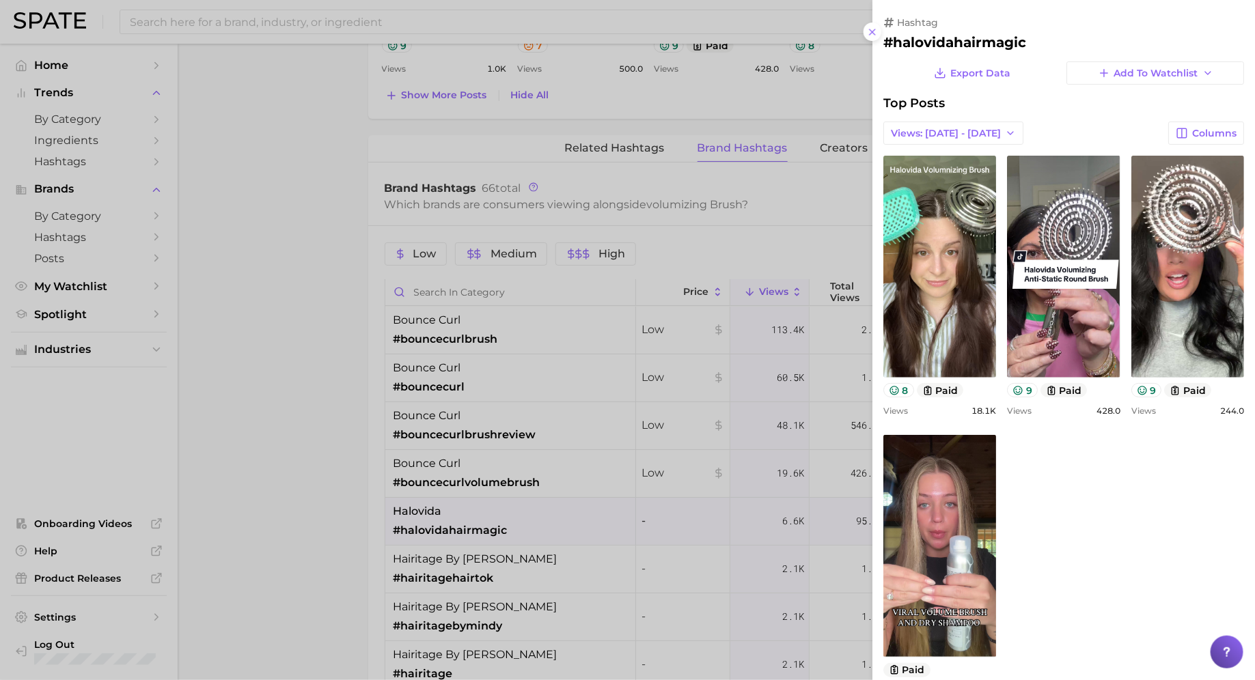
click at [953, 42] on h2 "#halovidahairmagic" at bounding box center [1063, 42] width 361 height 16
copy h2 "halovidahairmagic"
click at [509, 559] on div at bounding box center [627, 340] width 1255 height 680
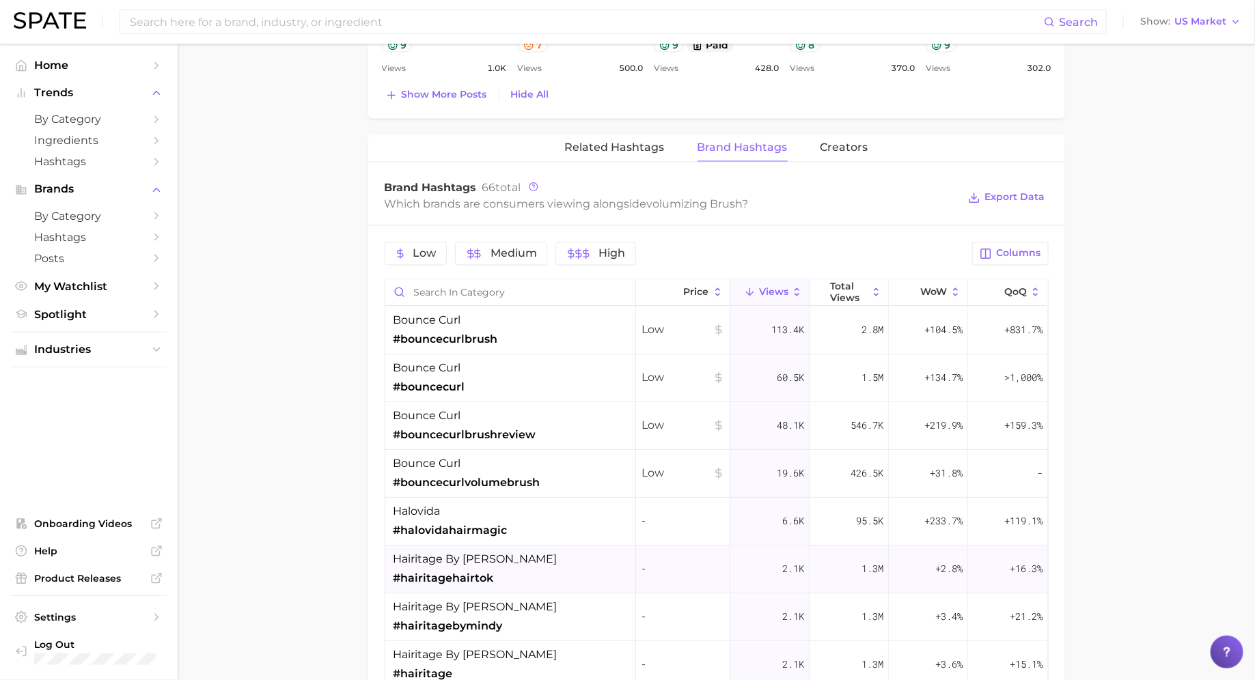
click at [509, 559] on div "hairitage by mindy #hairitagehairtok" at bounding box center [510, 570] width 251 height 48
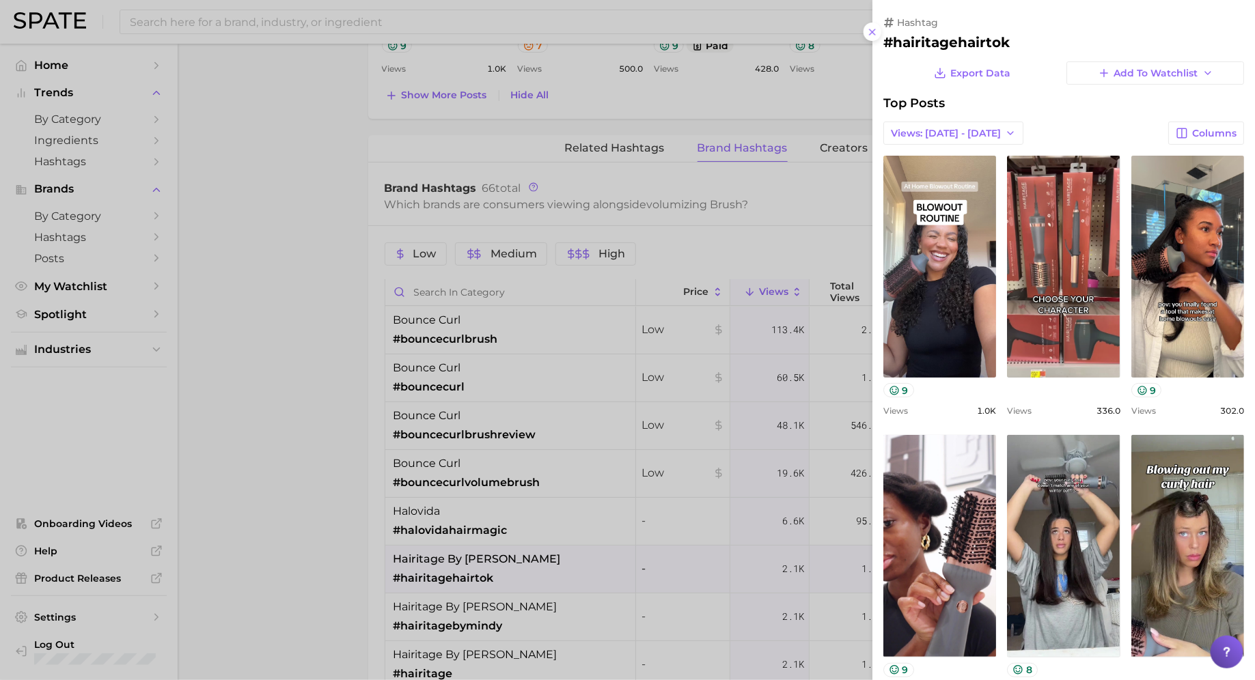
click at [936, 53] on div "hashtag #hairitagehairtok Export Data Add to Watchlist Top Posts Views: Oct 5 -…" at bounding box center [1063, 511] width 382 height 1022
click at [937, 44] on h2 "#hairitagehairtok" at bounding box center [1063, 42] width 361 height 16
copy h2 "hairitagehairtok"
click at [704, 301] on div at bounding box center [627, 340] width 1255 height 680
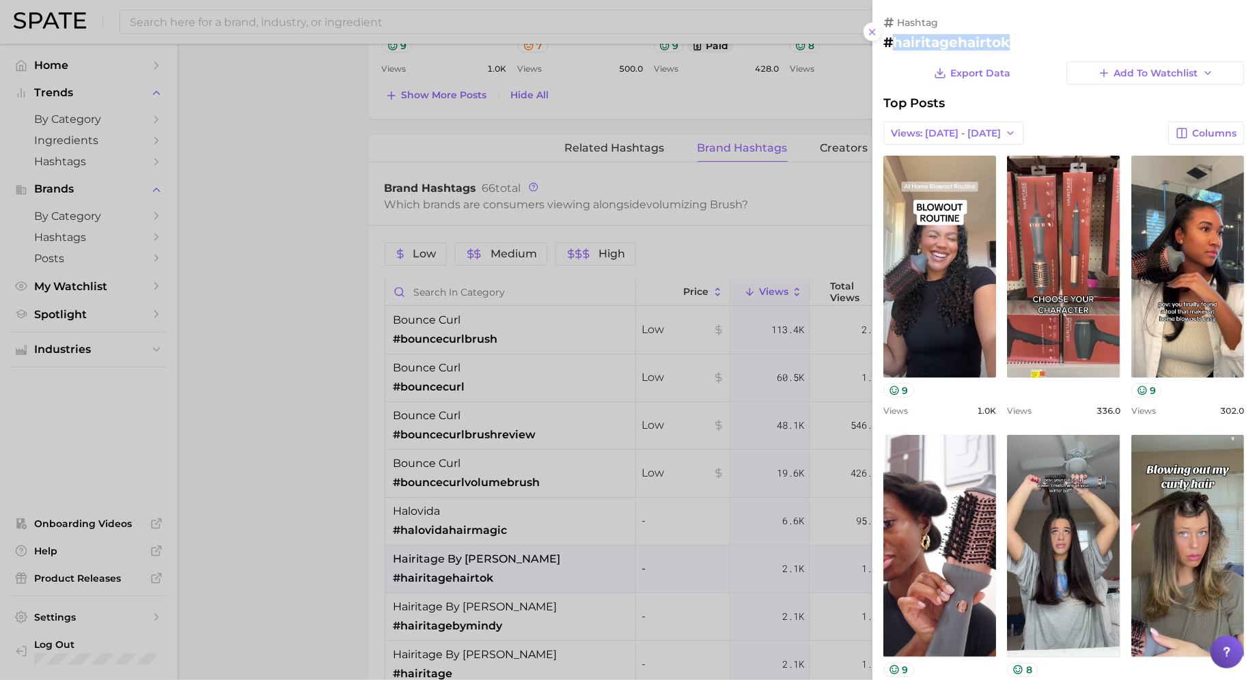
click at [704, 301] on div at bounding box center [627, 340] width 1255 height 680
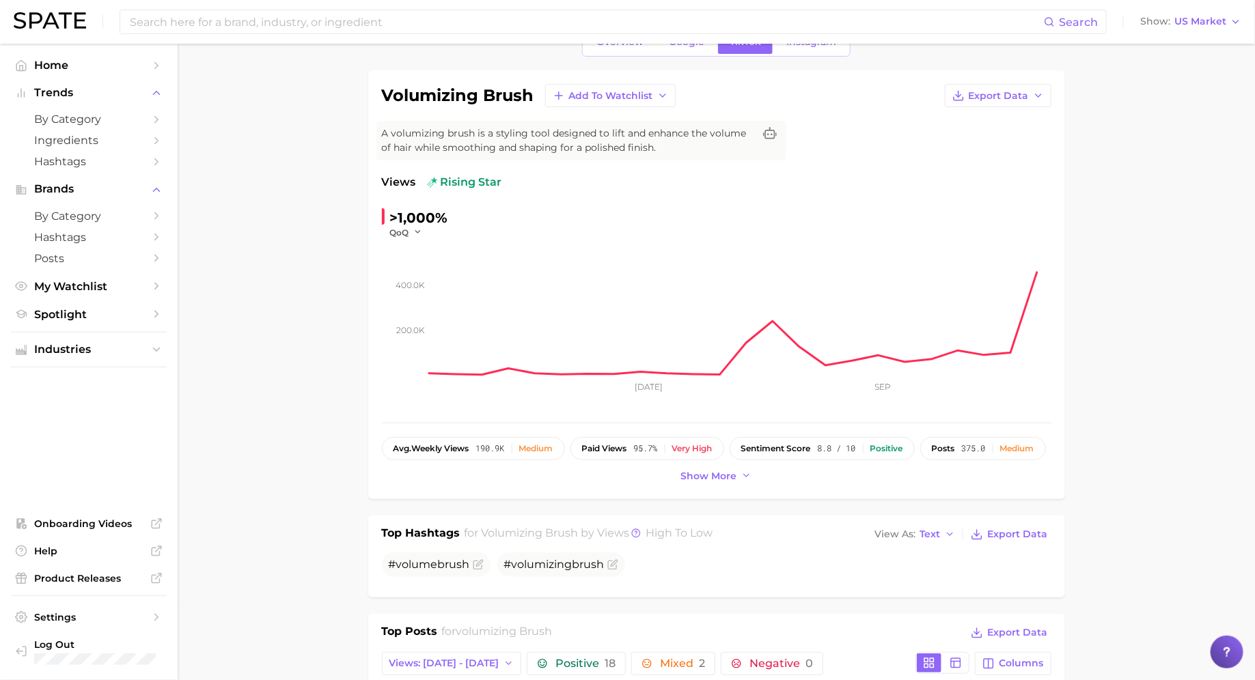
scroll to position [74, 0]
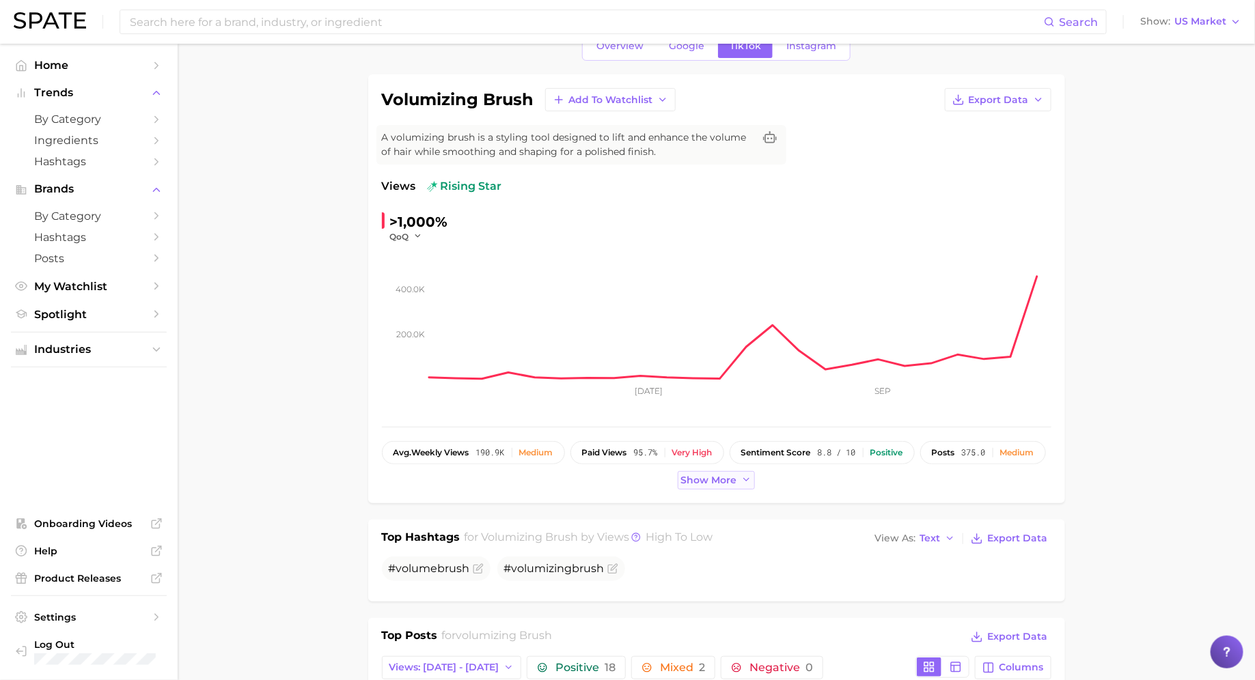
click at [710, 476] on span "Show more" at bounding box center [709, 481] width 56 height 12
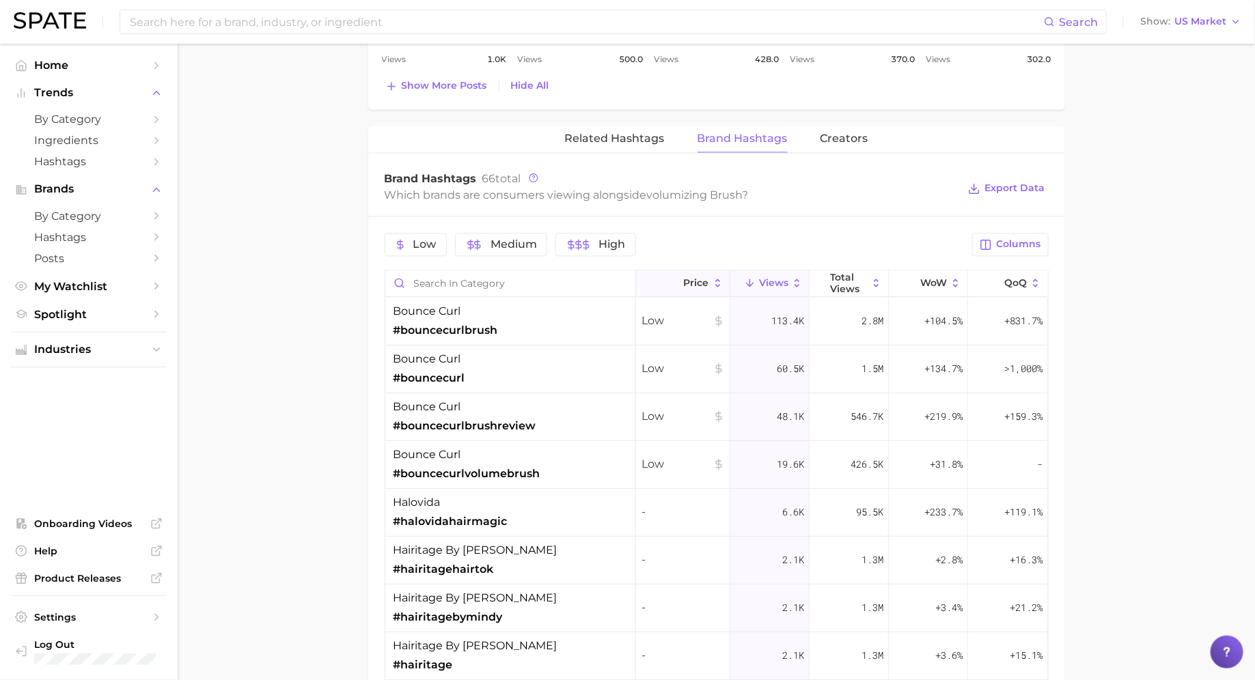
scroll to position [1263, 0]
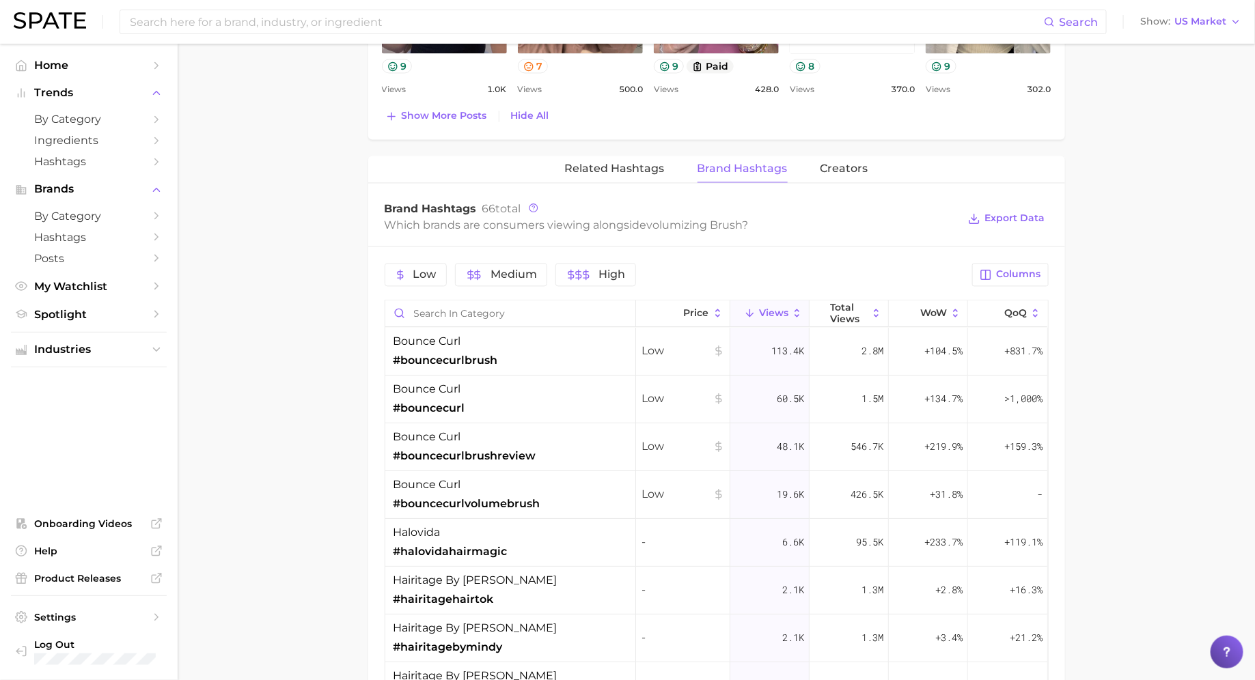
click at [639, 184] on div "Related Hashtags Brand Hashtags Creators Brand Hashtags 66 total Which brands a…" at bounding box center [716, 576] width 697 height 841
click at [639, 172] on button "Related Hashtags" at bounding box center [615, 169] width 100 height 27
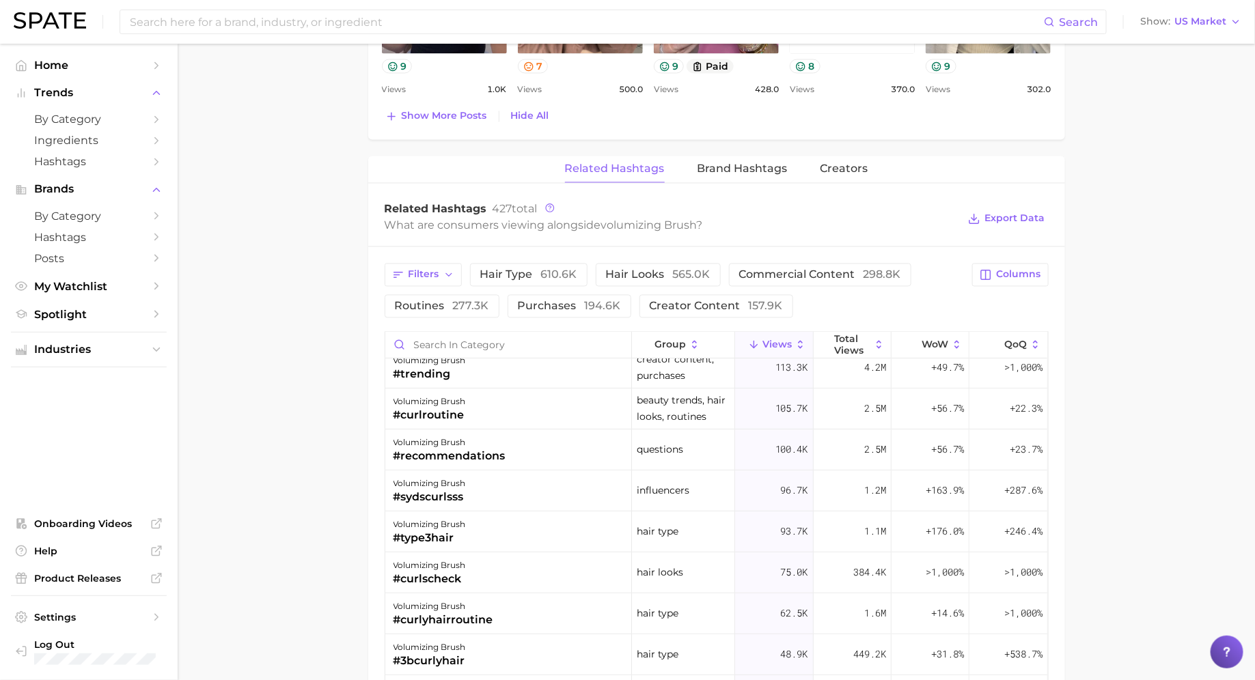
scroll to position [137, 0]
click at [486, 518] on div "volumizing brush #type3hair" at bounding box center [508, 529] width 247 height 41
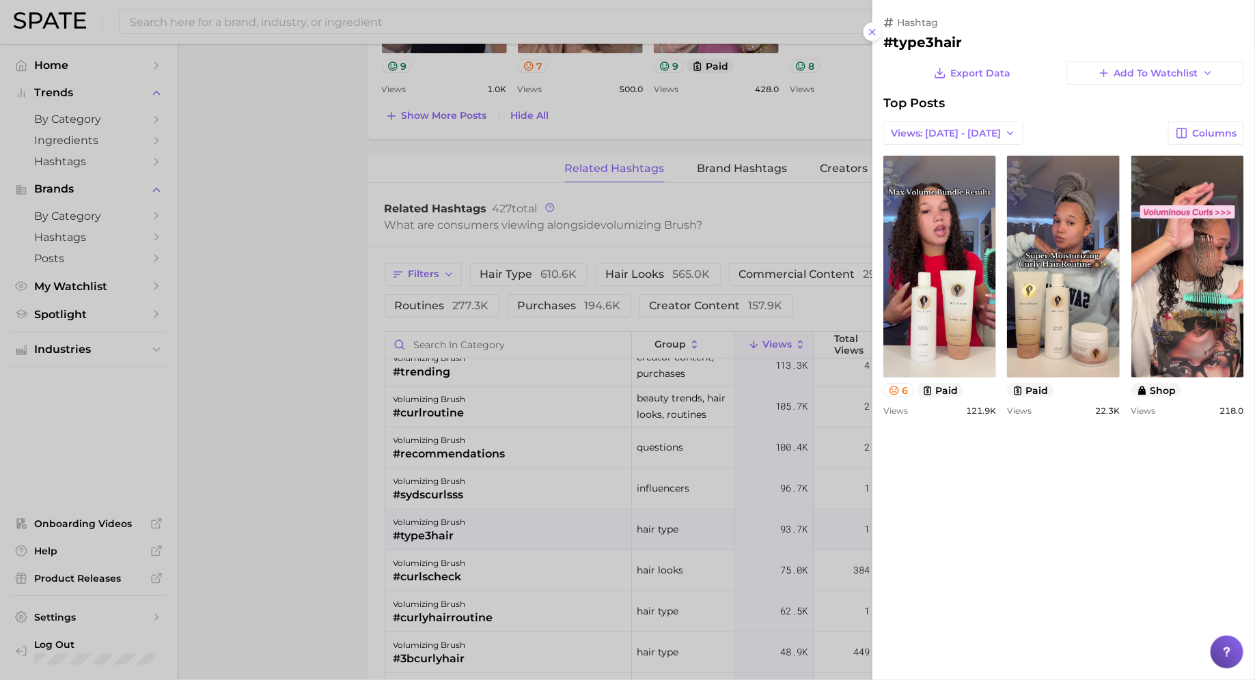
scroll to position [0, 0]
click at [486, 518] on div at bounding box center [627, 340] width 1255 height 680
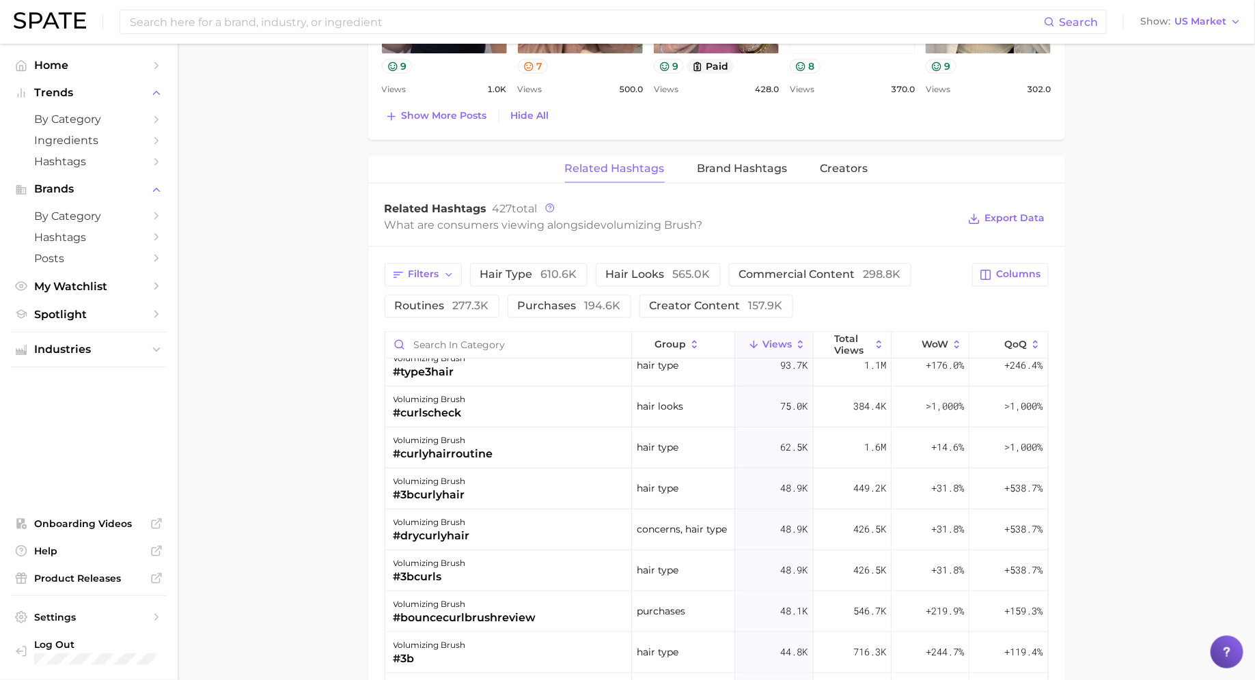
scroll to position [221, 0]
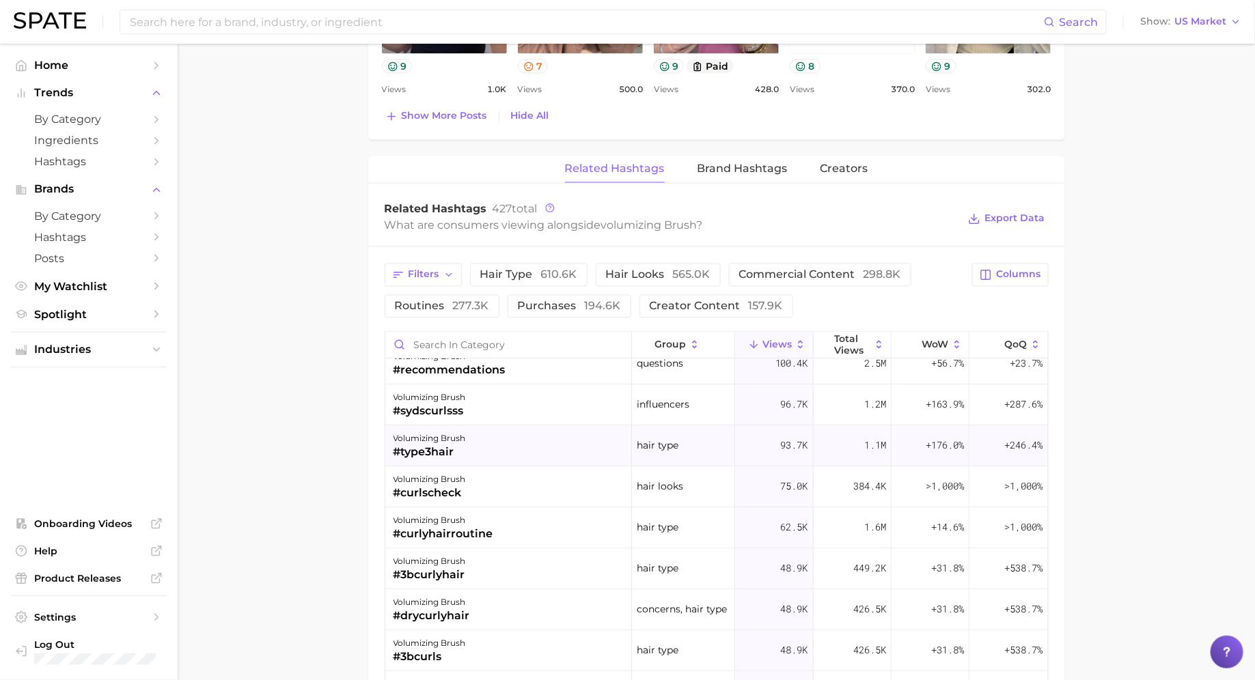
click at [475, 453] on div "volumizing brush #type3hair" at bounding box center [508, 445] width 247 height 41
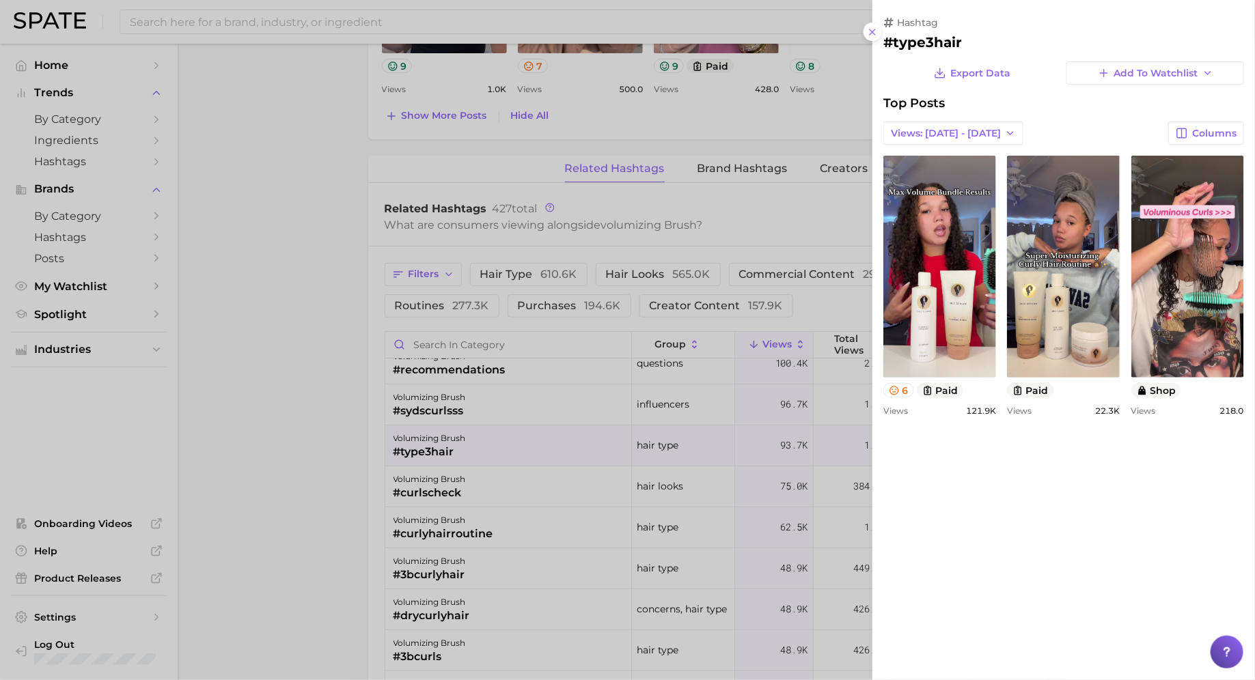
scroll to position [0, 0]
click at [475, 452] on div at bounding box center [627, 340] width 1255 height 680
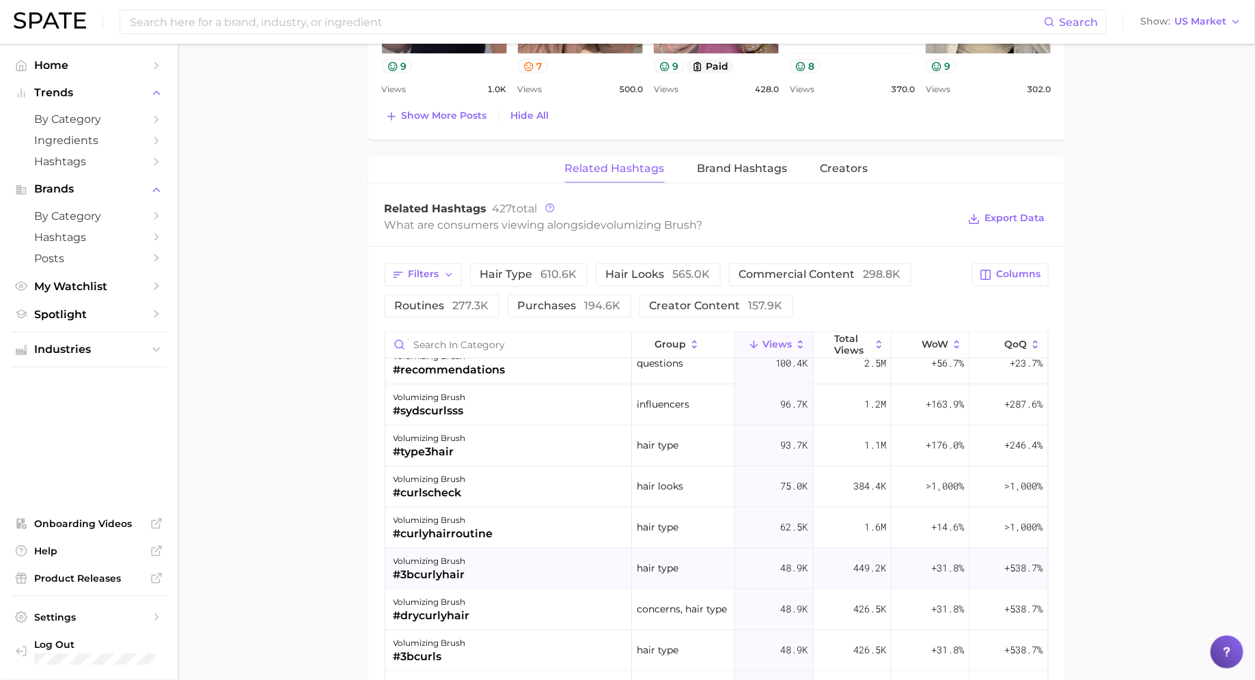
click at [464, 578] on div "volumizing brush #3bcurlyhair" at bounding box center [508, 568] width 247 height 41
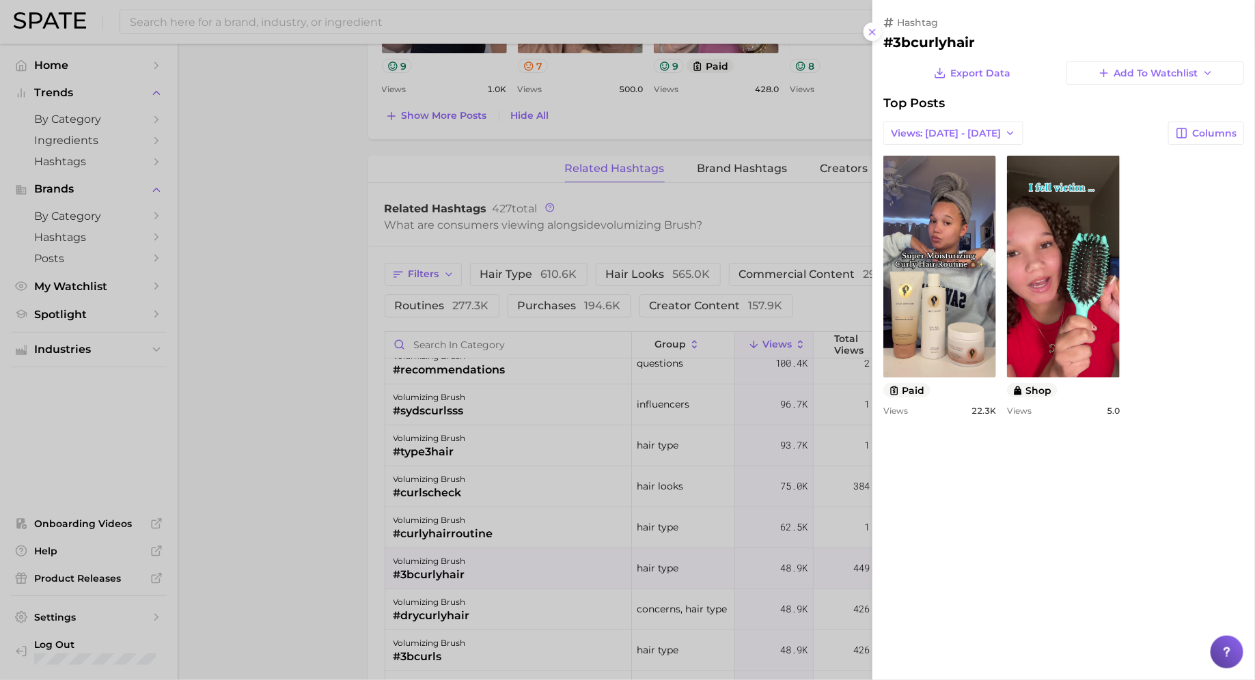
click at [464, 578] on div at bounding box center [627, 340] width 1255 height 680
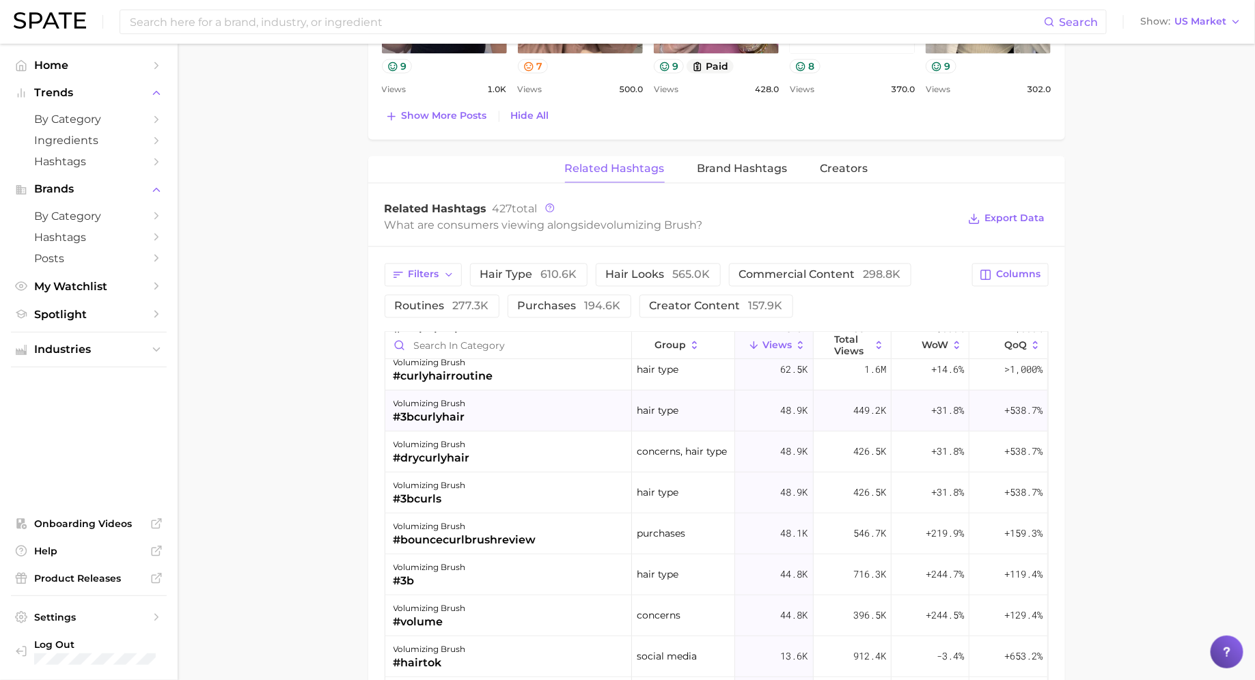
scroll to position [387, 0]
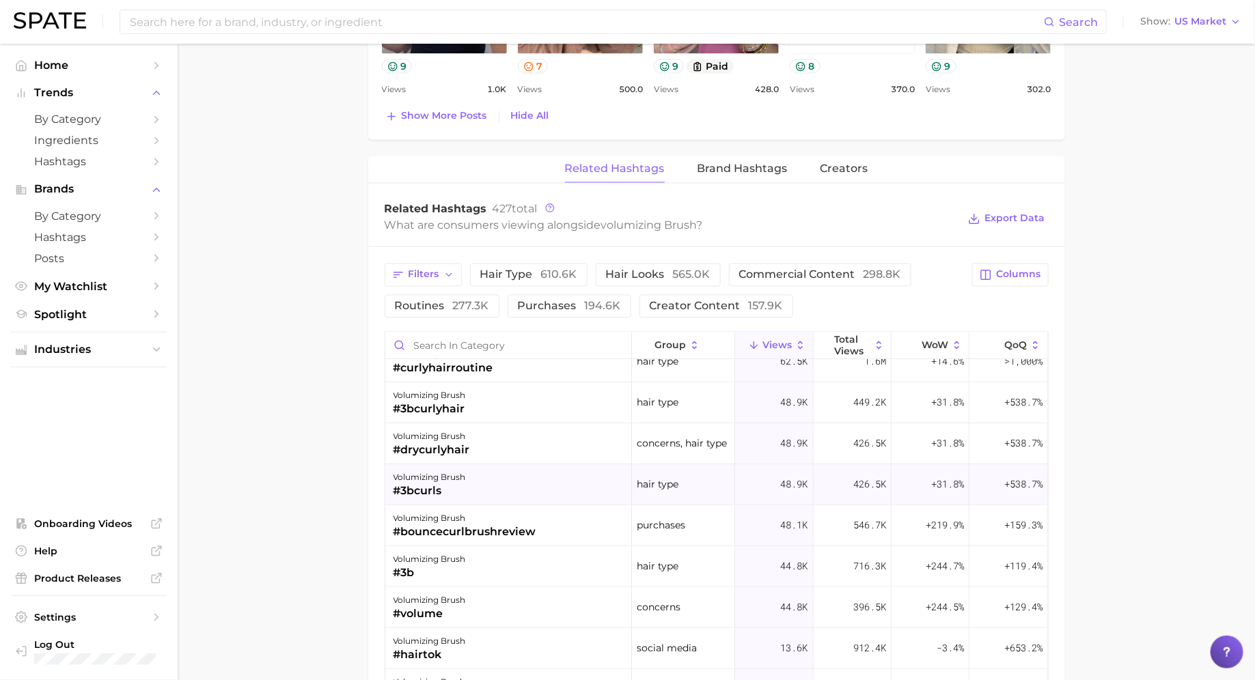
click at [478, 496] on div "volumizing brush #3bcurls" at bounding box center [508, 484] width 247 height 41
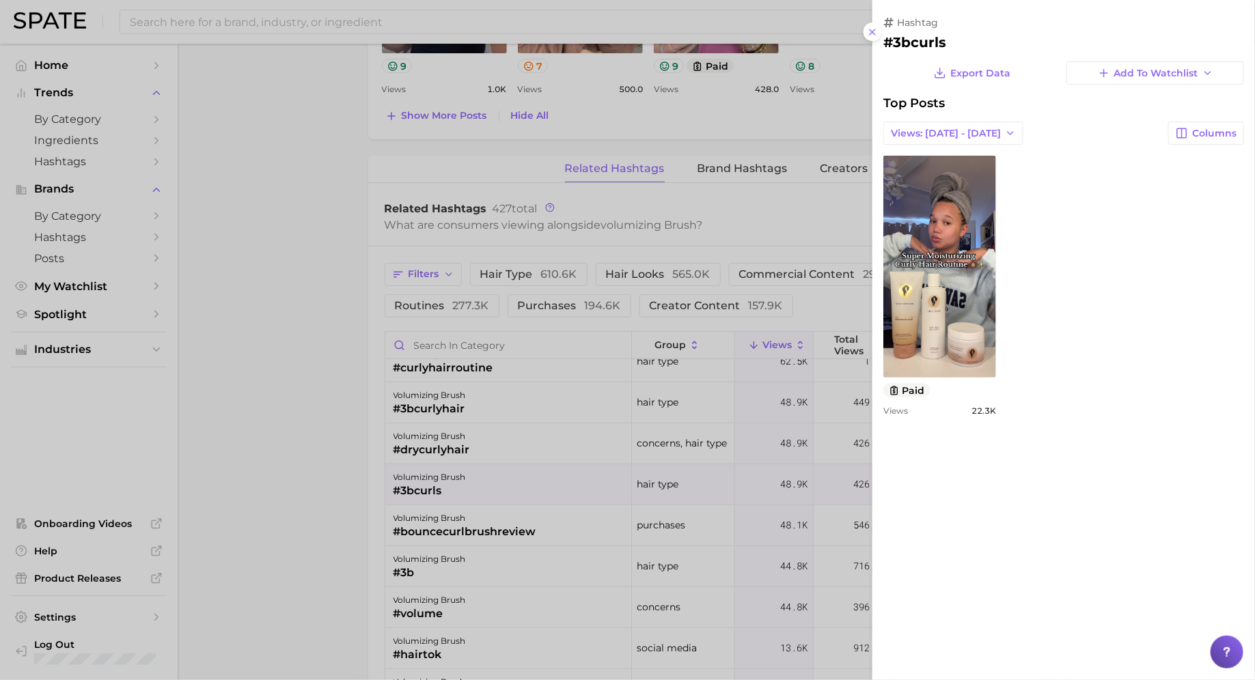
scroll to position [0, 0]
click at [478, 483] on div at bounding box center [627, 340] width 1255 height 680
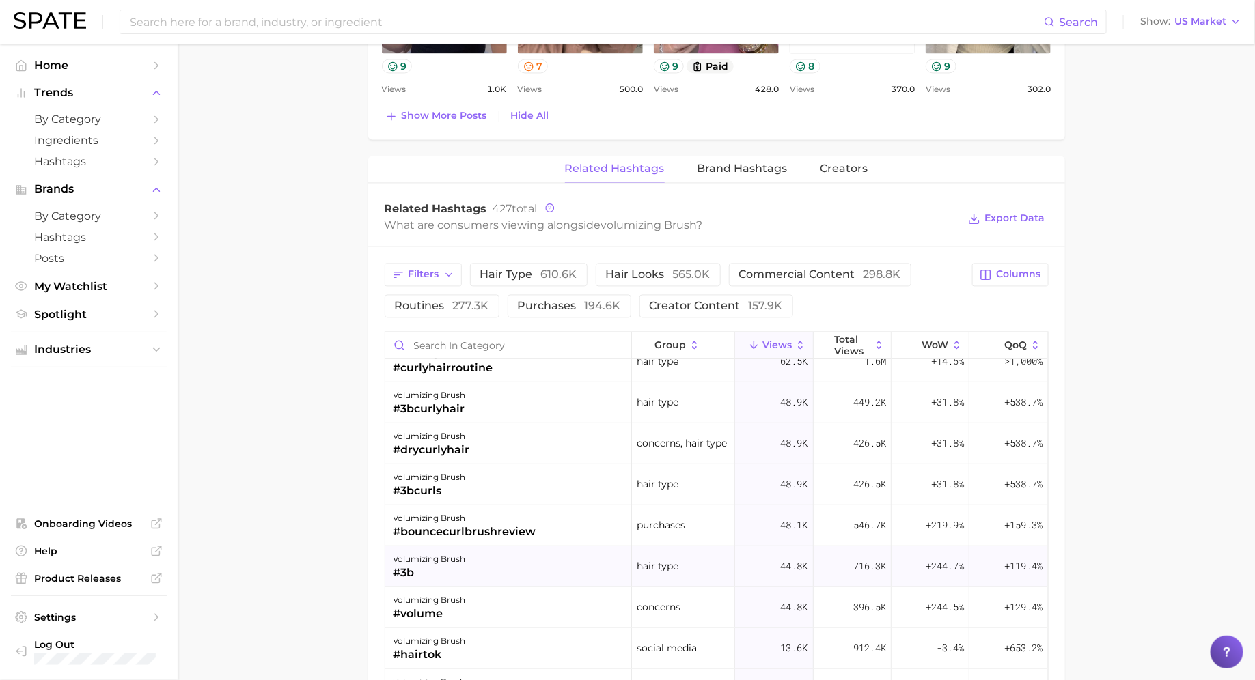
click at [462, 564] on div "#3b" at bounding box center [429, 572] width 72 height 16
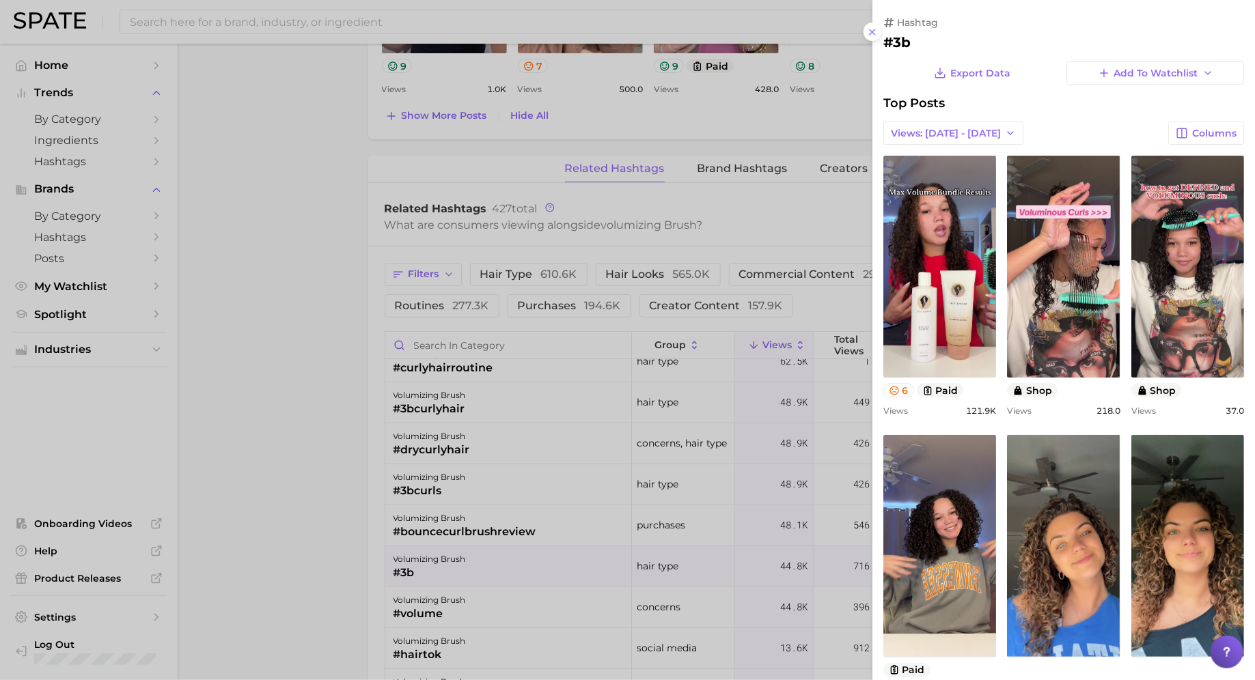
click at [462, 561] on div at bounding box center [627, 340] width 1255 height 680
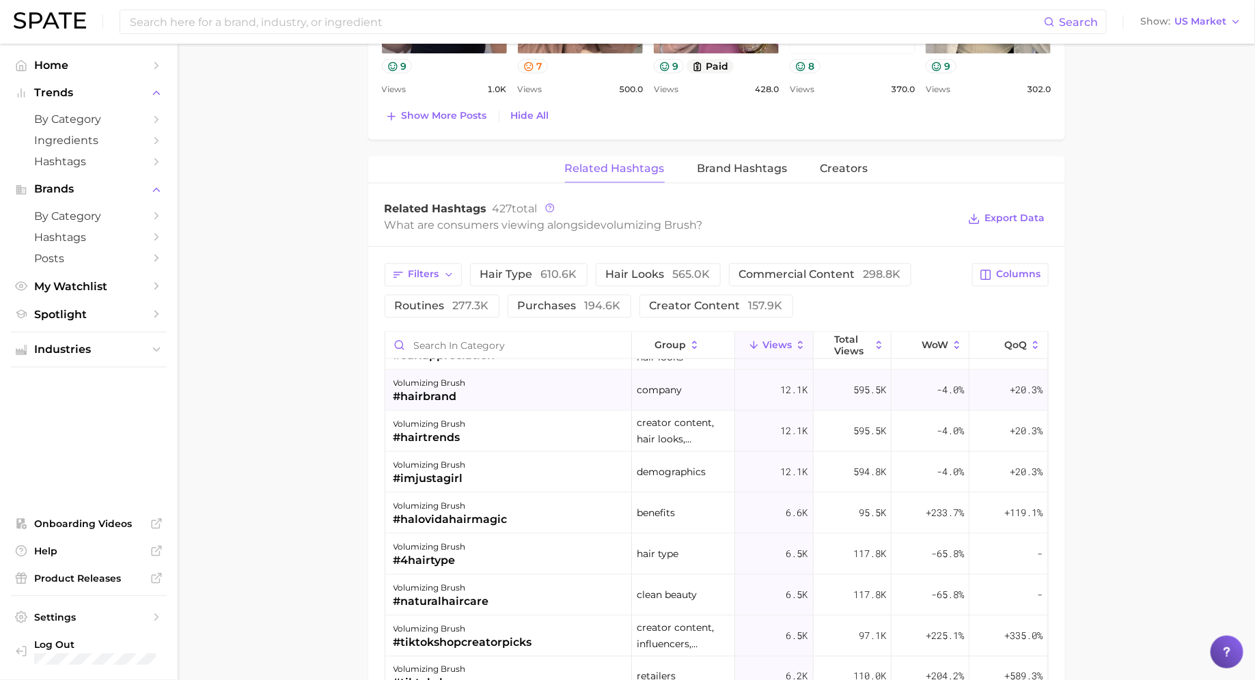
scroll to position [946, 0]
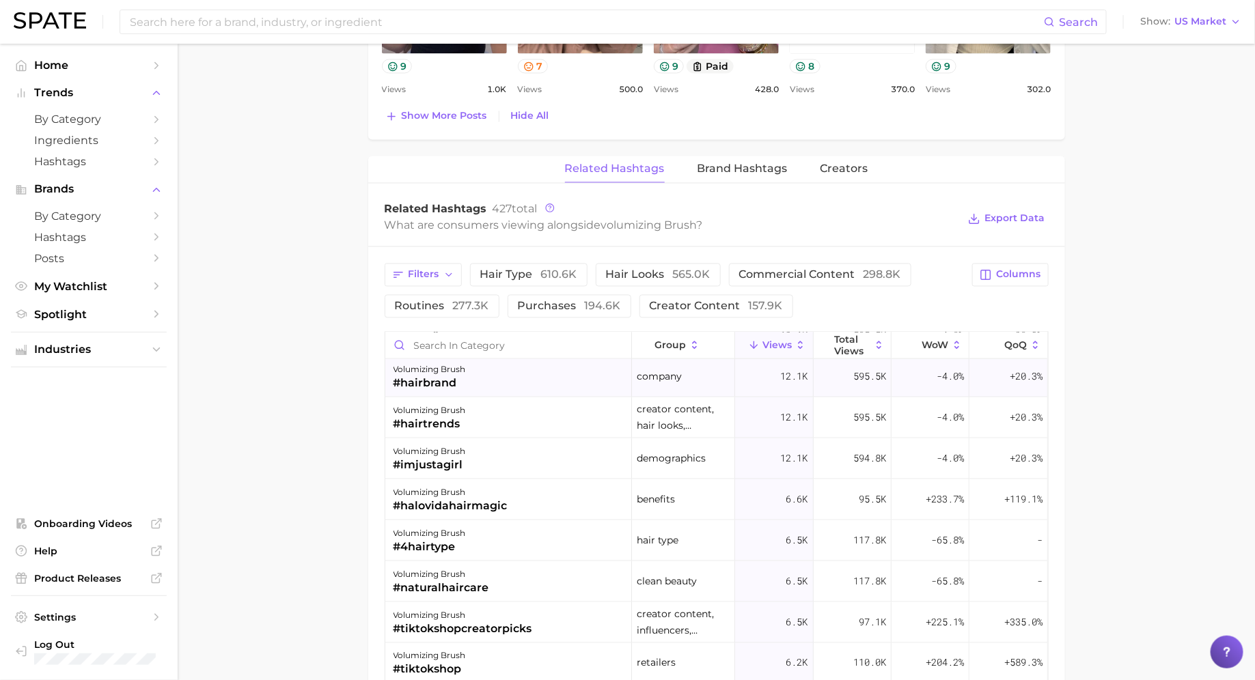
click at [477, 535] on div "volumizing brush #4hairtype" at bounding box center [508, 540] width 247 height 41
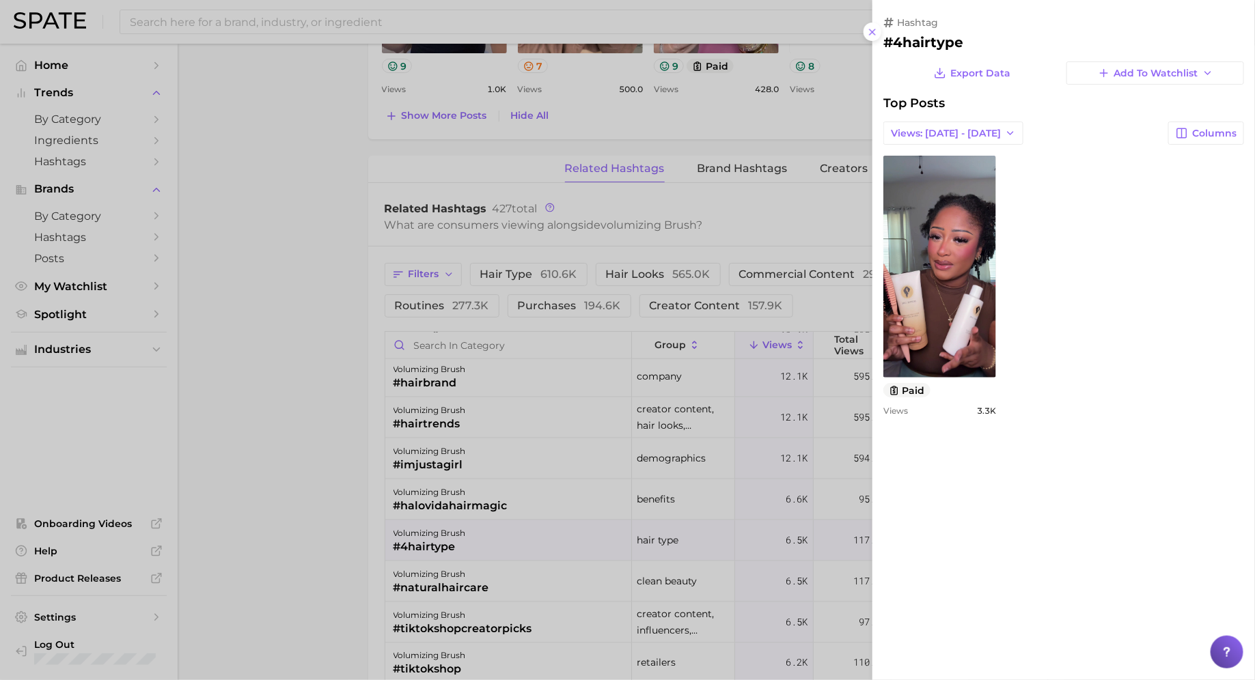
scroll to position [0, 0]
click at [477, 535] on div at bounding box center [627, 340] width 1255 height 680
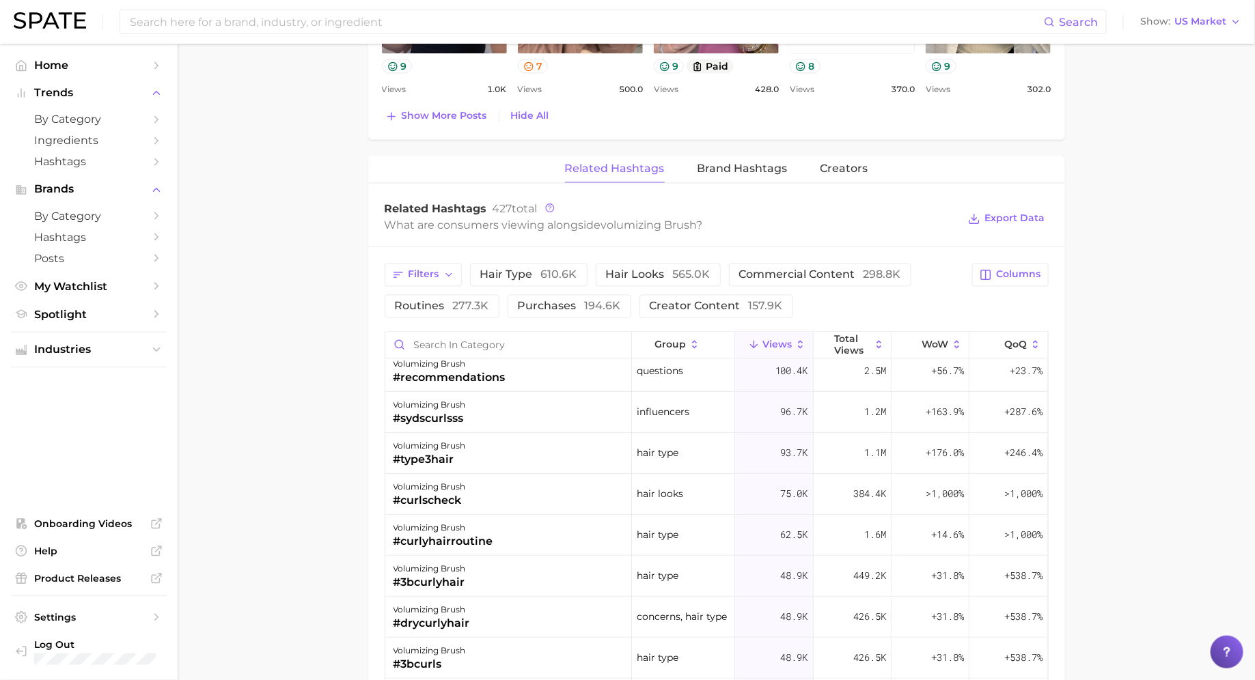
scroll to position [209, 0]
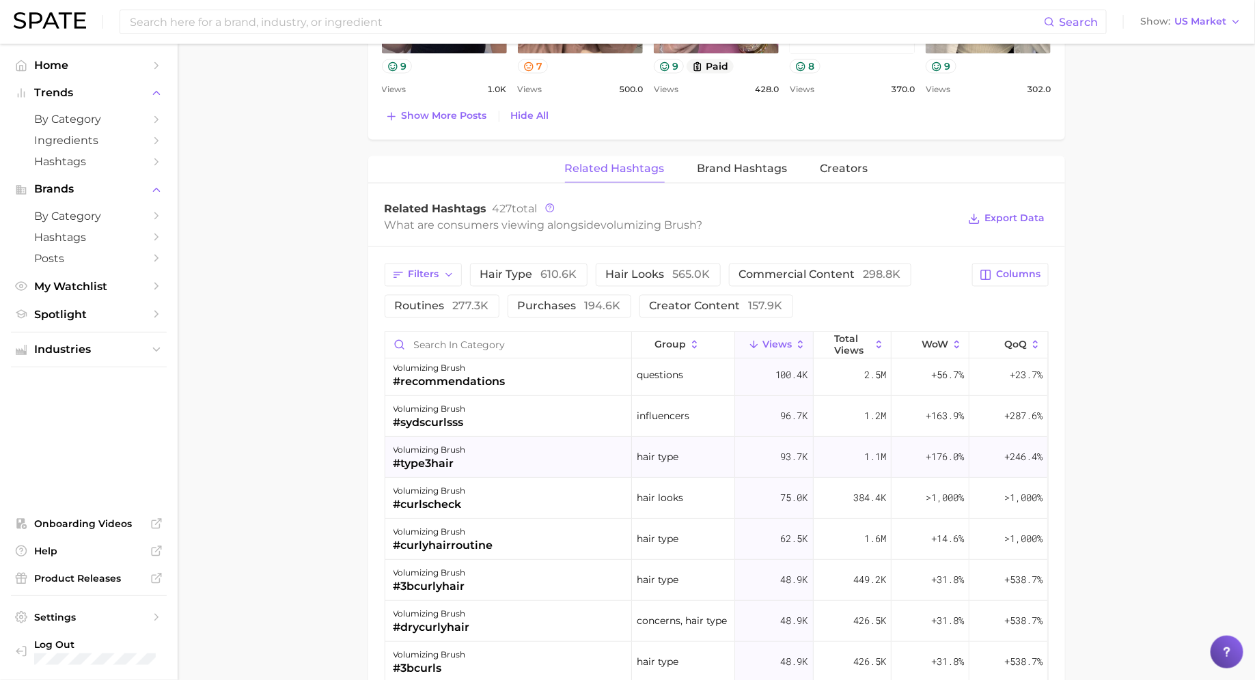
click at [497, 453] on div "volumizing brush #type3hair" at bounding box center [508, 457] width 247 height 41
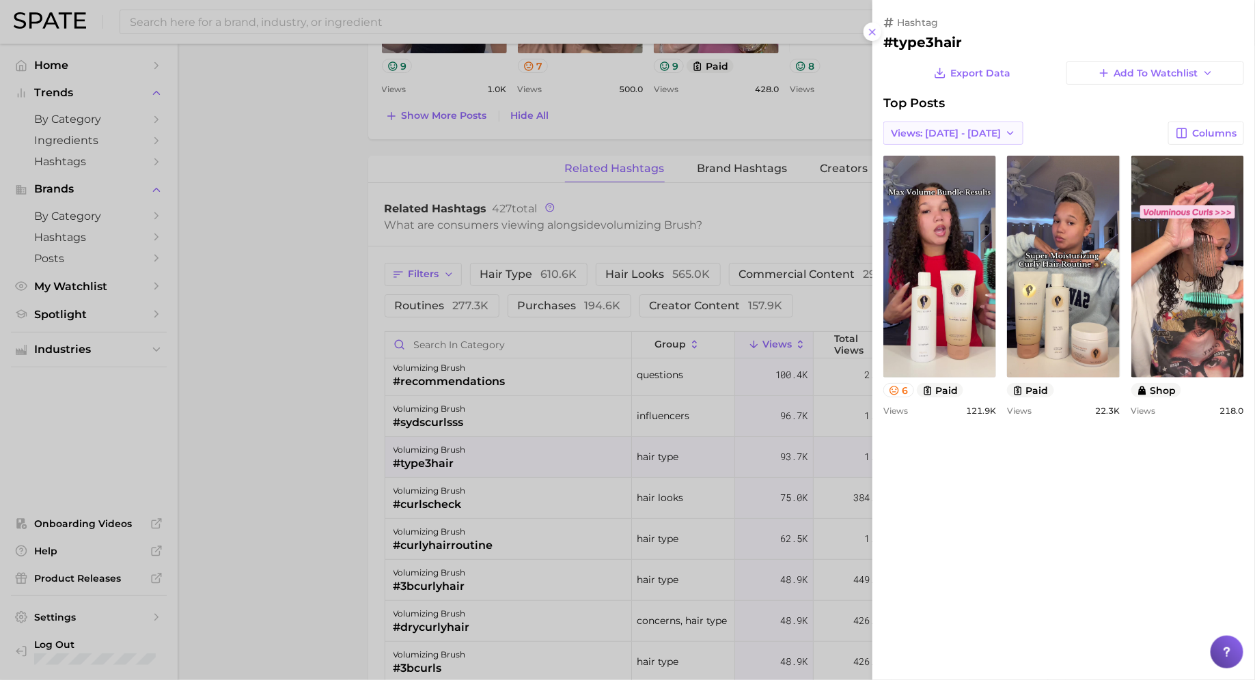
click at [952, 128] on span "Views: [DATE] - [DATE]" at bounding box center [946, 134] width 110 height 12
click at [946, 186] on button "Total Views" at bounding box center [958, 183] width 150 height 25
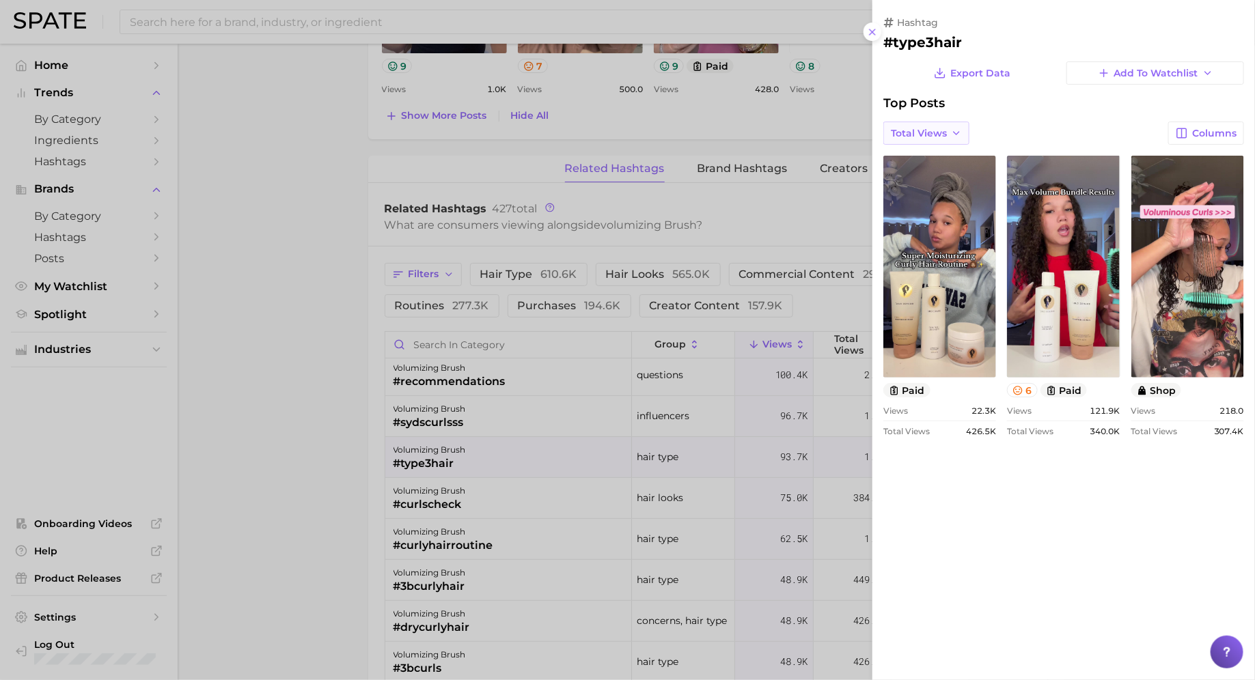
click at [935, 138] on span "Total Views" at bounding box center [919, 134] width 56 height 12
click at [934, 158] on span "Views: [DATE] - [DATE]" at bounding box center [945, 159] width 110 height 12
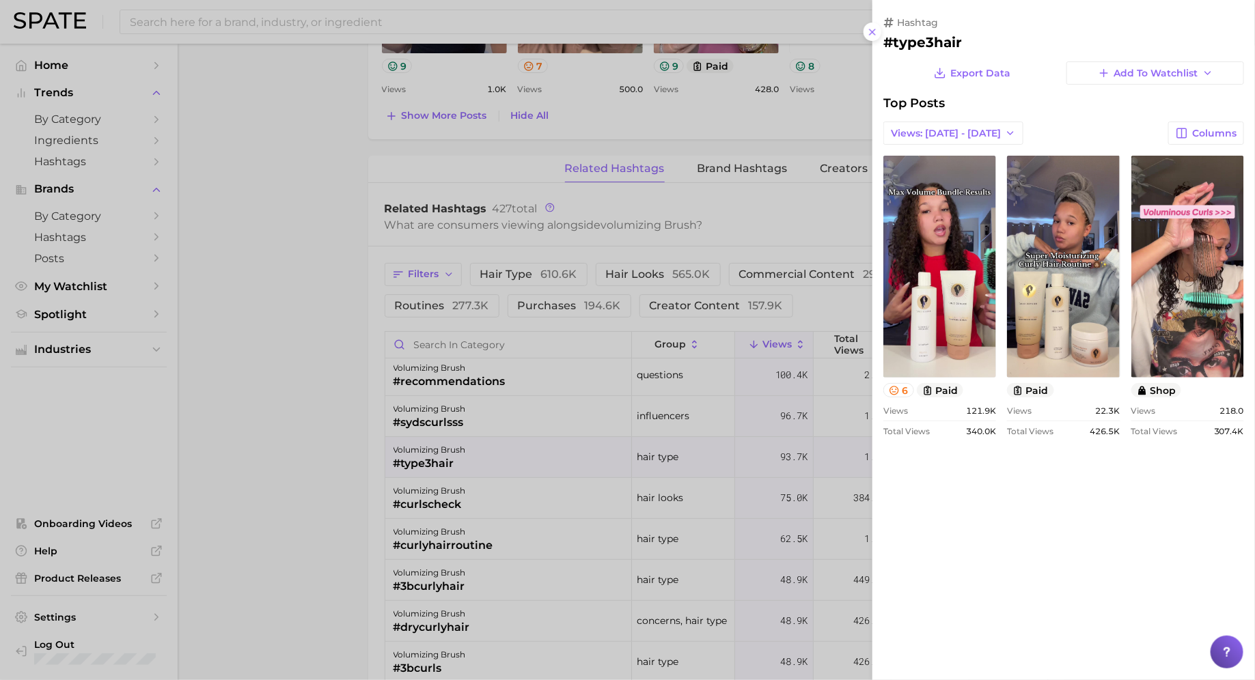
click at [536, 454] on div at bounding box center [627, 340] width 1255 height 680
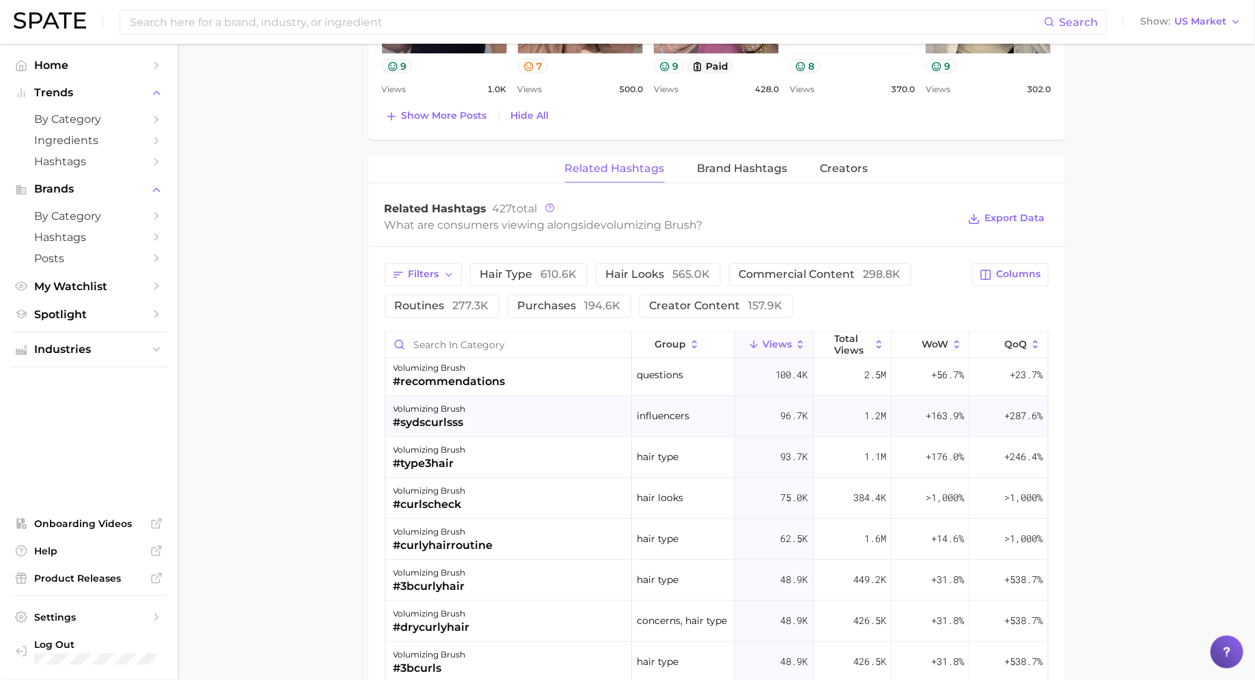
click at [501, 417] on div "volumizing brush #sydscurlsss" at bounding box center [508, 416] width 247 height 41
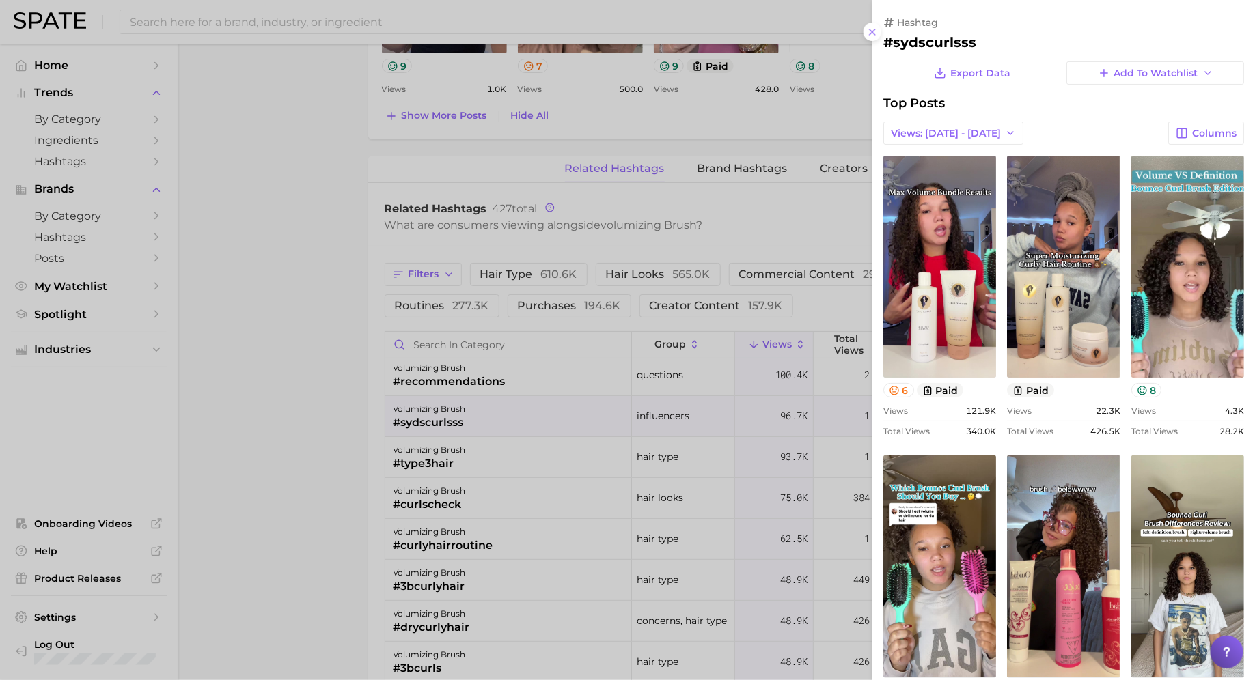
click at [501, 417] on div at bounding box center [627, 340] width 1255 height 680
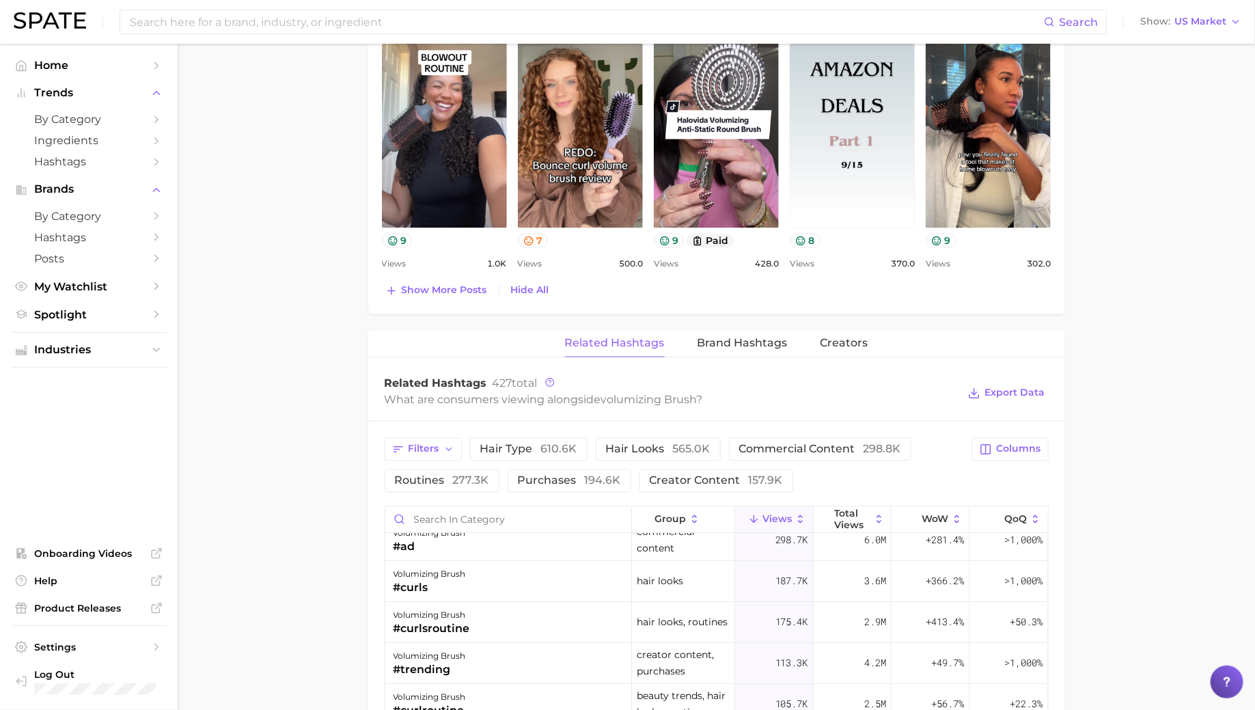
scroll to position [1171, 0]
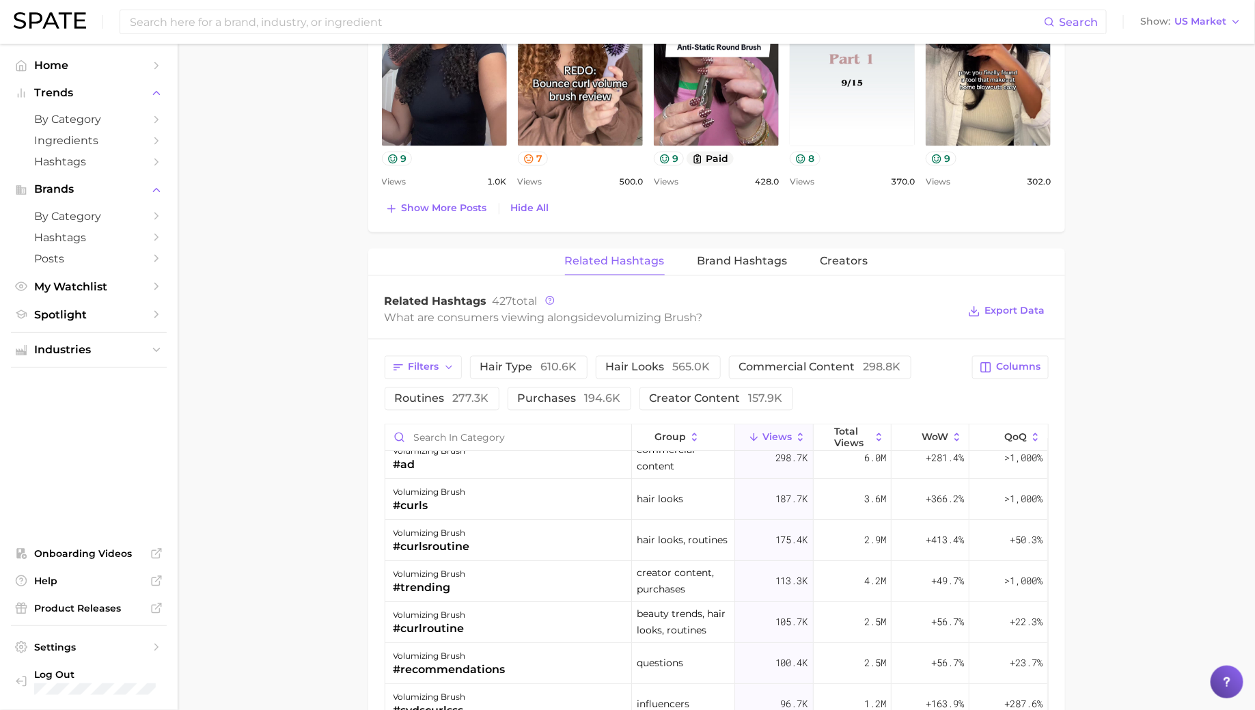
click at [722, 275] on div "Related Hashtags Brand Hashtags Creators Related Hashtags 427 total What are co…" at bounding box center [716, 699] width 697 height 901
click at [722, 267] on button "Brand Hashtags" at bounding box center [742, 262] width 90 height 27
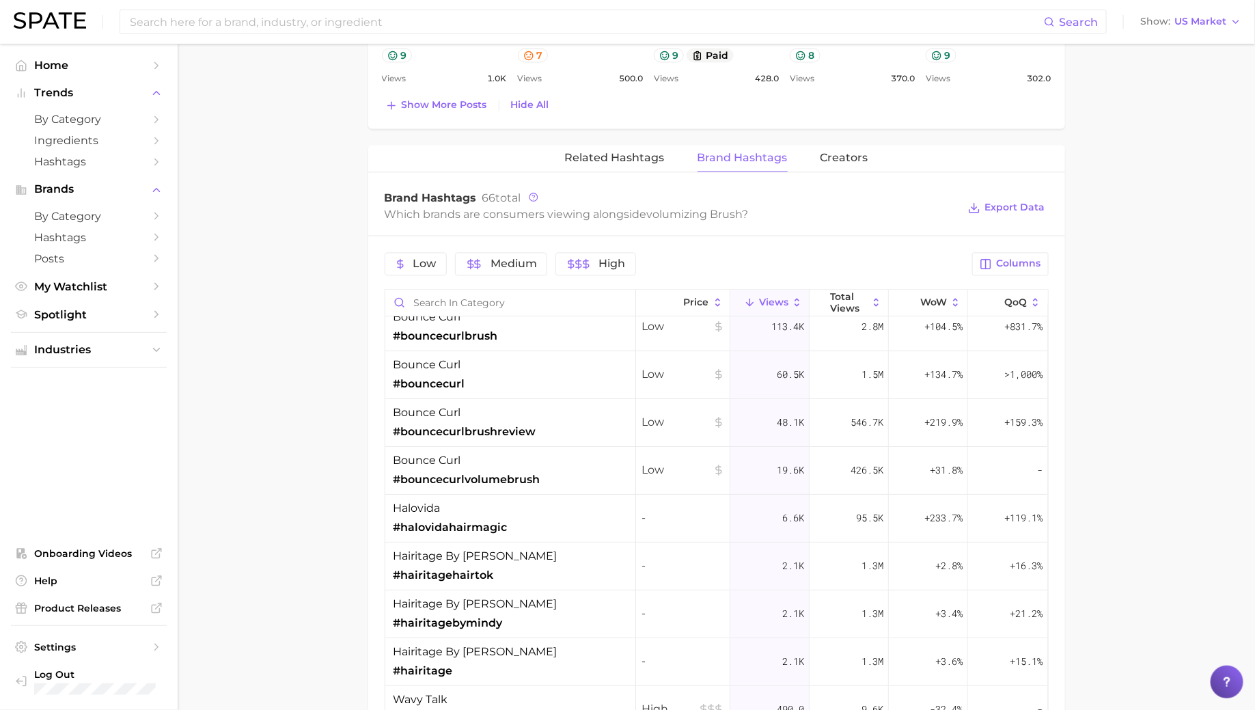
scroll to position [8, 0]
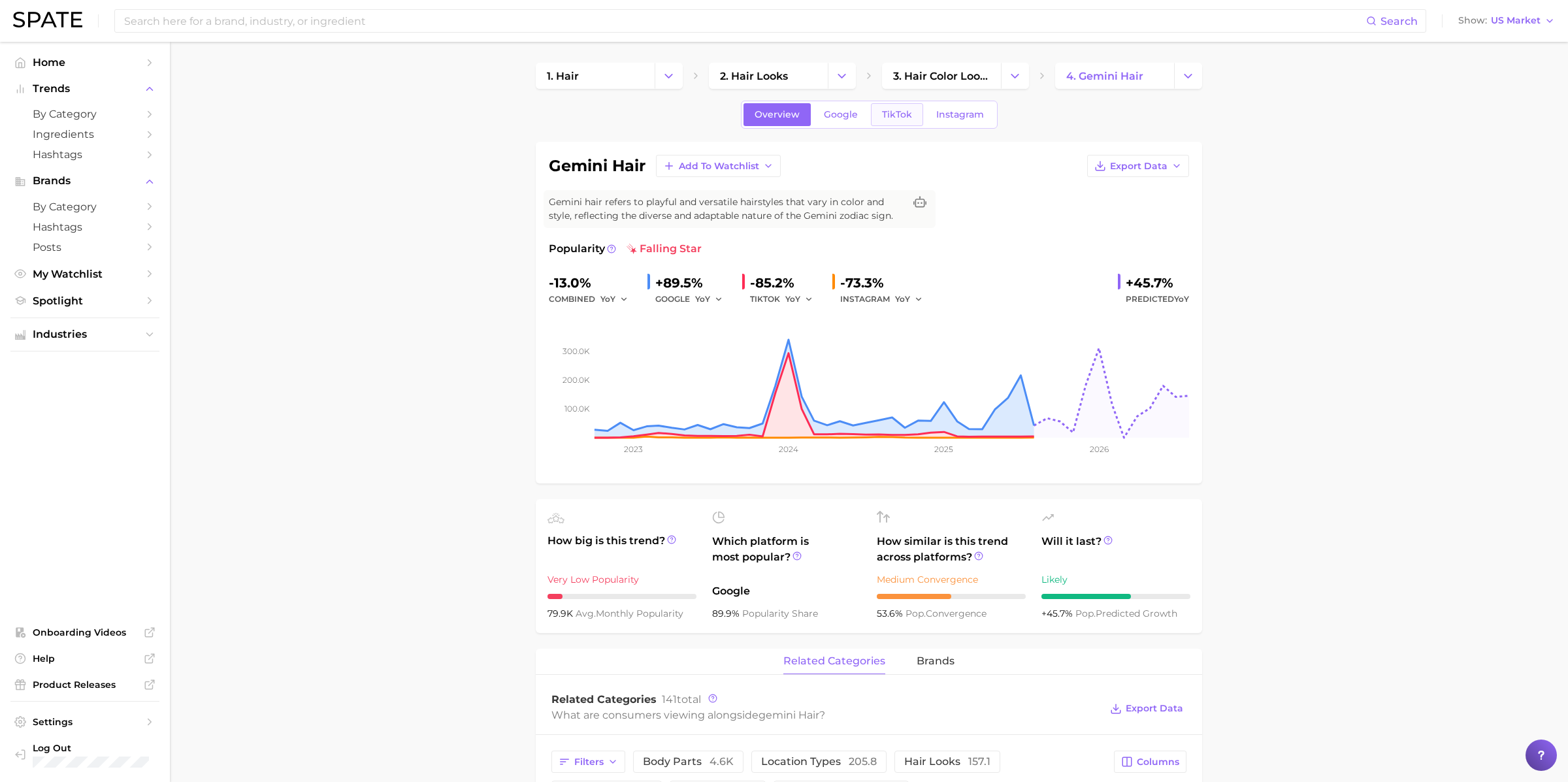
click at [901, 112] on span "TikTok" at bounding box center [896, 115] width 30 height 11
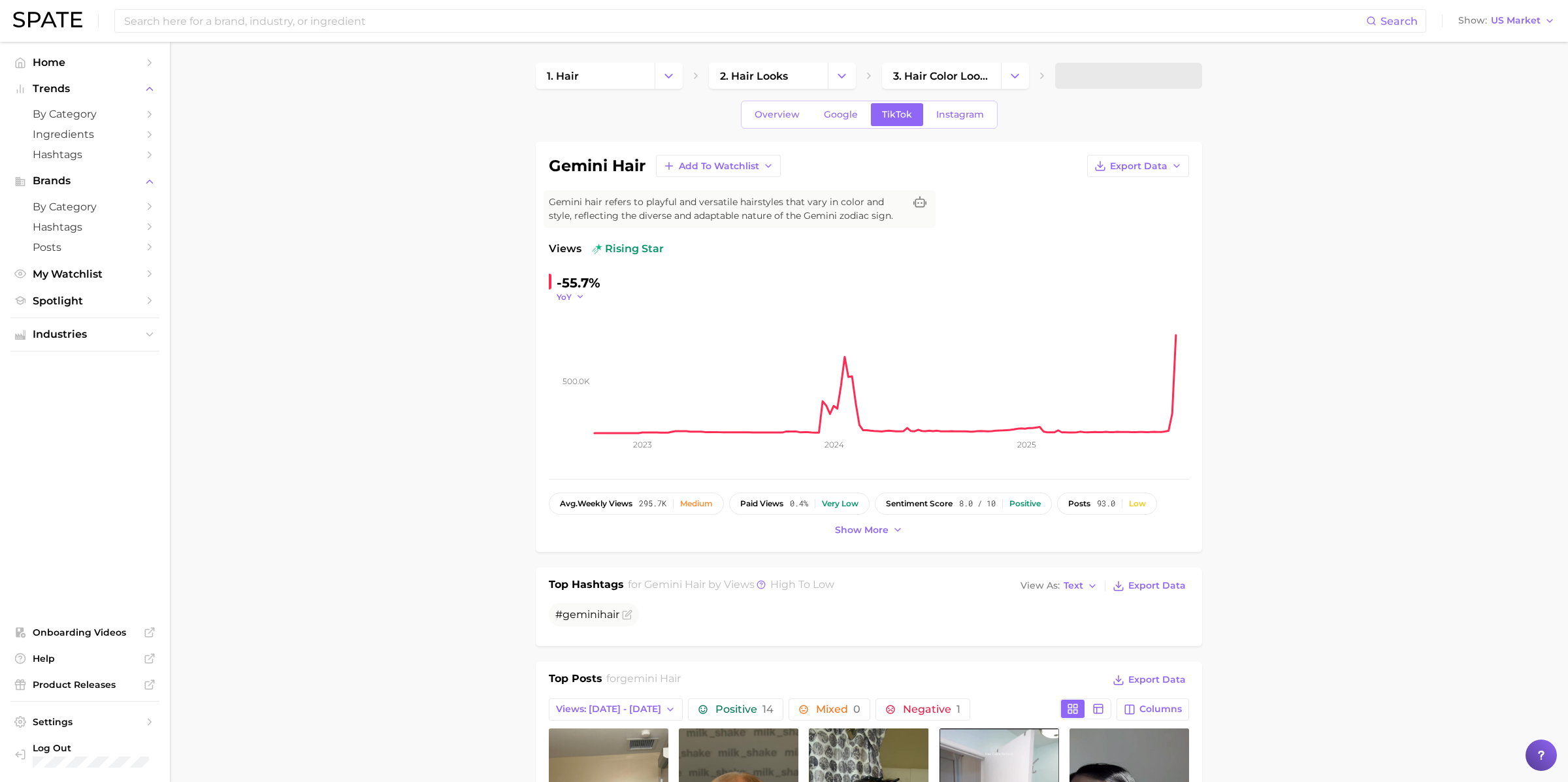
click at [576, 300] on icon "button" at bounding box center [581, 297] width 10 height 10
click at [576, 333] on span "QoQ" at bounding box center [574, 339] width 22 height 11
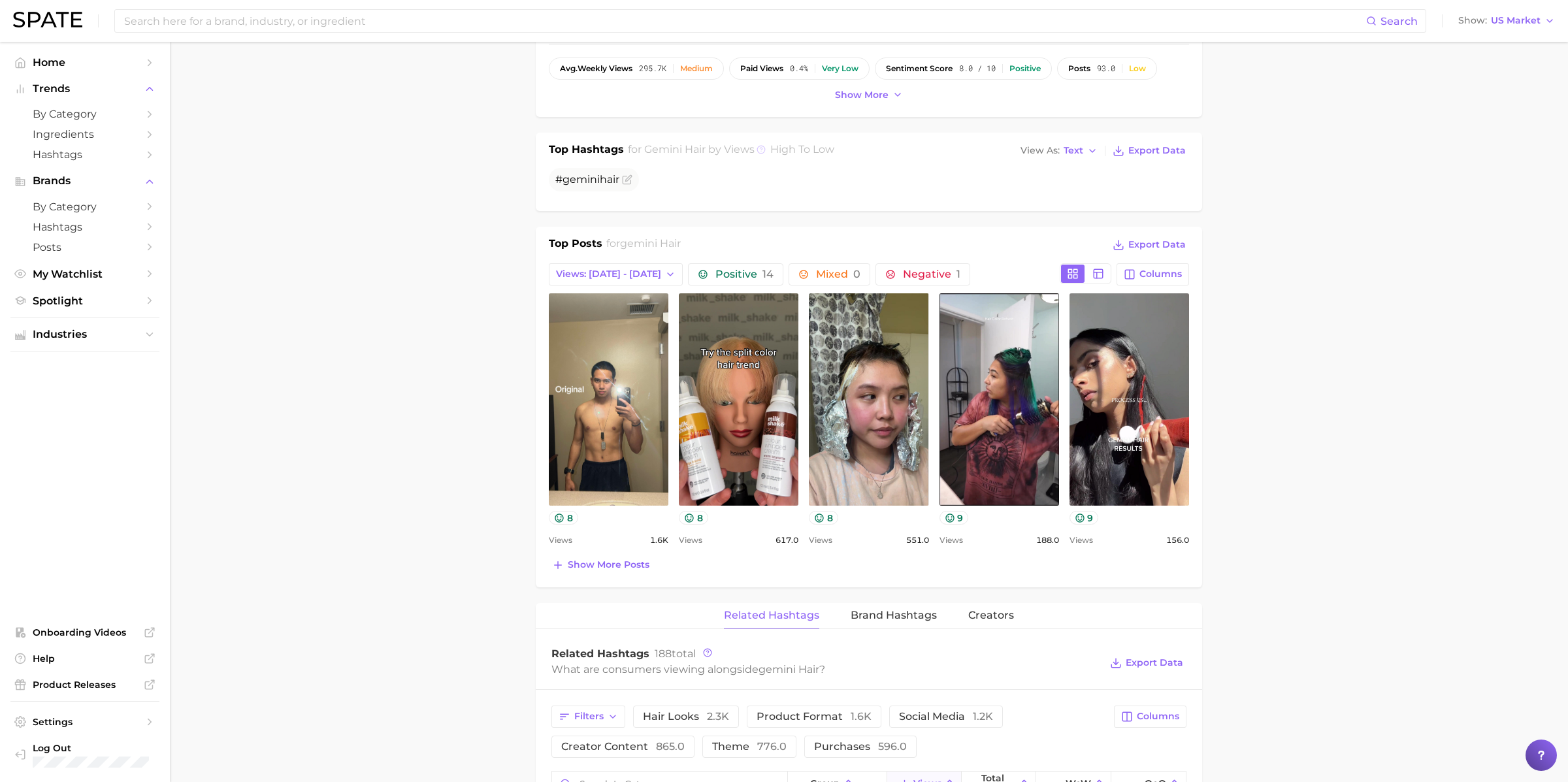
scroll to position [460, 0]
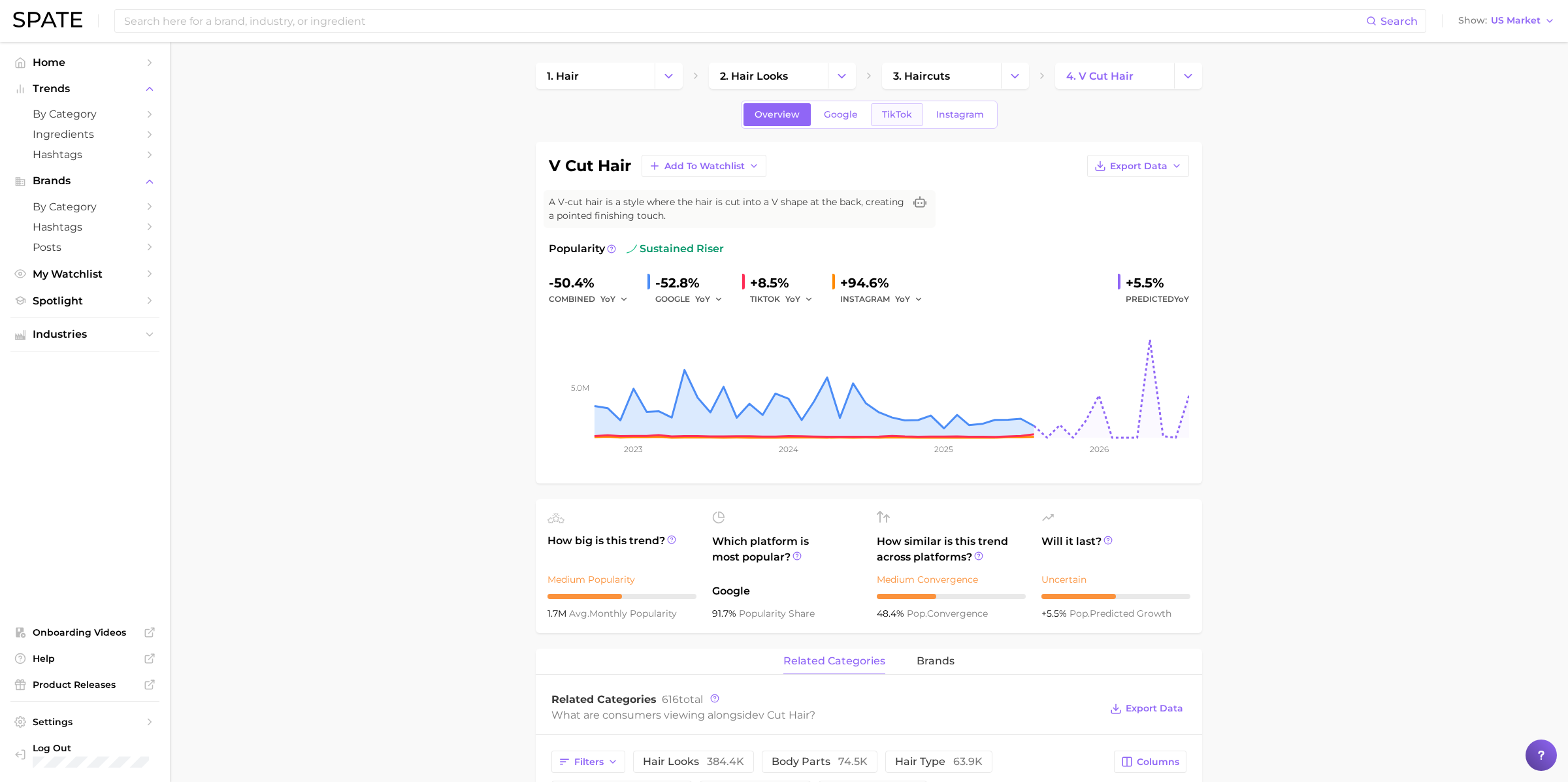
click at [902, 113] on span "TikTok" at bounding box center [896, 115] width 30 height 11
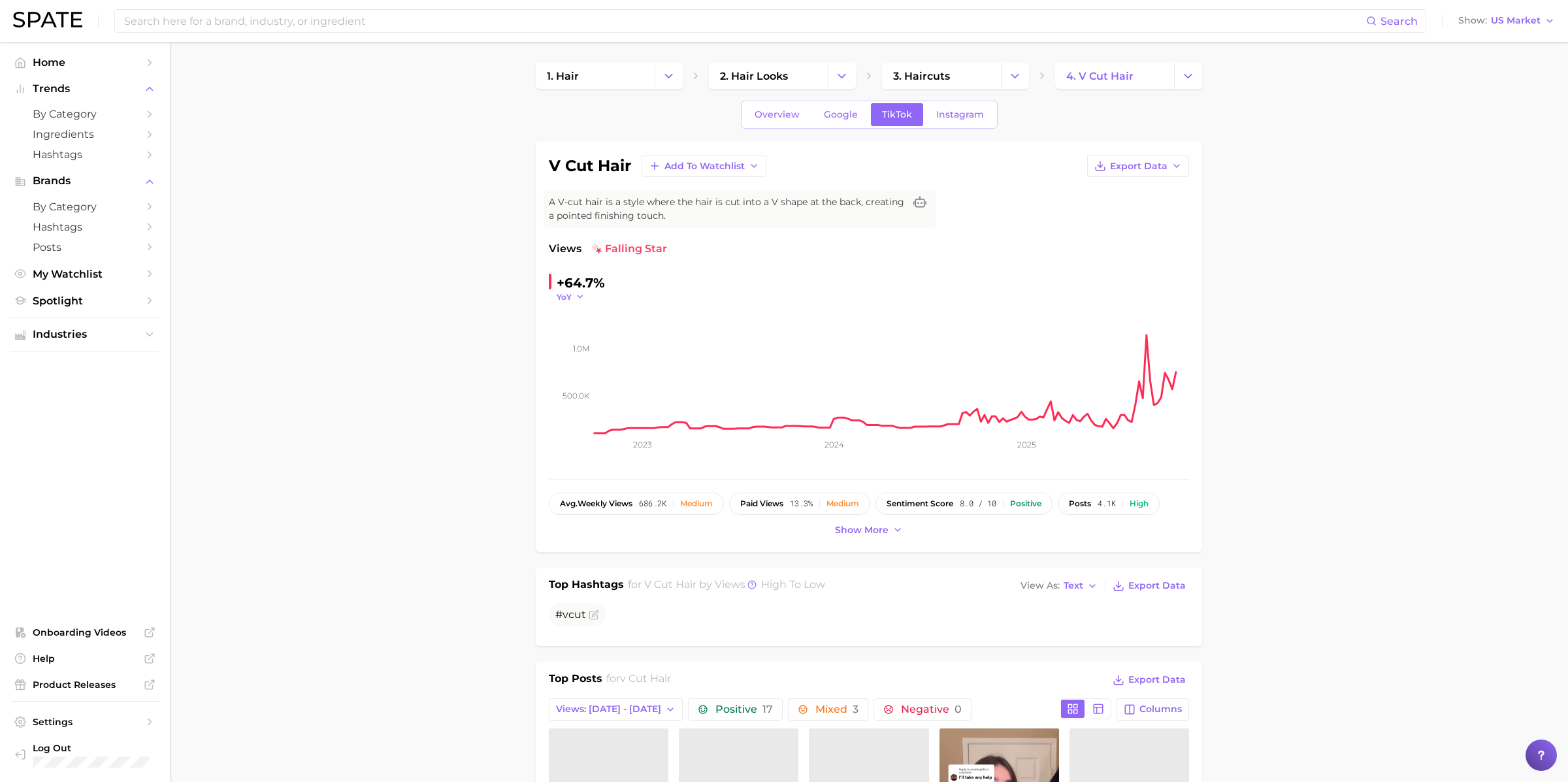
click at [571, 297] on button "YoY" at bounding box center [570, 298] width 28 height 11
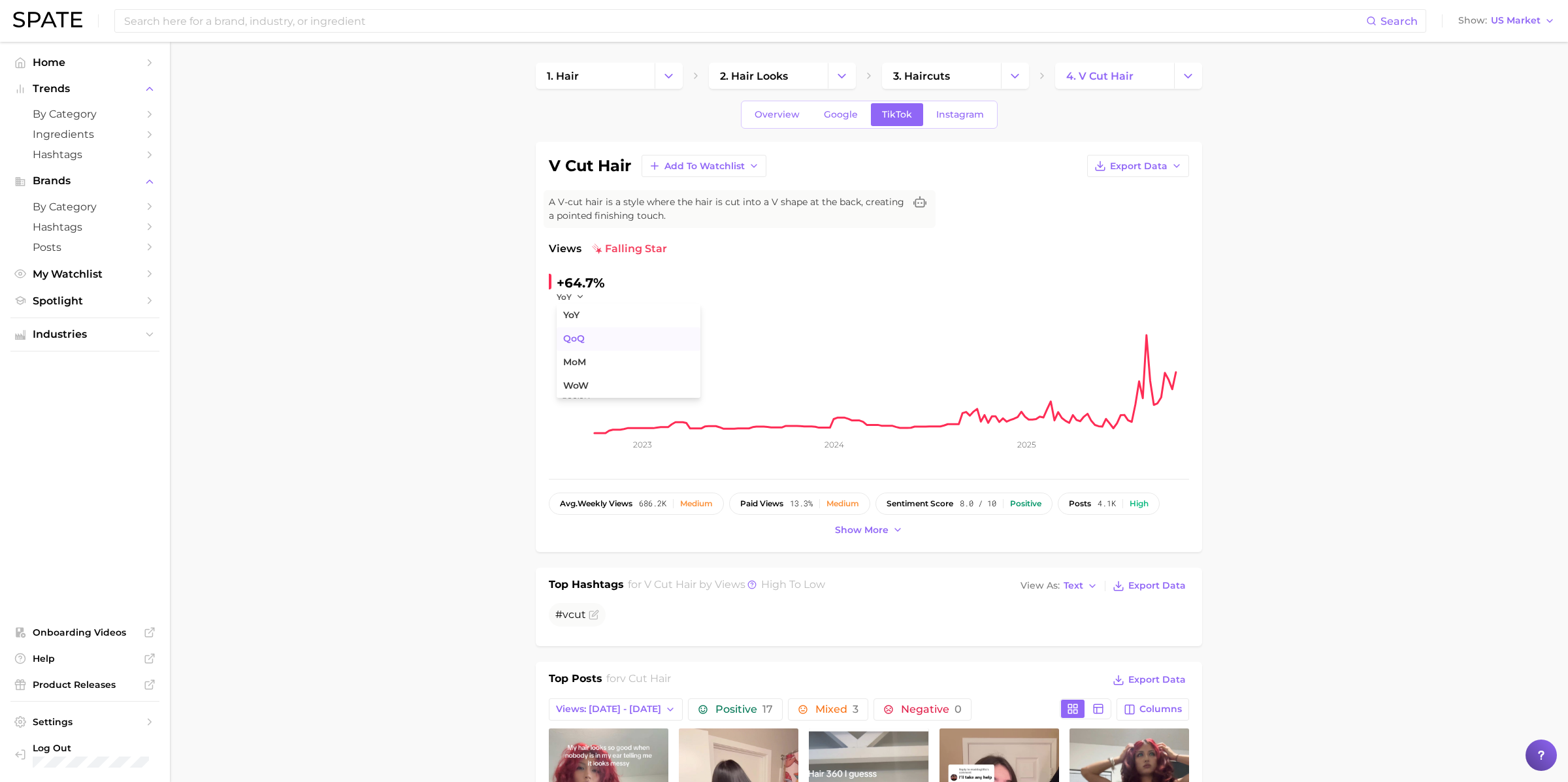
click at [578, 344] on button "QoQ" at bounding box center [629, 339] width 144 height 24
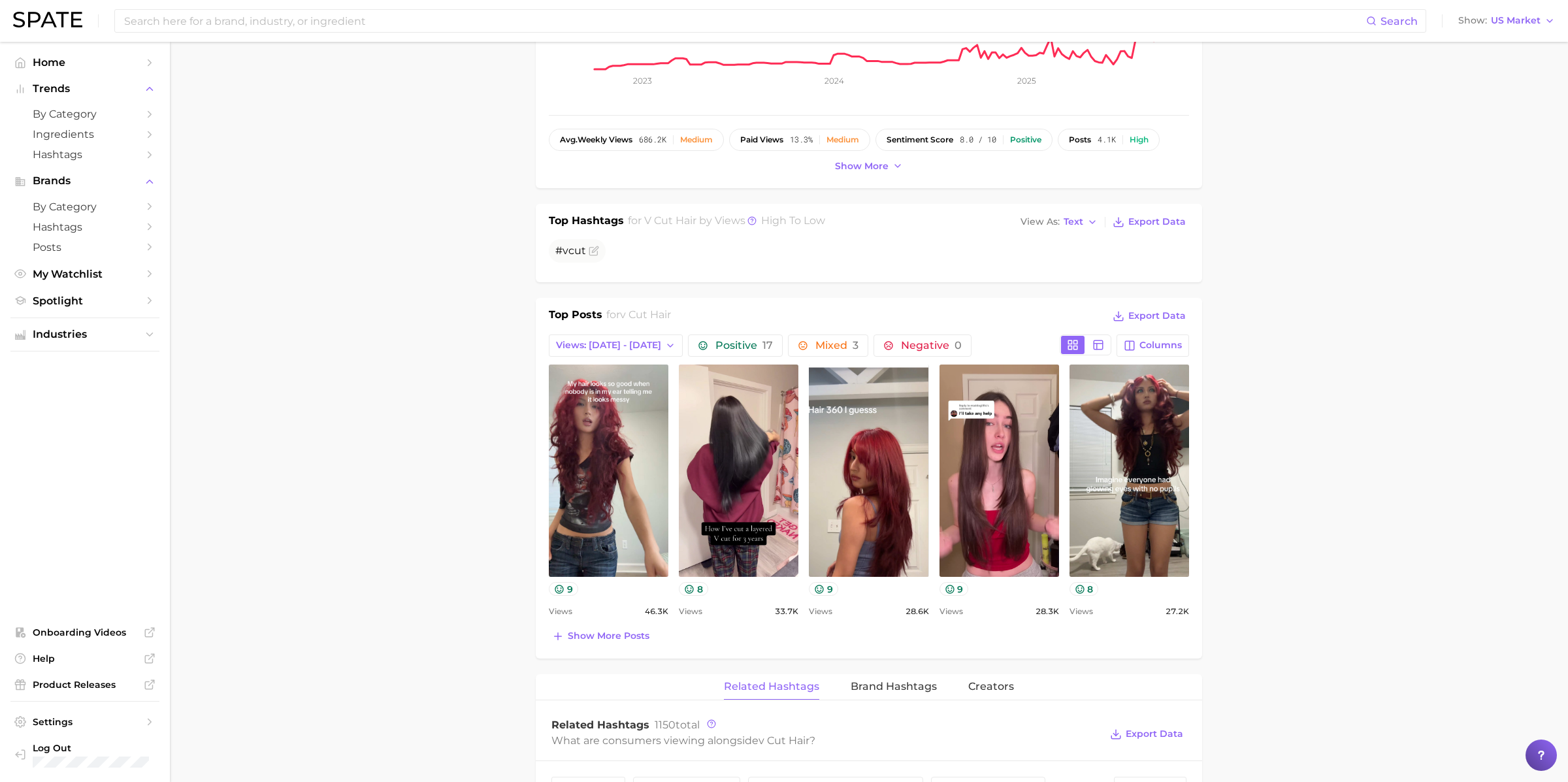
scroll to position [365, 0]
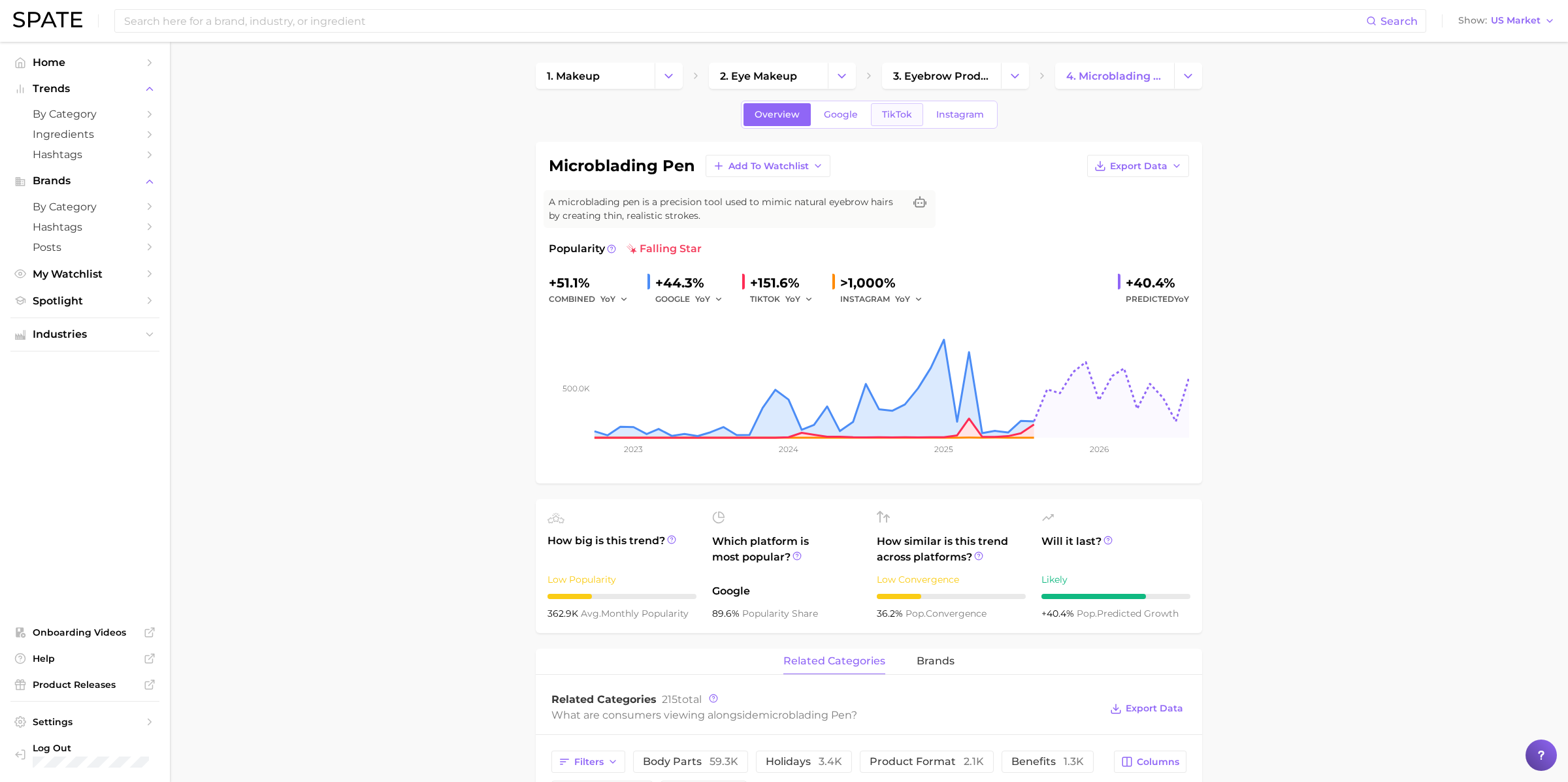
click at [899, 115] on span "TikTok" at bounding box center [896, 115] width 30 height 11
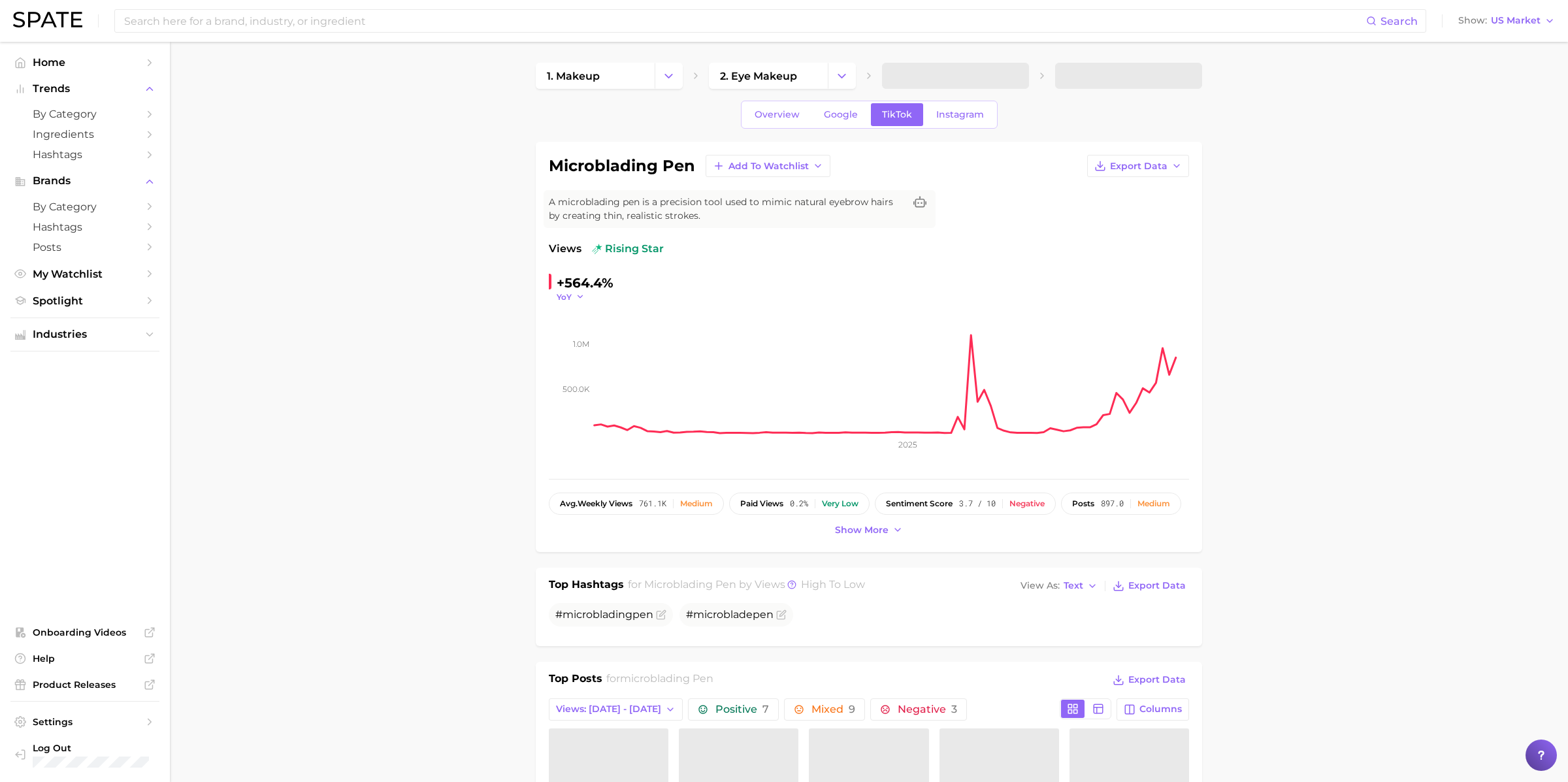
click at [568, 293] on span "YoY" at bounding box center [564, 298] width 15 height 11
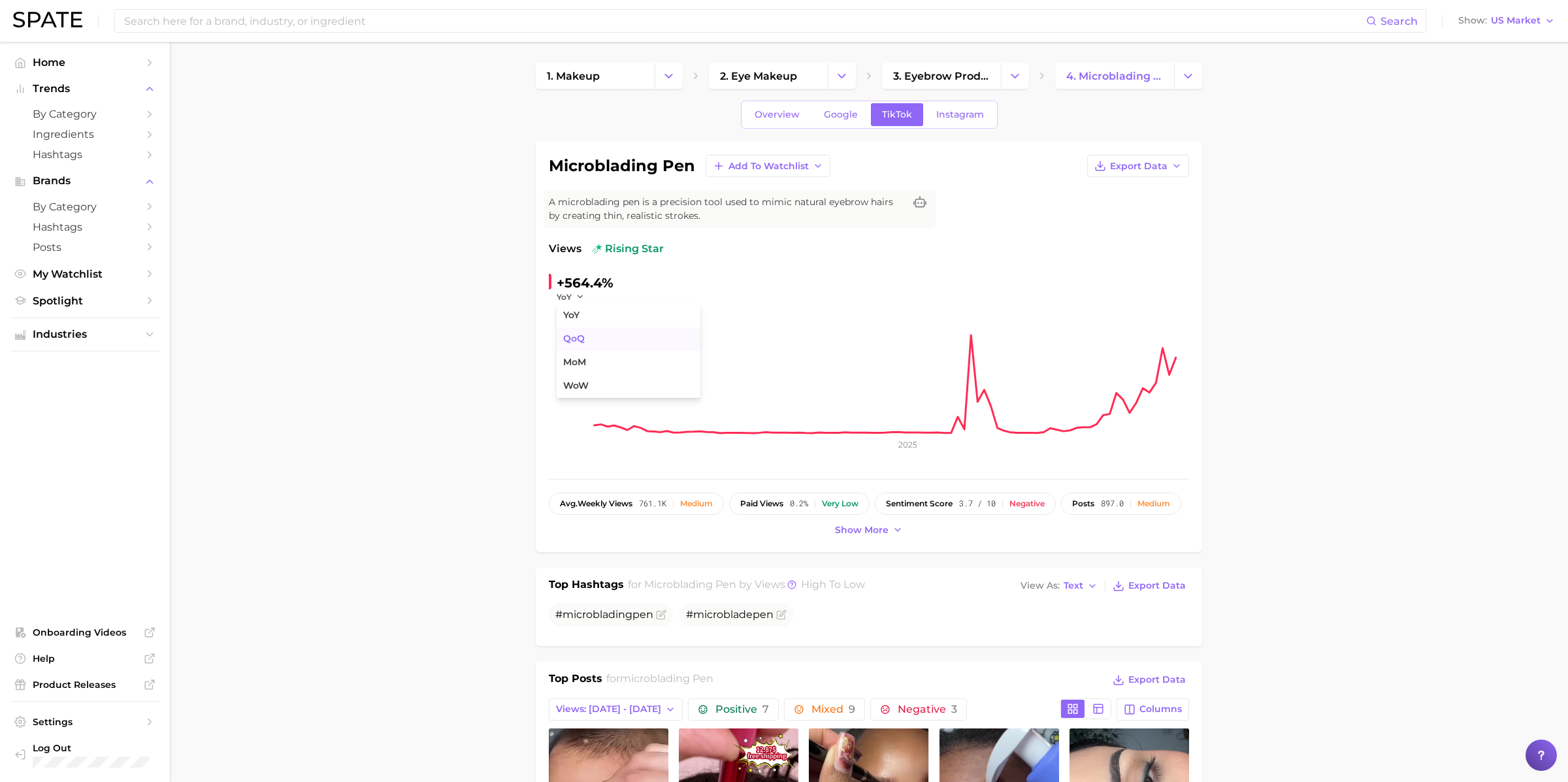
click at [578, 339] on span "QoQ" at bounding box center [574, 339] width 22 height 11
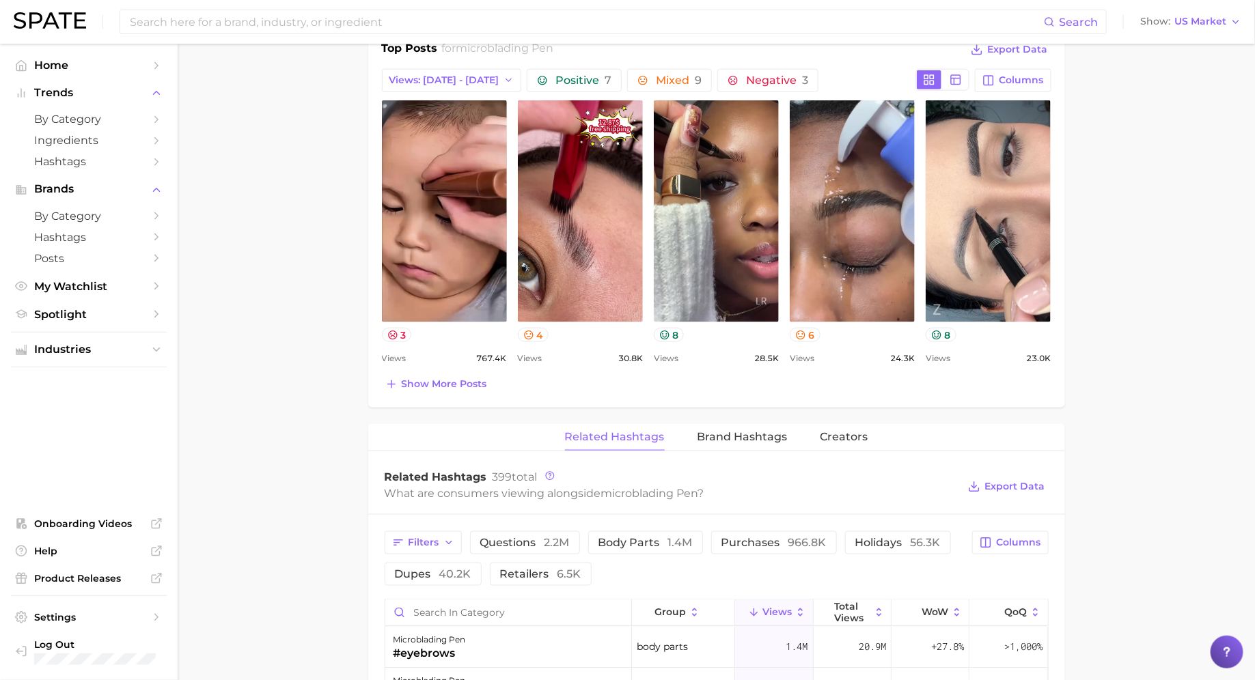
scroll to position [625, 0]
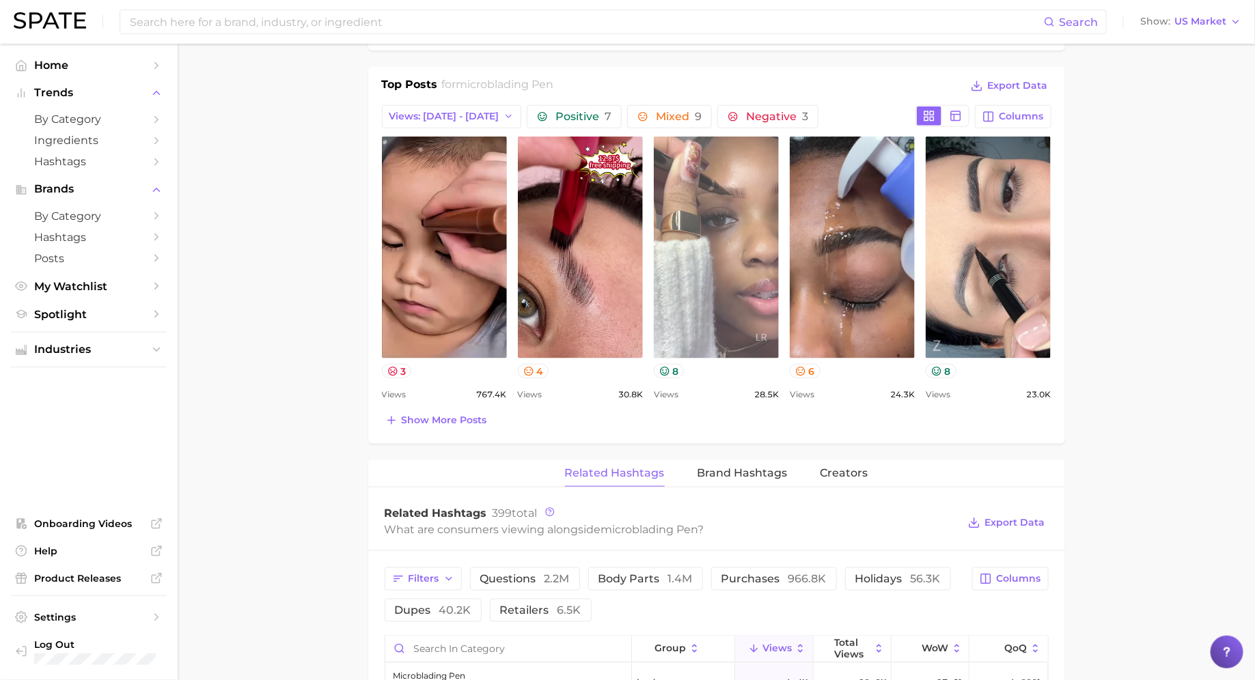
click at [742, 242] on link "view post on TikTok" at bounding box center [716, 248] width 125 height 222
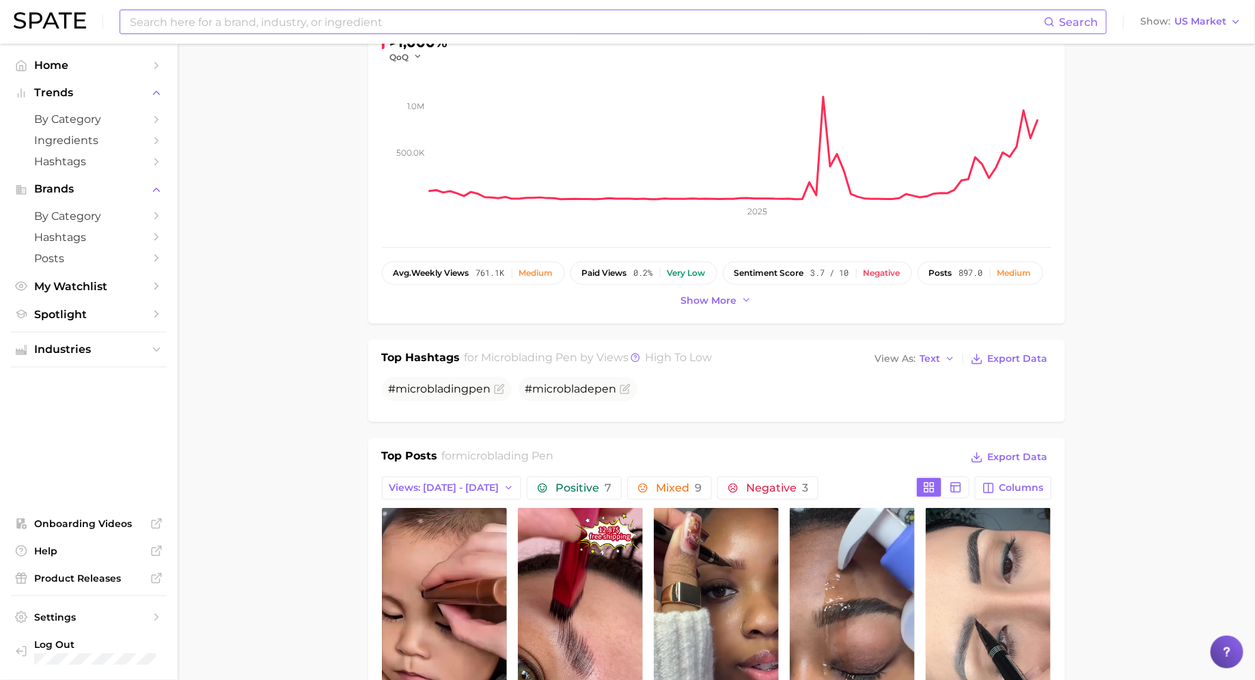
scroll to position [0, 0]
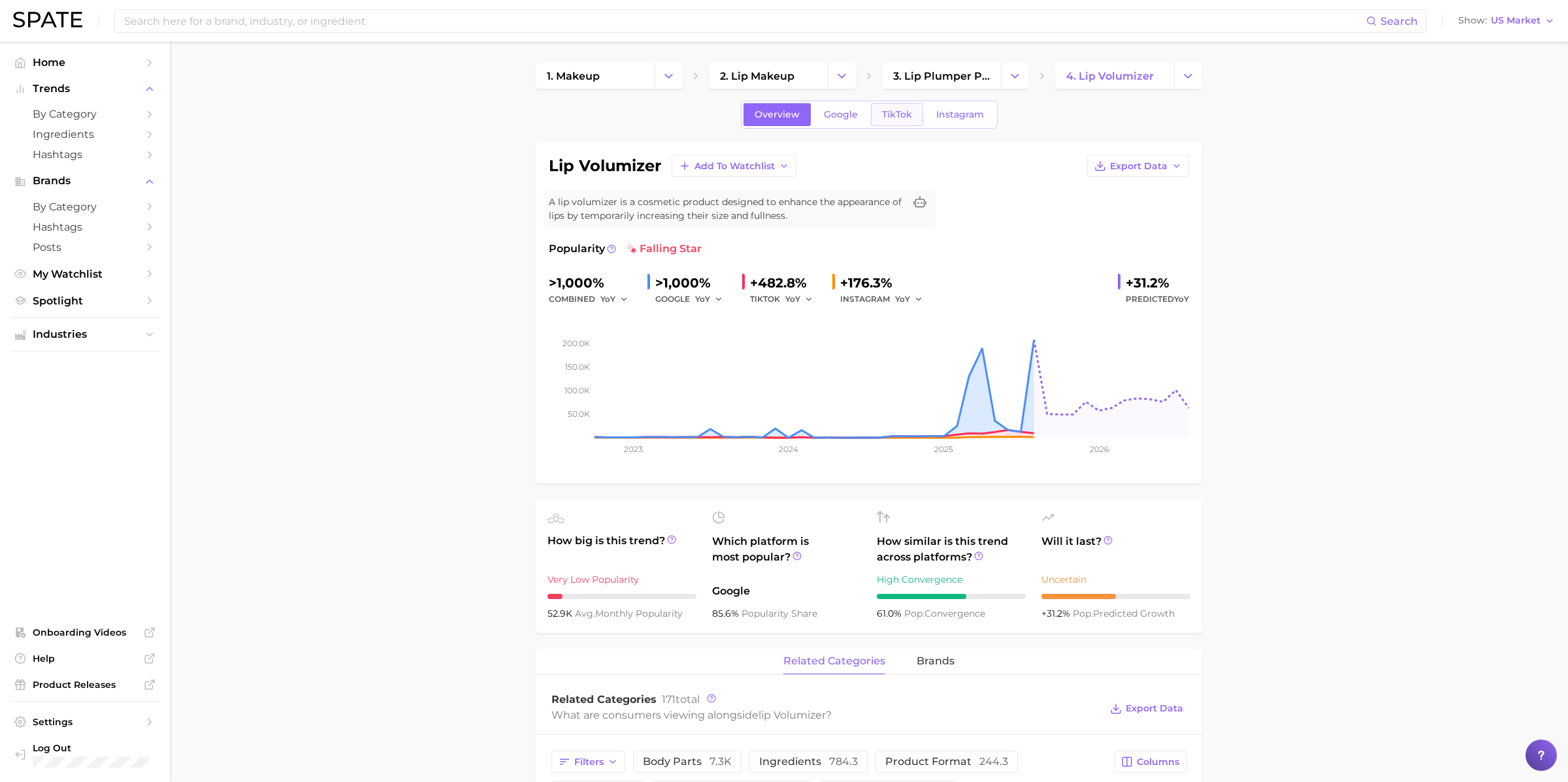
click at [895, 108] on link "TikTok" at bounding box center [896, 115] width 53 height 23
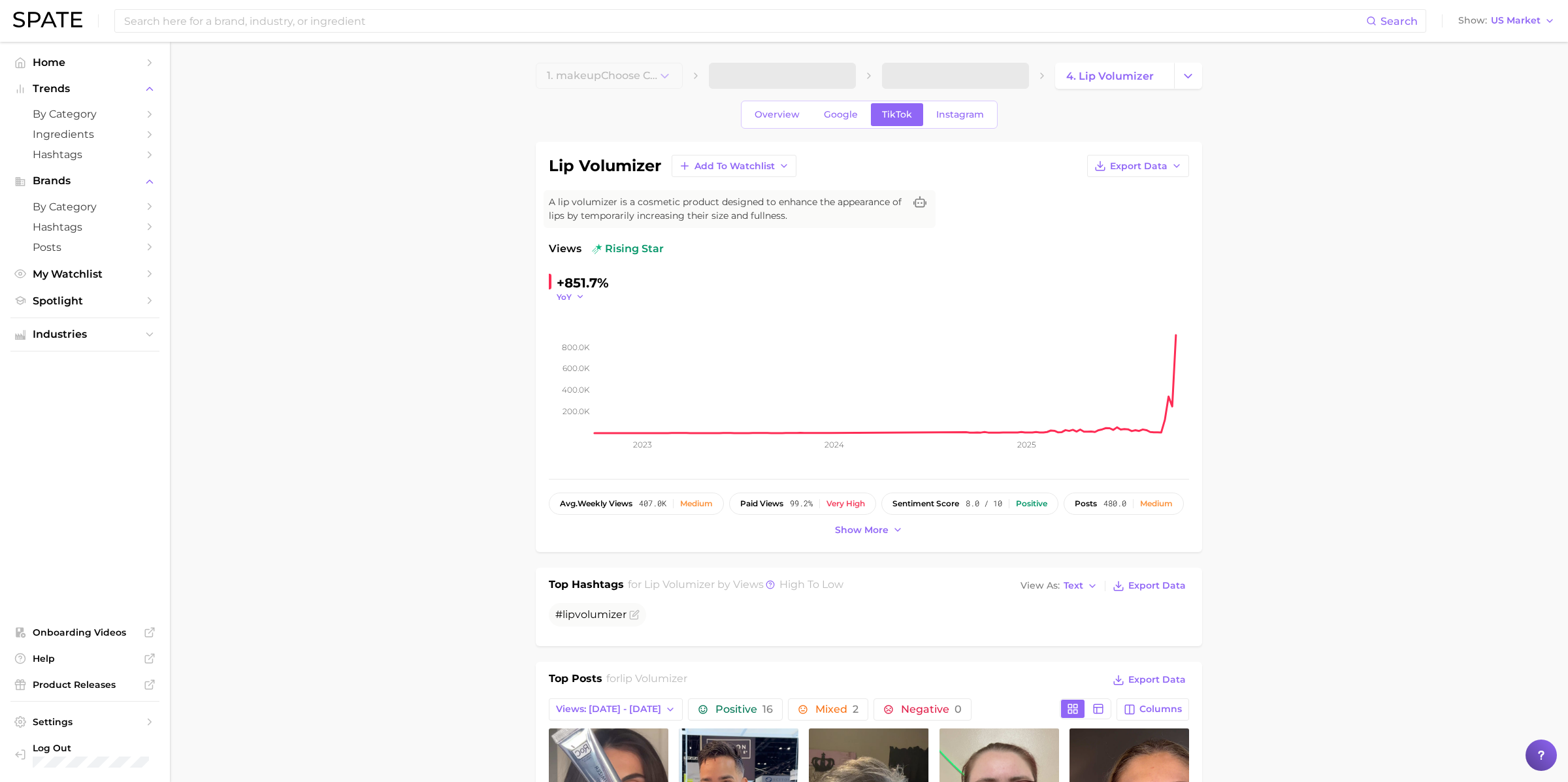
click at [565, 300] on span "YoY" at bounding box center [564, 298] width 15 height 11
click at [580, 336] on span "QoQ" at bounding box center [574, 339] width 22 height 11
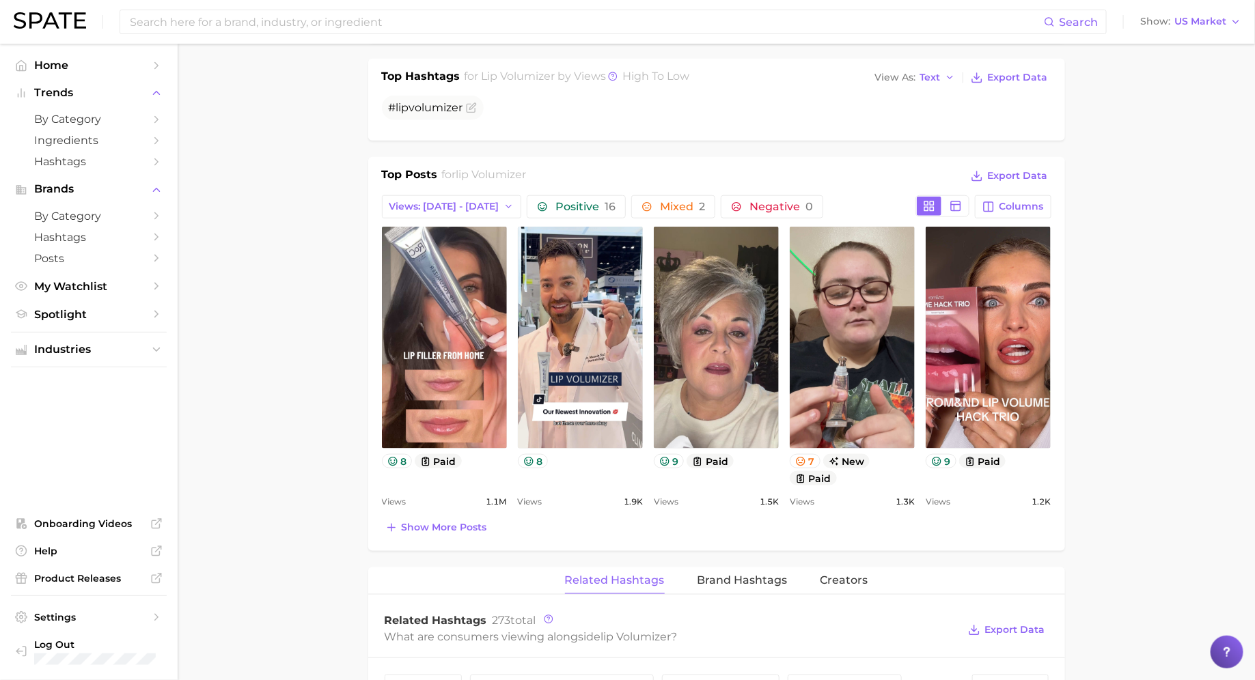
scroll to position [544, 0]
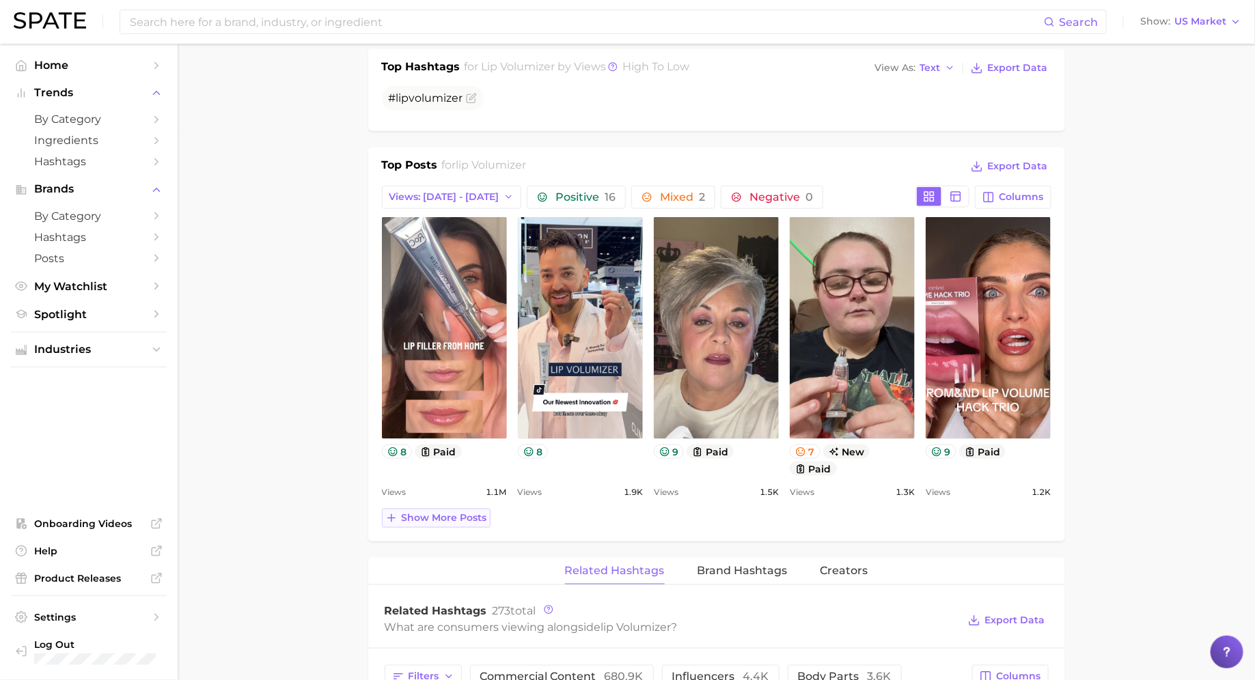
click at [435, 518] on span "Show more posts" at bounding box center [444, 518] width 85 height 12
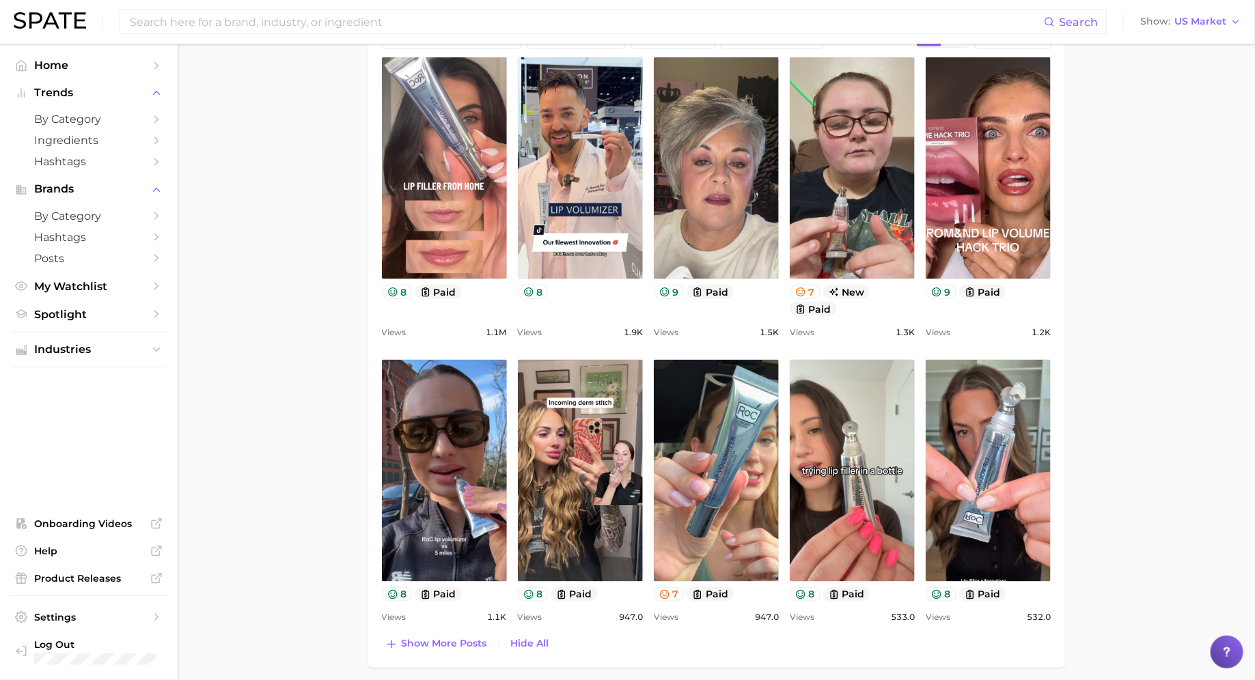
scroll to position [705, 0]
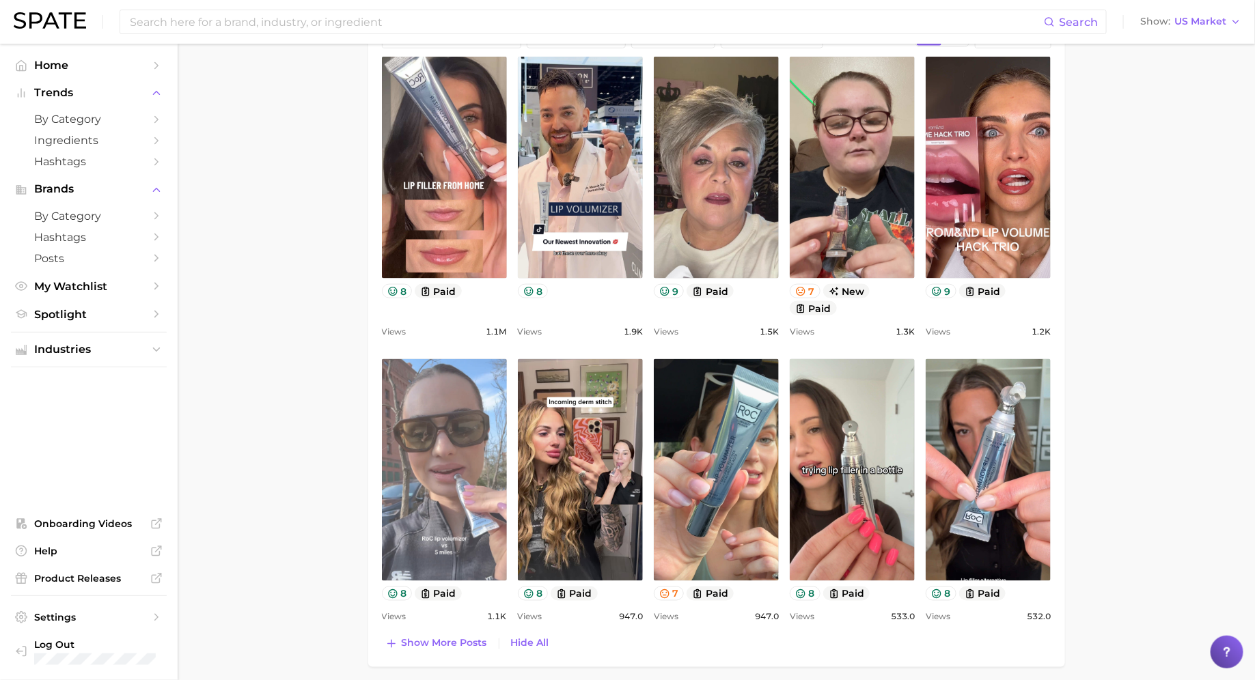
click at [471, 460] on link "view post on TikTok" at bounding box center [444, 470] width 125 height 222
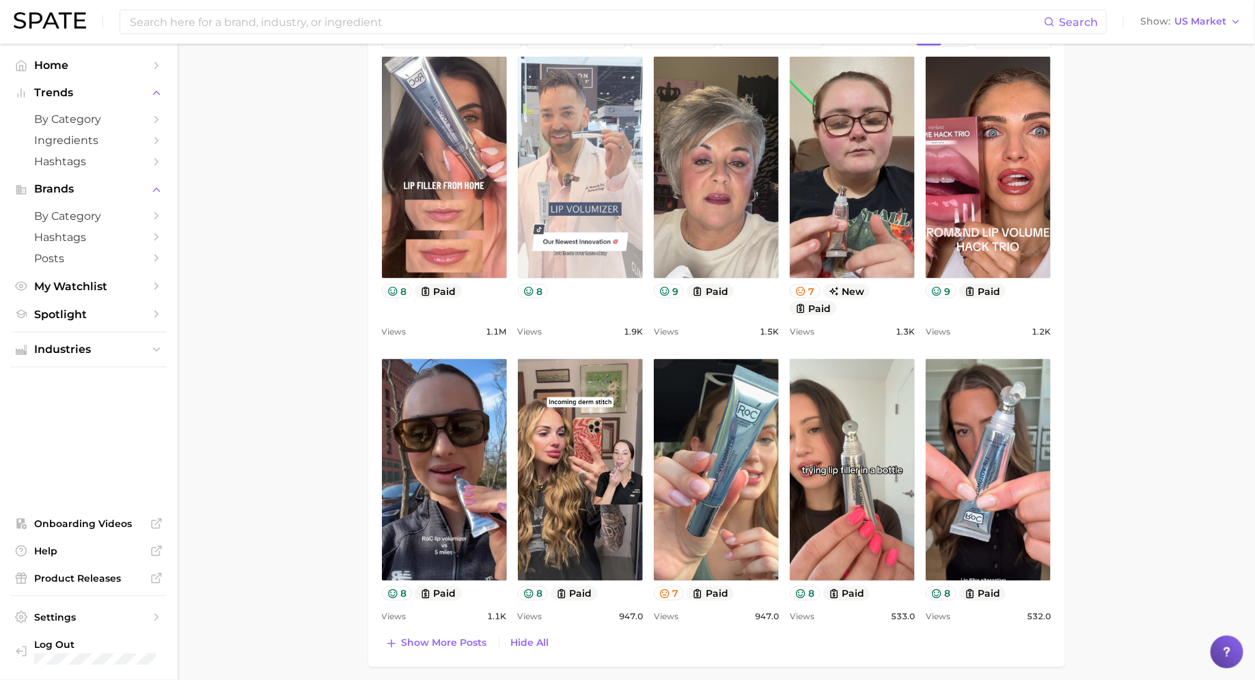
scroll to position [2, 0]
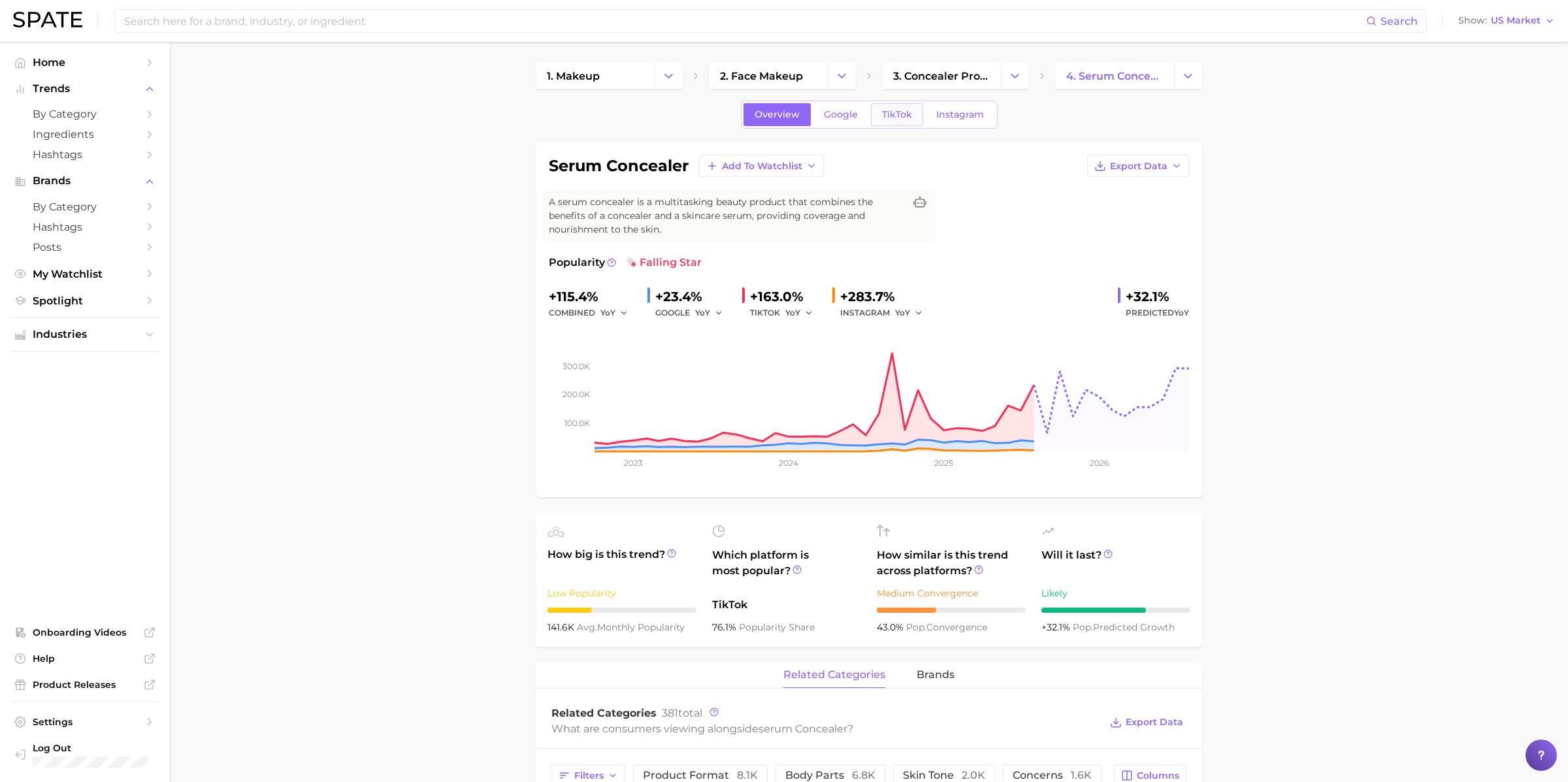
click at [892, 111] on span "TikTok" at bounding box center [896, 115] width 30 height 11
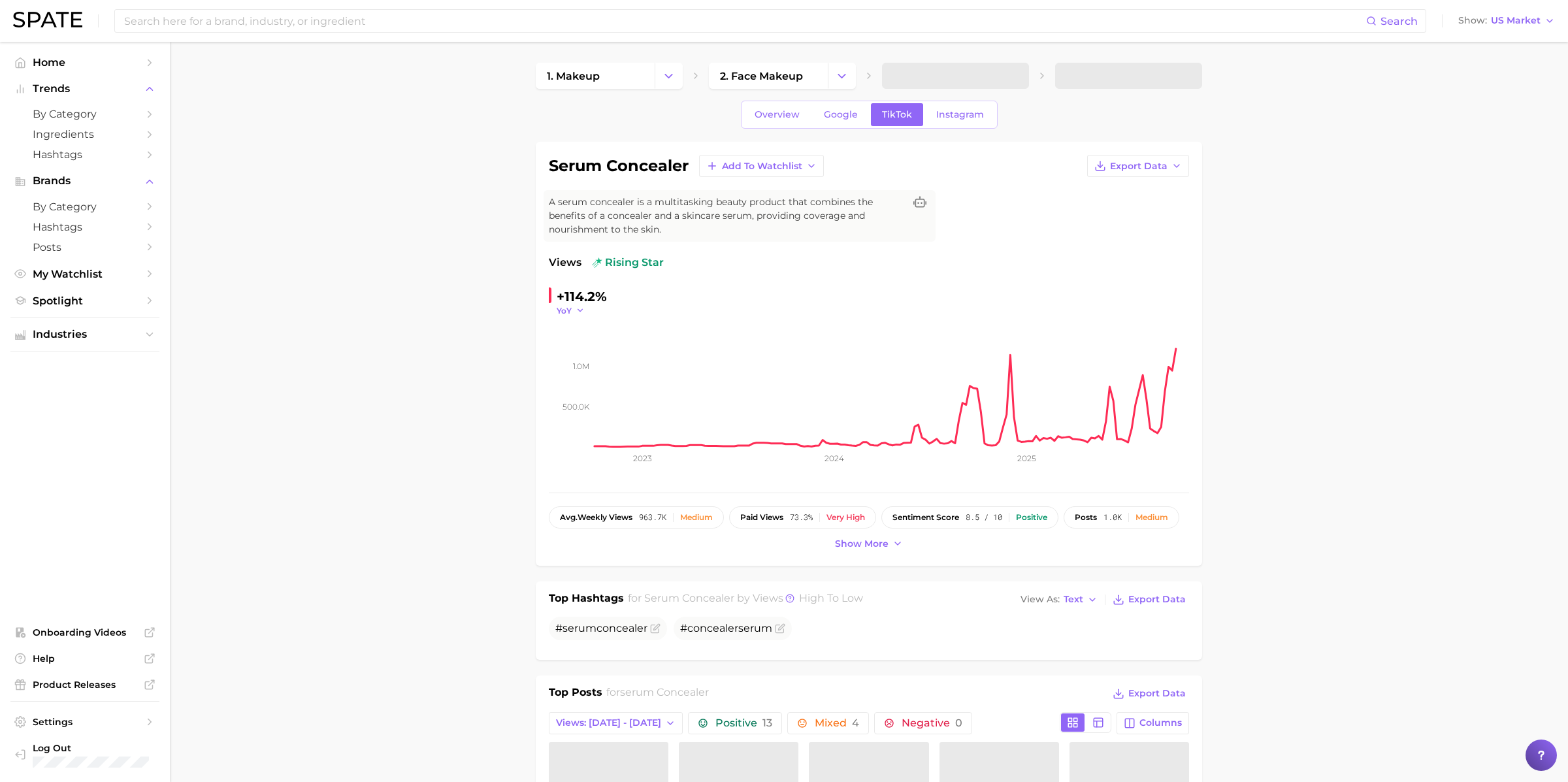
click at [576, 313] on icon "button" at bounding box center [581, 311] width 10 height 10
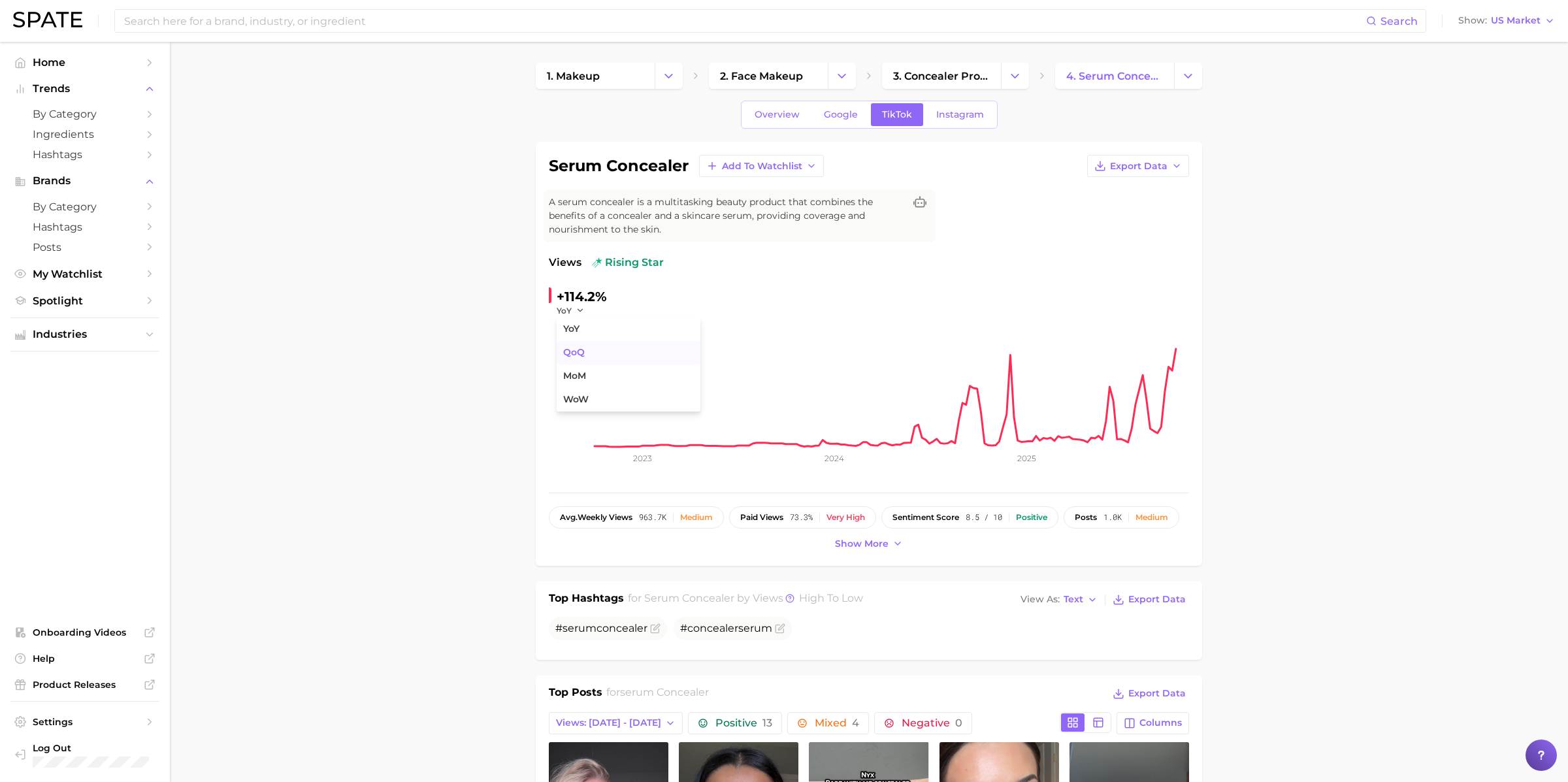
click at [584, 347] on span "QoQ" at bounding box center [574, 353] width 22 height 11
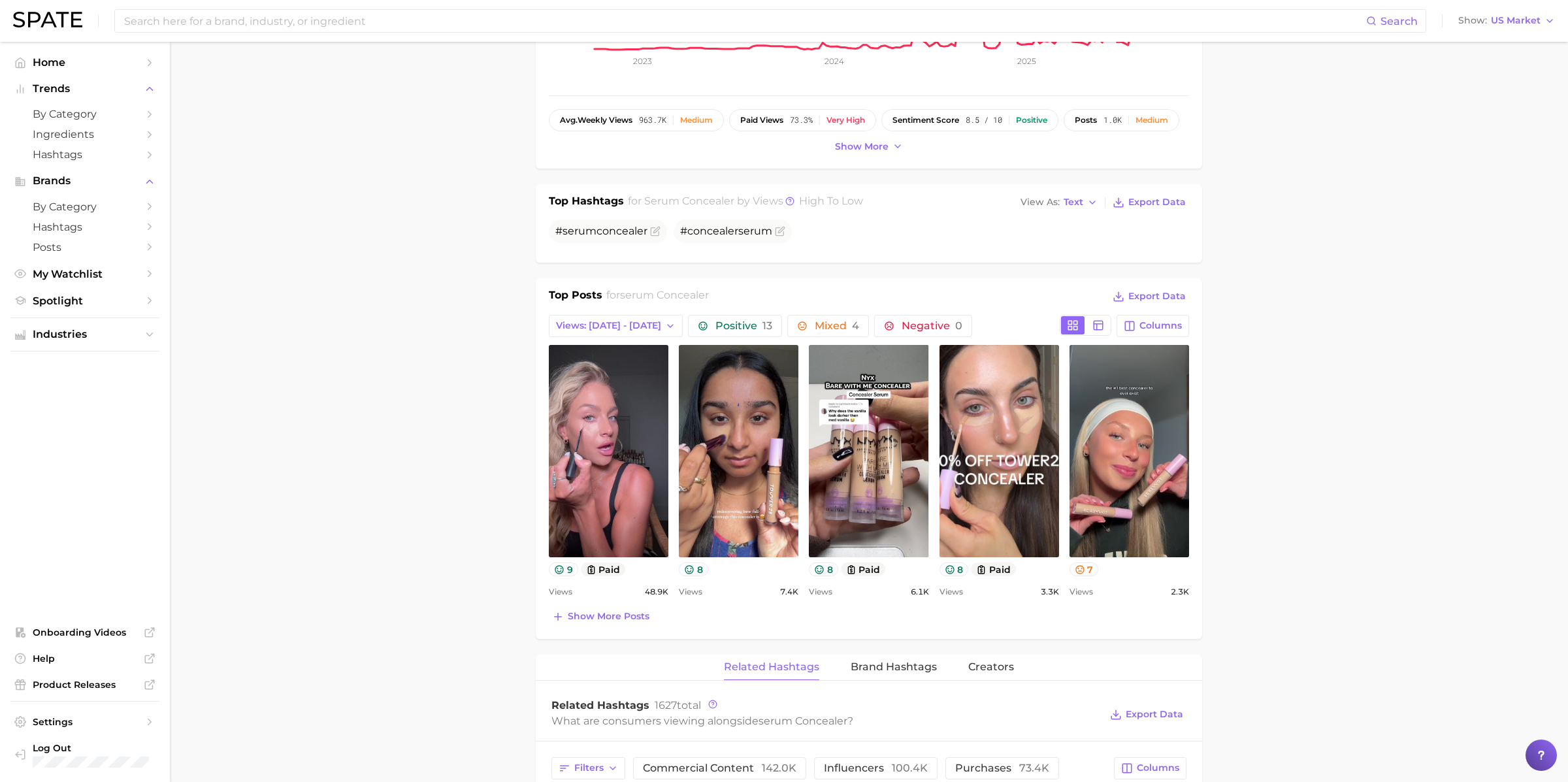
scroll to position [399, 0]
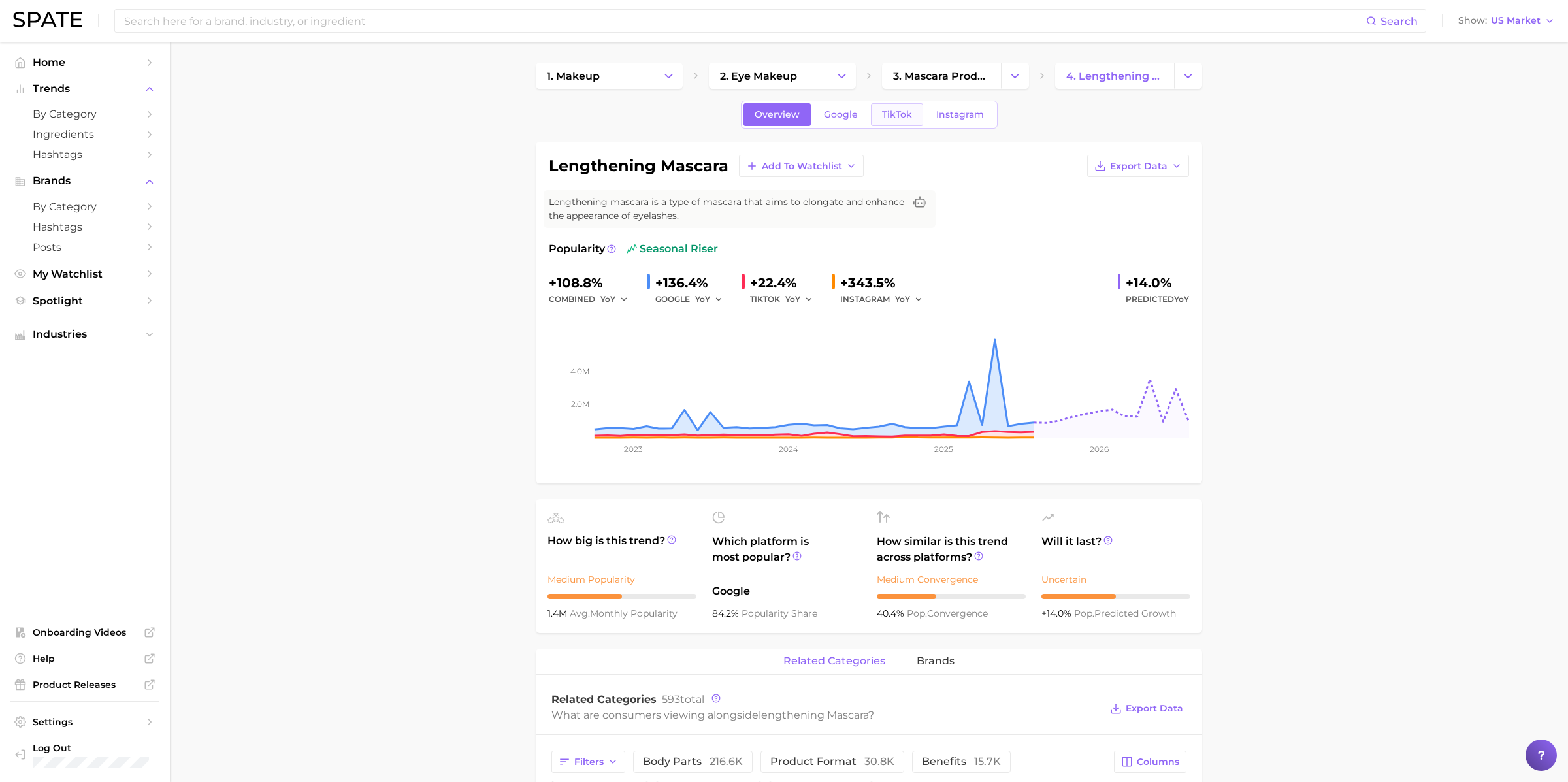
click at [894, 109] on span "TikTok" at bounding box center [896, 115] width 30 height 11
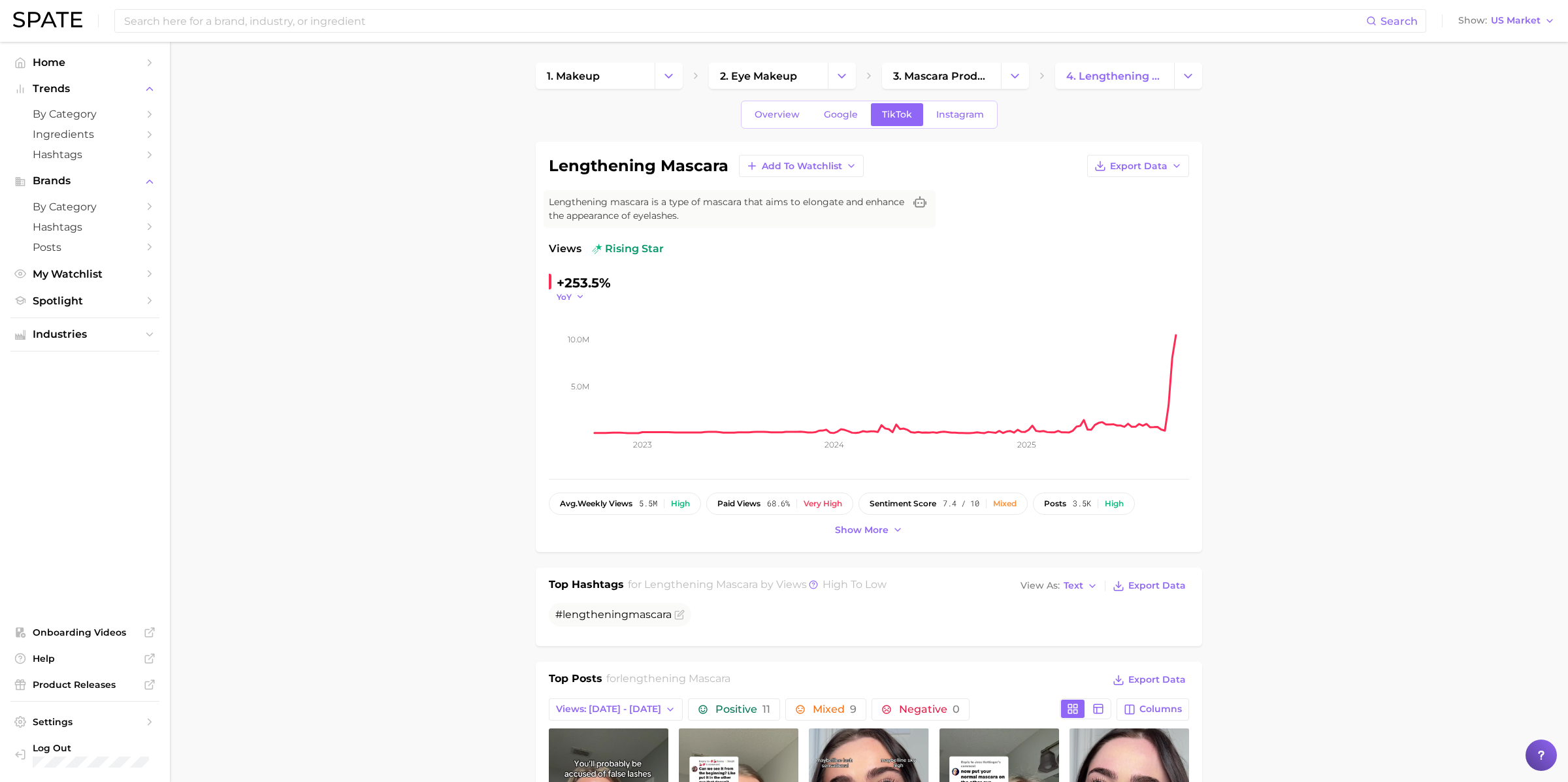
click at [570, 296] on span "YoY" at bounding box center [564, 298] width 15 height 11
click at [577, 333] on span "QoQ" at bounding box center [574, 339] width 22 height 11
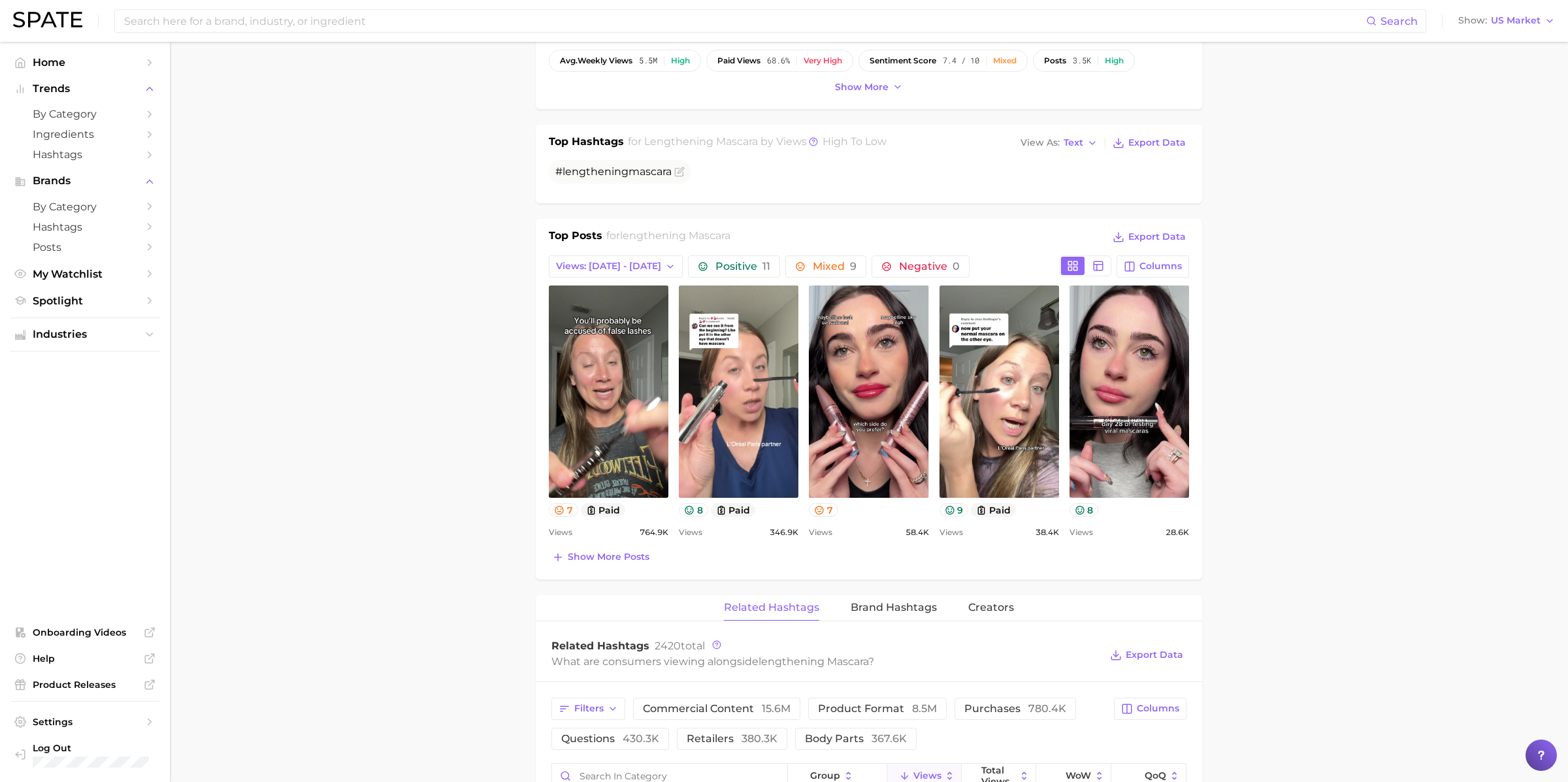
scroll to position [448, 0]
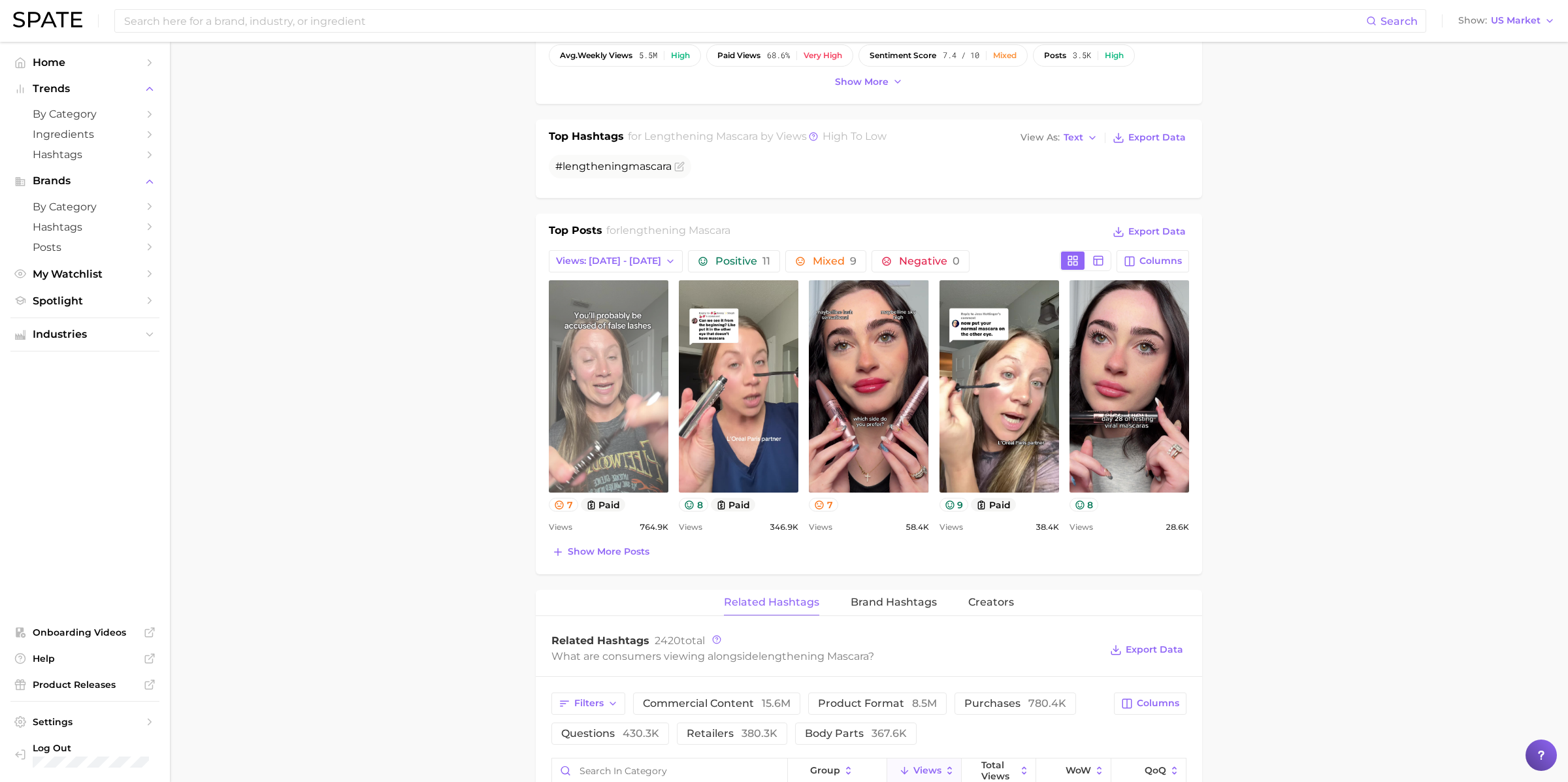
click at [625, 427] on link "view post on TikTok" at bounding box center [608, 387] width 120 height 212
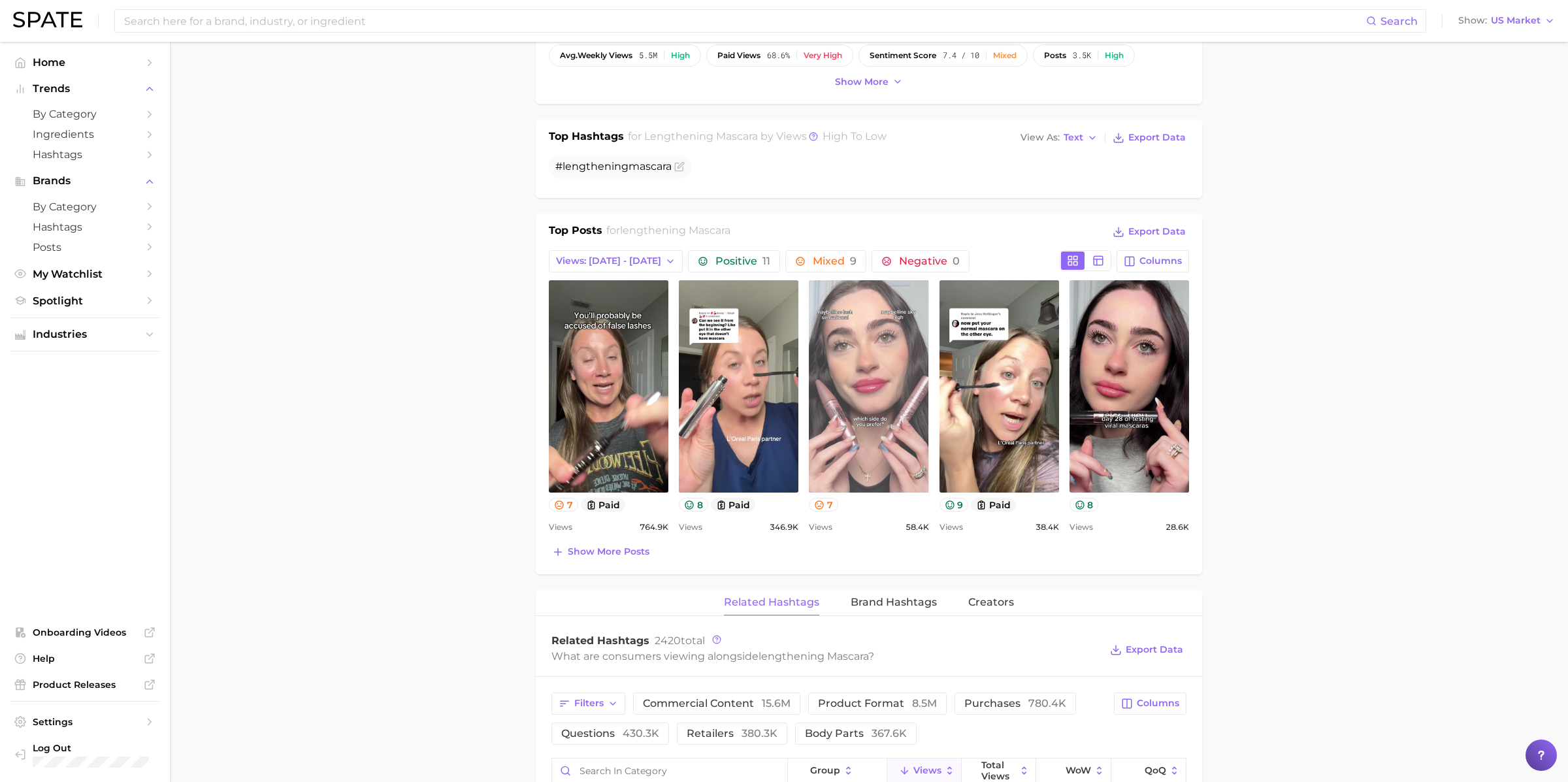
click at [872, 408] on link "view post on TikTok" at bounding box center [868, 387] width 120 height 212
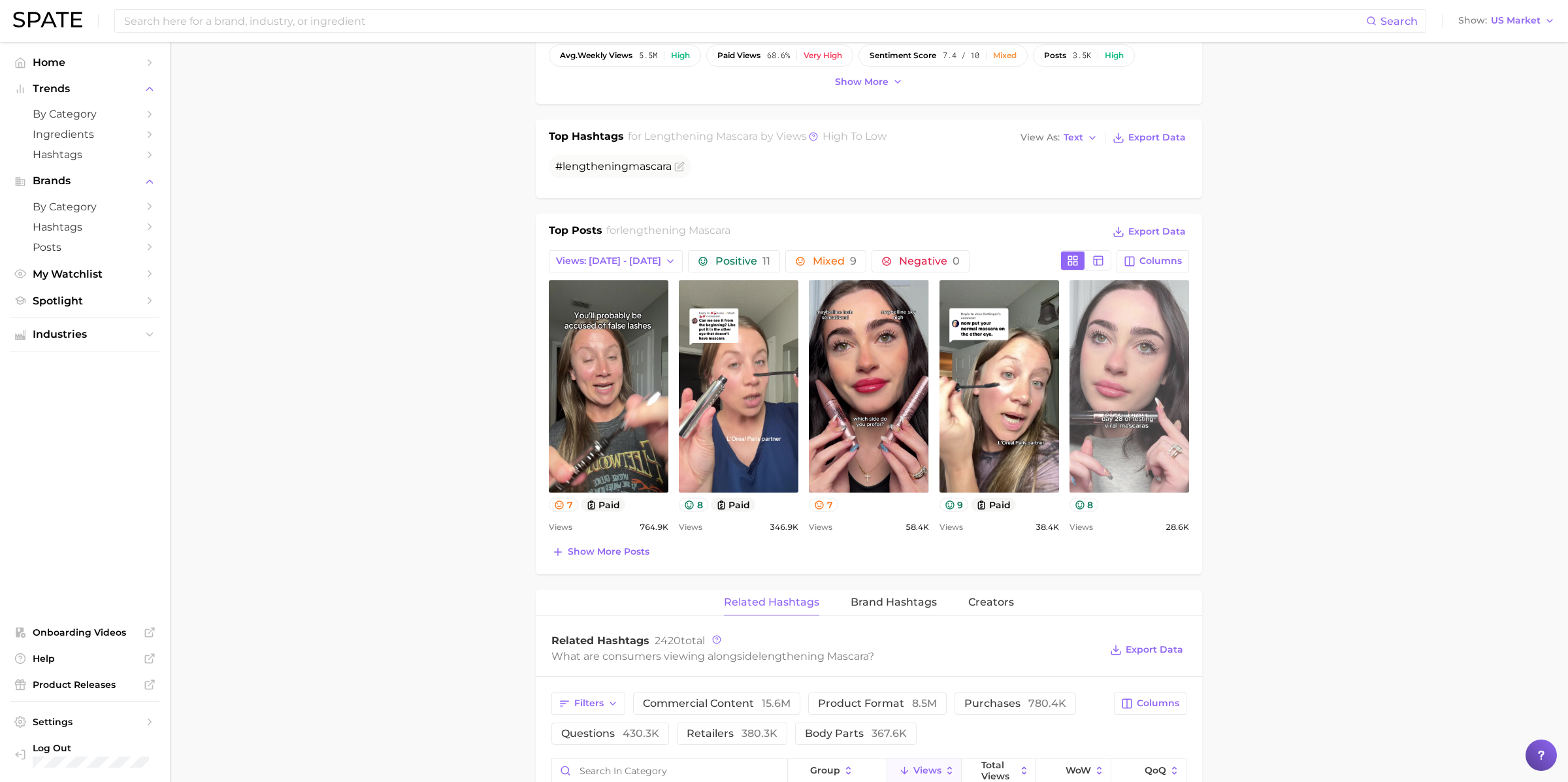
click at [1099, 364] on link "view post on TikTok" at bounding box center [1129, 387] width 120 height 212
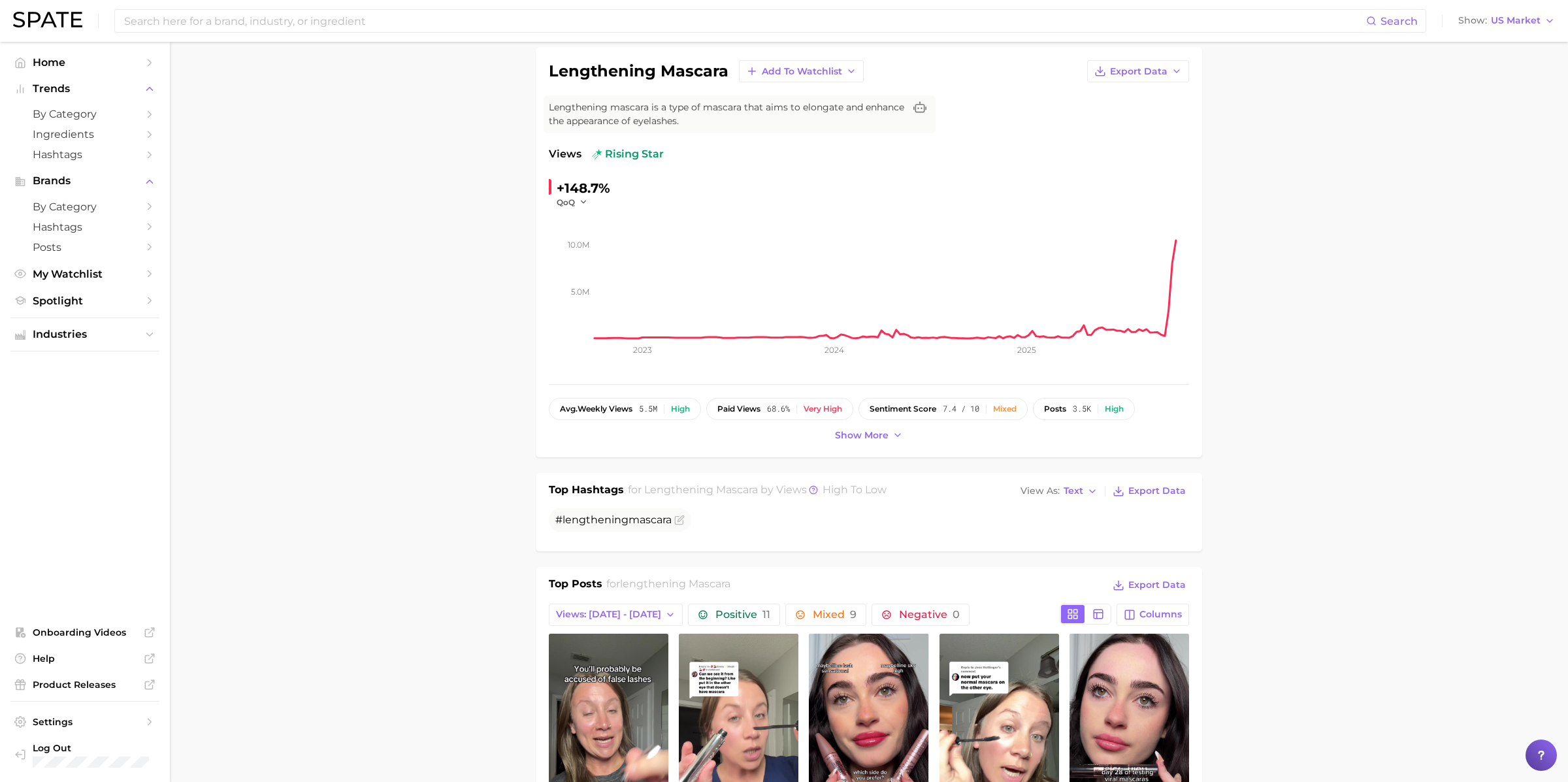
scroll to position [0, 0]
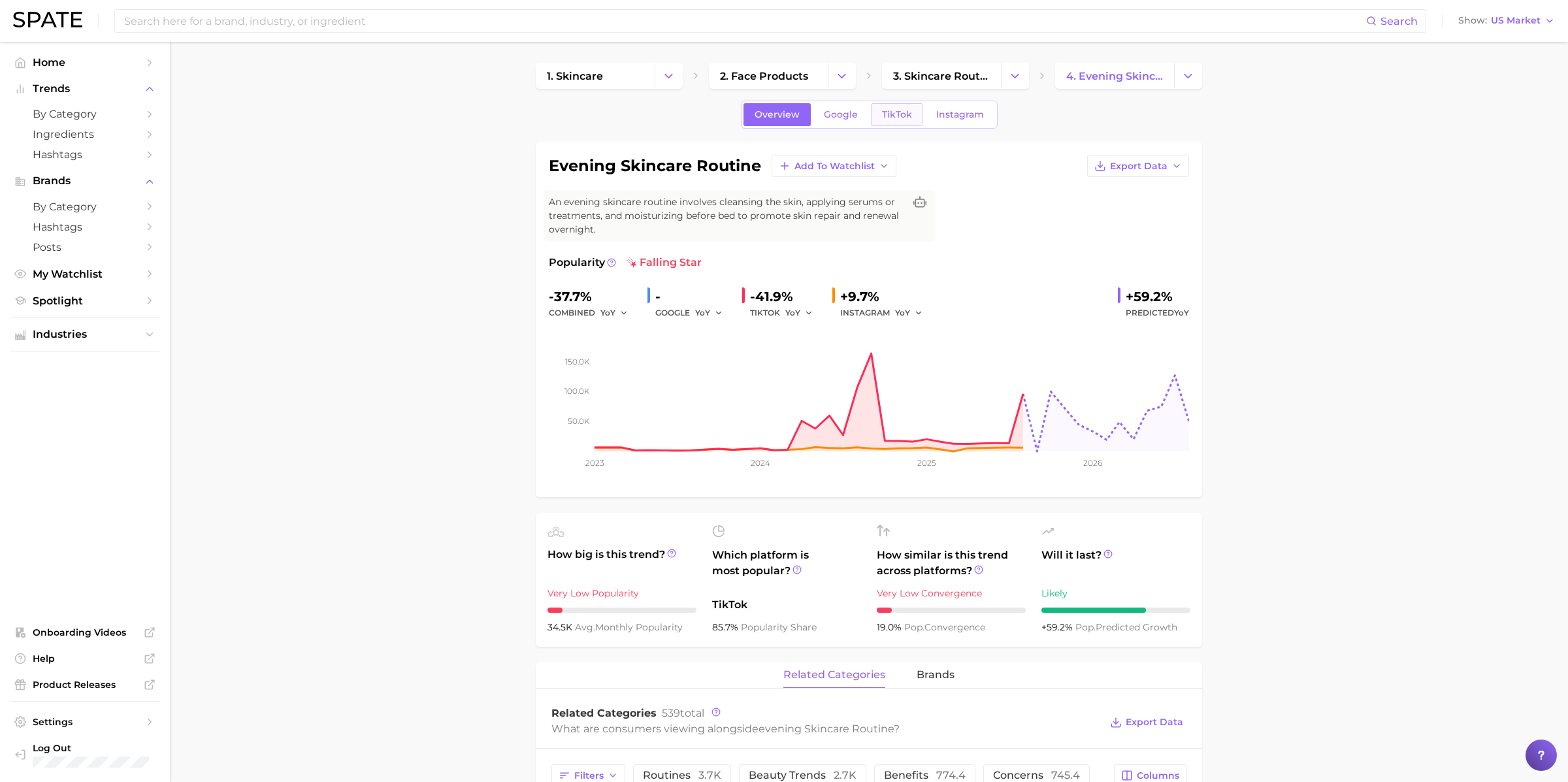
click at [899, 117] on span "TikTok" at bounding box center [896, 115] width 30 height 11
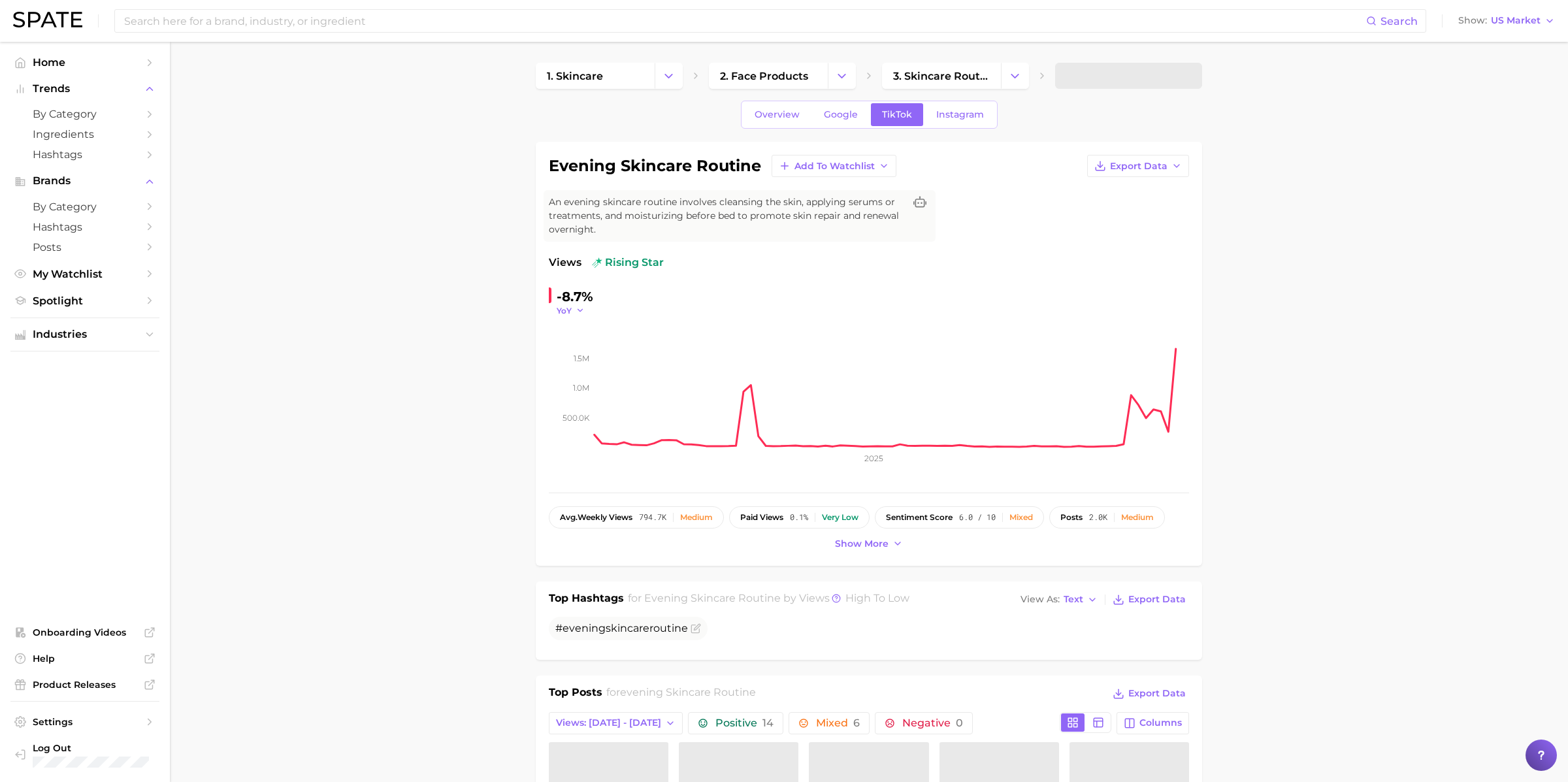
click at [557, 308] on span "YoY" at bounding box center [564, 311] width 15 height 11
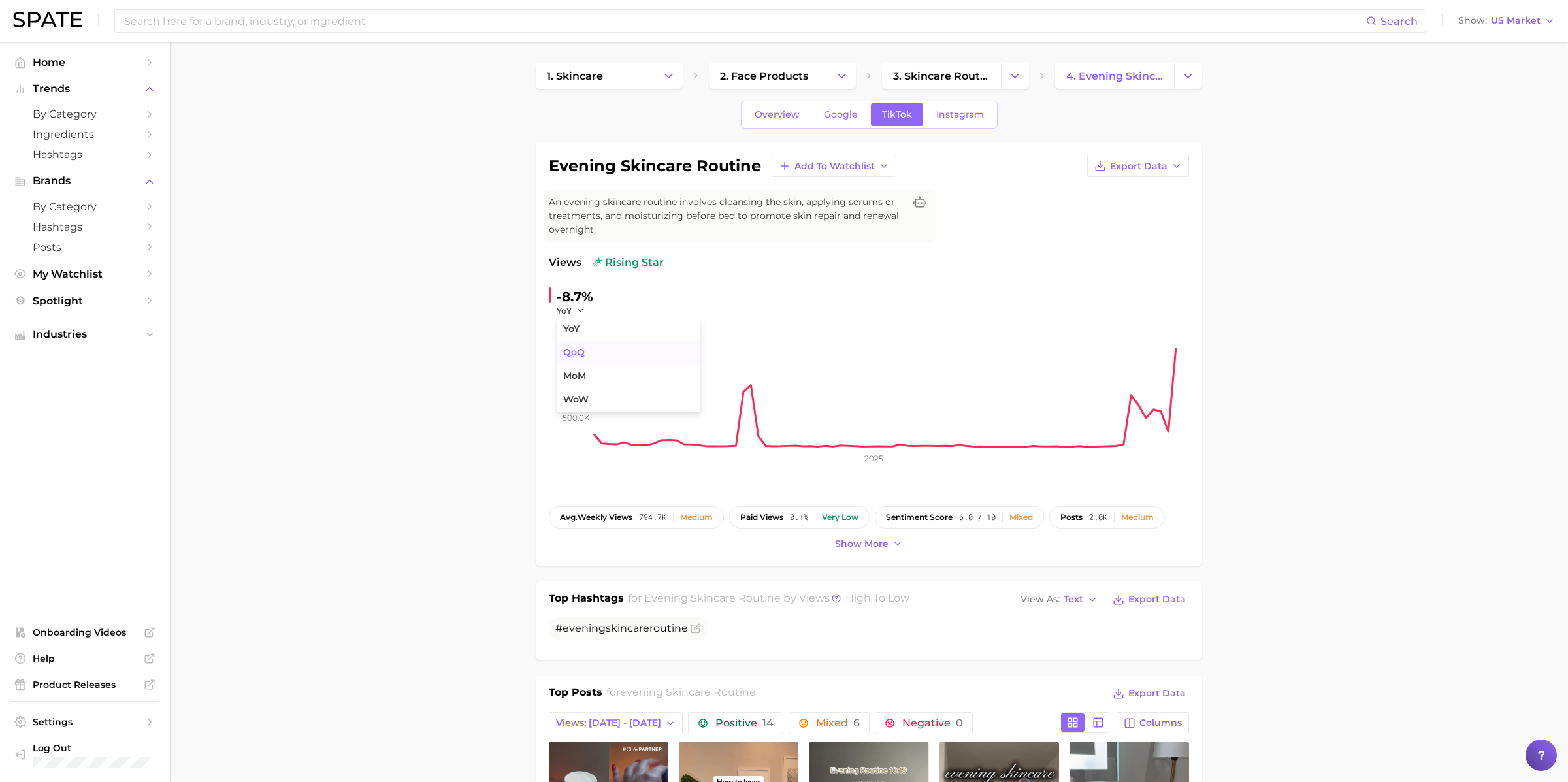
click at [584, 347] on span "QoQ" at bounding box center [574, 353] width 22 height 11
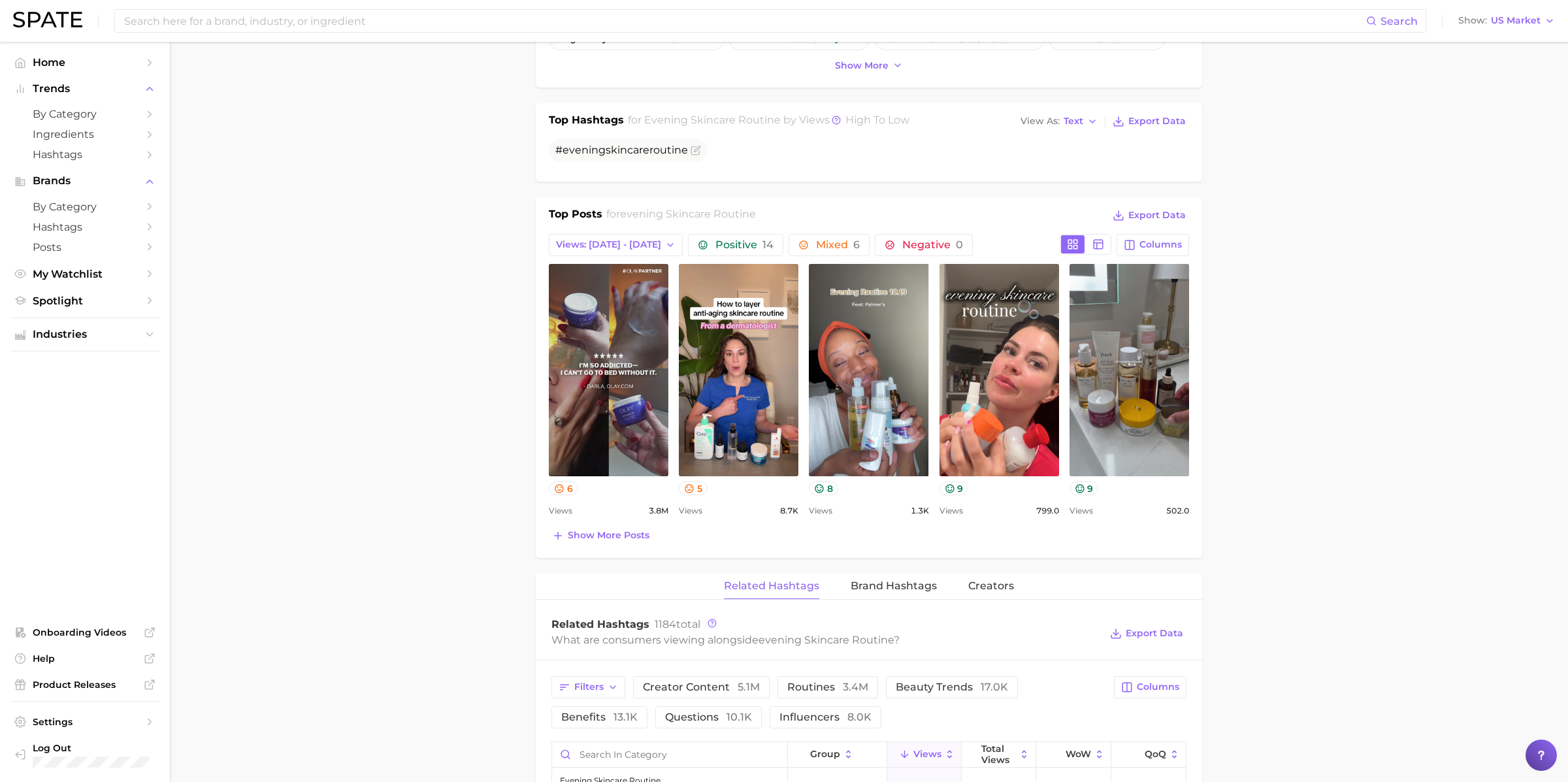
scroll to position [480, 0]
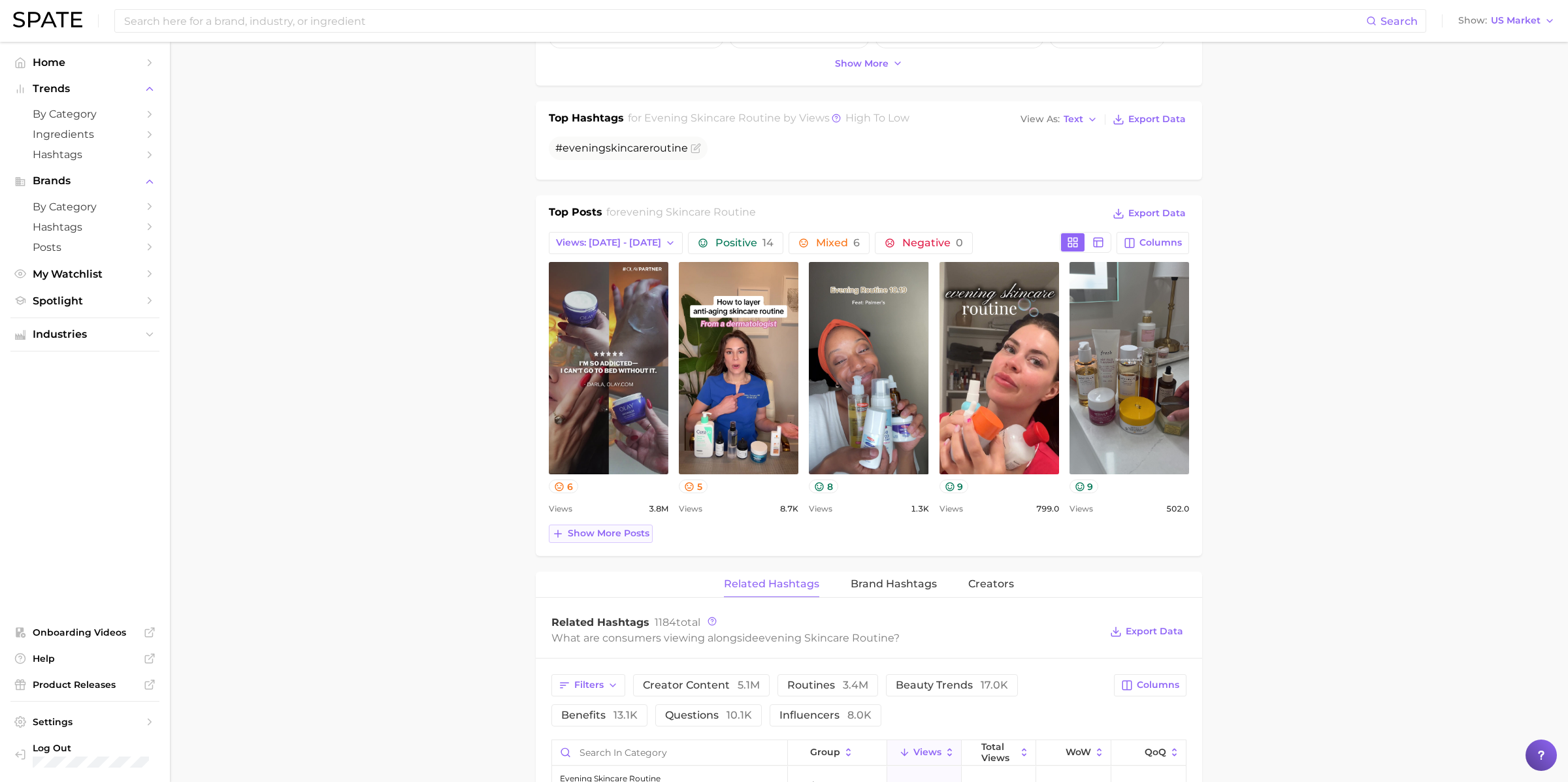
click at [603, 534] on span "Show more posts" at bounding box center [607, 534] width 81 height 11
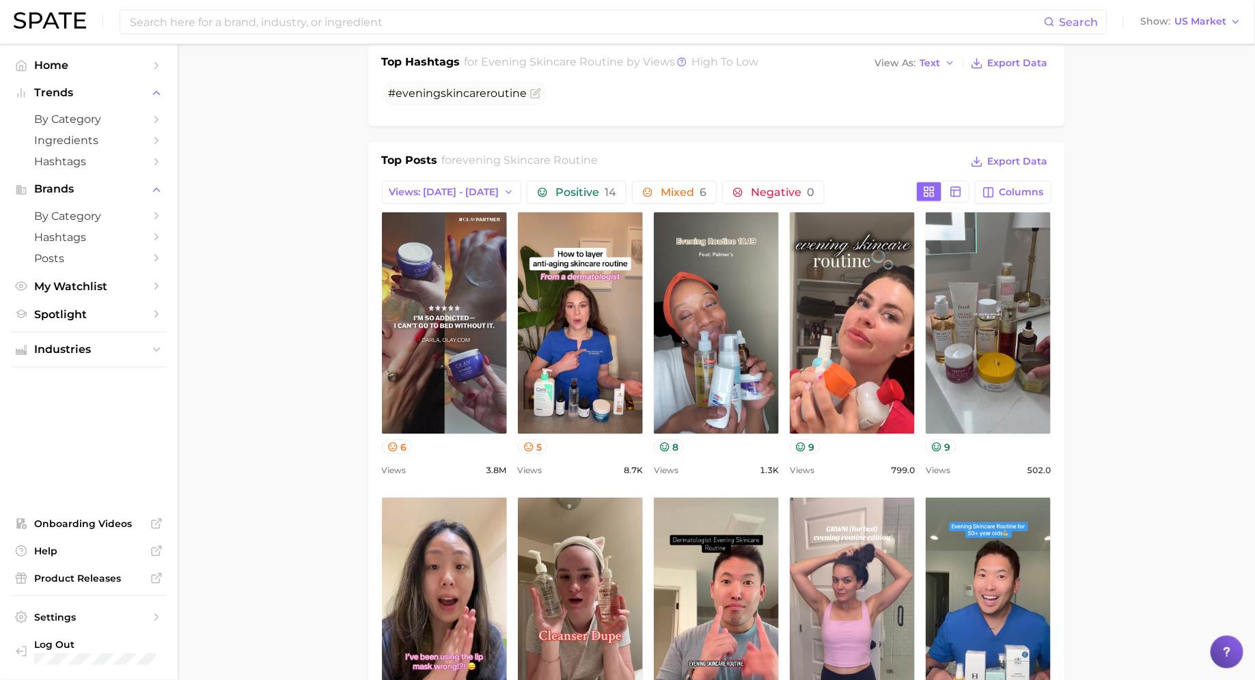
scroll to position [564, 0]
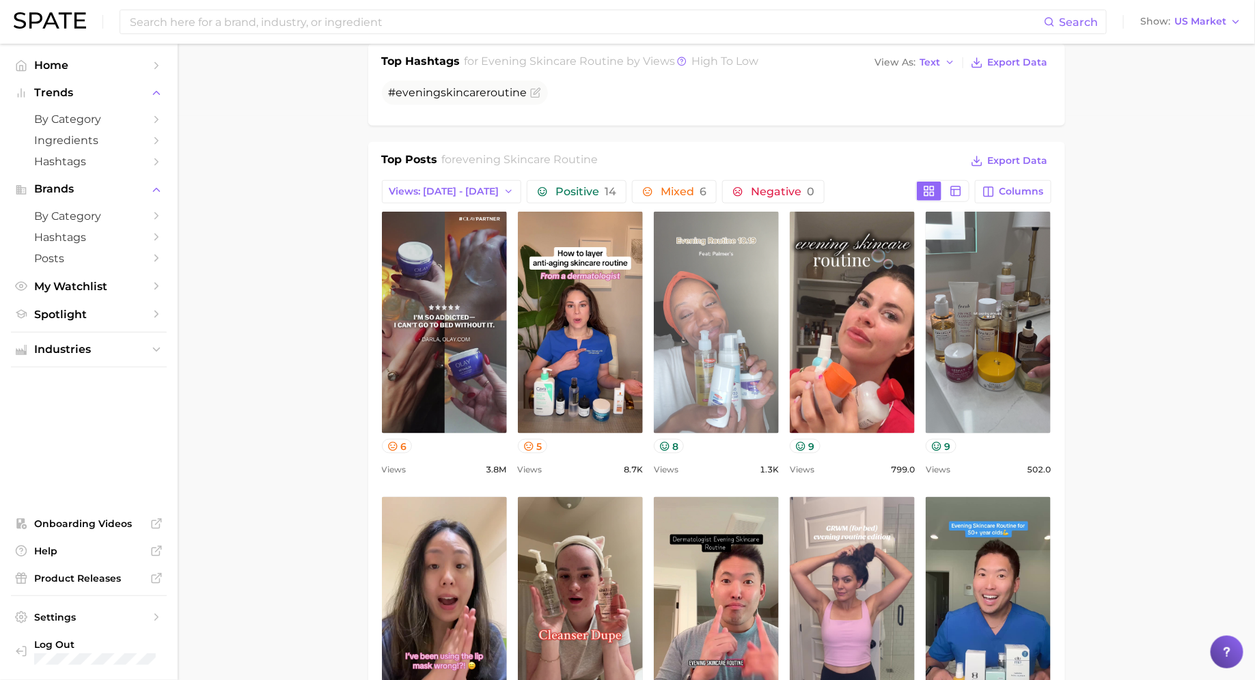
click at [725, 328] on link "view post on TikTok" at bounding box center [716, 323] width 125 height 222
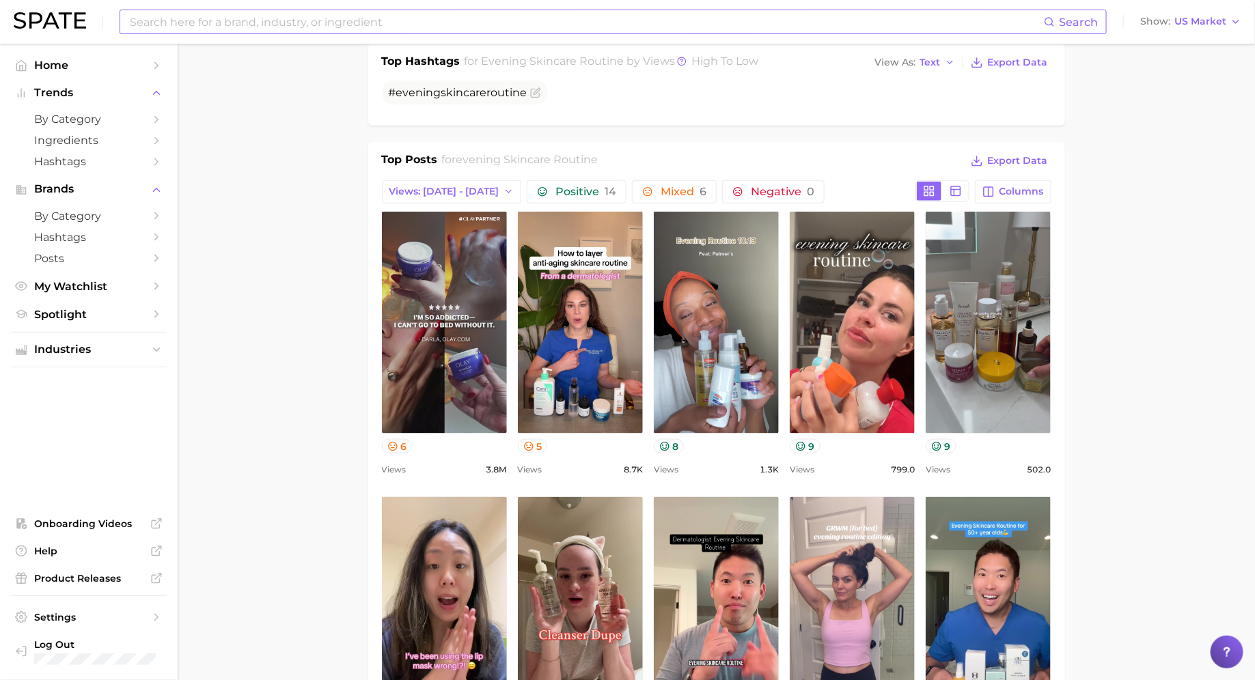
scroll to position [0, 0]
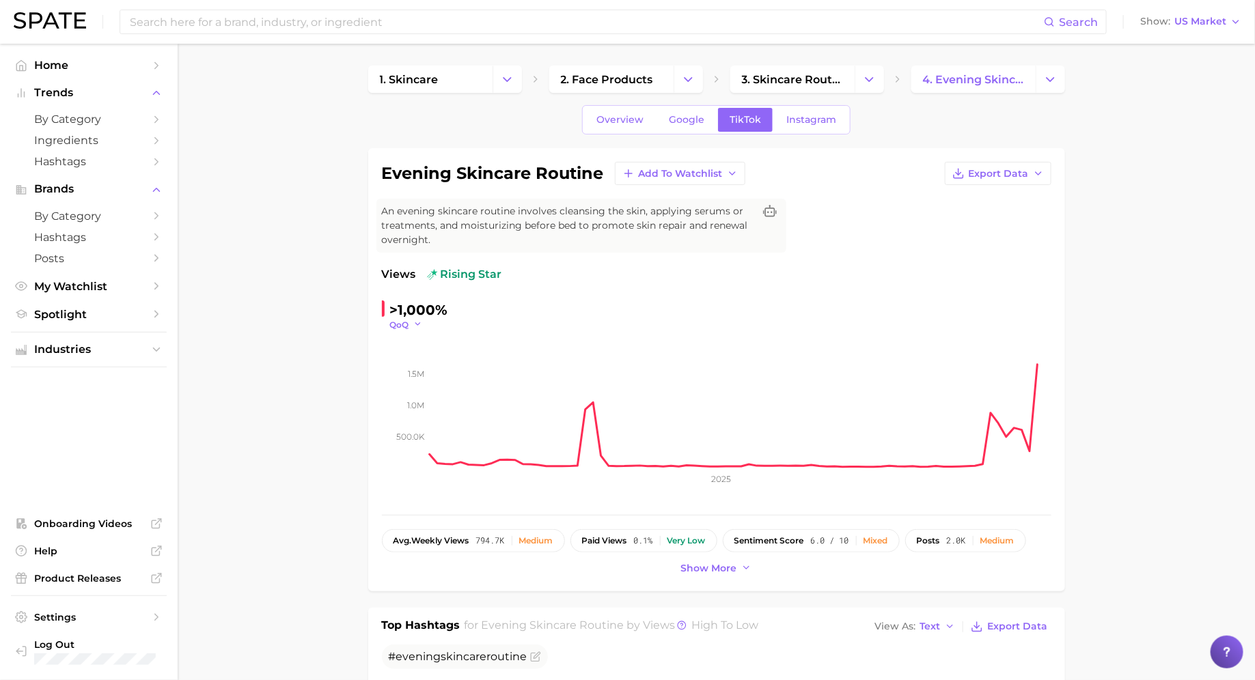
click at [396, 323] on span "QoQ" at bounding box center [399, 325] width 19 height 12
click at [421, 414] on span "WoW" at bounding box center [410, 418] width 27 height 12
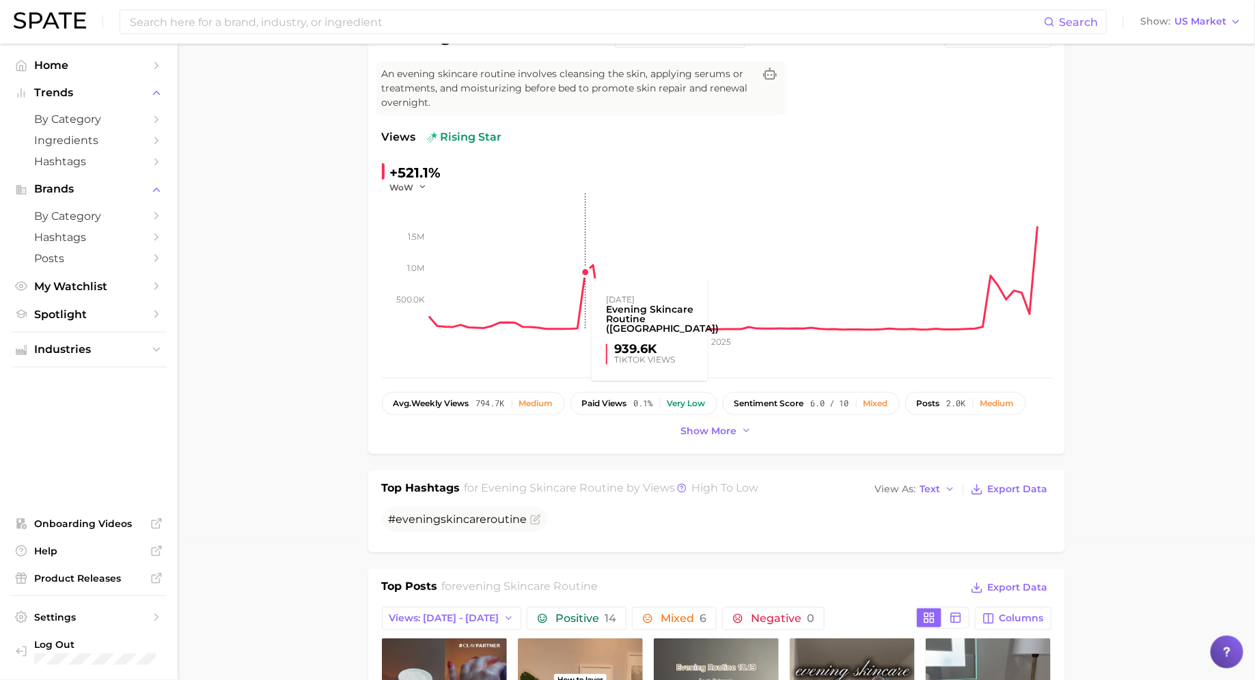
scroll to position [158, 0]
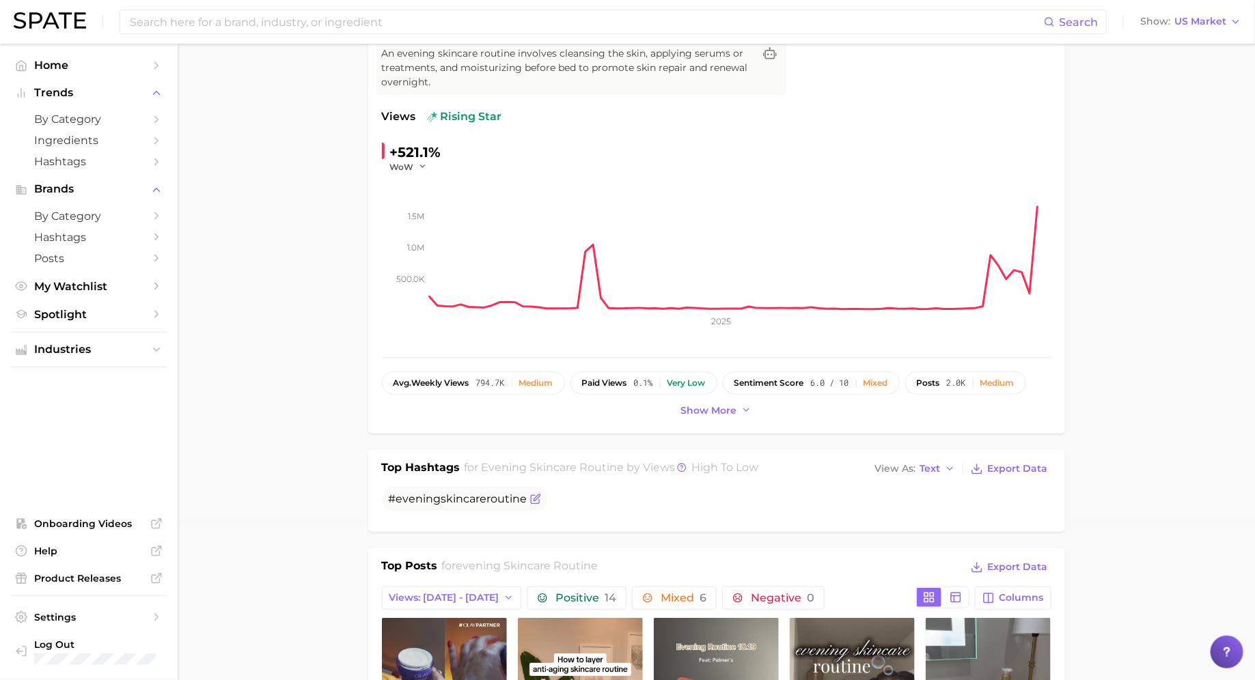
click at [458, 499] on span "skincare" at bounding box center [464, 498] width 46 height 13
copy div "# evening skincare routine"
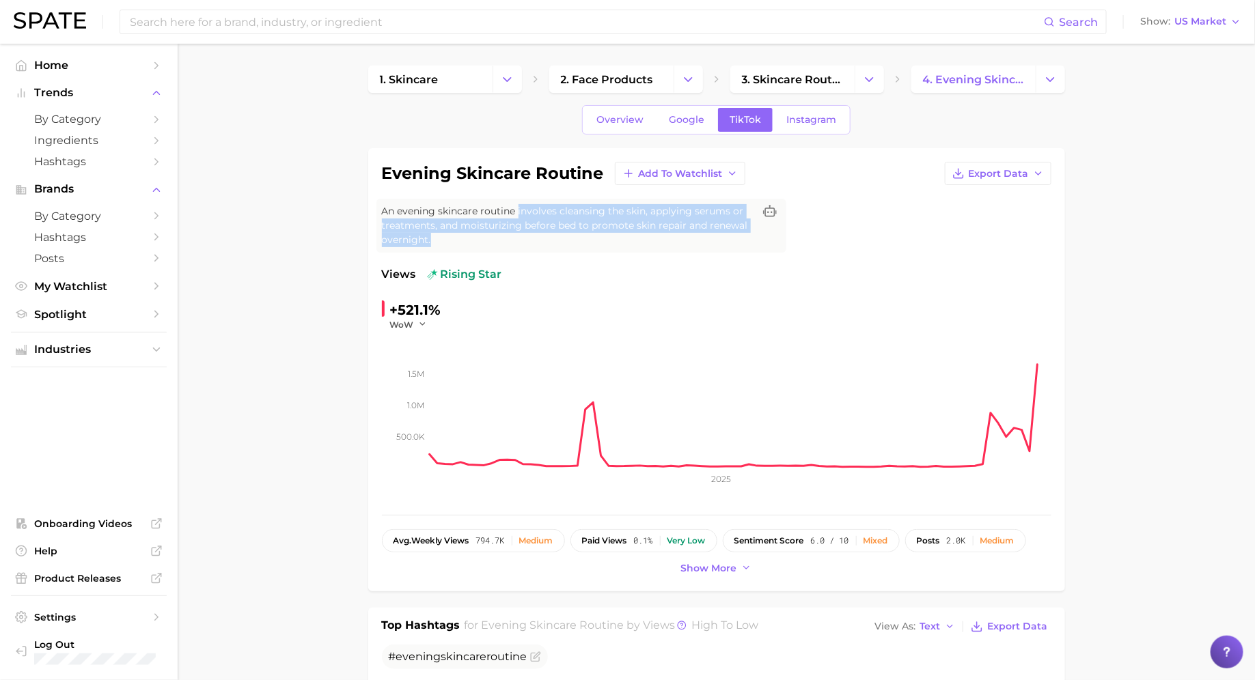
drag, startPoint x: 517, startPoint y: 208, endPoint x: 531, endPoint y: 236, distance: 30.9
click at [531, 236] on span "An evening skincare routine involves cleansing the skin, applying serums or tre…" at bounding box center [568, 225] width 372 height 43
copy span "involves cleansing the skin, applying serums or treatments, and moisturizing be…"
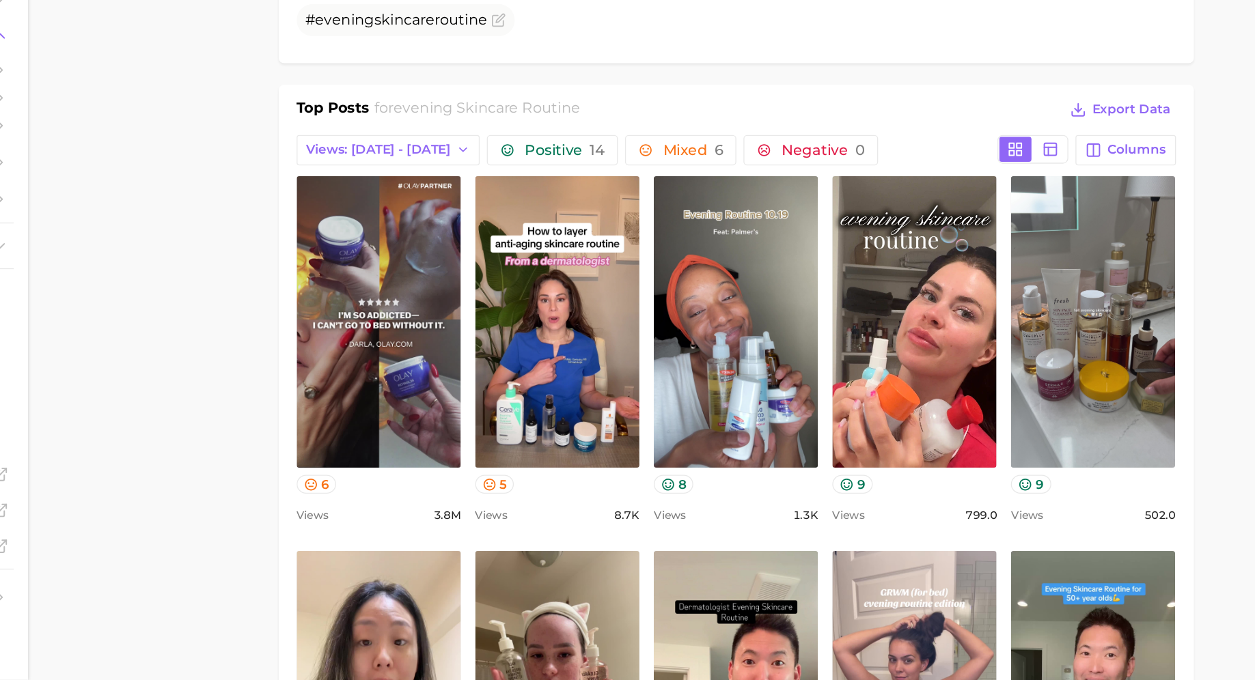
scroll to position [479, 0]
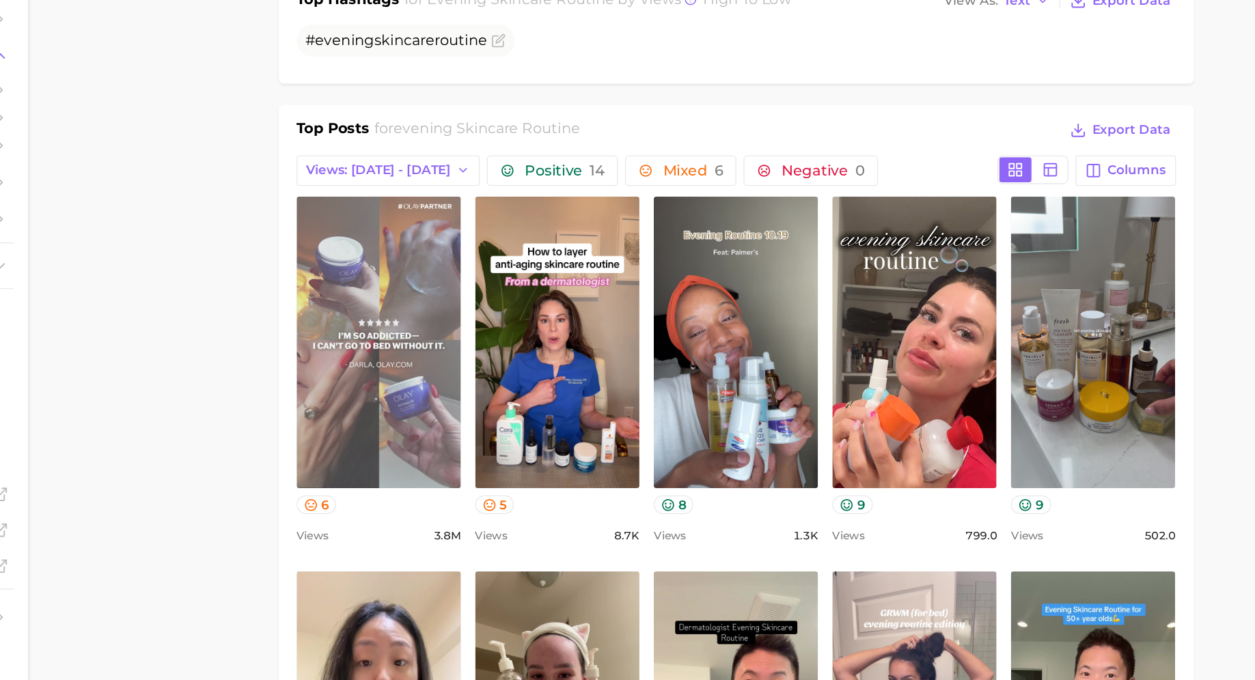
click at [433, 350] on link "view post on TikTok" at bounding box center [444, 408] width 125 height 222
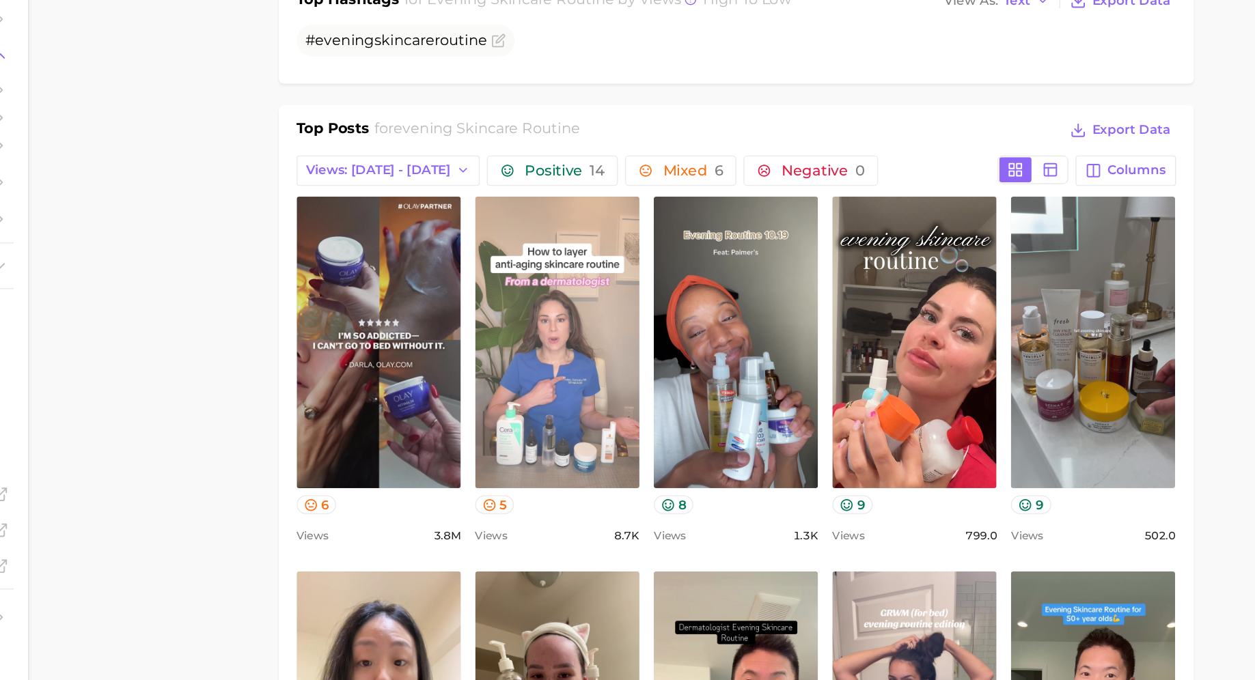
click at [604, 437] on link "view post on TikTok" at bounding box center [580, 408] width 125 height 222
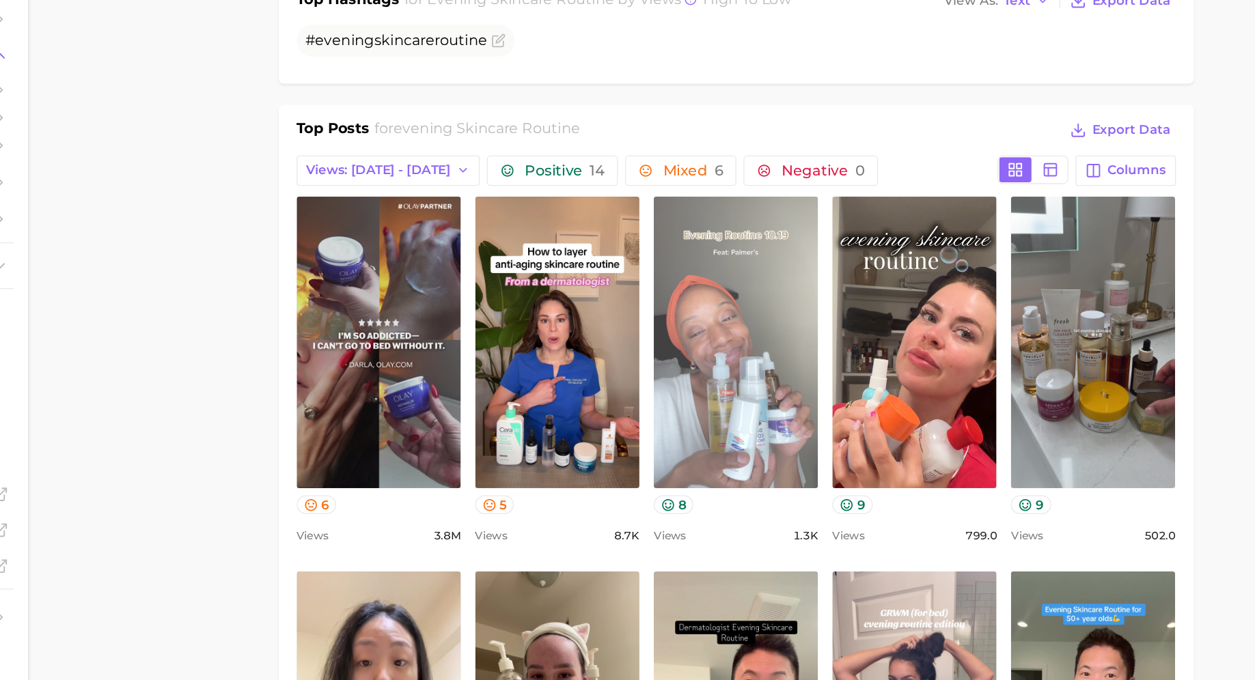
click at [741, 341] on link "view post on TikTok" at bounding box center [716, 408] width 125 height 222
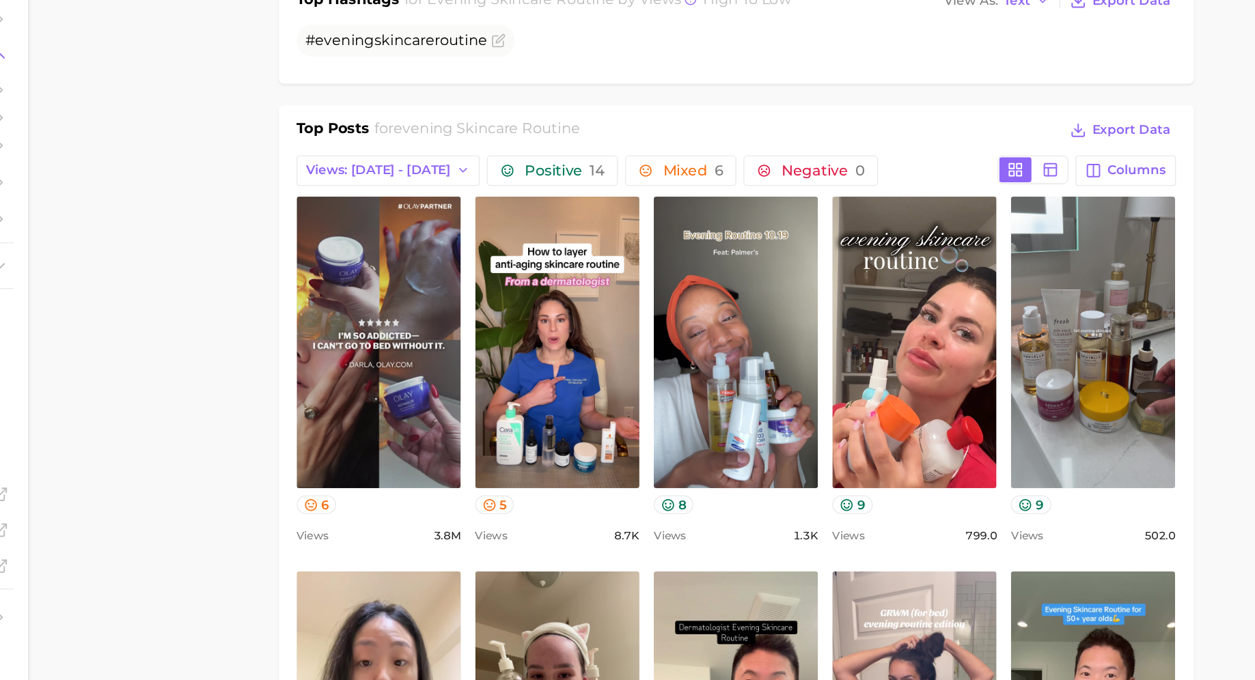
click at [828, 240] on div "Top Posts for evening skincare routine Export Data" at bounding box center [716, 247] width 669 height 20
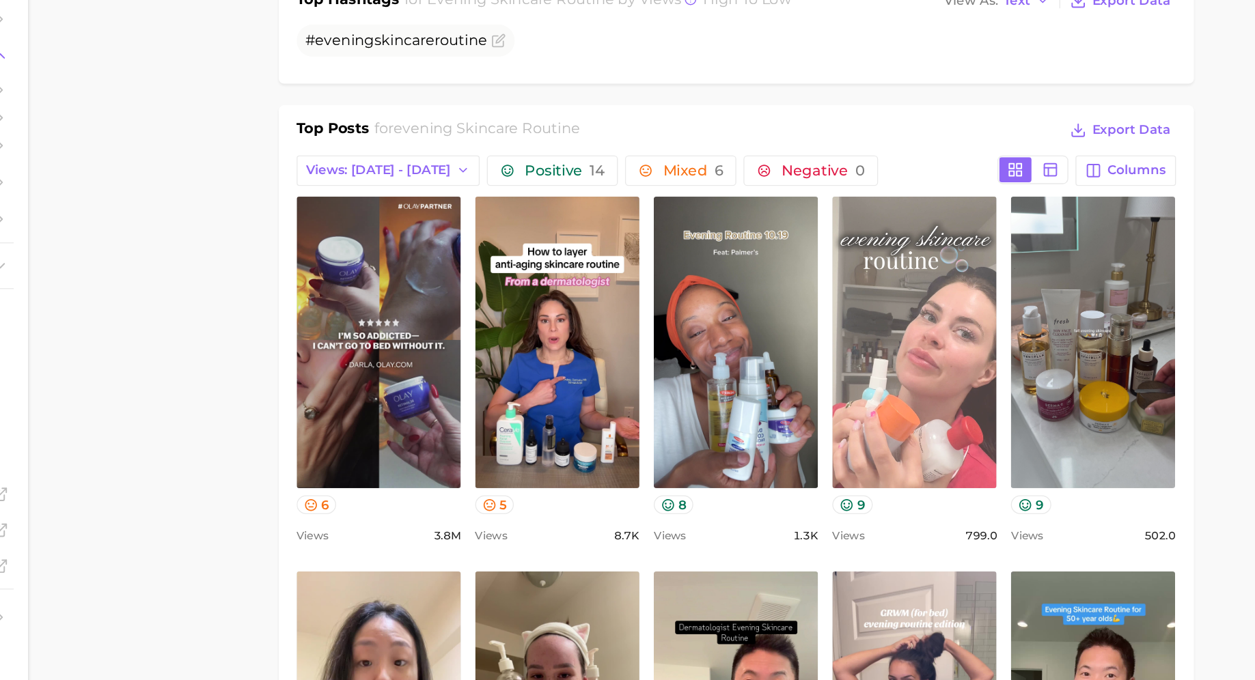
click at [871, 451] on link "view post on TikTok" at bounding box center [851, 408] width 125 height 222
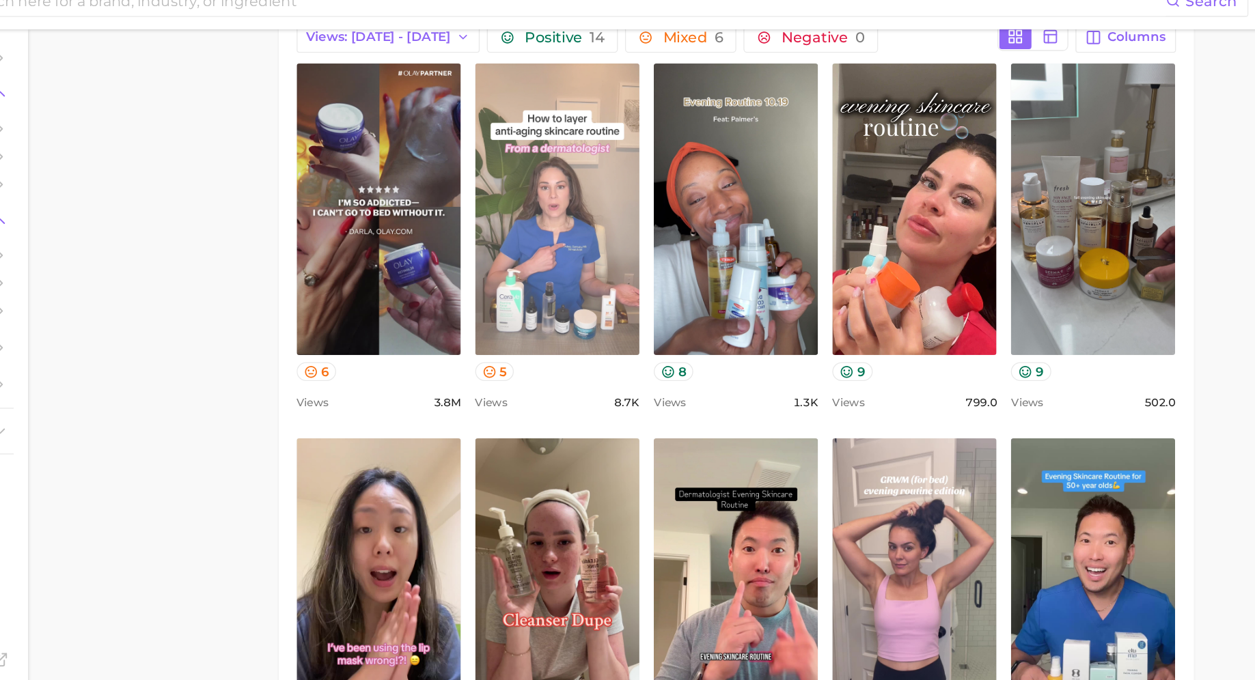
scroll to position [566, 0]
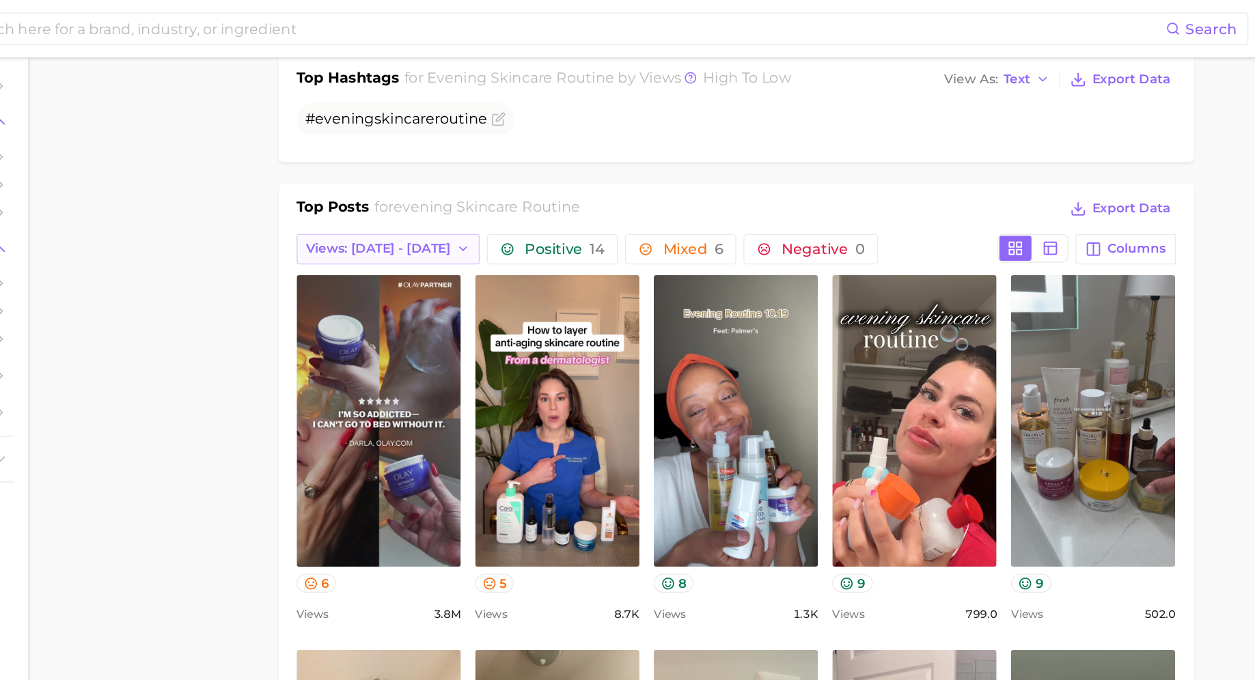
click at [468, 186] on button "Views: [DATE] - [DATE]" at bounding box center [452, 189] width 140 height 23
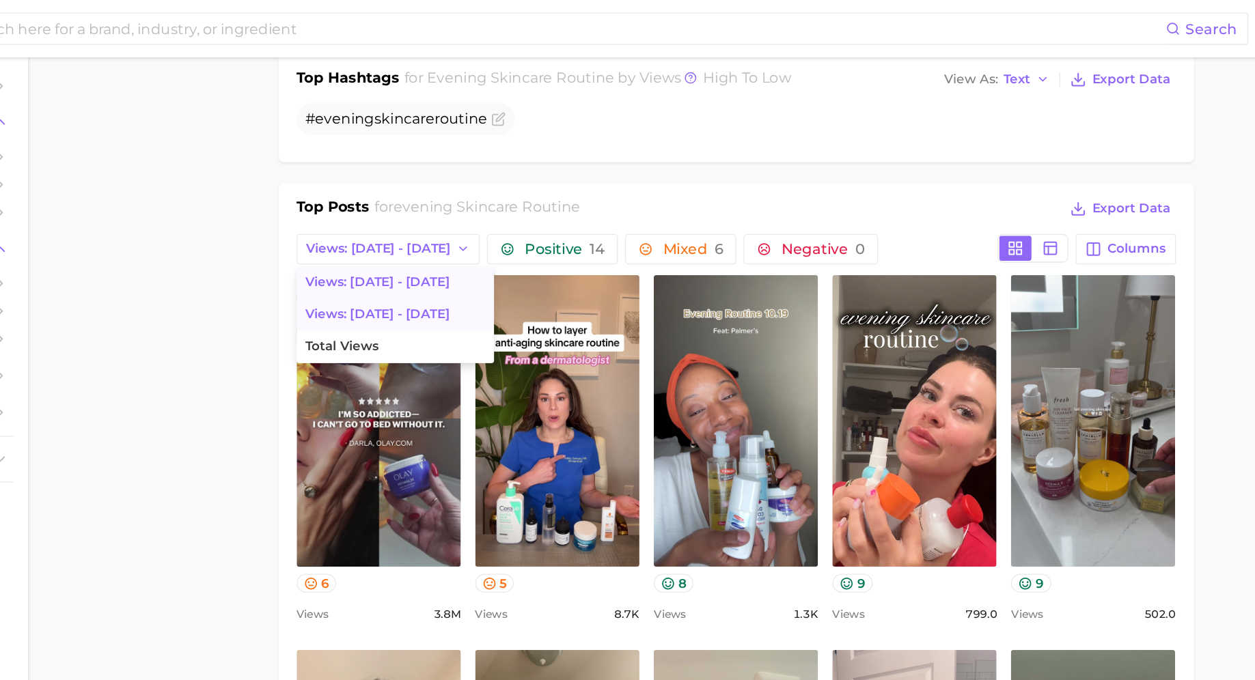
click at [451, 235] on span "Views: [DATE] - [DATE]" at bounding box center [444, 240] width 110 height 12
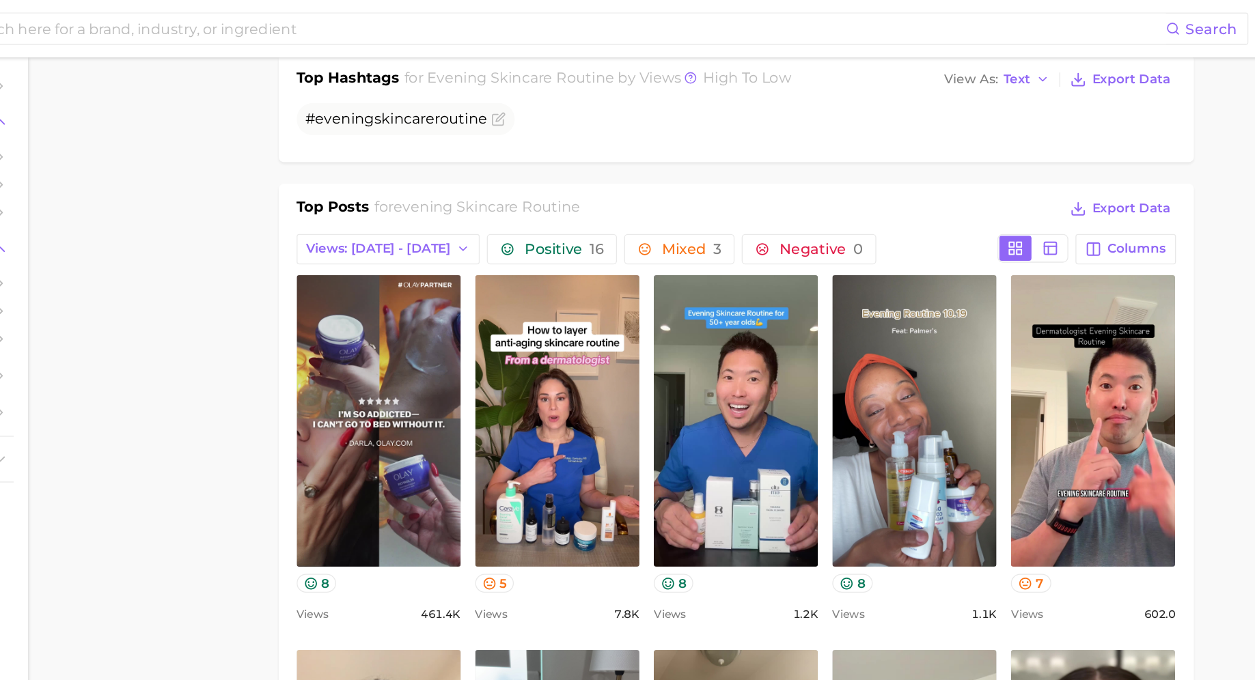
scroll to position [0, 0]
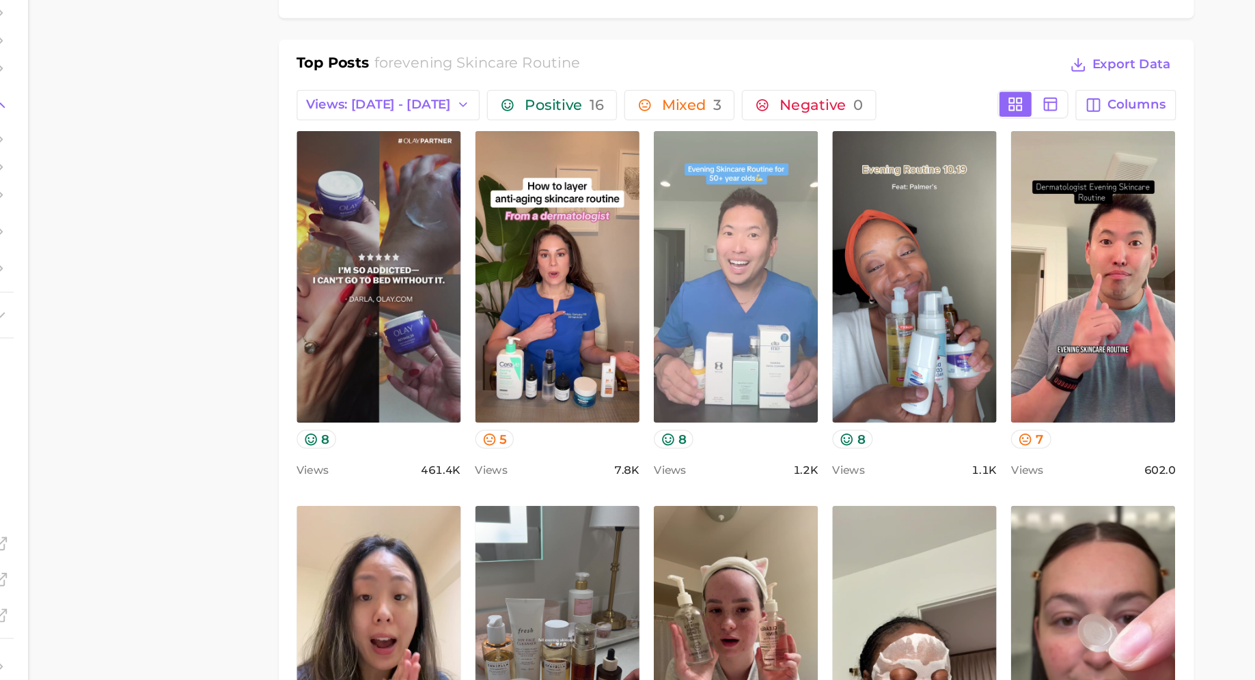
click at [701, 255] on link "view post on TikTok" at bounding box center [716, 321] width 125 height 222
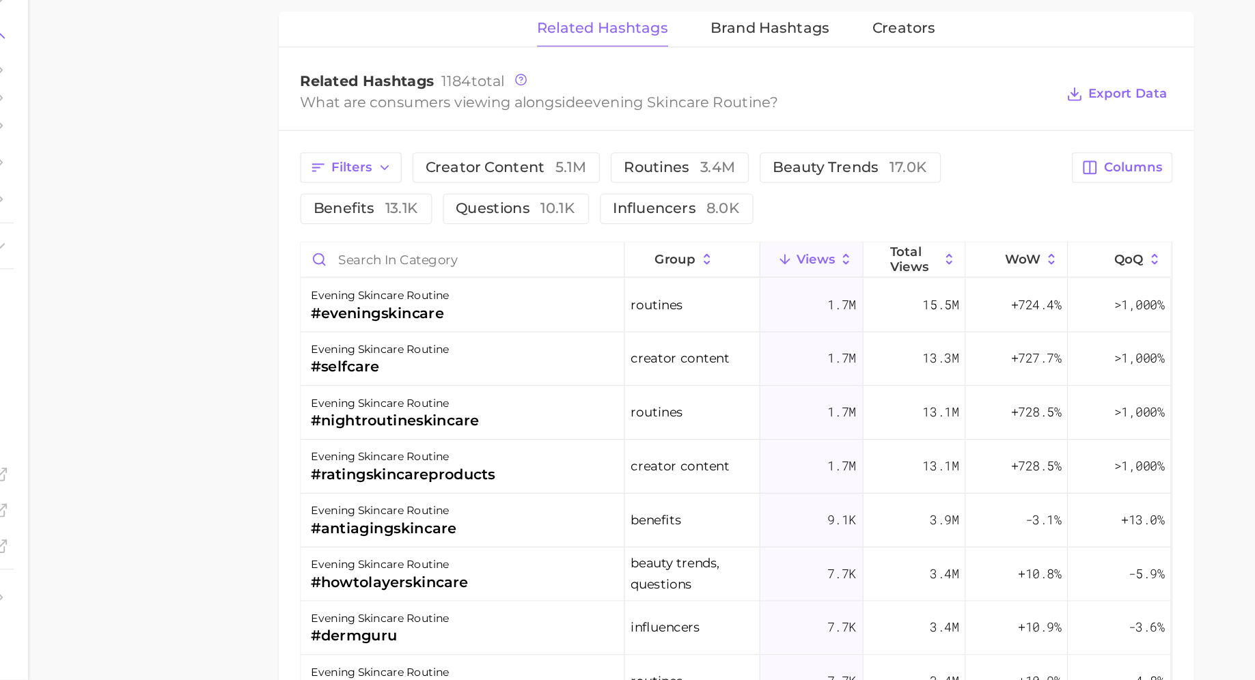
scroll to position [1227, 0]
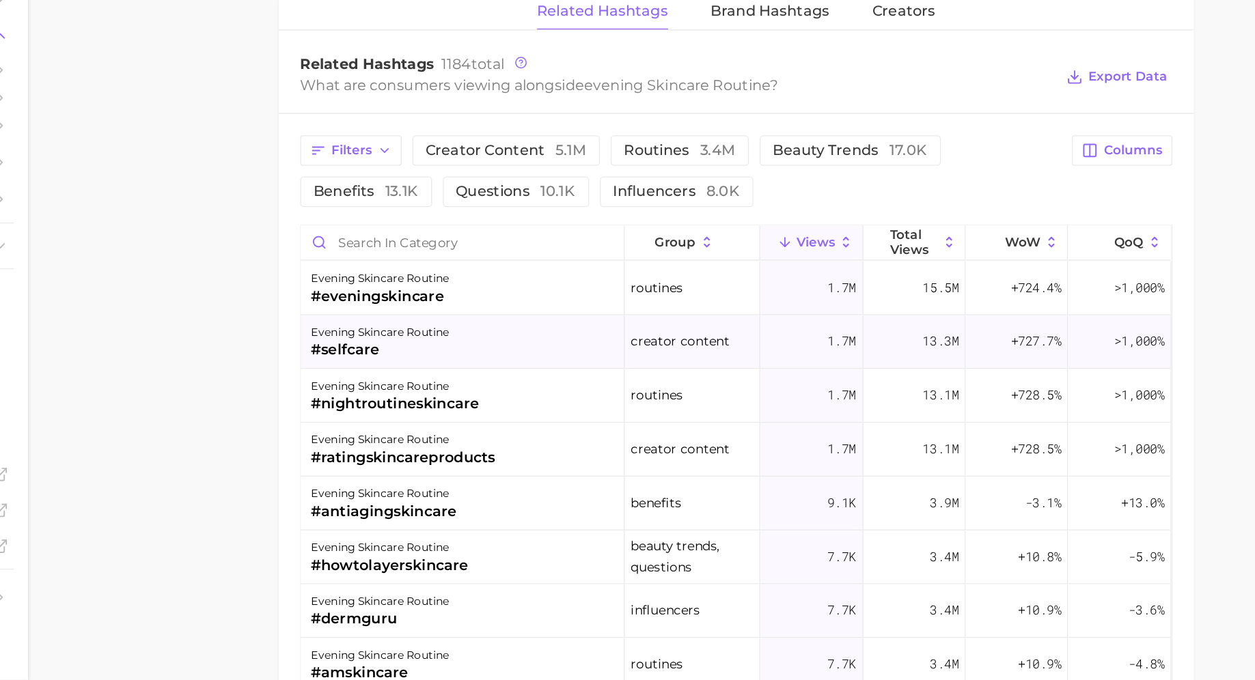
click at [518, 412] on div "evening skincare routine #selfcare" at bounding box center [508, 423] width 247 height 41
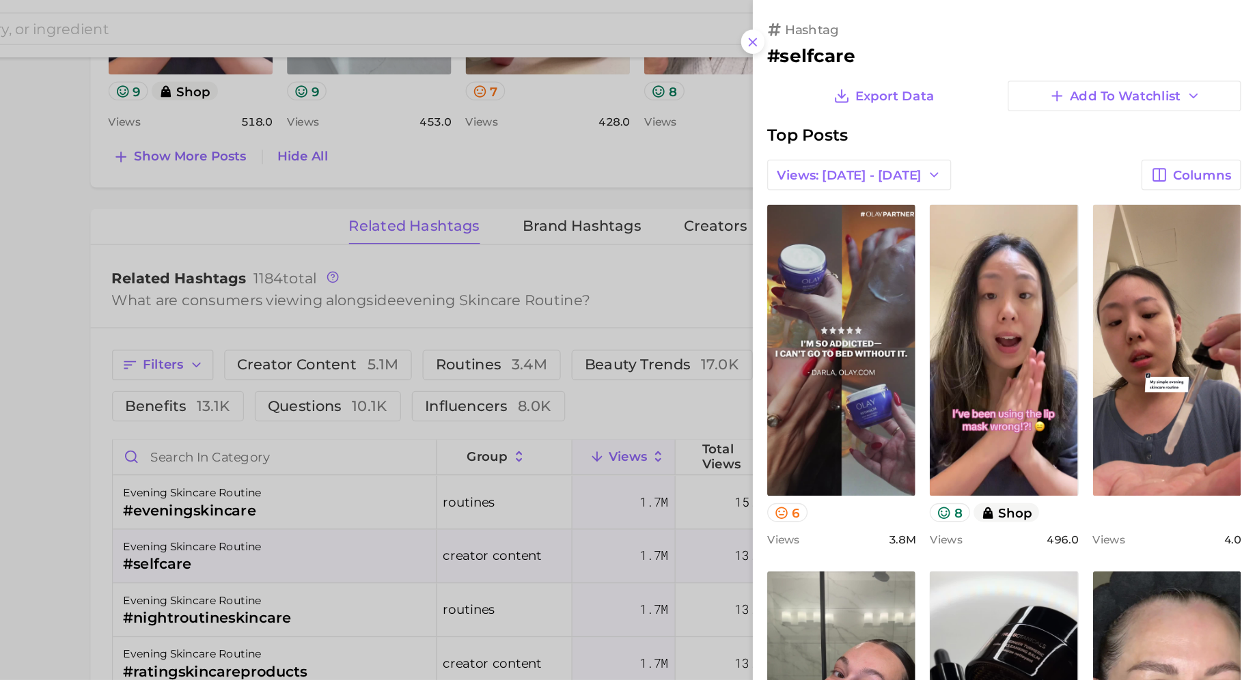
scroll to position [0, 0]
click at [916, 39] on h2 "#selfcare" at bounding box center [1063, 42] width 361 height 16
copy h2 "selfcare"
click at [568, 437] on div at bounding box center [627, 340] width 1255 height 680
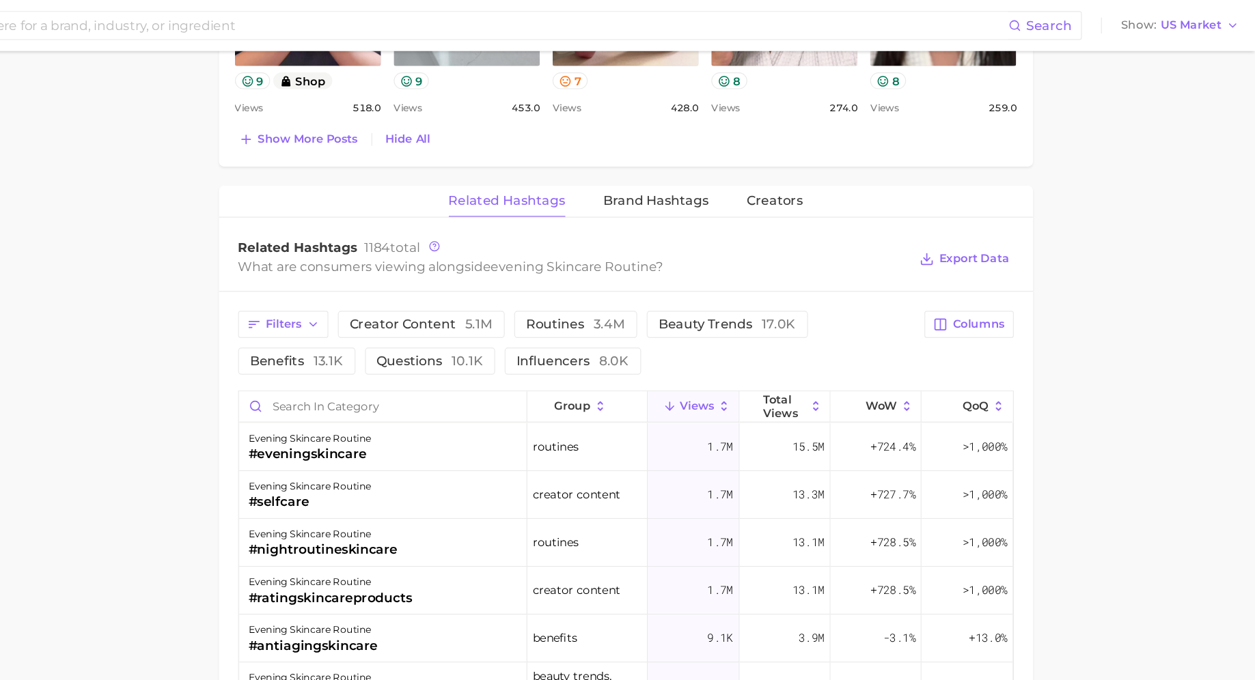
scroll to position [18, 0]
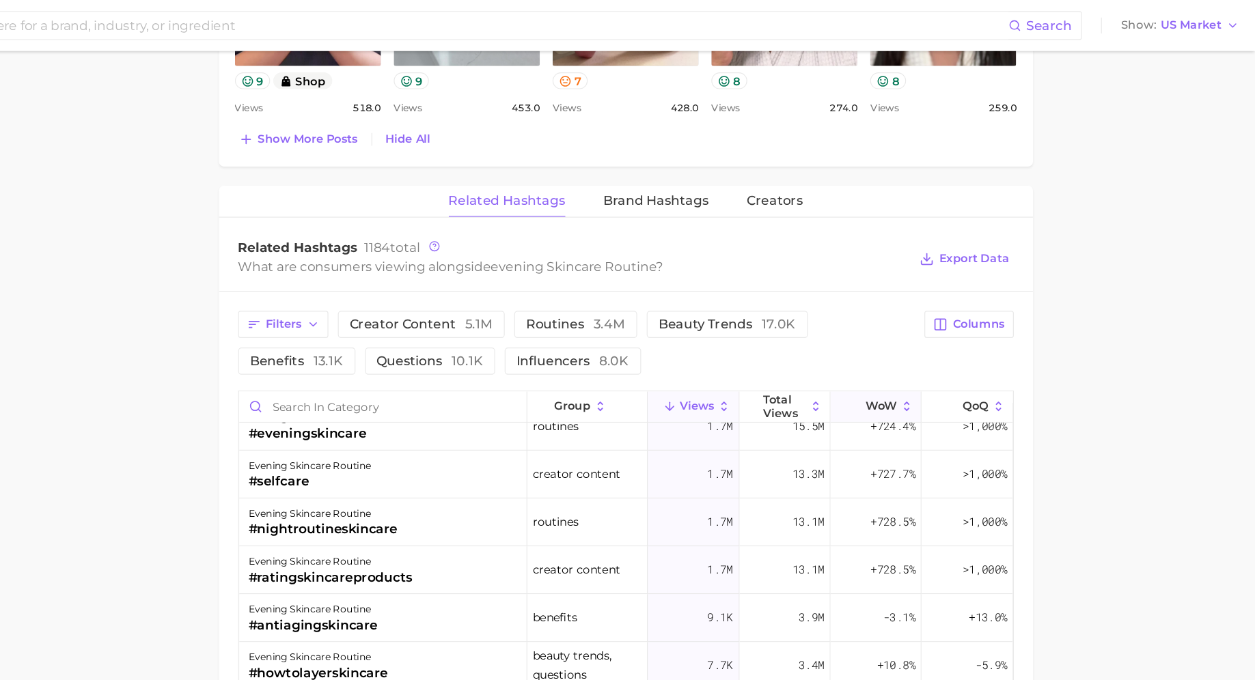
click at [919, 341] on button "WoW" at bounding box center [930, 348] width 78 height 27
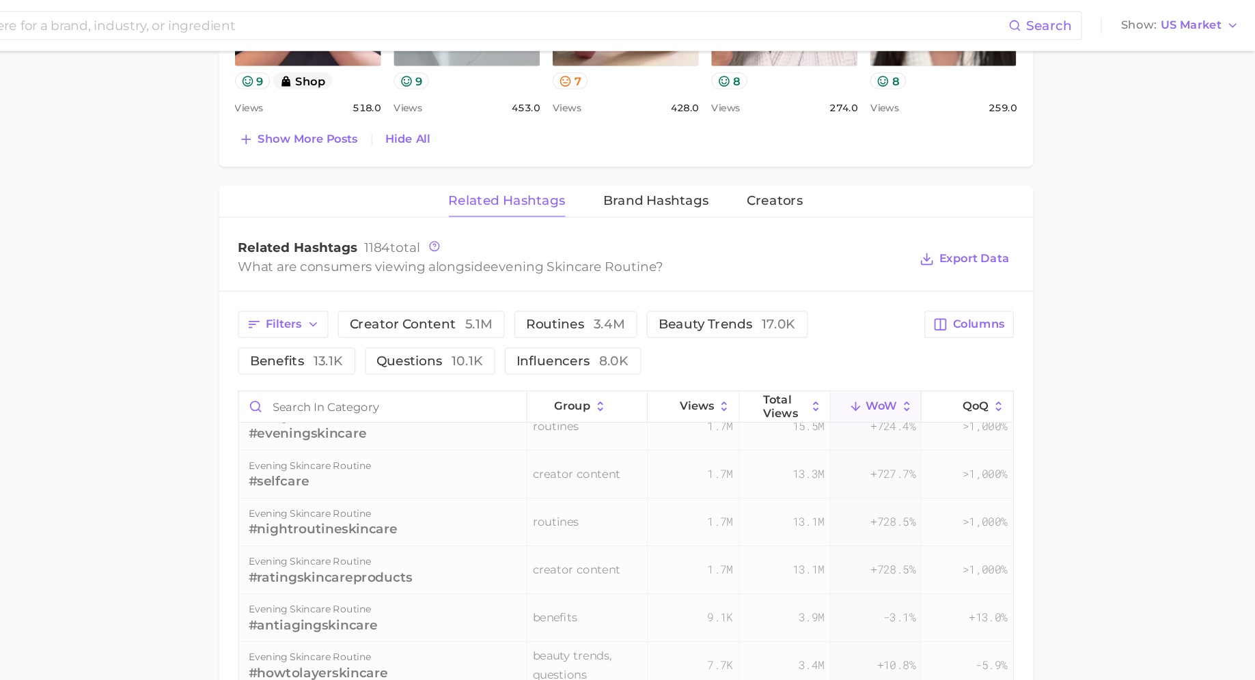
scroll to position [0, 0]
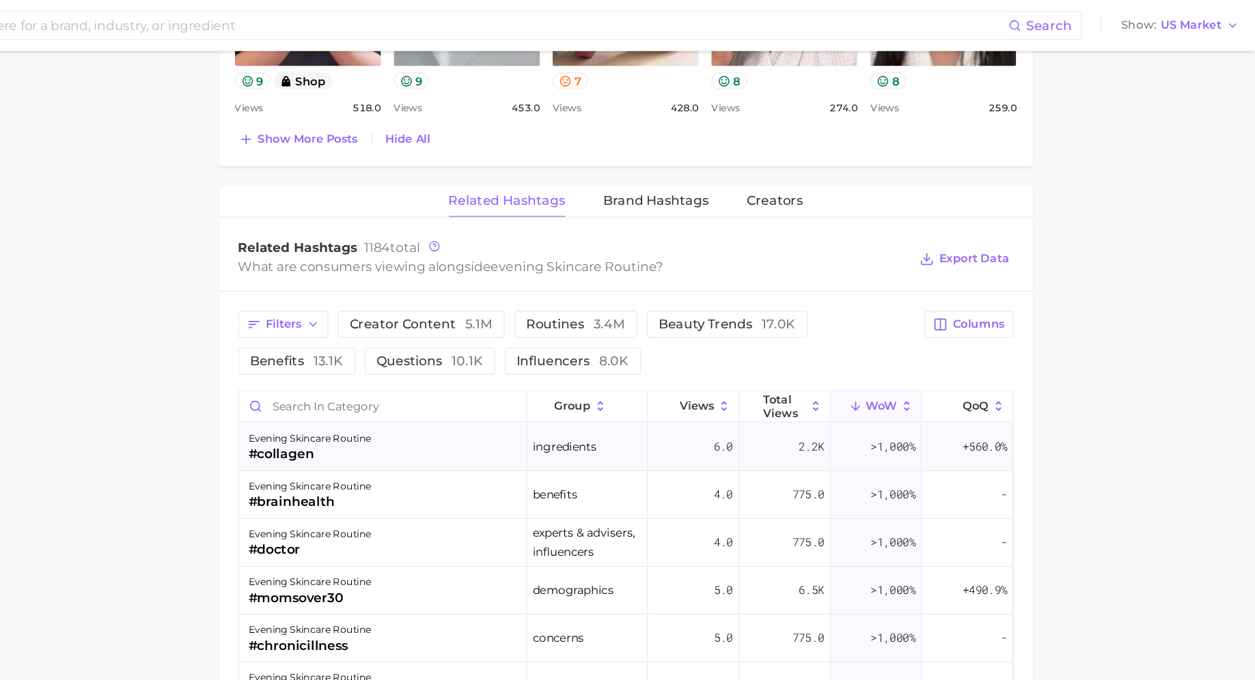
click at [536, 374] on div "evening skincare routine #collagen" at bounding box center [508, 383] width 247 height 41
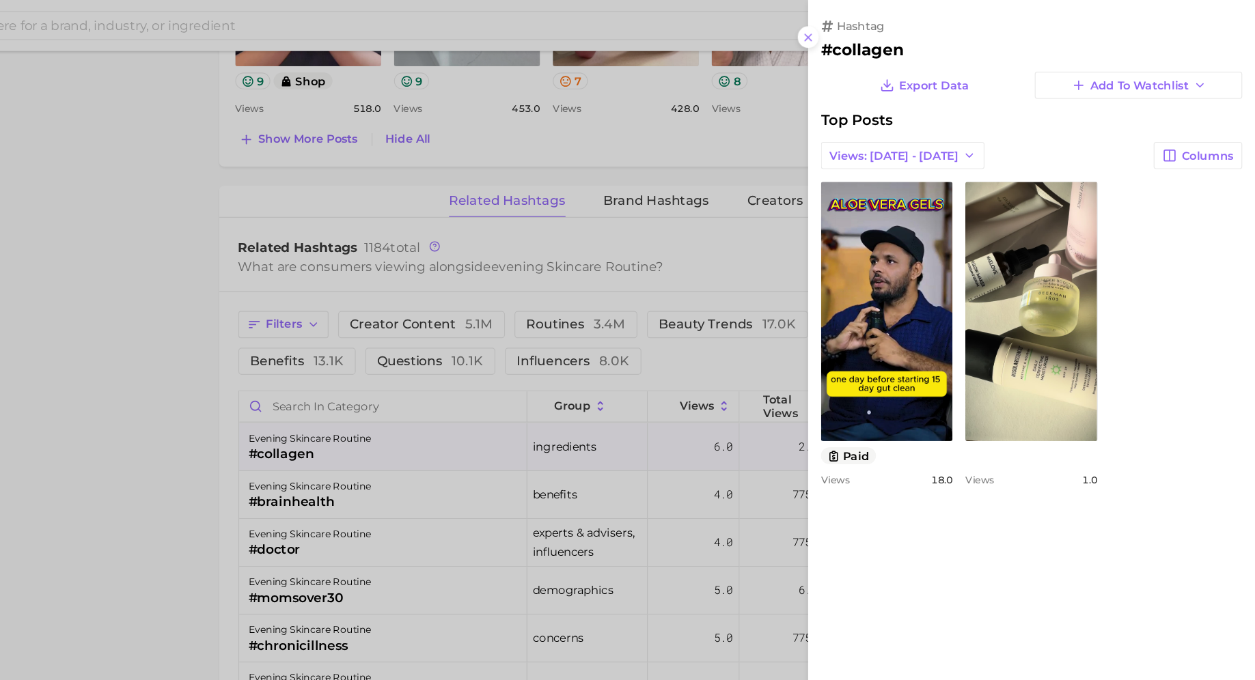
click at [917, 37] on h2 "#collagen" at bounding box center [1063, 42] width 361 height 16
copy h2 "collagen"
click at [553, 303] on div at bounding box center [627, 340] width 1255 height 680
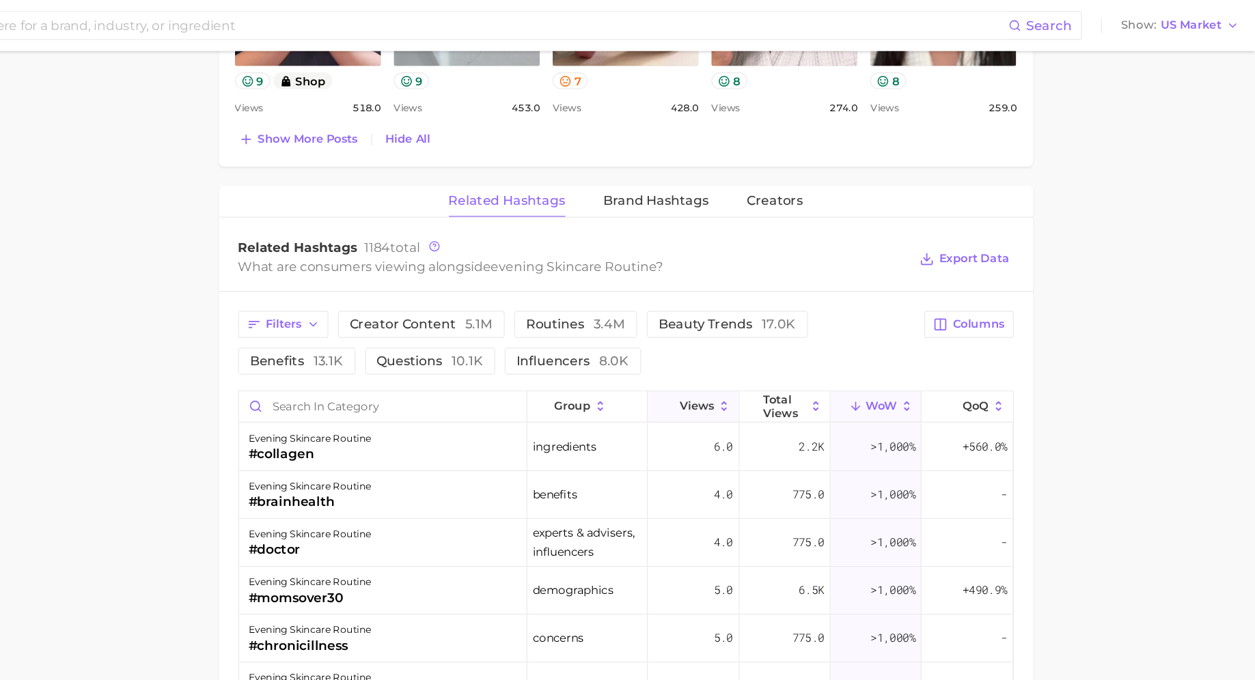
click at [776, 342] on span "Views" at bounding box center [776, 347] width 29 height 11
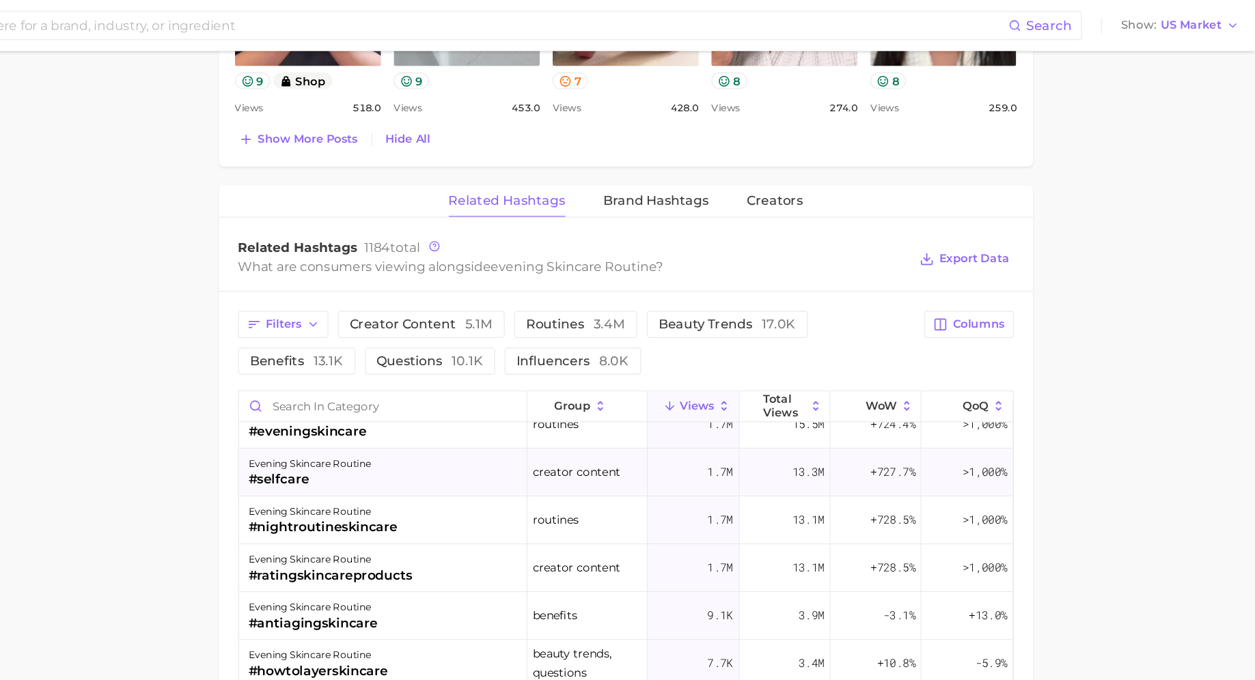
scroll to position [15, 0]
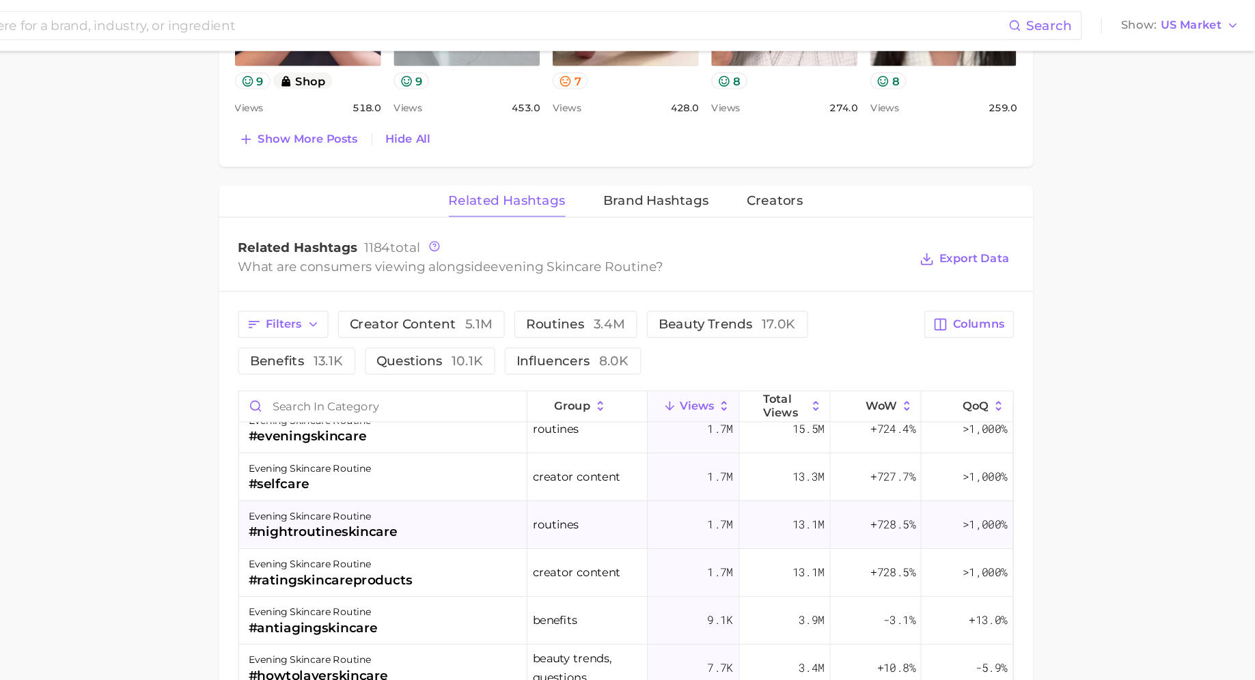
click at [574, 430] on div "evening skincare routine #nightroutineskincare" at bounding box center [508, 450] width 247 height 41
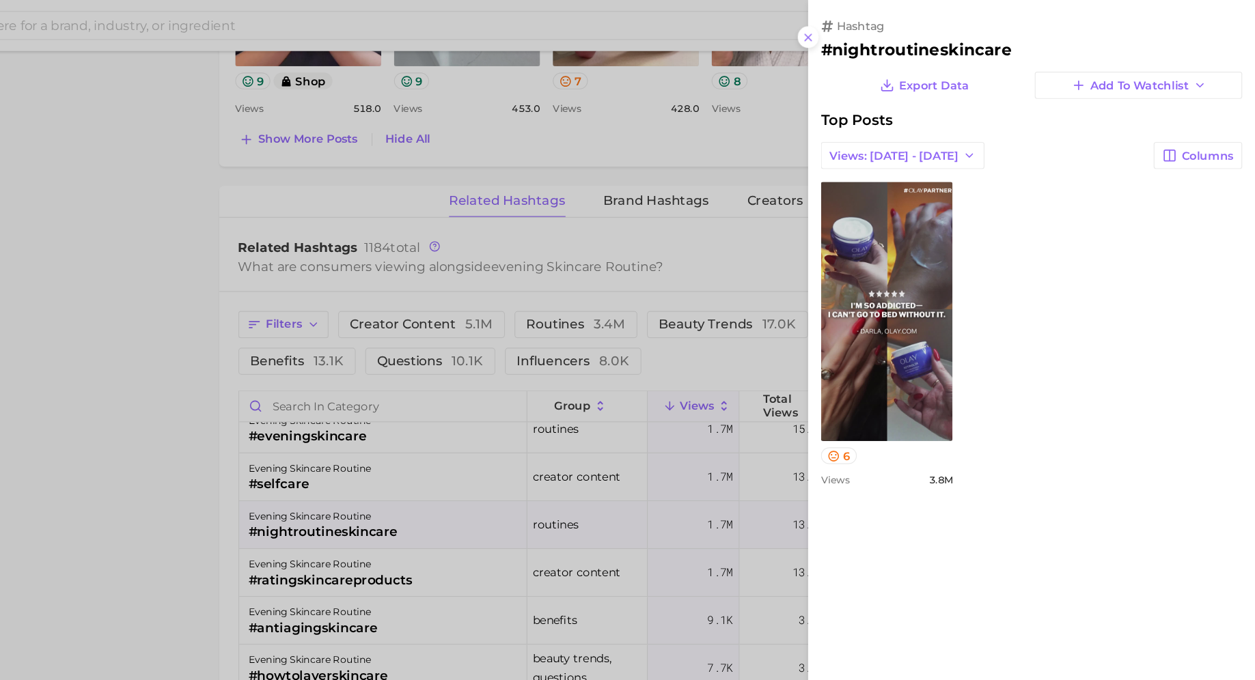
scroll to position [0, 0]
click at [571, 432] on div at bounding box center [627, 340] width 1255 height 680
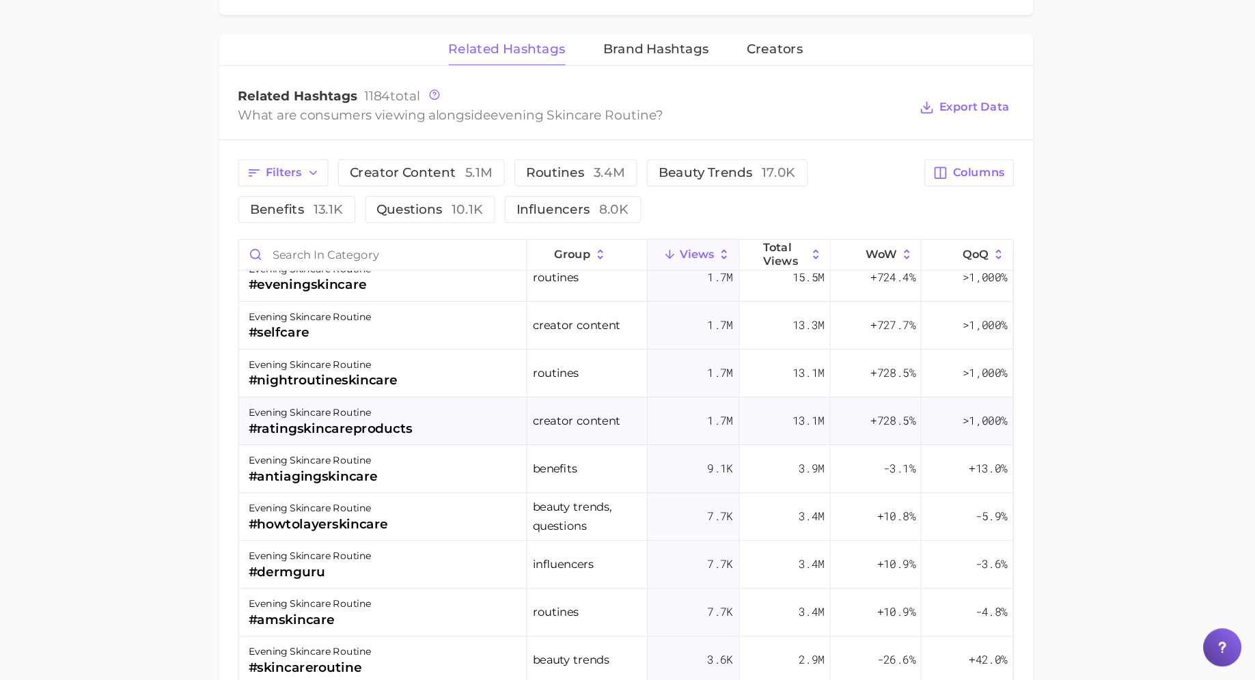
scroll to position [20, 0]
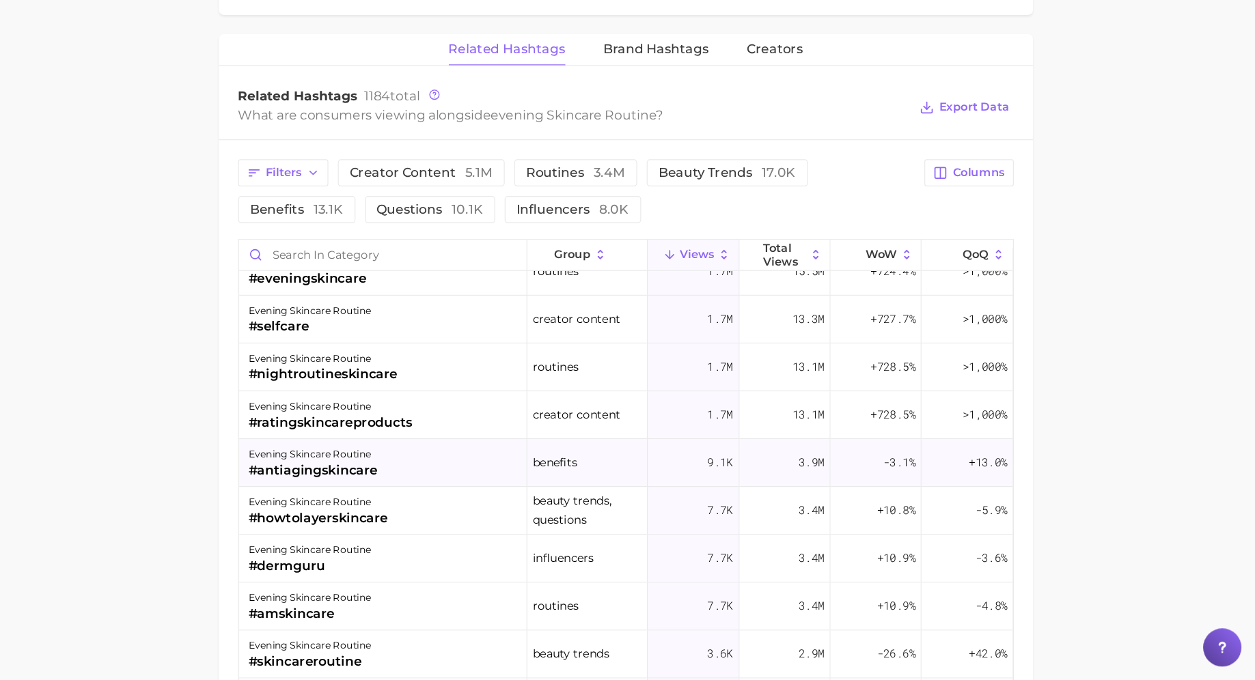
click at [446, 481] on div "evening skincare routine" at bounding box center [448, 487] width 111 height 16
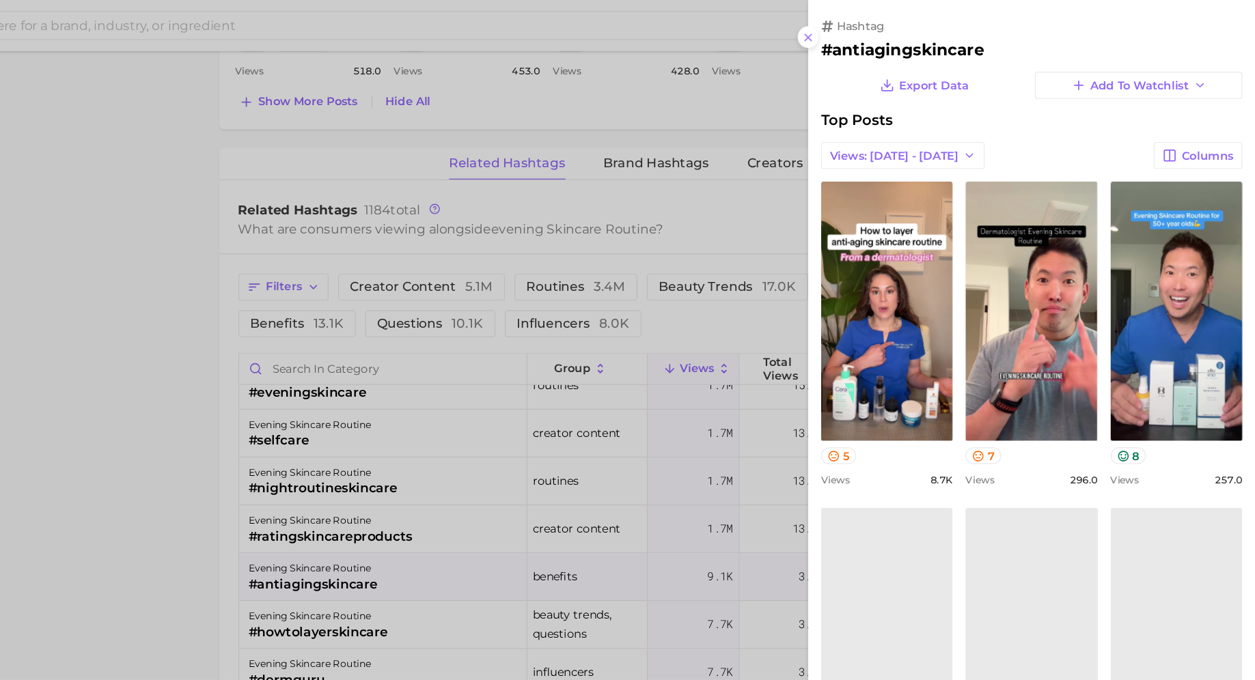
scroll to position [0, 0]
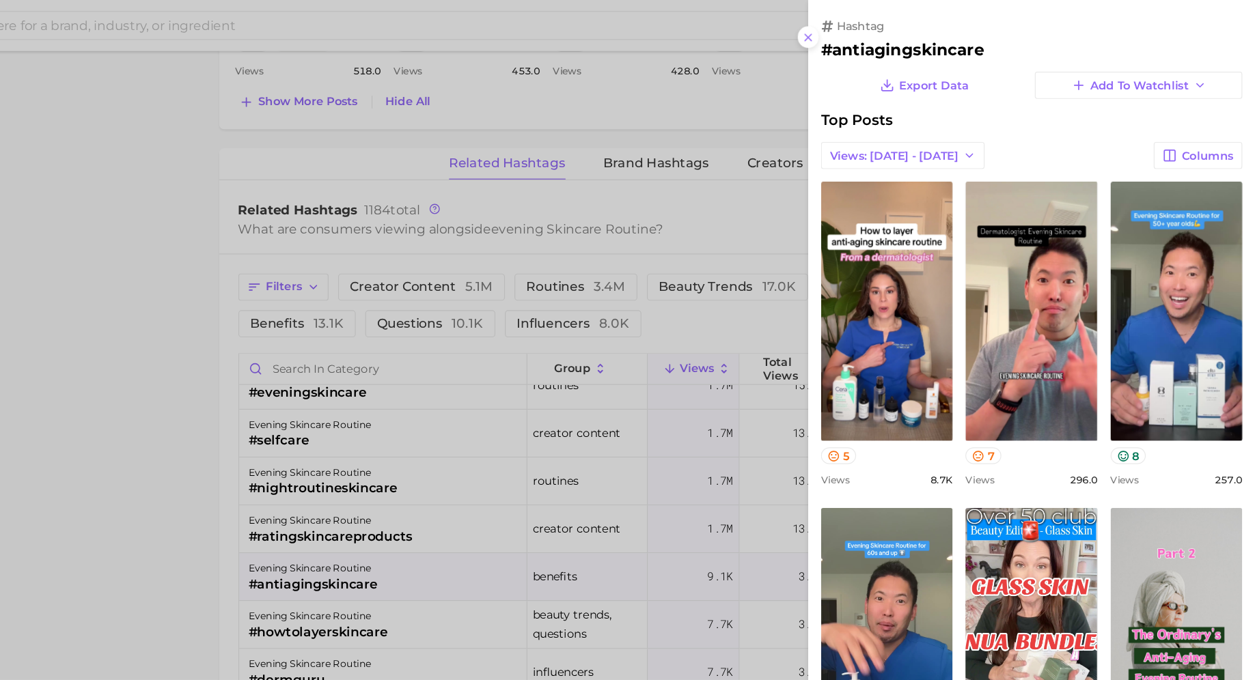
click at [450, 378] on div at bounding box center [627, 340] width 1255 height 680
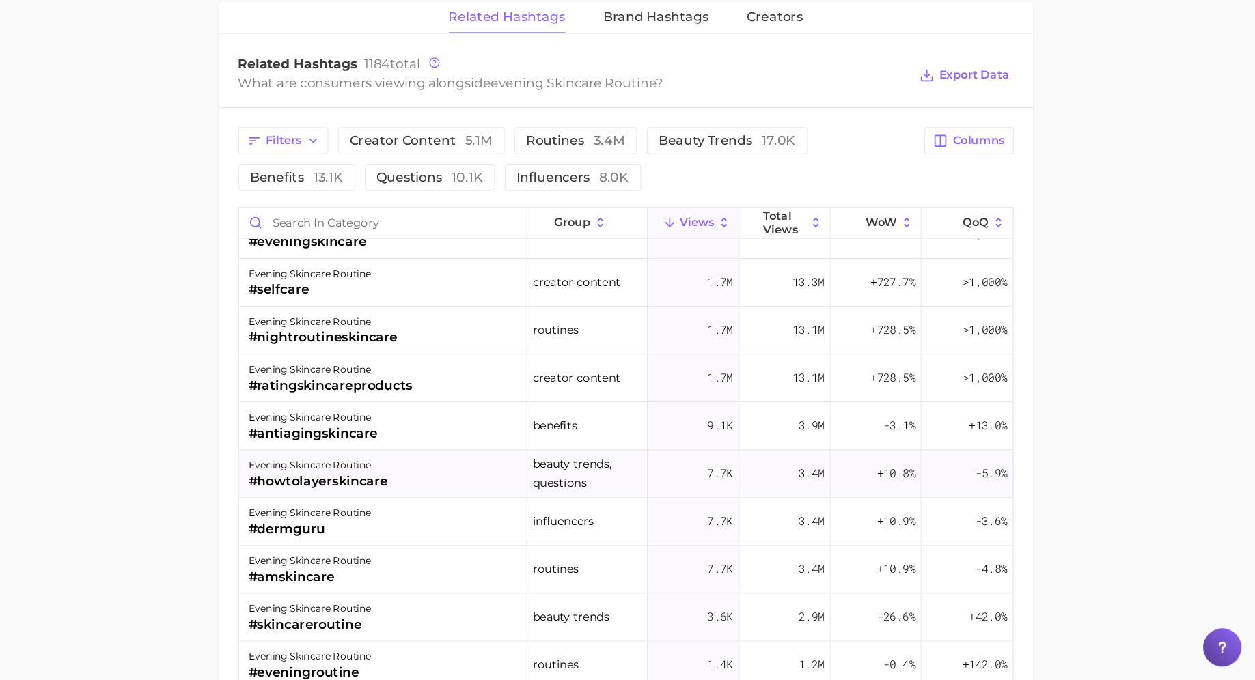
scroll to position [29, 0]
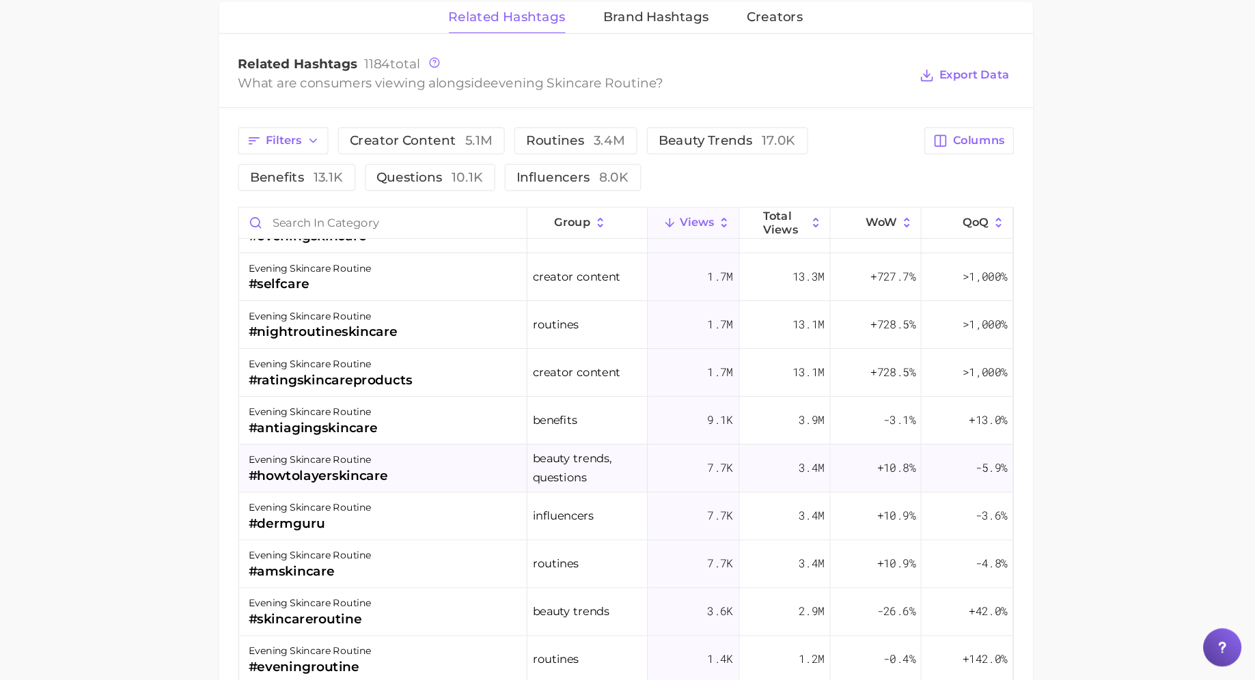
click at [496, 490] on div "evening skincare routine" at bounding box center [453, 492] width 120 height 16
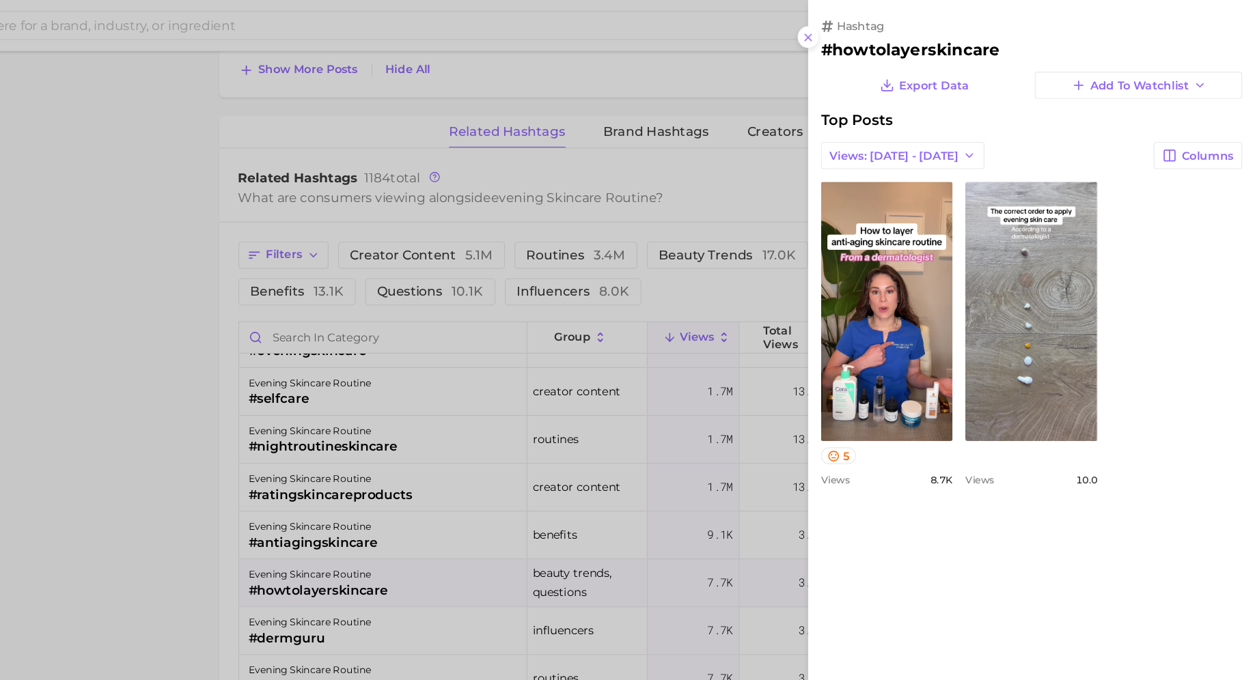
scroll to position [0, 0]
click at [496, 389] on div at bounding box center [627, 340] width 1255 height 680
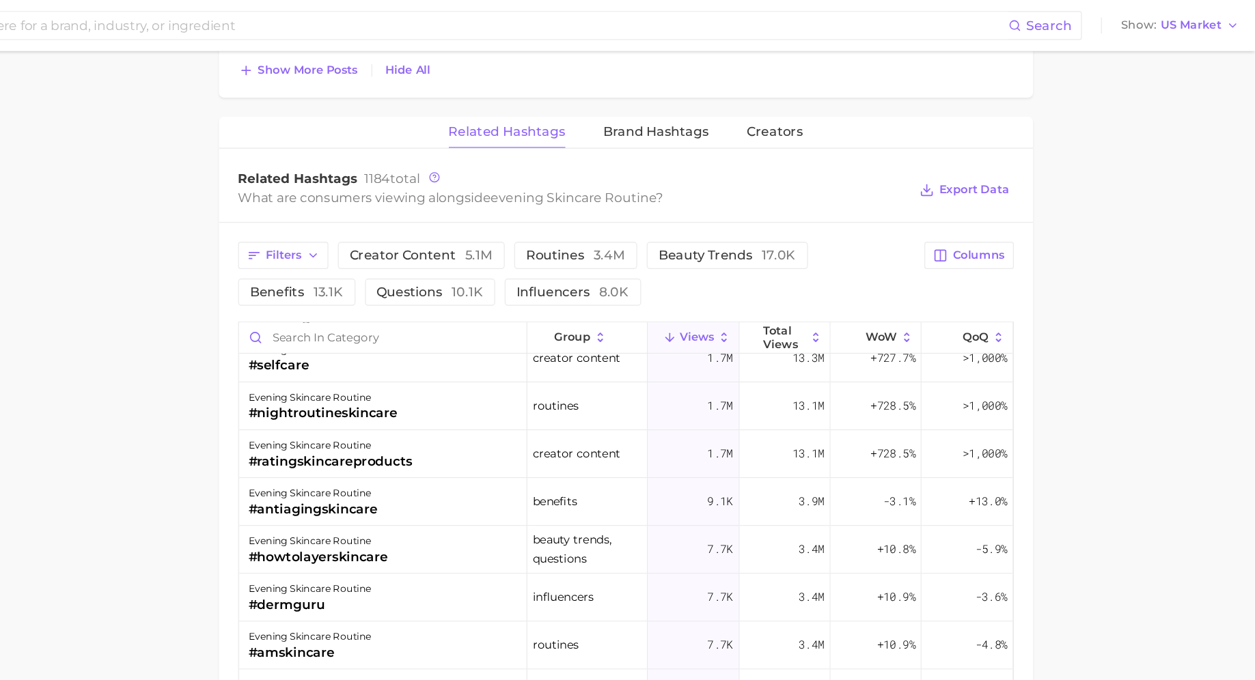
scroll to position [34, 0]
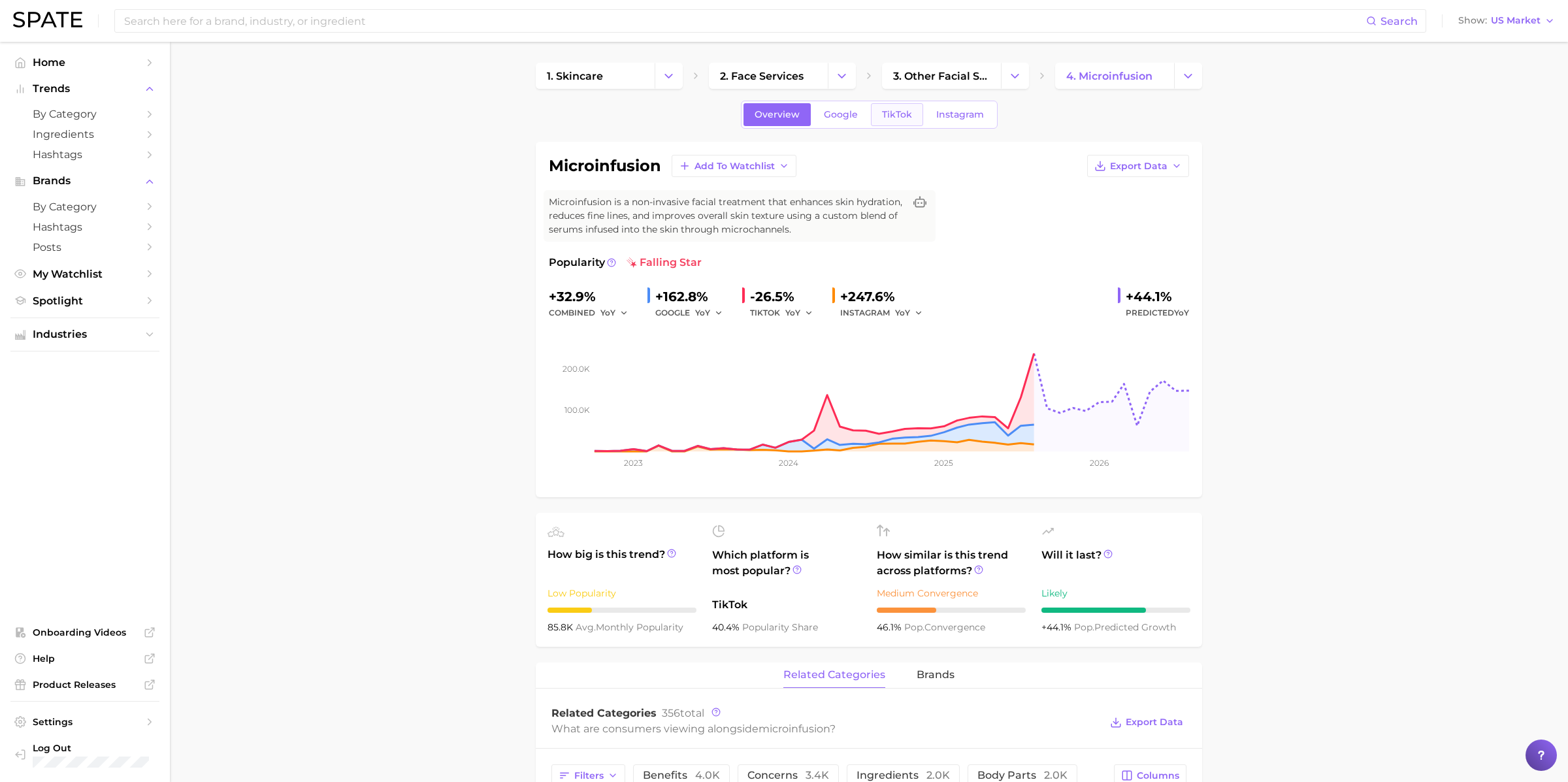
click at [916, 112] on link "TikTok" at bounding box center [896, 115] width 53 height 23
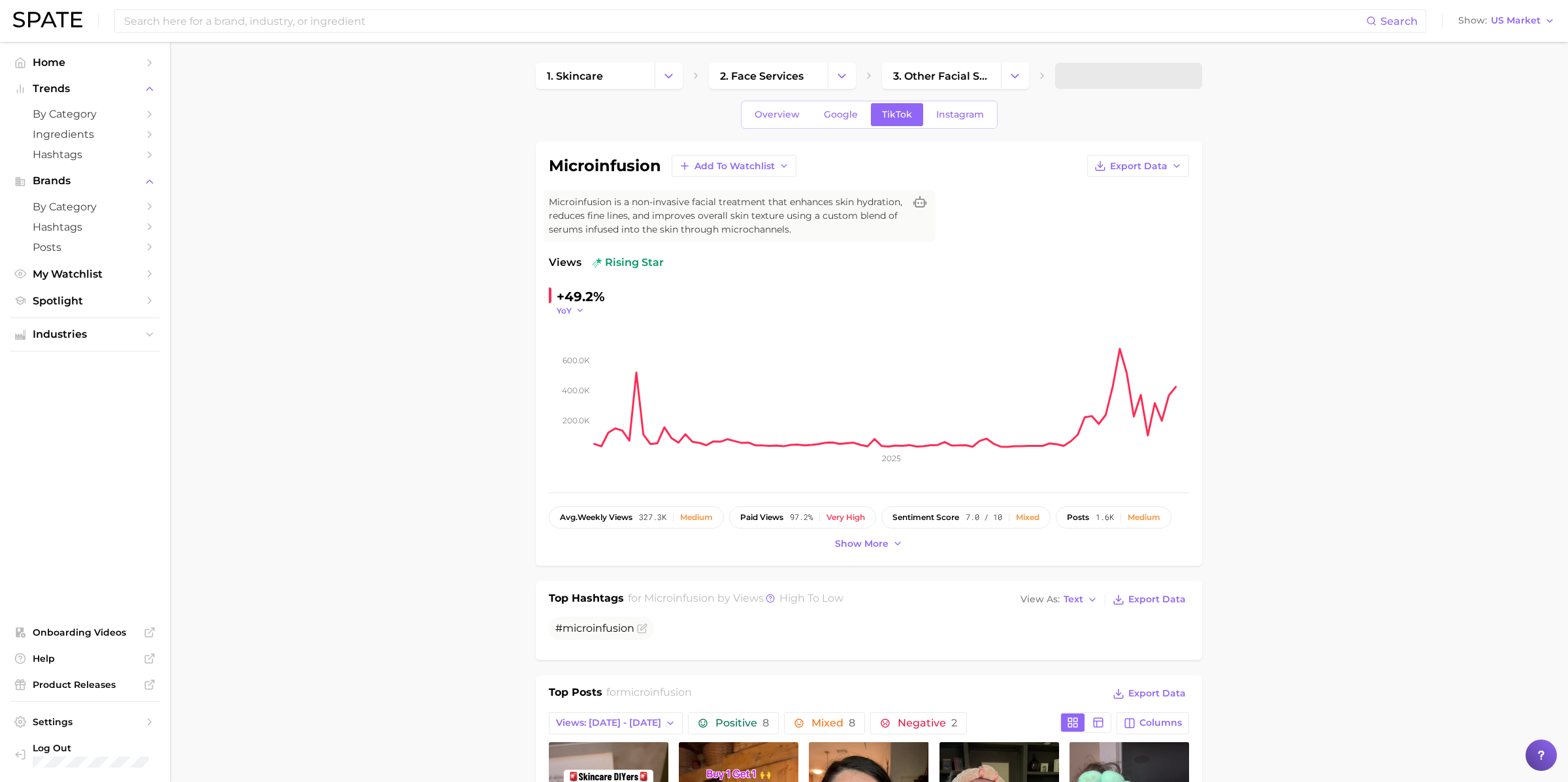
click at [574, 309] on button "YoY" at bounding box center [570, 311] width 28 height 11
click at [576, 349] on span "QoQ" at bounding box center [574, 353] width 22 height 11
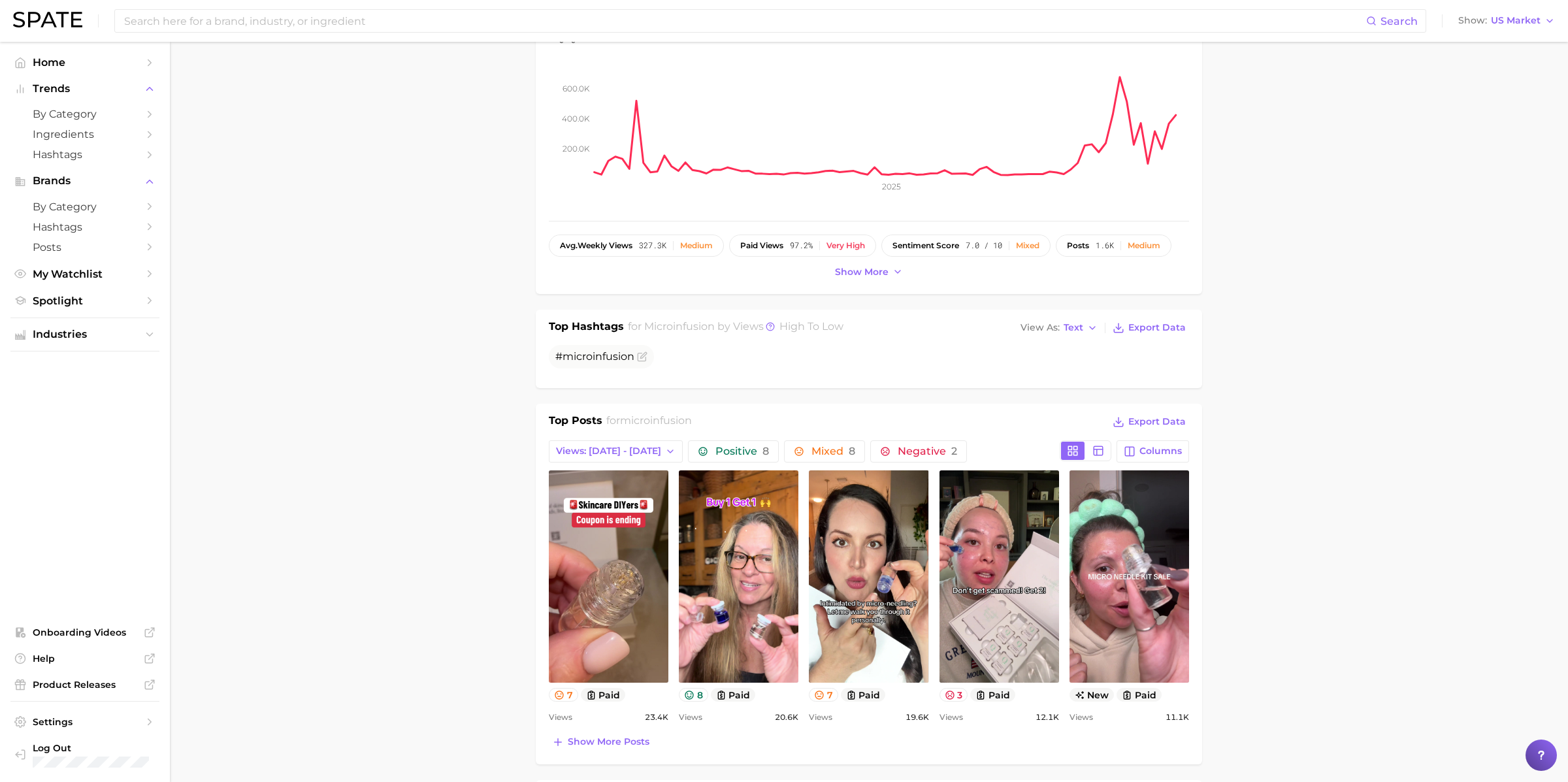
scroll to position [269, 0]
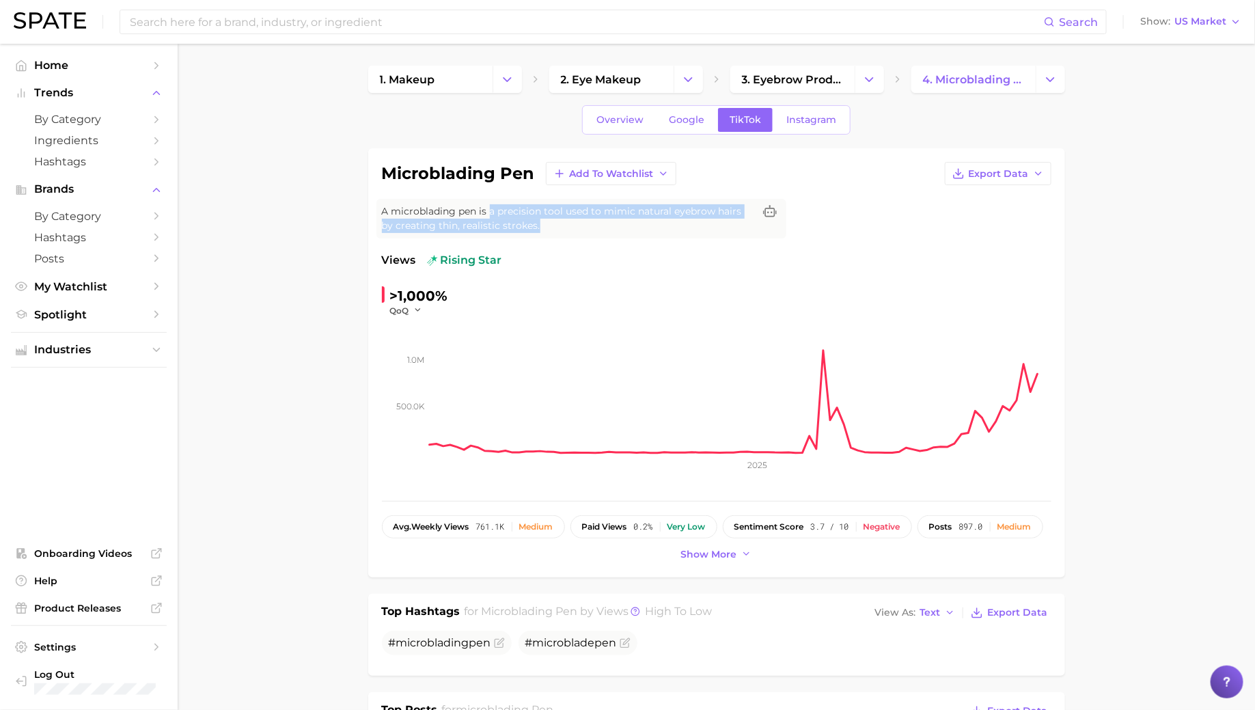
drag, startPoint x: 490, startPoint y: 211, endPoint x: 557, endPoint y: 236, distance: 71.3
click at [557, 236] on div "A microblading pen is a precision tool used to mimic natural eyebrow hairs by c…" at bounding box center [581, 219] width 410 height 40
copy span "a precision tool used to mimic natural eyebrow hairs by creating thin, realisti…"
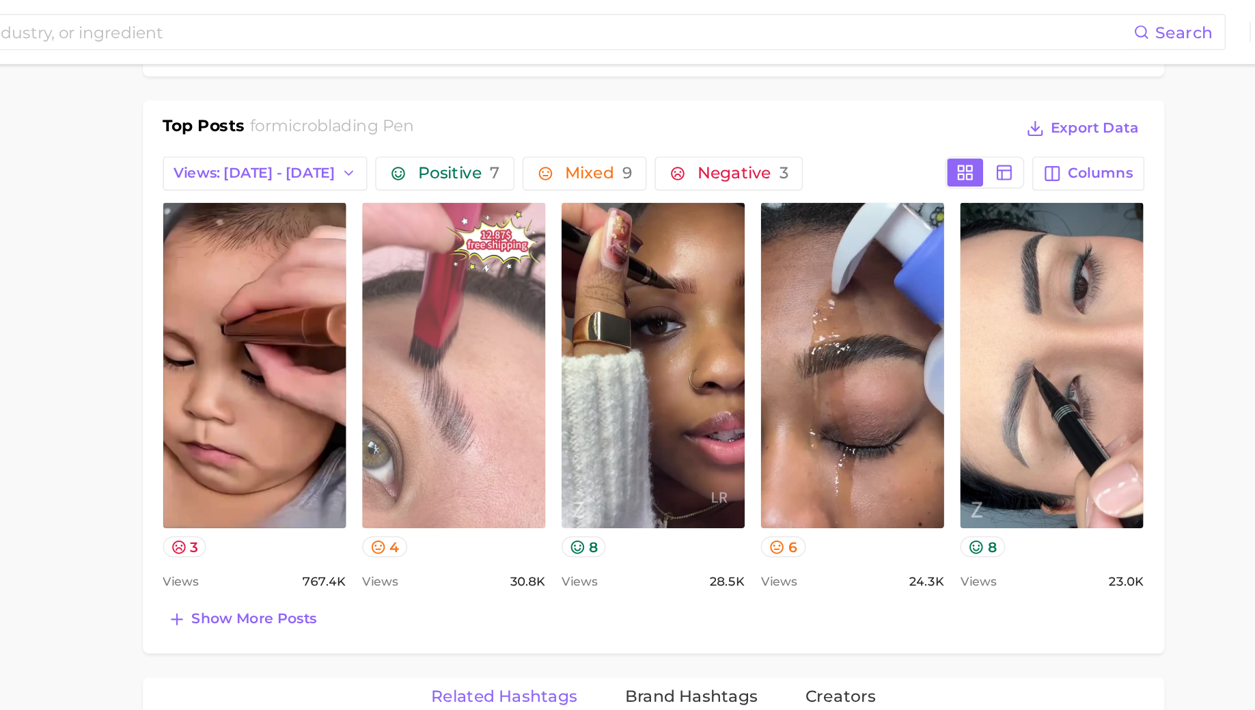
scroll to position [610, 0]
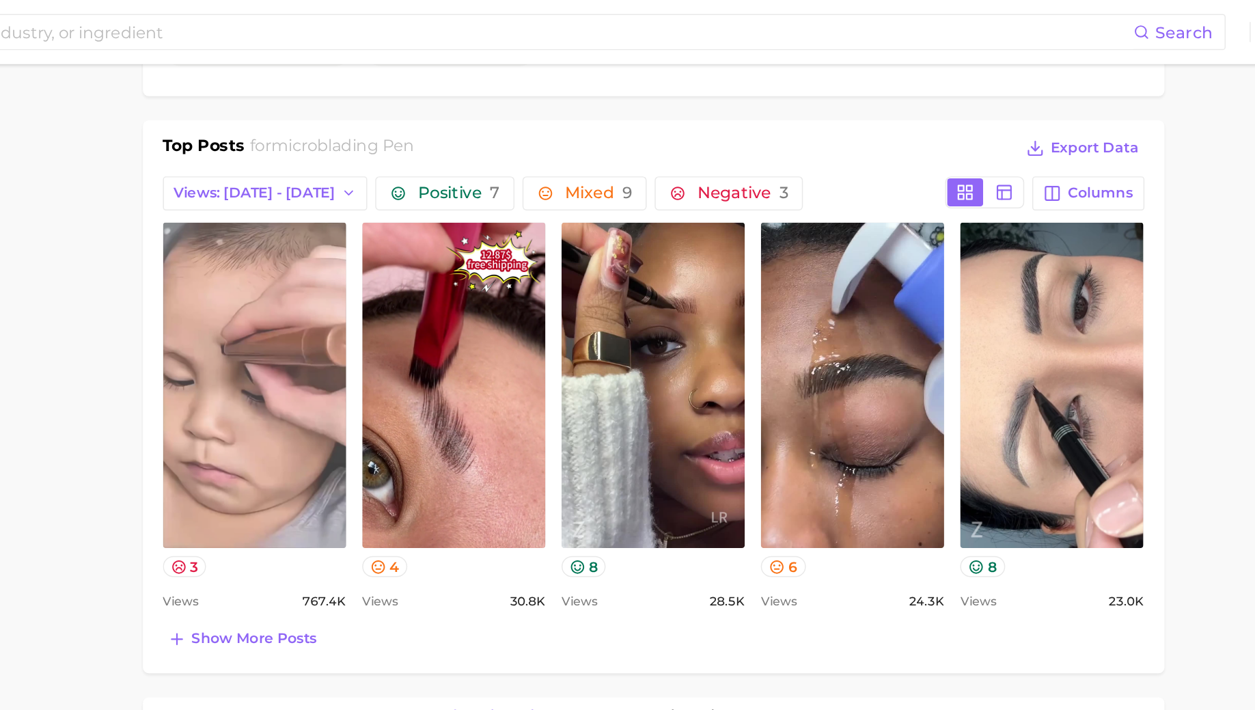
click at [458, 236] on link "view post on TikTok" at bounding box center [444, 263] width 125 height 222
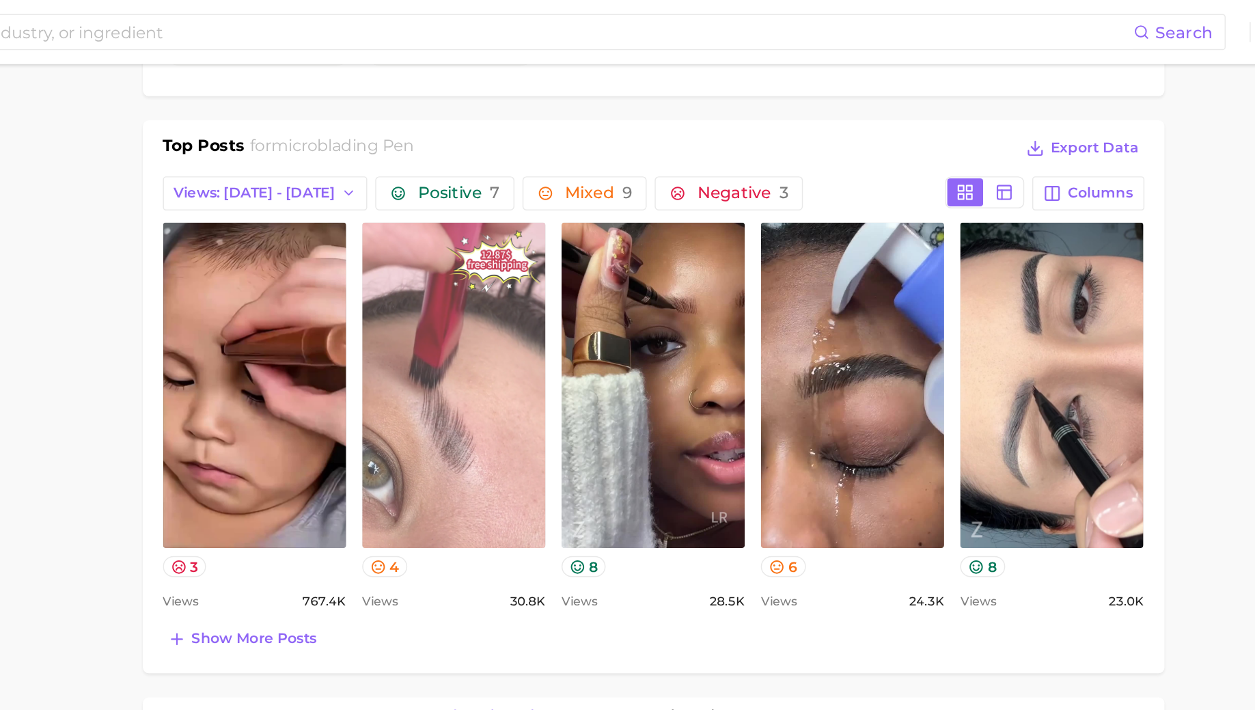
click at [600, 196] on link "view post on TikTok" at bounding box center [580, 263] width 125 height 222
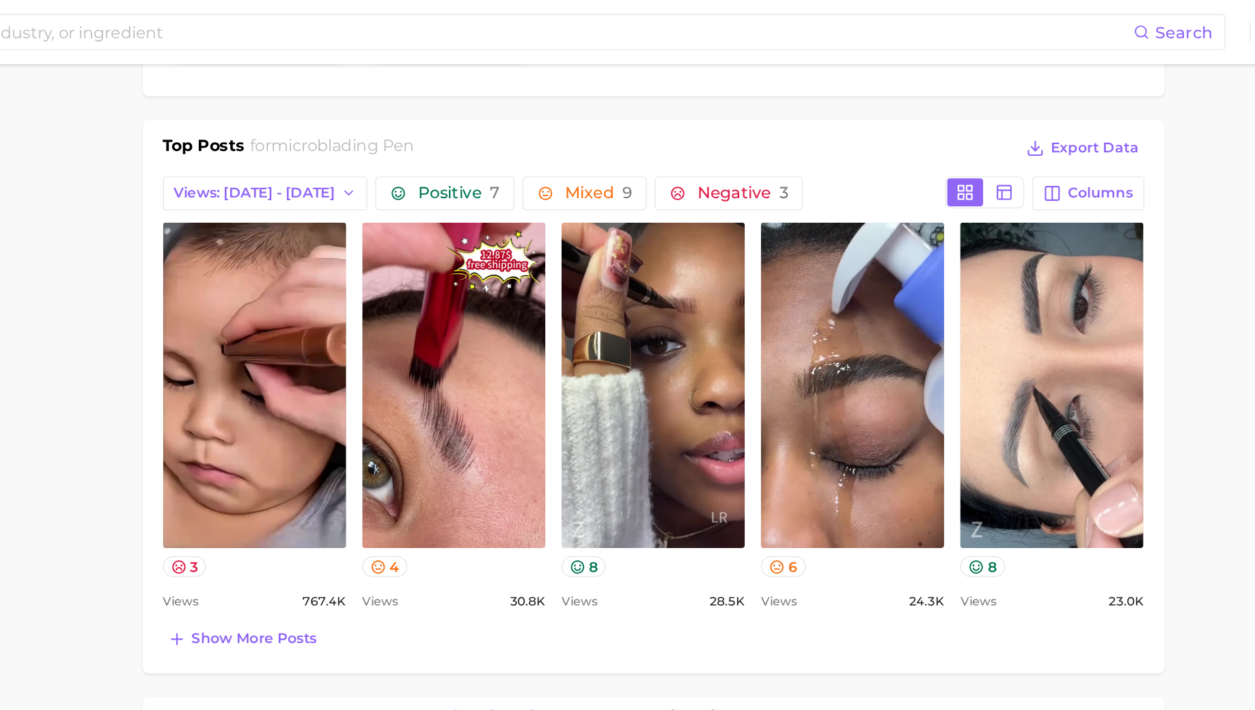
click at [863, 68] on div "microblading pen Add to Watchlist Export Data A microblading pen is a precision…" at bounding box center [716, 457] width 697 height 1838
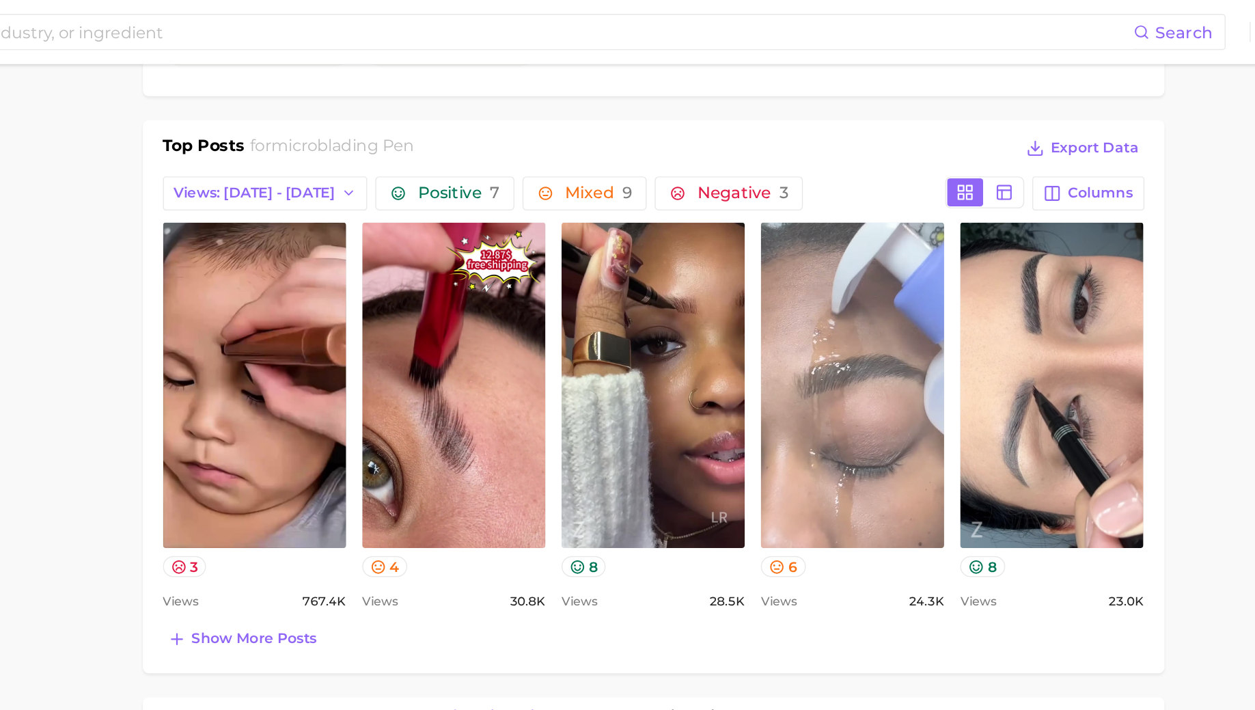
click at [878, 227] on link "view post on TikTok" at bounding box center [851, 263] width 125 height 222
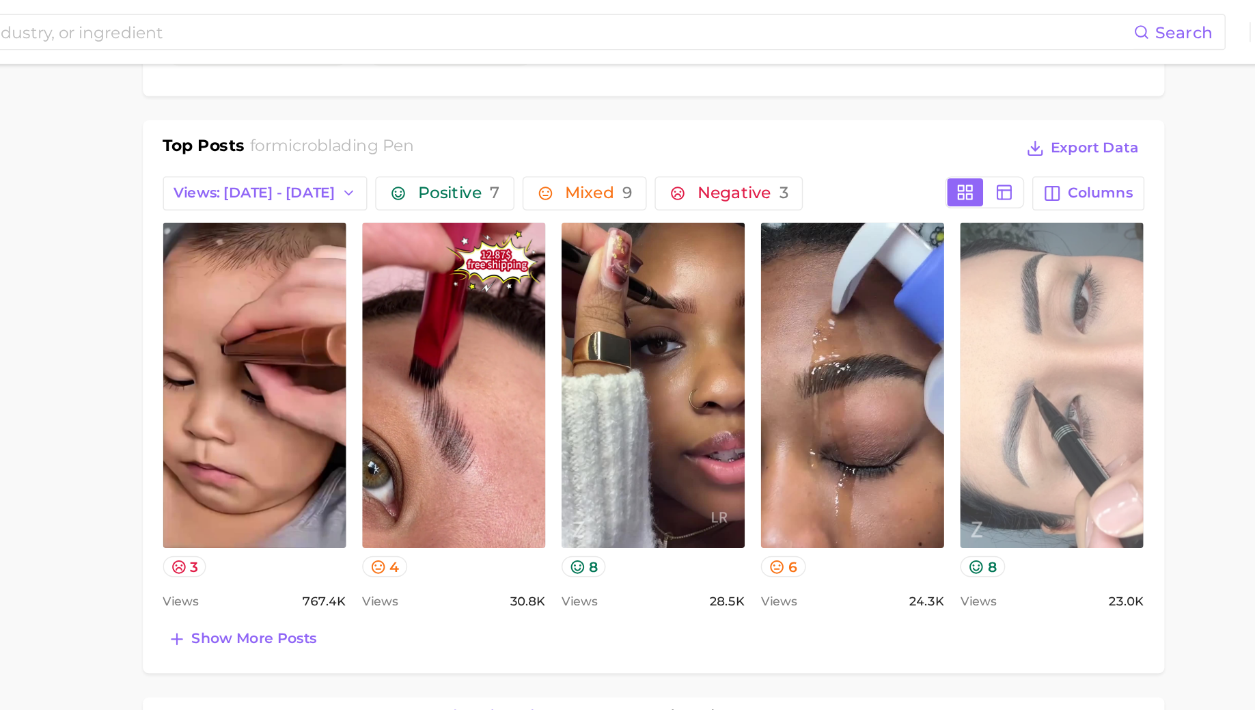
click at [974, 196] on link "view post on TikTok" at bounding box center [987, 263] width 125 height 222
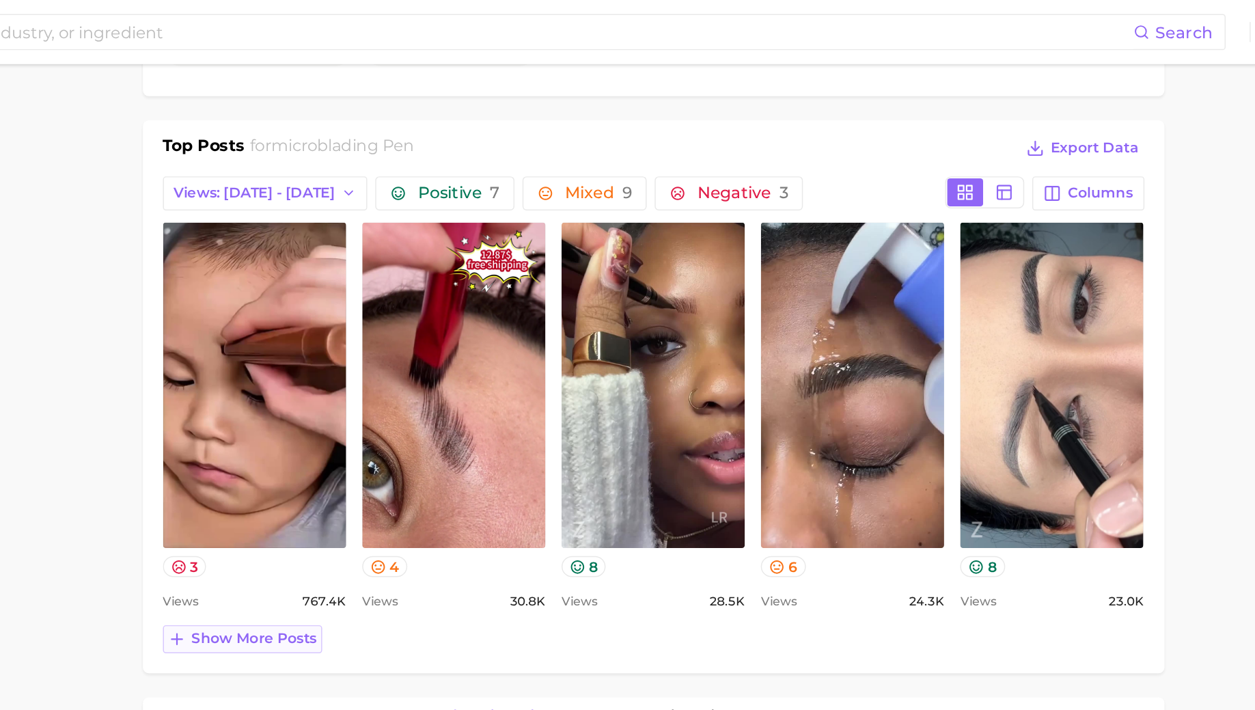
click at [433, 434] on span "Show more posts" at bounding box center [444, 436] width 85 height 12
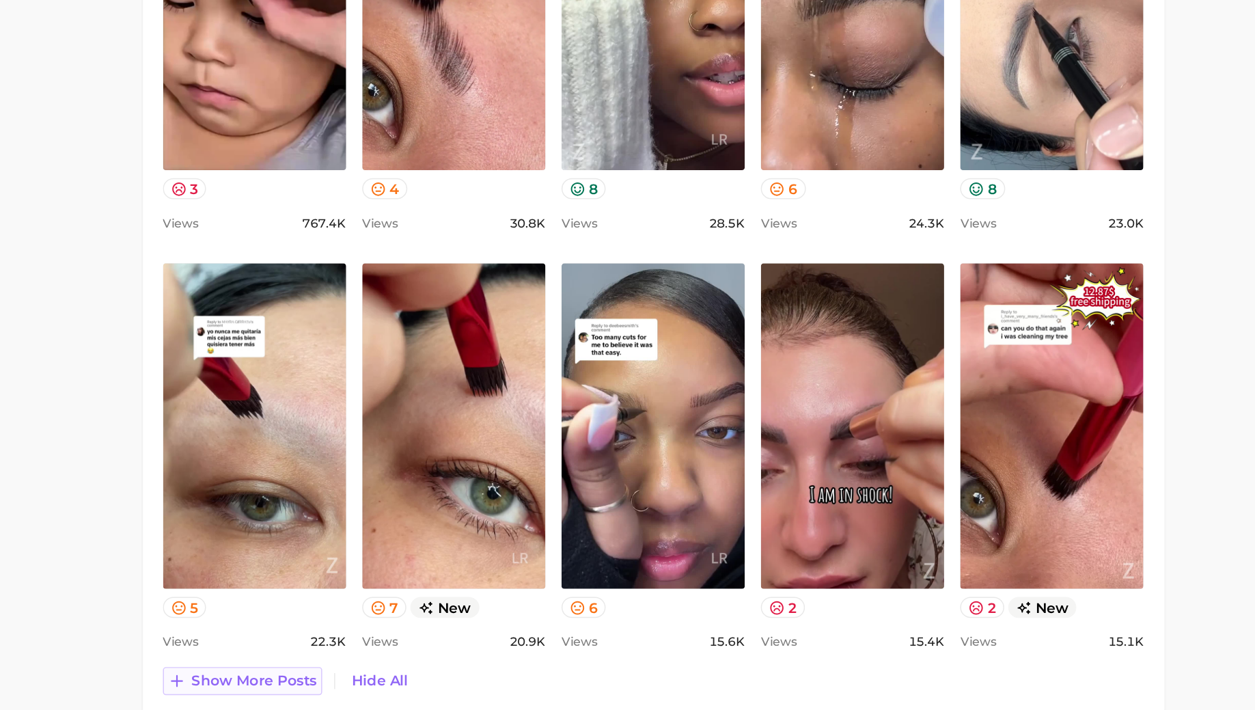
scroll to position [652, 0]
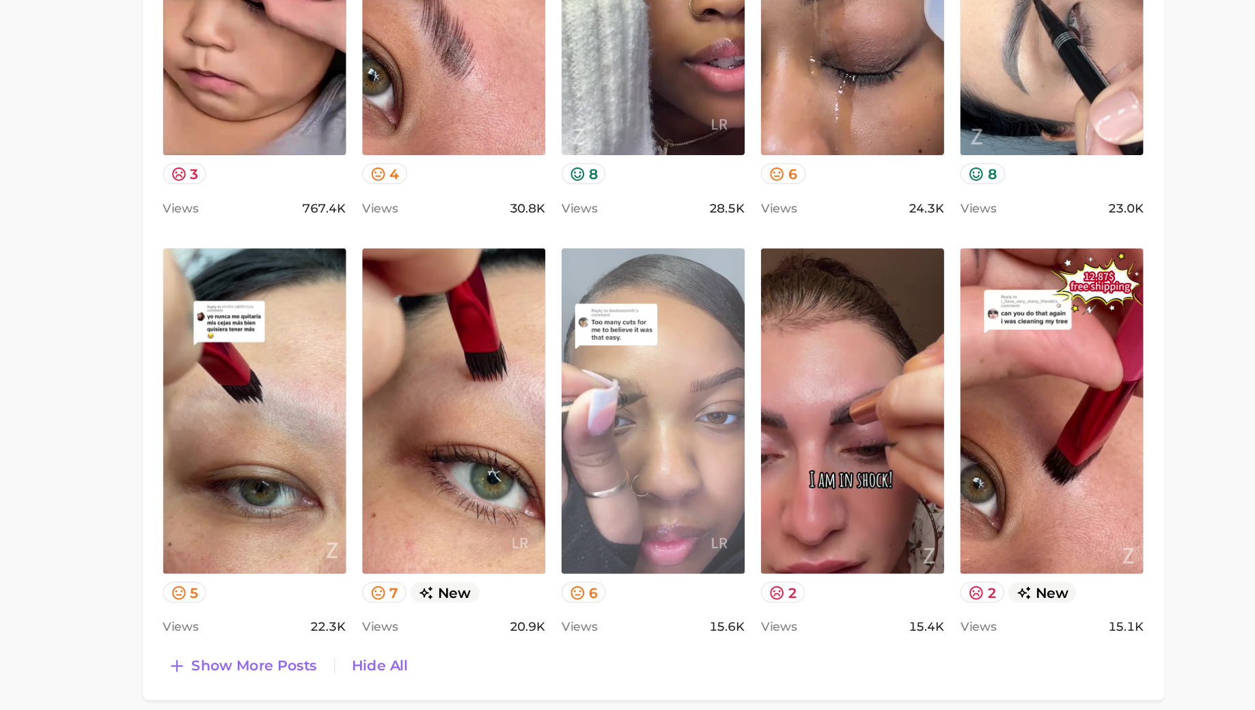
click at [697, 522] on link "view post on TikTok" at bounding box center [716, 506] width 125 height 222
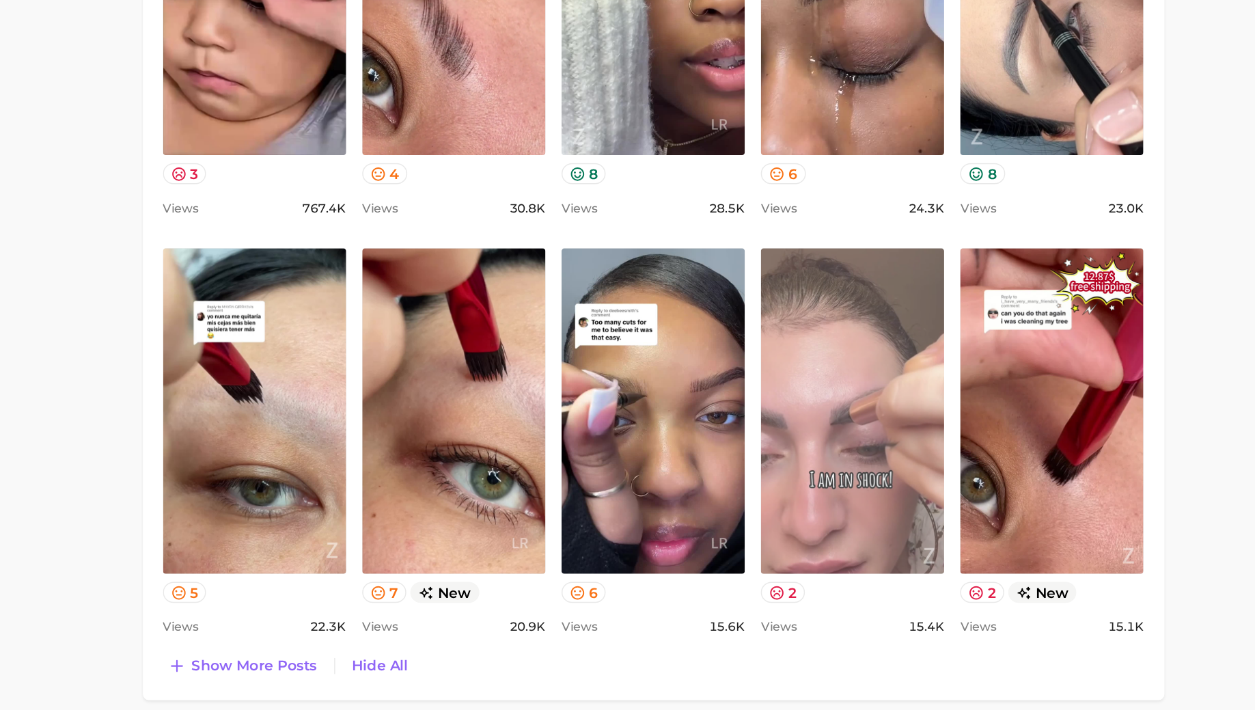
click at [817, 561] on link "view post on TikTok" at bounding box center [851, 506] width 125 height 222
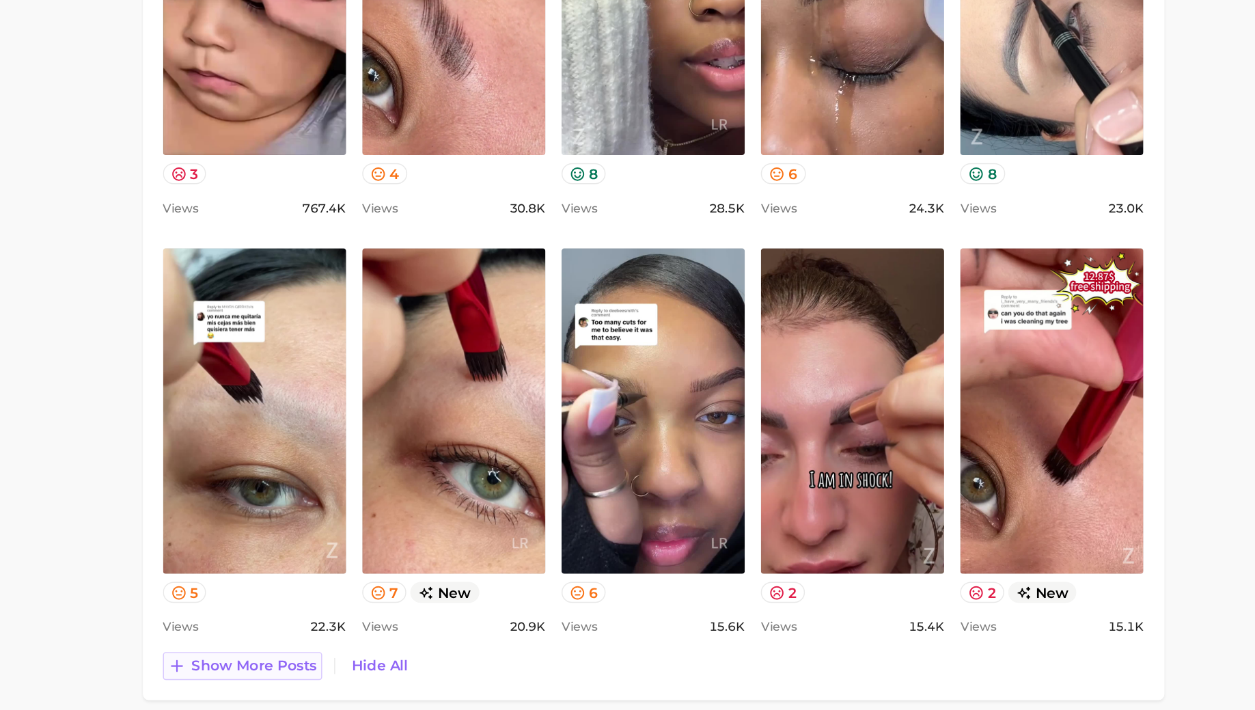
click at [441, 676] on span "Show more posts" at bounding box center [444, 679] width 85 height 12
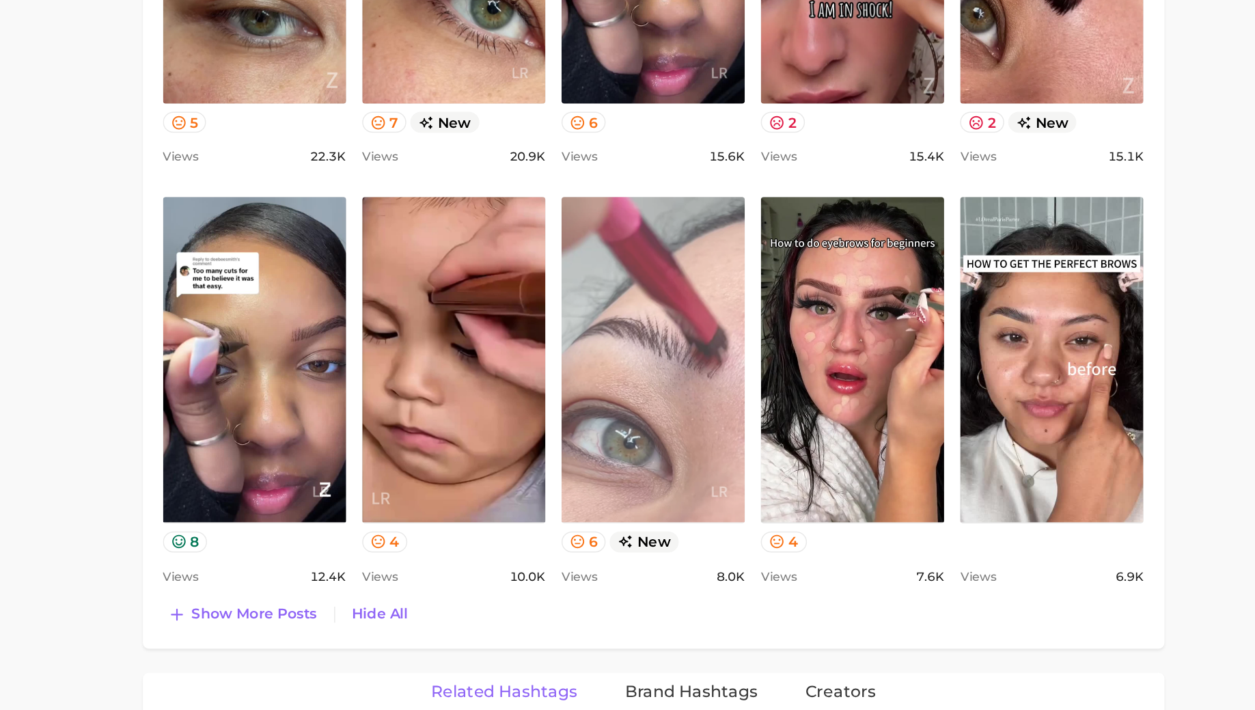
scroll to position [972, 0]
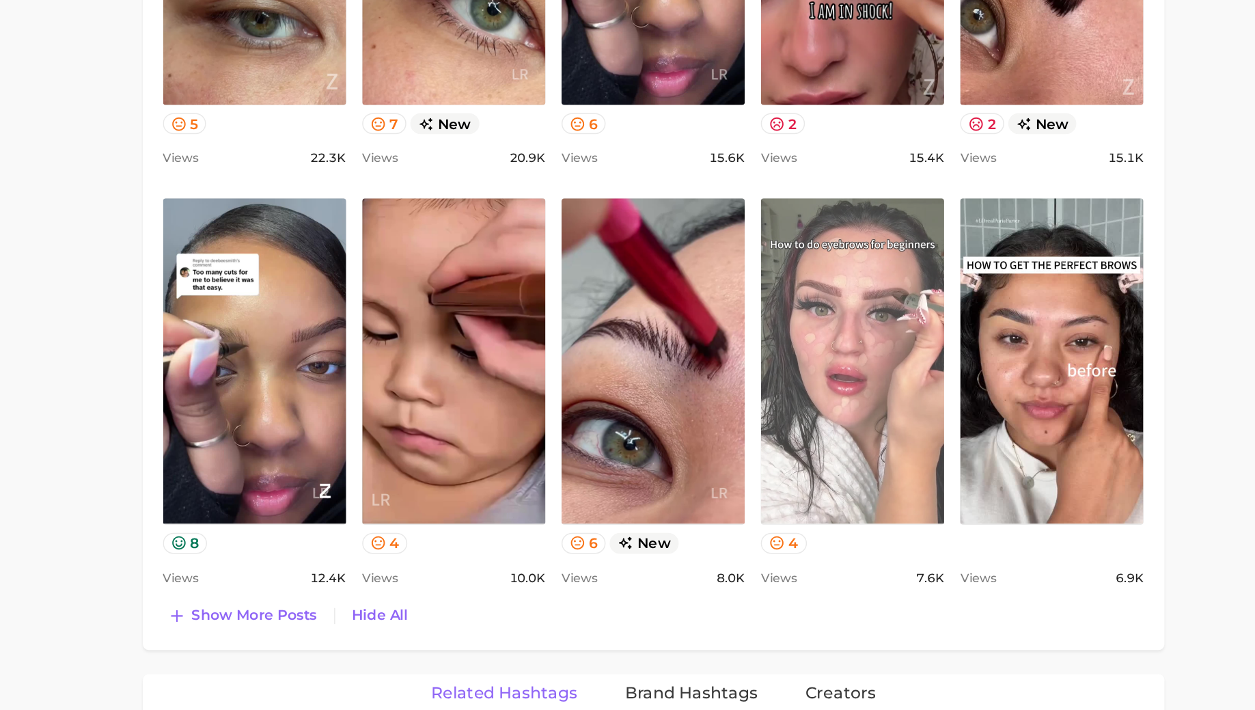
click at [829, 513] on link "view post on TikTok" at bounding box center [851, 472] width 125 height 222
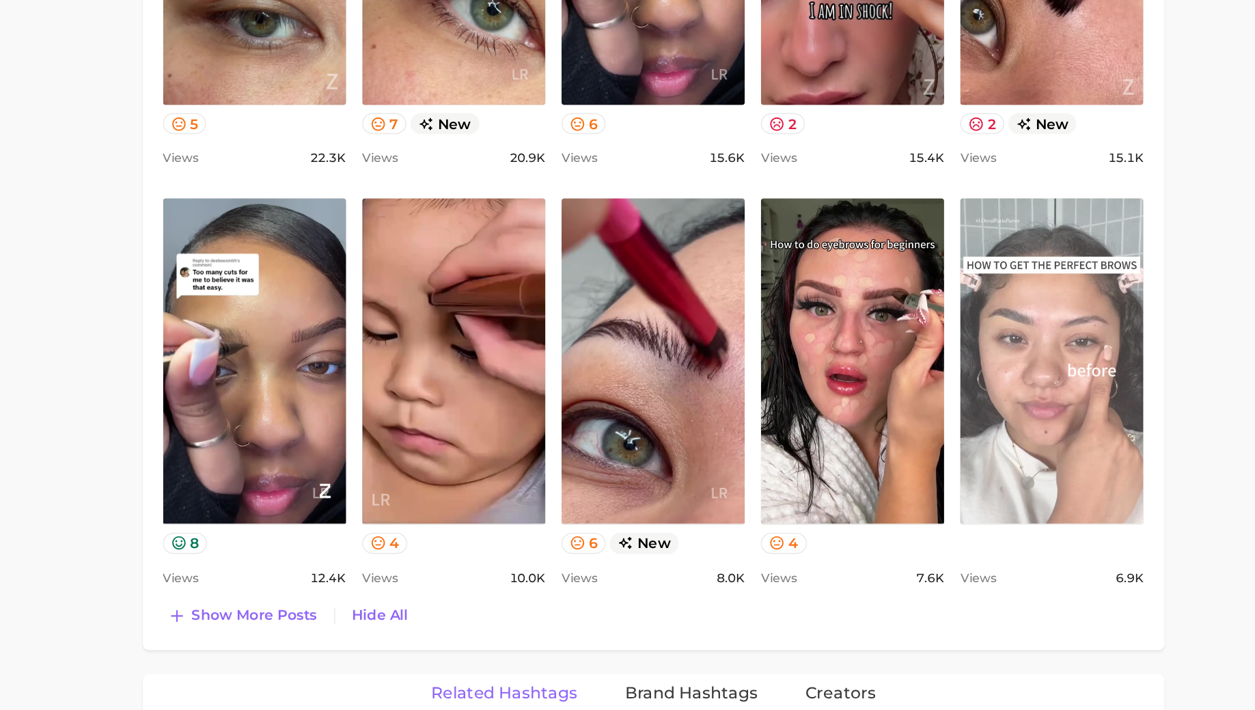
click at [988, 490] on link "view post on TikTok" at bounding box center [987, 472] width 125 height 222
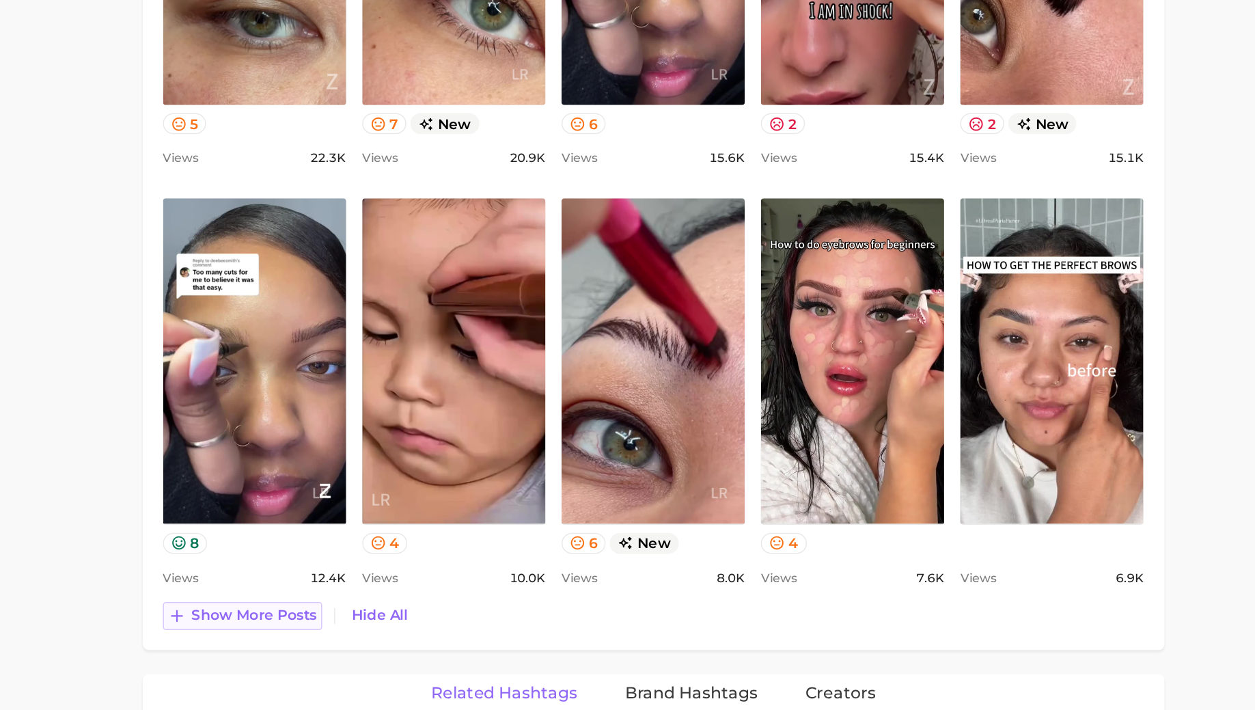
click at [475, 641] on span "Show more posts" at bounding box center [444, 645] width 85 height 12
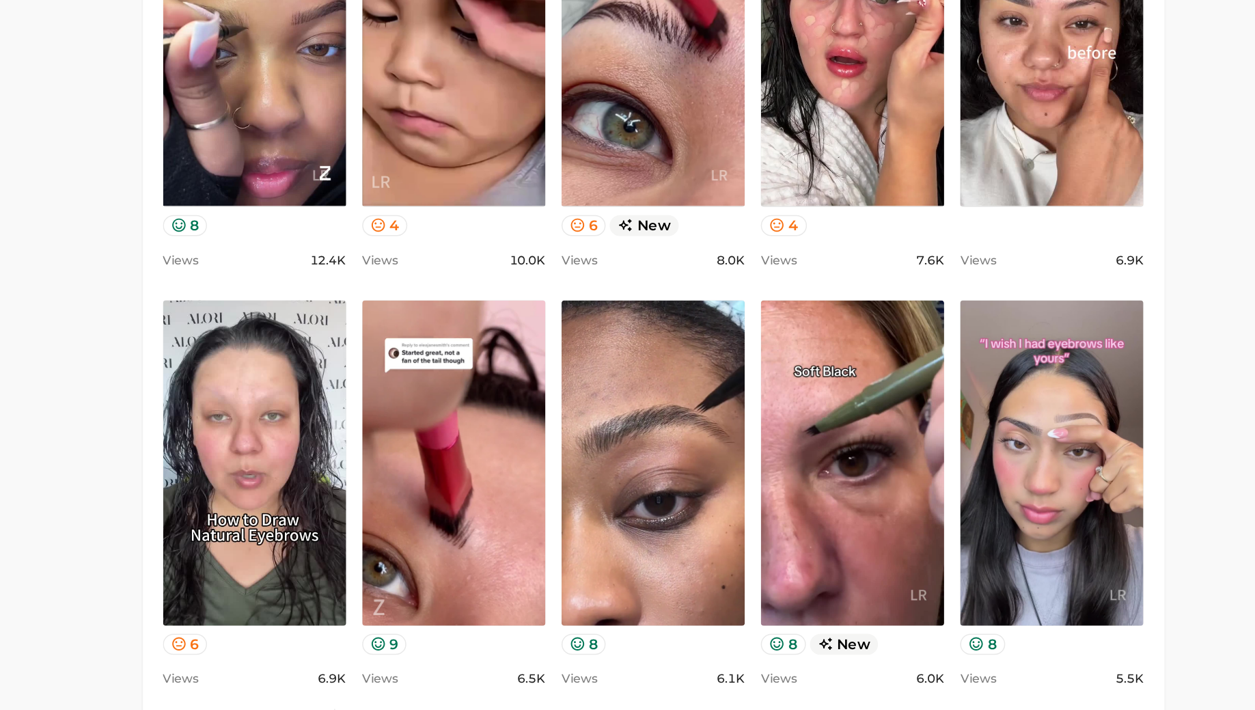
scroll to position [1190, 0]
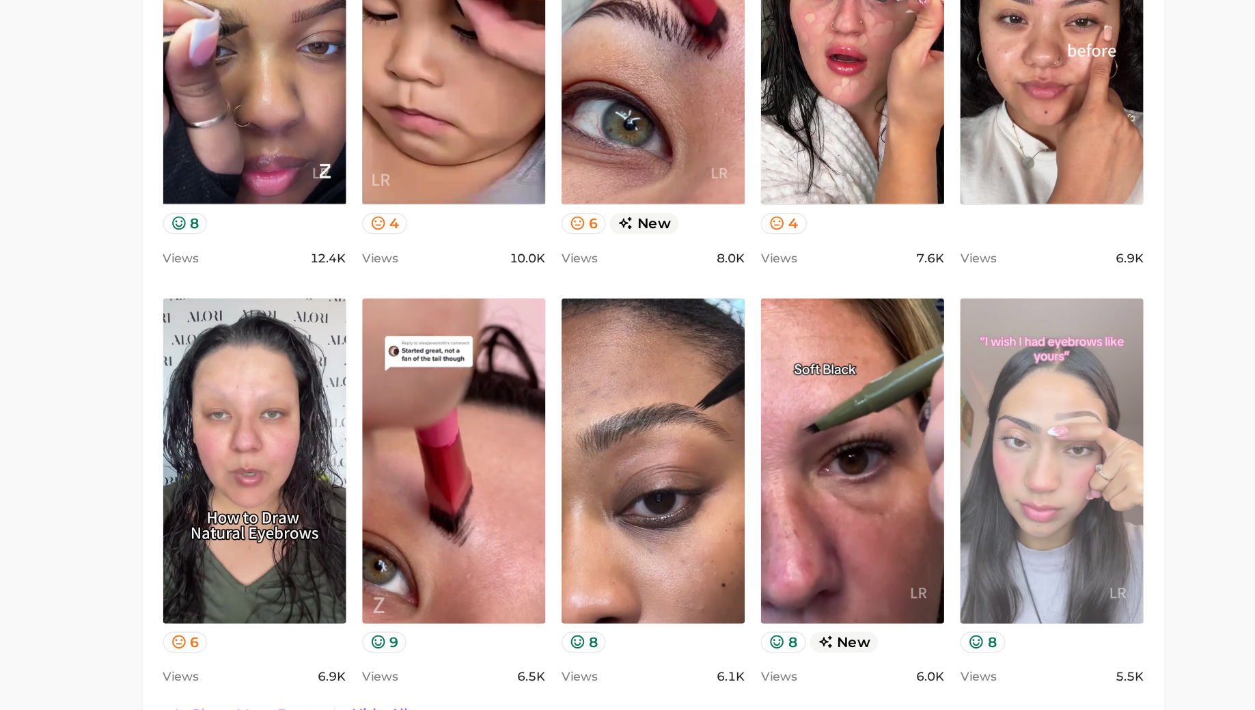
click at [960, 589] on link "view post on TikTok" at bounding box center [987, 540] width 125 height 222
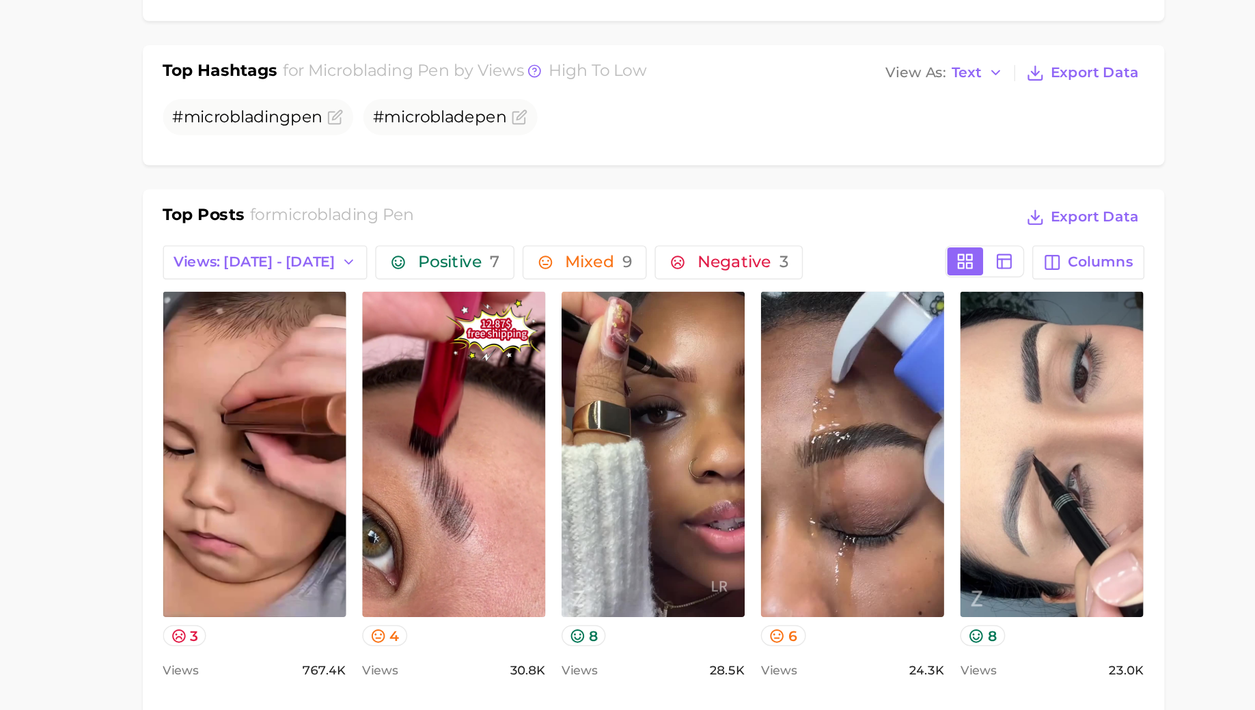
scroll to position [341, 0]
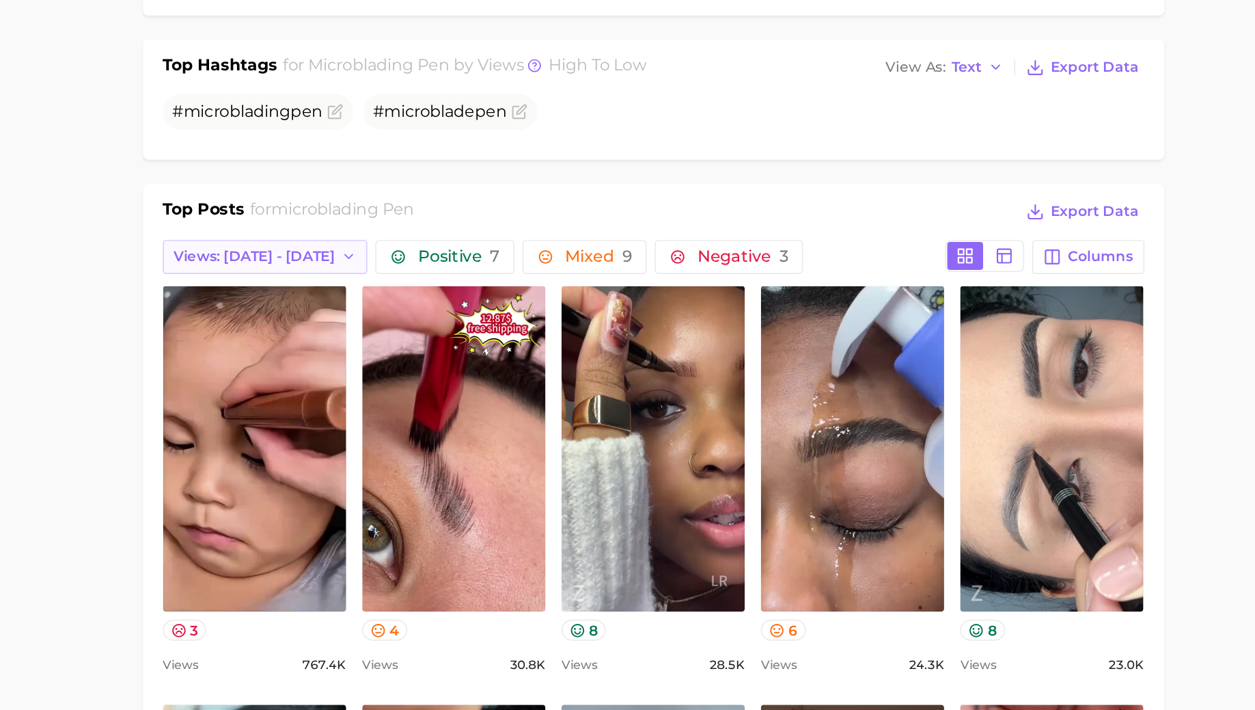
click at [464, 395] on span "Views: [DATE] - [DATE]" at bounding box center [444, 401] width 110 height 12
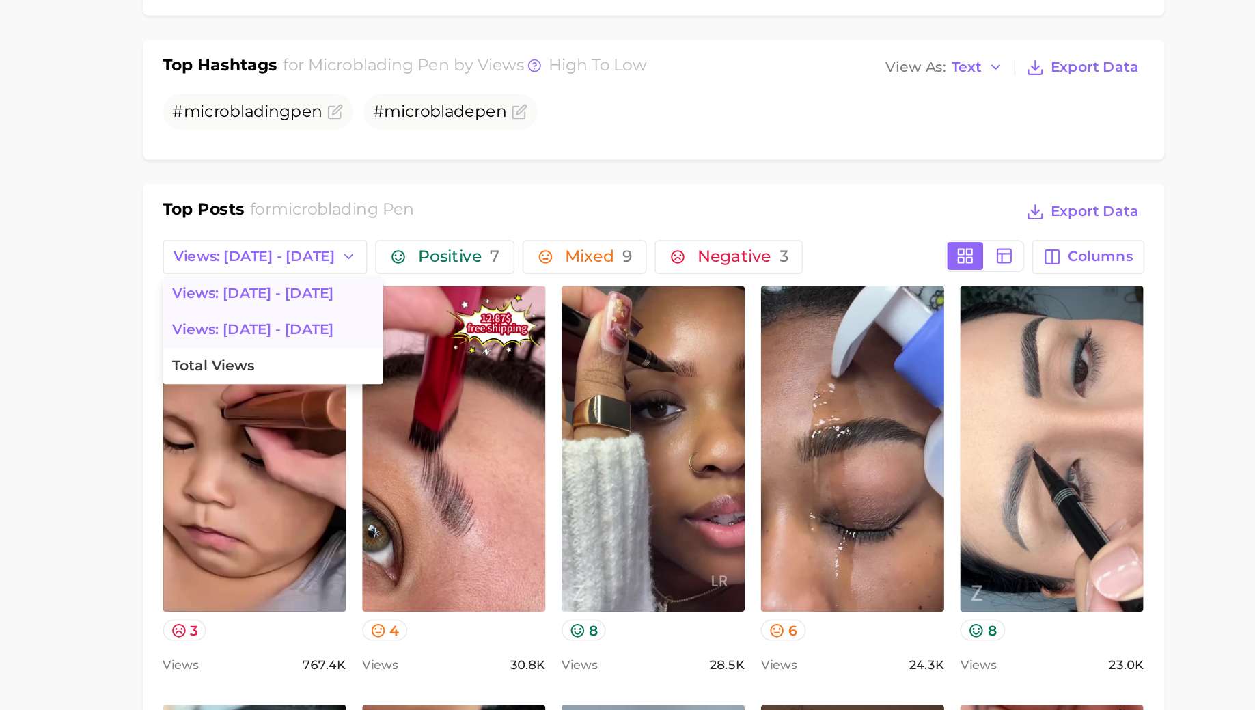
click at [438, 445] on span "Views: [DATE] - [DATE]" at bounding box center [444, 451] width 110 height 12
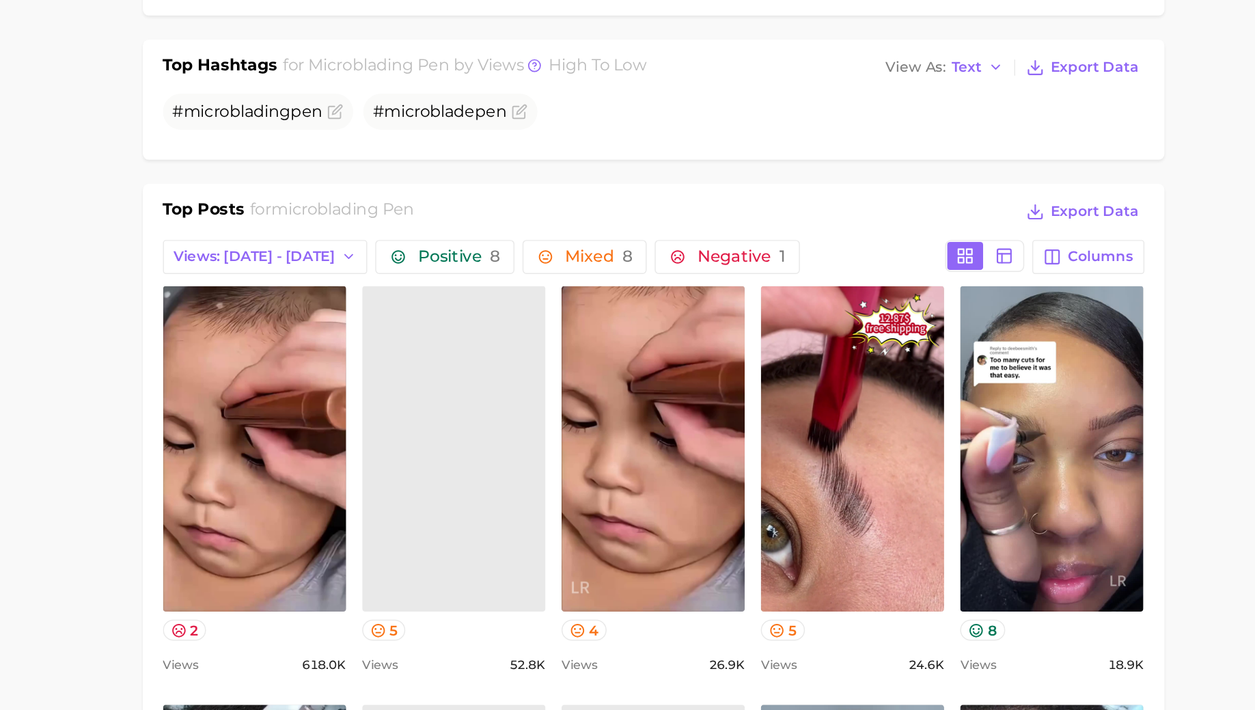
scroll to position [0, 0]
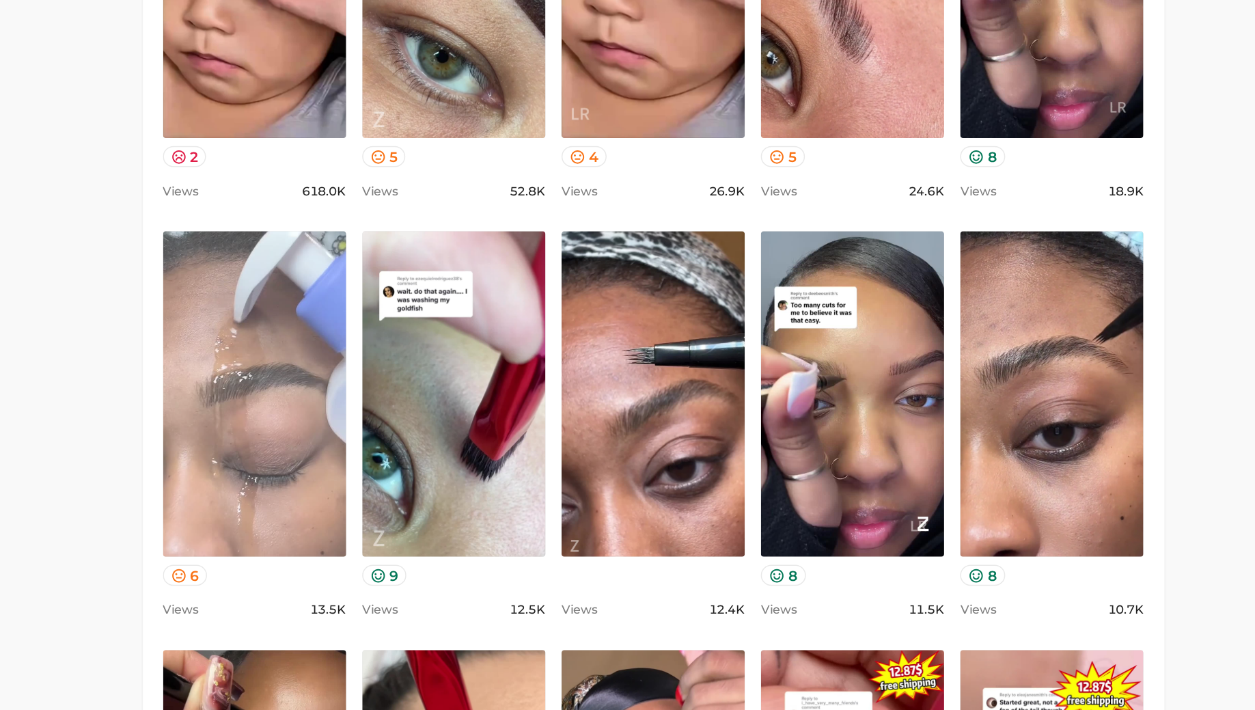
click at [480, 521] on link "view post on TikTok" at bounding box center [444, 494] width 125 height 222
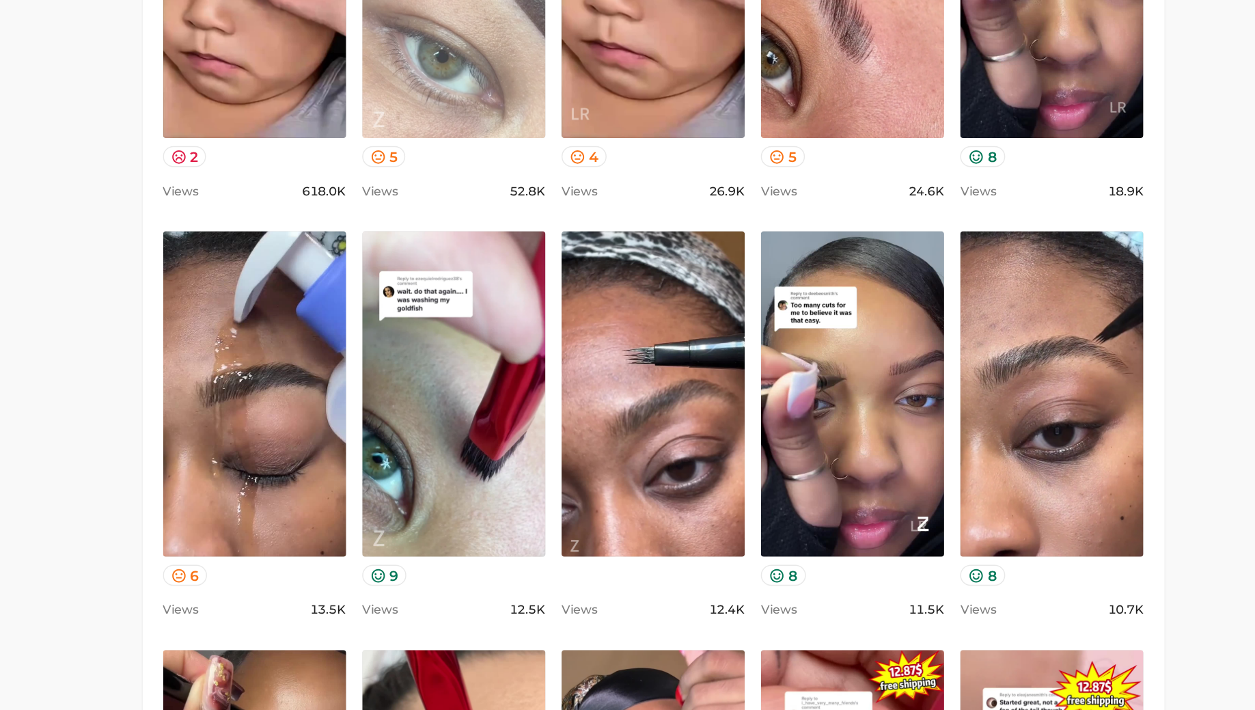
click at [586, 274] on link "view post on TikTok" at bounding box center [580, 209] width 125 height 222
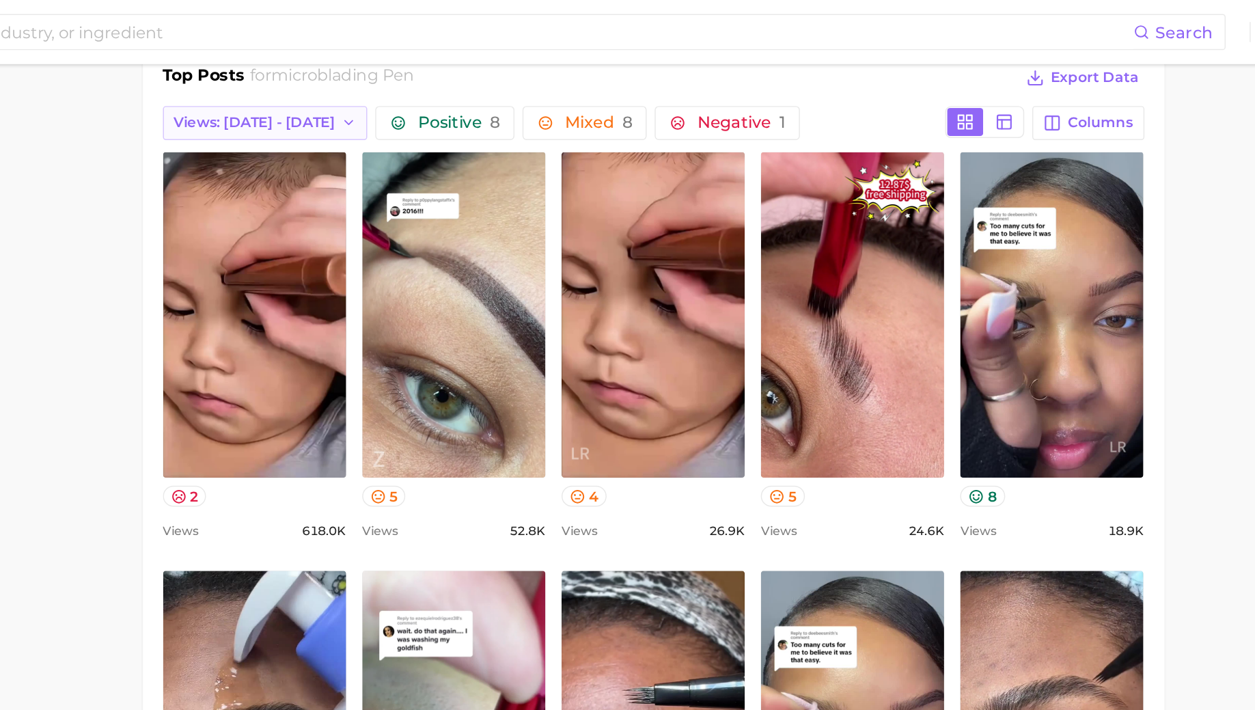
click at [459, 78] on span "Views: [DATE] - [DATE]" at bounding box center [444, 84] width 110 height 12
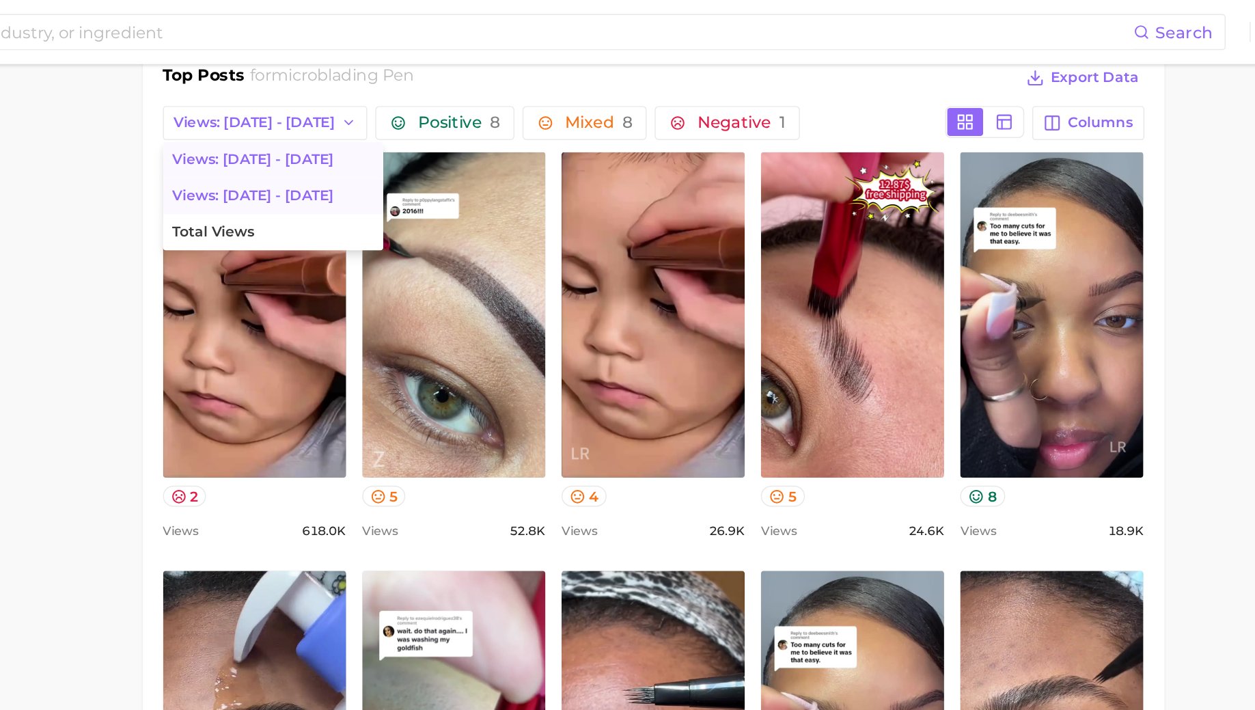
click at [450, 109] on span "Views: [DATE] - [DATE]" at bounding box center [444, 109] width 110 height 12
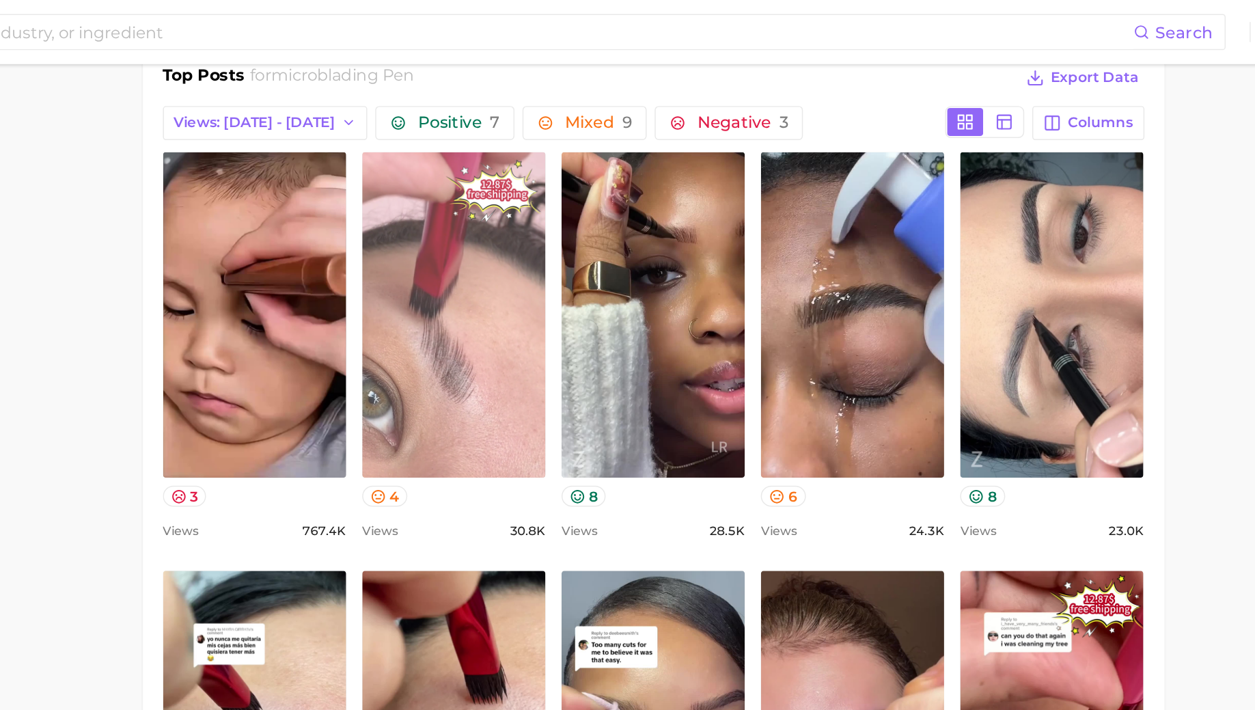
click at [568, 214] on link "view post on TikTok" at bounding box center [580, 215] width 125 height 222
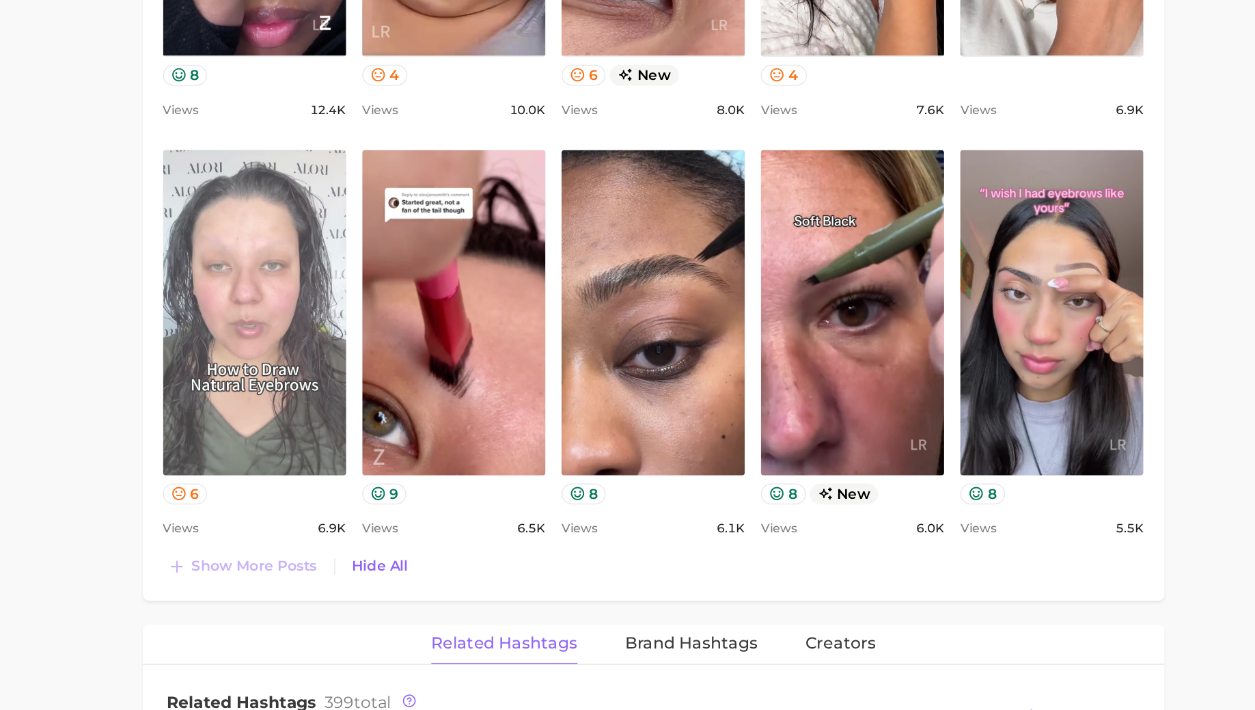
click at [474, 507] on link "view post on TikTok" at bounding box center [444, 439] width 125 height 222
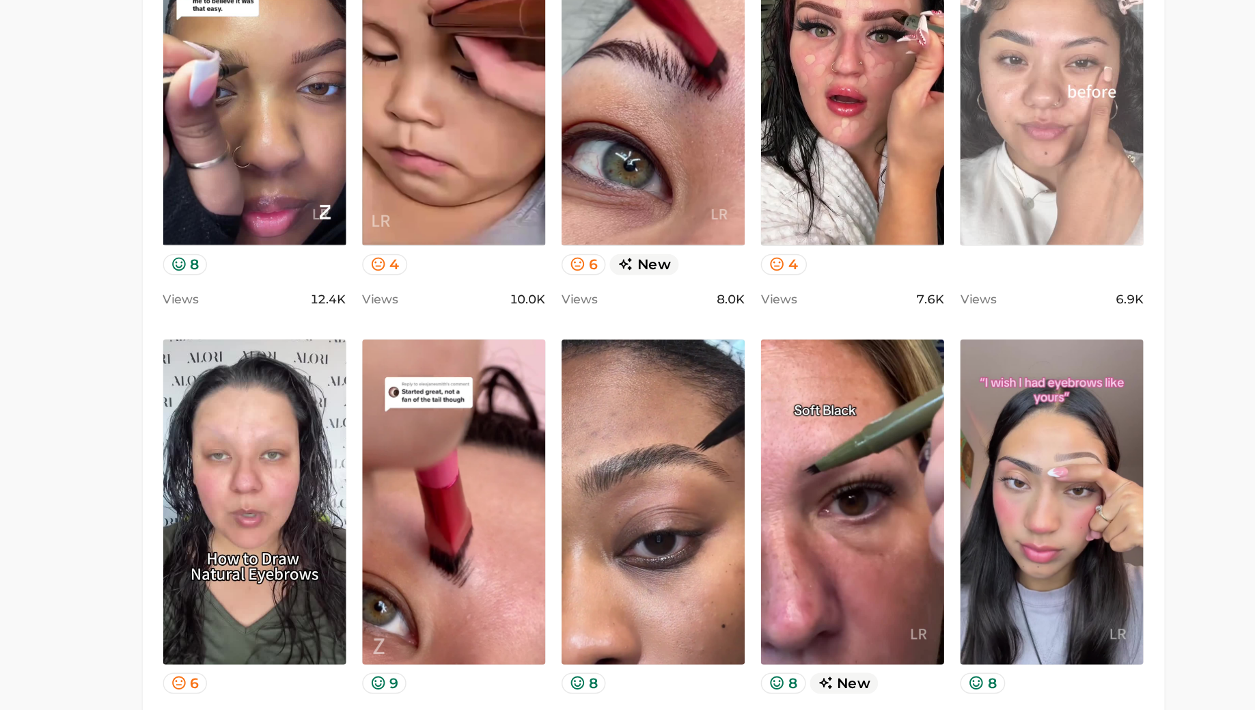
click at [981, 227] on link "view post on TikTok" at bounding box center [987, 153] width 125 height 222
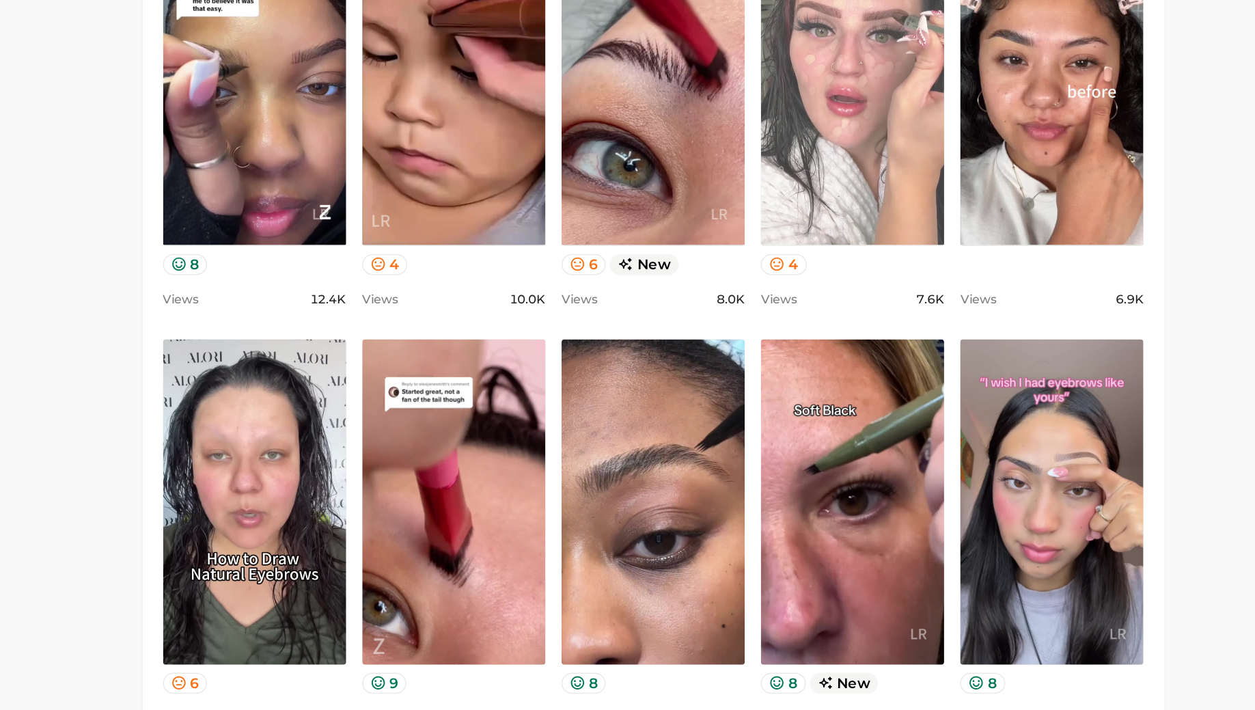
click at [839, 212] on link "view post on TikTok" at bounding box center [851, 153] width 125 height 222
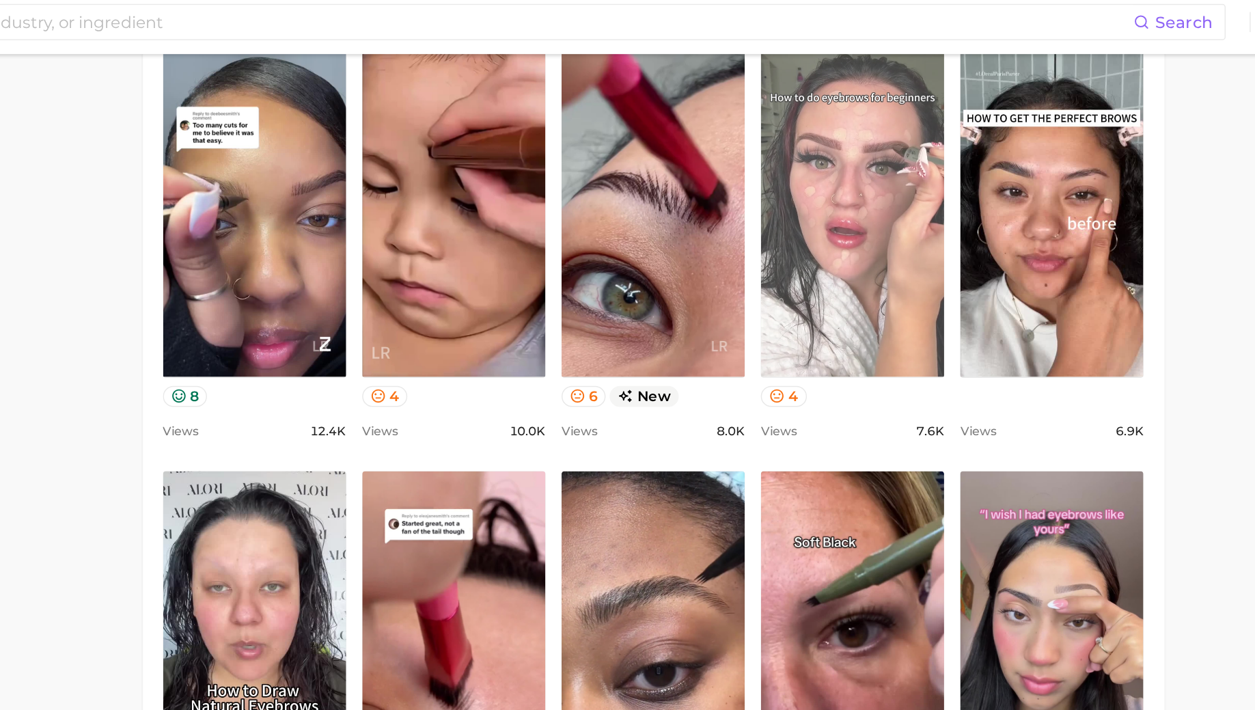
scroll to position [1288, 0]
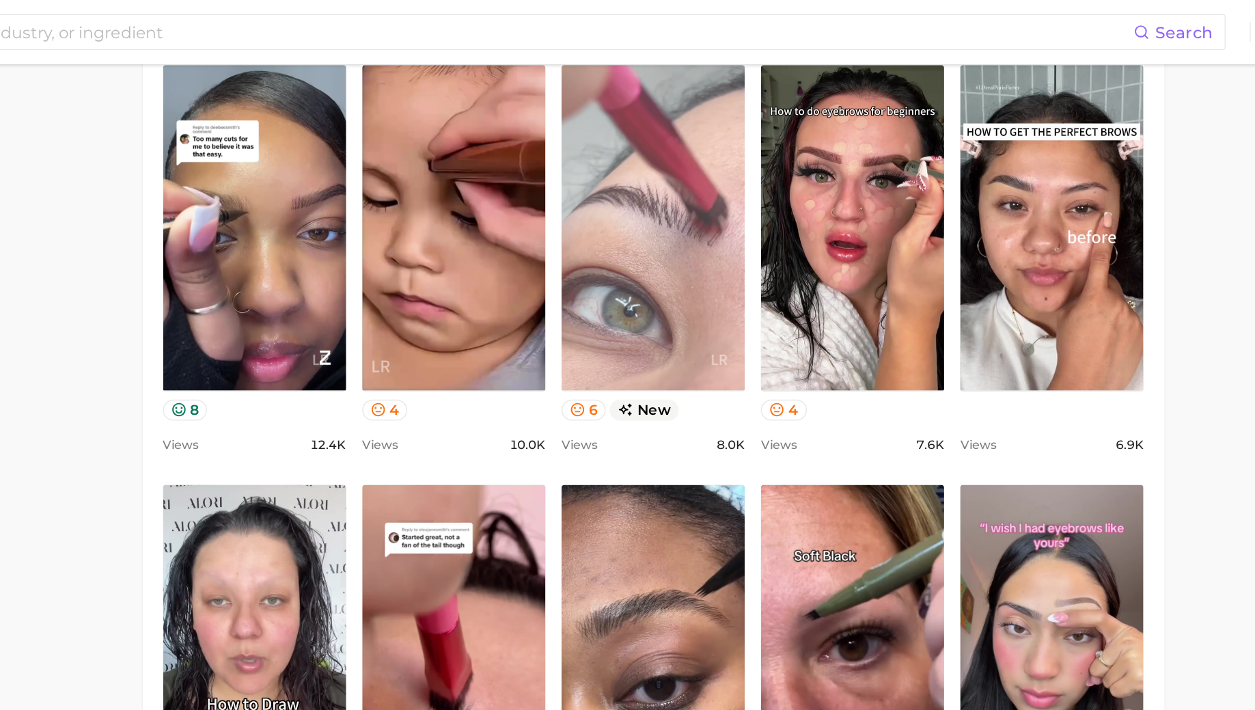
click at [738, 160] on link "view post on TikTok" at bounding box center [716, 155] width 125 height 222
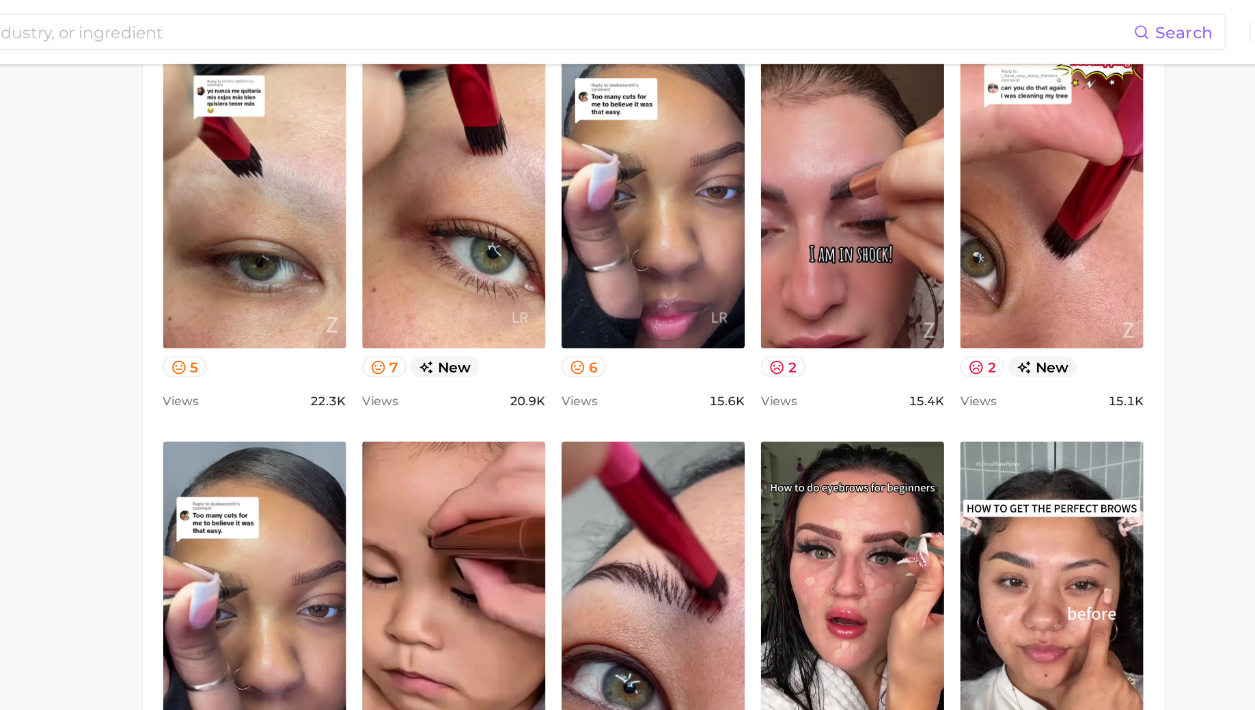
scroll to position [1031, 0]
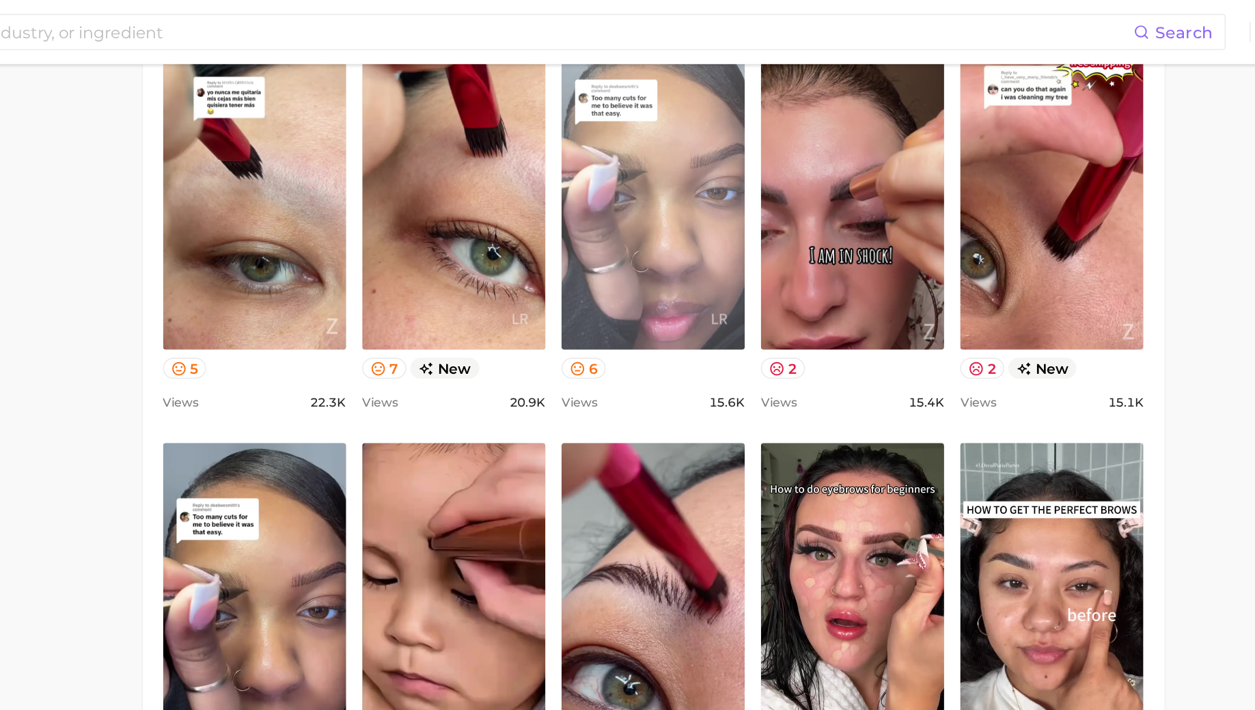
click at [738, 143] on link "view post on TikTok" at bounding box center [716, 127] width 125 height 222
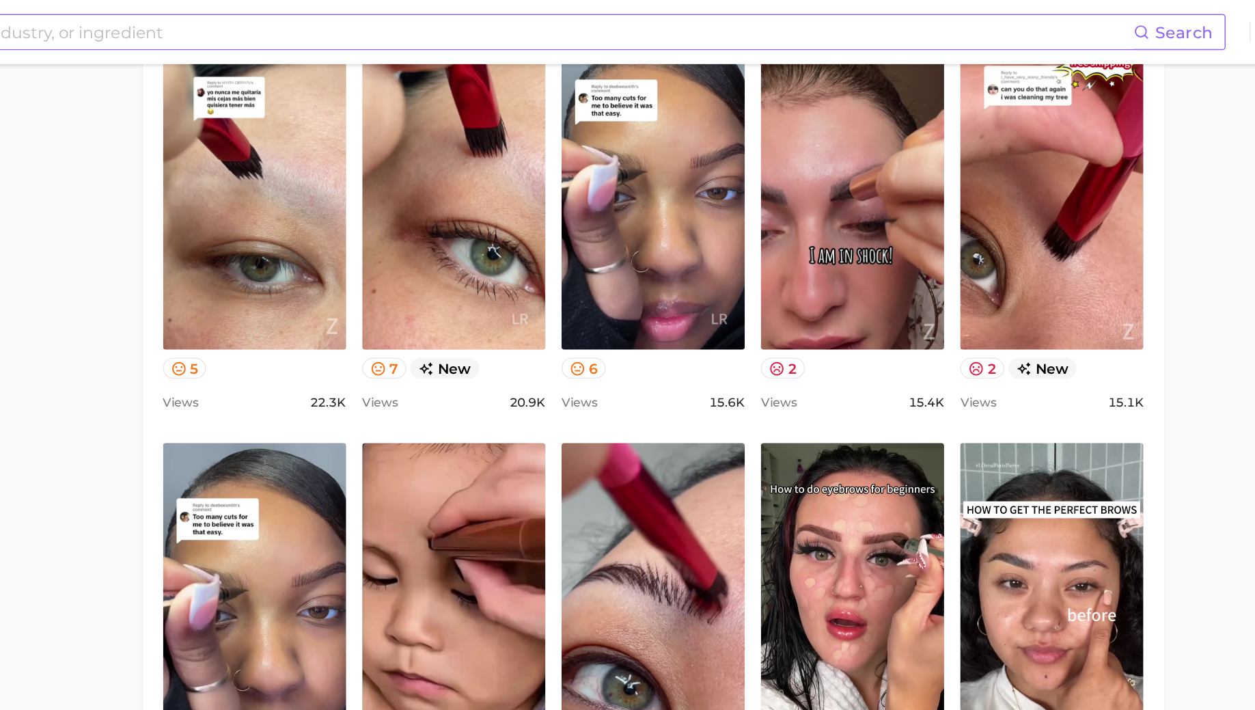
click at [886, 31] on input at bounding box center [585, 21] width 915 height 23
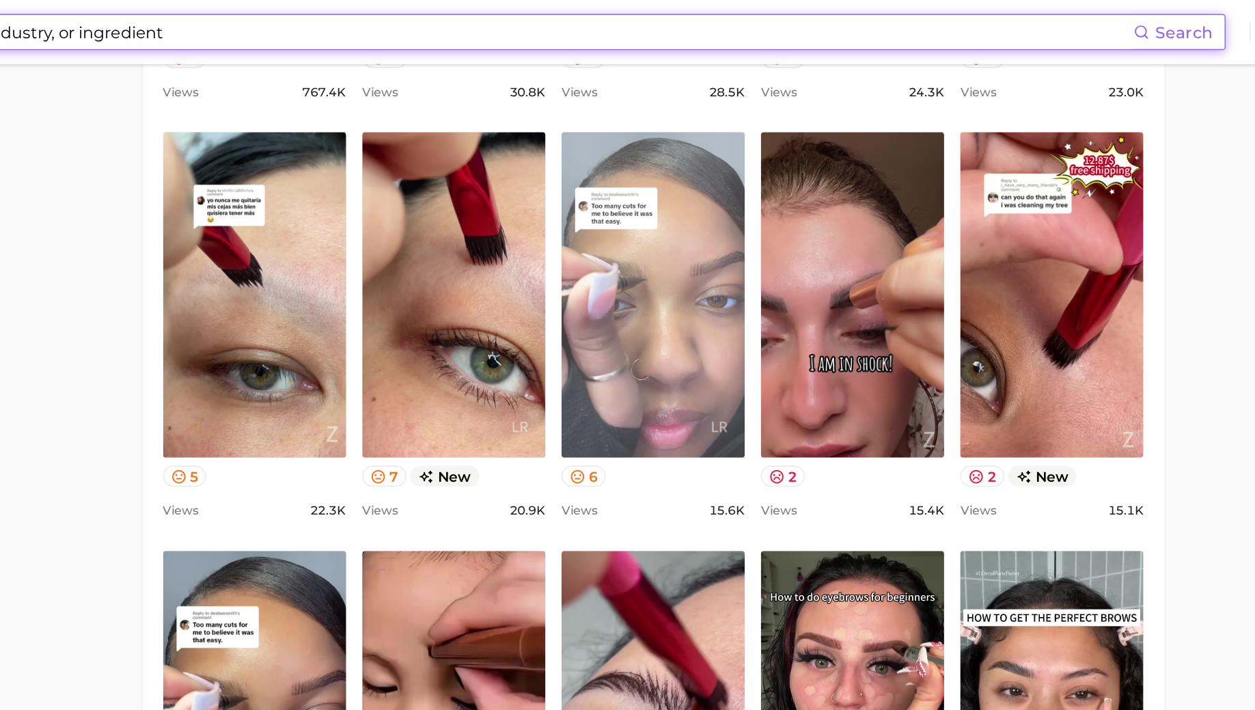
scroll to position [955, 0]
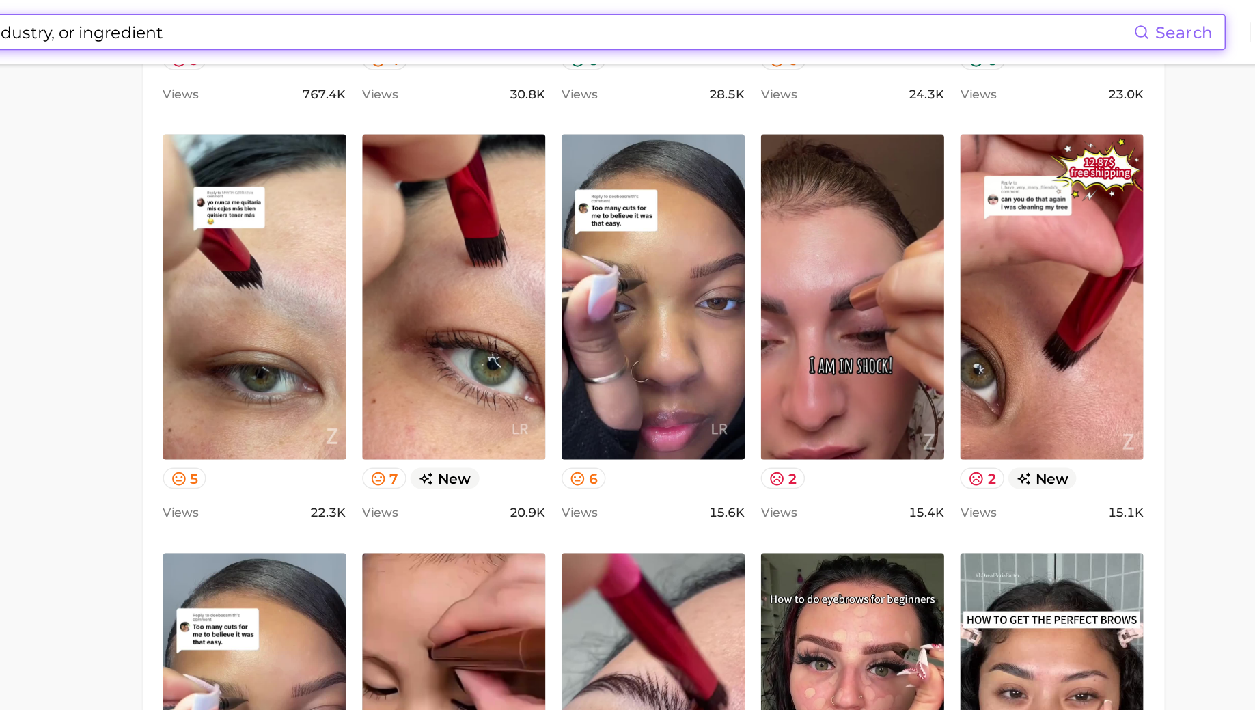
click at [712, 69] on div "Views 28.5k" at bounding box center [716, 64] width 125 height 16
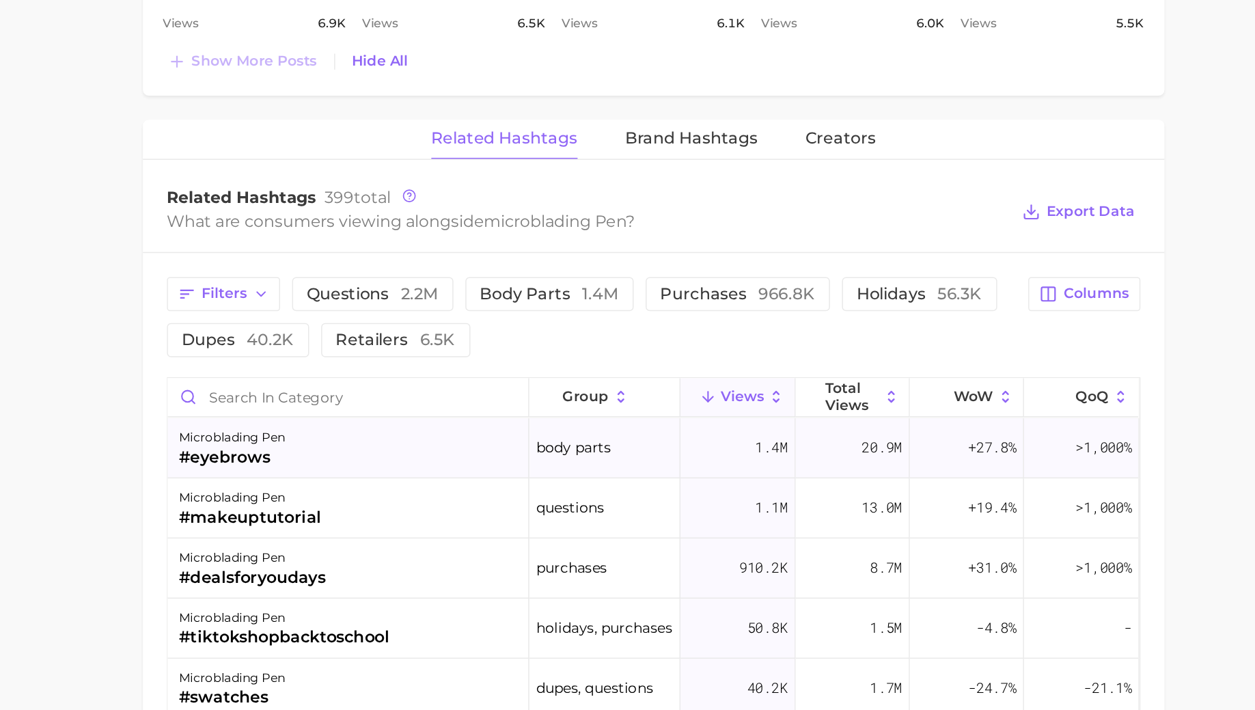
click at [505, 521] on div "microblading pen #eyebrows" at bounding box center [508, 531] width 247 height 41
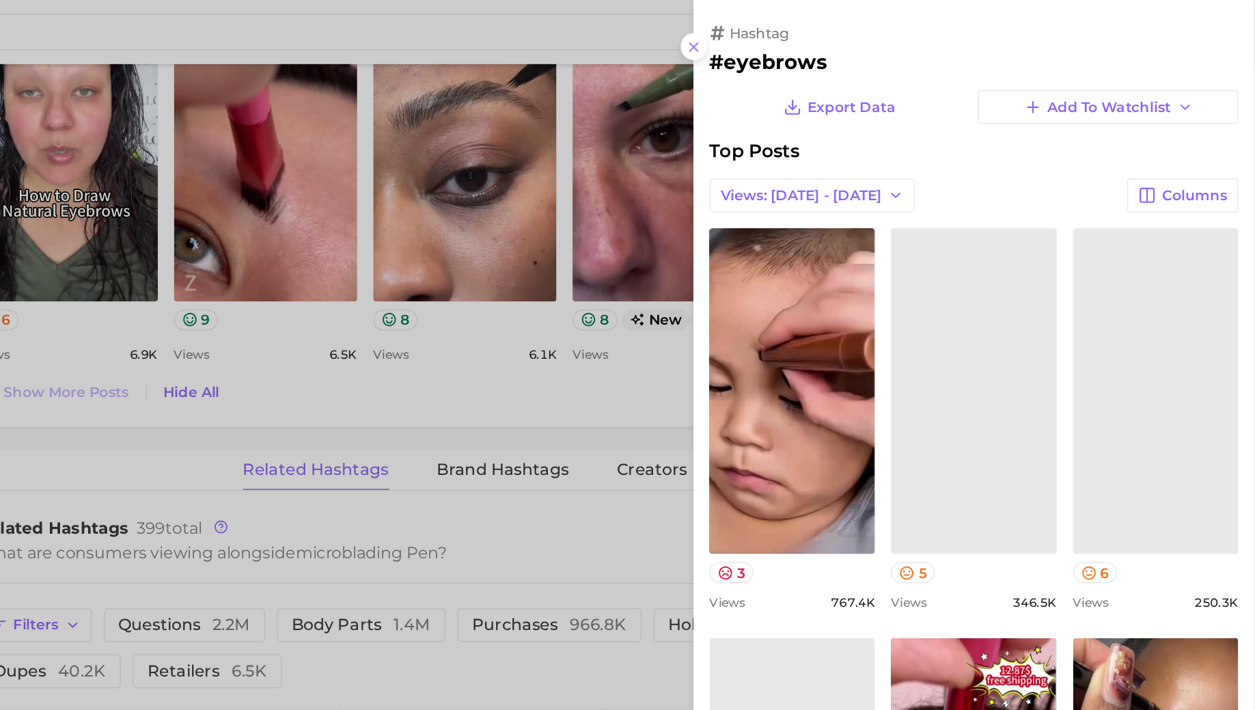
scroll to position [0, 0]
click at [922, 51] on div "hashtag #eyebrows Export Data Add to Watchlist Top Posts Views: [DATE] - [DATE]…" at bounding box center [1063, 511] width 382 height 1022
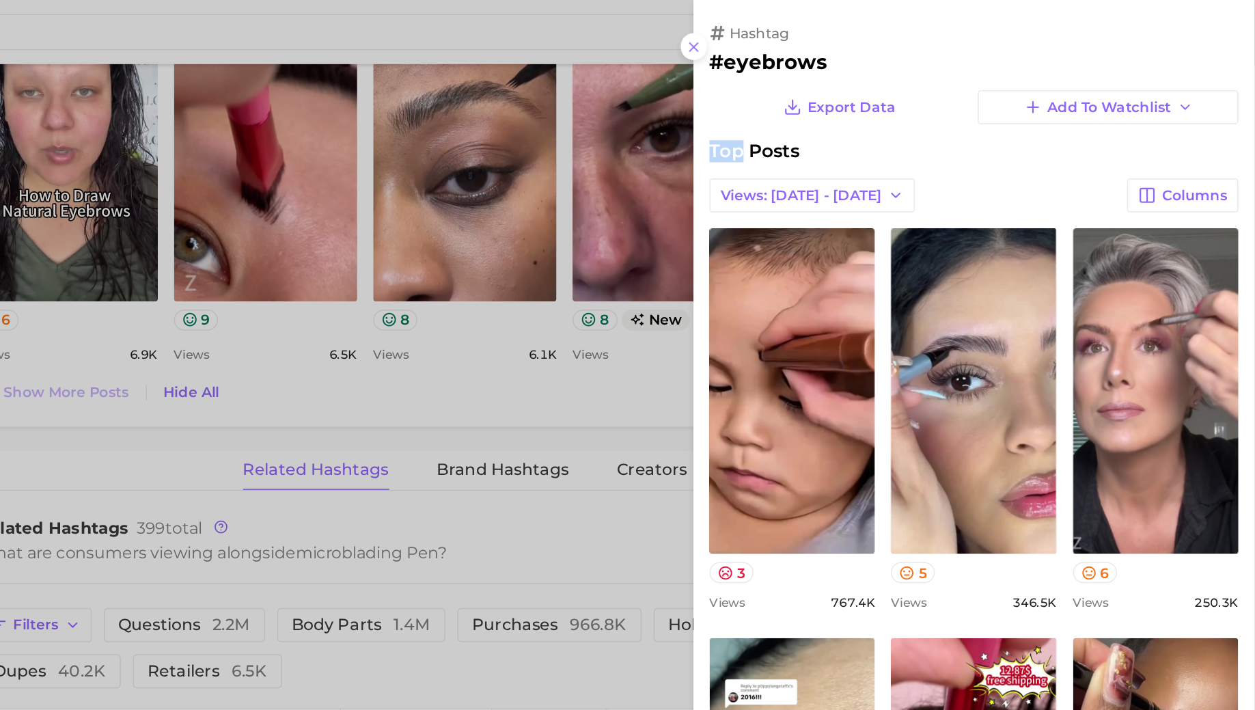
click at [922, 51] on div "hashtag #eyebrows Export Data Add to Watchlist Top Posts Views: [DATE] - [DATE]…" at bounding box center [1063, 511] width 382 height 1022
click at [925, 44] on h2 "#eyebrows" at bounding box center [1063, 42] width 361 height 16
copy h2 "eyebrows"
click at [600, 380] on div at bounding box center [627, 355] width 1255 height 710
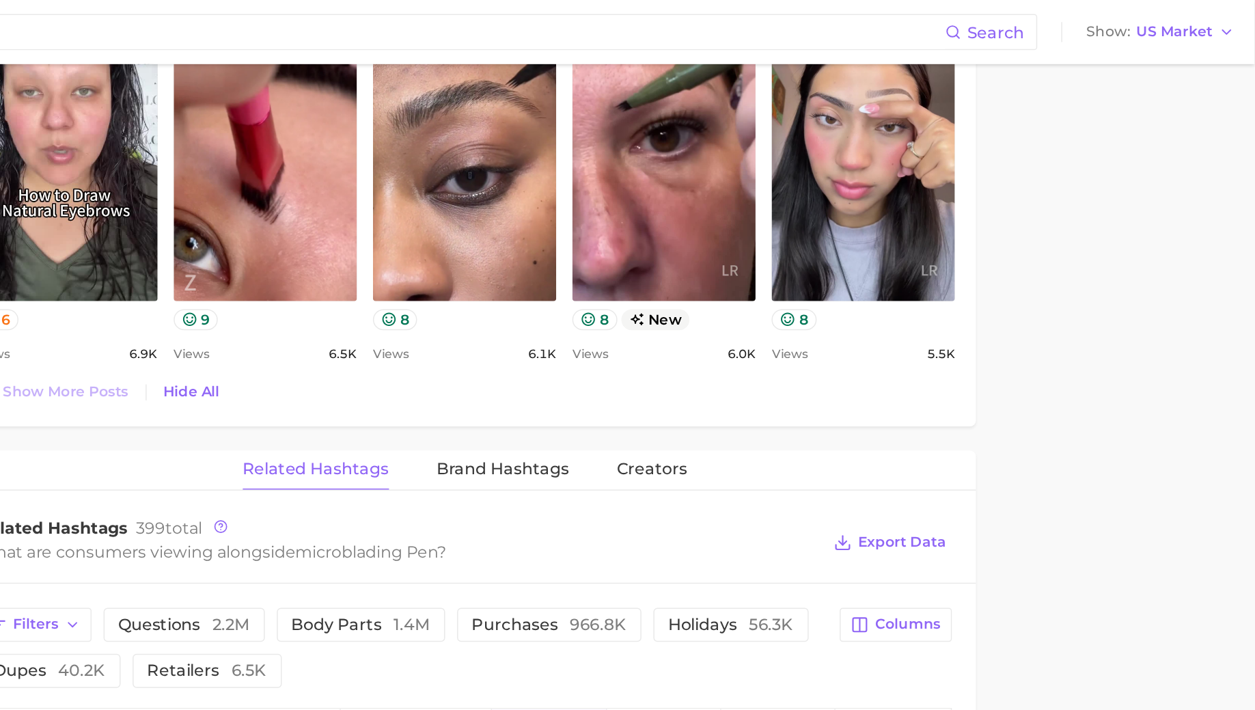
scroll to position [1635, 0]
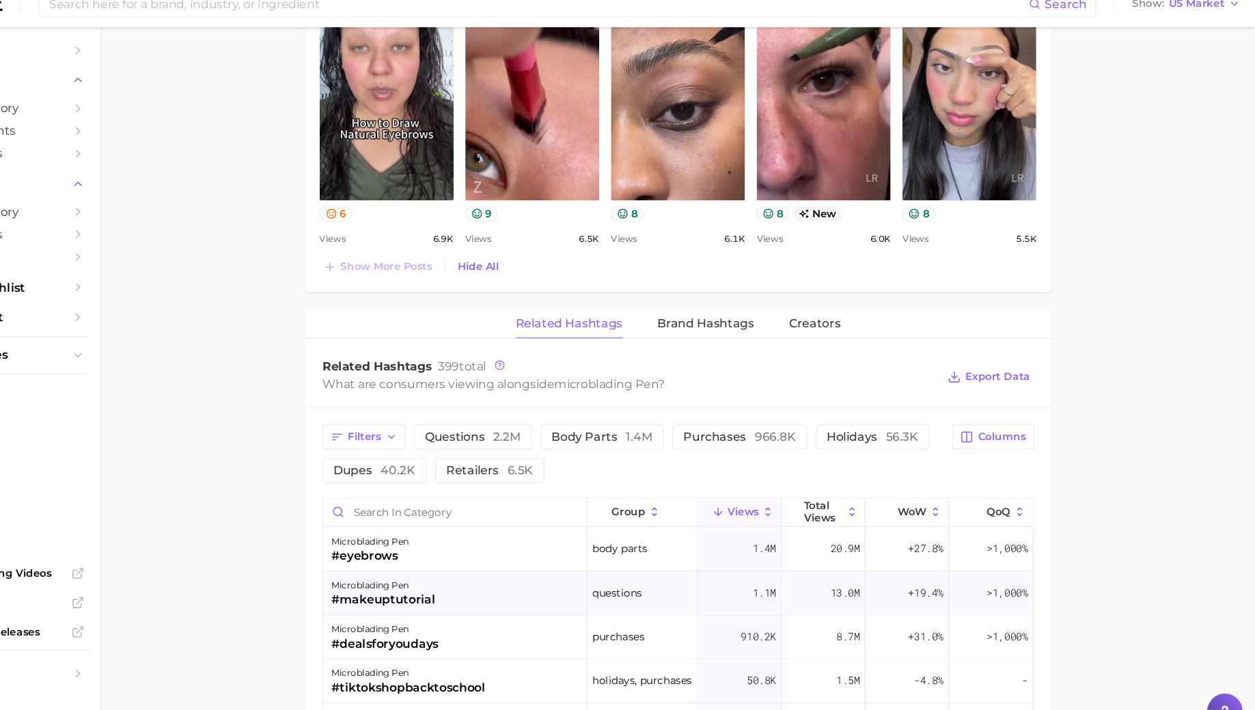
click at [470, 557] on div "microblading pen" at bounding box center [441, 565] width 97 height 16
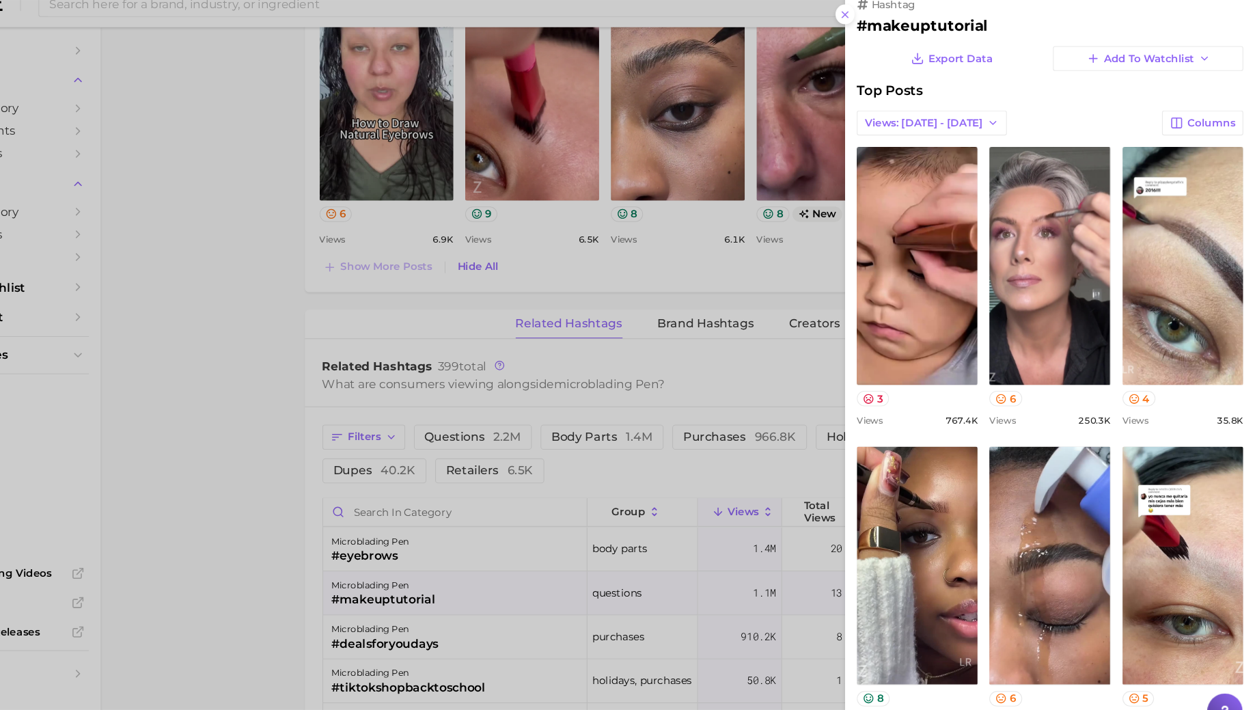
scroll to position [0, 0]
click at [923, 47] on h2 "#makeuptutorial" at bounding box center [1063, 42] width 361 height 16
copy h2 "makeuptutorial"
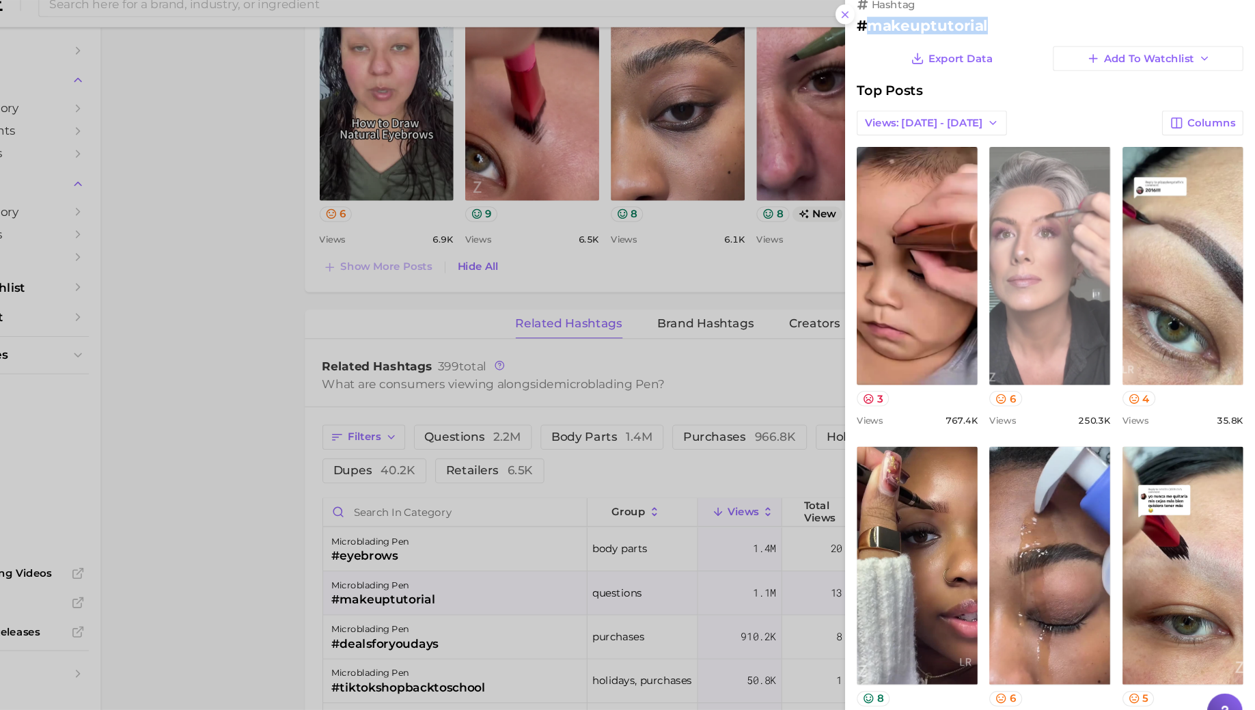
click at [1057, 255] on link "view post on TikTok" at bounding box center [1063, 267] width 113 height 222
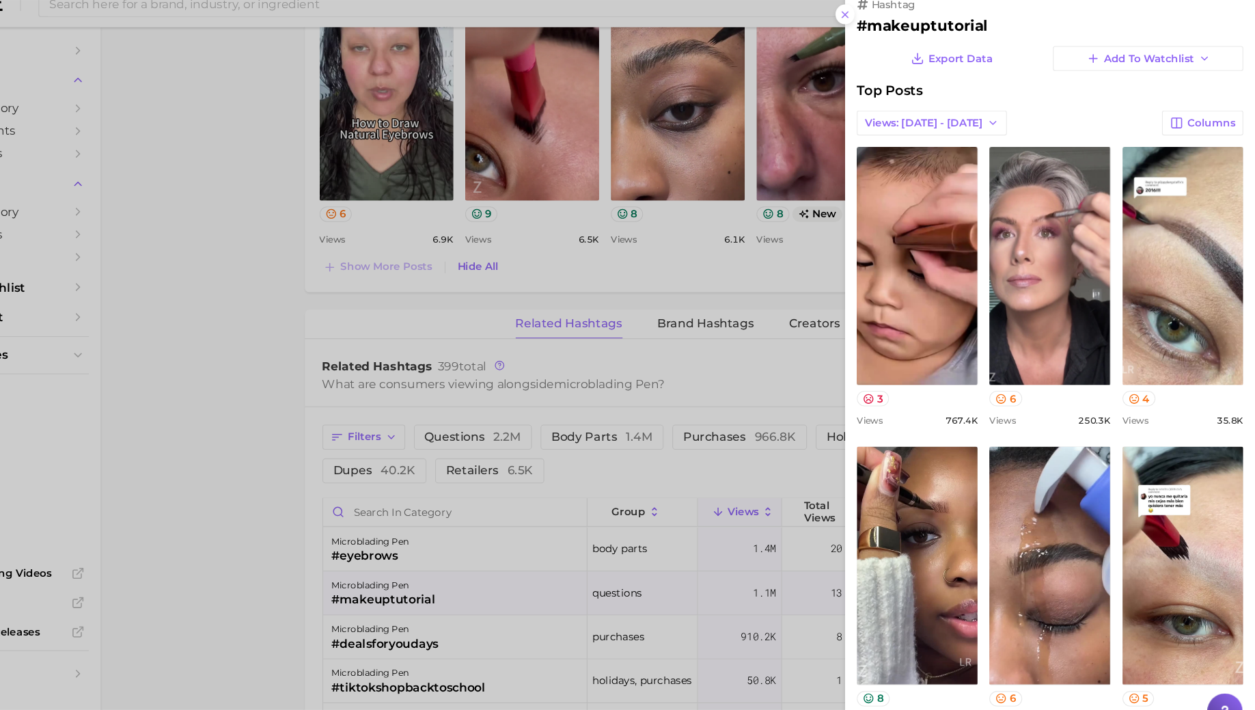
click at [459, 666] on div at bounding box center [627, 355] width 1255 height 710
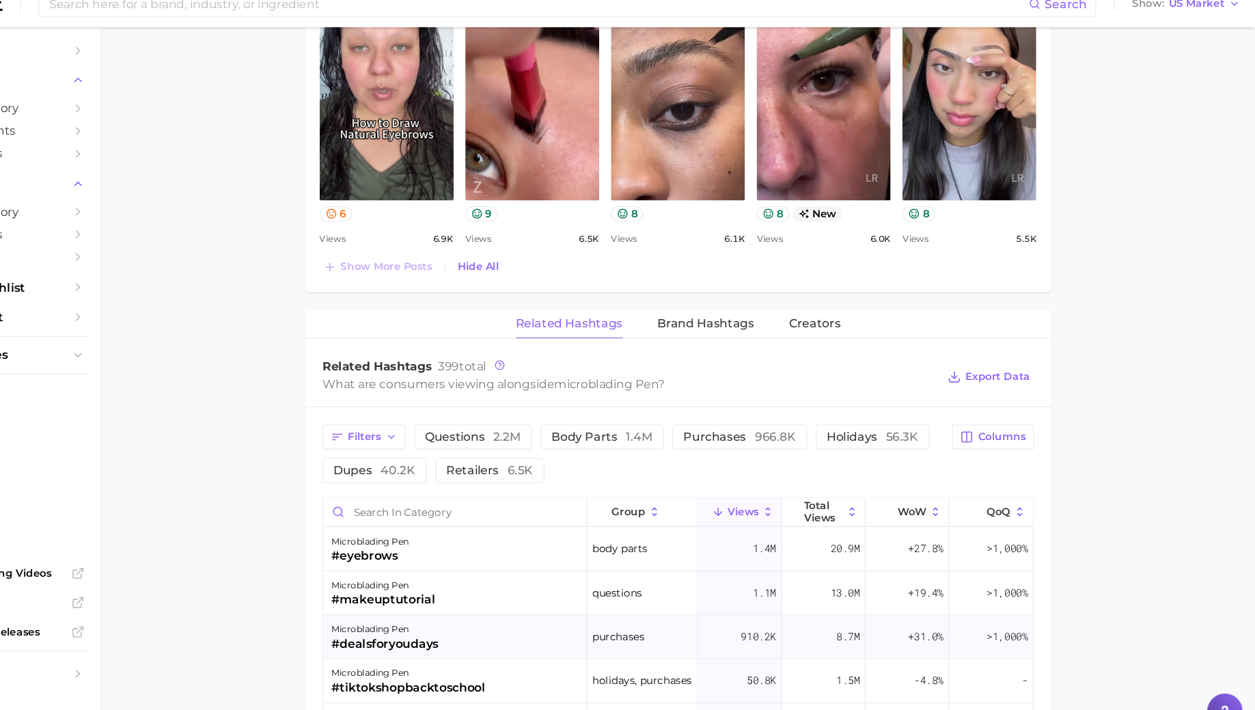
click at [475, 611] on div "#dealsforyoudays" at bounding box center [443, 619] width 100 height 16
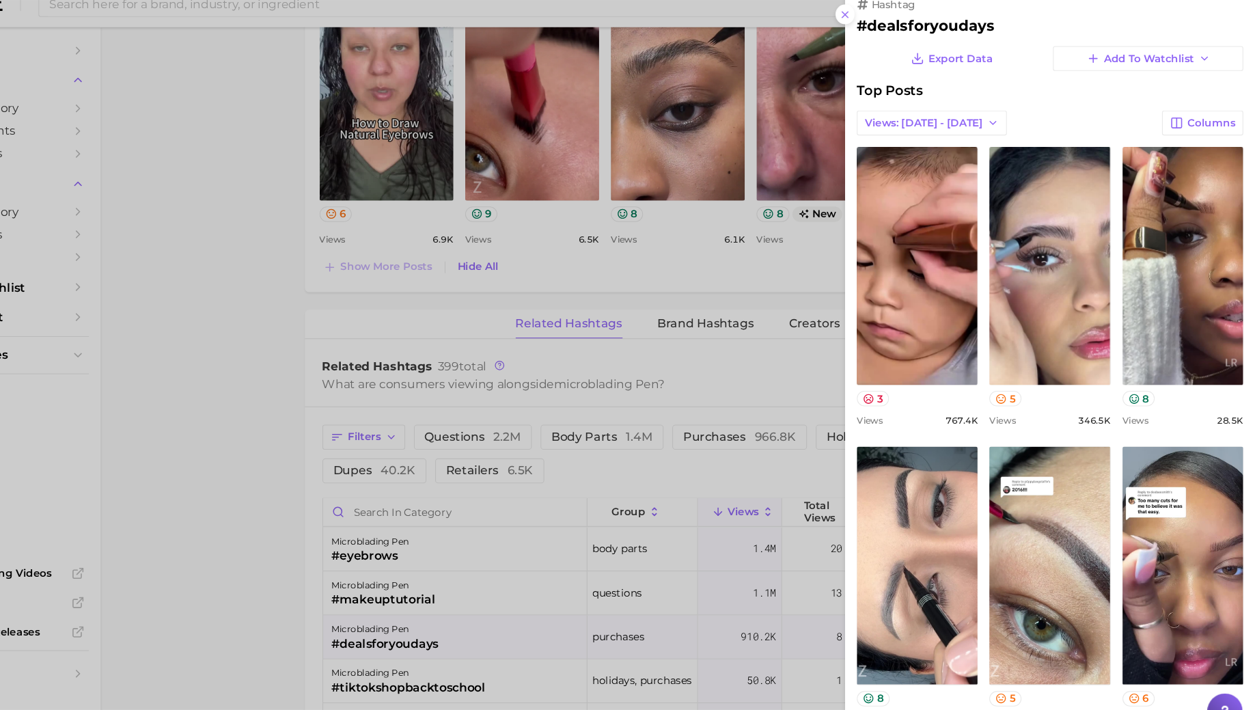
click at [475, 610] on div at bounding box center [627, 355] width 1255 height 710
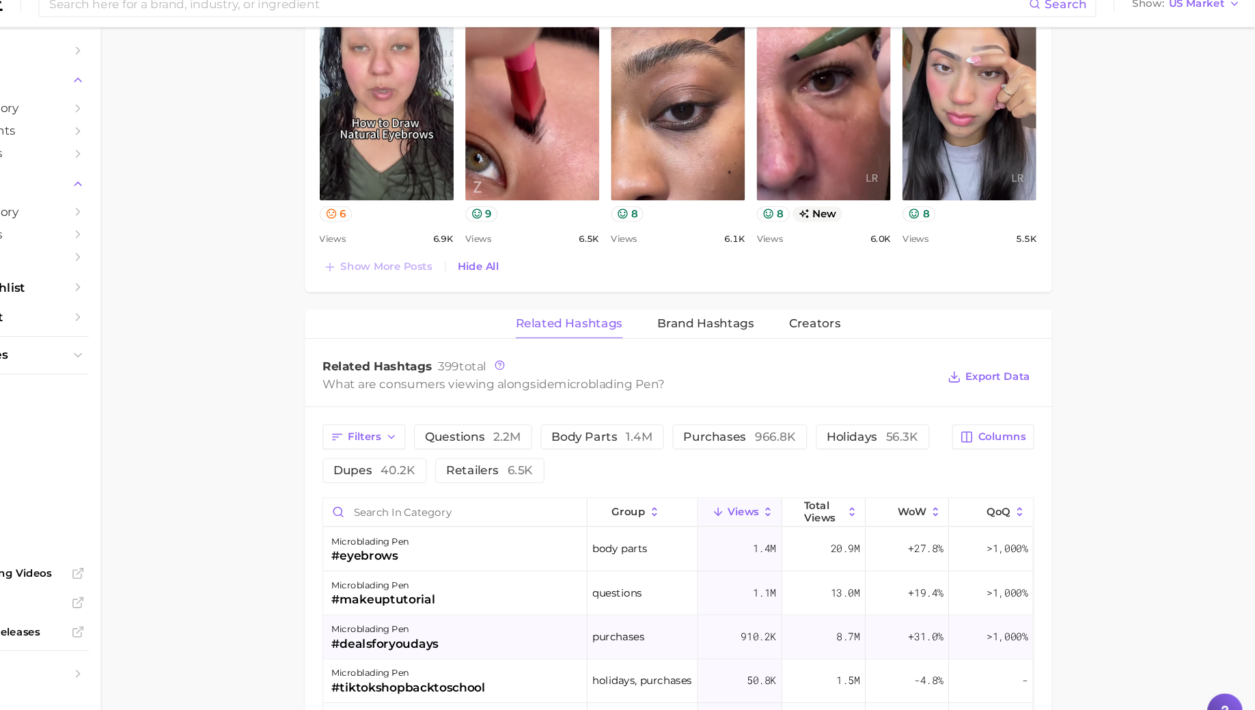
click at [475, 611] on div "#dealsforyoudays" at bounding box center [443, 619] width 100 height 16
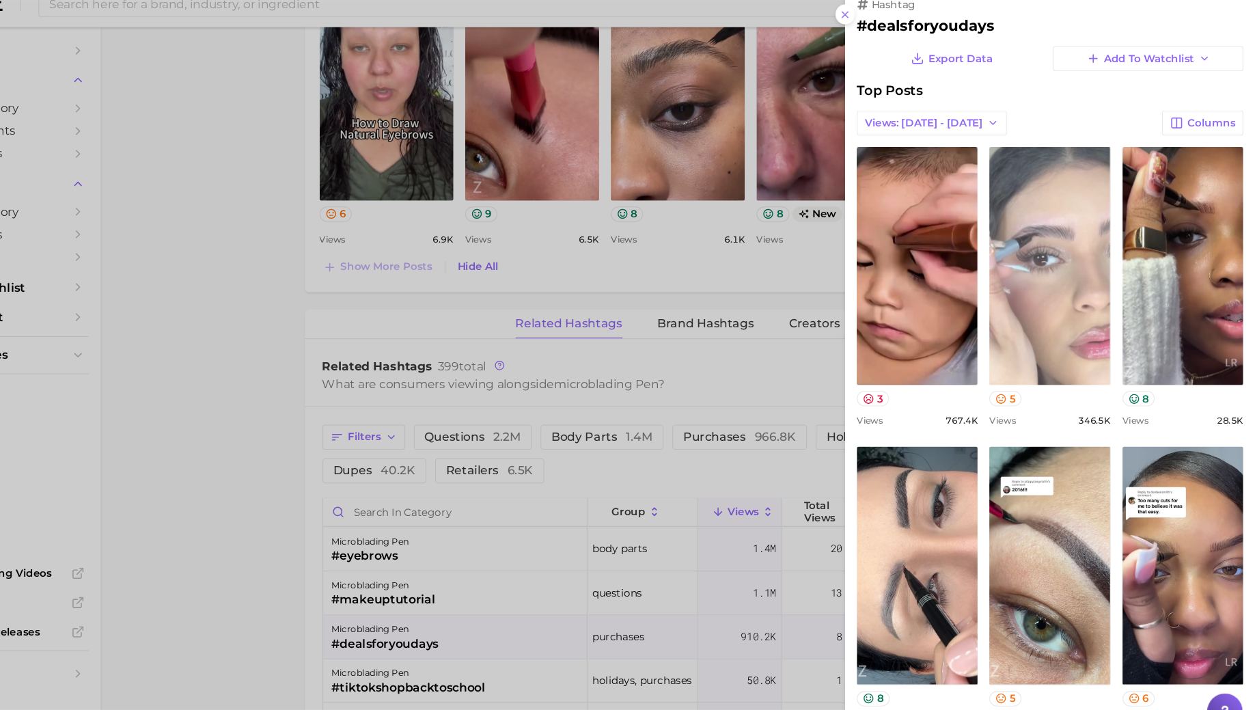
click at [1020, 222] on link "view post on TikTok" at bounding box center [1063, 267] width 113 height 222
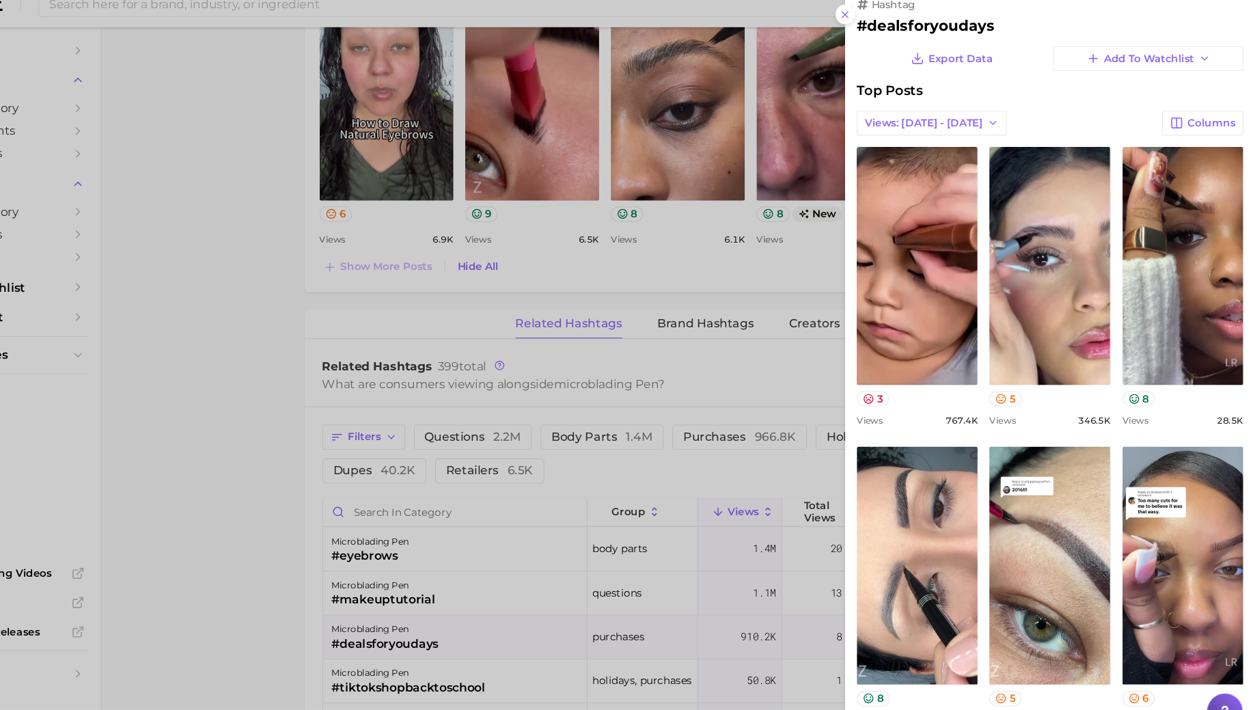
click at [783, 412] on div at bounding box center [627, 355] width 1255 height 710
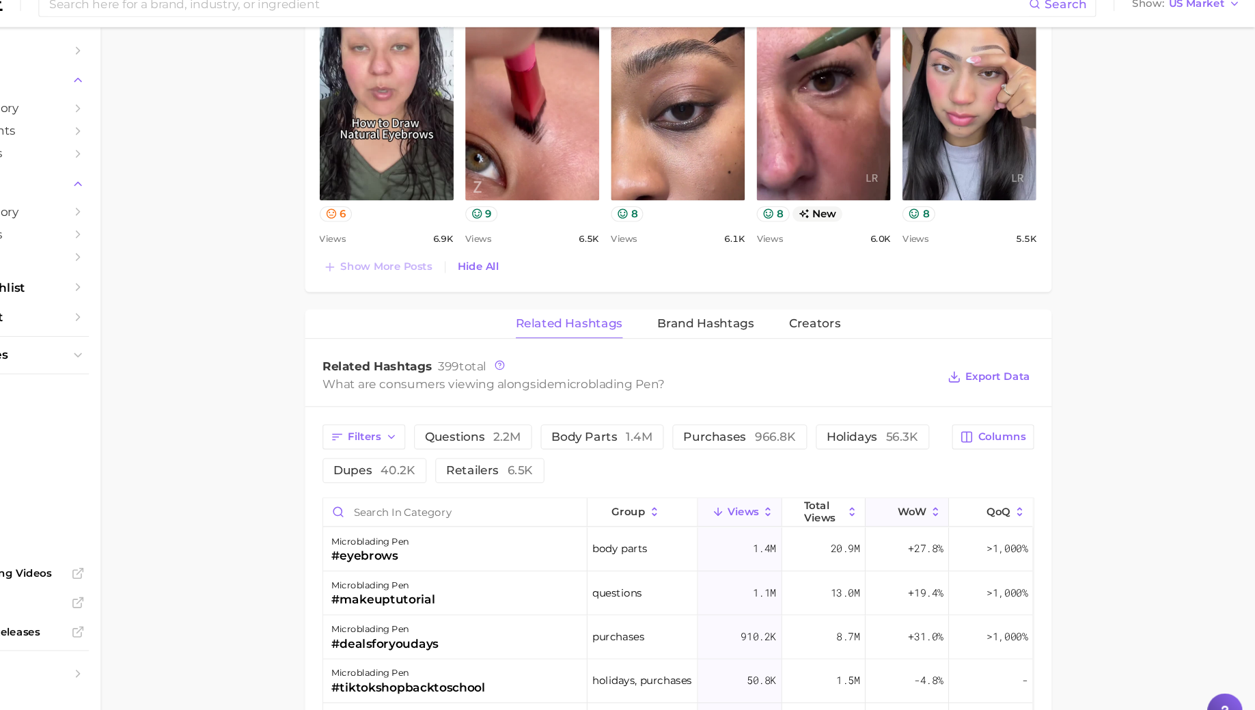
click at [923, 484] on button "WoW" at bounding box center [930, 497] width 78 height 27
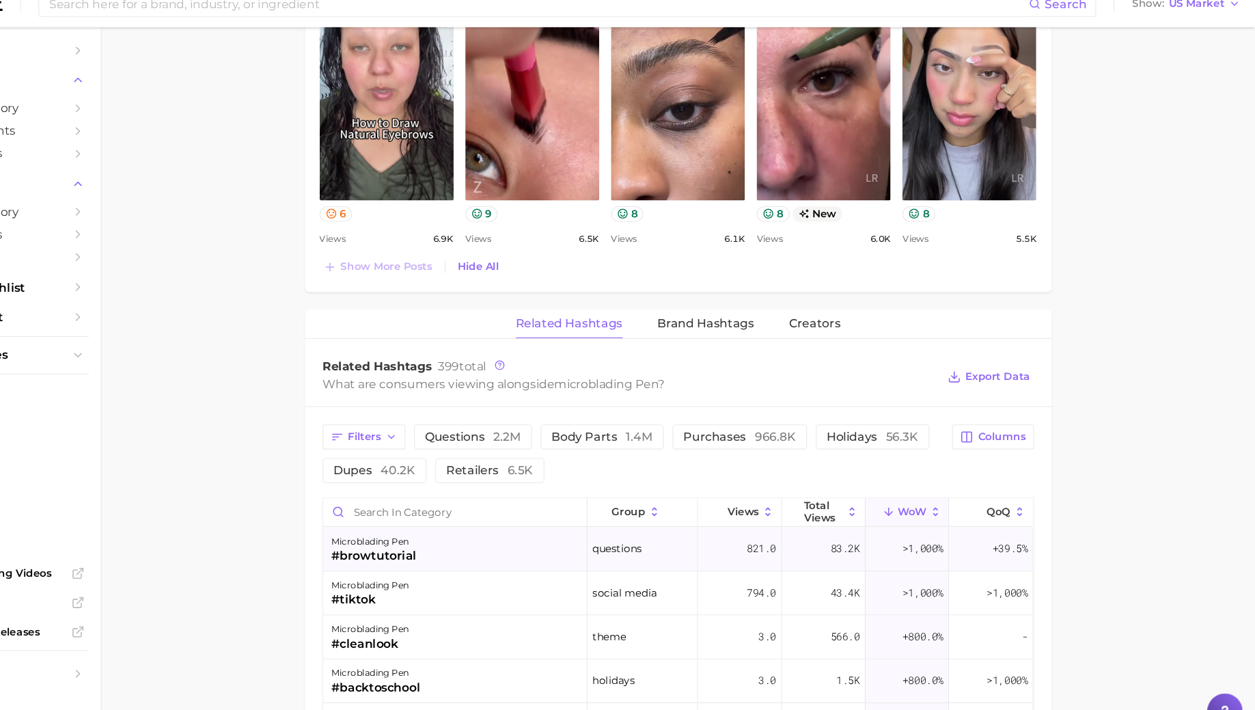
click at [521, 519] on div "microblading pen #browtutorial" at bounding box center [508, 531] width 247 height 41
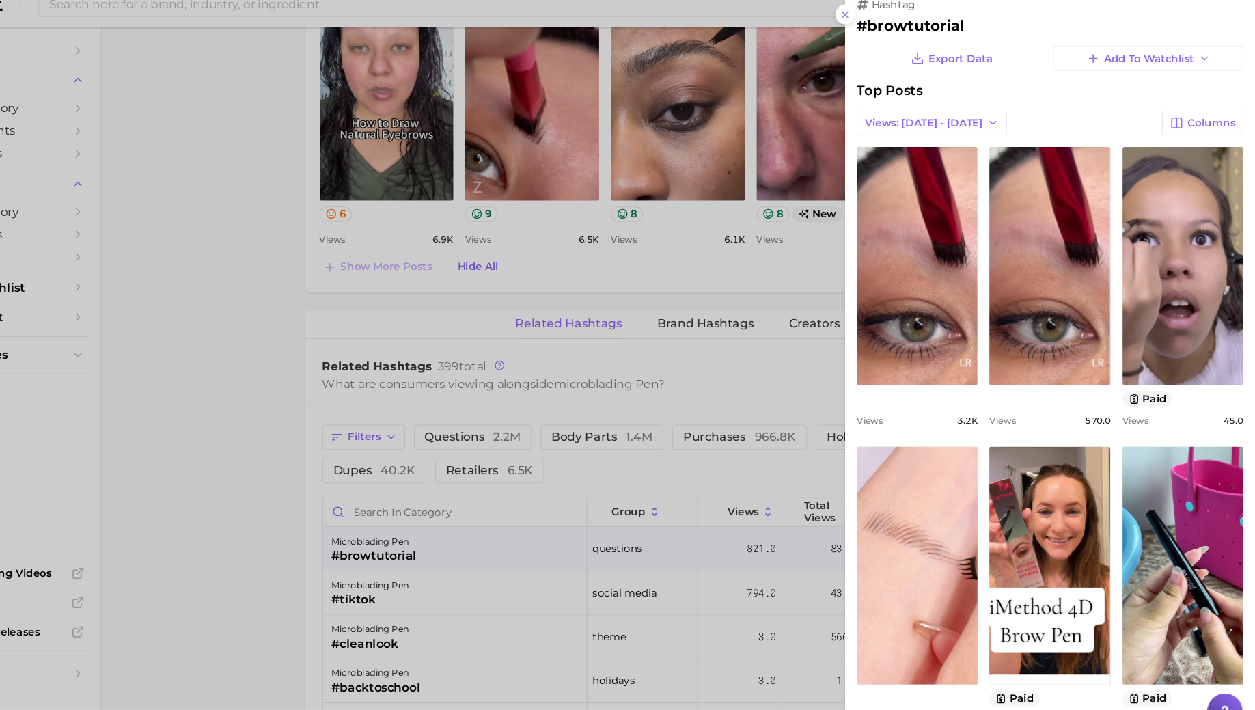
click at [949, 42] on h2 "#browtutorial" at bounding box center [1063, 42] width 361 height 16
copy h2 "browtutorial"
click at [442, 299] on div at bounding box center [627, 355] width 1255 height 710
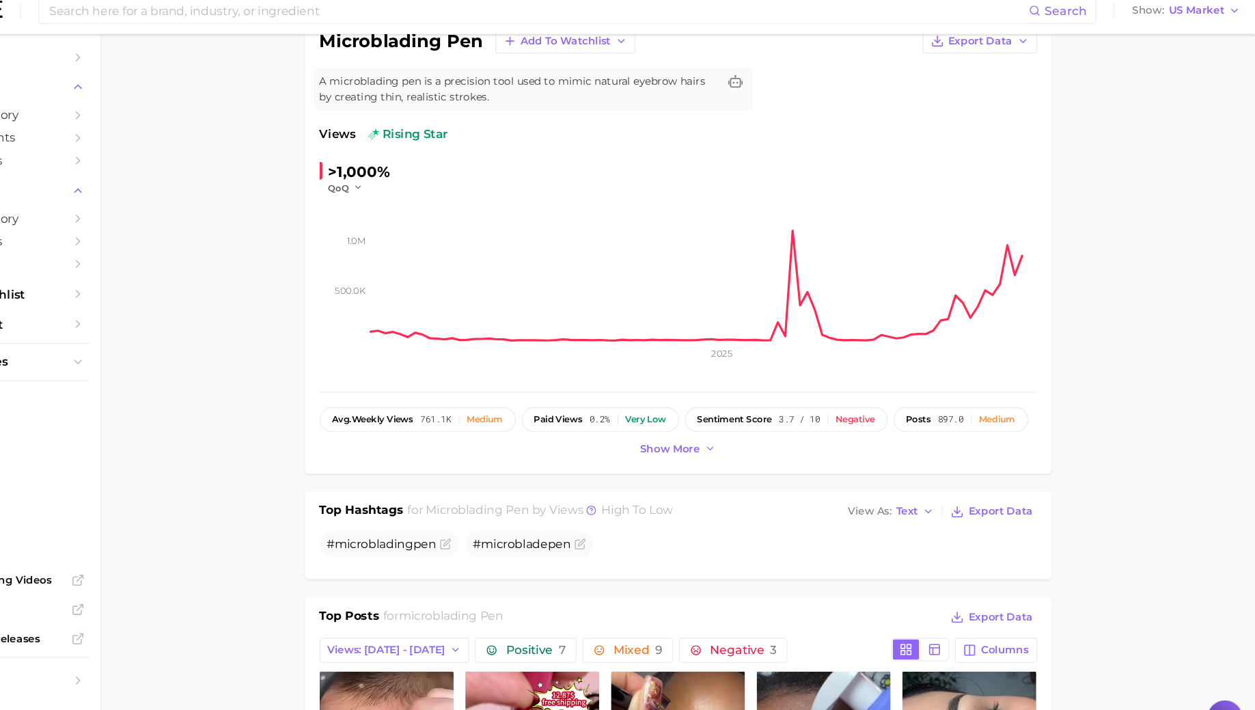
click at [712, 443] on div "microblading pen Add to Watchlist Export Data A microblading pen is a precision…" at bounding box center [716, 239] width 697 height 429
click at [712, 434] on span "Show more" at bounding box center [709, 431] width 56 height 12
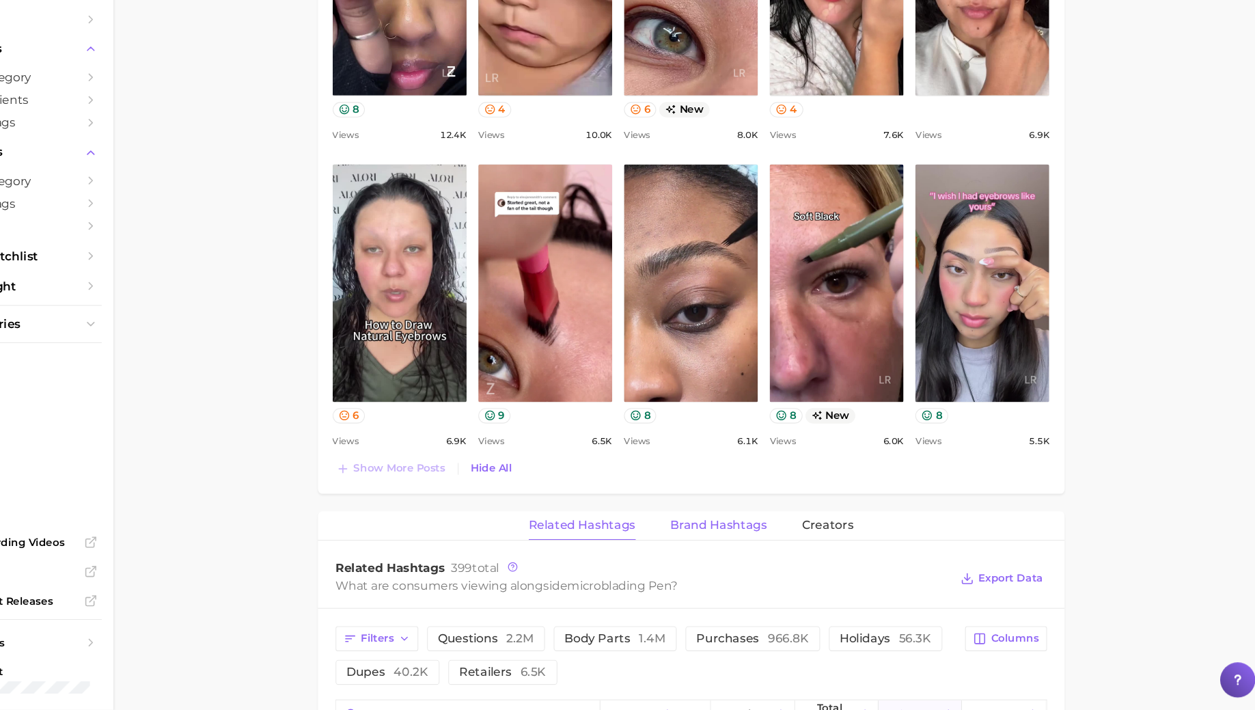
click at [730, 531] on span "Brand Hashtags" at bounding box center [742, 537] width 90 height 12
